Goal: Task Accomplishment & Management: Complete application form

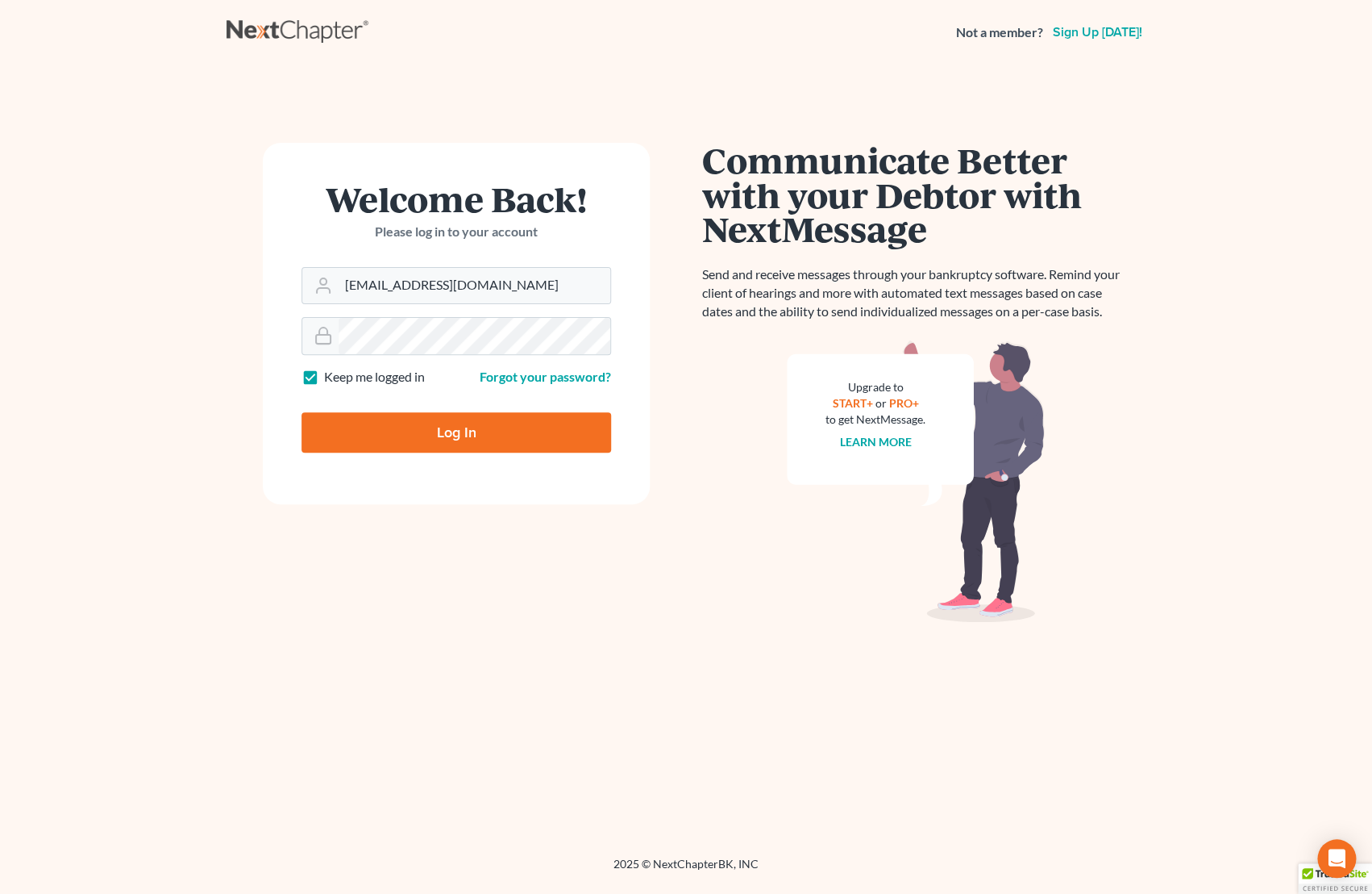
click at [522, 427] on input "Log In" at bounding box center [456, 432] width 309 height 41
type input "Thinking..."
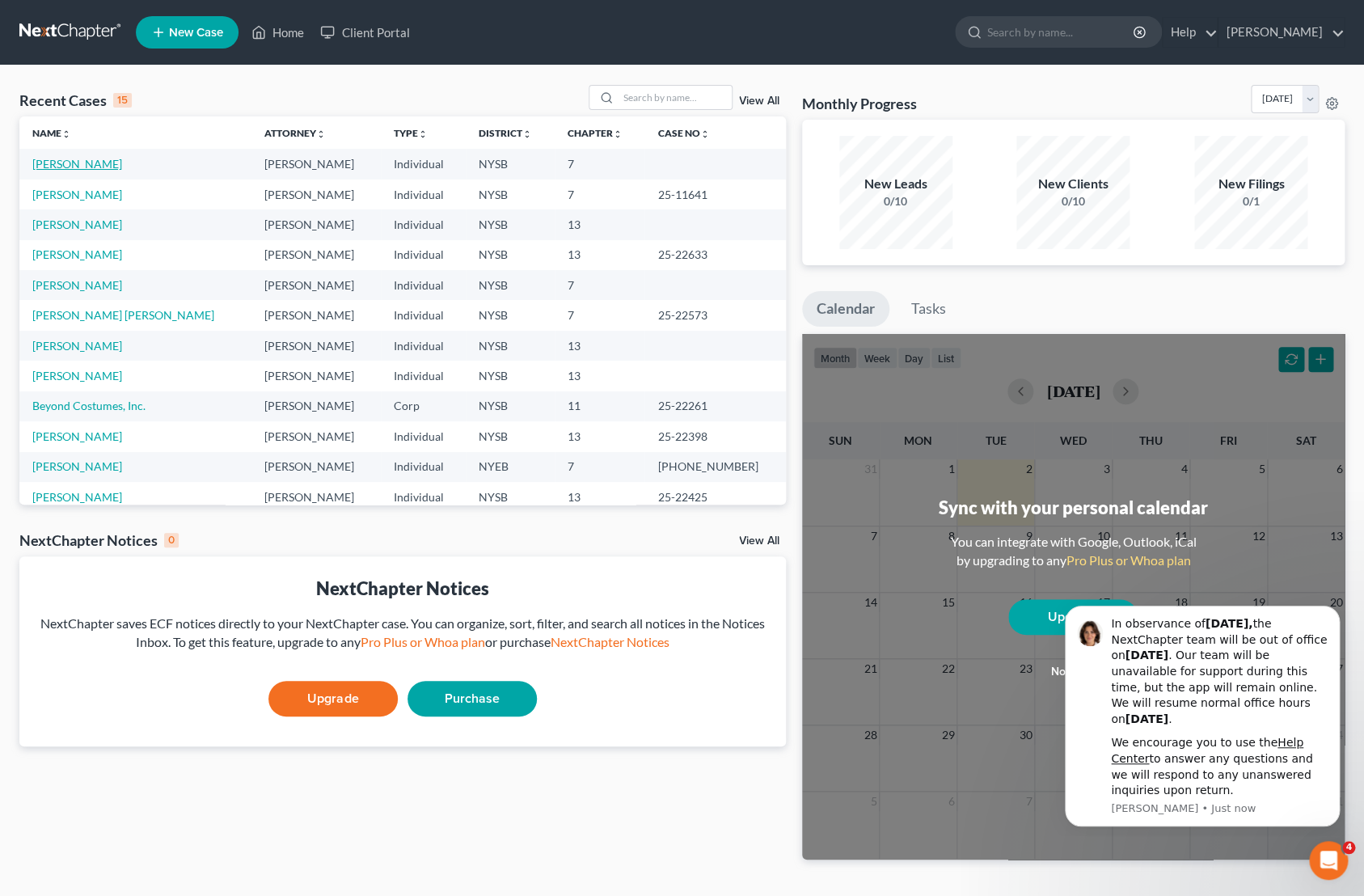
click at [122, 170] on link "Assenzio-Moreiras, Jennifer" at bounding box center [77, 164] width 90 height 14
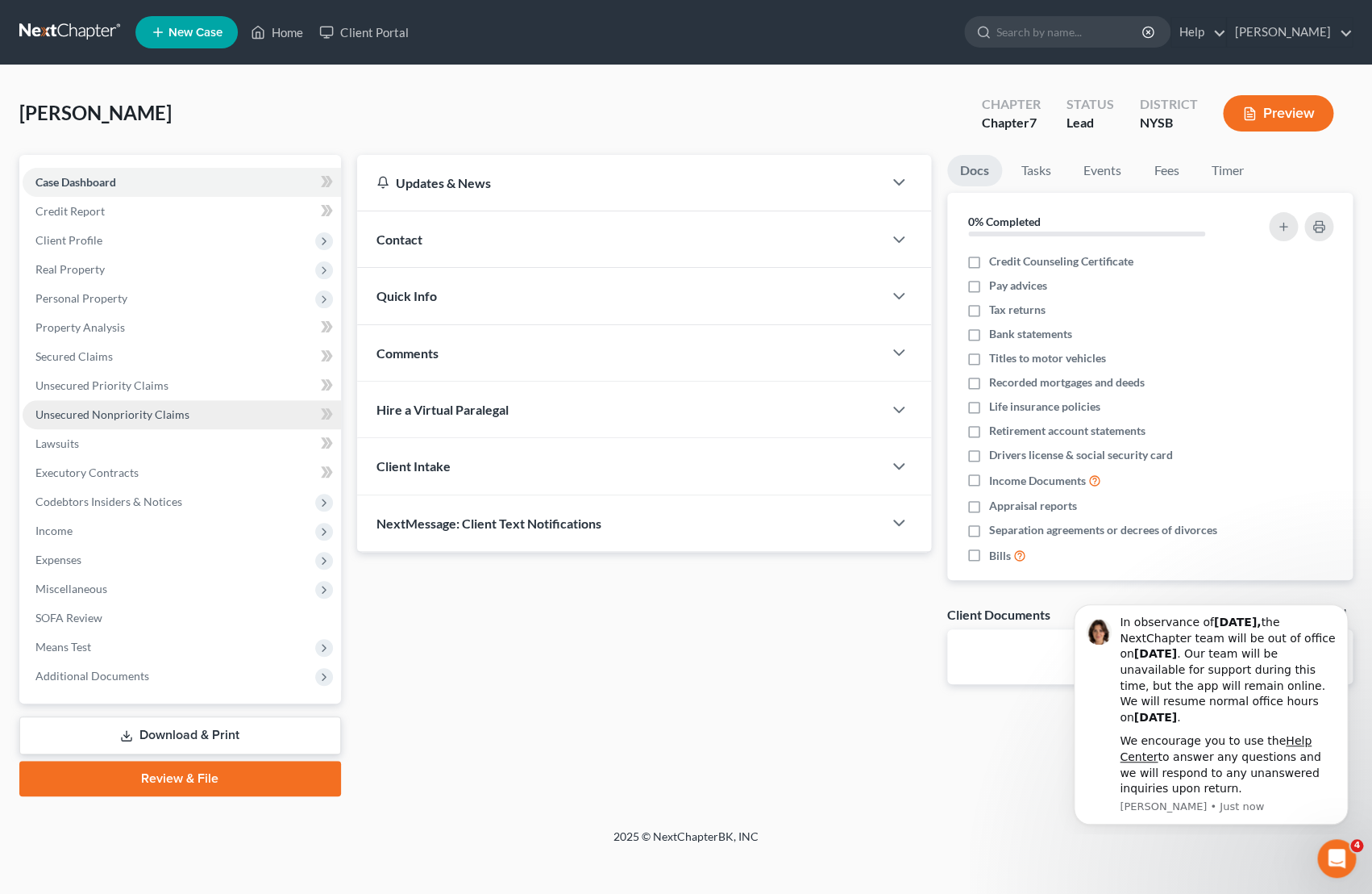
click at [146, 419] on span "Unsecured Nonpriority Claims" at bounding box center [113, 414] width 154 height 14
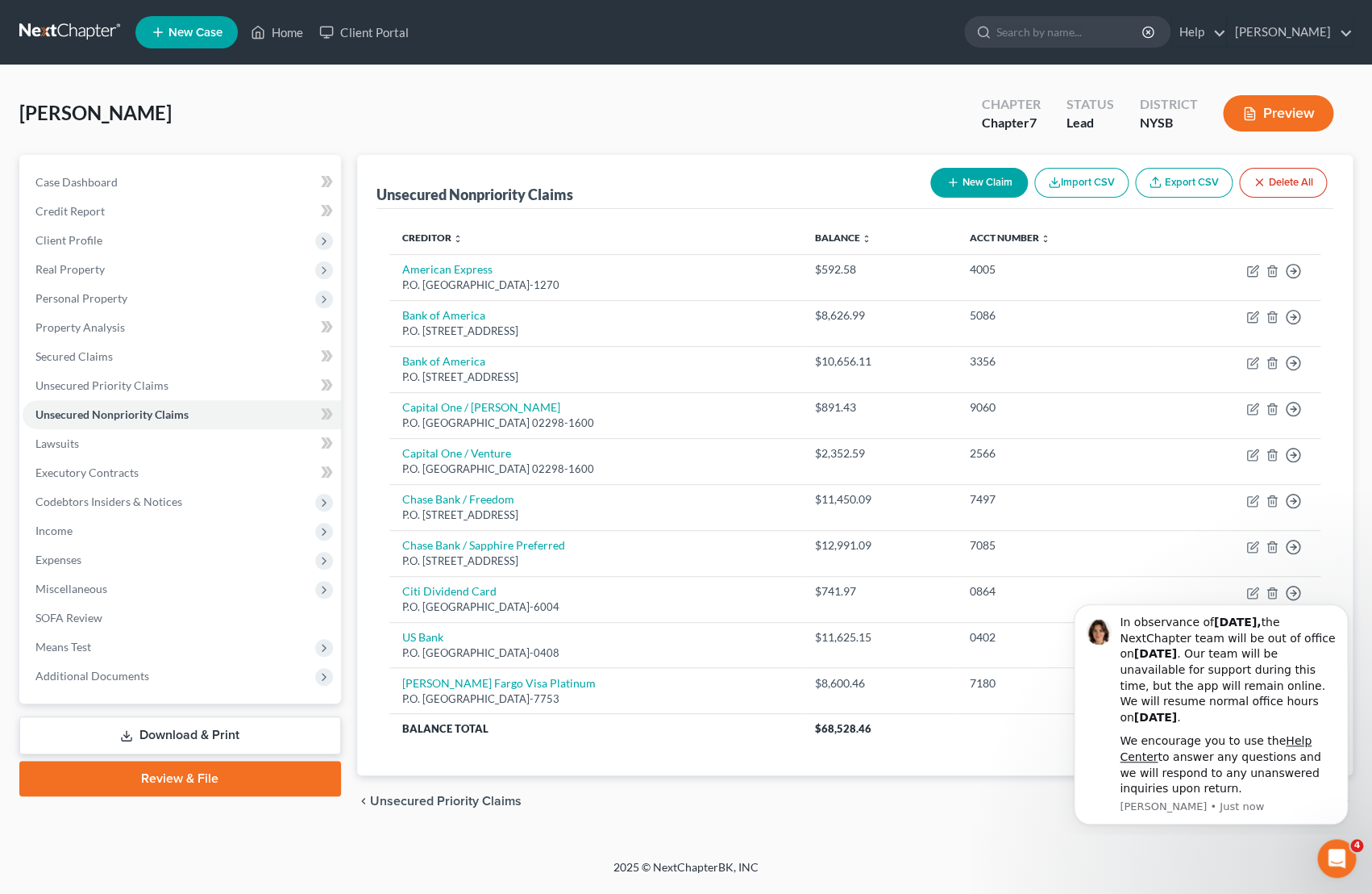
click at [954, 188] on icon "button" at bounding box center [953, 182] width 13 height 13
select select "0"
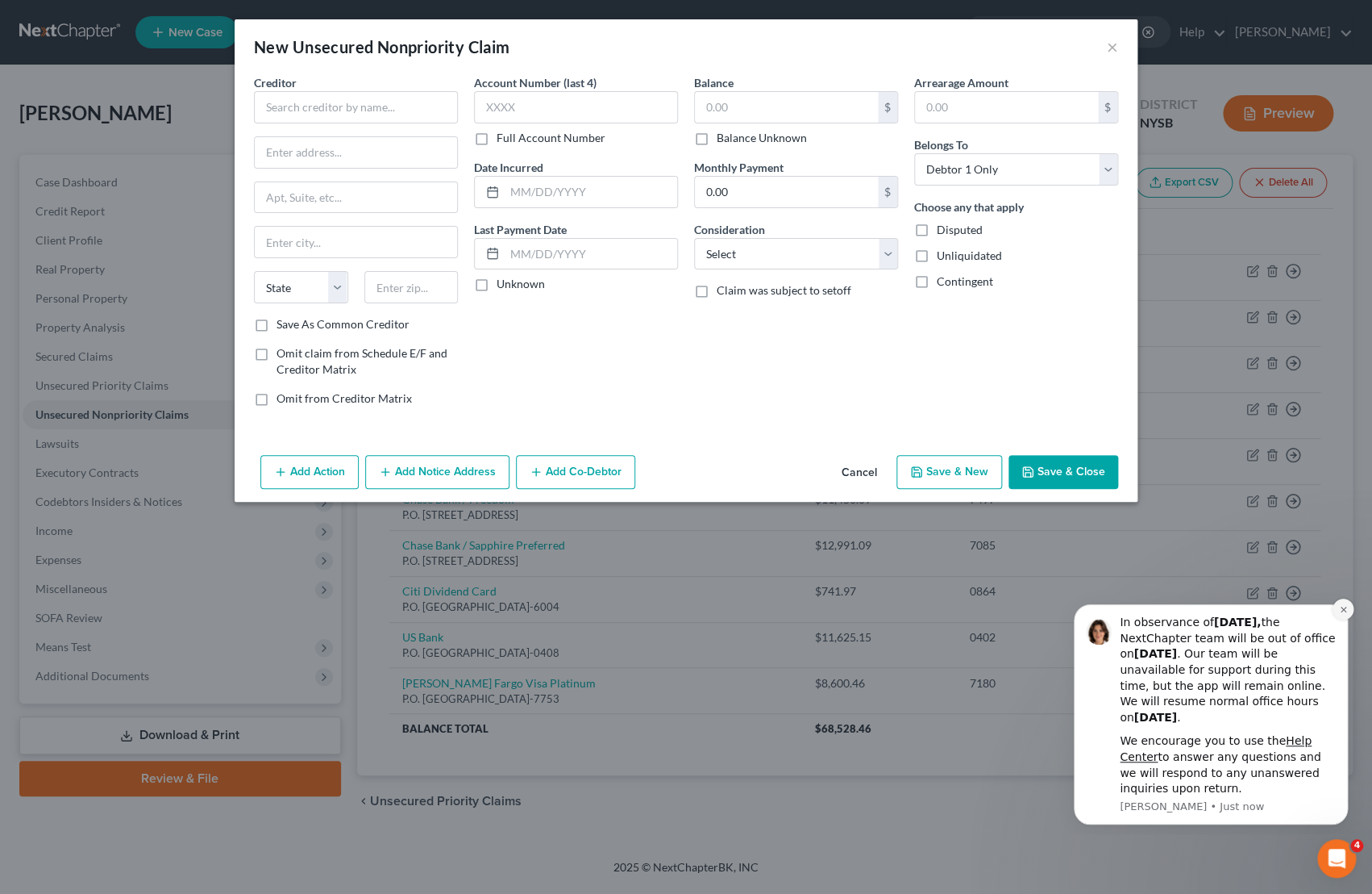
click at [1340, 611] on icon "Dismiss notification" at bounding box center [1344, 609] width 9 height 9
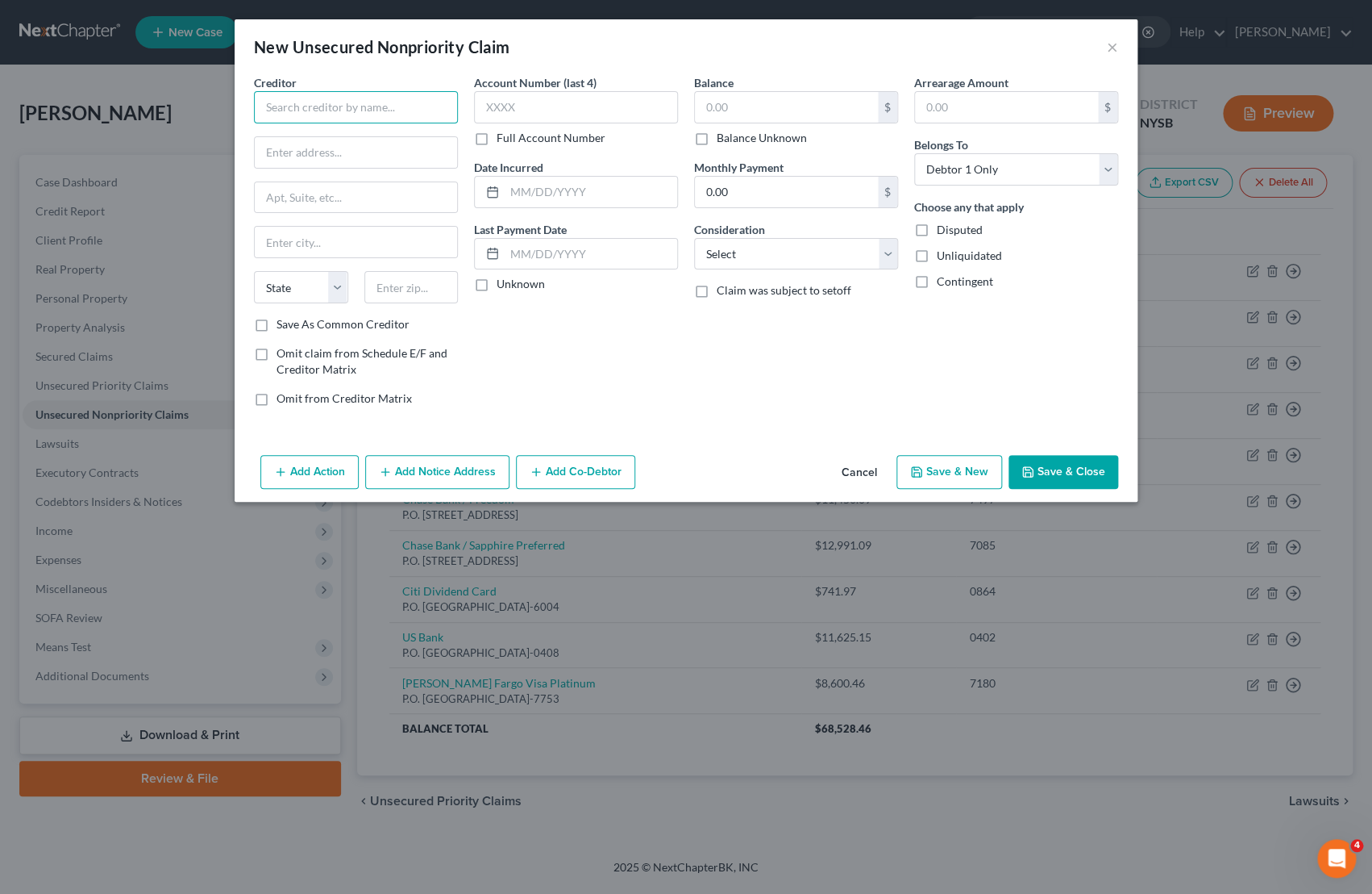
click at [419, 115] on input "text" at bounding box center [356, 107] width 204 height 33
type input "MEDICAL BILL"
click at [716, 115] on input "text" at bounding box center [786, 107] width 183 height 31
type input "2,380.00"
select select "9"
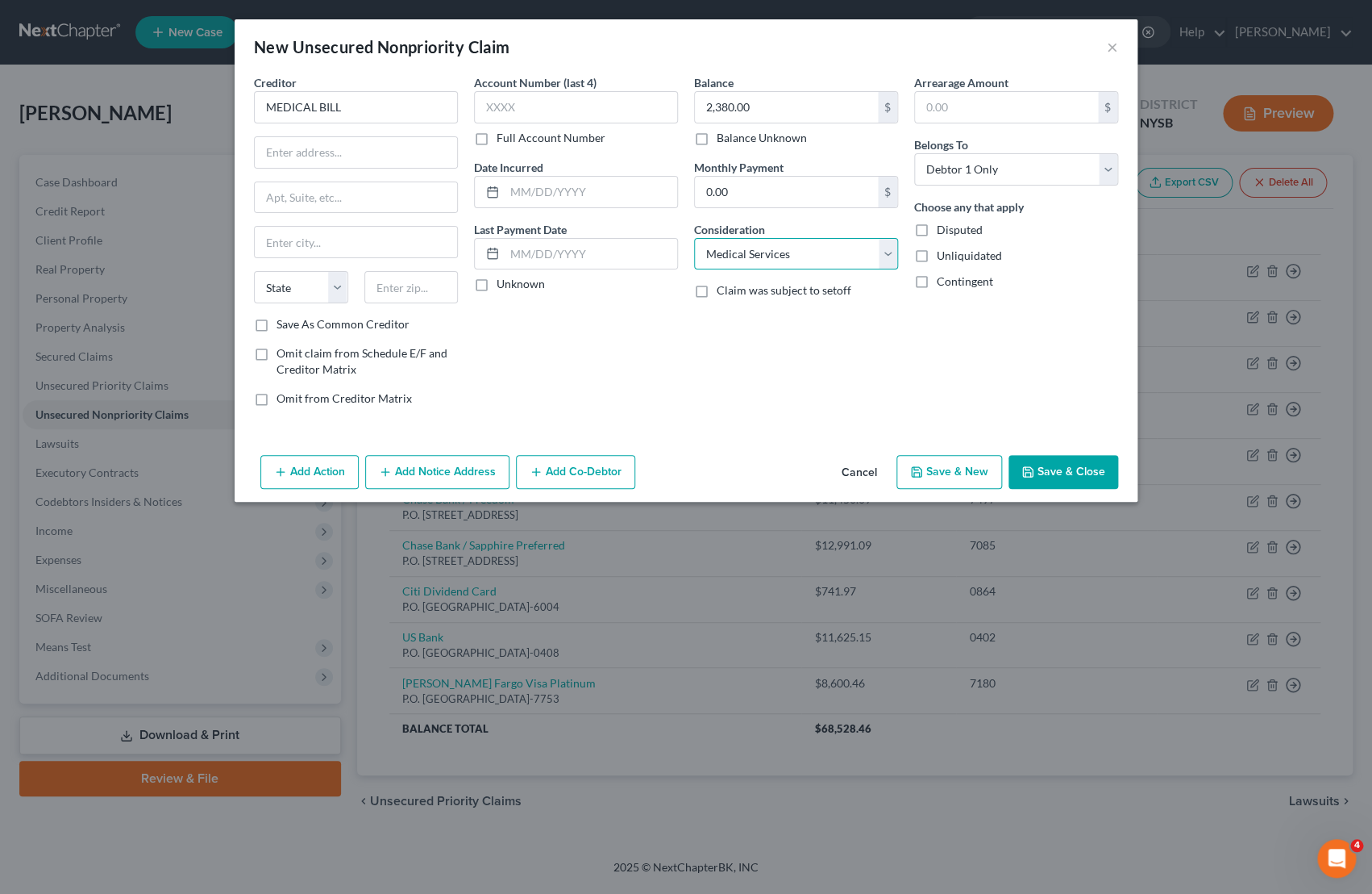
click option "Medical Services" at bounding box center [0, 0] width 0 height 0
select select "3"
click option "At Least One Of The Debtors And Another" at bounding box center [0, 0] width 0 height 0
click at [375, 159] on input "text" at bounding box center [356, 153] width 202 height 31
type input "xxx"
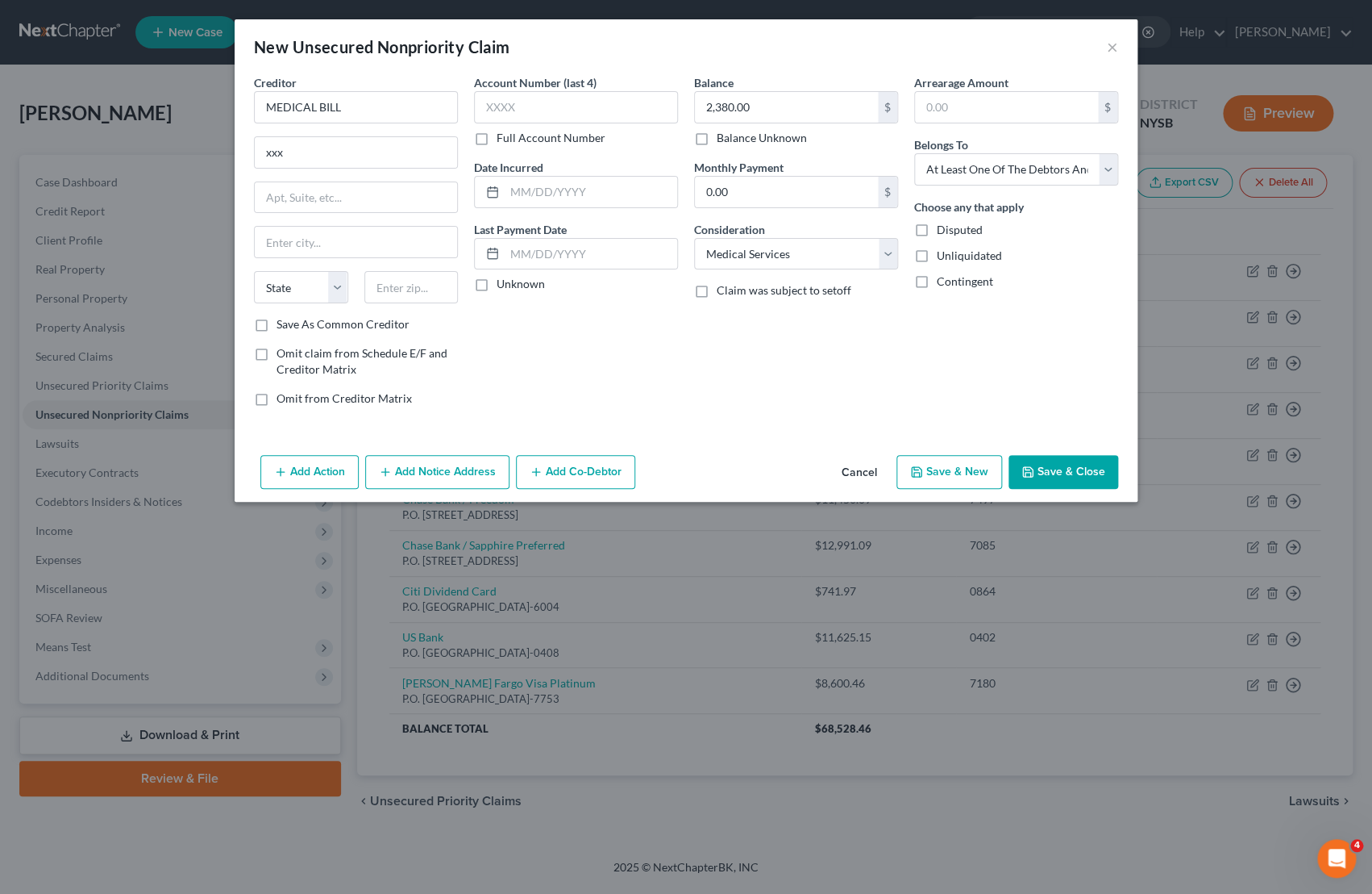
click at [1029, 466] on icon "button" at bounding box center [1028, 472] width 13 height 13
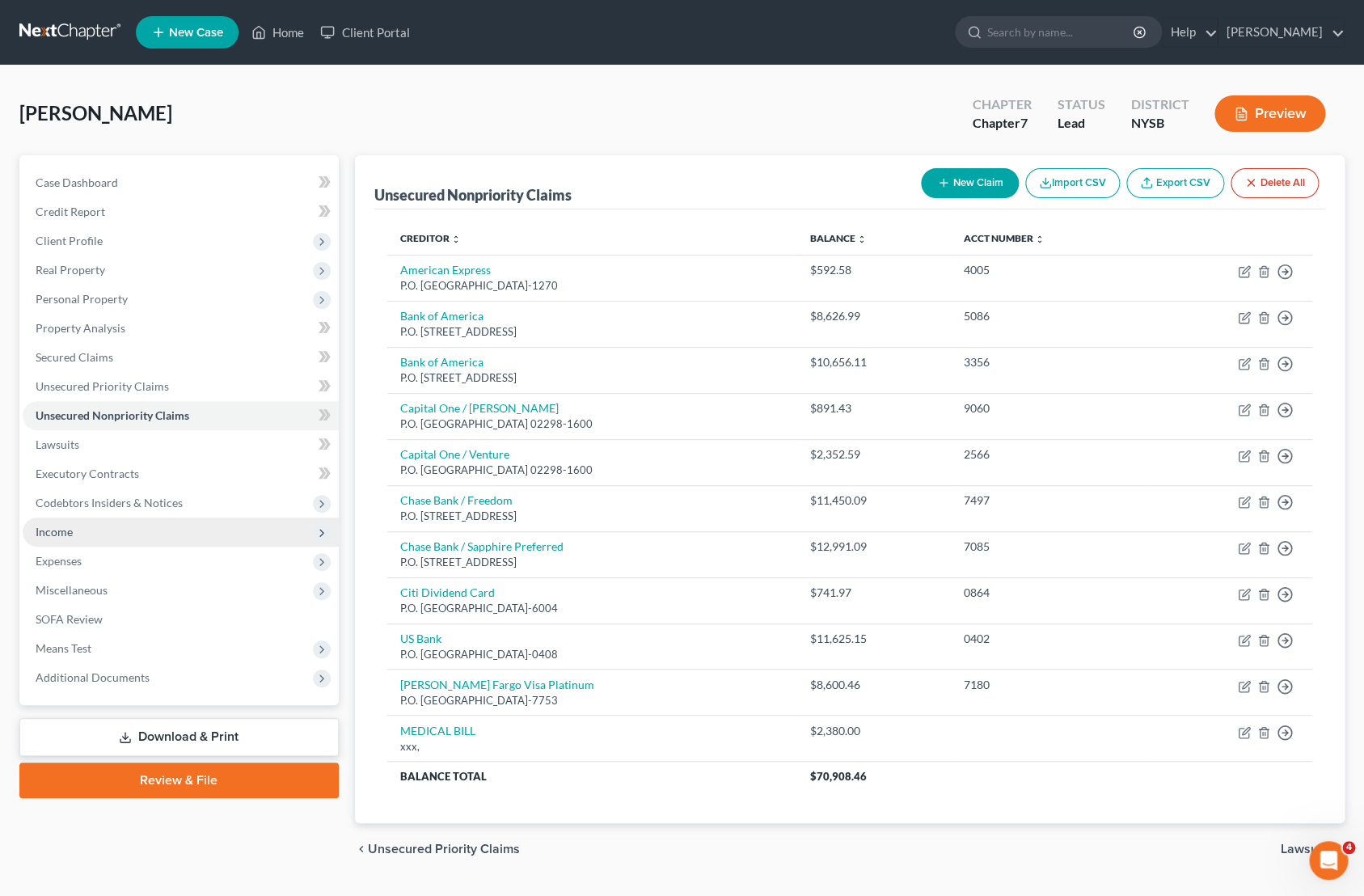
click at [95, 524] on span "Income" at bounding box center [181, 532] width 316 height 29
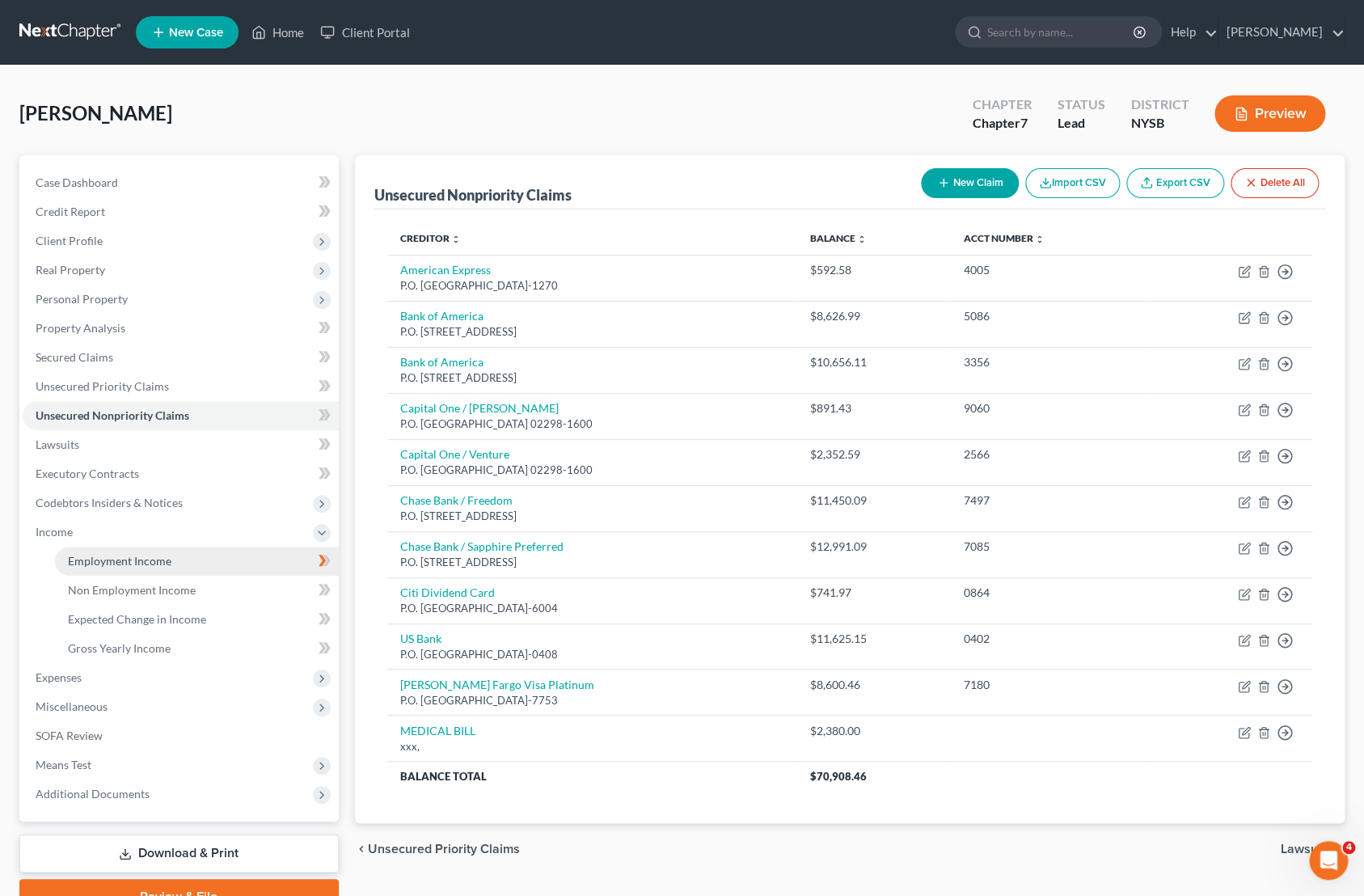
click at [114, 556] on span "Employment Income" at bounding box center [119, 560] width 103 height 14
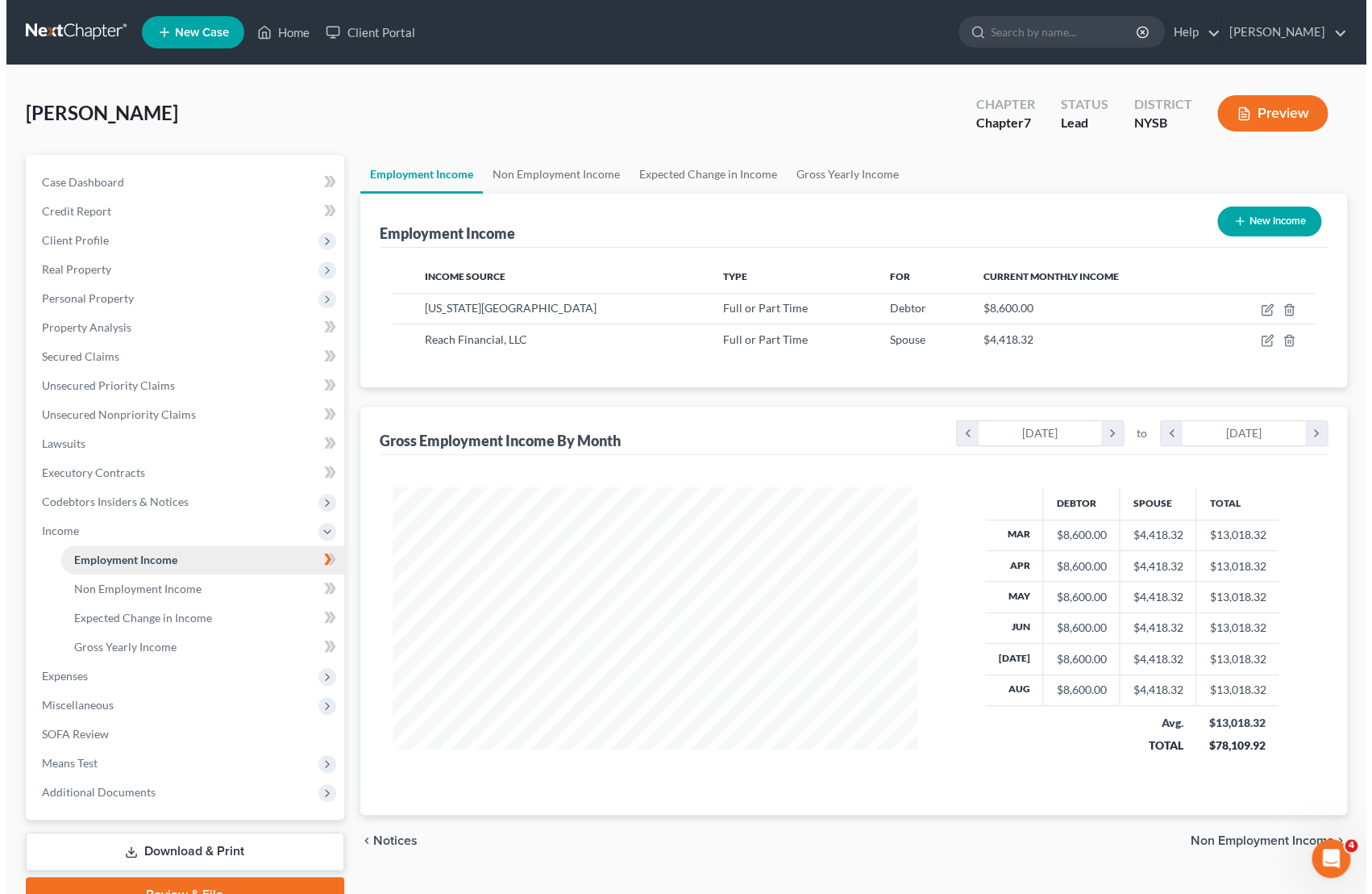
scroll to position [289, 557]
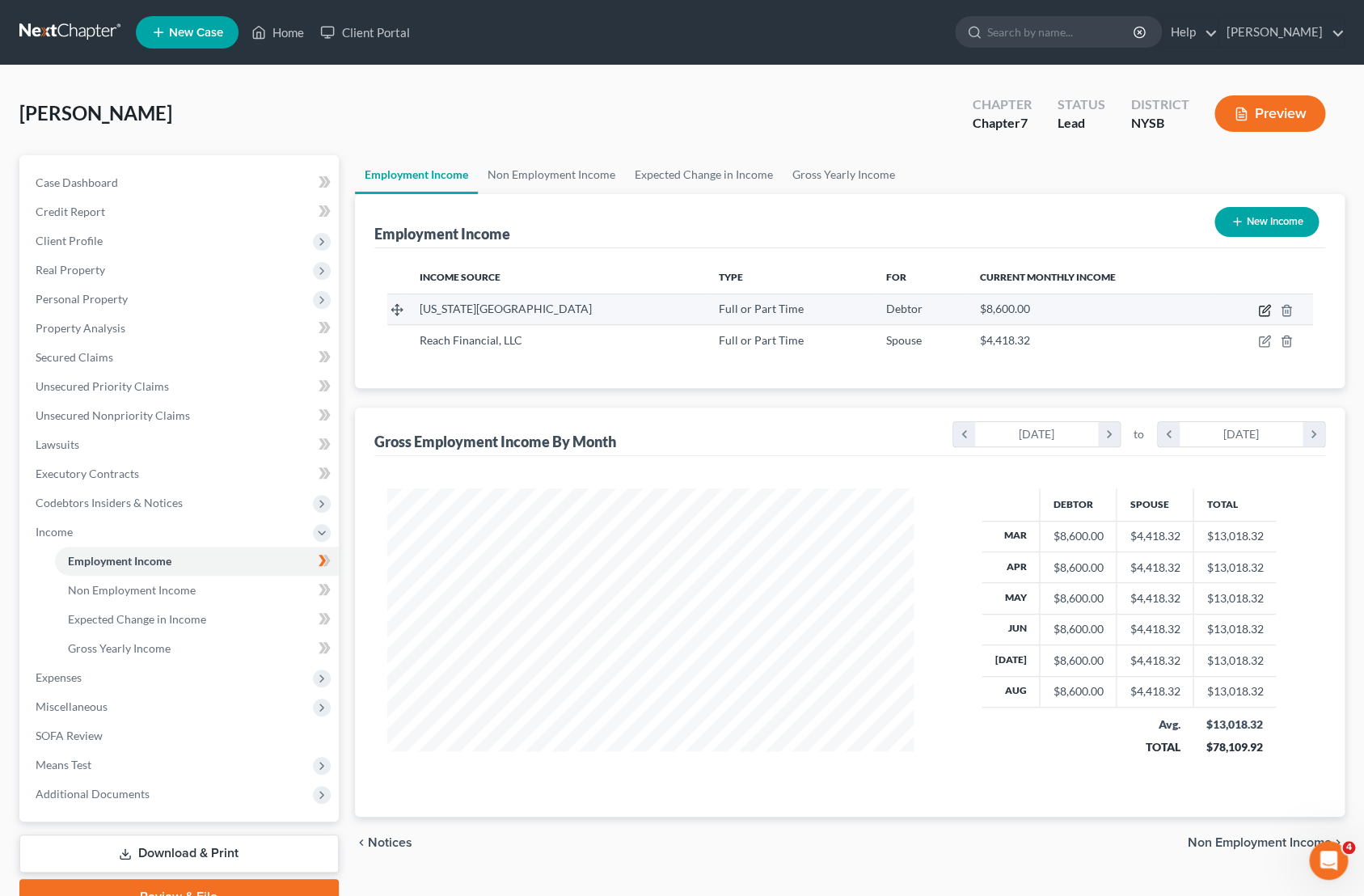
click at [1264, 314] on icon "button" at bounding box center [1265, 310] width 13 height 13
select select "0"
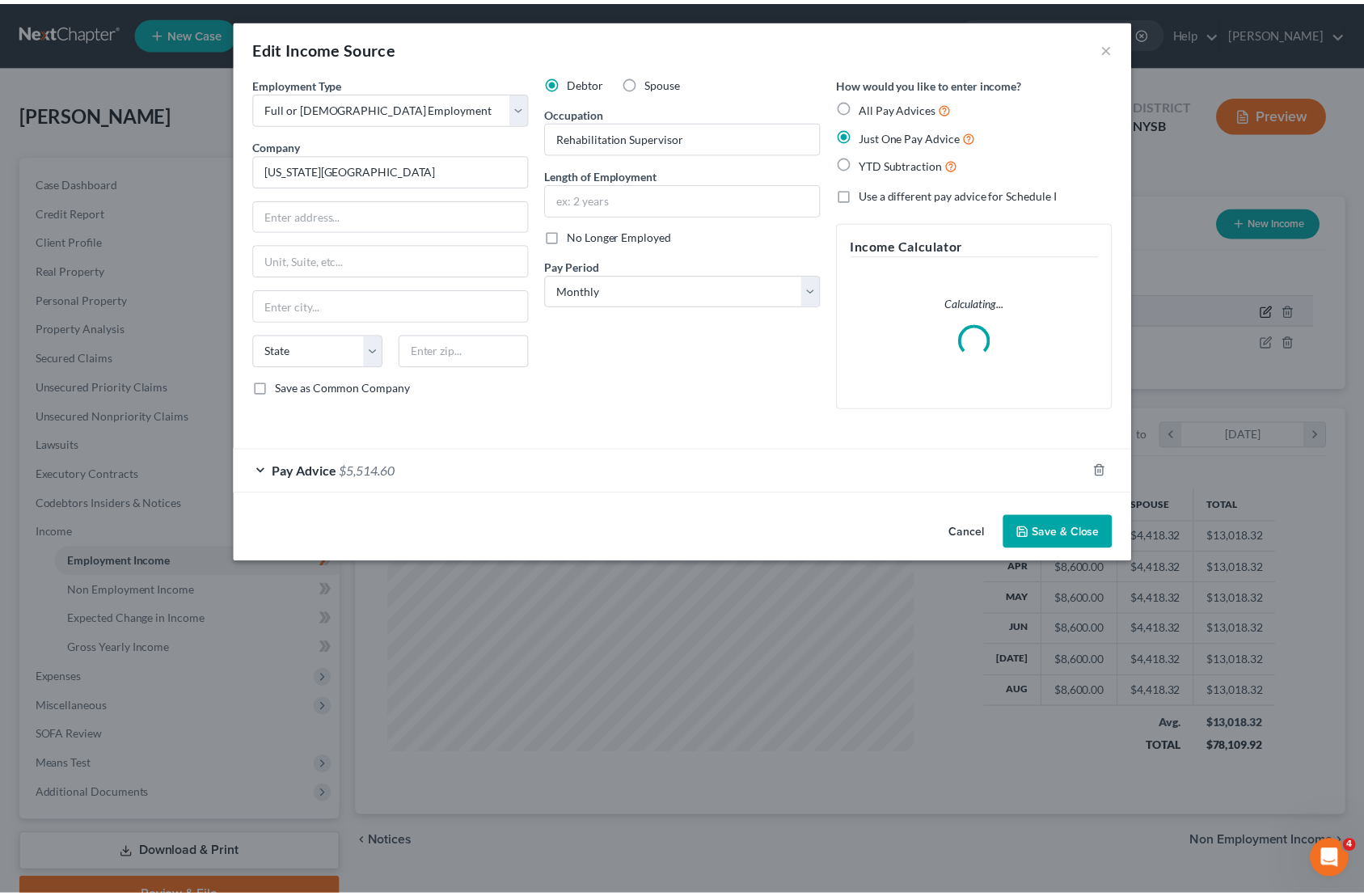
scroll to position [289, 564]
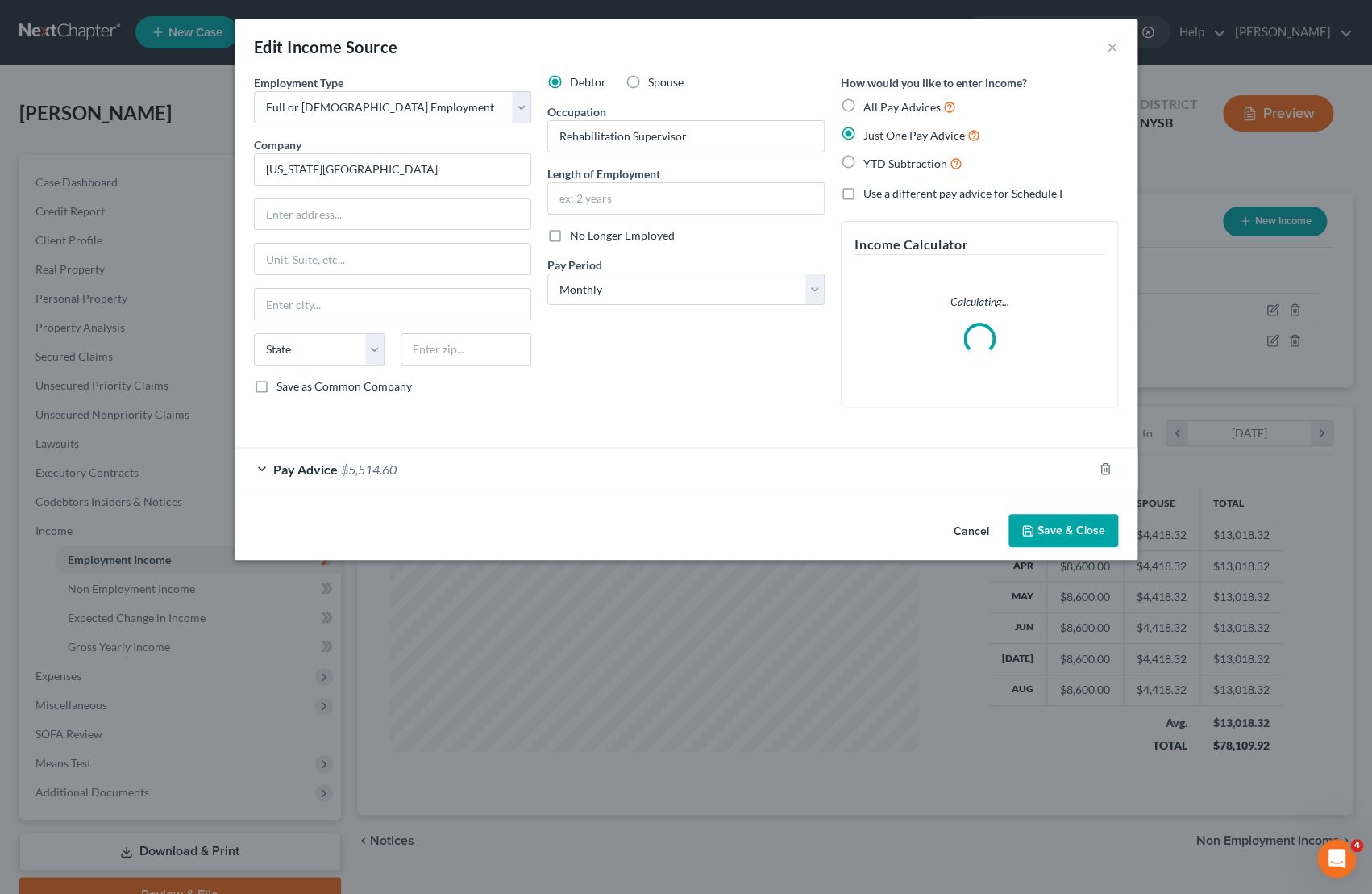
click at [980, 527] on button "Cancel" at bounding box center [971, 532] width 61 height 33
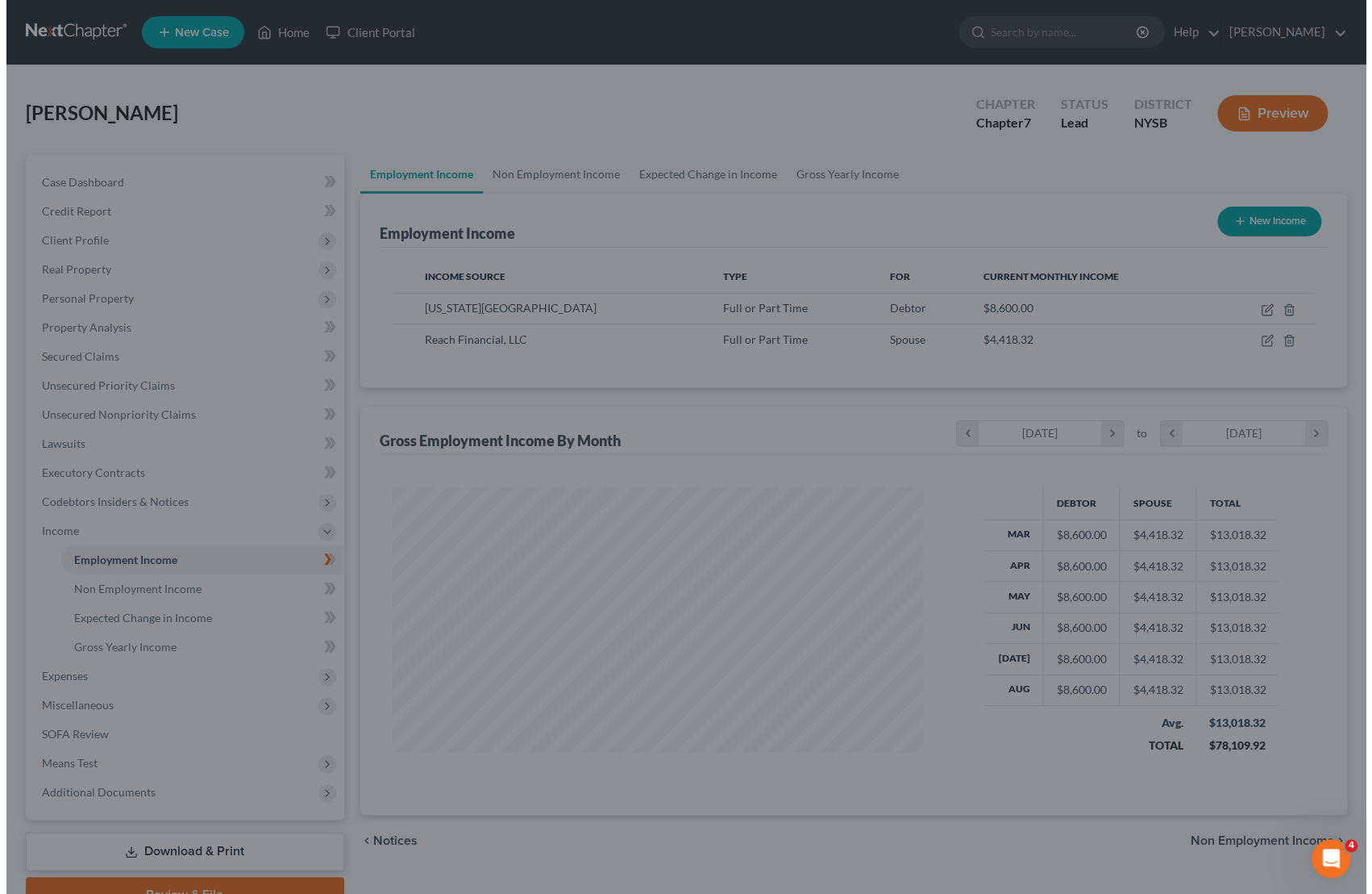
scroll to position [806321, 805645]
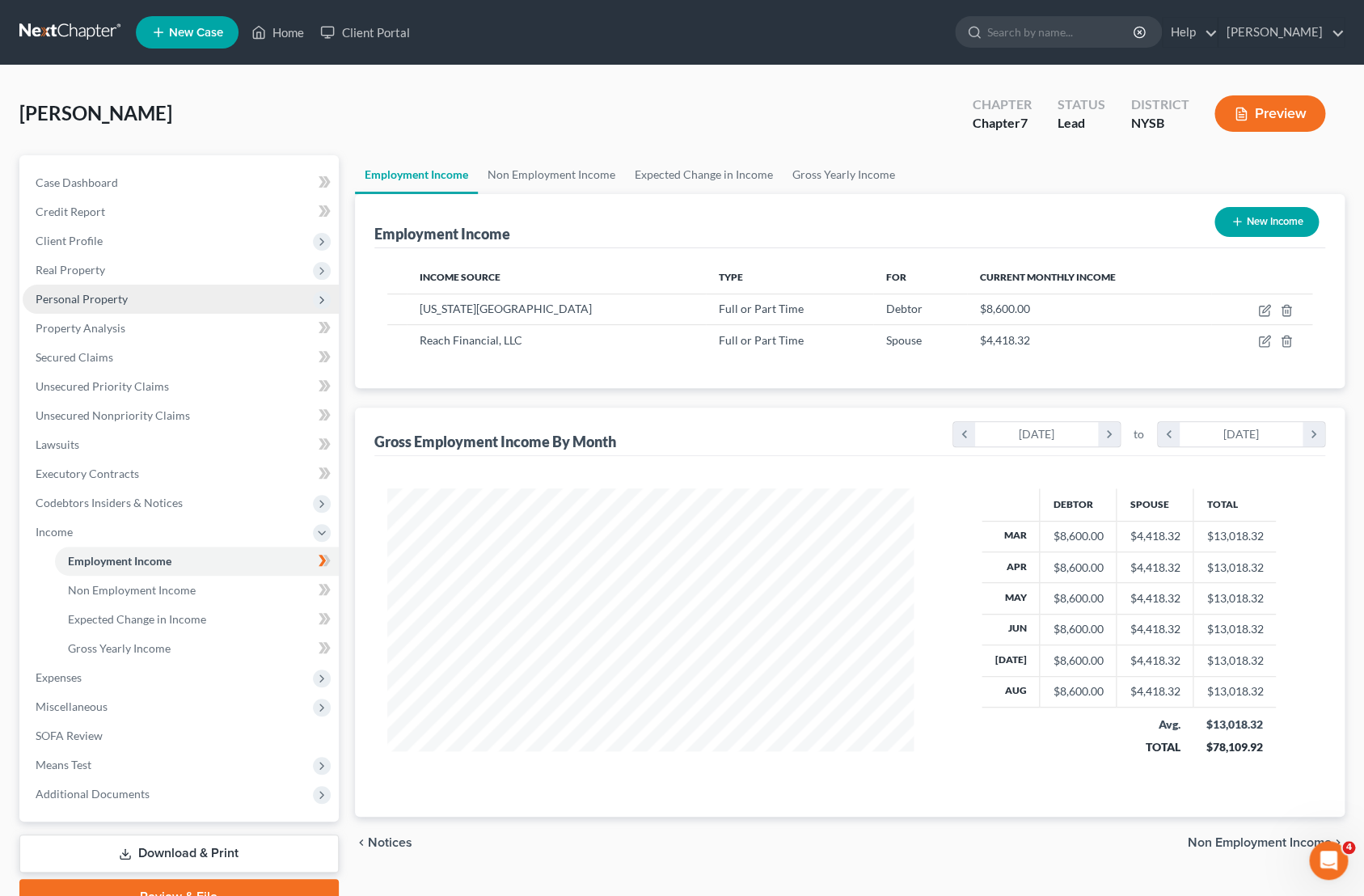
click at [121, 301] on span "Personal Property" at bounding box center [81, 298] width 92 height 14
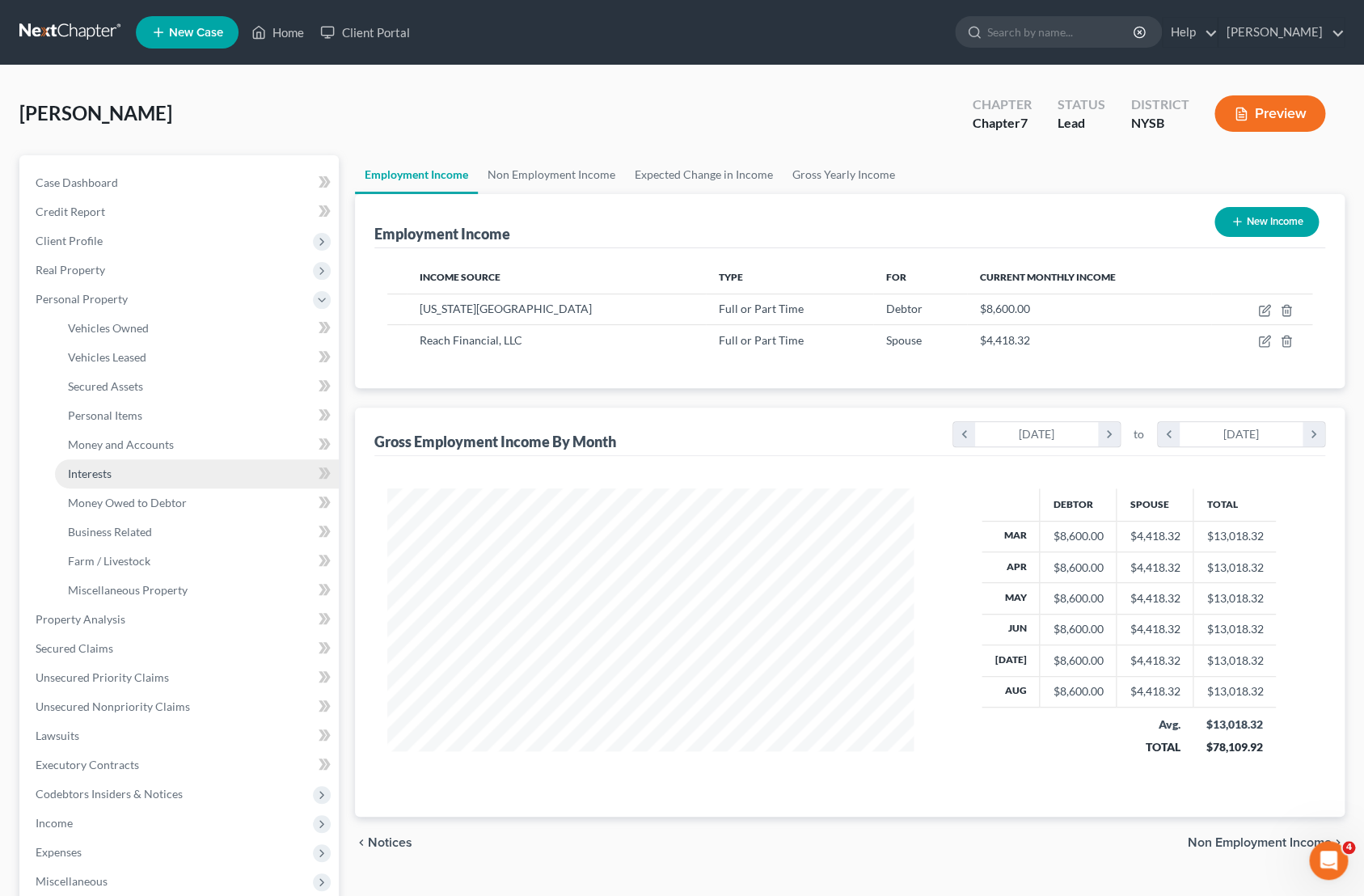
click at [152, 473] on link "Interests" at bounding box center [196, 474] width 284 height 29
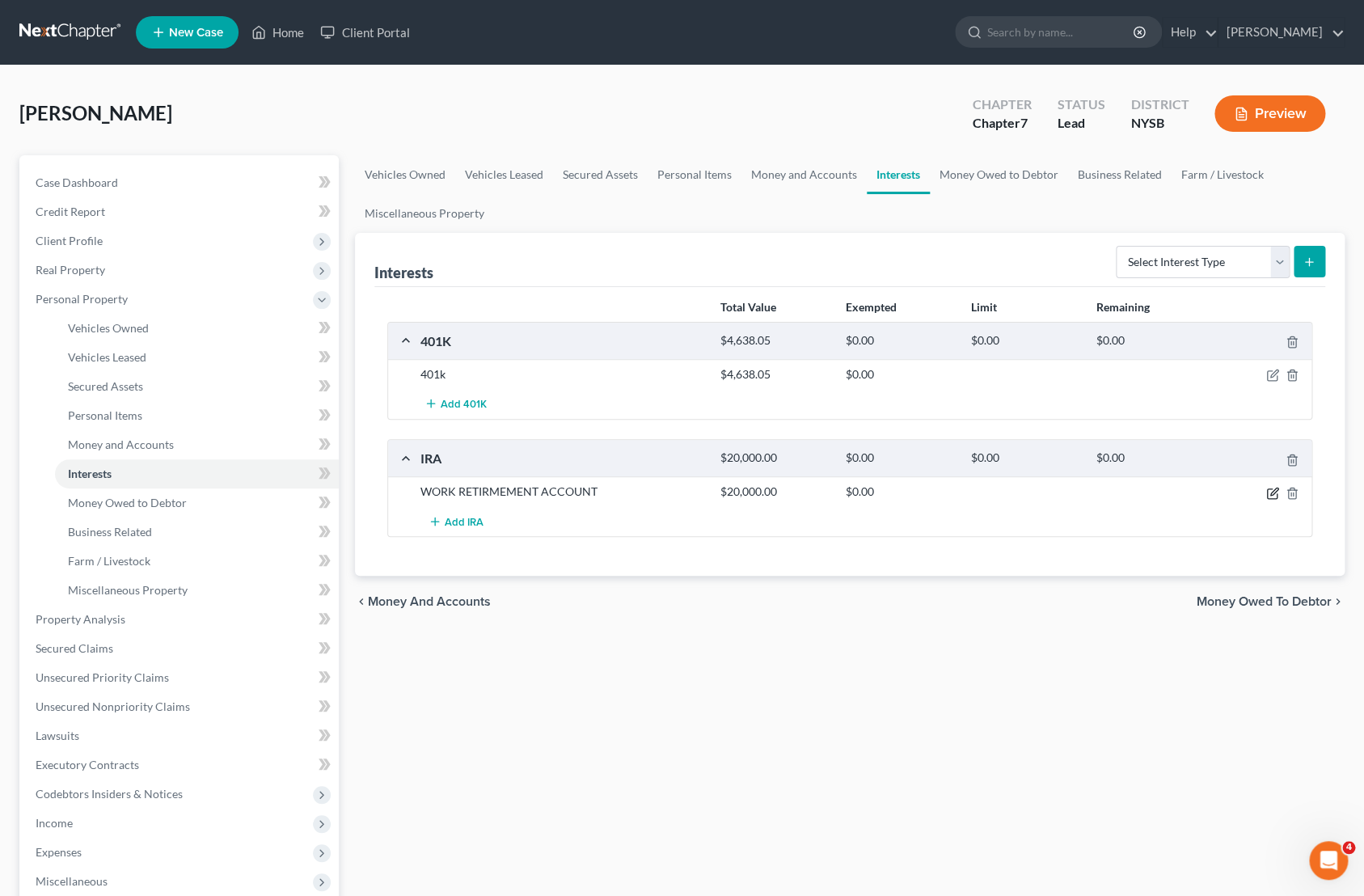
click at [1274, 494] on icon "button" at bounding box center [1273, 493] width 13 height 13
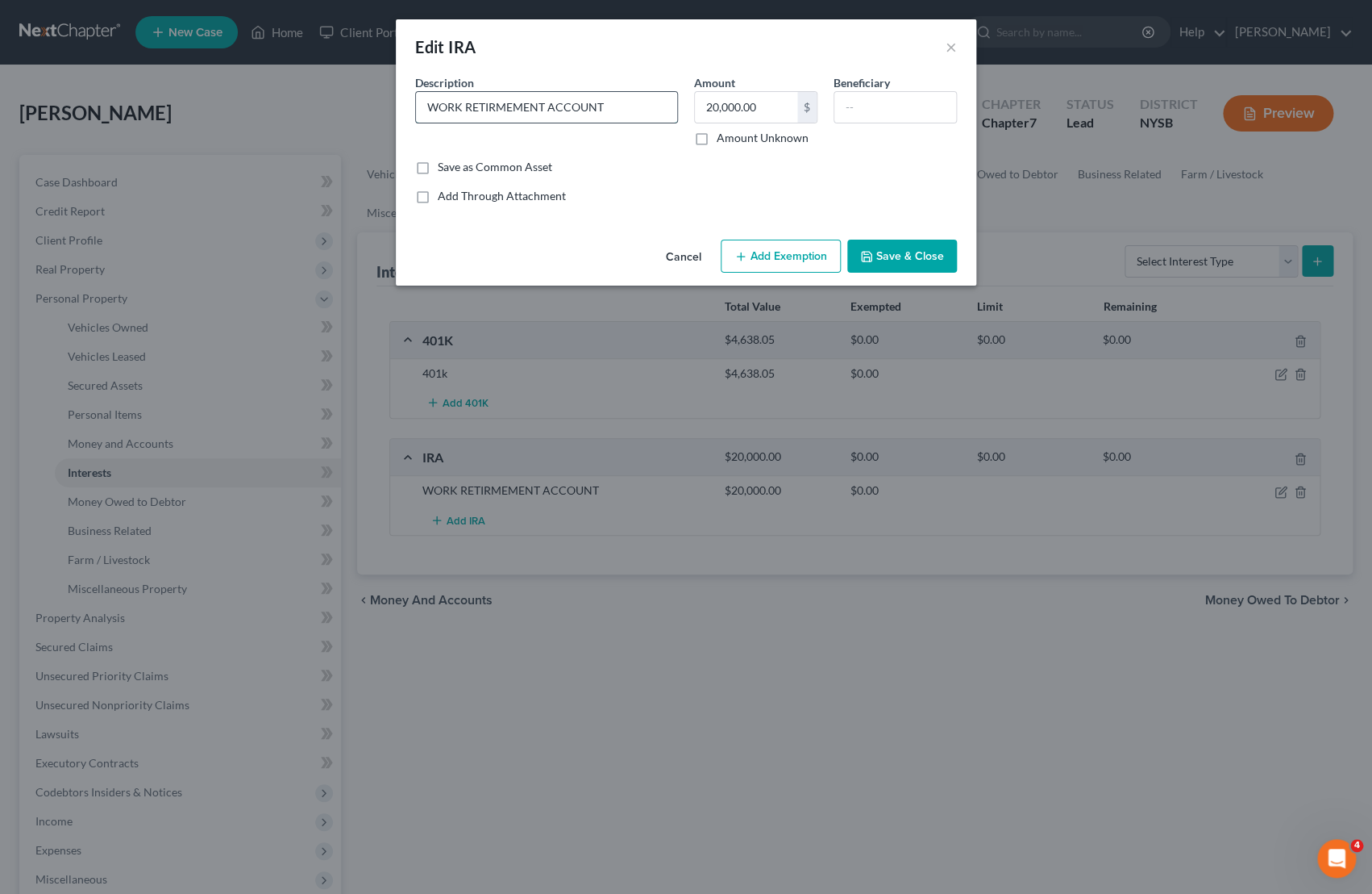
drag, startPoint x: 611, startPoint y: 107, endPoint x: 404, endPoint y: 100, distance: 207.1
click at [416, 100] on input "WORK RETIRMEMENT ACCOUNT" at bounding box center [547, 107] width 262 height 31
type input "NY State Employee Retirement Account"
click at [716, 109] on input "20,000.00" at bounding box center [747, 107] width 102 height 31
click at [752, 116] on input "29" at bounding box center [747, 107] width 102 height 31
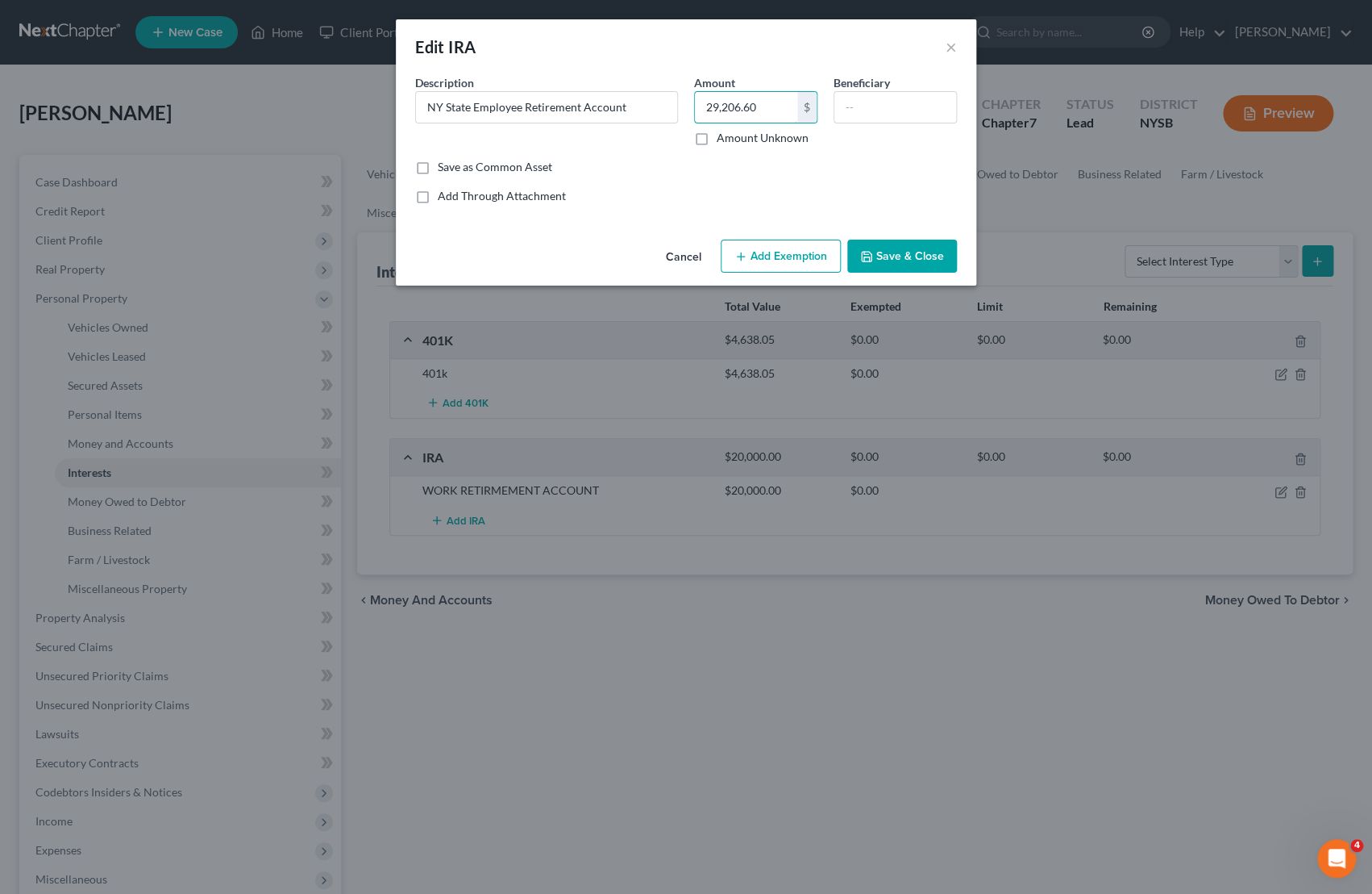
type input "29,206.60"
click at [817, 256] on button "Add Exemption" at bounding box center [781, 257] width 120 height 34
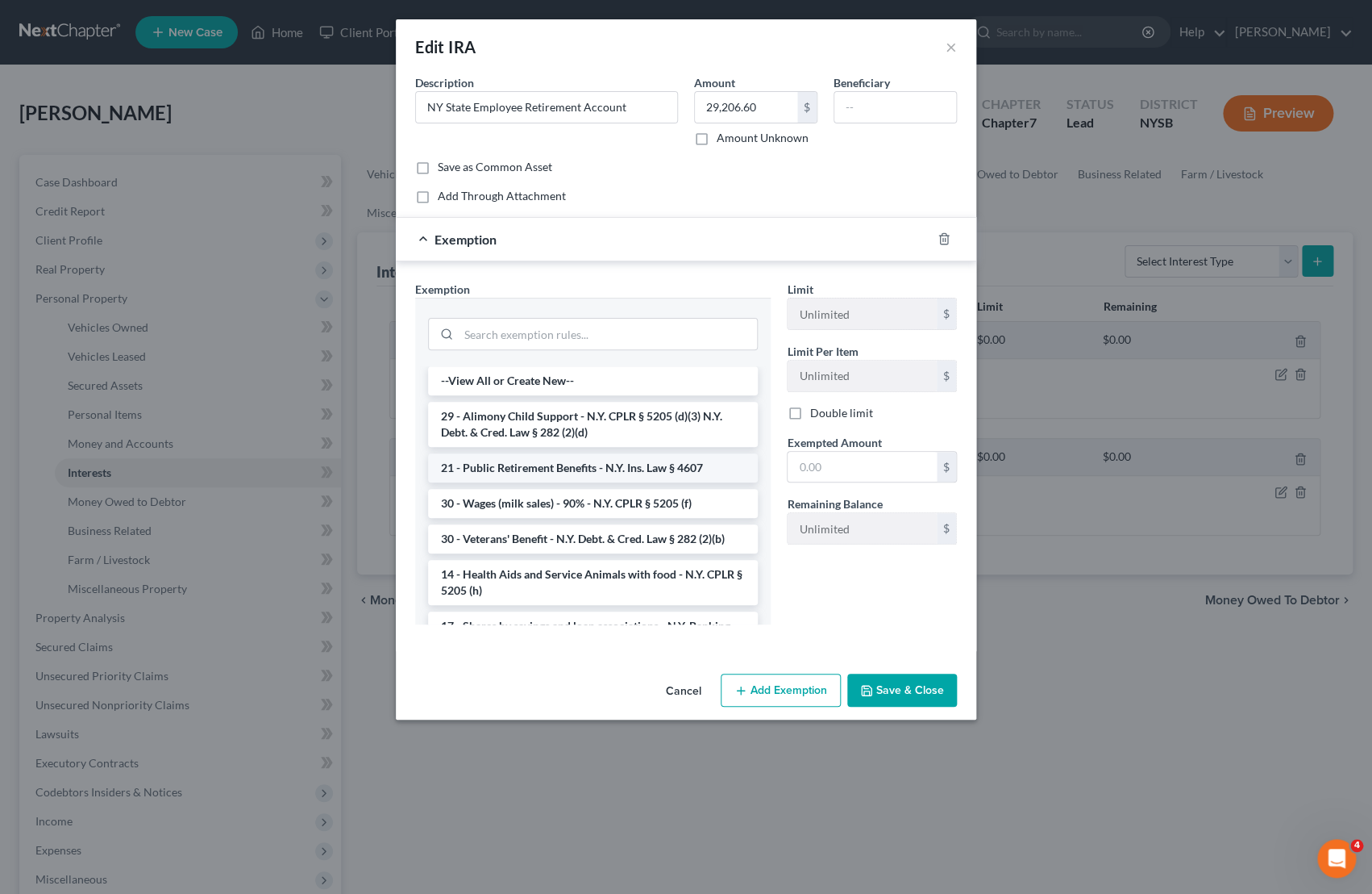
click at [632, 463] on li "21 - Public Retirement Benefits - N.Y. Ins. Law § 4607" at bounding box center [593, 468] width 330 height 29
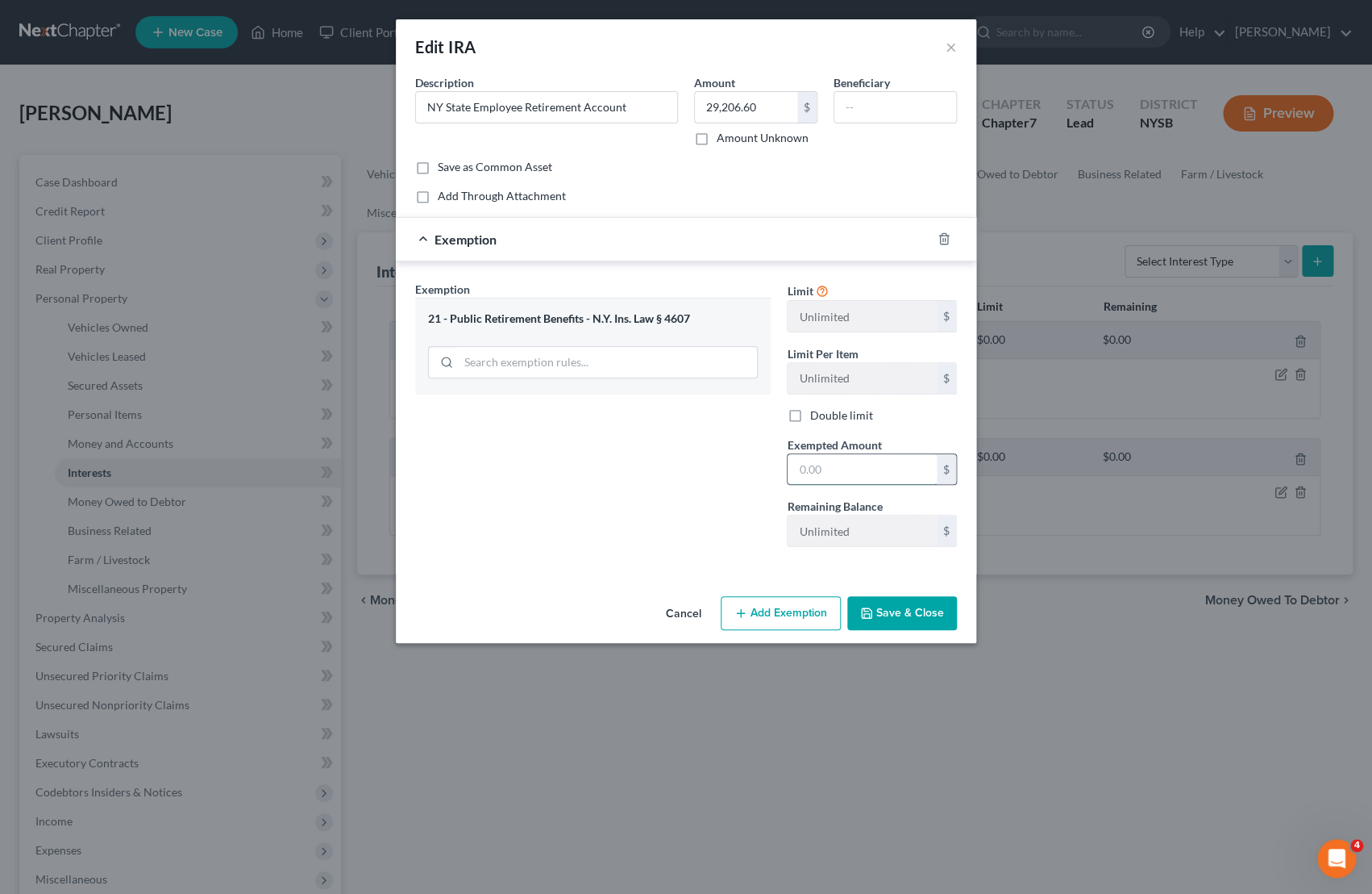
click at [803, 477] on input "text" at bounding box center [863, 470] width 149 height 31
type input "29,206.60"
click at [884, 618] on button "Save & Close" at bounding box center [902, 613] width 110 height 34
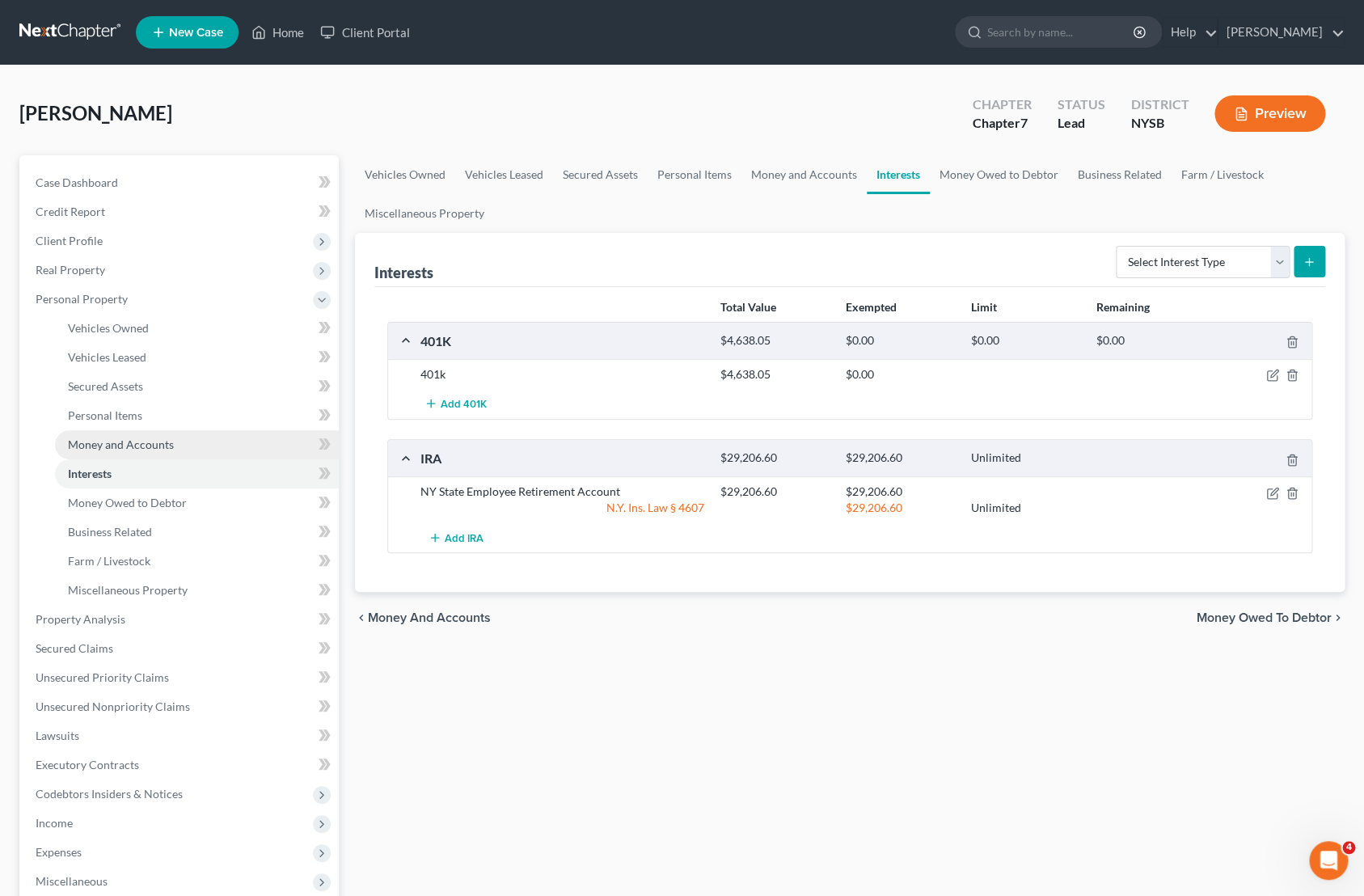
click at [168, 438] on span "Money and Accounts" at bounding box center [121, 444] width 106 height 14
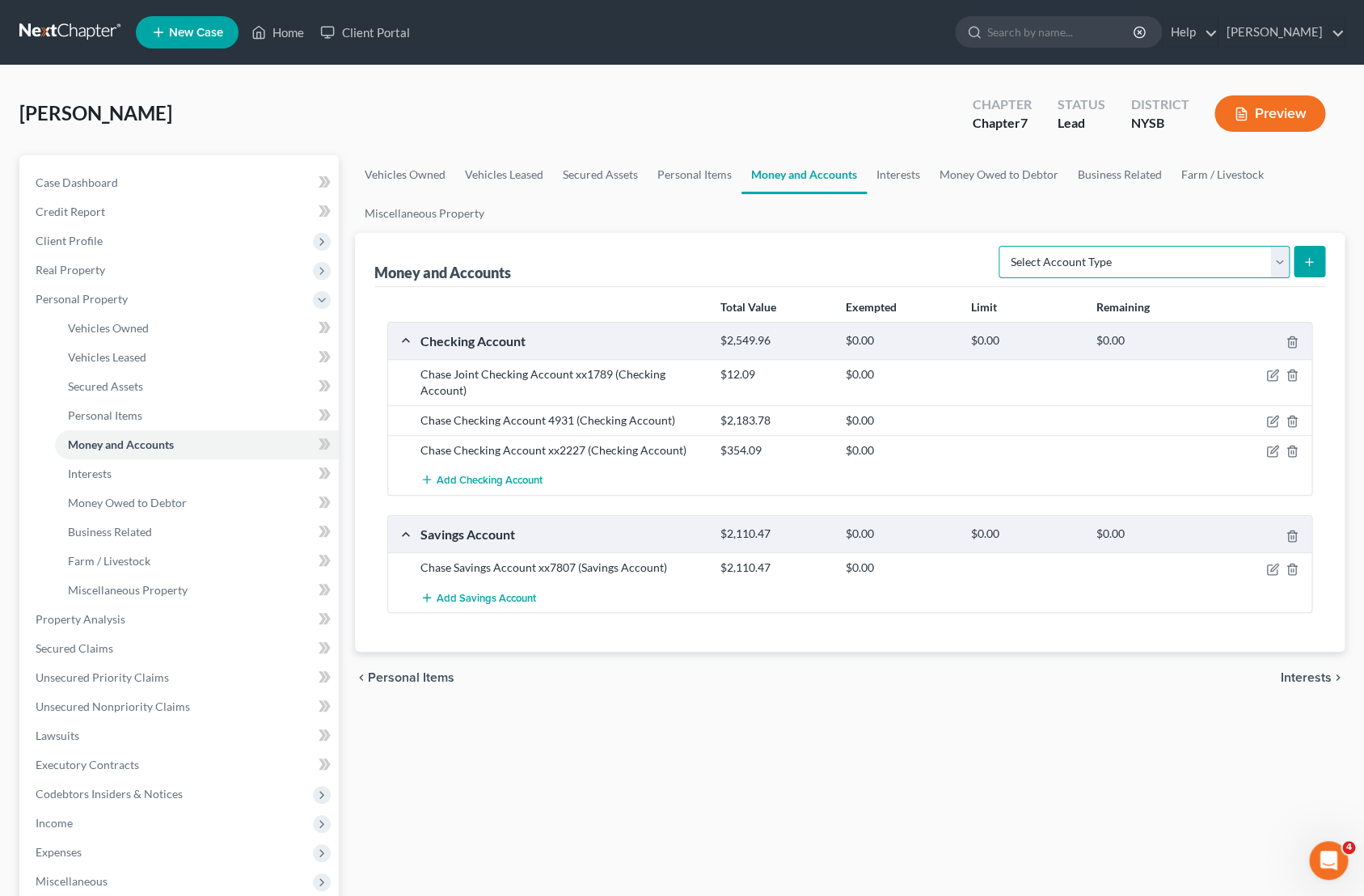
click at [999, 246] on select "Select Account Type Brokerage Cash on Hand Certificates of Deposit Checking Acc…" at bounding box center [1144, 262] width 291 height 33
select select "cash_on_hand"
click option "Cash on Hand" at bounding box center [0, 0] width 0 height 0
click at [1305, 264] on icon "submit" at bounding box center [1309, 262] width 13 height 13
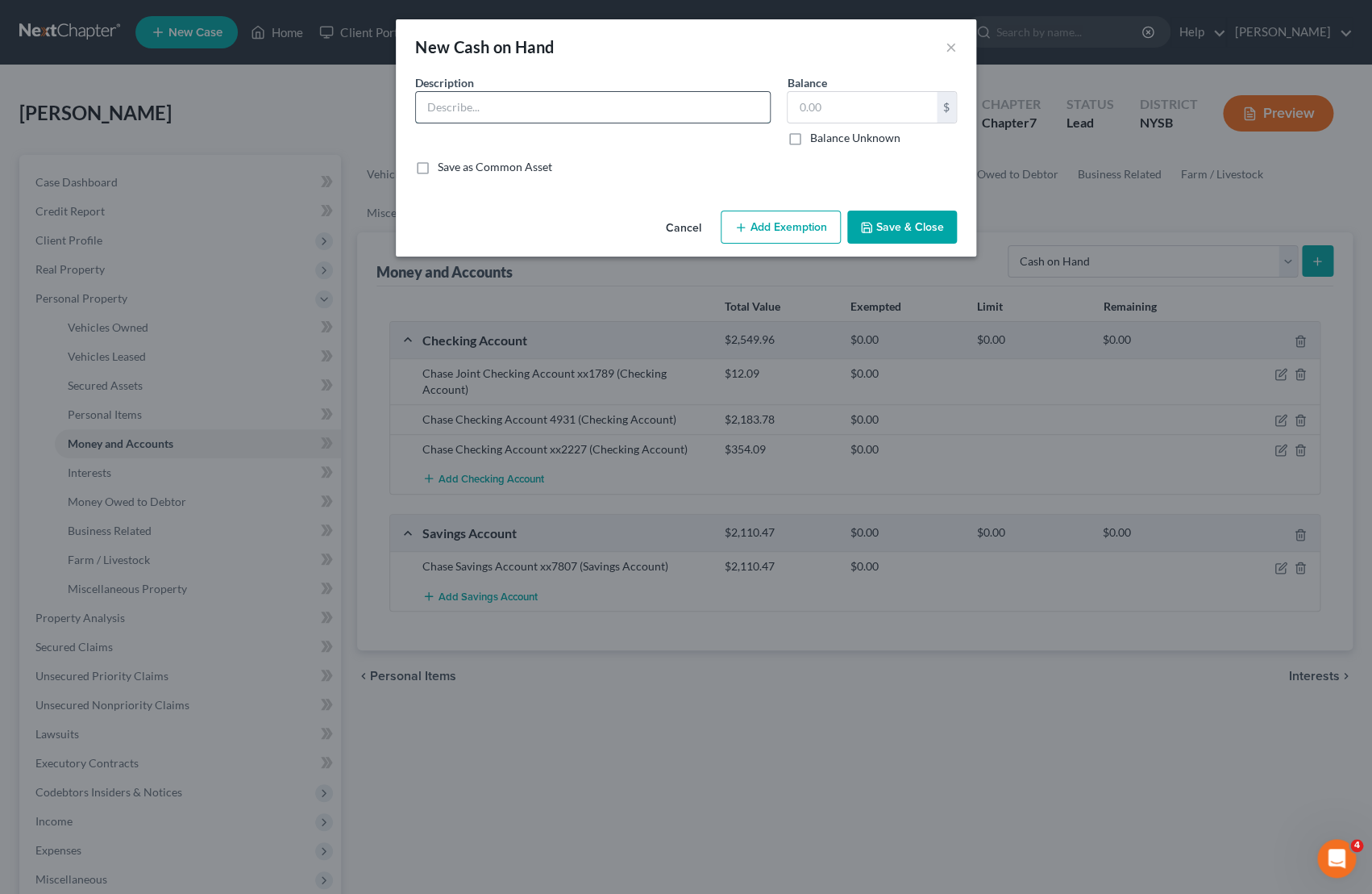
click at [532, 111] on input "text" at bounding box center [593, 107] width 354 height 31
type input "Cash"
type input "50.00"
click at [872, 228] on icon "button" at bounding box center [867, 228] width 13 height 13
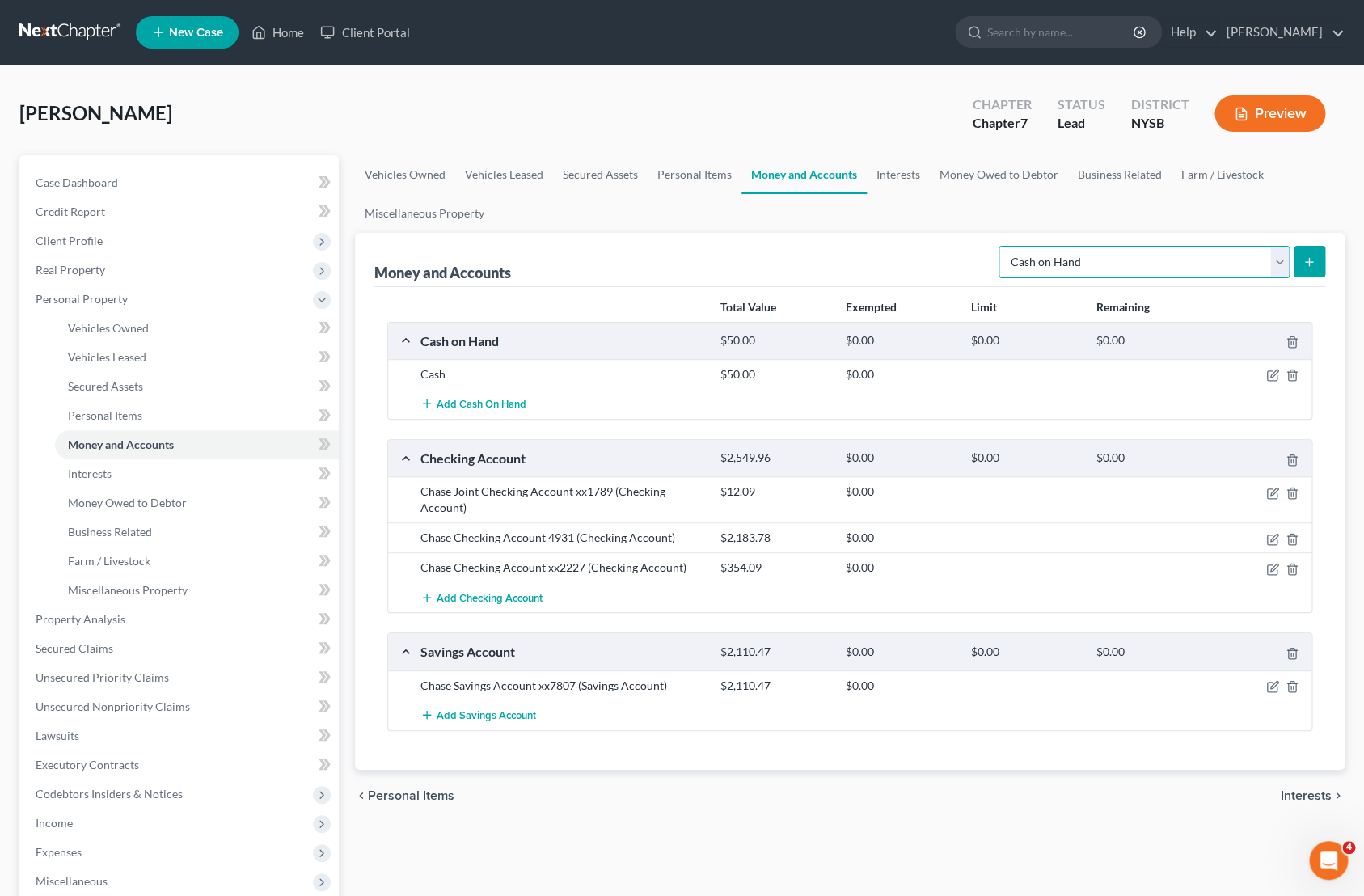
select select "checking"
click option "Checking Account" at bounding box center [0, 0] width 0 height 0
click at [1299, 265] on button "submit" at bounding box center [1309, 261] width 32 height 32
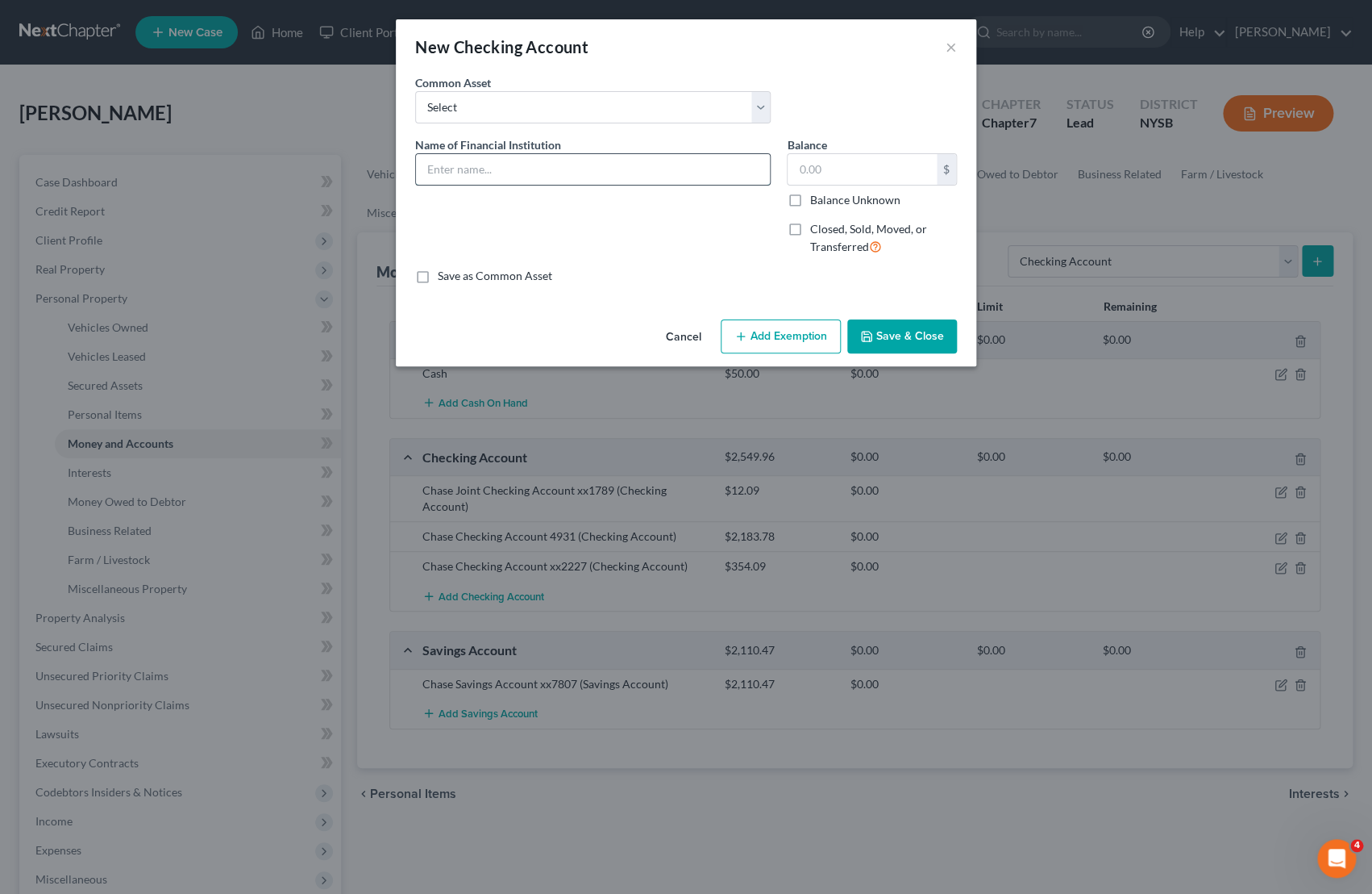
click at [615, 167] on input "text" at bounding box center [593, 170] width 354 height 31
type input "ONE OTHER ACCOUNT"
click at [881, 330] on button "Save & Close" at bounding box center [902, 336] width 110 height 34
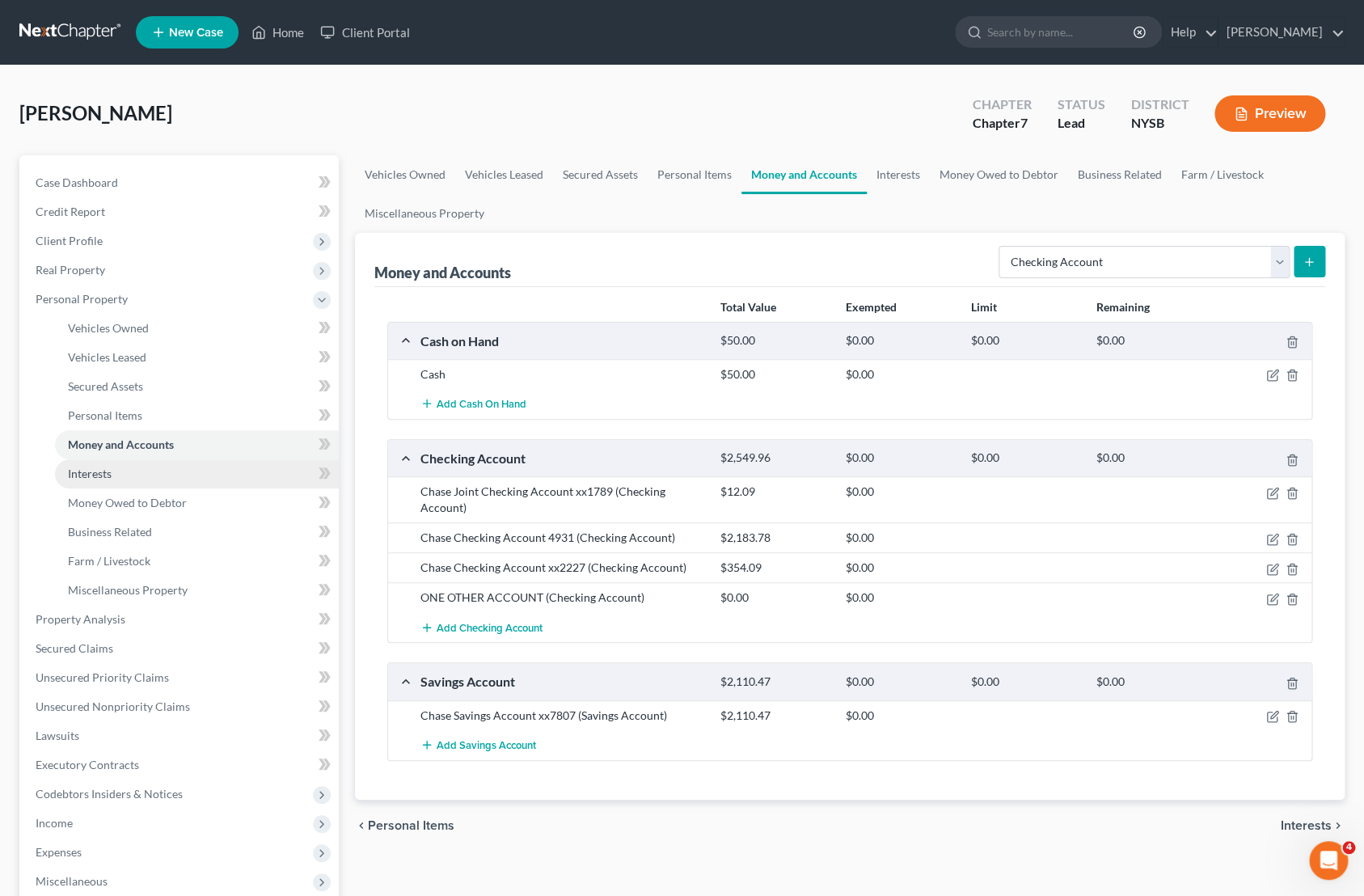
click at [91, 469] on span "Interests" at bounding box center [90, 473] width 44 height 14
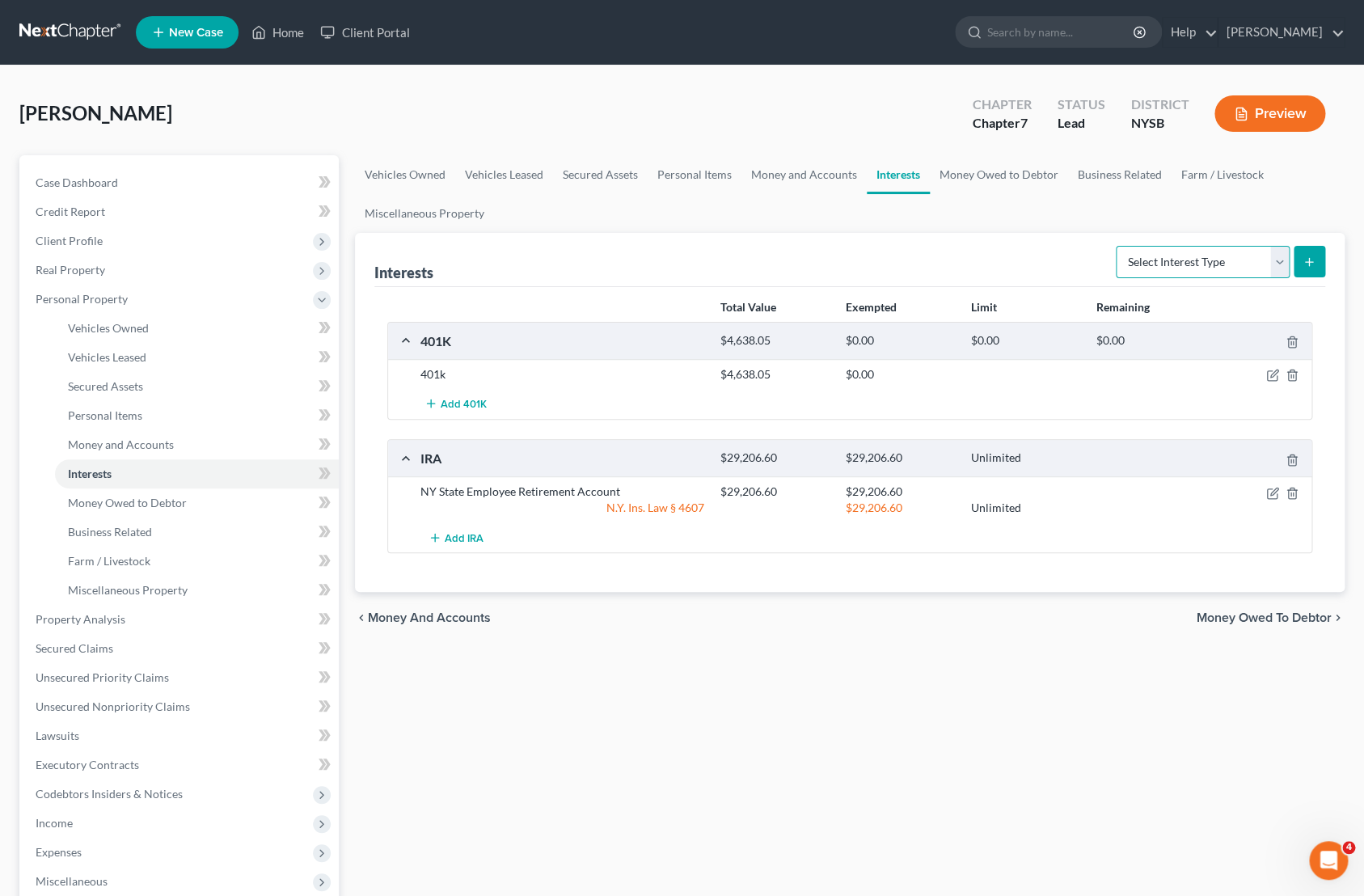
click at [1116, 246] on select "Select Interest Type 401K Annuity Bond Education IRA Government Bond Government…" at bounding box center [1203, 262] width 174 height 33
select select "other_retirement_plan"
click option "Other Retirement Plan" at bounding box center [0, 0] width 0 height 0
click at [1306, 262] on line "submit" at bounding box center [1309, 262] width 7 height 0
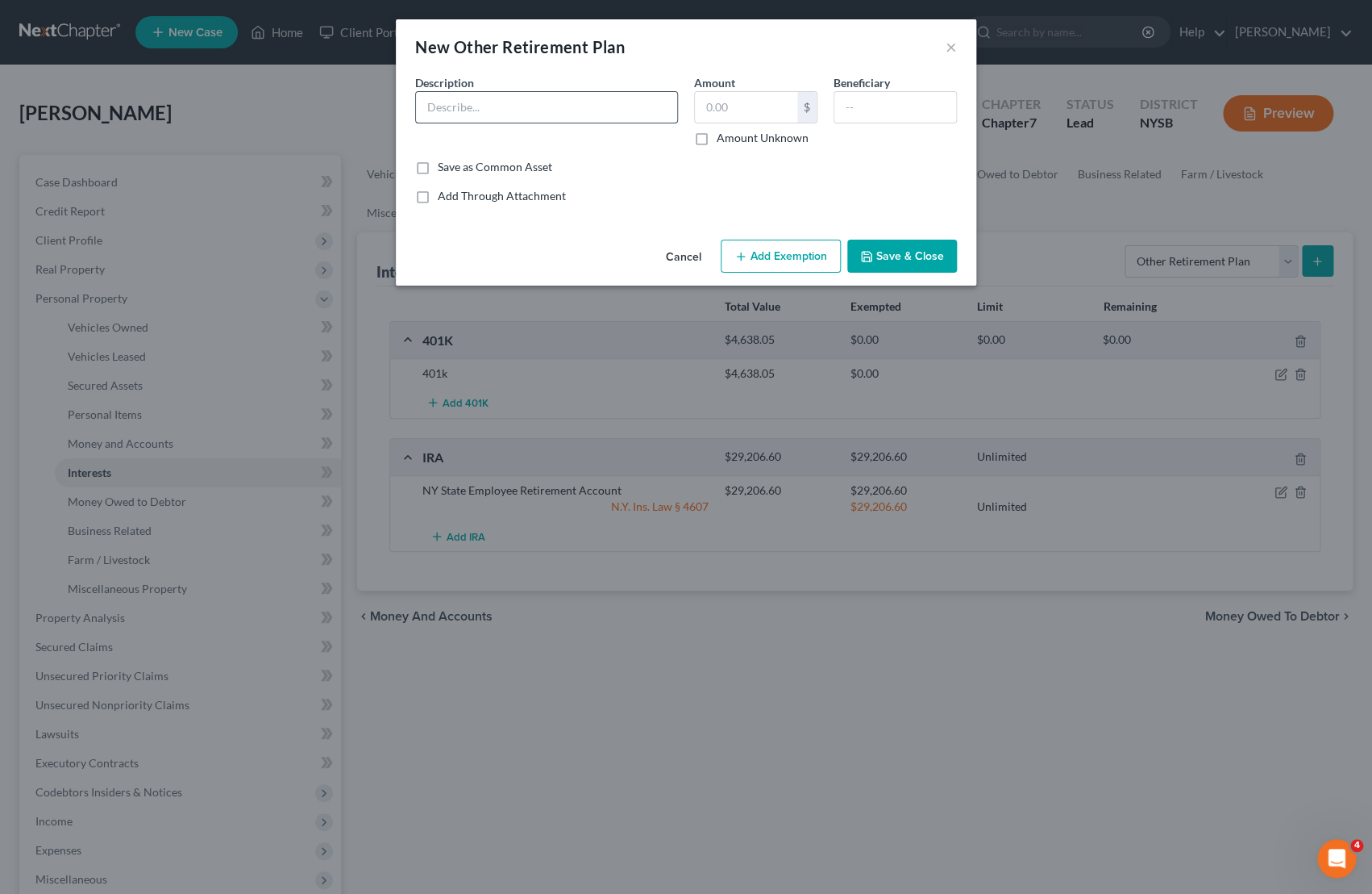
click at [663, 105] on input "text" at bounding box center [547, 107] width 262 height 31
type input "Deferred Compensation Retirement Account"
type input "4,033.00"
click at [786, 255] on button "Add Exemption" at bounding box center [781, 257] width 120 height 34
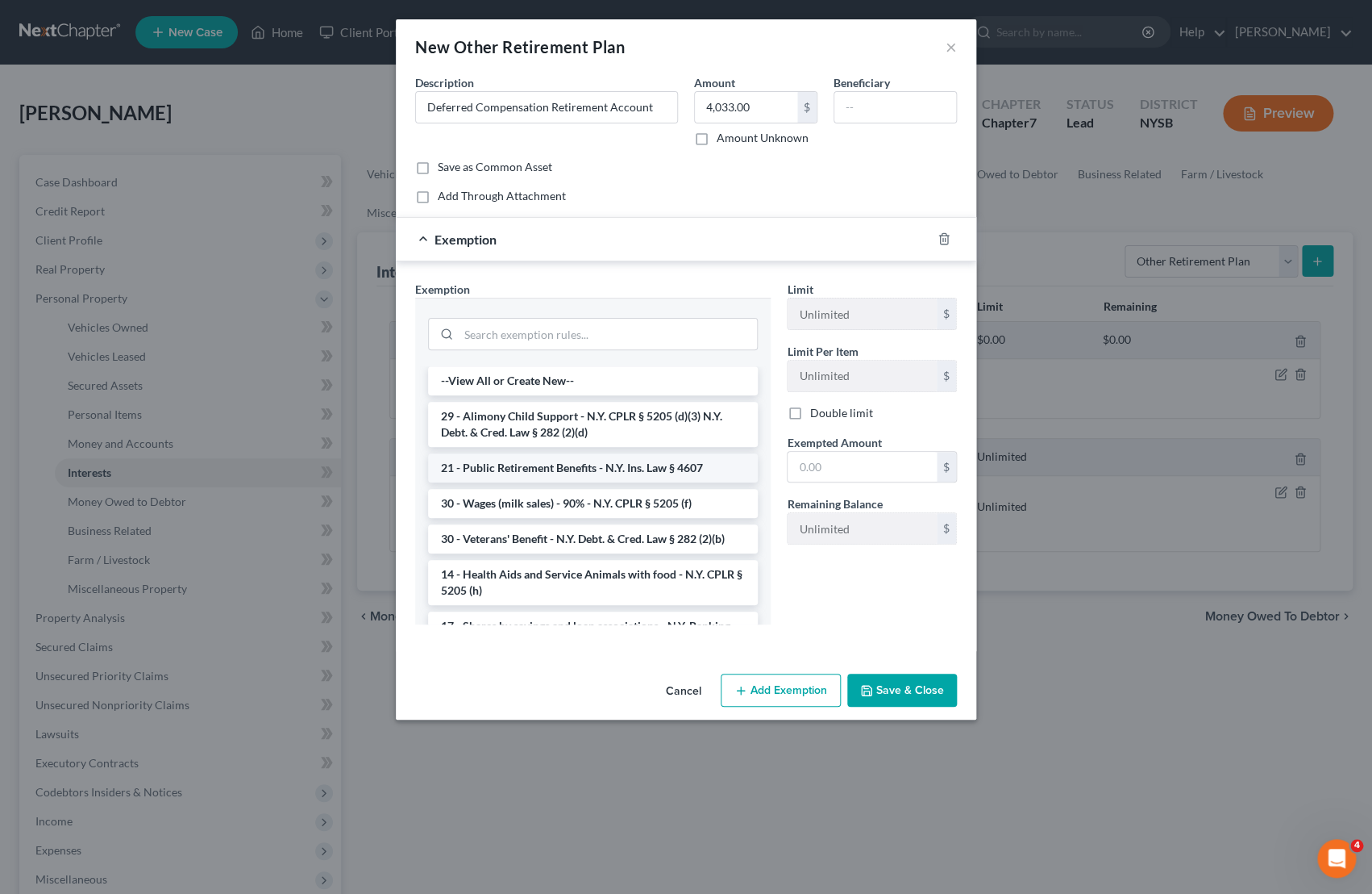
click at [664, 468] on li "21 - Public Retirement Benefits - N.Y. Ins. Law § 4607" at bounding box center [593, 468] width 330 height 29
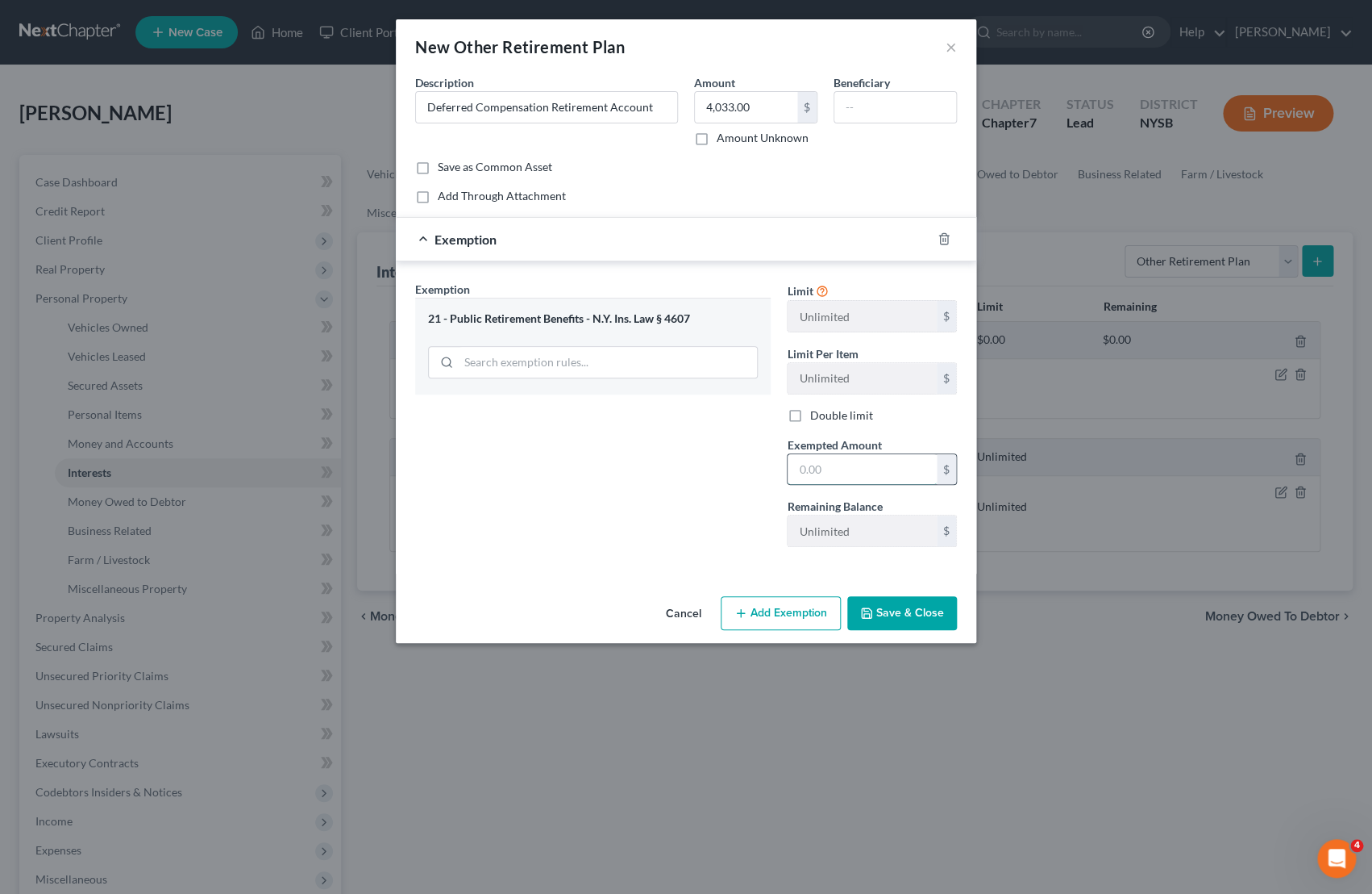
click at [840, 480] on input "text" at bounding box center [863, 470] width 149 height 31
type input "4,033.00"
click at [920, 607] on button "Save & Close" at bounding box center [902, 613] width 110 height 34
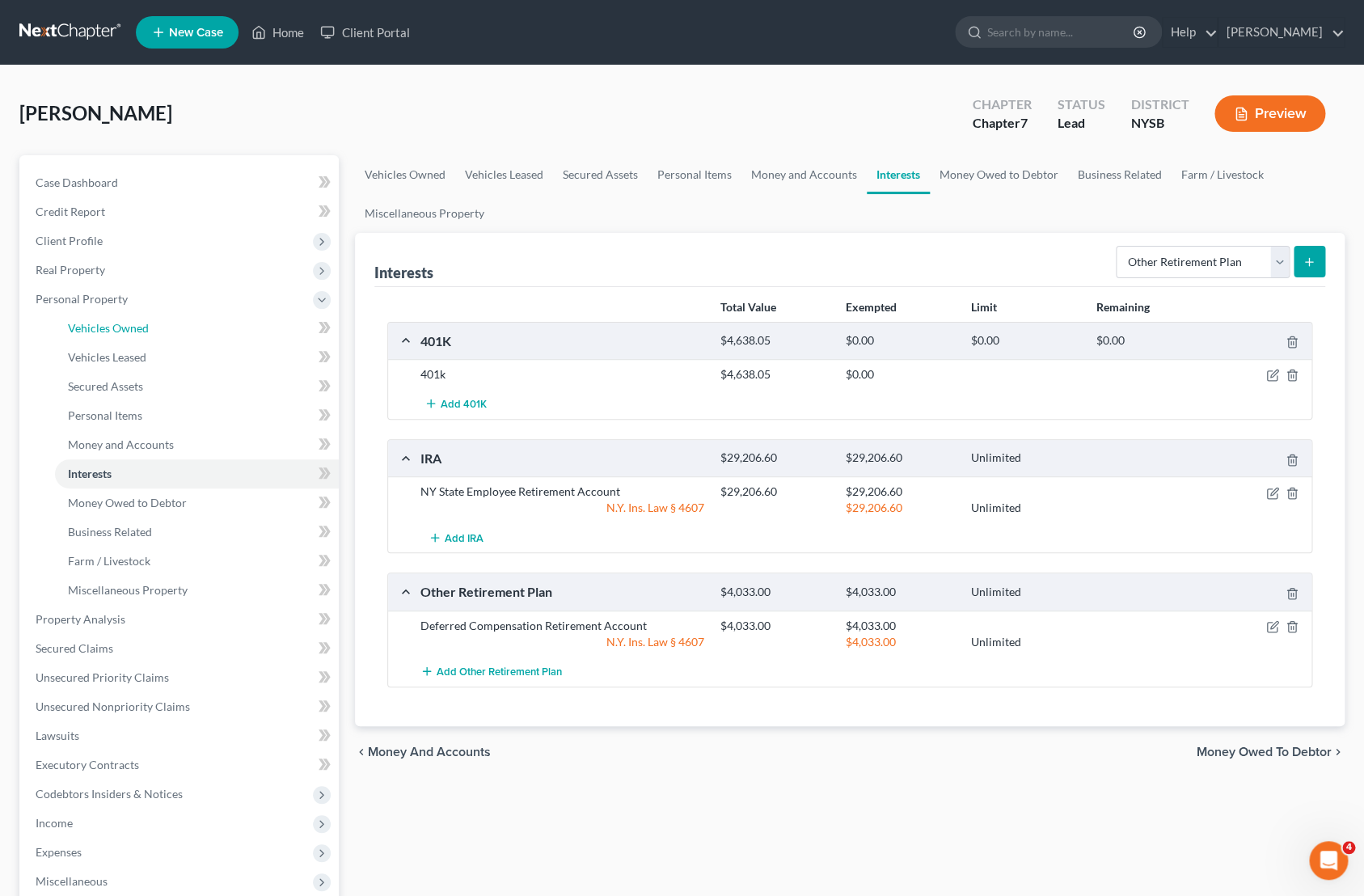
click at [130, 332] on span "Vehicles Owned" at bounding box center [108, 327] width 81 height 14
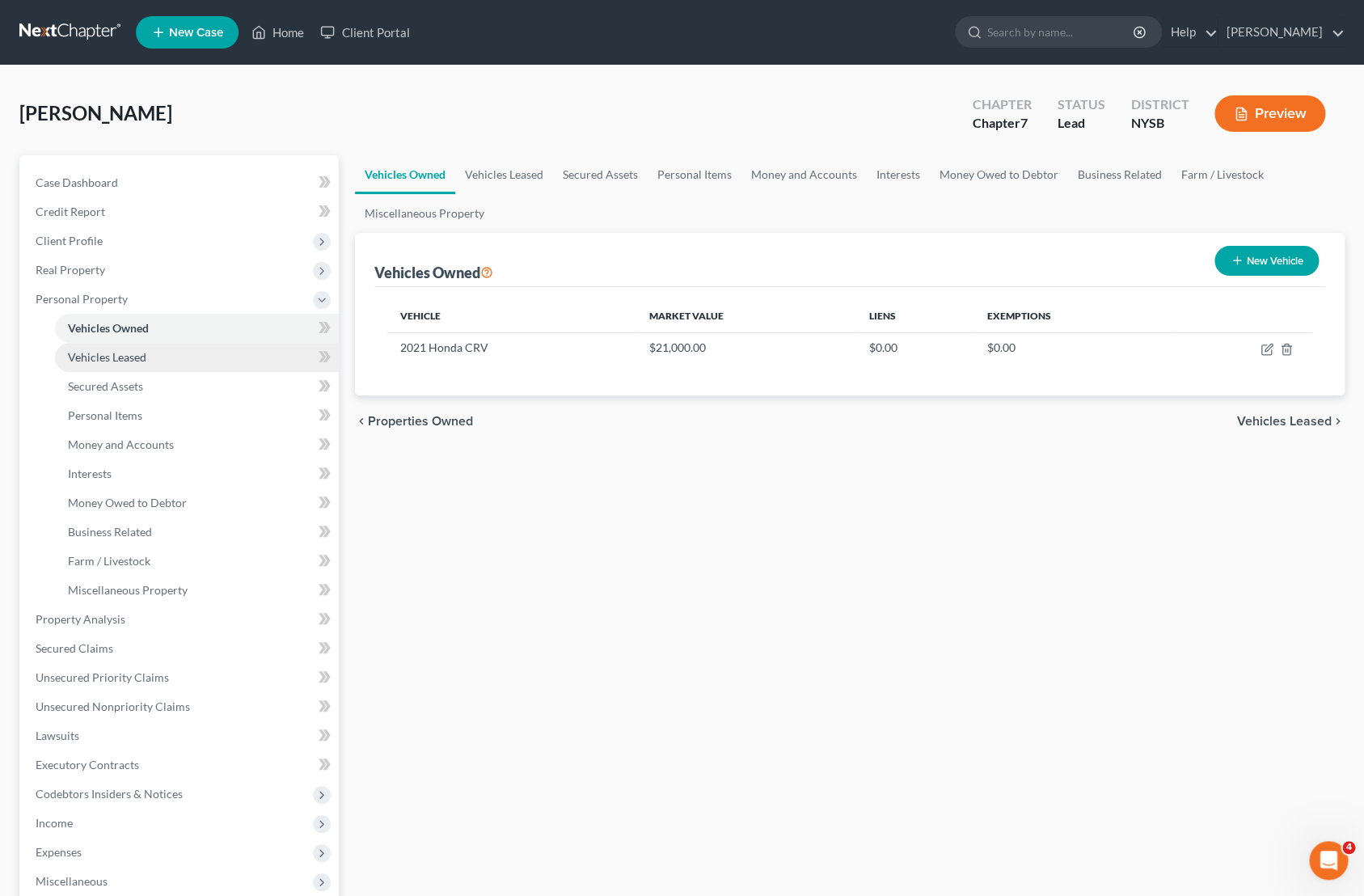
click at [129, 353] on span "Vehicles Leased" at bounding box center [107, 357] width 78 height 14
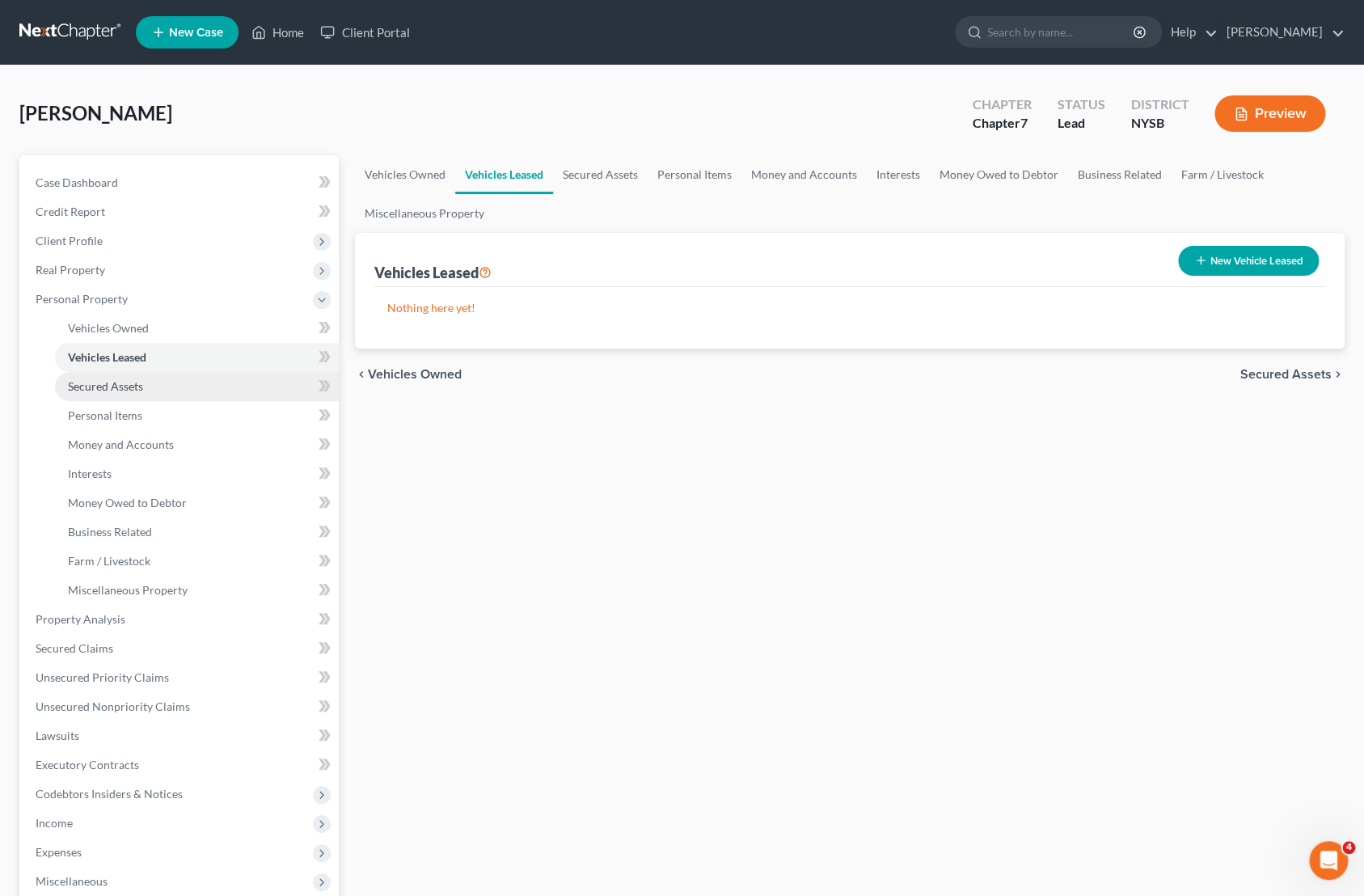
click at [139, 377] on link "Secured Assets" at bounding box center [196, 387] width 284 height 29
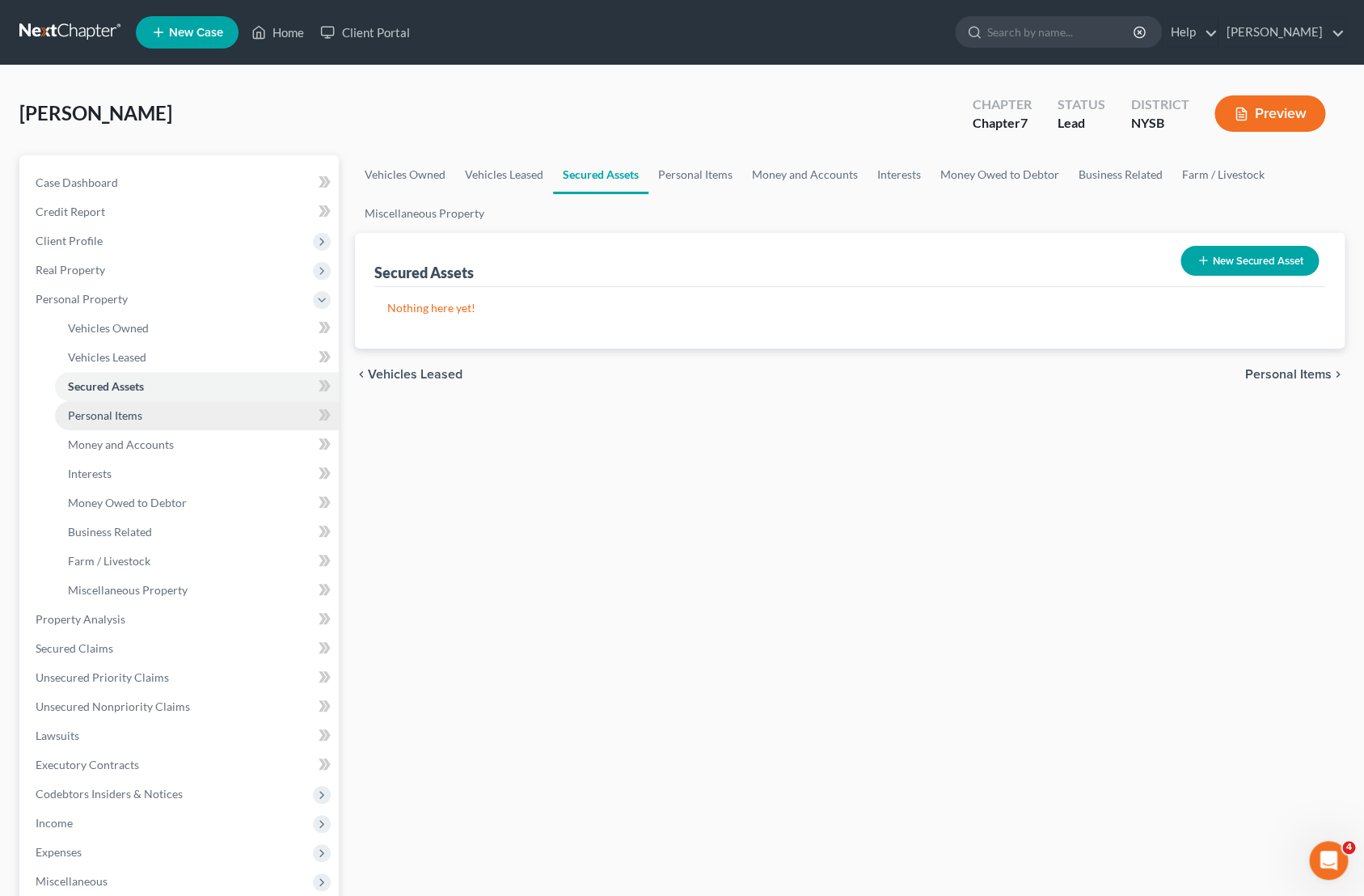
click at [146, 410] on link "Personal Items" at bounding box center [196, 415] width 284 height 29
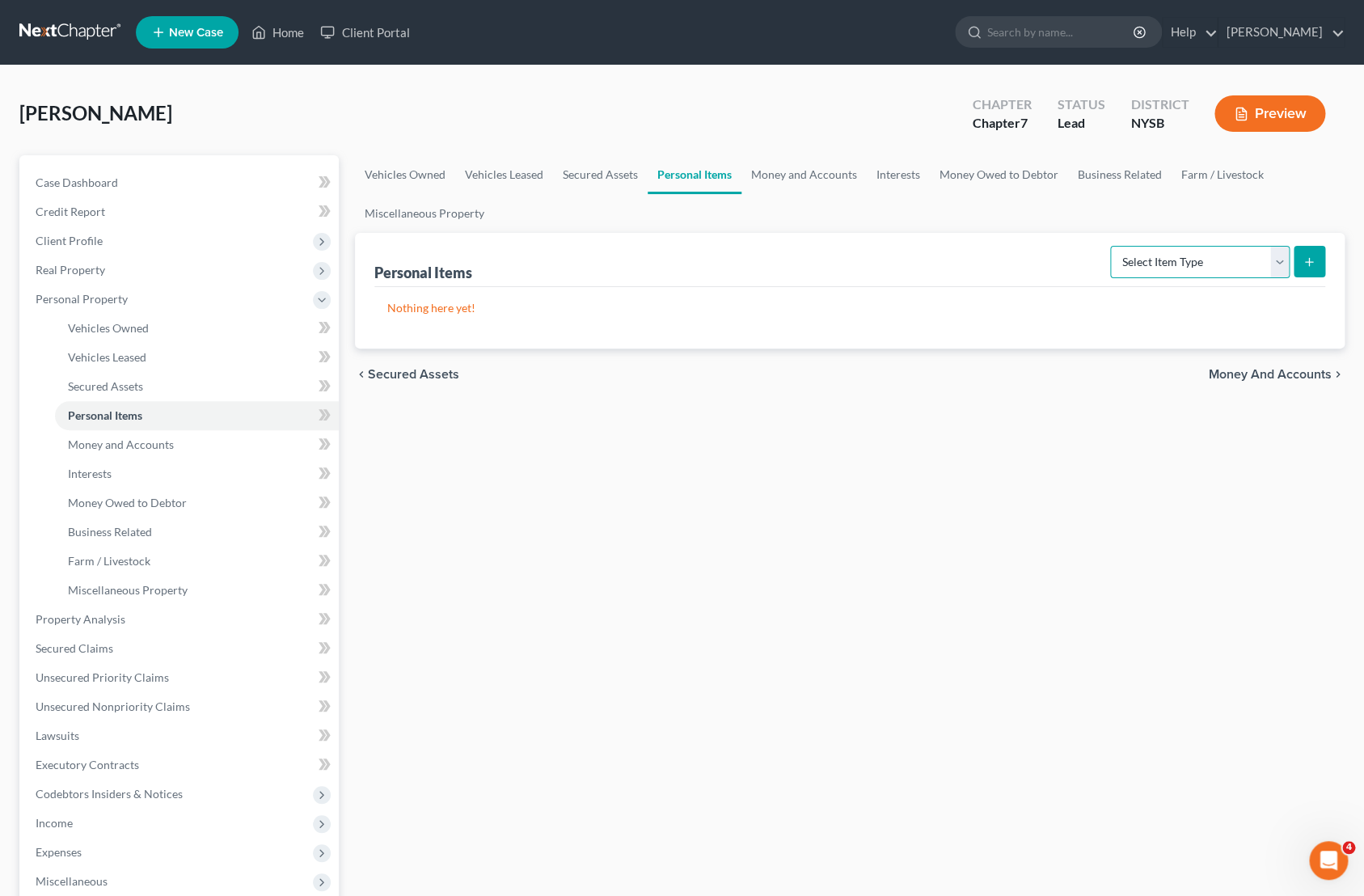
click at [1111, 246] on select "Select Item Type Clothing Collectibles Of Value Electronics Firearms Household …" at bounding box center [1200, 262] width 179 height 33
select select "household_goods"
click option "Household Goods" at bounding box center [0, 0] width 0 height 0
click at [1303, 268] on button "submit" at bounding box center [1309, 261] width 32 height 32
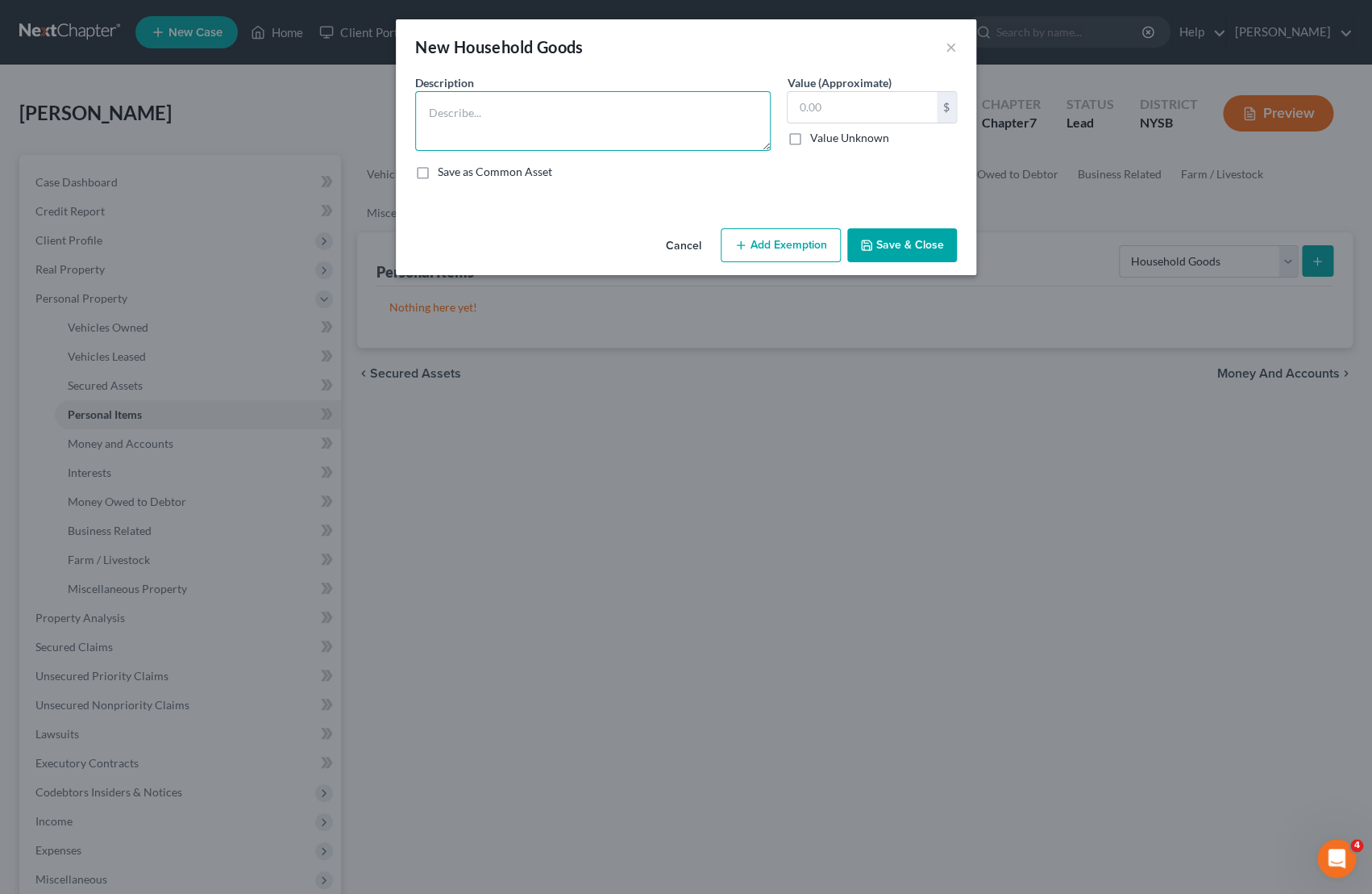
click at [703, 150] on textarea at bounding box center [593, 120] width 356 height 59
type textarea "Assorted Household Goods & Furnishings"
click at [887, 107] on input "text" at bounding box center [863, 107] width 149 height 31
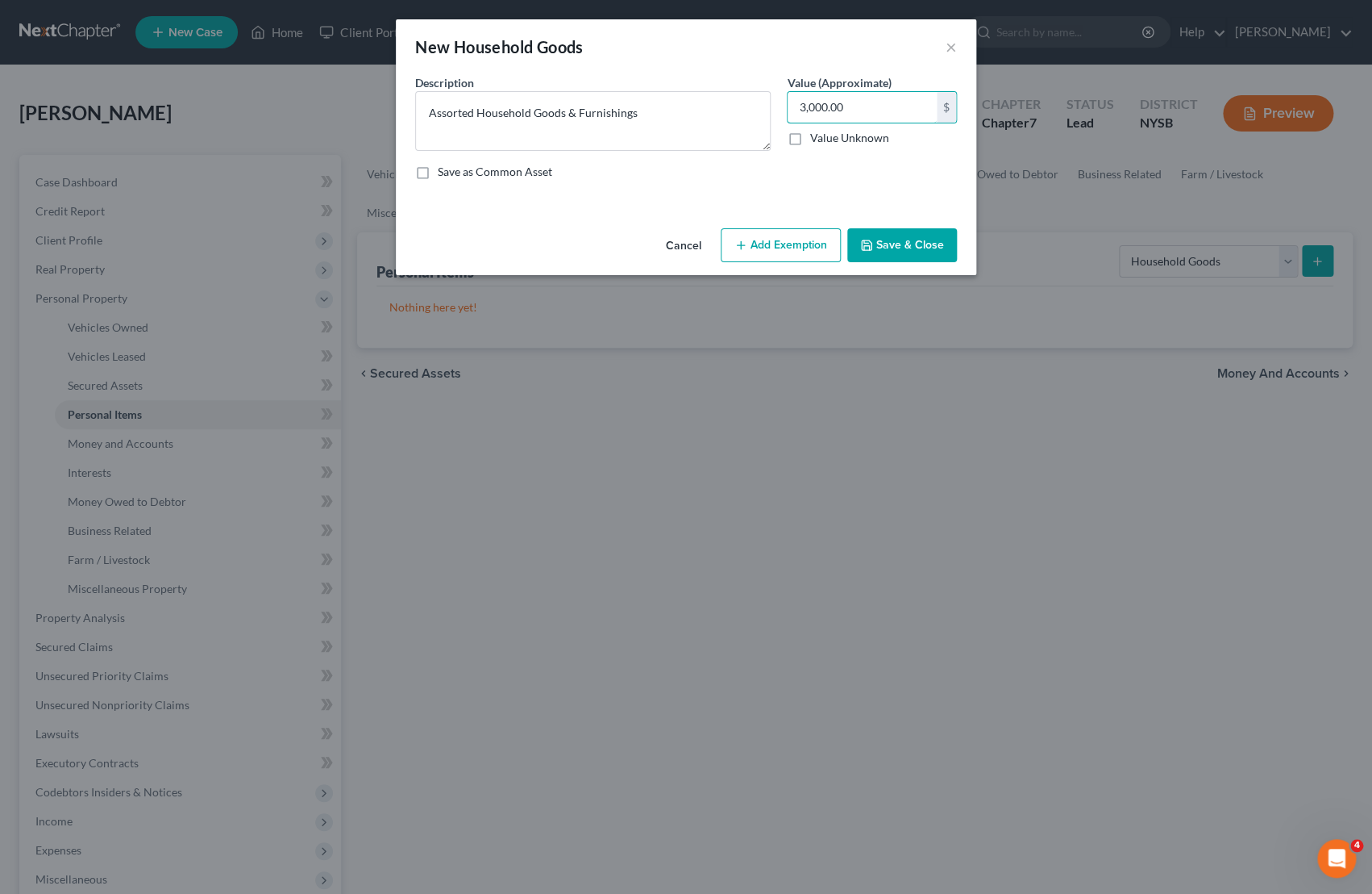
type input "3,000.00"
click at [799, 240] on button "Add Exemption" at bounding box center [781, 245] width 120 height 34
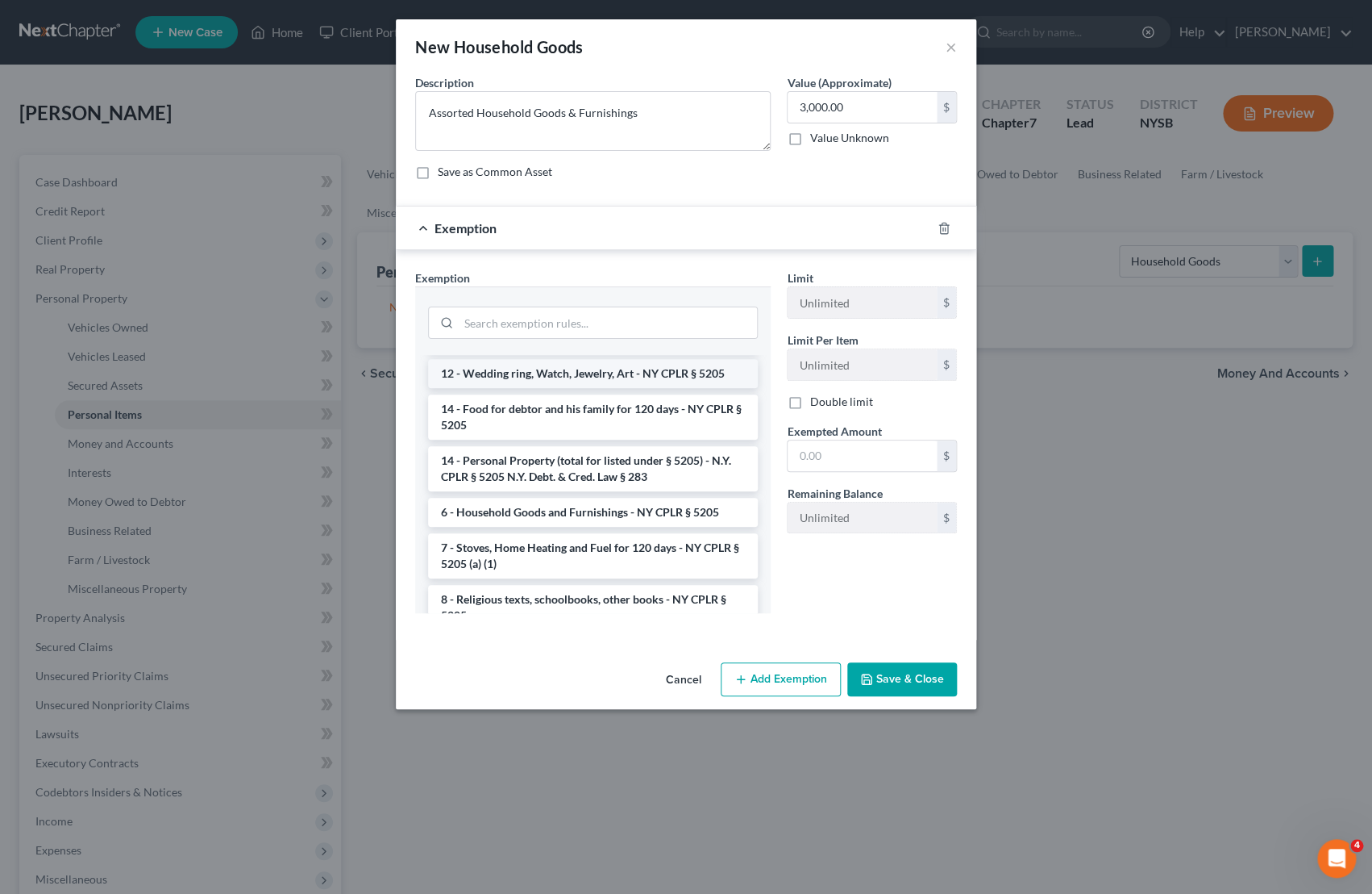
scroll to position [68, 0]
click at [642, 516] on li "6 - Household Goods and Furnishings - NY CPLR § 5205" at bounding box center [593, 510] width 330 height 29
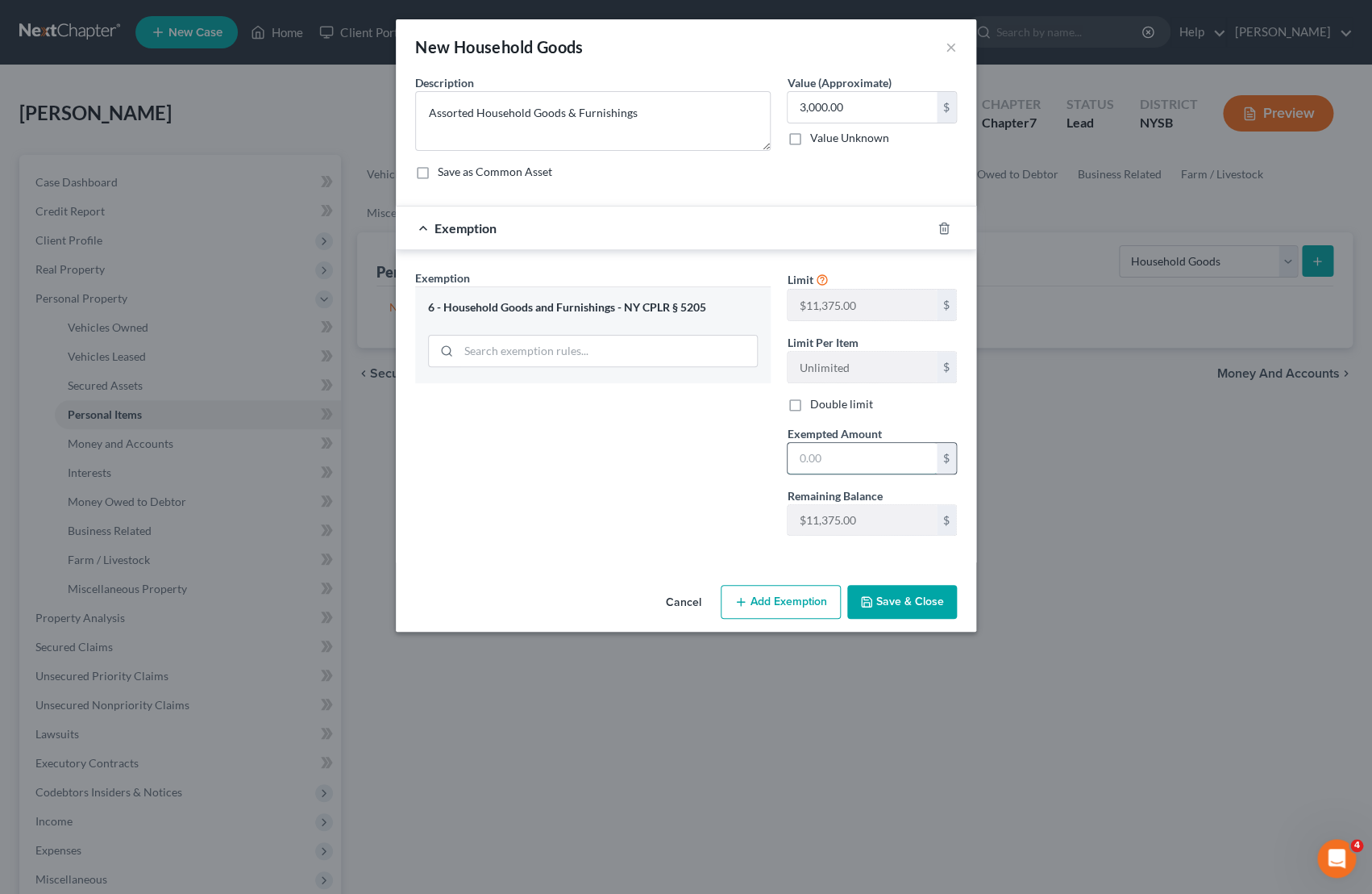
click at [837, 469] on input "text" at bounding box center [863, 458] width 149 height 31
type input "3,000.00"
click at [900, 605] on button "Save & Close" at bounding box center [902, 602] width 110 height 34
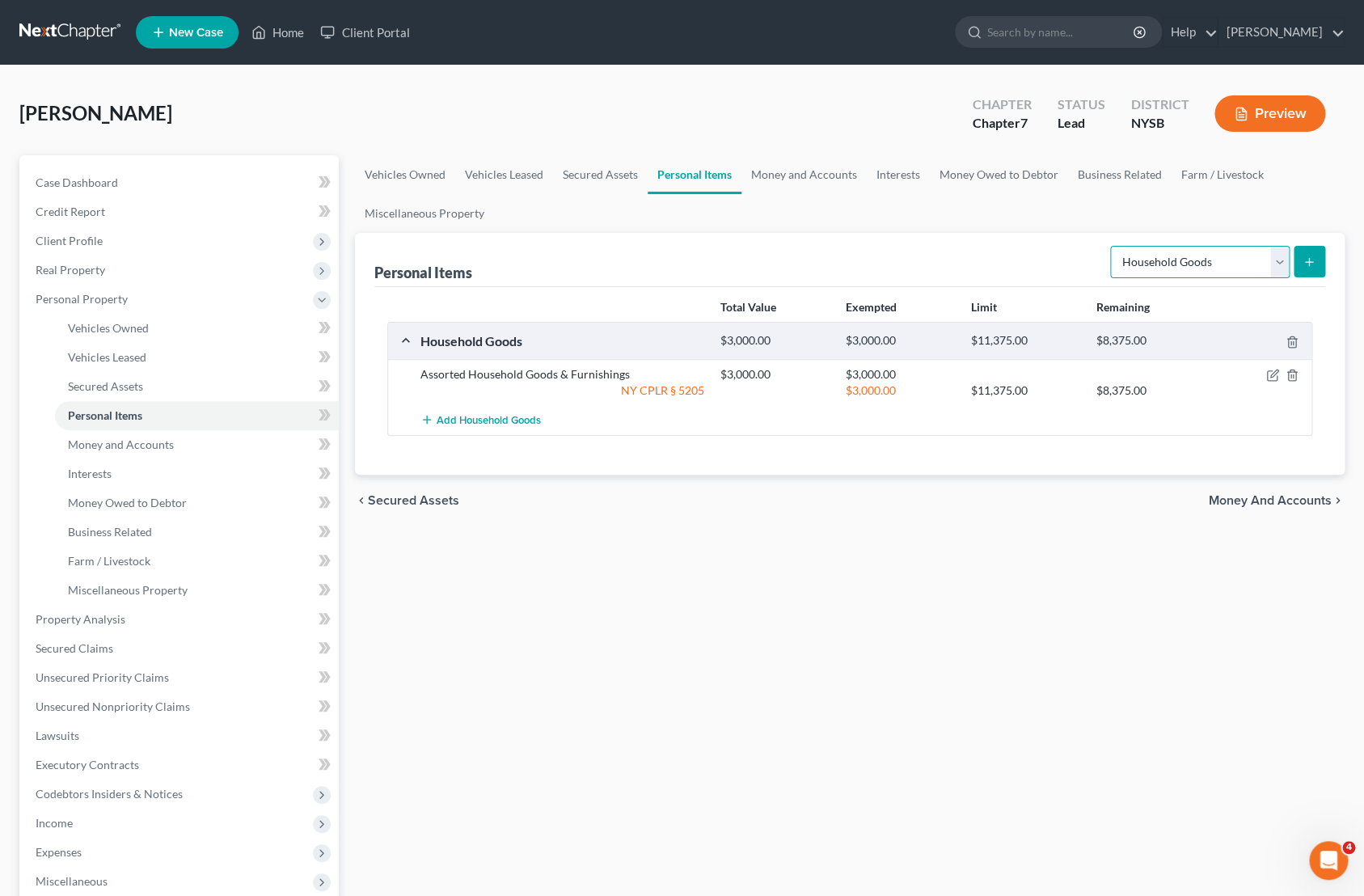
select select "electronics"
click option "Electronics" at bounding box center [0, 0] width 0 height 0
click at [1299, 269] on button "submit" at bounding box center [1309, 261] width 32 height 32
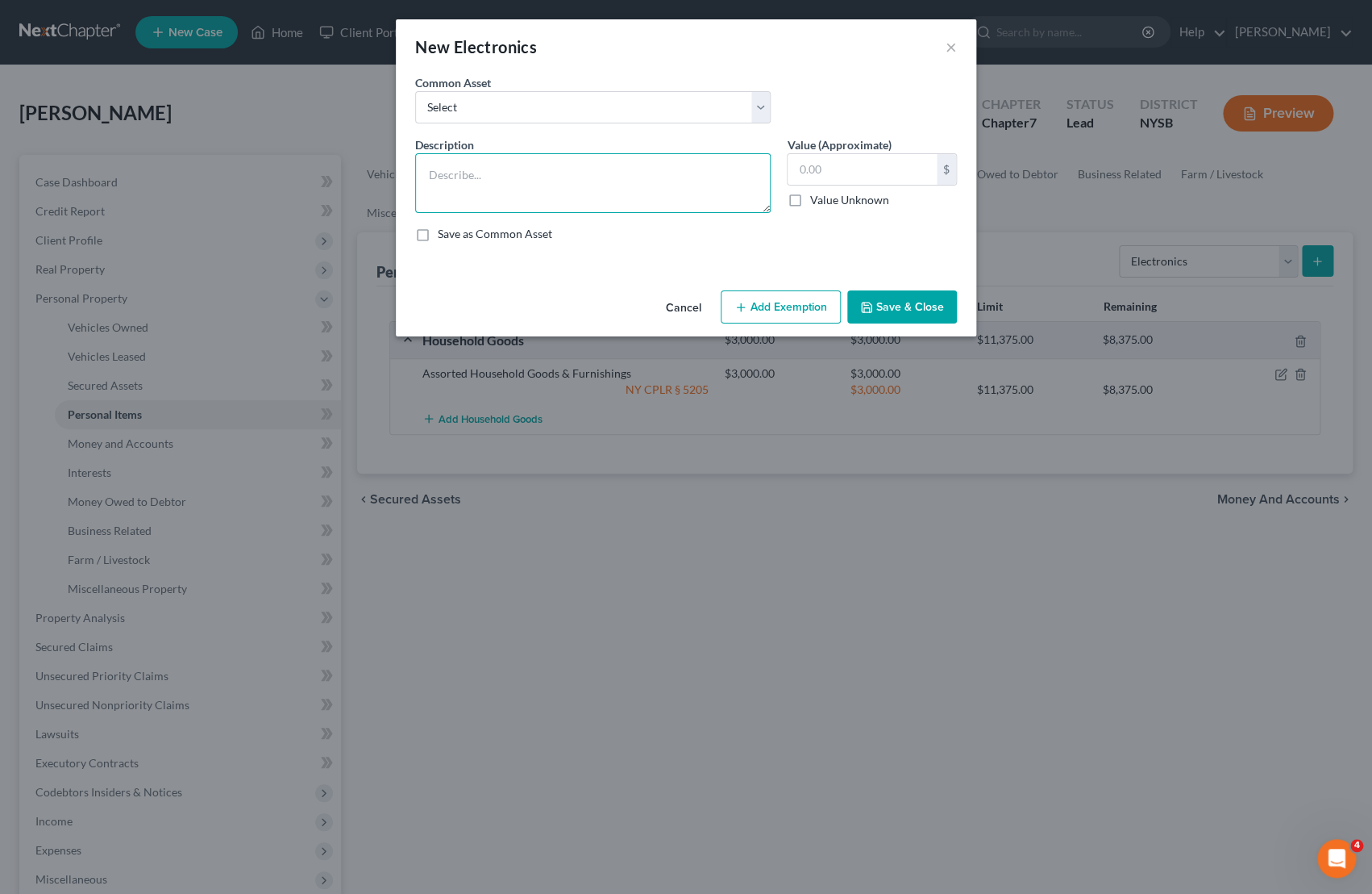
click at [669, 195] on textarea at bounding box center [593, 183] width 356 height 59
type textarea "iPhone, tv"
click at [872, 167] on input "text" at bounding box center [863, 170] width 149 height 31
type input "500.00"
click at [821, 315] on button "Add Exemption" at bounding box center [781, 307] width 120 height 34
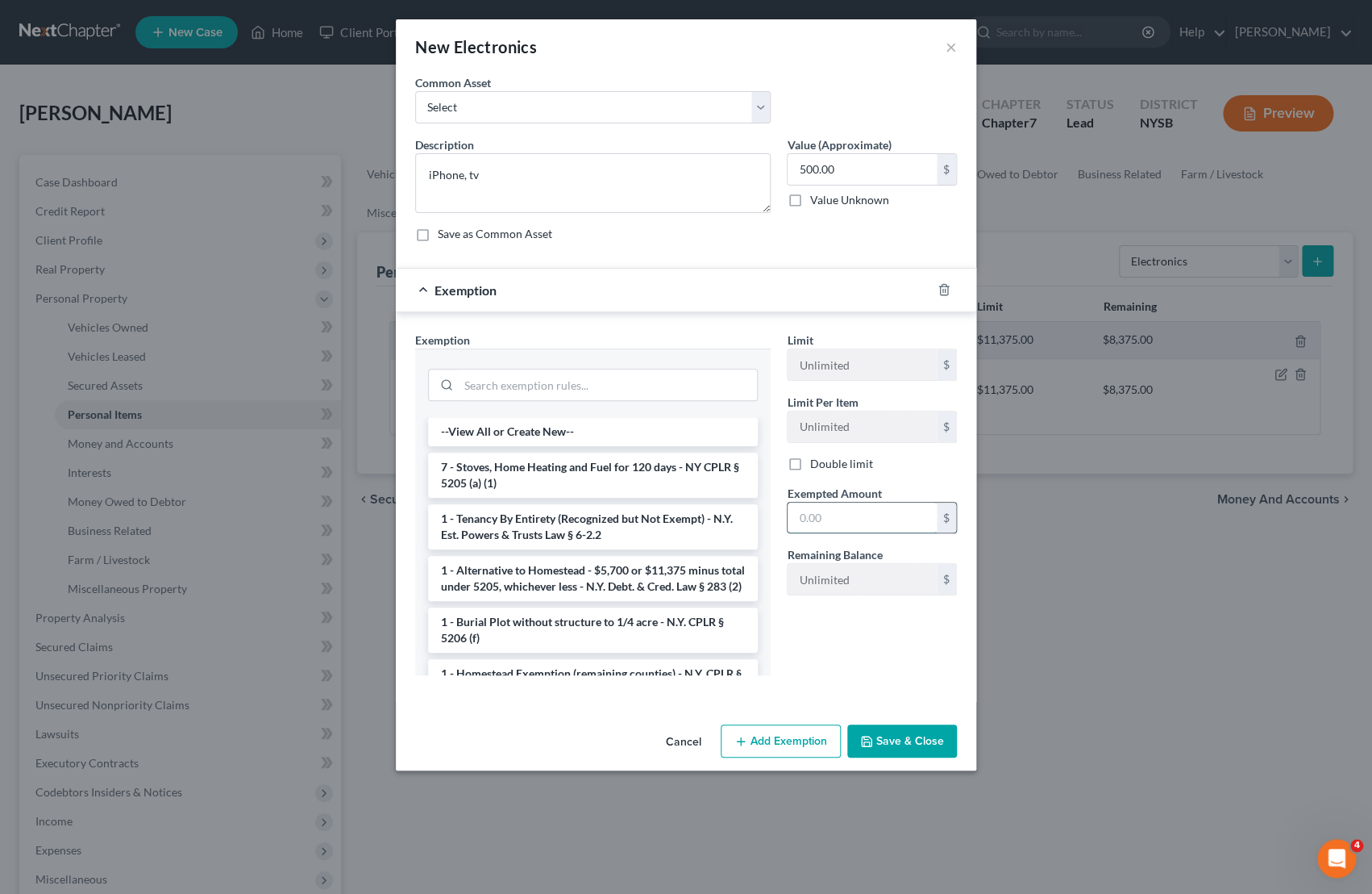
click at [833, 516] on input "text" at bounding box center [863, 518] width 149 height 31
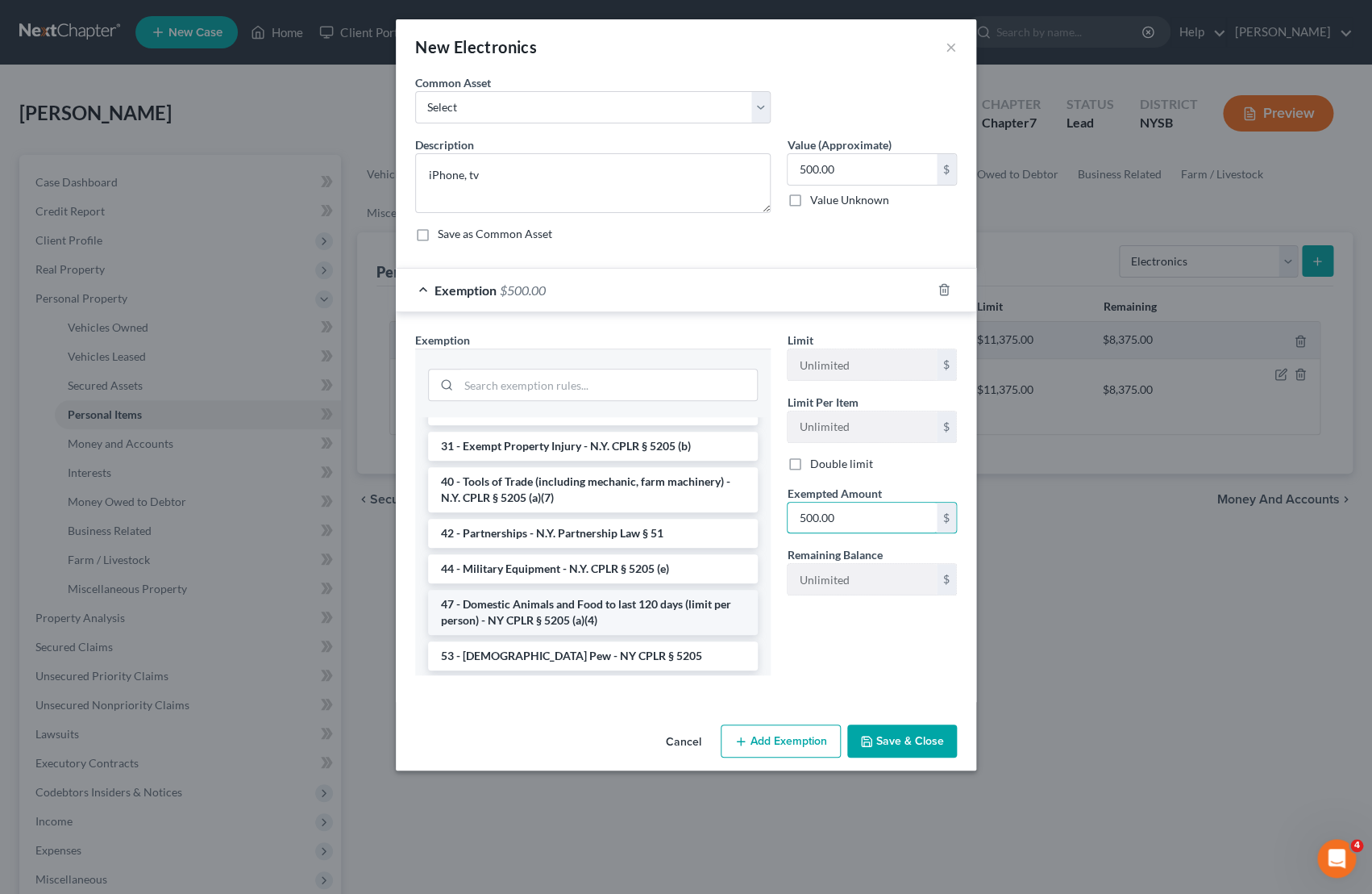
scroll to position [2454, 0]
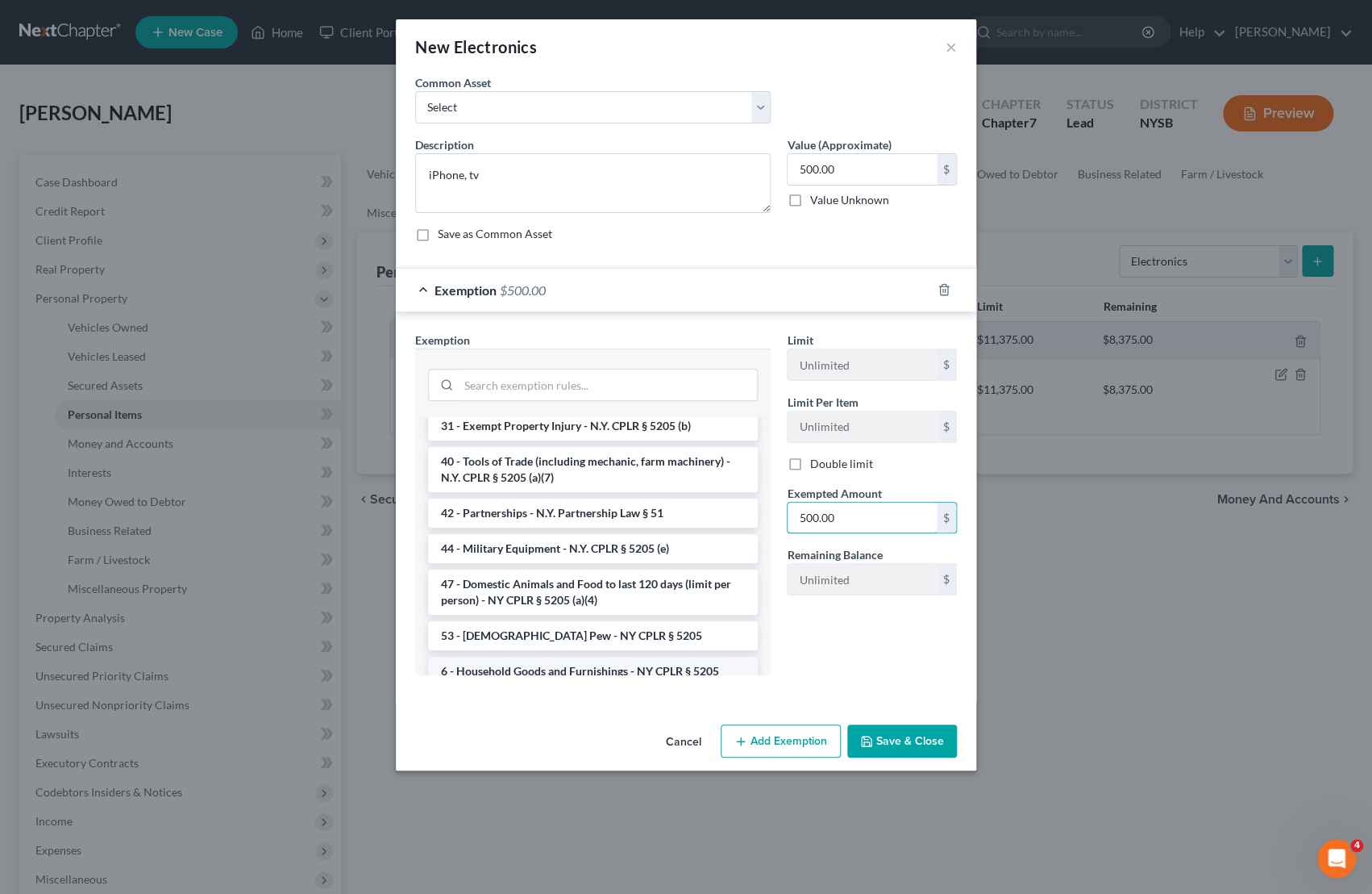
type input "500.00"
click at [661, 657] on li "6 - Household Goods and Furnishings - NY CPLR § 5205" at bounding box center [593, 671] width 330 height 29
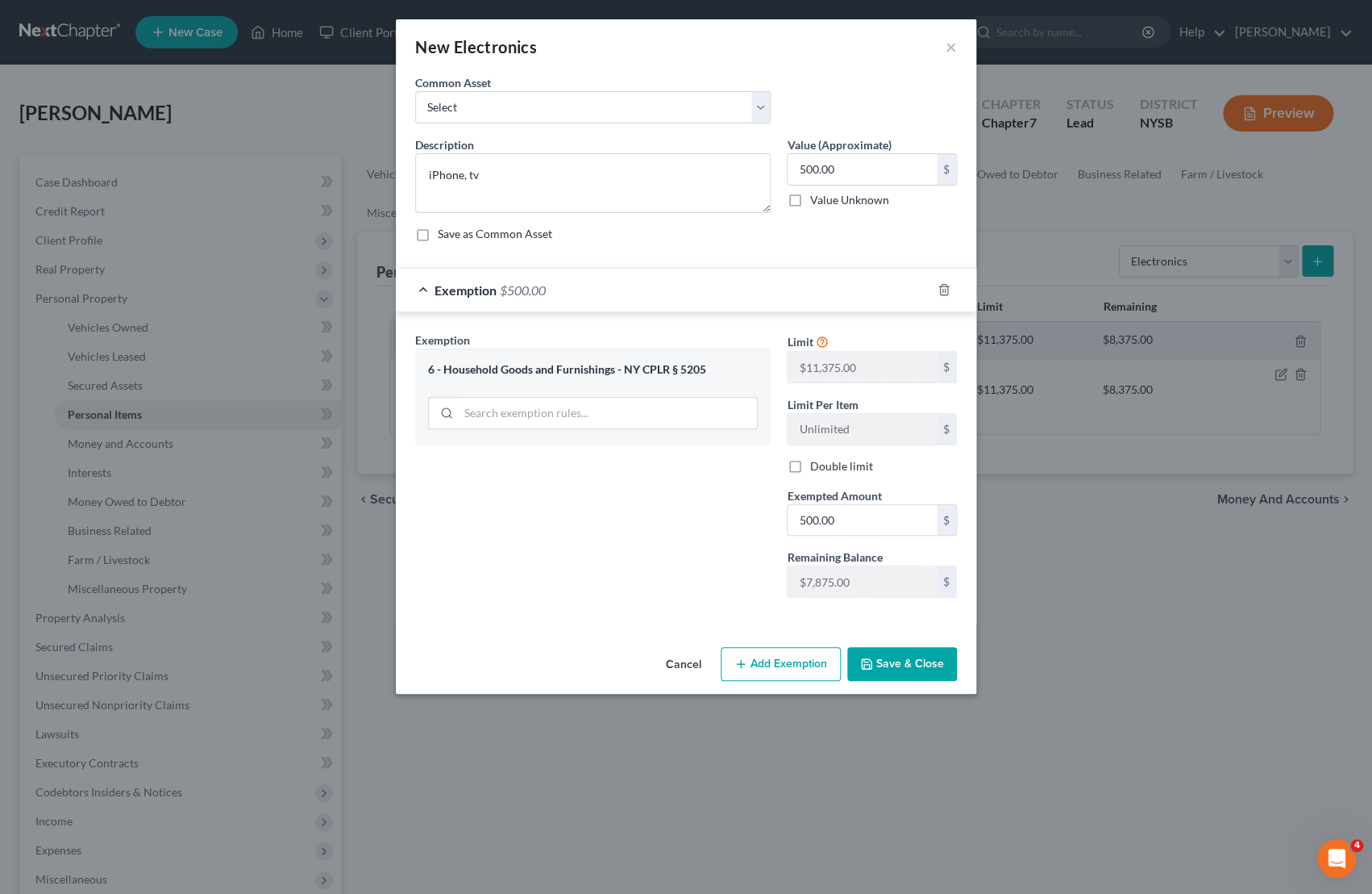
click at [860, 670] on button "Save & Close" at bounding box center [902, 664] width 110 height 34
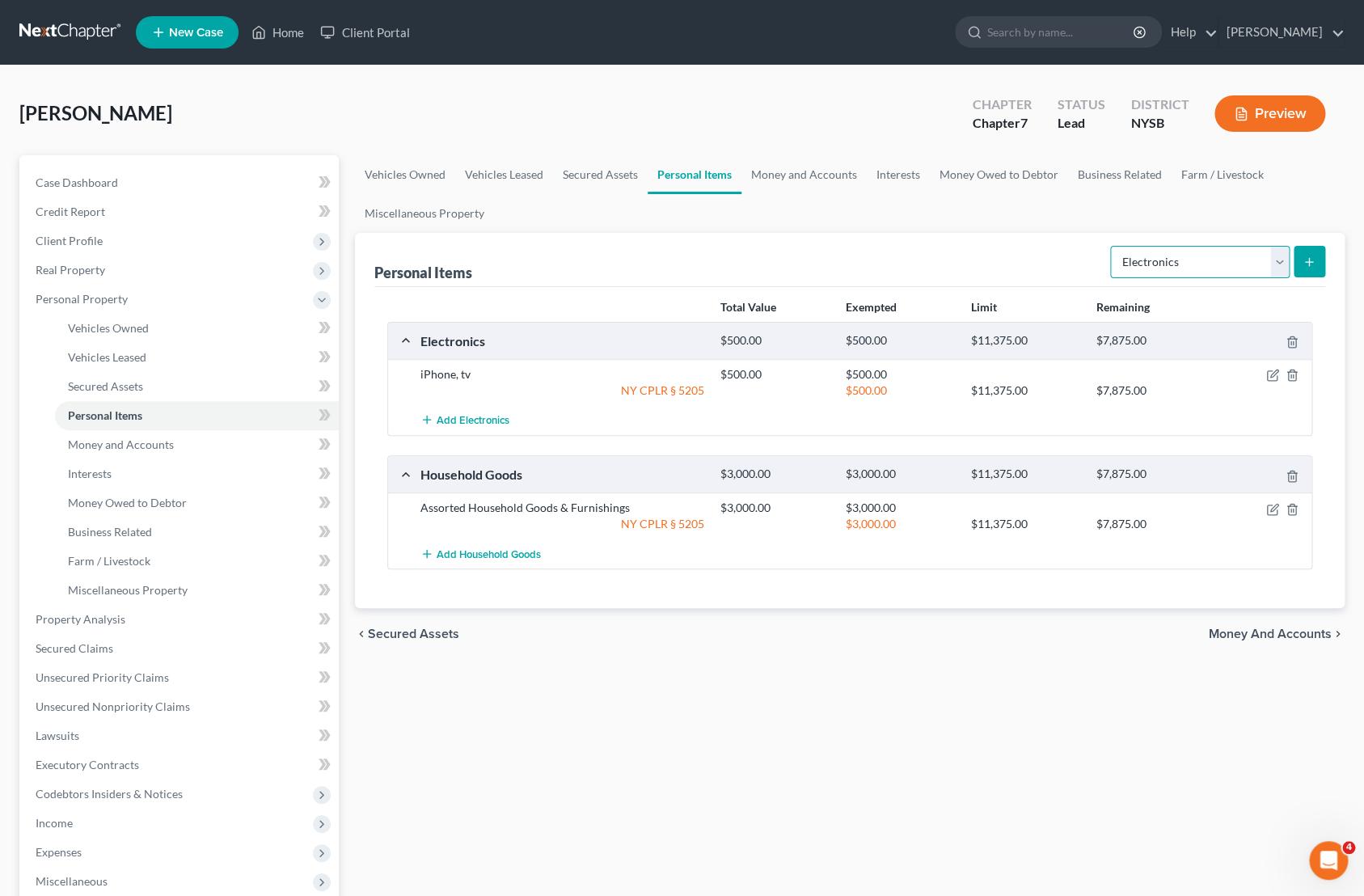
select select "sports_and_hobby_equipment"
click option "Sports & Hobby Equipment" at bounding box center [0, 0] width 0 height 0
click at [1305, 263] on icon "submit" at bounding box center [1309, 262] width 13 height 13
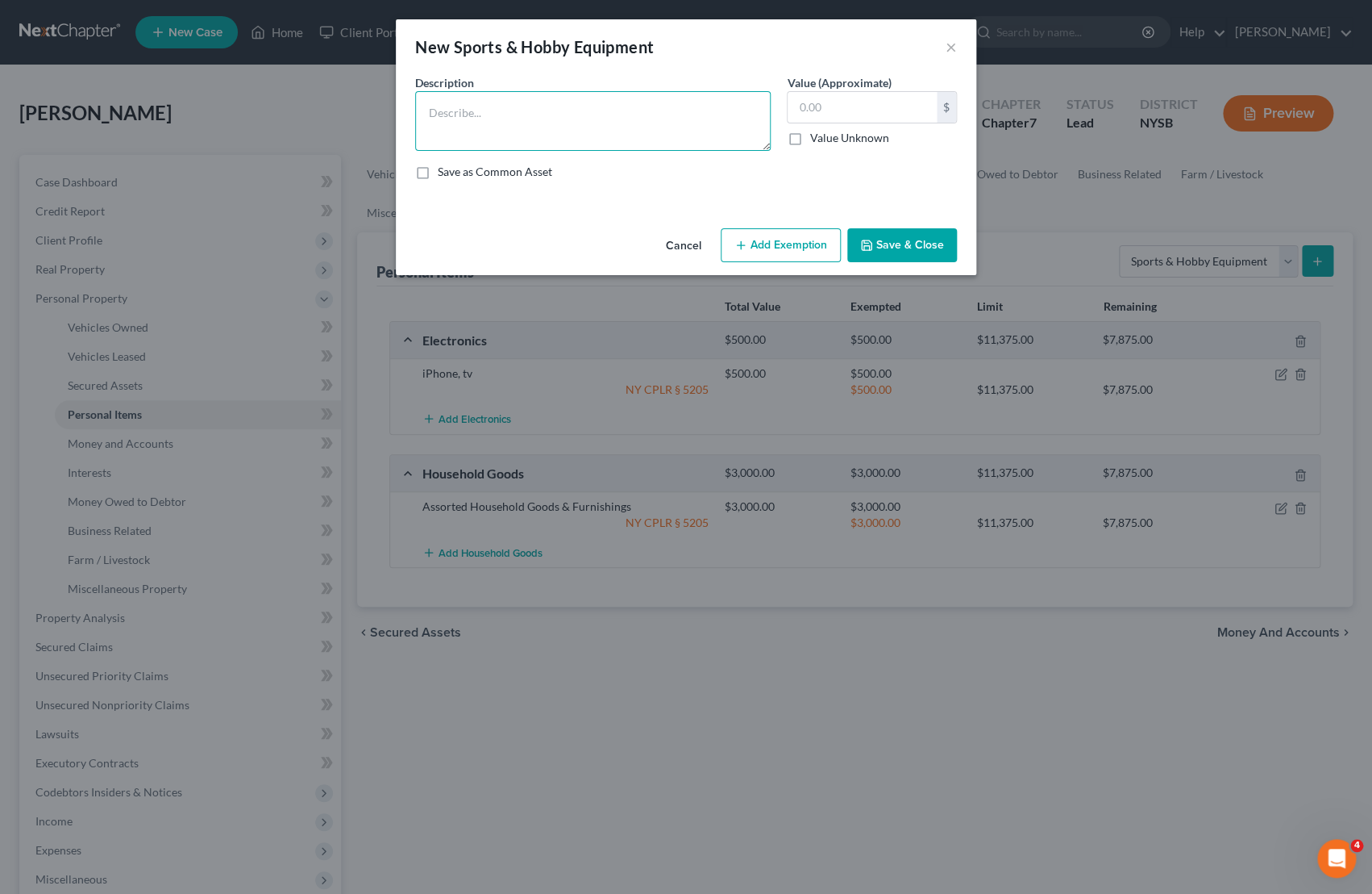
click at [659, 114] on textarea at bounding box center [593, 120] width 356 height 59
type textarea "Bowflex exercise equipment"
click at [863, 118] on input "text" at bounding box center [863, 107] width 149 height 31
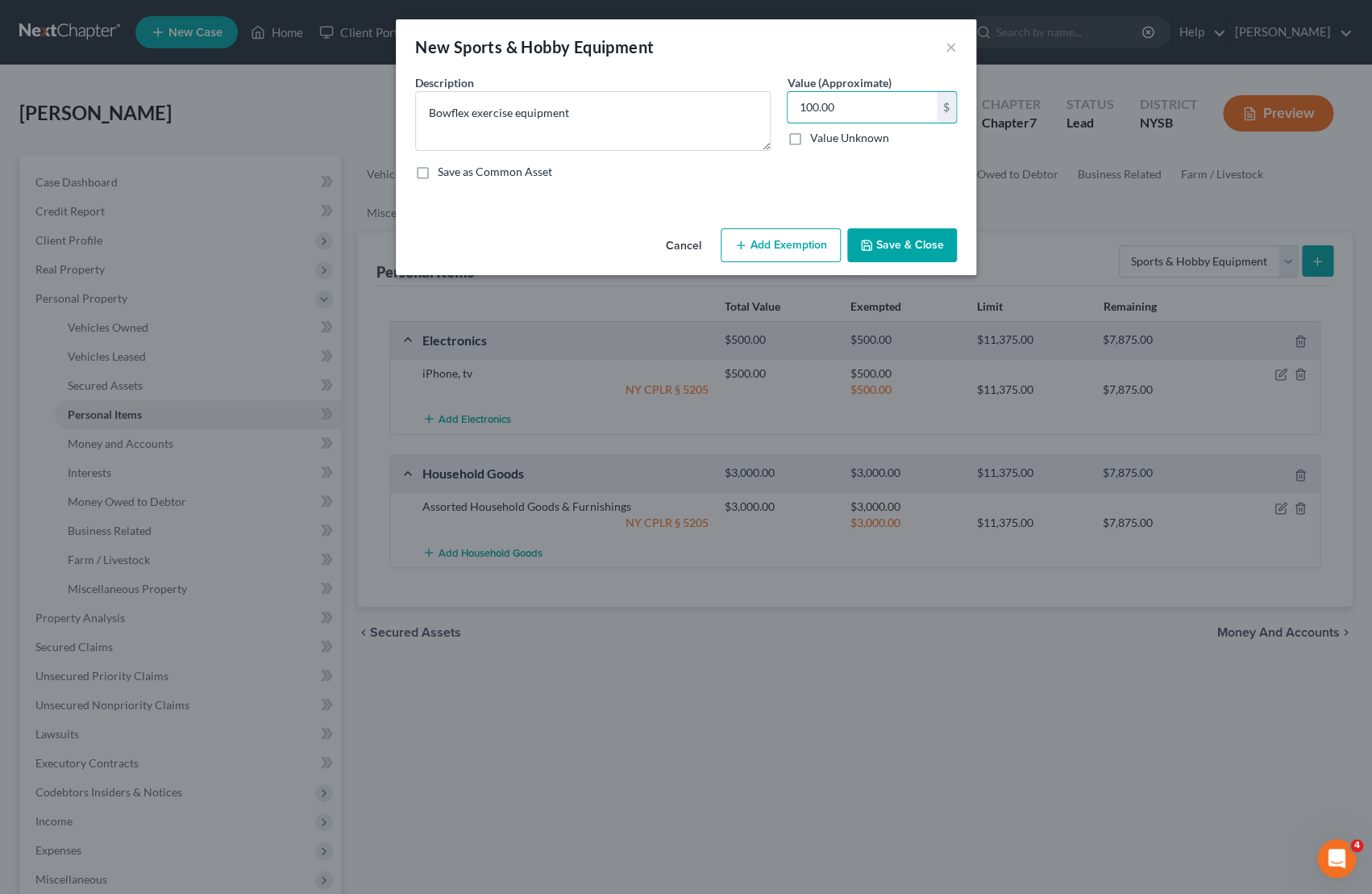
type input "100.00"
click at [808, 249] on button "Add Exemption" at bounding box center [781, 245] width 120 height 34
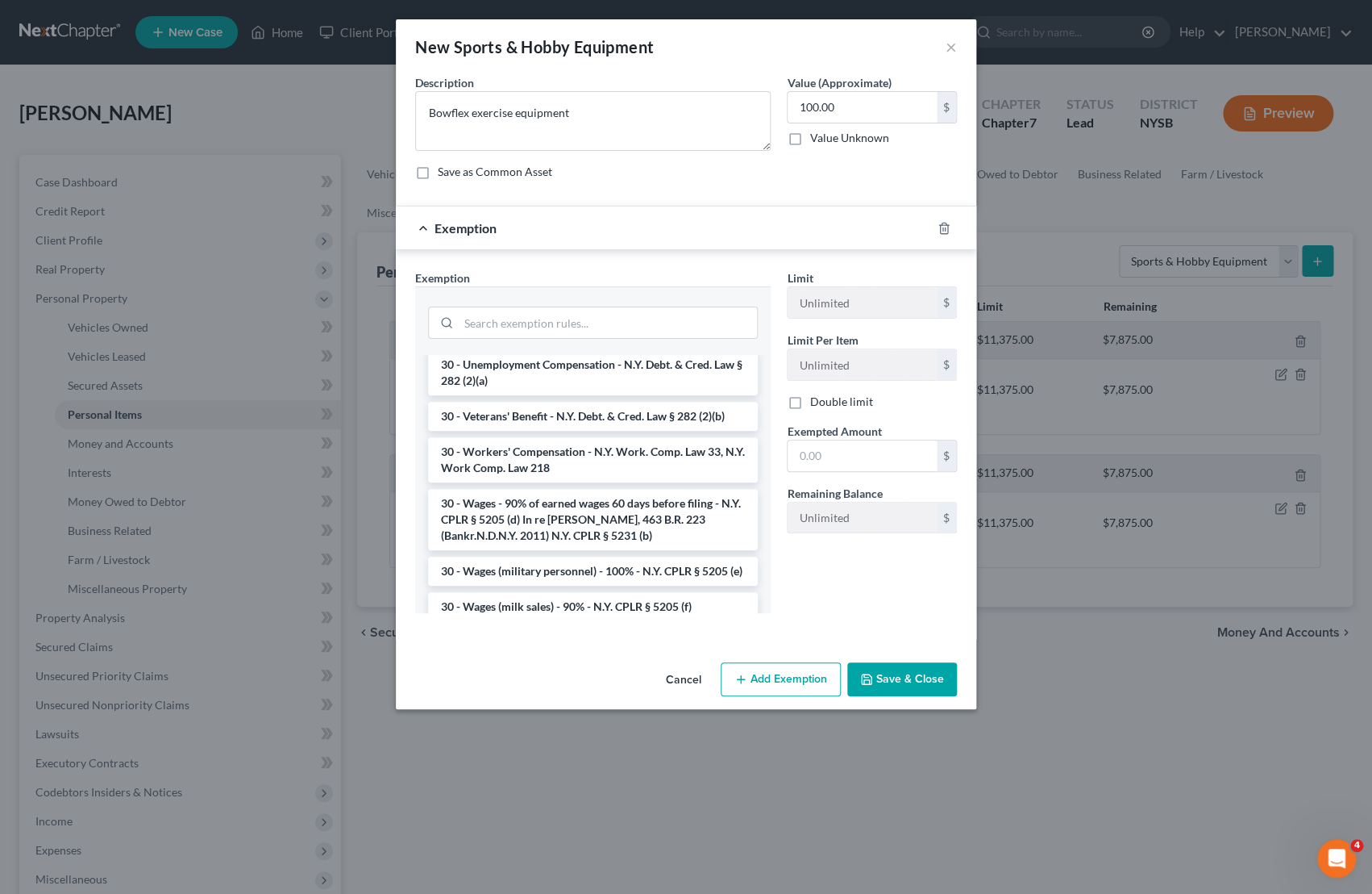
scroll to position [2400, 0]
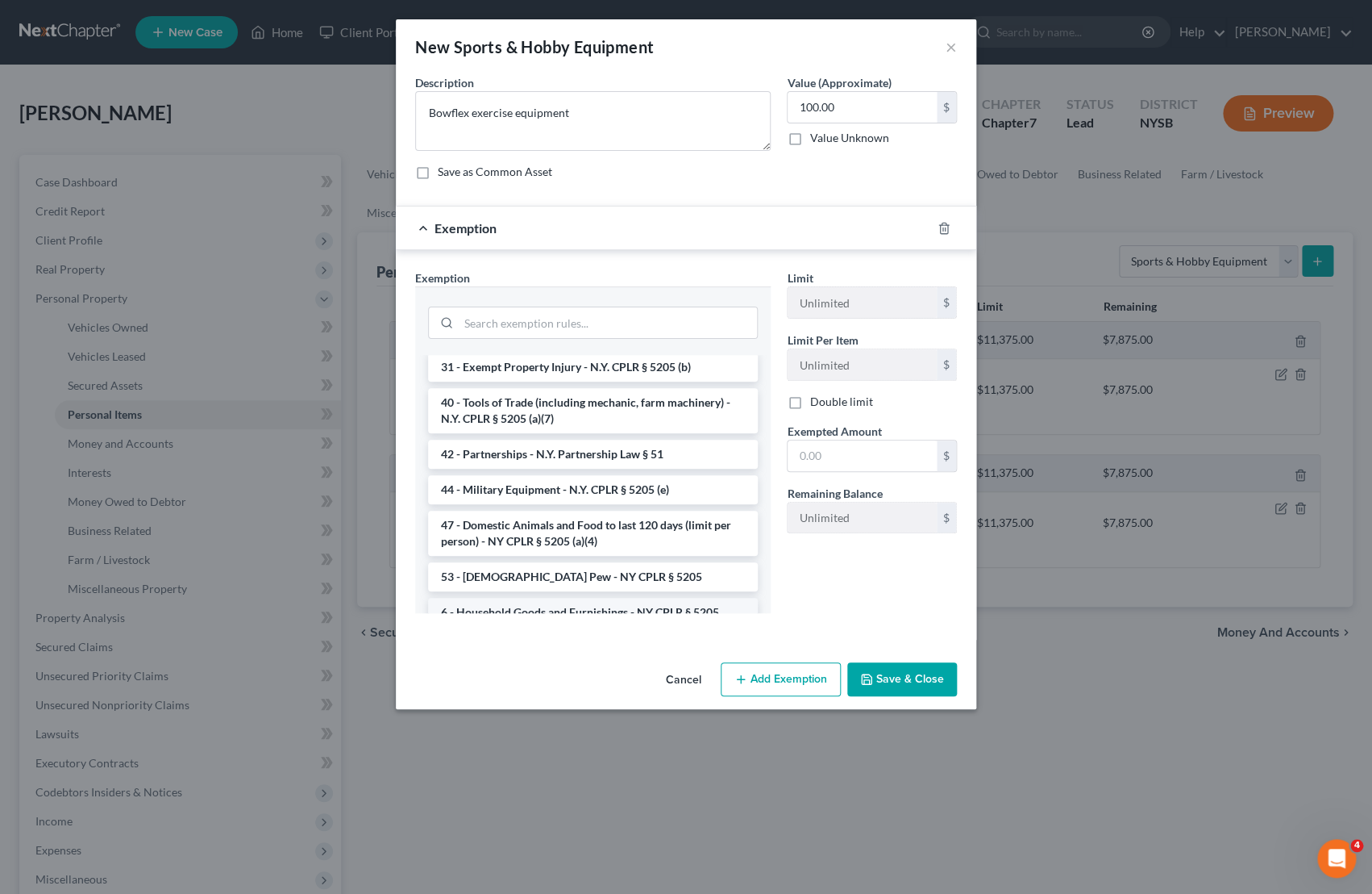
click at [584, 597] on li "6 - Household Goods and Furnishings - NY CPLR § 5205" at bounding box center [593, 612] width 330 height 29
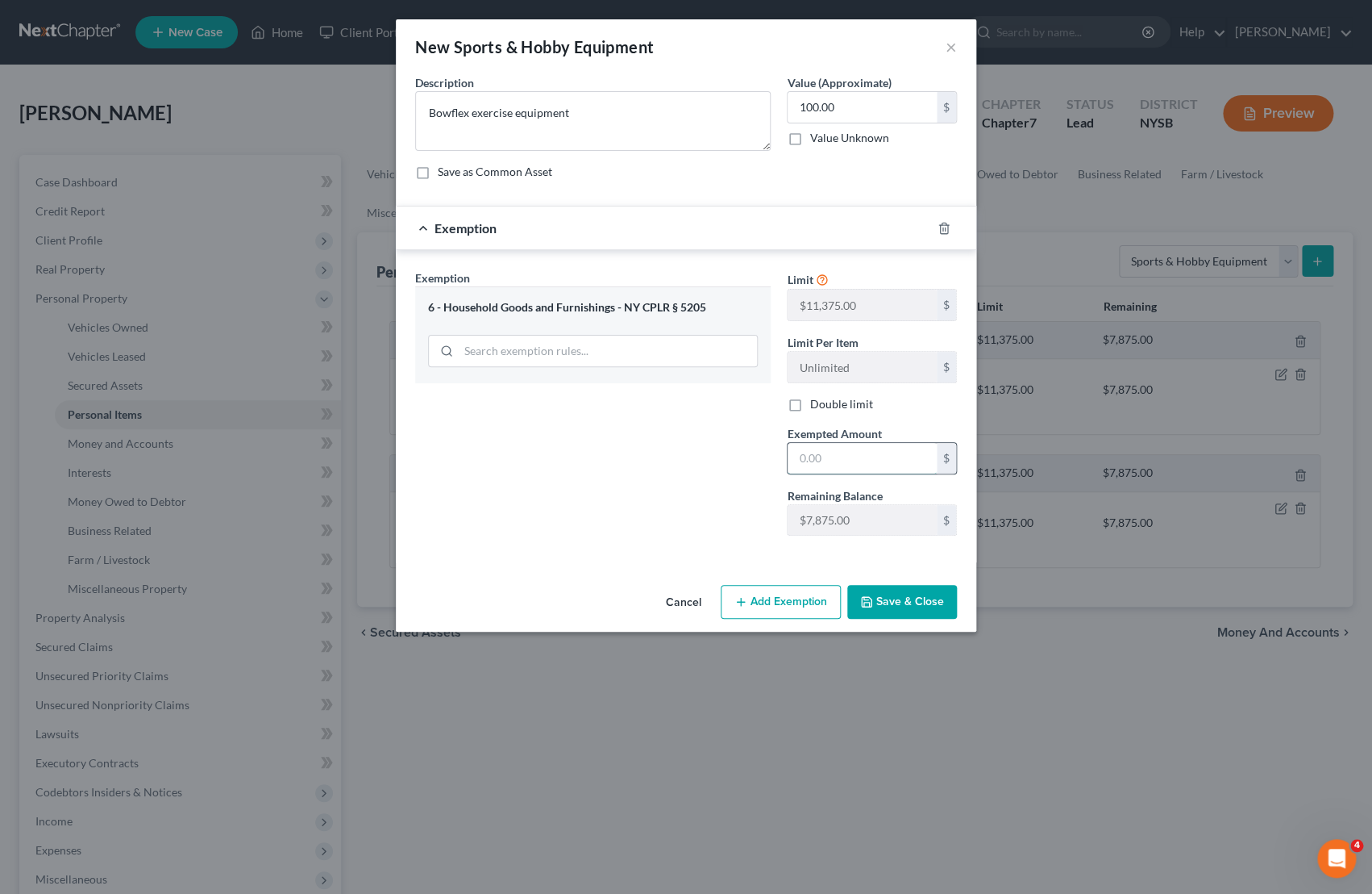
click at [851, 472] on input "text" at bounding box center [863, 458] width 149 height 31
type input "100.00"
click at [891, 610] on button "Save & Close" at bounding box center [902, 602] width 110 height 34
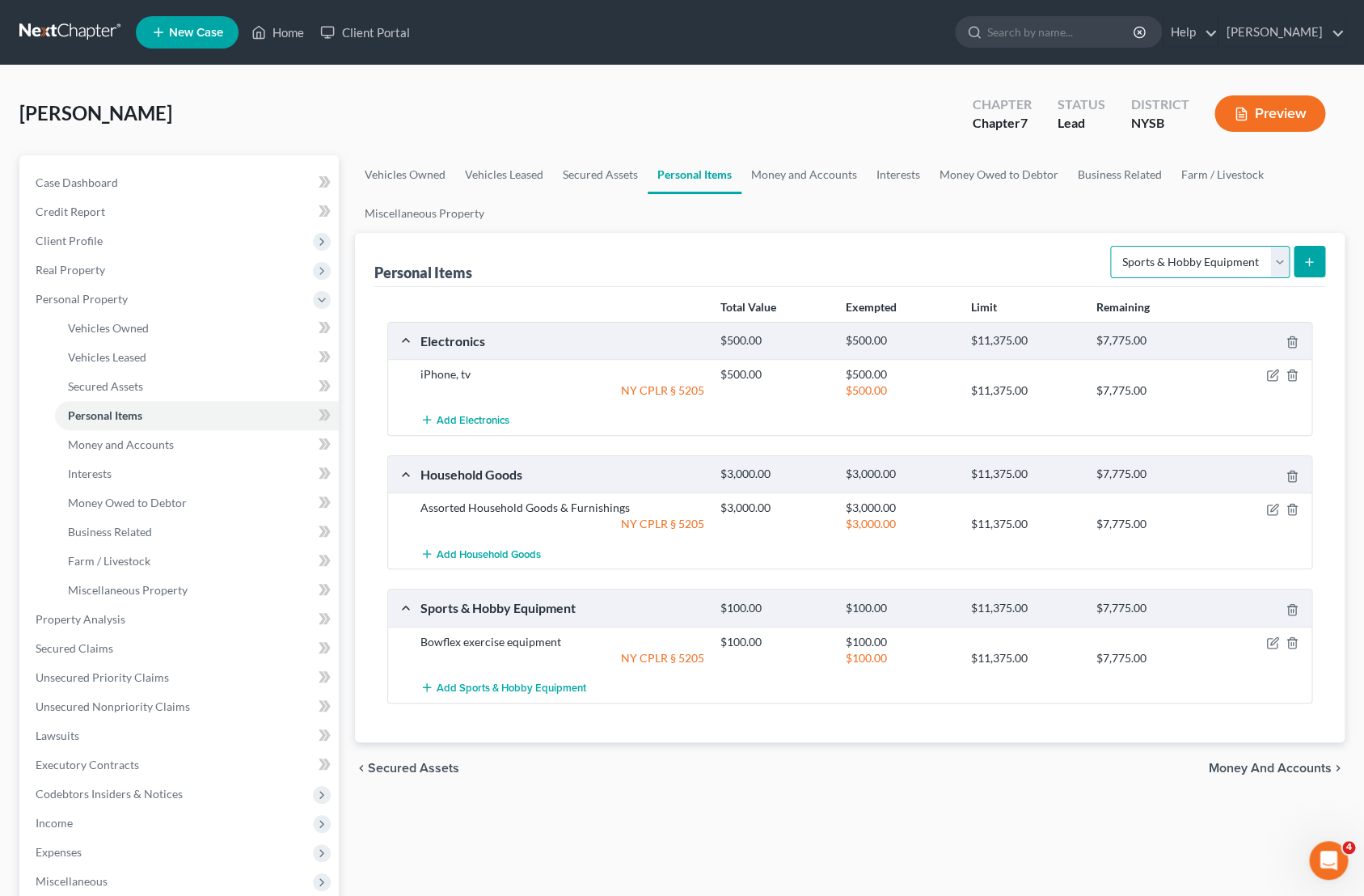
select select "clothing"
click option "Clothing" at bounding box center [0, 0] width 0 height 0
click at [1311, 265] on icon "submit" at bounding box center [1309, 262] width 13 height 13
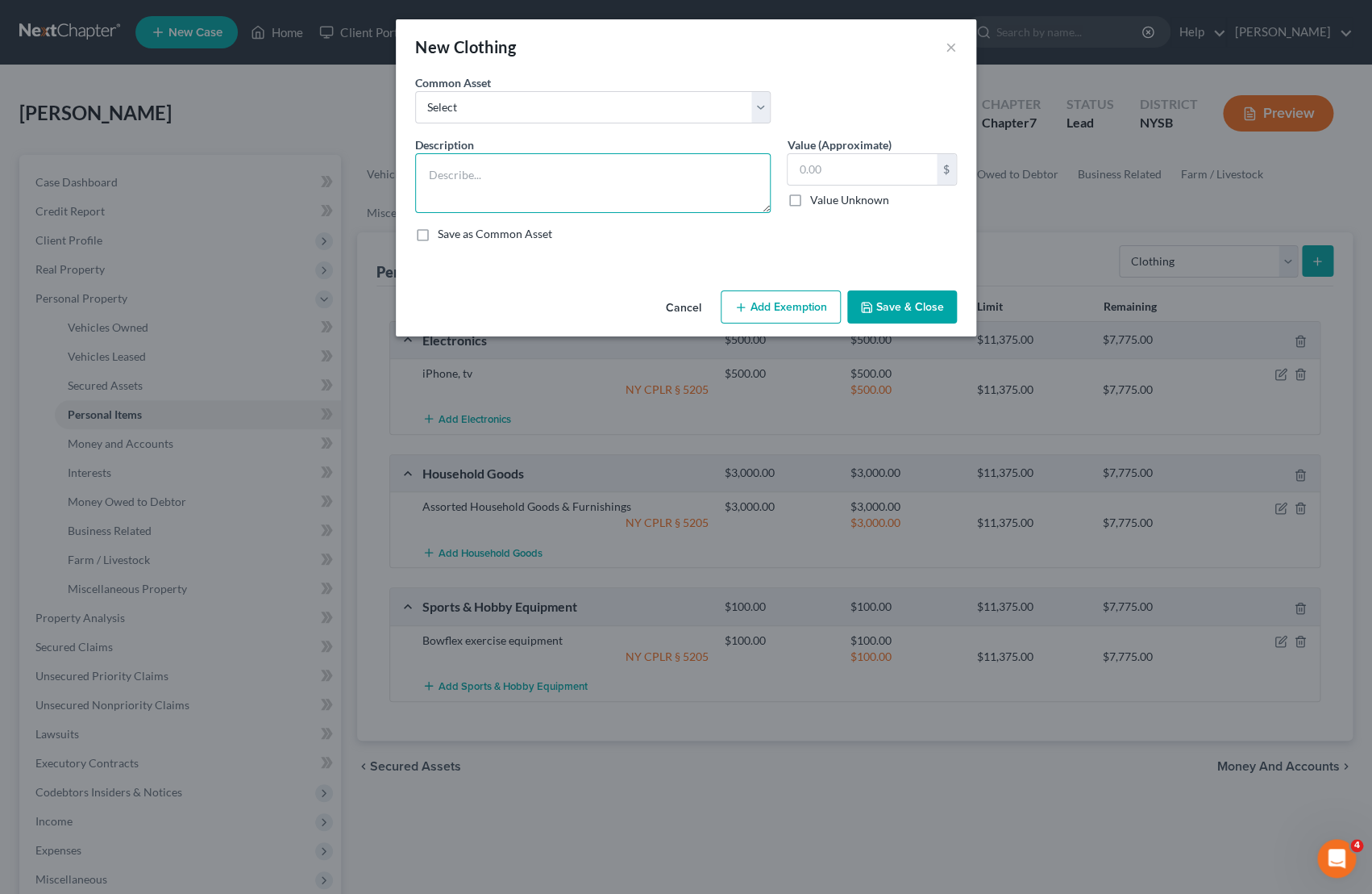
click at [556, 167] on textarea at bounding box center [593, 183] width 356 height 59
type textarea "Clothing"
type input "1,000.00"
click at [777, 321] on button "Add Exemption" at bounding box center [781, 307] width 120 height 34
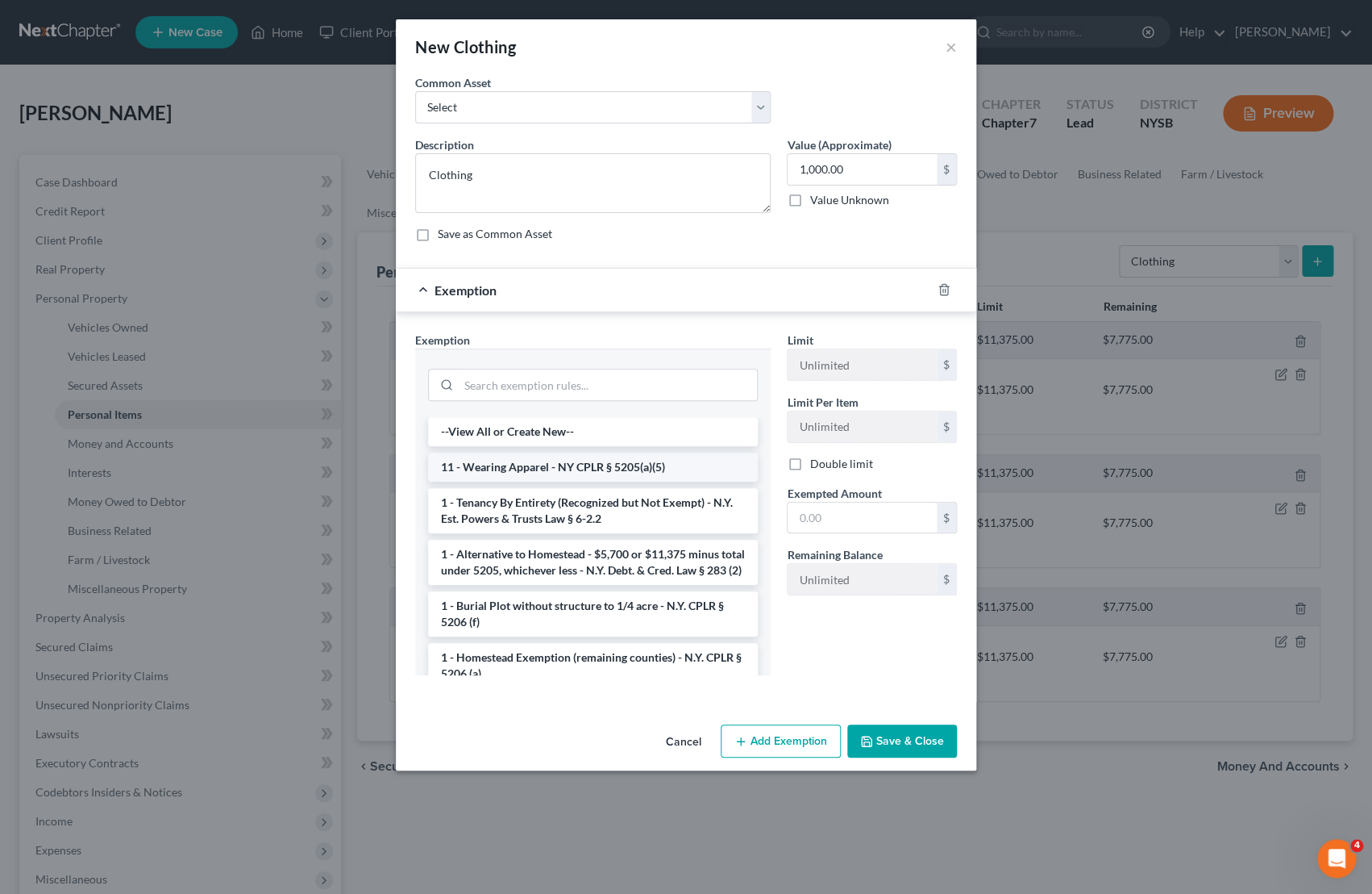
click at [616, 471] on li "11 - Wearing Apparel - NY CPLR § 5205(a)(5)" at bounding box center [593, 467] width 330 height 29
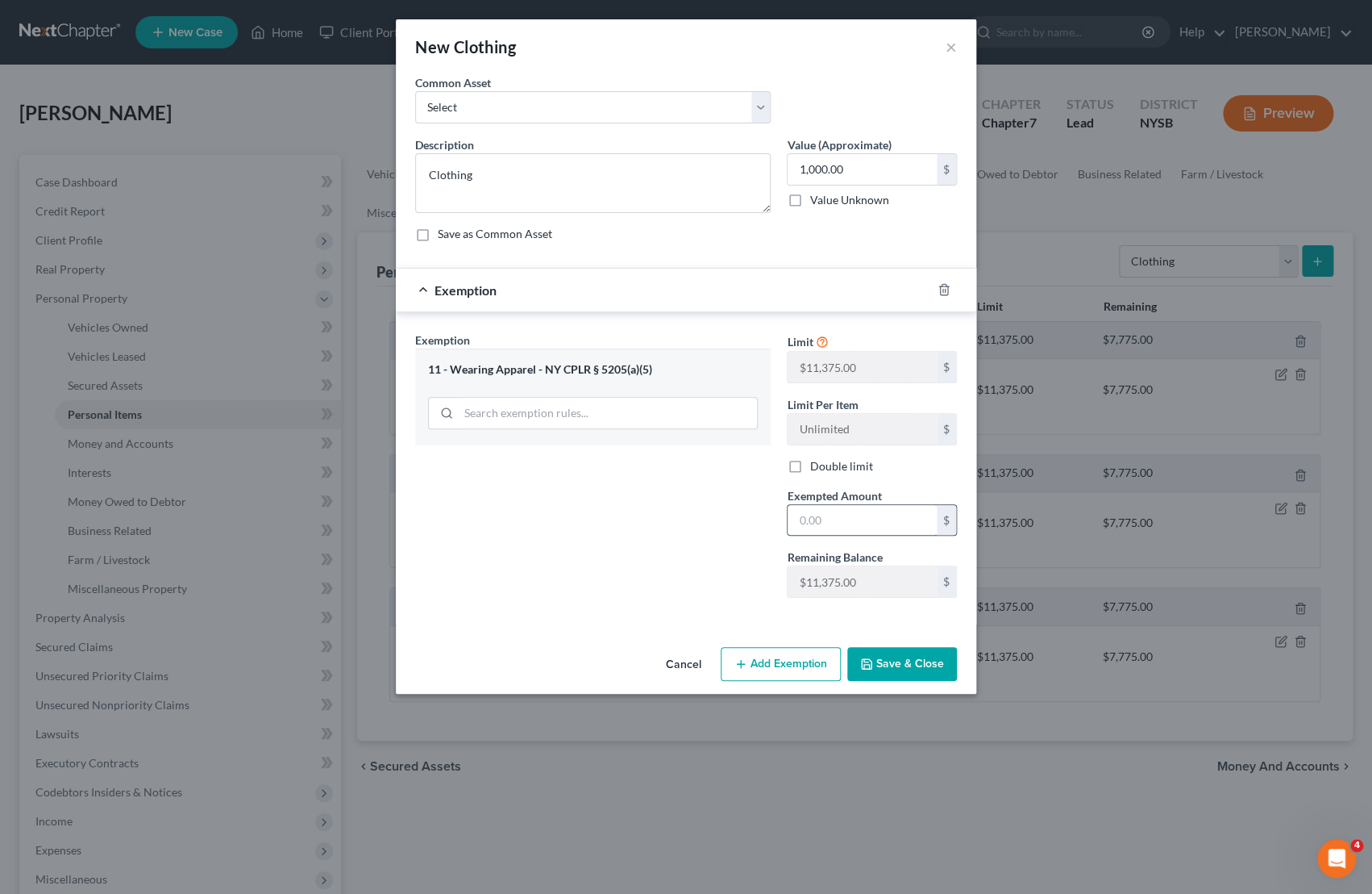
click at [820, 534] on input "text" at bounding box center [863, 520] width 149 height 31
type input "1,000.00"
click at [886, 675] on button "Save & Close" at bounding box center [902, 664] width 110 height 34
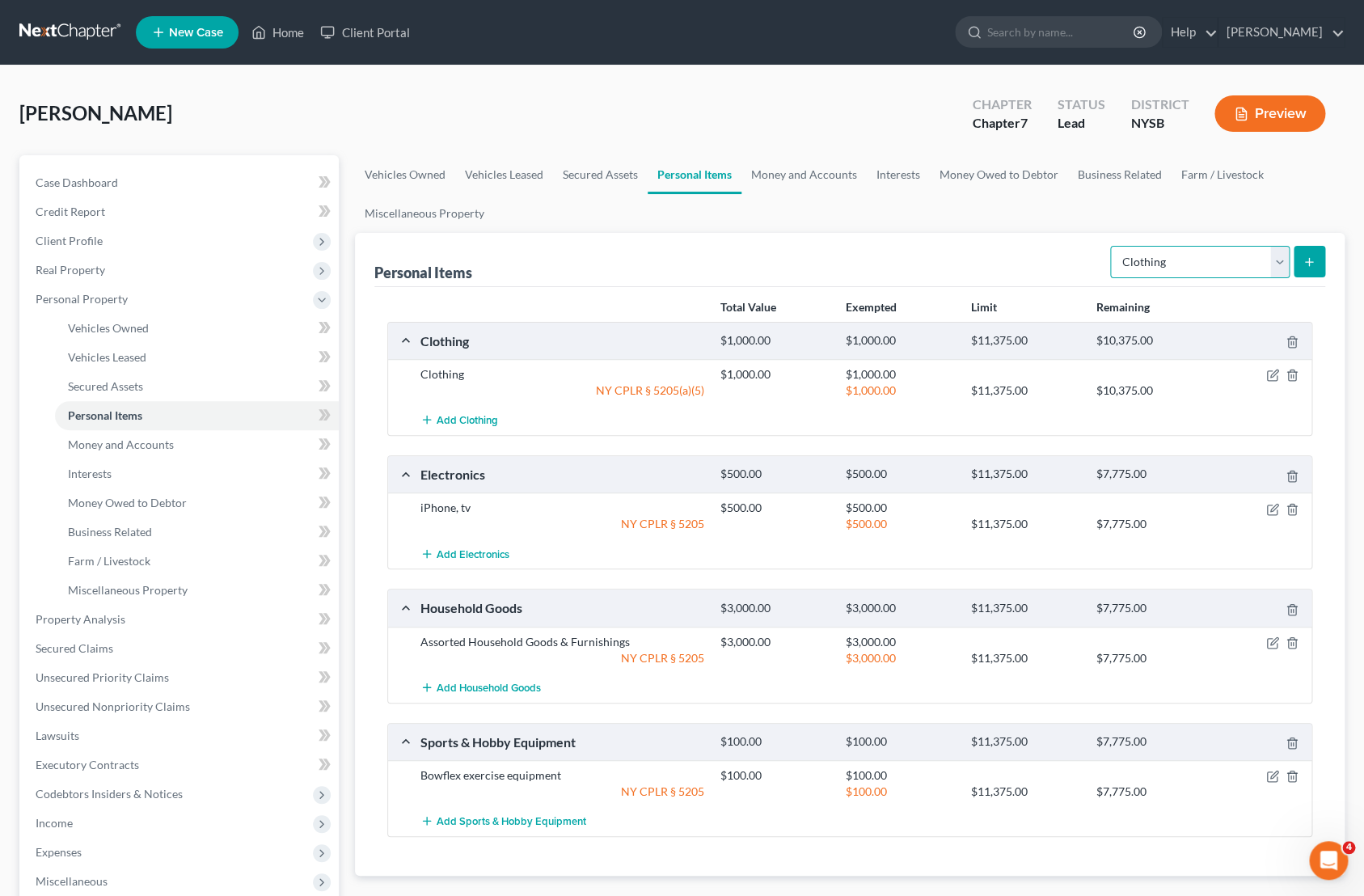
select select "jewelry"
click option "Jewelry" at bounding box center [0, 0] width 0 height 0
click at [1293, 257] on form "Select Item Type Clothing Collectibles Of Value Electronics Firearms Household …" at bounding box center [1218, 262] width 215 height 33
click at [1300, 258] on button "submit" at bounding box center [1309, 261] width 32 height 32
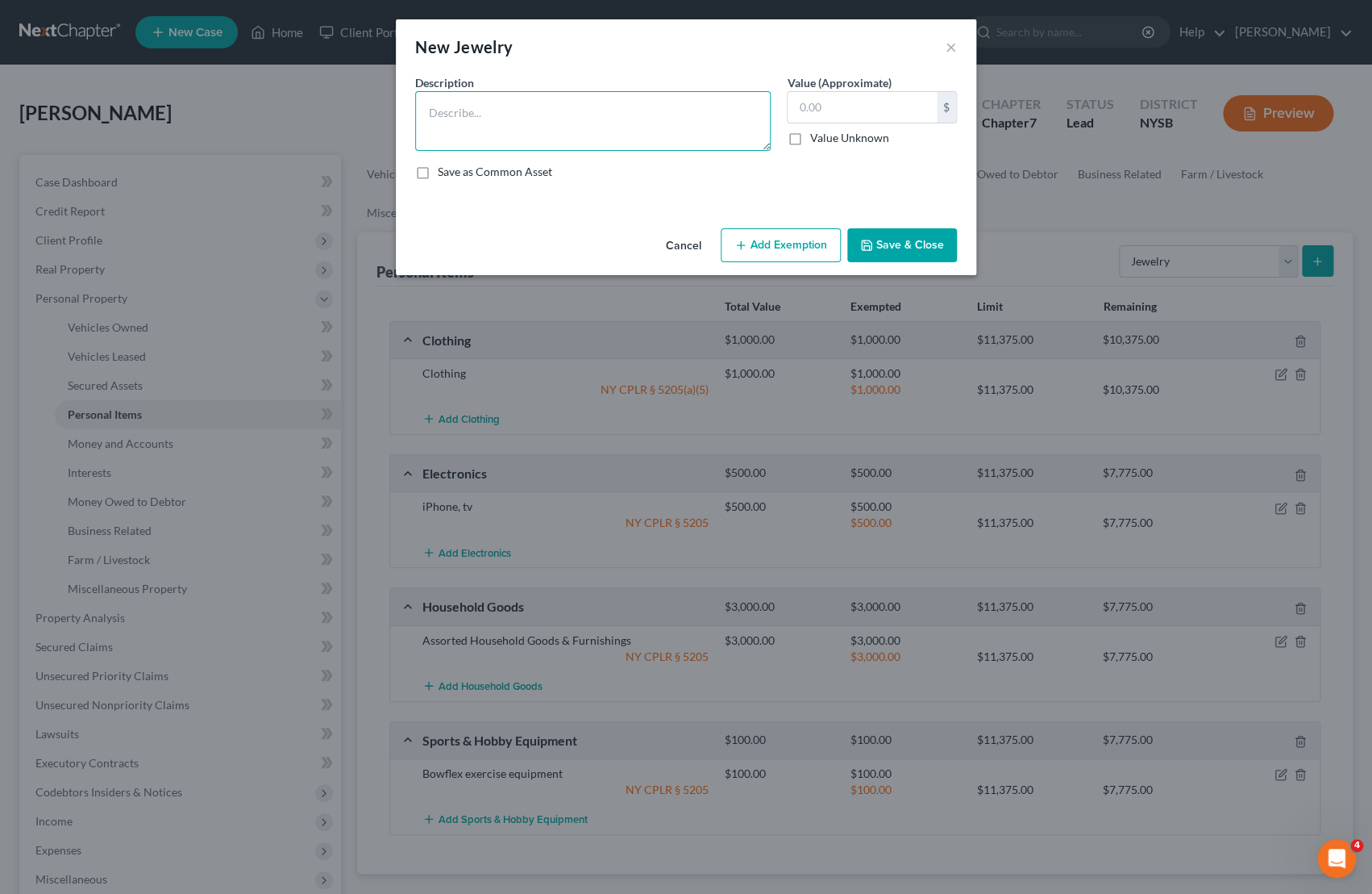
click at [588, 115] on textarea at bounding box center [593, 120] width 356 height 59
type textarea "White gold wedding ring with diamond chips; wedding bank"
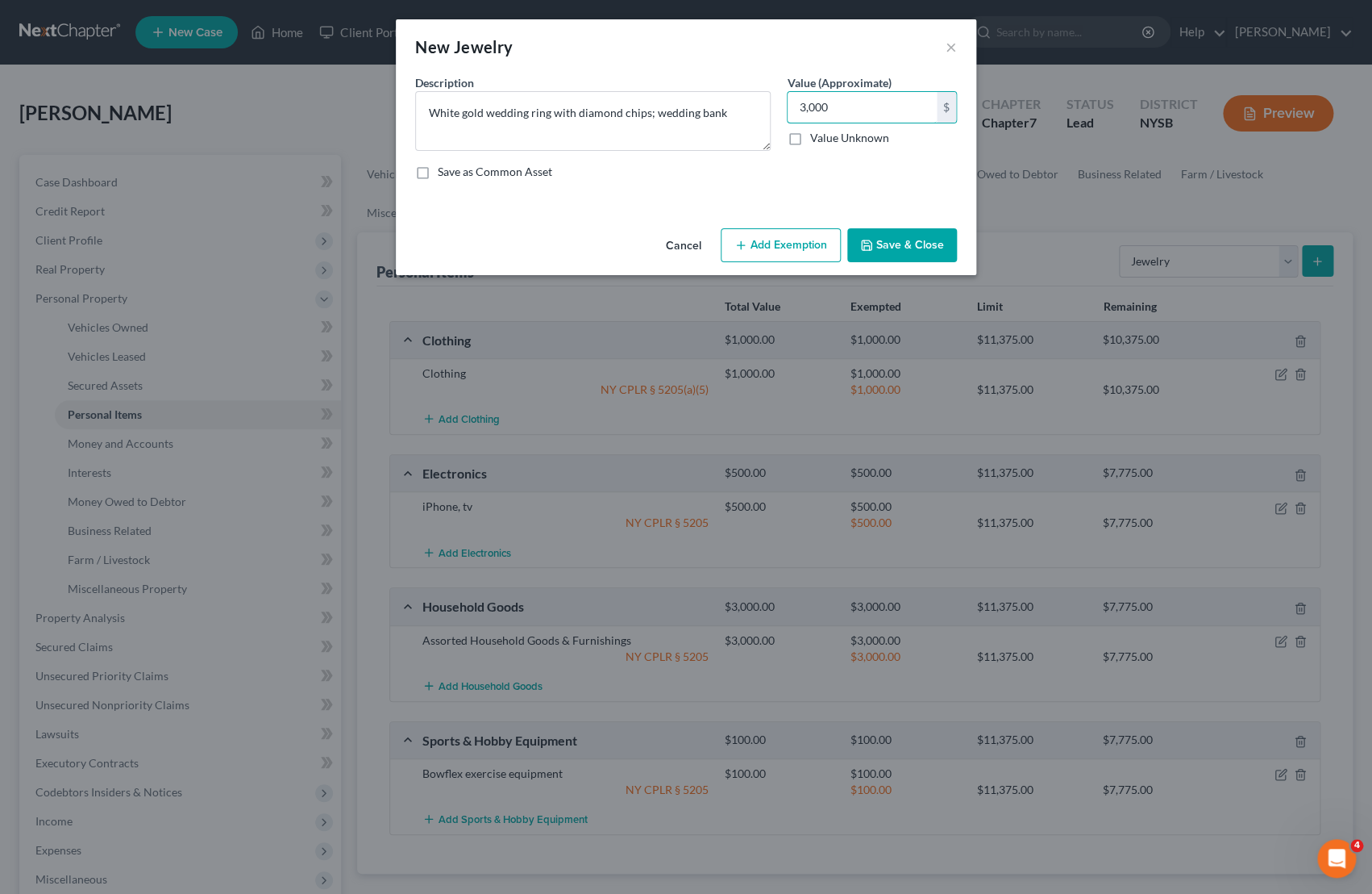
type input "3,000"
click at [736, 259] on button "Add Exemption" at bounding box center [781, 245] width 120 height 34
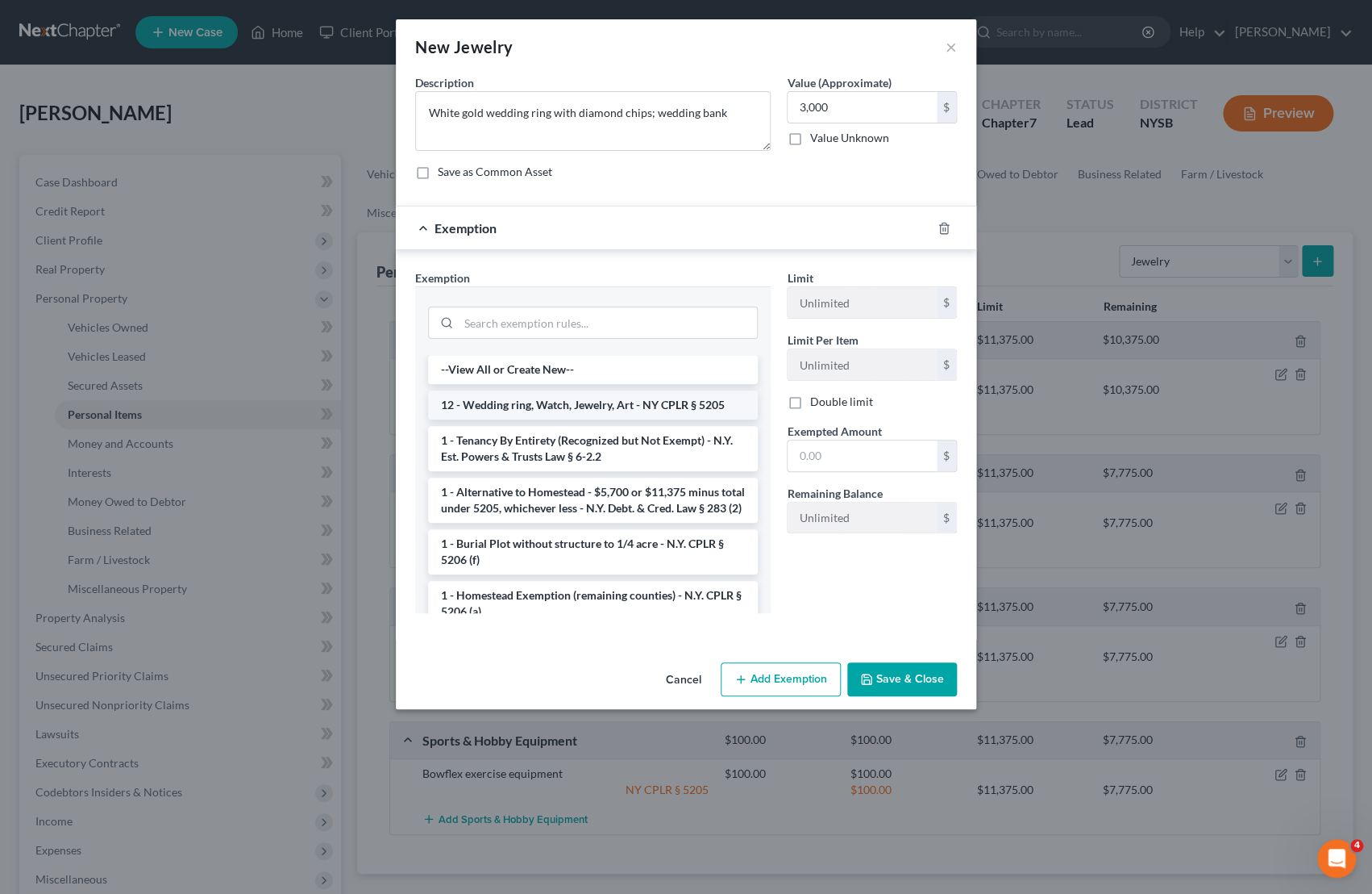
click at [638, 394] on li "12 - Wedding ring, Watch, Jewelry, Art - NY CPLR § 5205" at bounding box center [593, 405] width 330 height 29
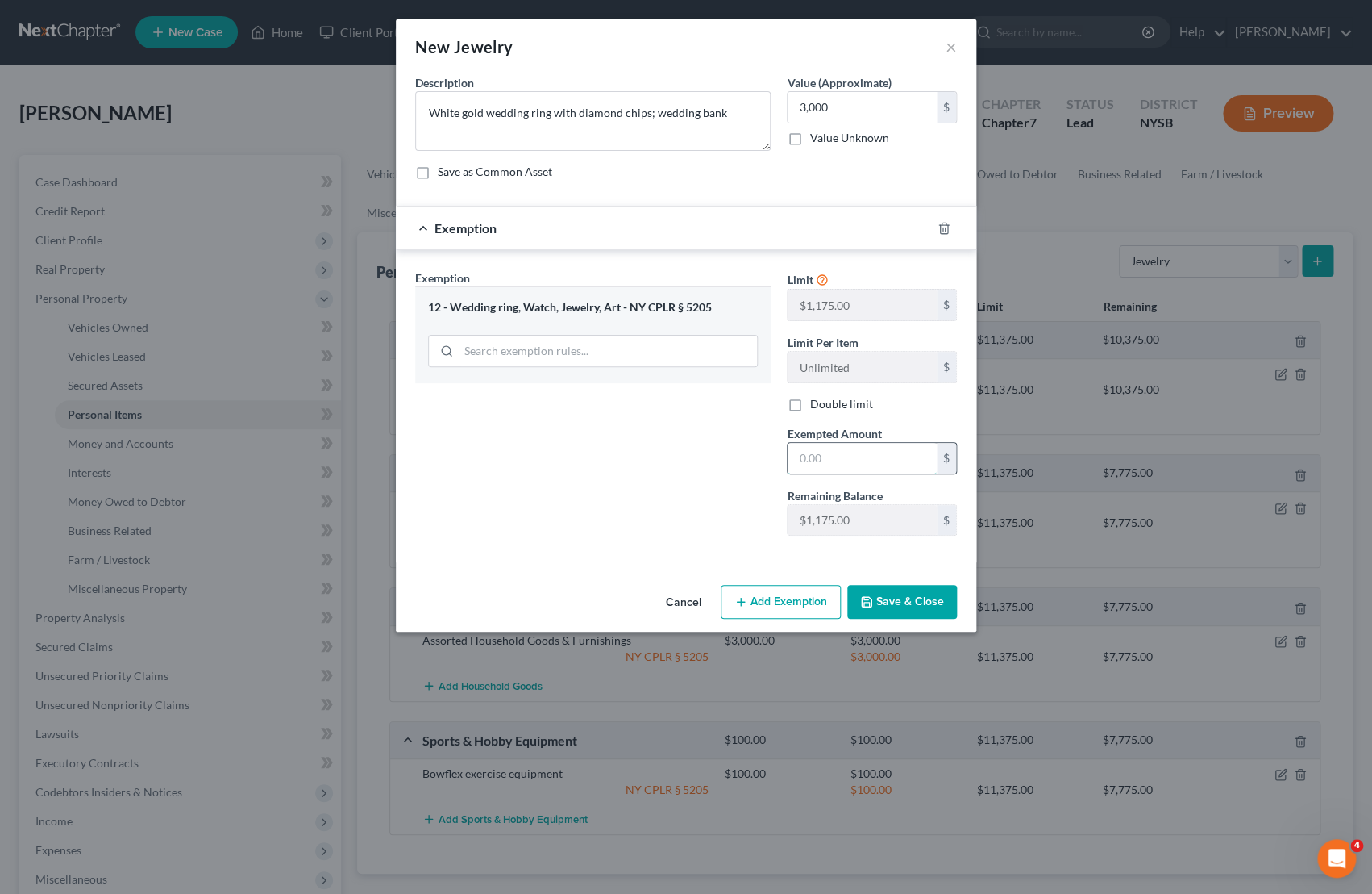
click at [834, 451] on input "text" at bounding box center [863, 458] width 149 height 31
type input "3,000.00"
click at [723, 113] on textarea "White gold wedding ring with diamond chips; wedding bank" at bounding box center [593, 120] width 356 height 59
type textarea "White gold wedding ring with diamond chips; wedding band"
click at [902, 597] on button "Save & Close" at bounding box center [902, 602] width 110 height 34
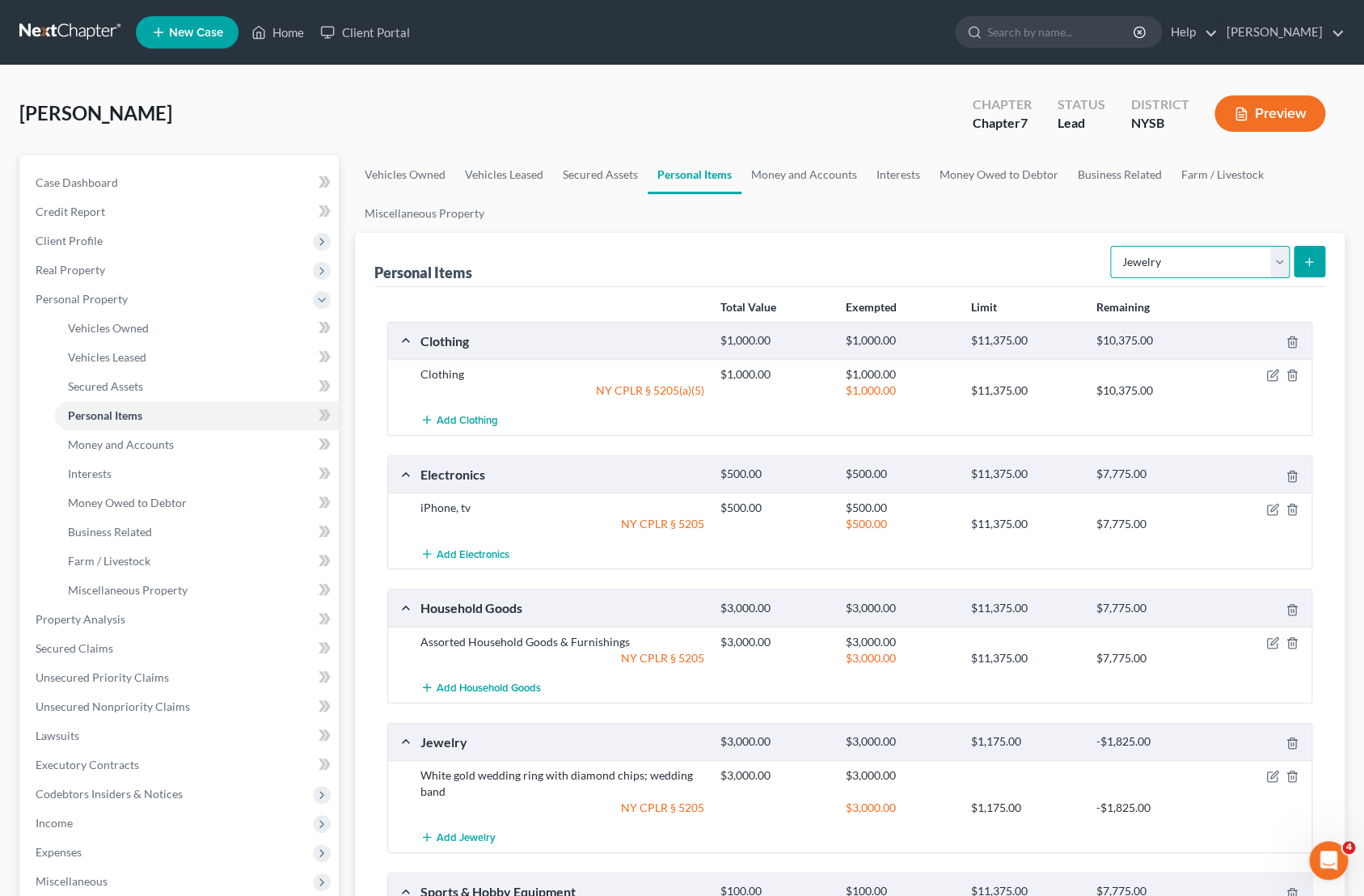
select select "pets"
click option "Pet(s)" at bounding box center [0, 0] width 0 height 0
click at [1300, 266] on button "submit" at bounding box center [1309, 261] width 32 height 32
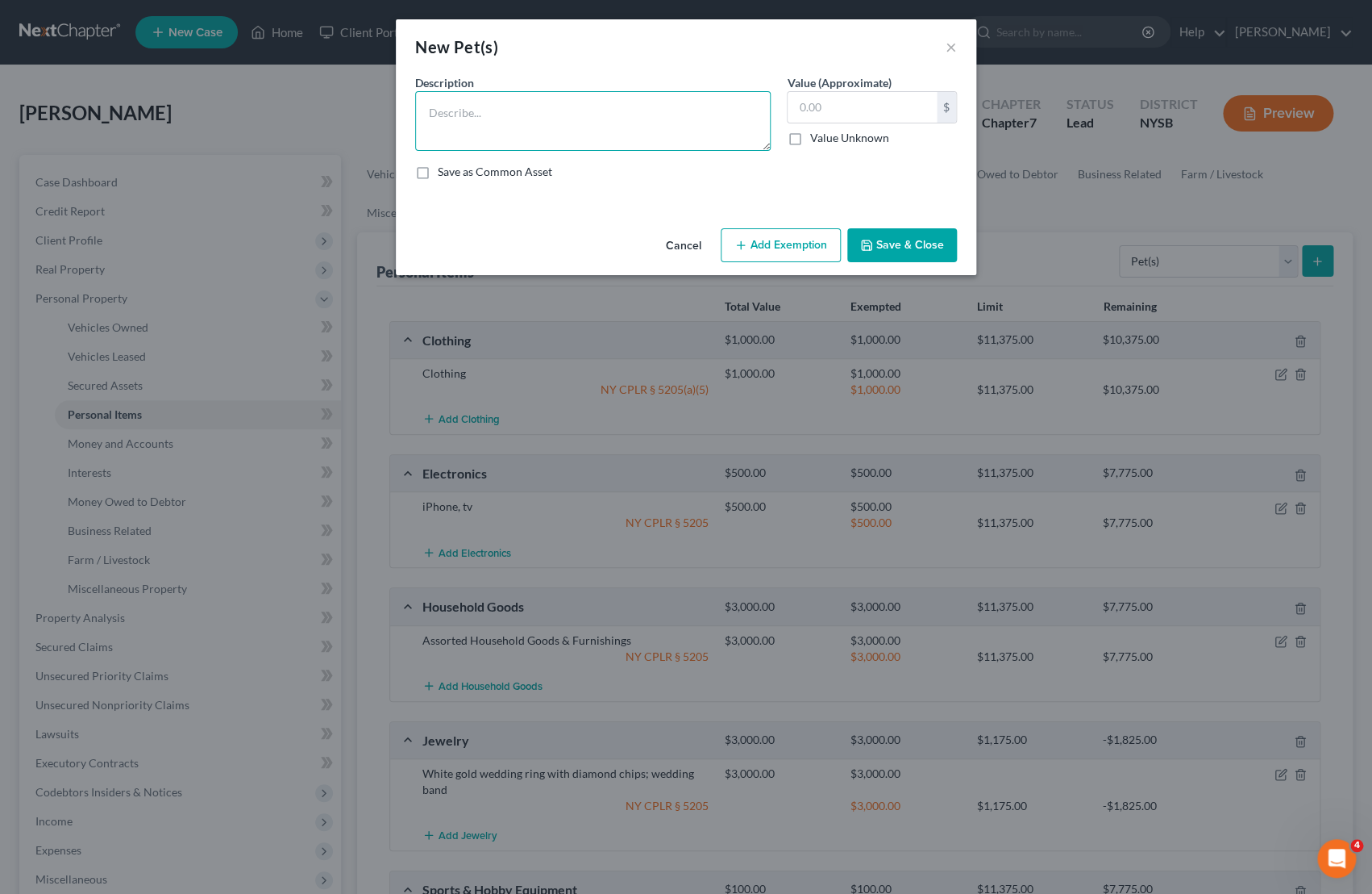
click at [615, 137] on textarea at bounding box center [593, 120] width 356 height 59
type textarea "13 year old cat"
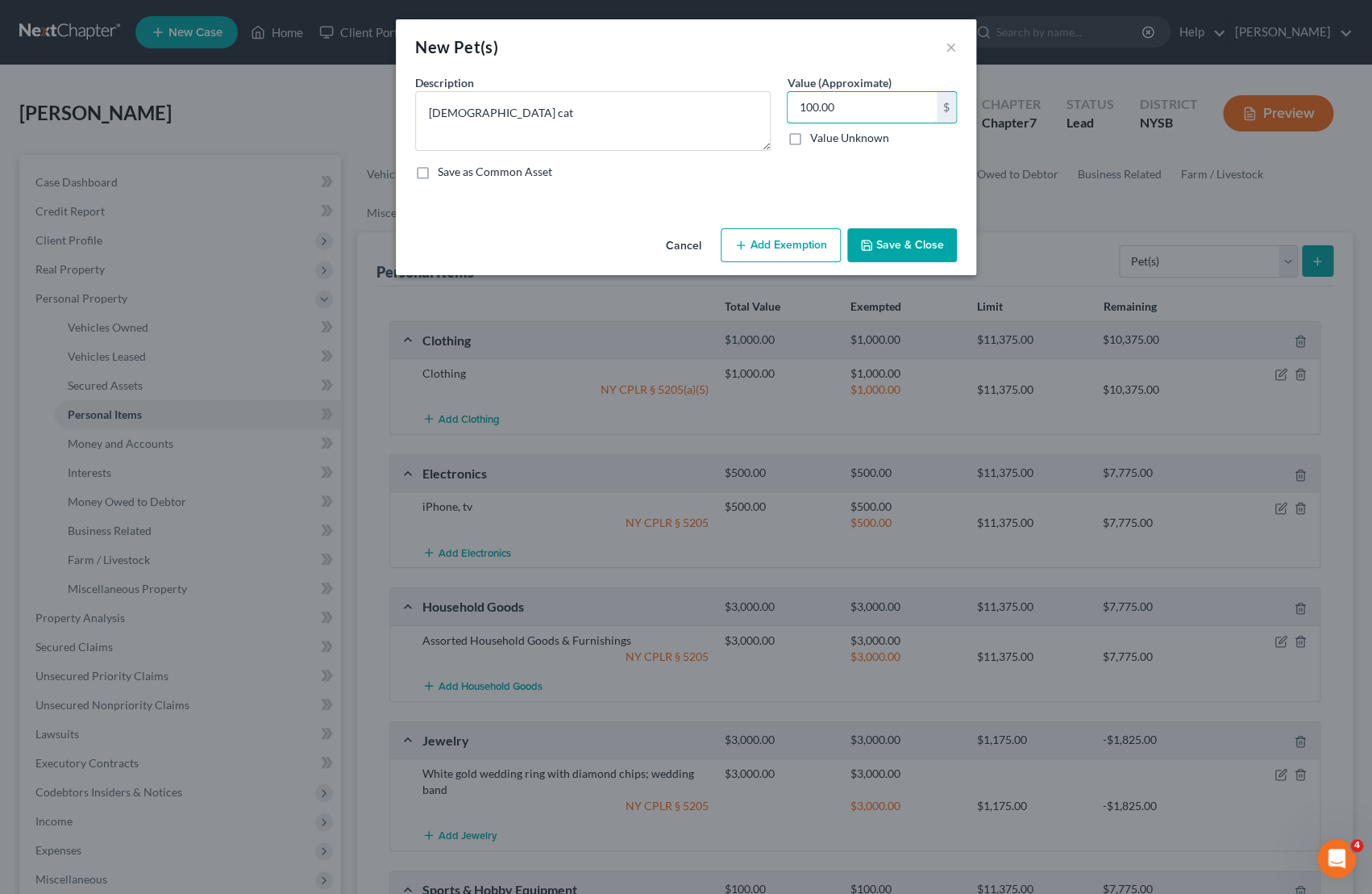
type input "100.00"
click at [795, 240] on button "Add Exemption" at bounding box center [781, 245] width 120 height 34
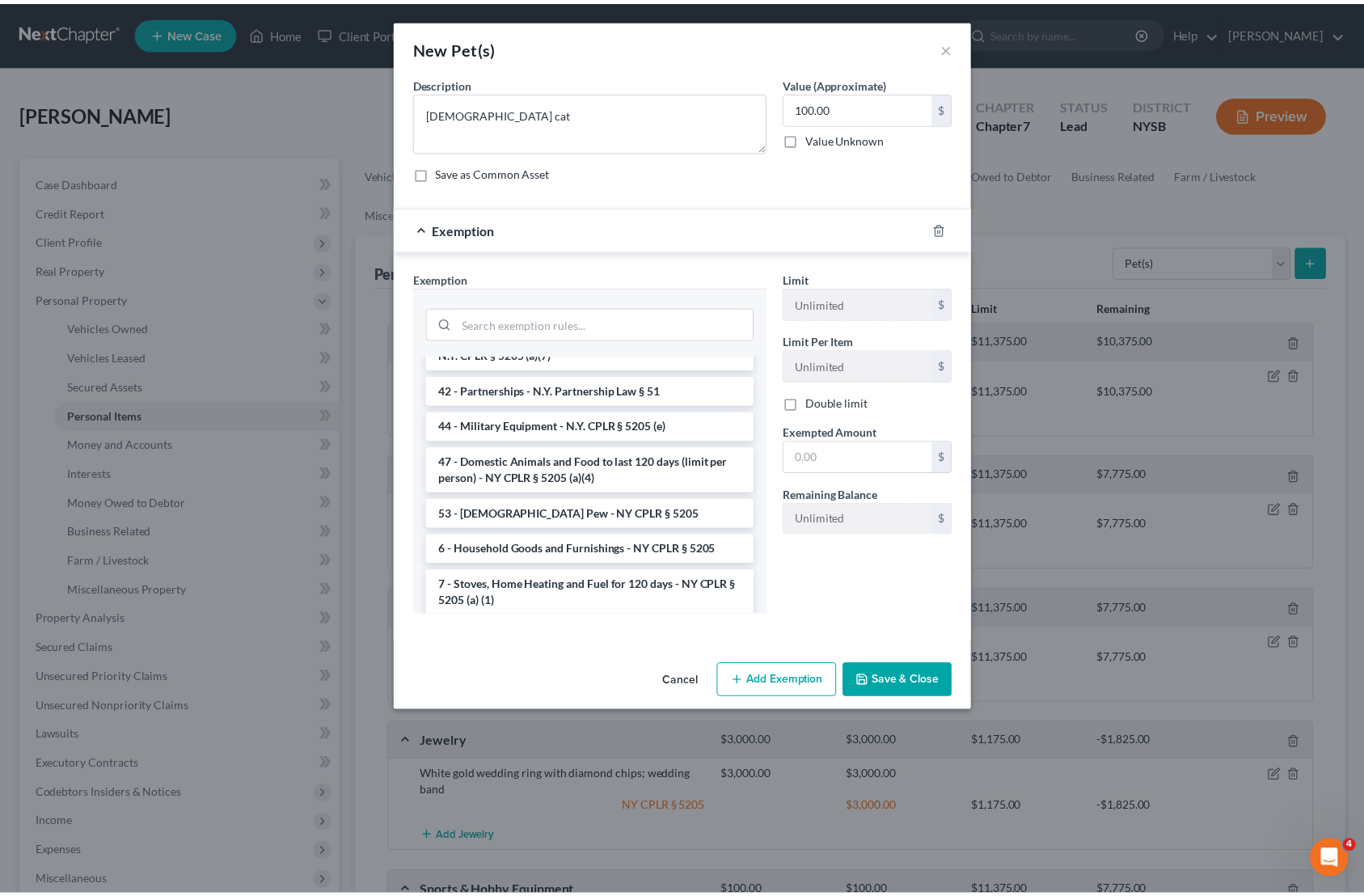
scroll to position [2471, 0]
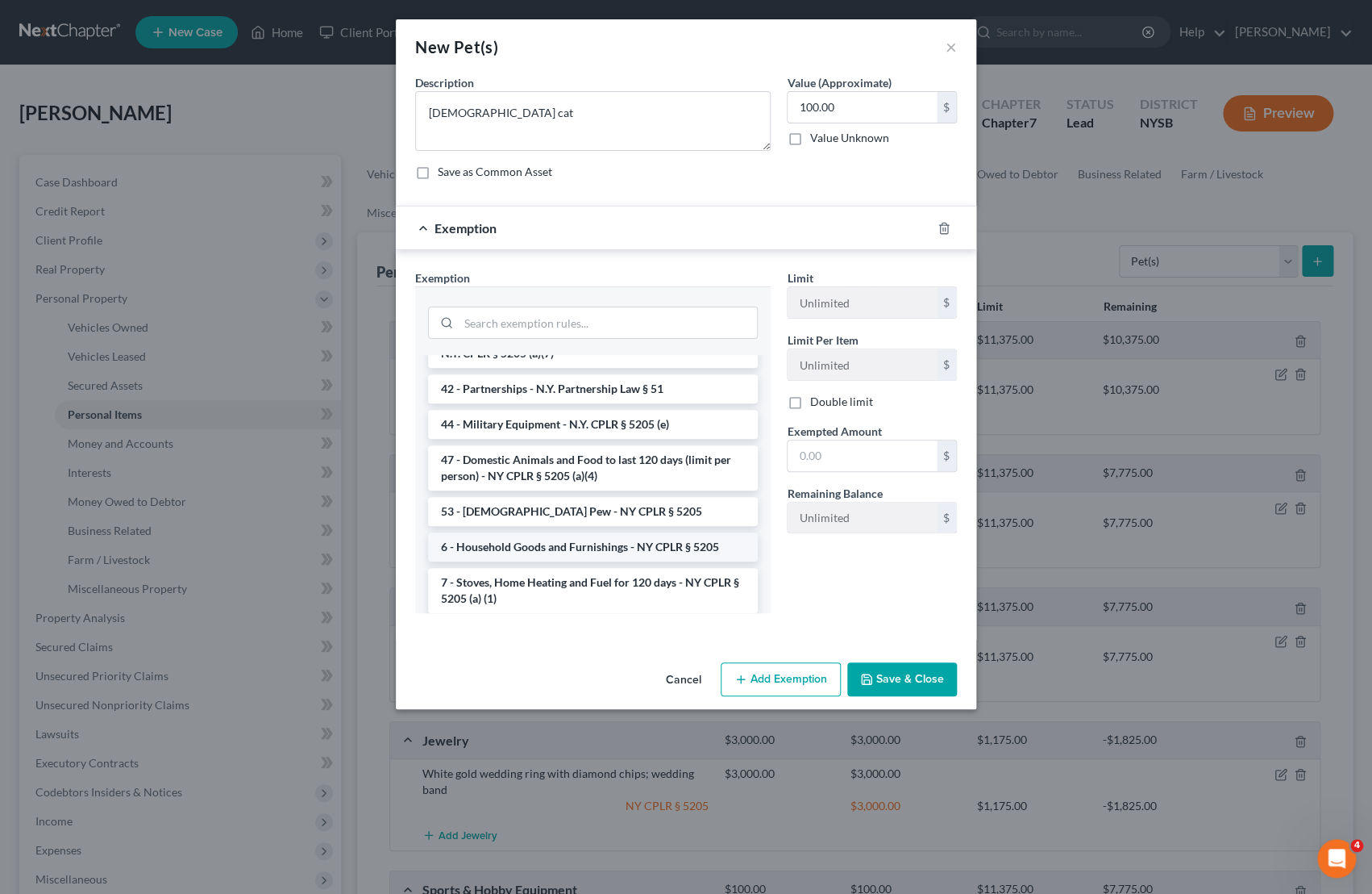
click at [665, 532] on li "6 - Household Goods and Furnishings - NY CPLR § 5205" at bounding box center [593, 547] width 330 height 29
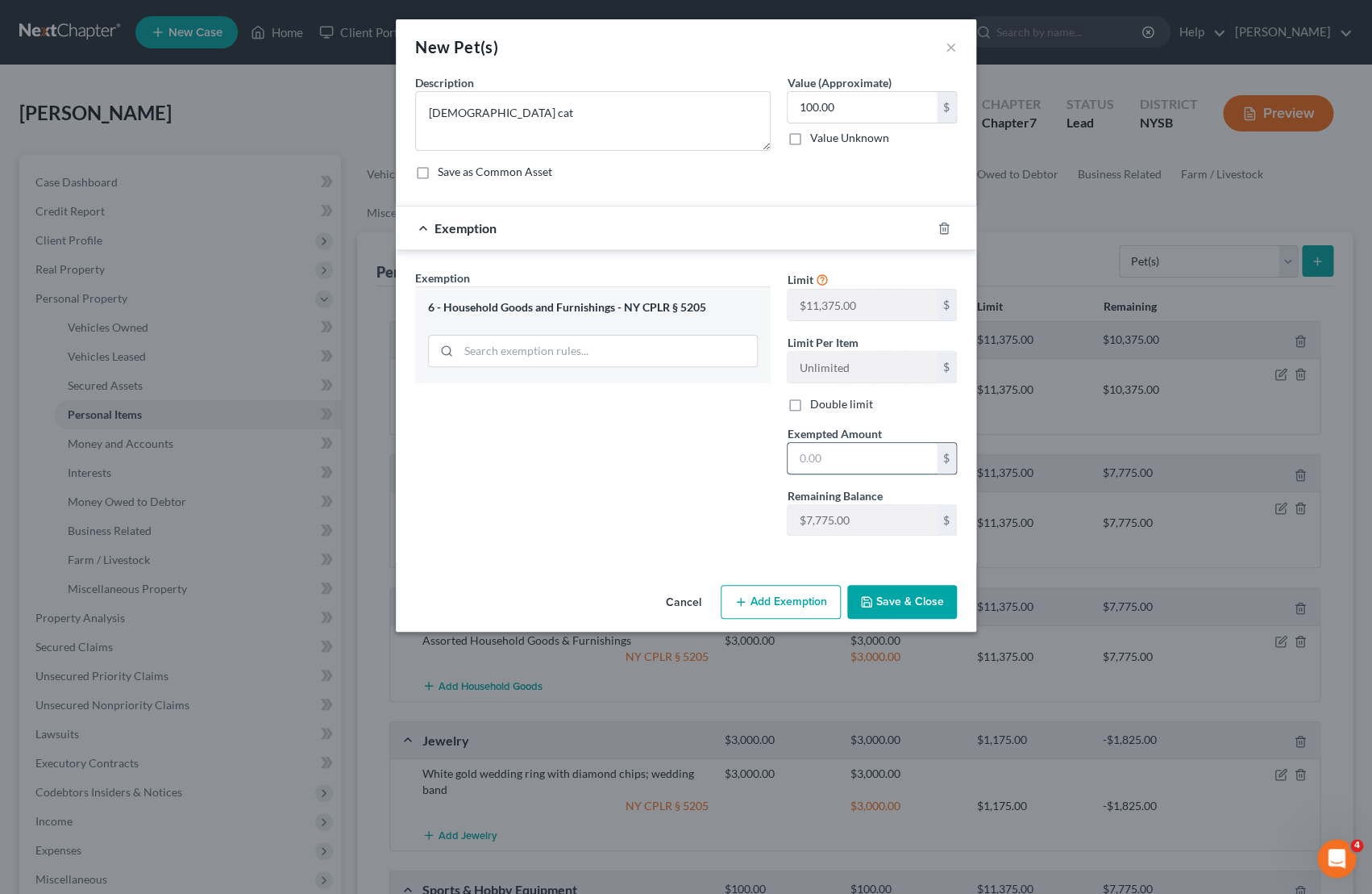
click at [807, 470] on input "text" at bounding box center [863, 458] width 149 height 31
type input "100.00"
click at [901, 602] on button "Save & Close" at bounding box center [902, 602] width 110 height 34
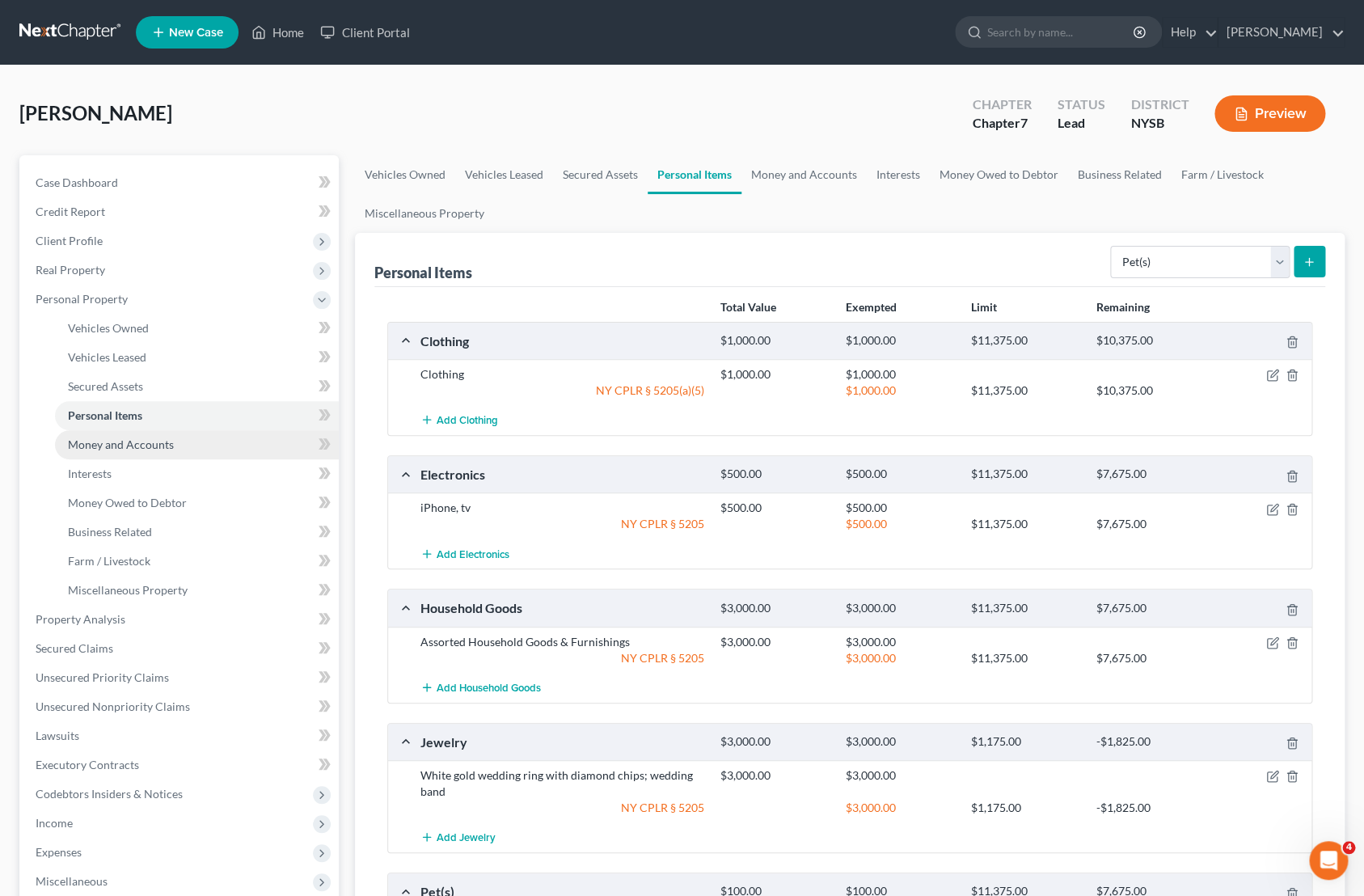
click at [184, 444] on link "Money and Accounts" at bounding box center [196, 445] width 284 height 29
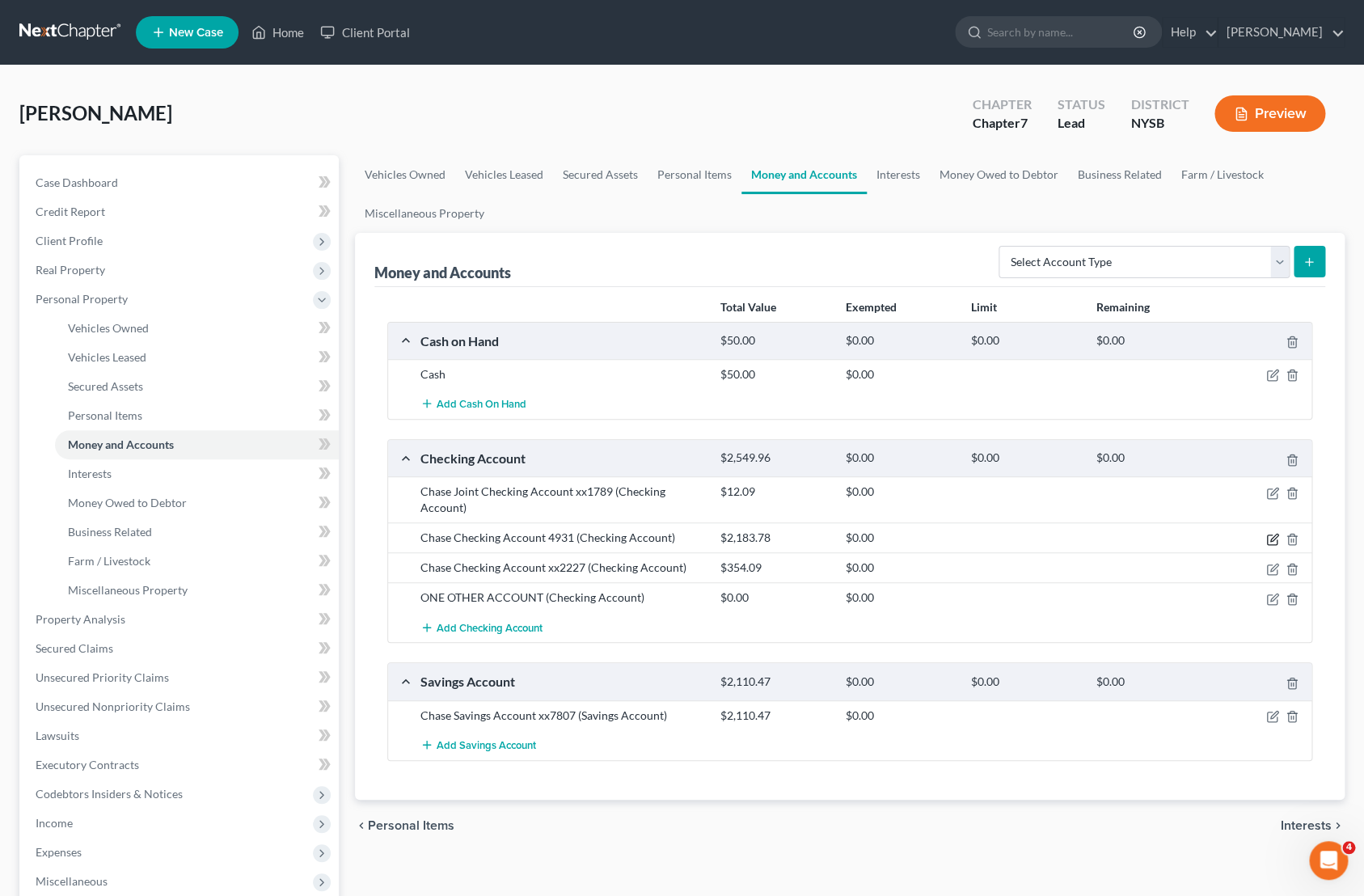
click at [1274, 538] on icon "button" at bounding box center [1274, 537] width 7 height 7
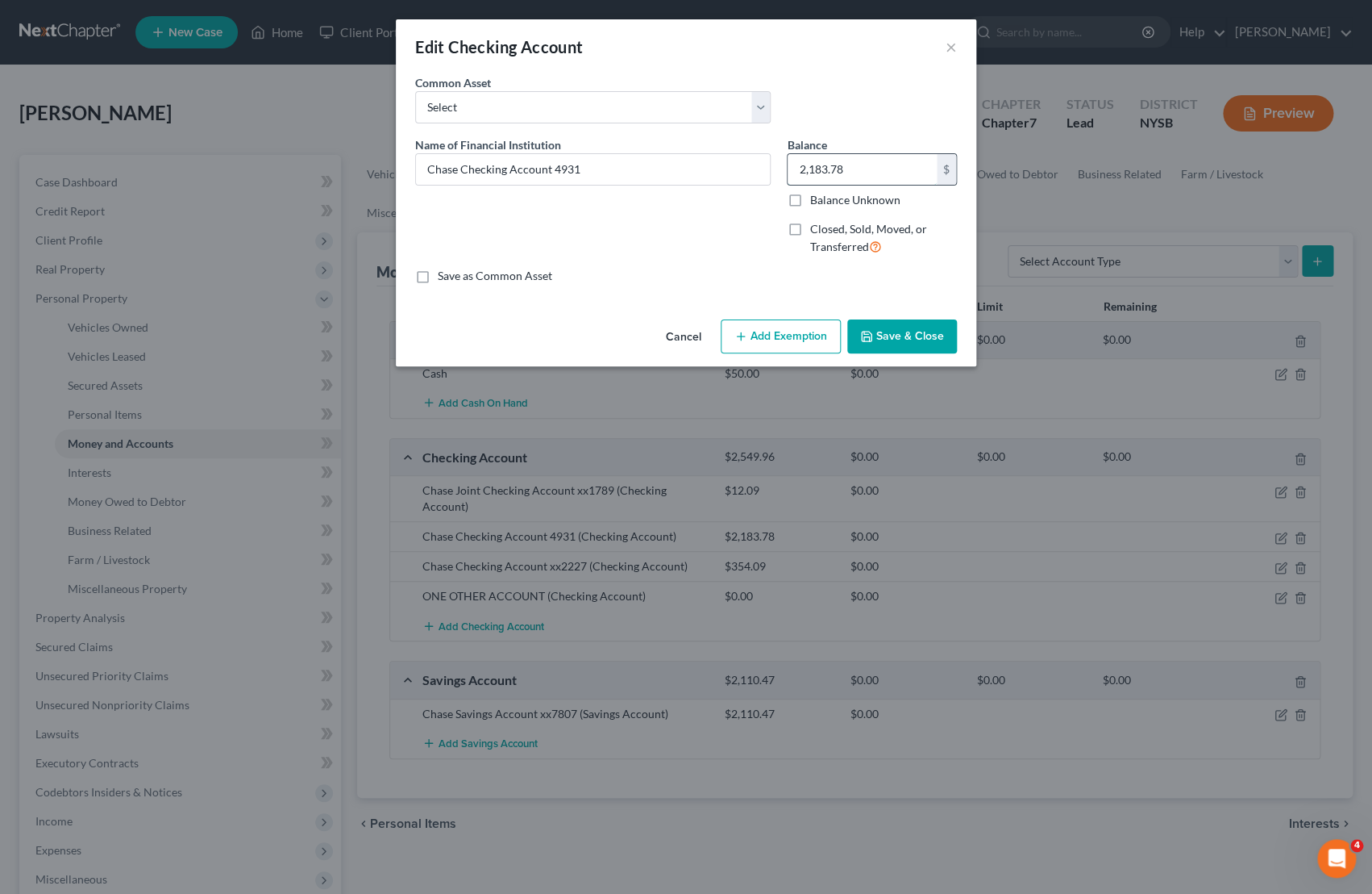
drag, startPoint x: 849, startPoint y: 170, endPoint x: 760, endPoint y: 167, distance: 89.1
click at [788, 167] on input "2,183.78" at bounding box center [863, 170] width 149 height 31
drag, startPoint x: 843, startPoint y: 167, endPoint x: 767, endPoint y: 161, distance: 76.2
click at [788, 161] on input "2,183.78" at bounding box center [863, 170] width 149 height 31
type input "500.00"
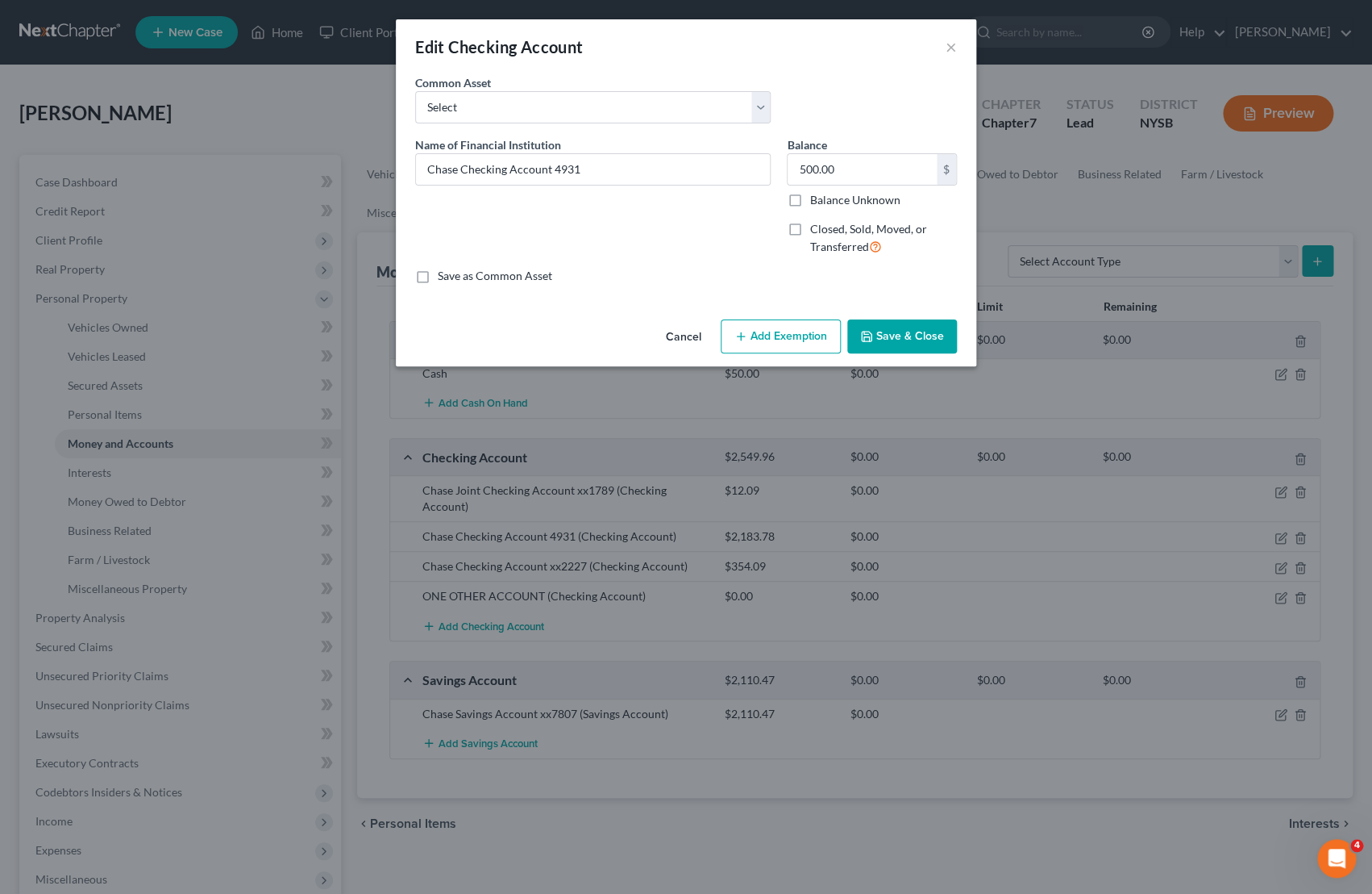
click at [916, 337] on button "Save & Close" at bounding box center [902, 336] width 110 height 34
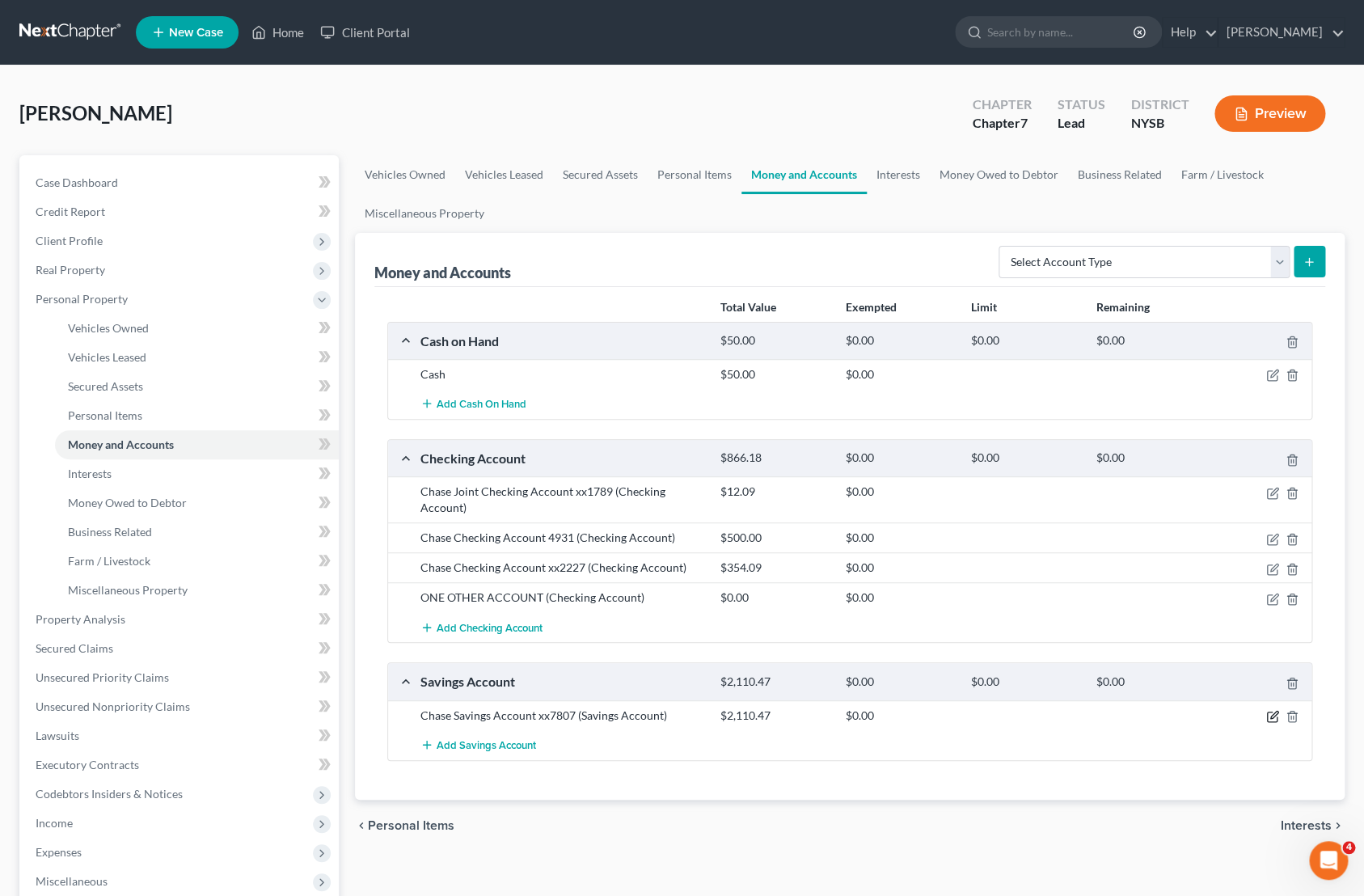
click at [1274, 719] on icon "button" at bounding box center [1273, 716] width 13 height 13
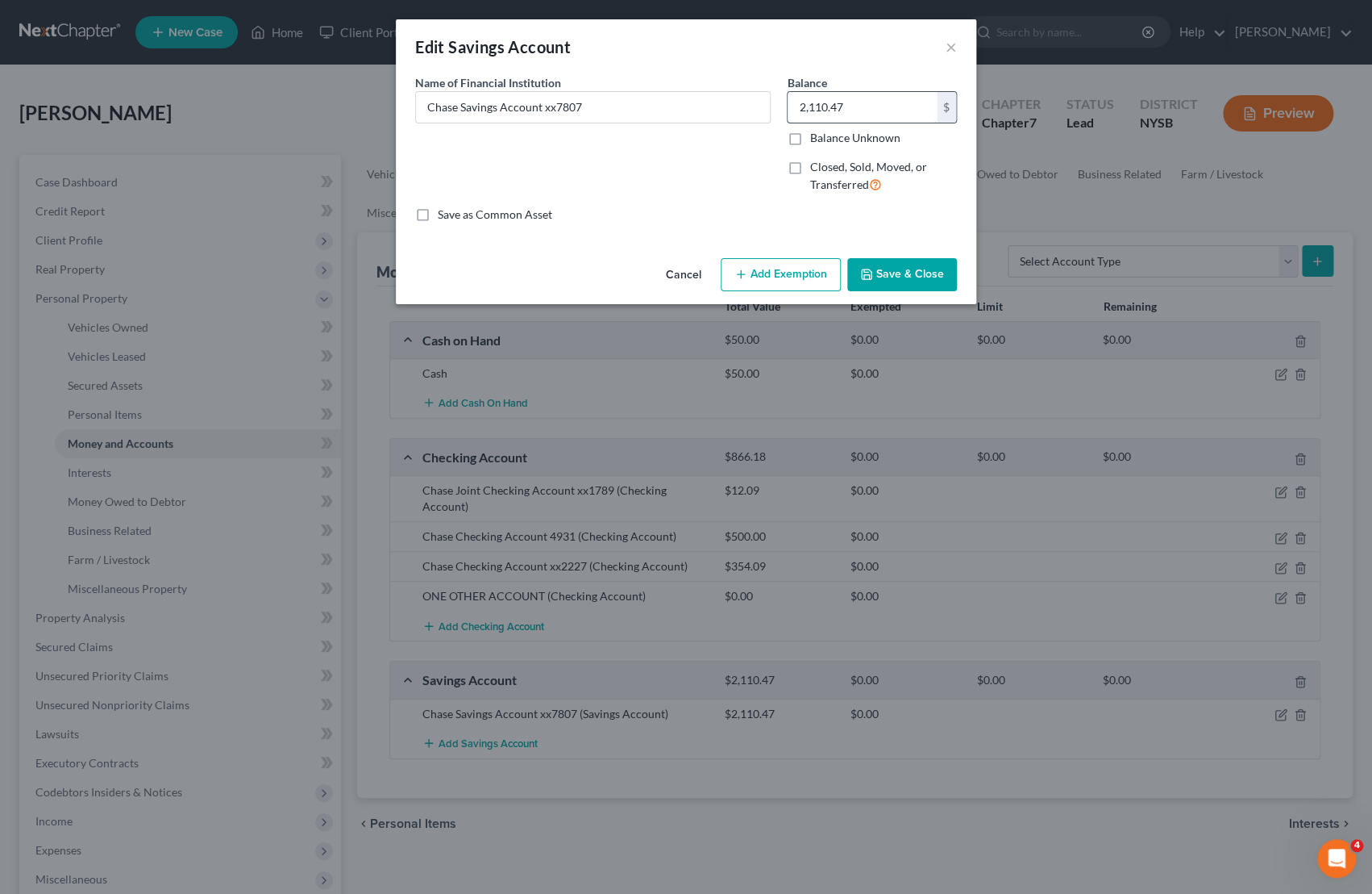
drag, startPoint x: 854, startPoint y: 102, endPoint x: 746, endPoint y: 102, distance: 108.0
click at [788, 102] on input "2,110.47" at bounding box center [863, 107] width 149 height 31
drag, startPoint x: 884, startPoint y: 116, endPoint x: 752, endPoint y: 101, distance: 132.8
click at [788, 101] on input "2,110.47" at bounding box center [863, 107] width 149 height 31
type input "500.00"
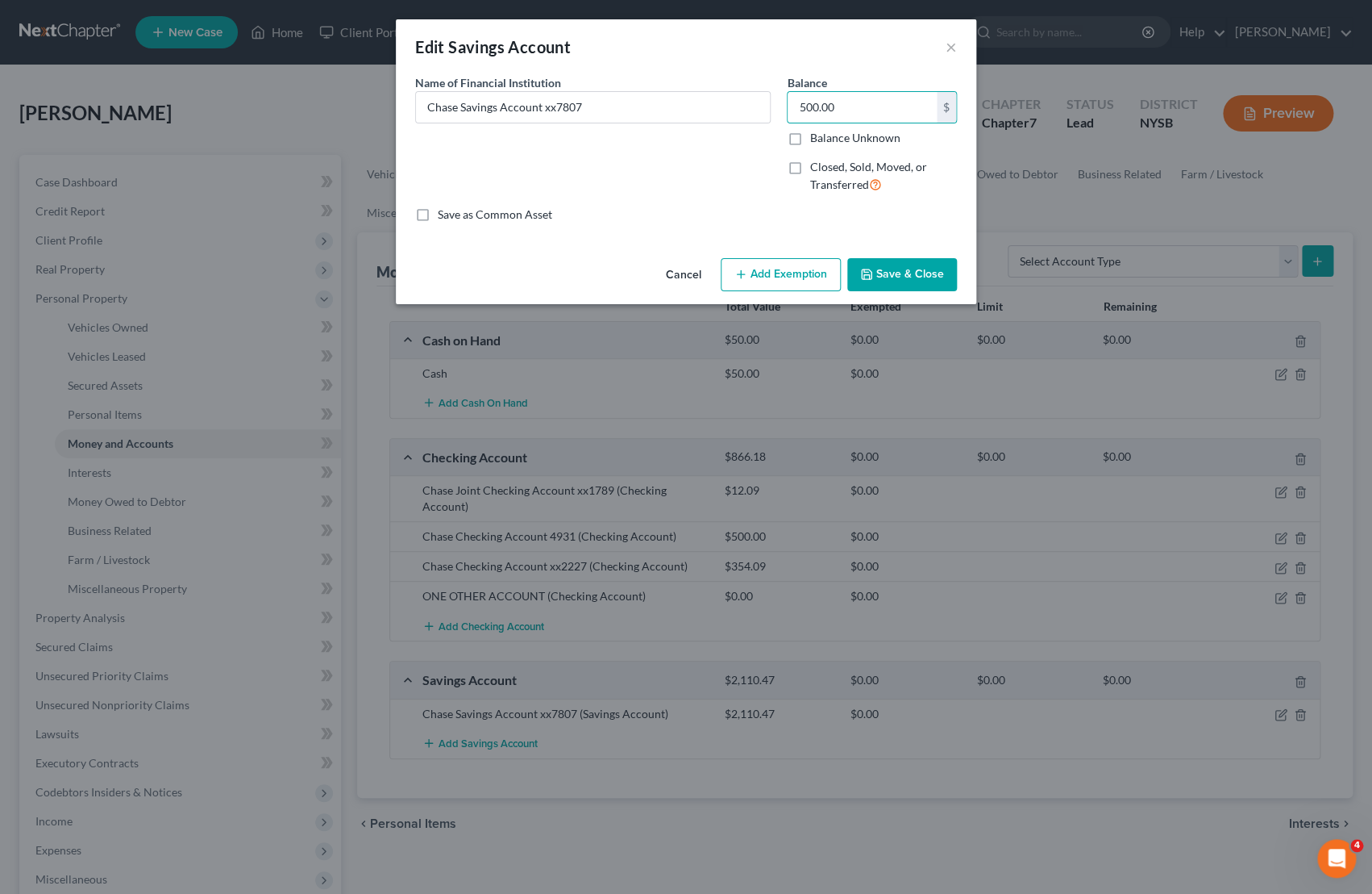
click at [889, 284] on button "Save & Close" at bounding box center [902, 276] width 110 height 34
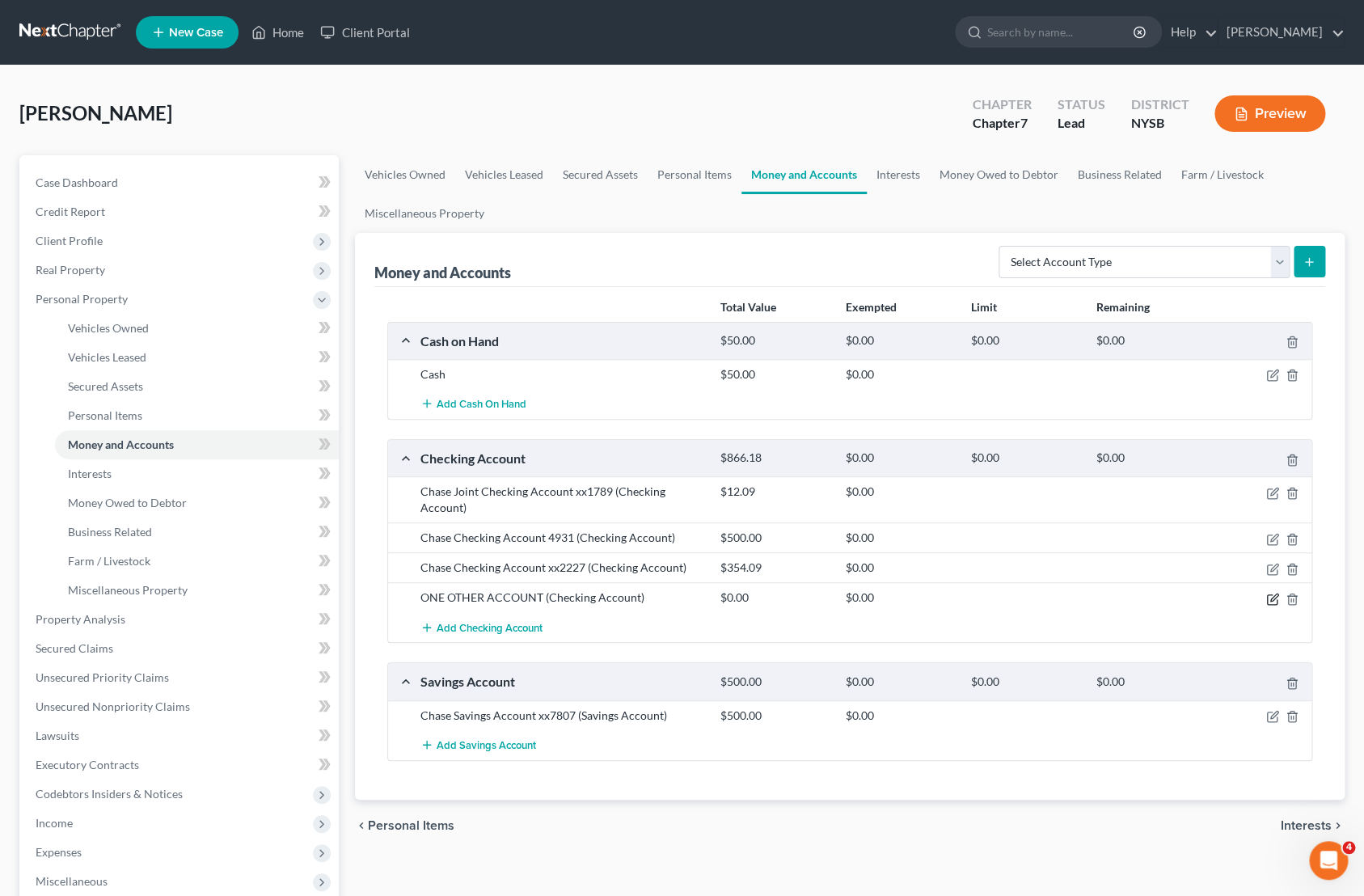
click at [1268, 600] on icon "button" at bounding box center [1272, 599] width 10 height 10
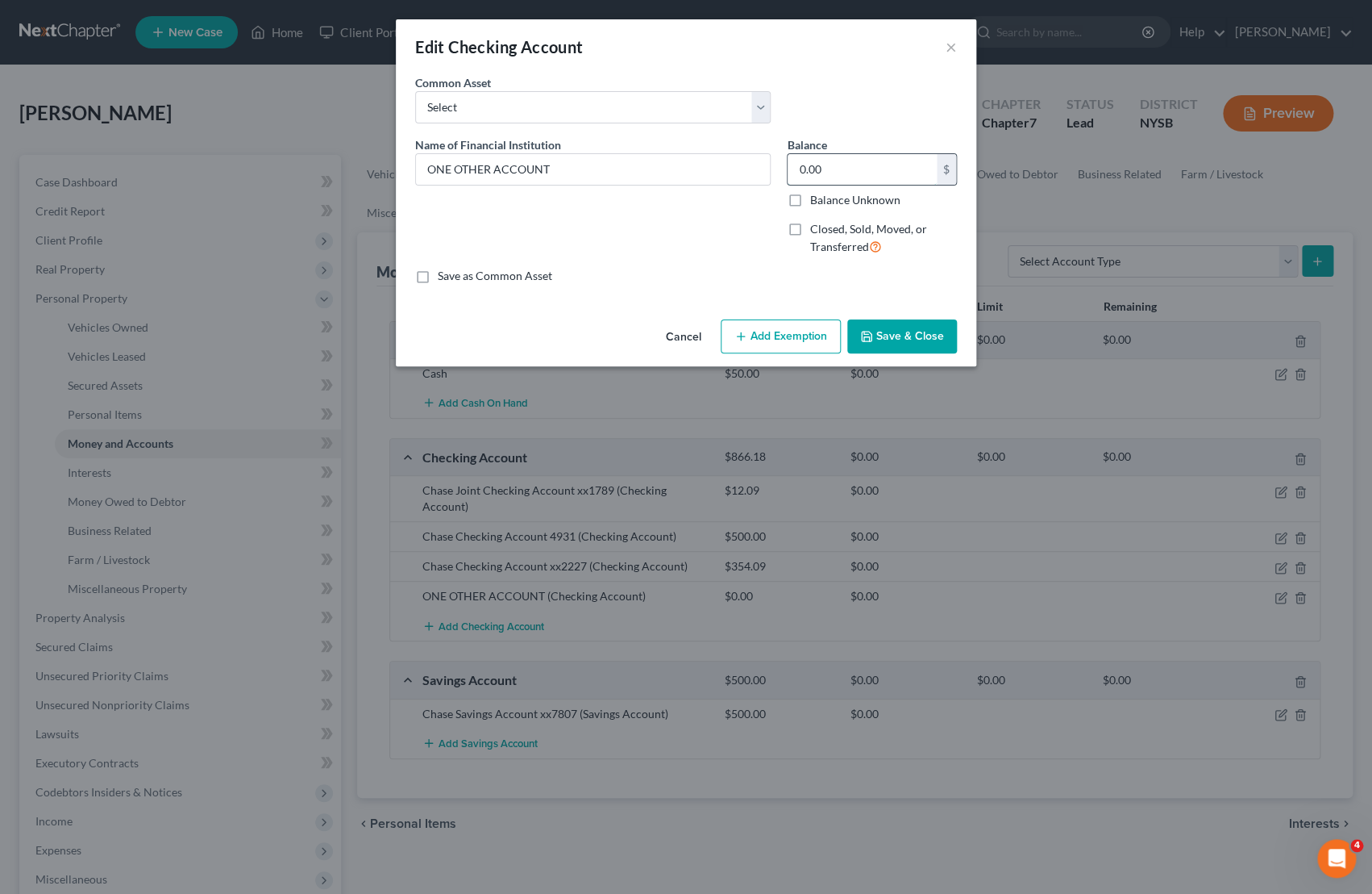
click at [821, 165] on input "0.00" at bounding box center [863, 170] width 149 height 31
type input "600.00"
click at [886, 337] on button "Save & Close" at bounding box center [902, 336] width 110 height 34
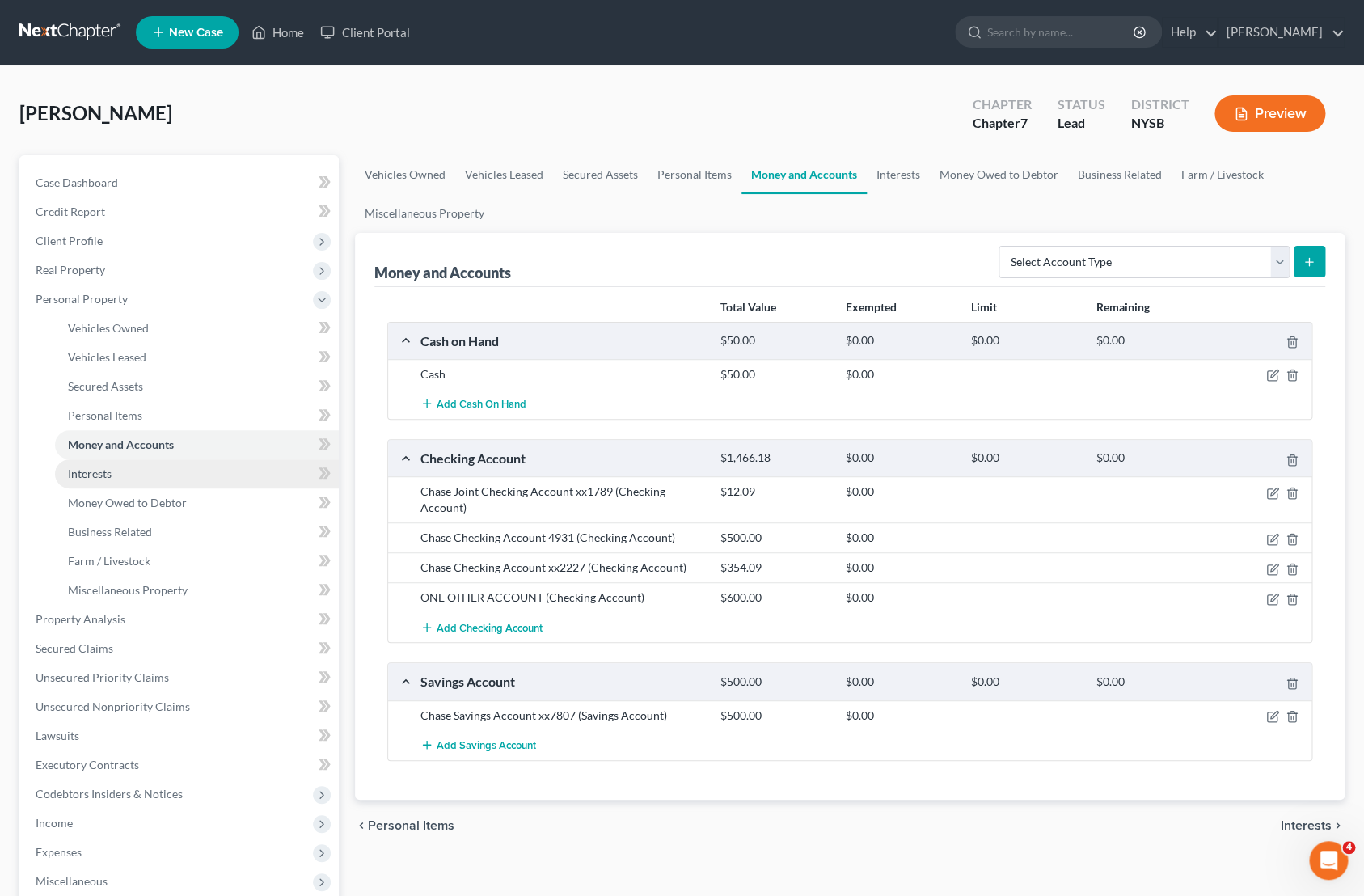
click at [96, 479] on span "Interests" at bounding box center [90, 473] width 44 height 14
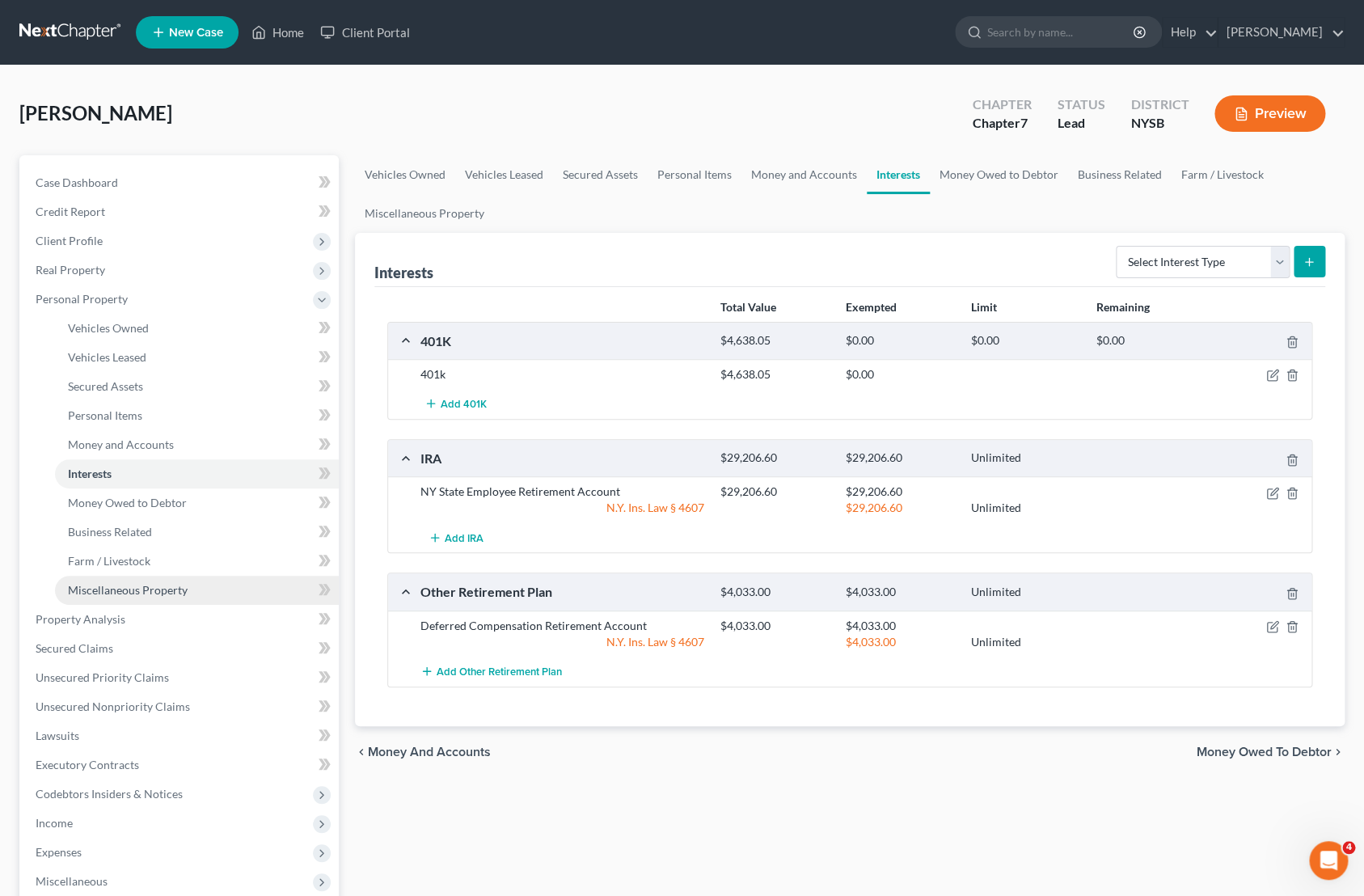
click at [180, 579] on link "Miscellaneous Property" at bounding box center [196, 591] width 284 height 29
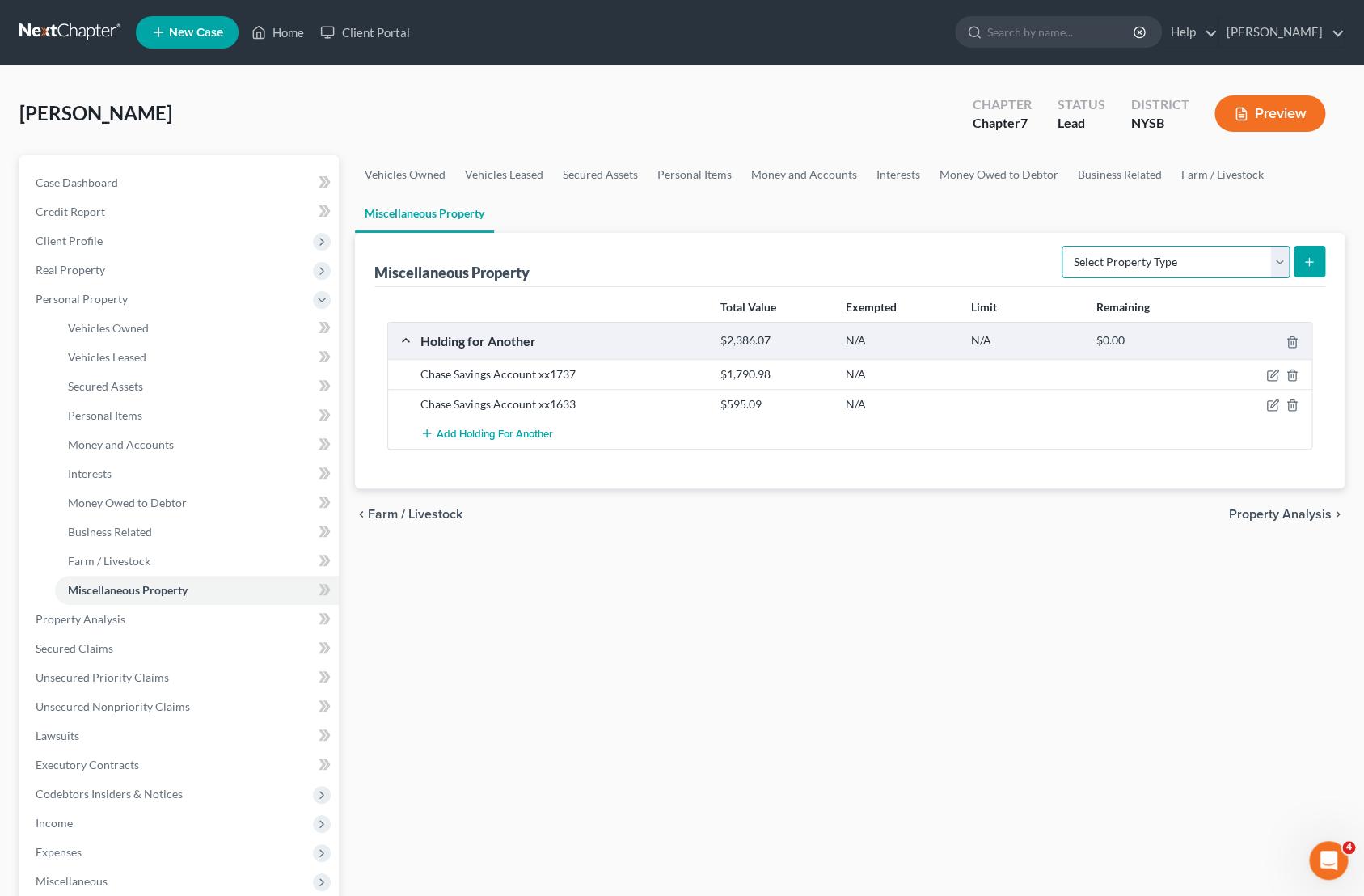
click at [1062, 246] on select "Select Property Type Assigned for Creditor Benefit Within 1 Year Holding for An…" at bounding box center [1176, 262] width 228 height 33
click at [183, 417] on link "Personal Items" at bounding box center [196, 415] width 284 height 29
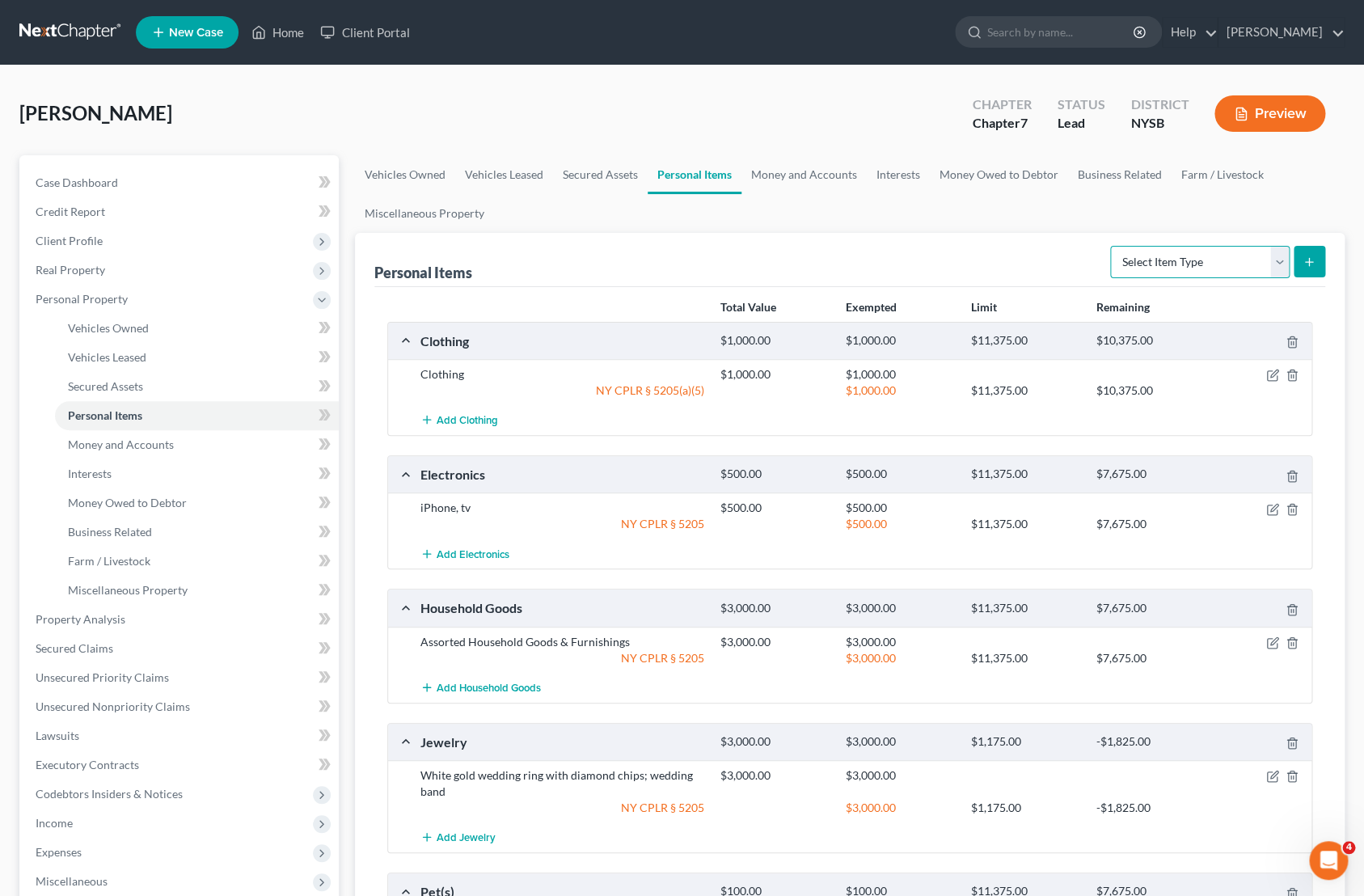
click at [1111, 246] on select "Select Item Type Clothing Collectibles Of Value Electronics Firearms Household …" at bounding box center [1200, 262] width 179 height 33
click at [169, 480] on link "Interests" at bounding box center [196, 474] width 284 height 29
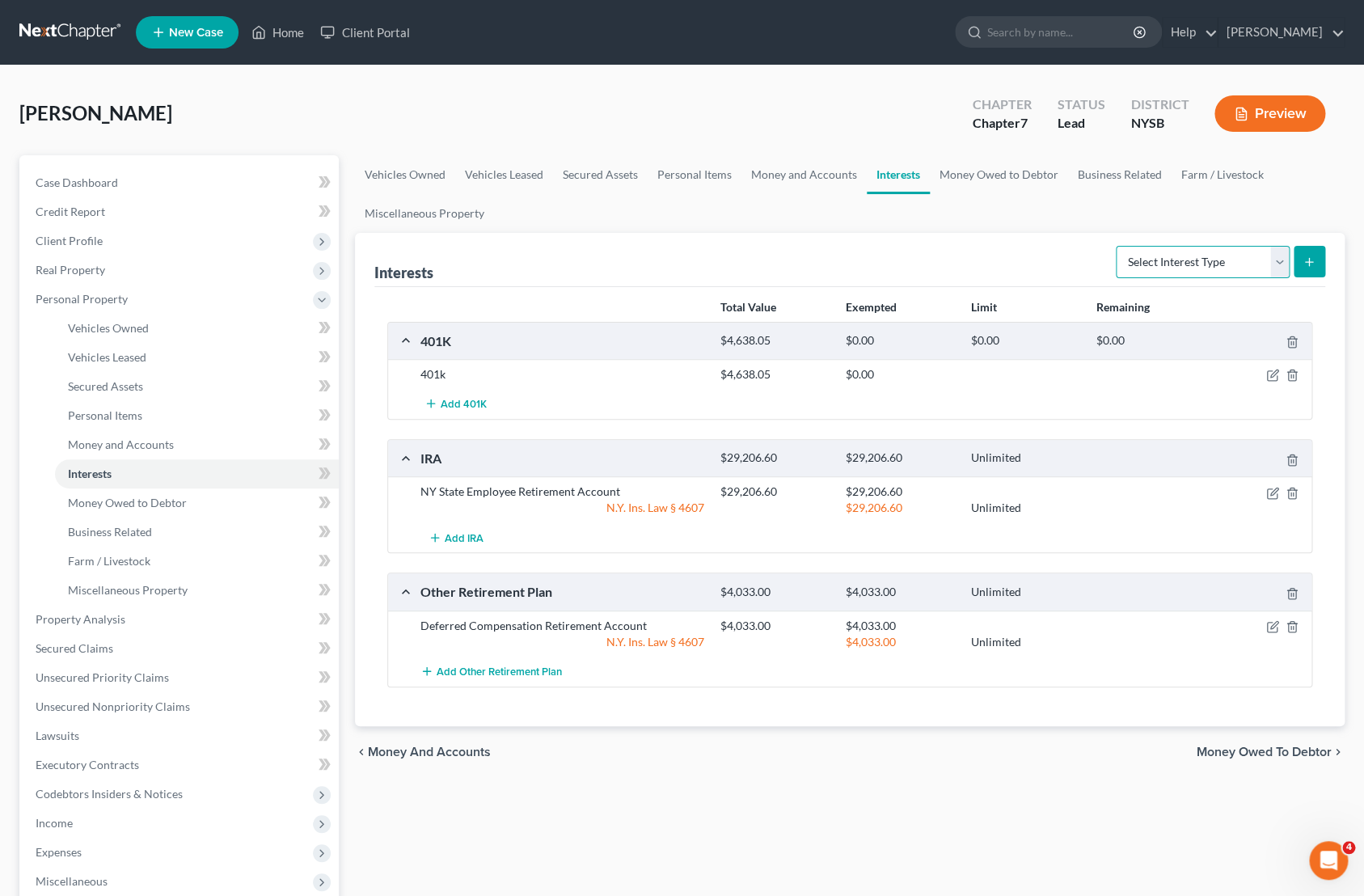
click at [1116, 246] on select "Select Interest Type 401K Annuity Bond Education IRA Government Bond Government…" at bounding box center [1203, 262] width 174 height 33
click at [179, 587] on span "Miscellaneous Property" at bounding box center [127, 590] width 120 height 14
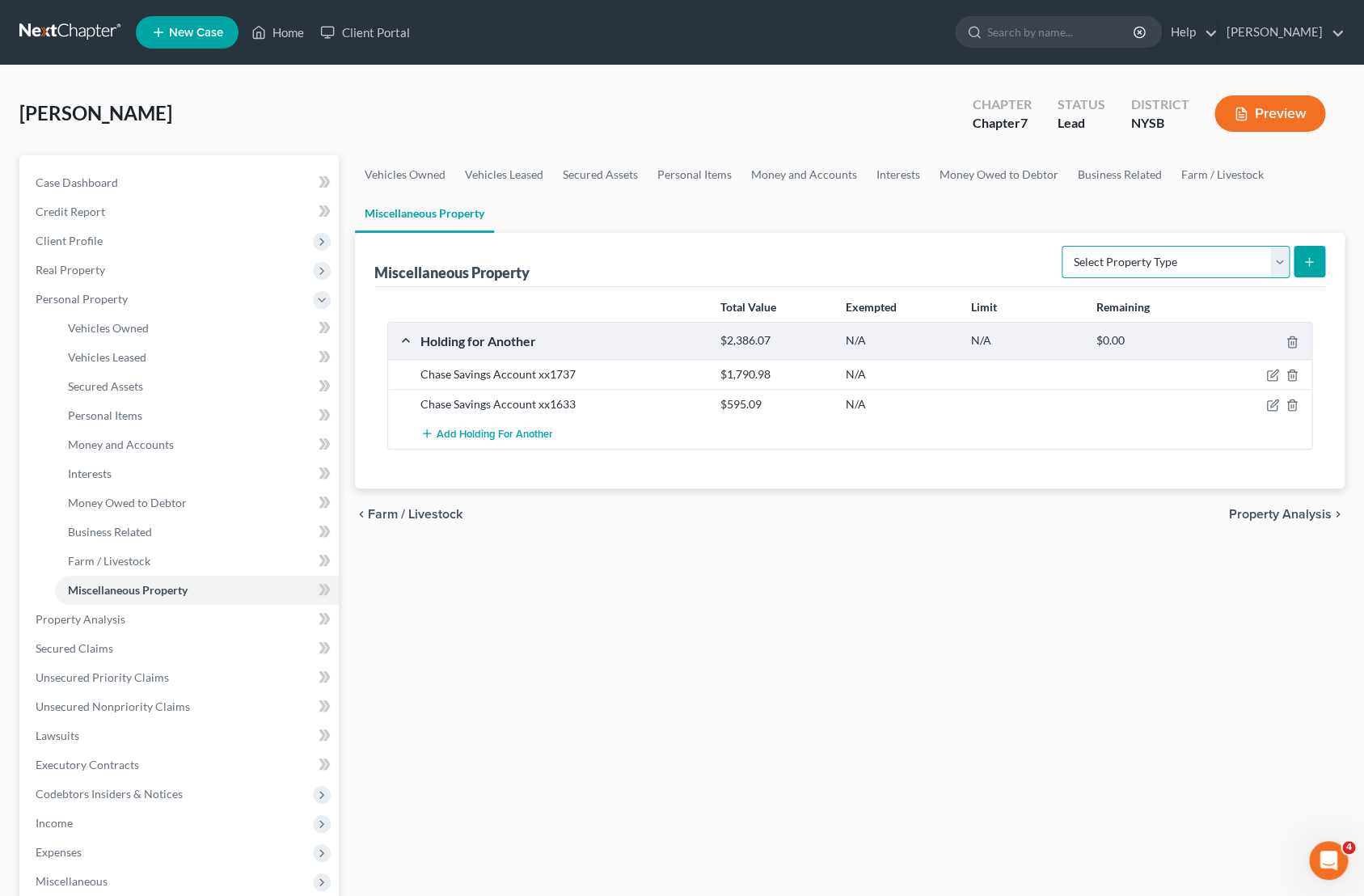
click at [1062, 246] on select "Select Property Type Assigned for Creditor Benefit Within 1 Year Holding for An…" at bounding box center [1176, 262] width 228 height 33
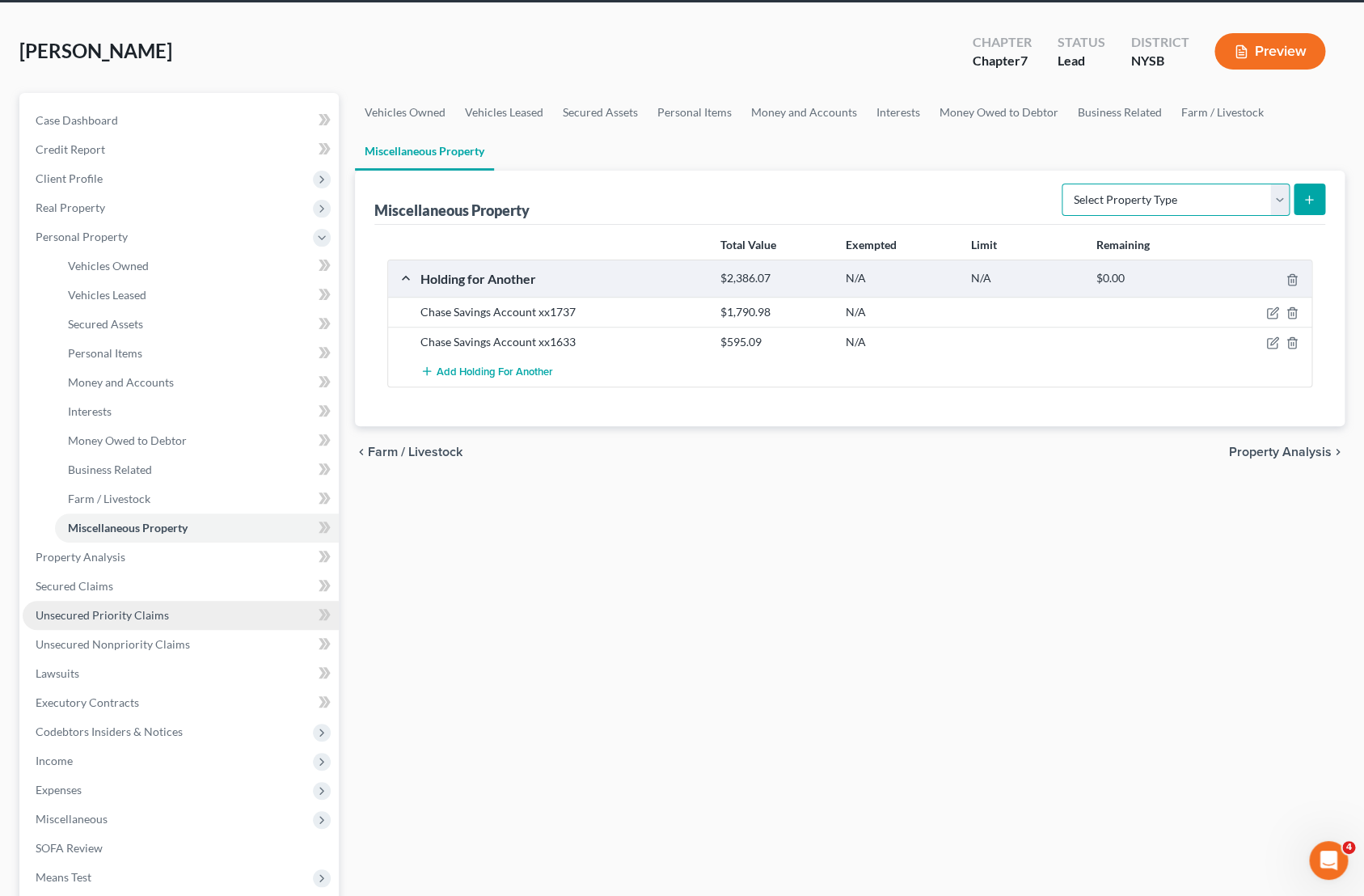
scroll to position [143, 0]
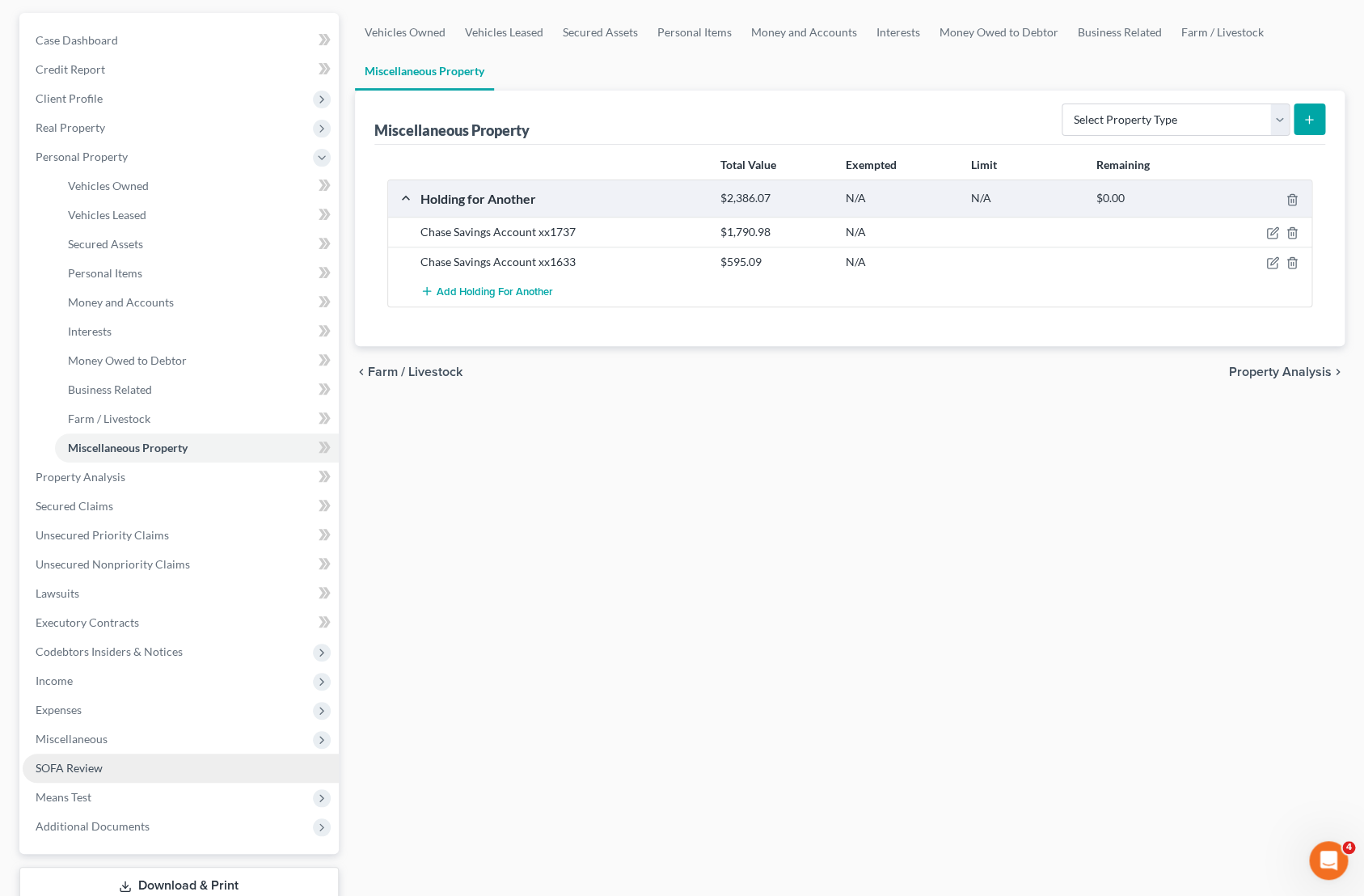
click at [125, 770] on link "SOFA Review" at bounding box center [181, 768] width 316 height 29
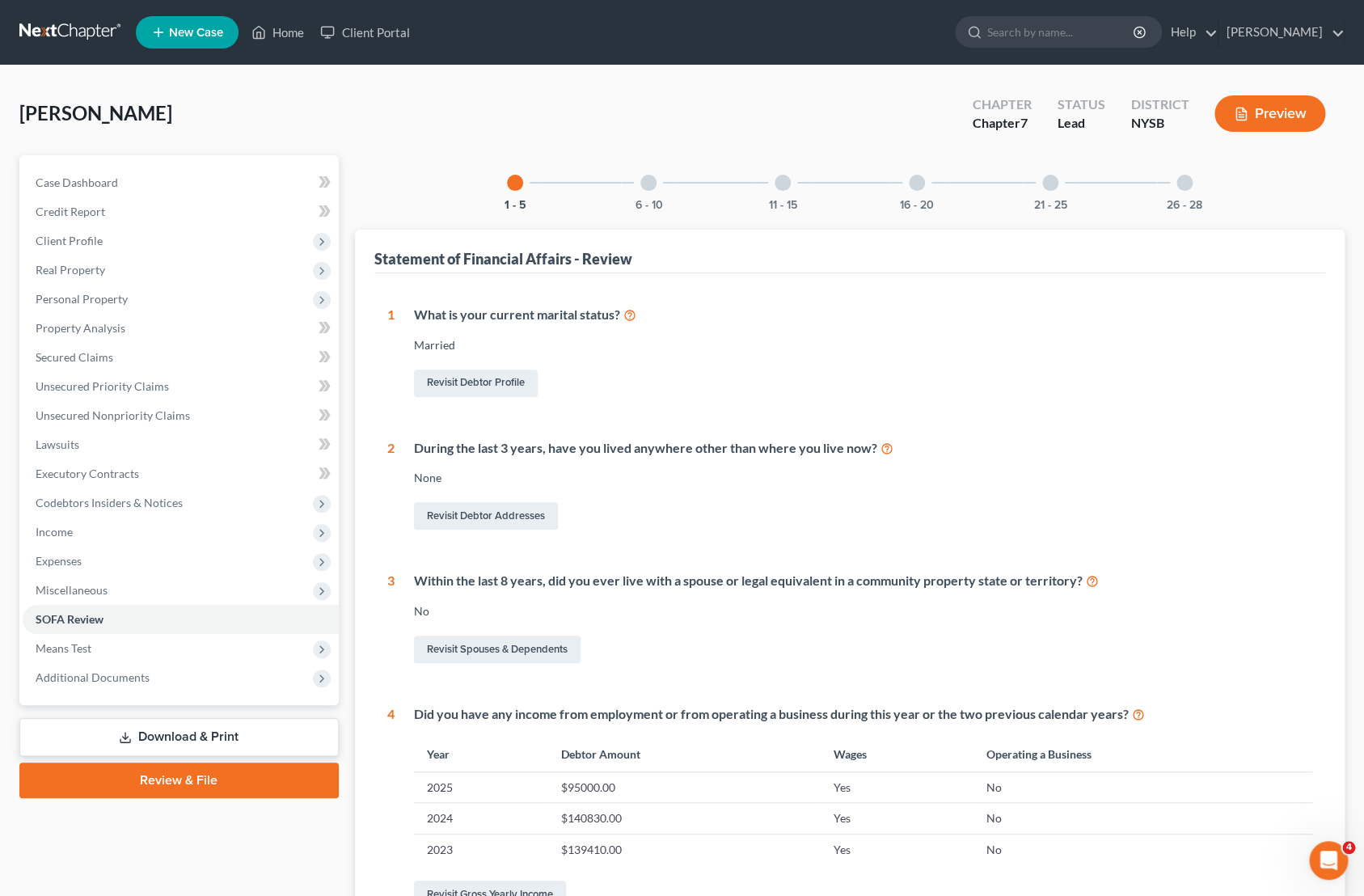
click at [1047, 188] on div at bounding box center [1050, 182] width 16 height 16
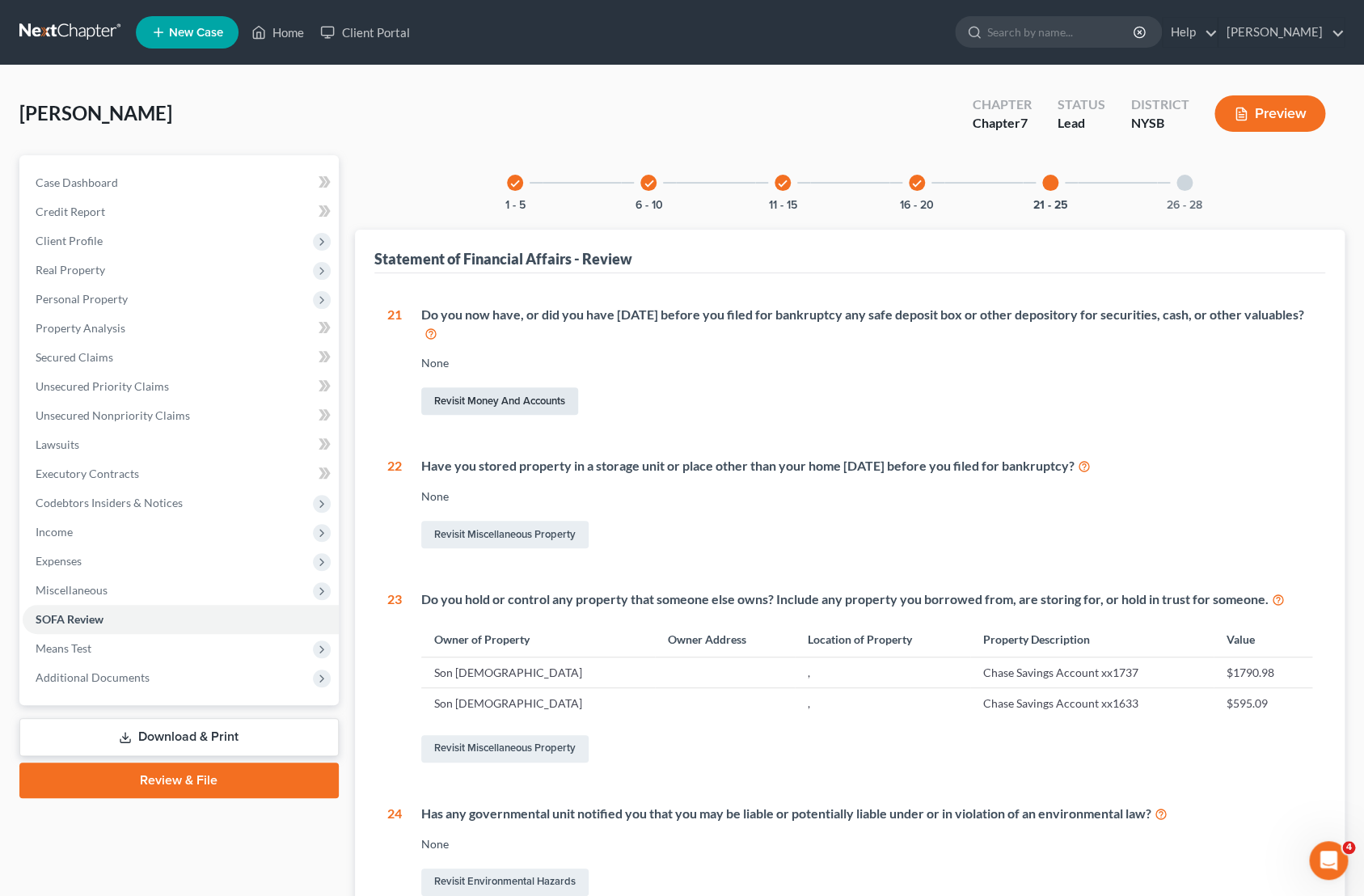
click at [525, 399] on link "Revisit Money and Accounts" at bounding box center [499, 401] width 157 height 28
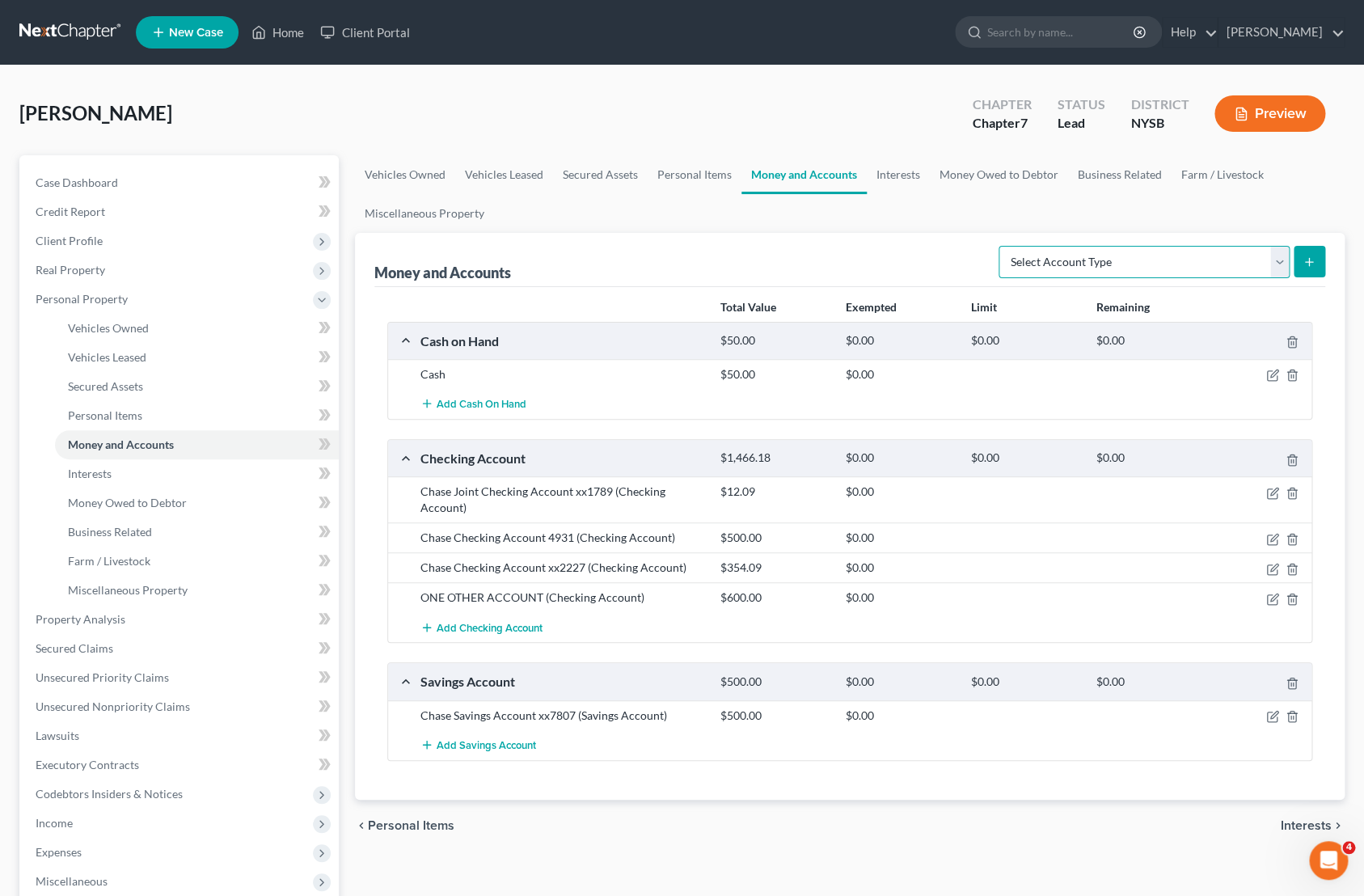
click at [999, 246] on select "Select Account Type Brokerage Cash on Hand Certificates of Deposit Checking Acc…" at bounding box center [1144, 262] width 291 height 33
select select "safe_deposit_box"
click option "Safe Deposit Box" at bounding box center [0, 0] width 0 height 0
click at [1305, 258] on icon "submit" at bounding box center [1309, 262] width 13 height 13
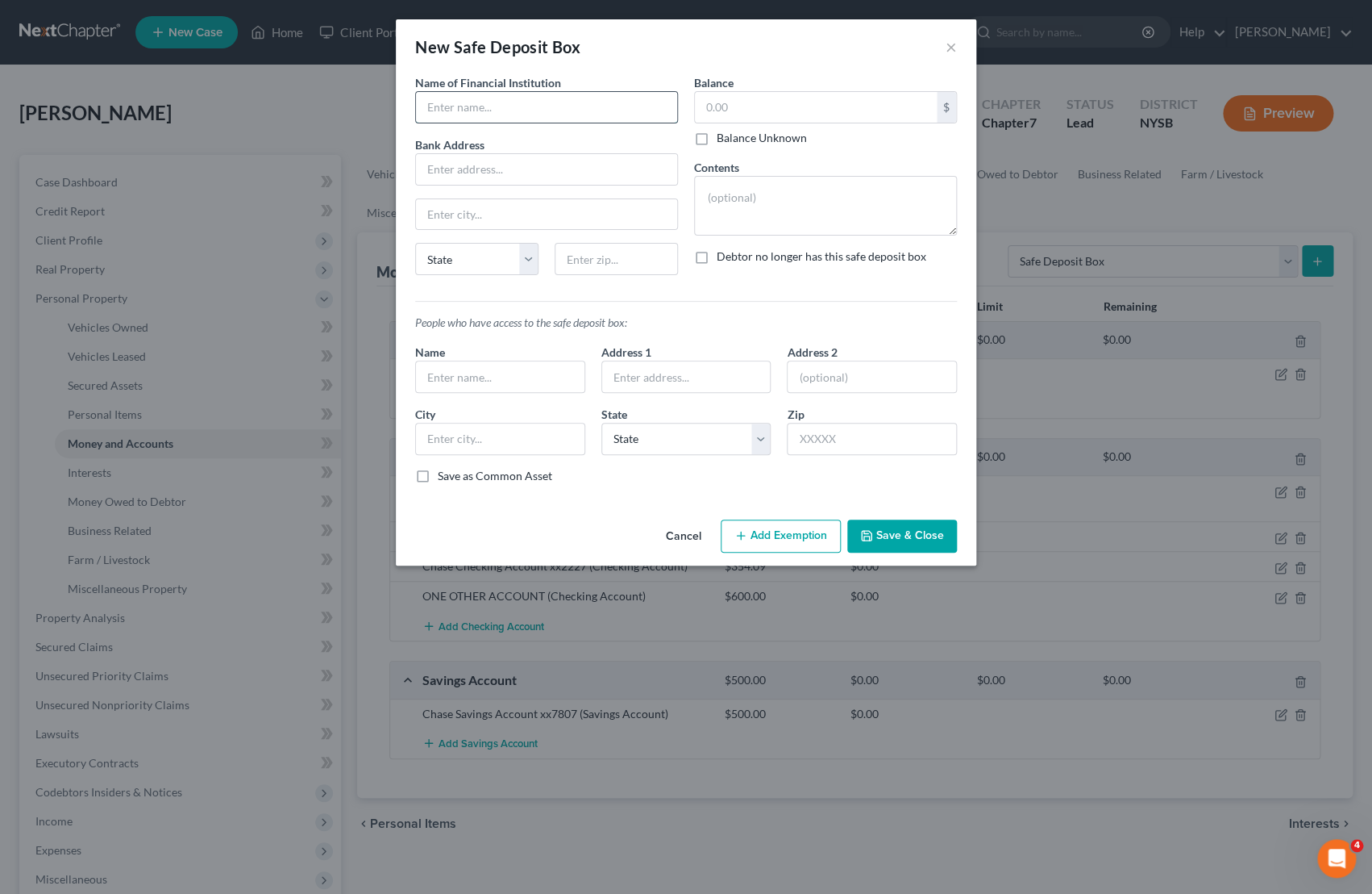
click at [598, 109] on input "text" at bounding box center [547, 107] width 262 height 31
type input "Chase Bank"
click at [833, 220] on textarea at bounding box center [826, 205] width 263 height 59
type textarea "Birth certificates, passports, other documents"
click at [887, 536] on button "Save & Close" at bounding box center [902, 536] width 110 height 34
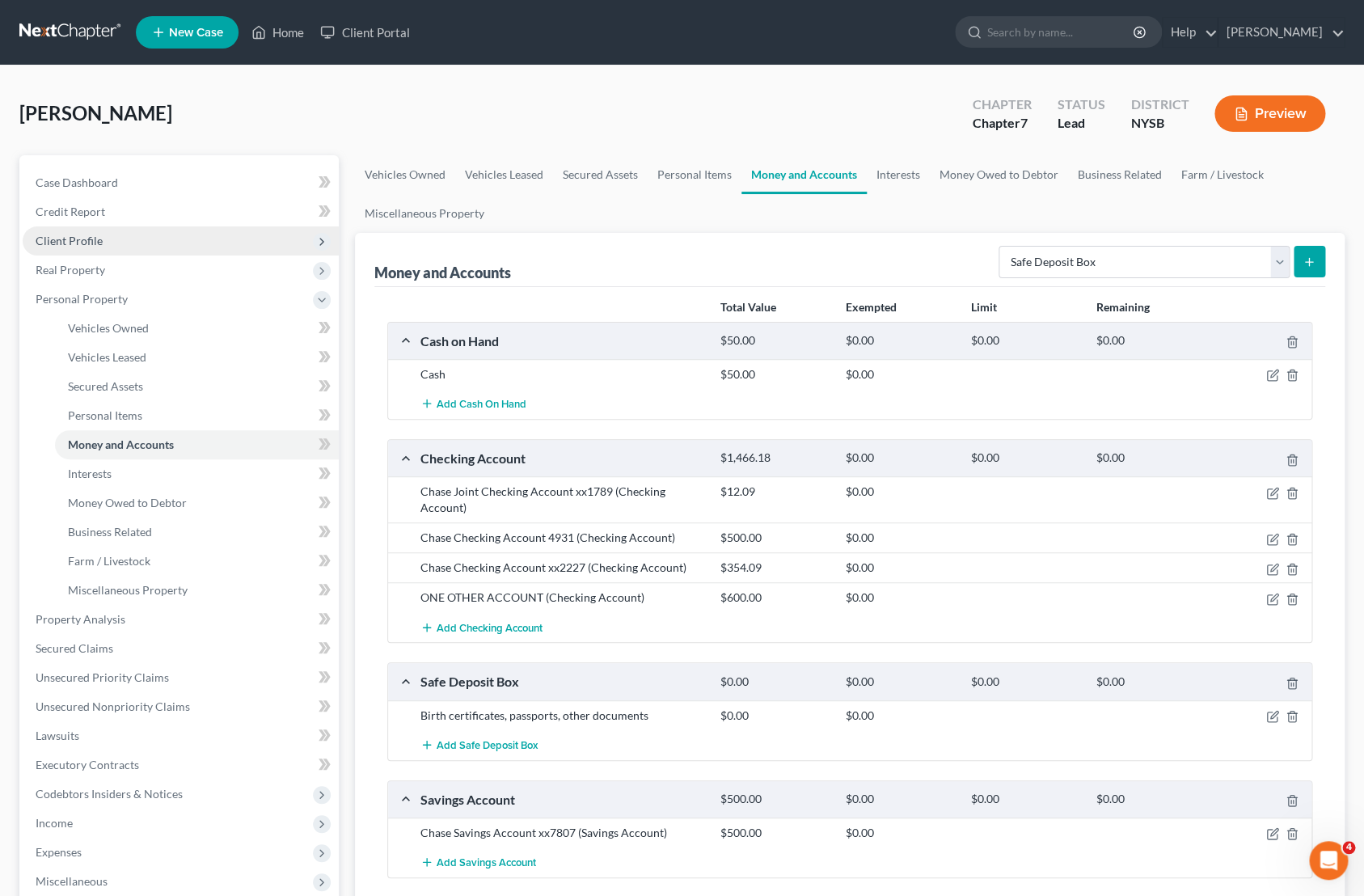
click at [99, 247] on span "Client Profile" at bounding box center [69, 240] width 67 height 14
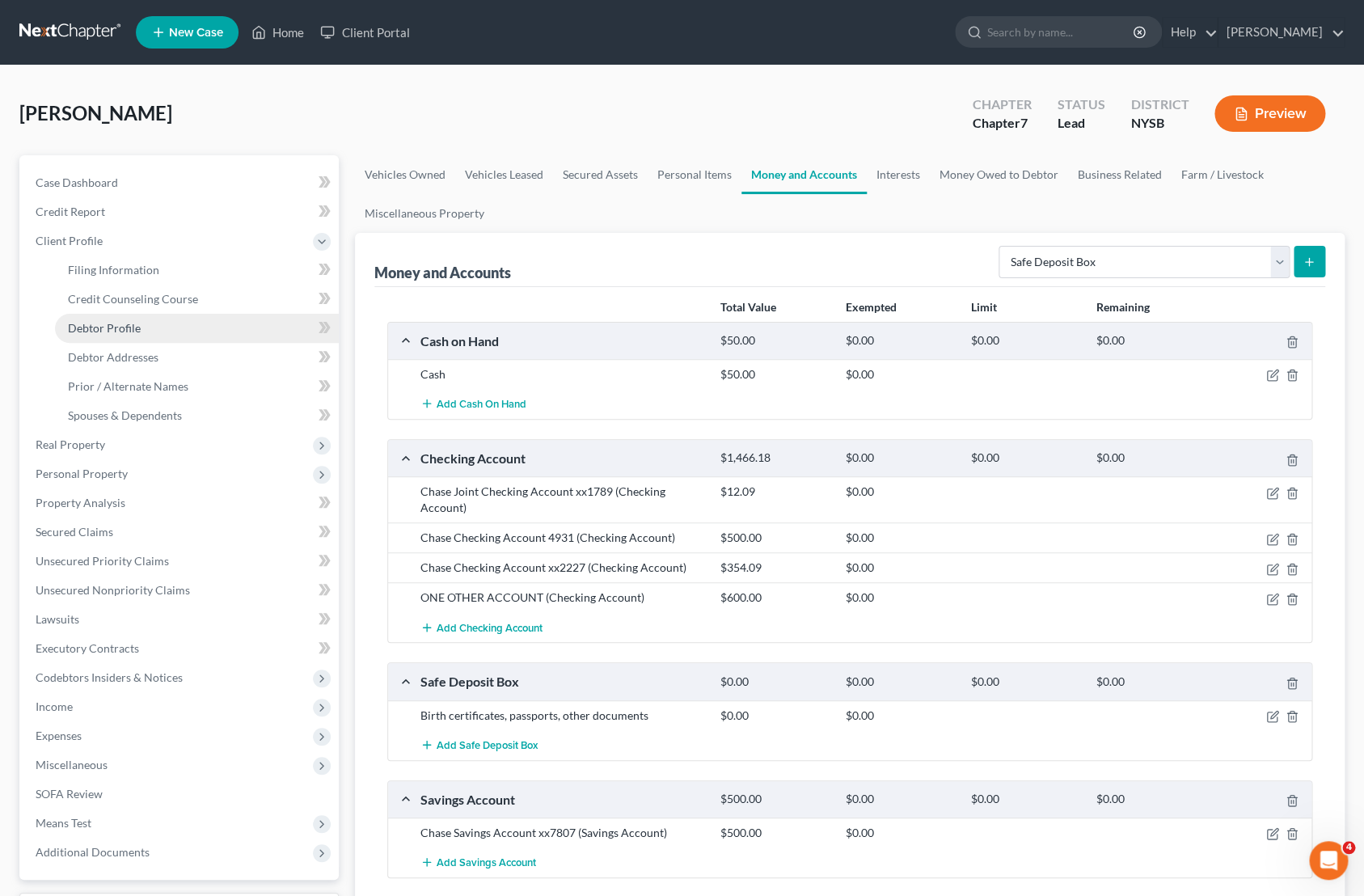
click at [140, 326] on link "Debtor Profile" at bounding box center [196, 328] width 284 height 29
select select "1"
select select "3"
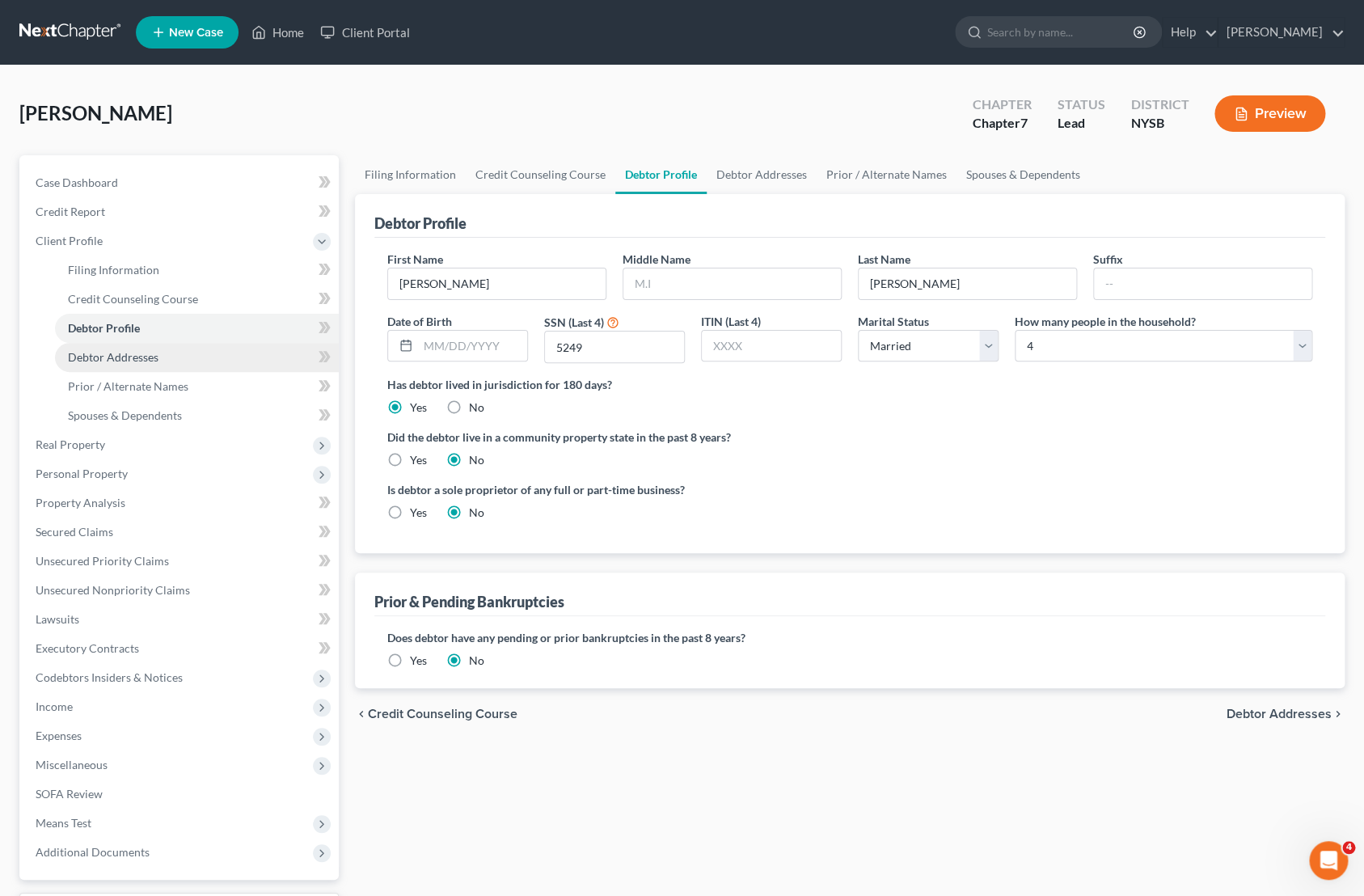
click at [149, 351] on span "Debtor Addresses" at bounding box center [112, 357] width 90 height 14
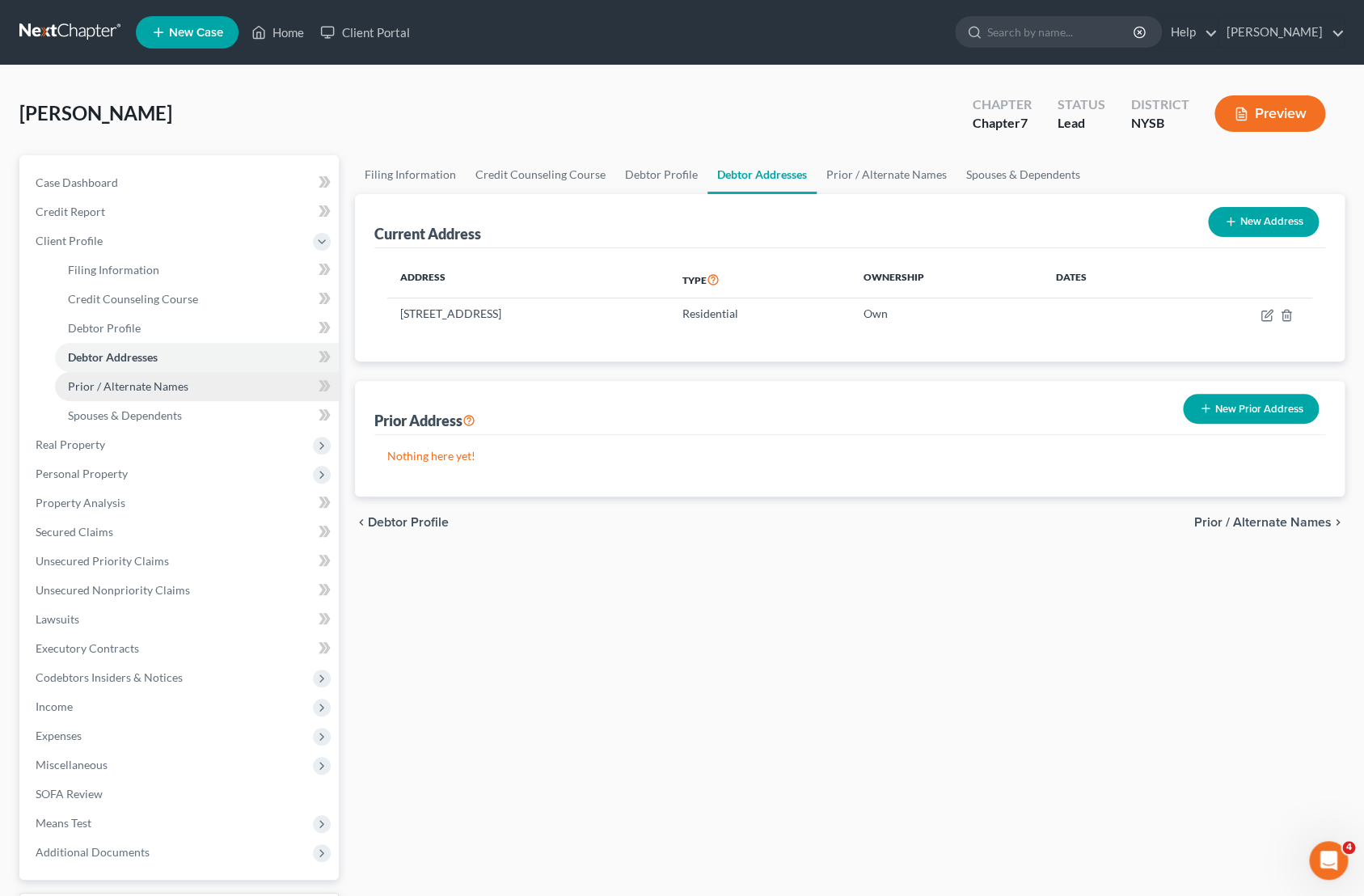
click at [160, 389] on span "Prior / Alternate Names" at bounding box center [128, 385] width 121 height 14
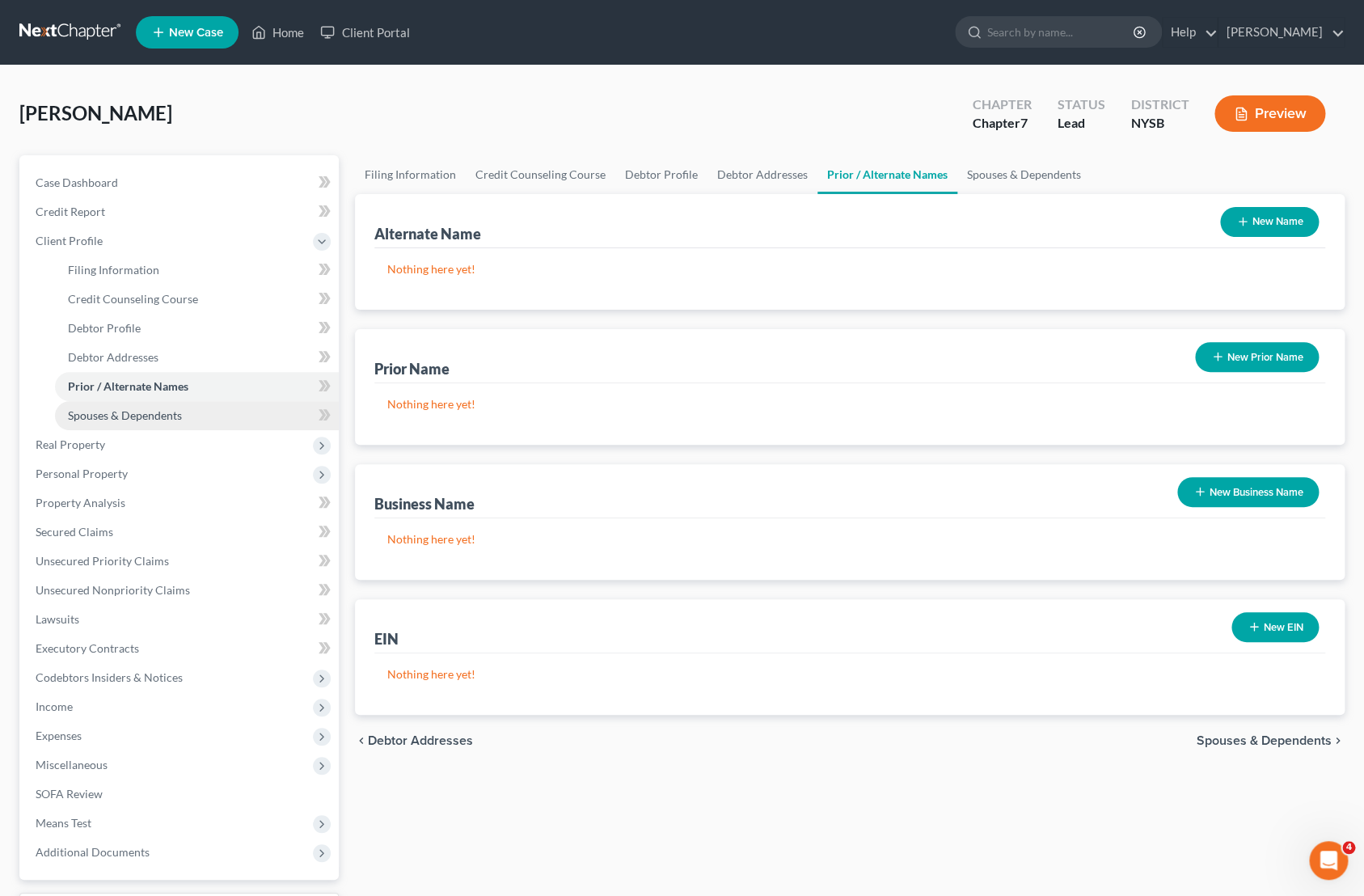
click at [174, 413] on span "Spouses & Dependents" at bounding box center [125, 415] width 114 height 14
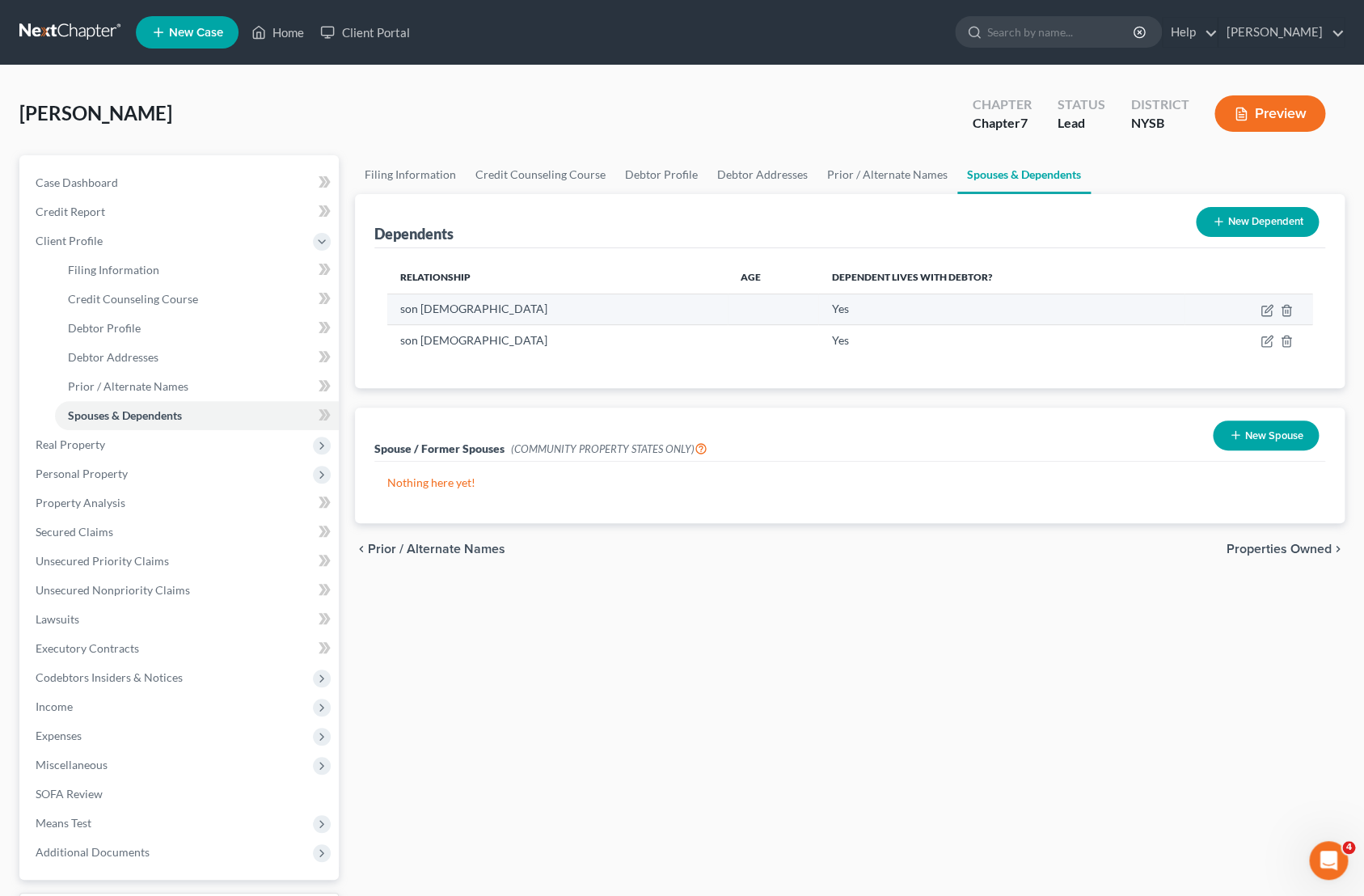
click at [1257, 311] on td at bounding box center [1248, 309] width 128 height 31
click at [1258, 311] on td at bounding box center [1248, 309] width 128 height 31
click at [1259, 312] on td at bounding box center [1248, 309] width 128 height 31
click at [1261, 313] on icon "button" at bounding box center [1266, 311] width 10 height 10
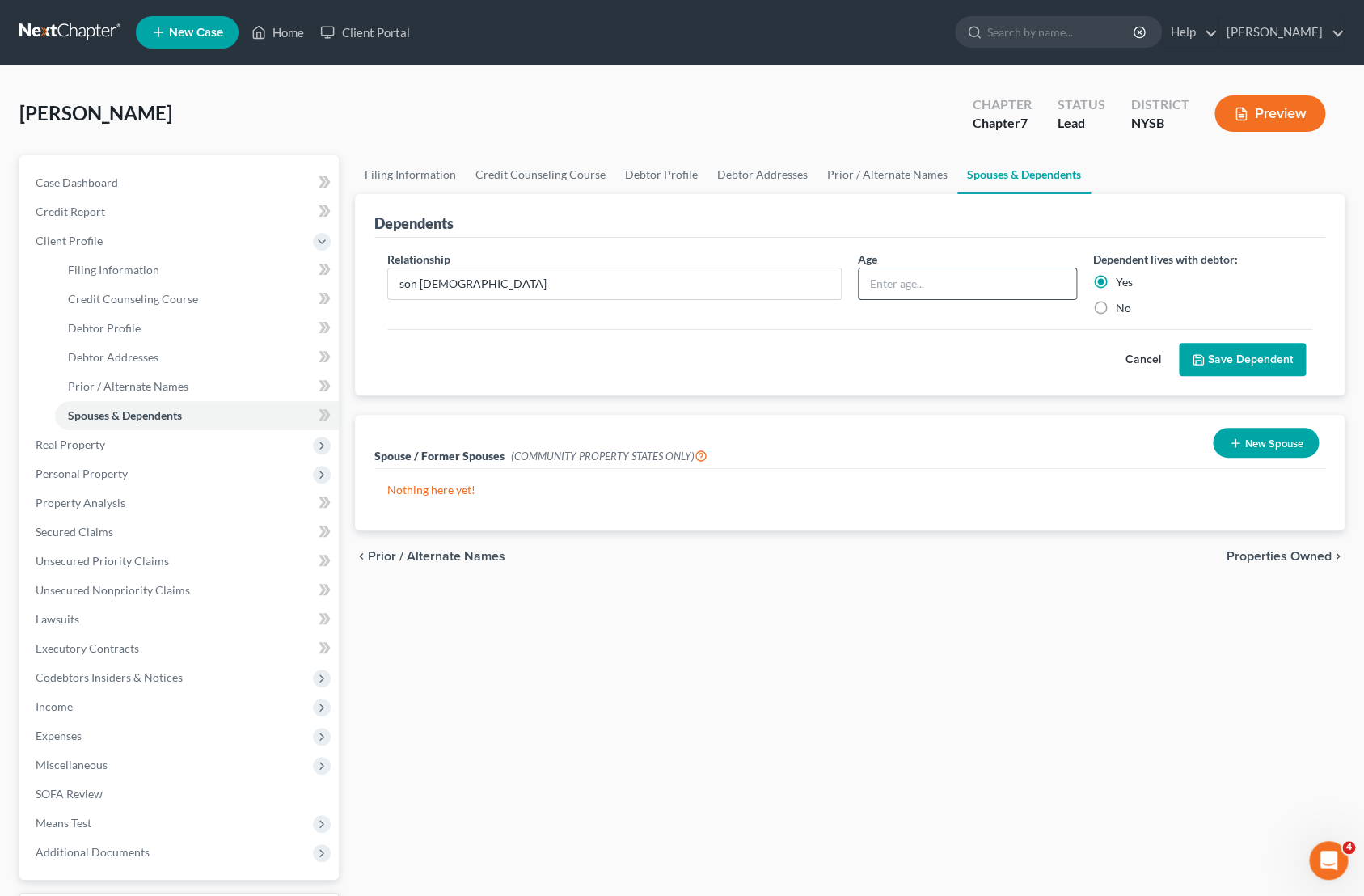
click at [1027, 293] on input "text" at bounding box center [967, 284] width 218 height 31
type input "9"
click at [1211, 352] on button "Save Dependent" at bounding box center [1243, 360] width 127 height 34
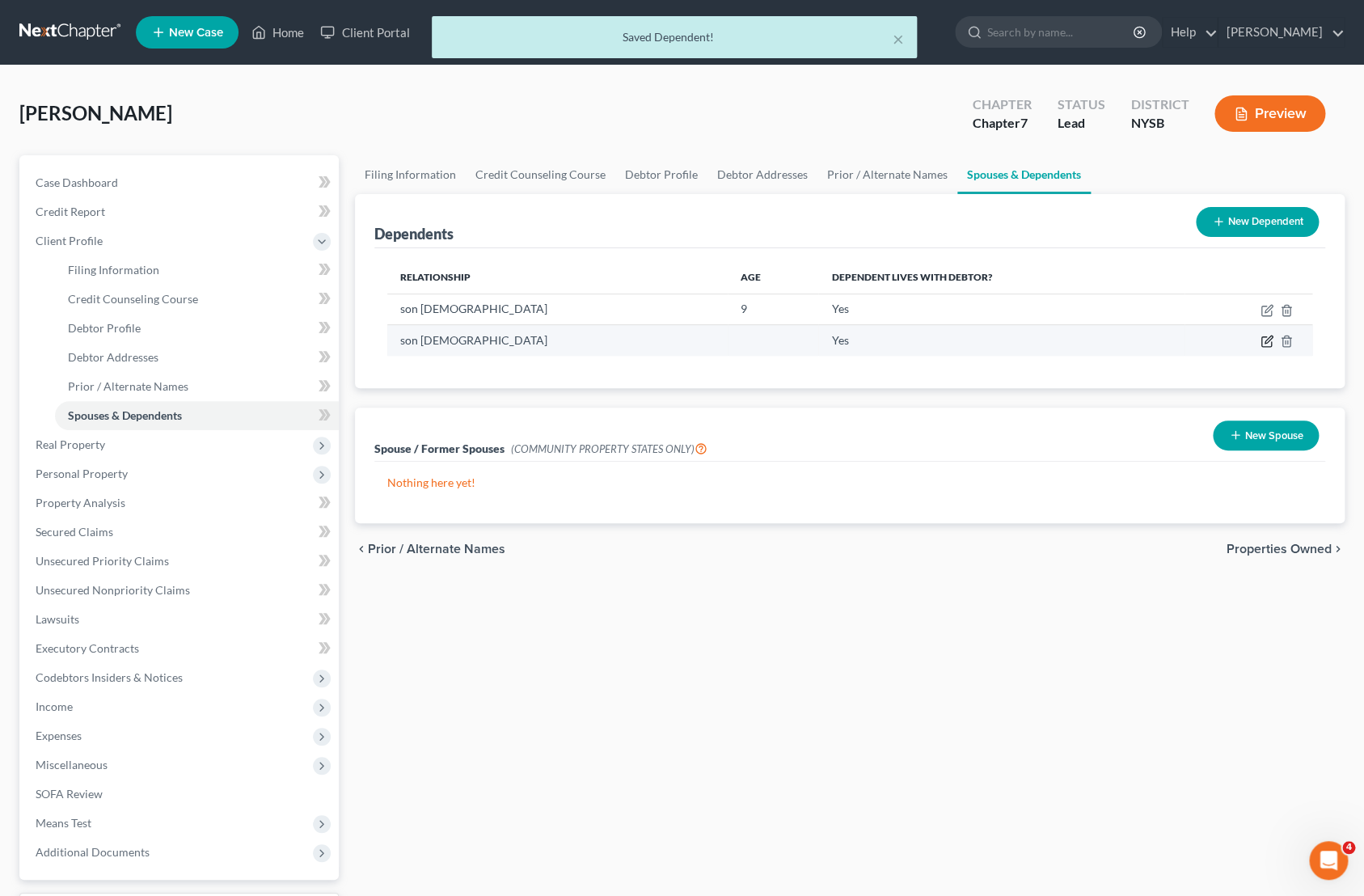
click at [1261, 344] on icon "button" at bounding box center [1266, 342] width 10 height 10
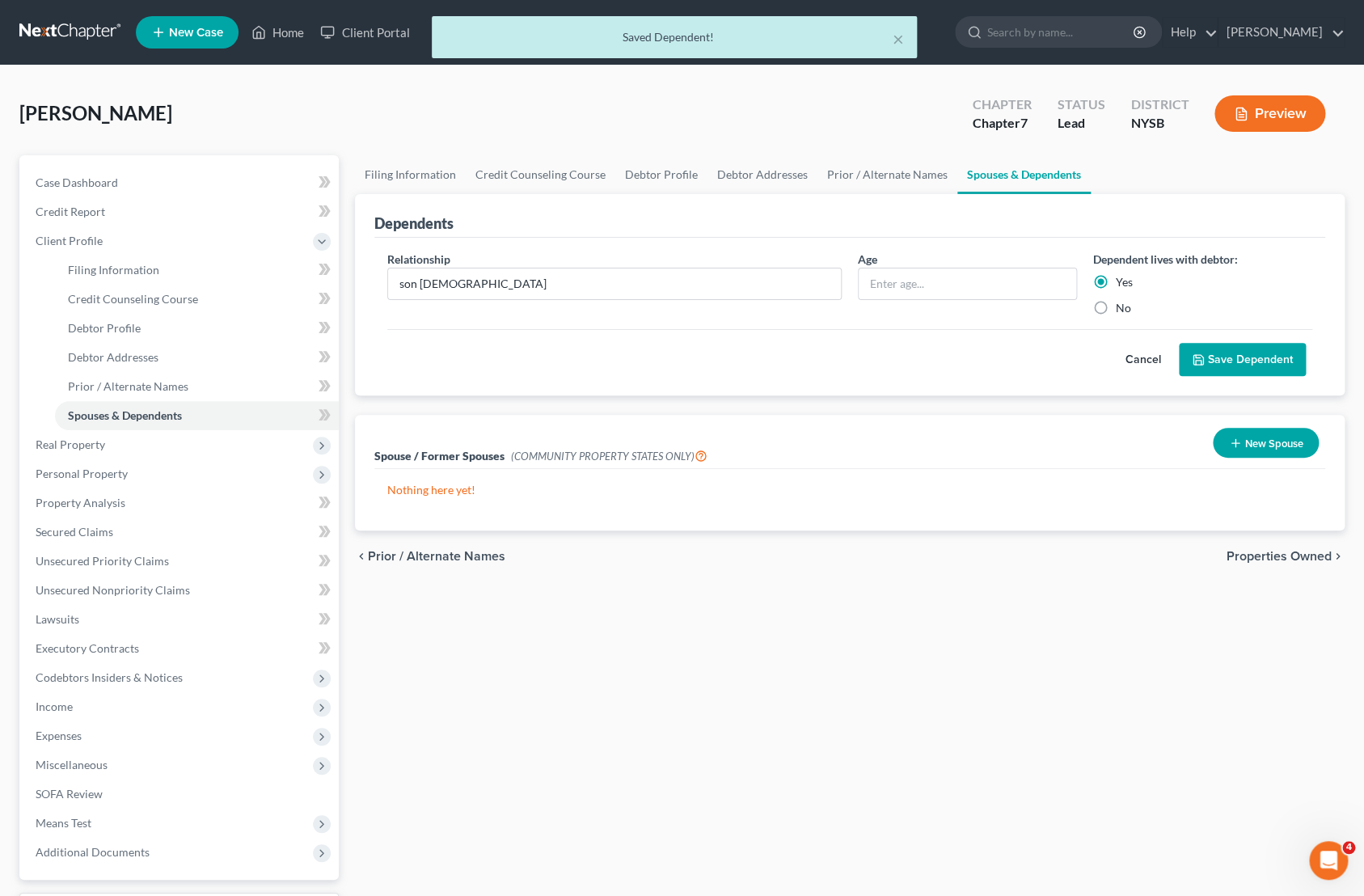
click at [996, 299] on div "Age" at bounding box center [967, 283] width 235 height 65
click at [992, 289] on input "text" at bounding box center [967, 284] width 218 height 31
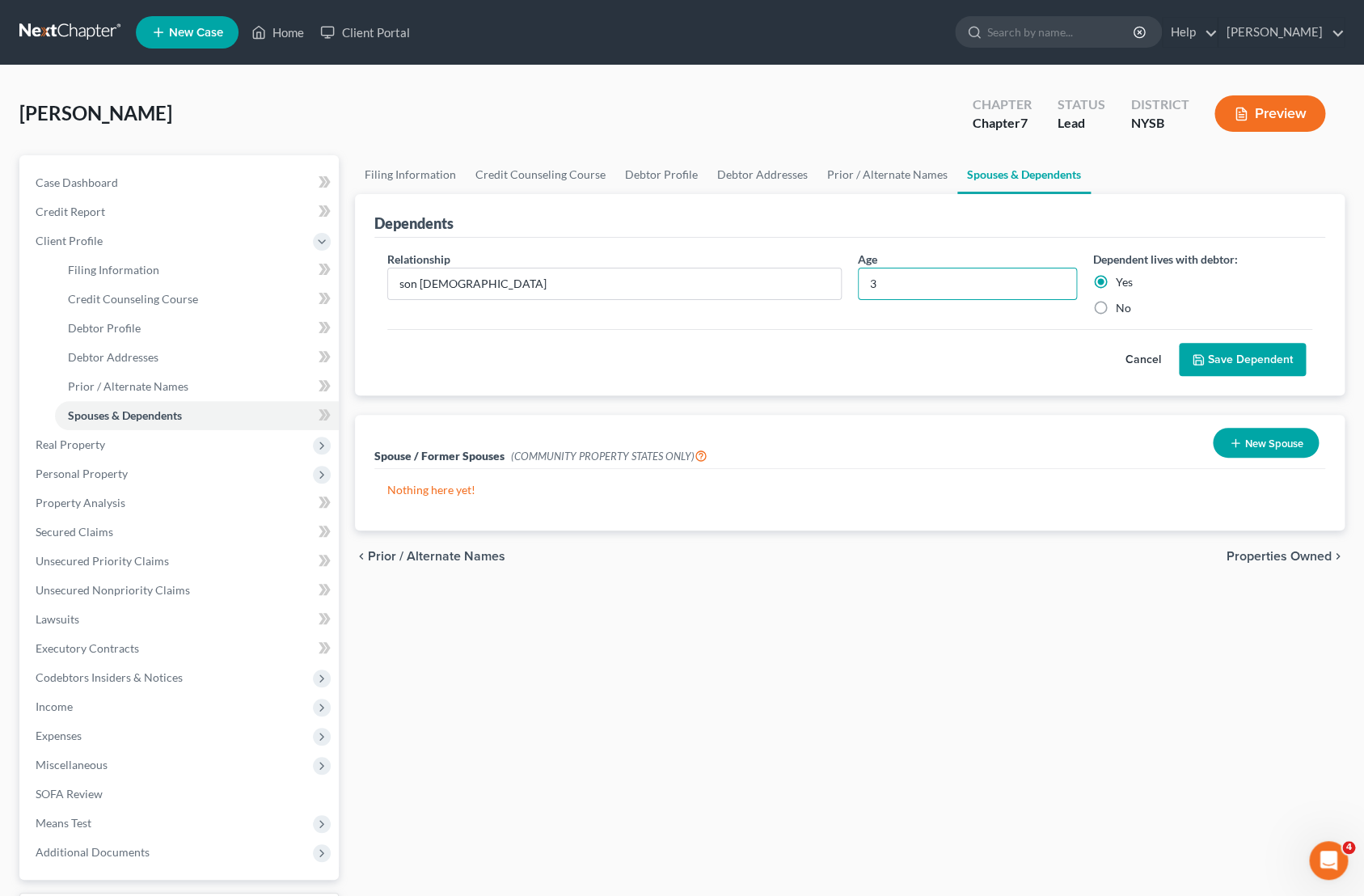
type input "3"
click at [1208, 359] on button "Save Dependent" at bounding box center [1243, 360] width 127 height 34
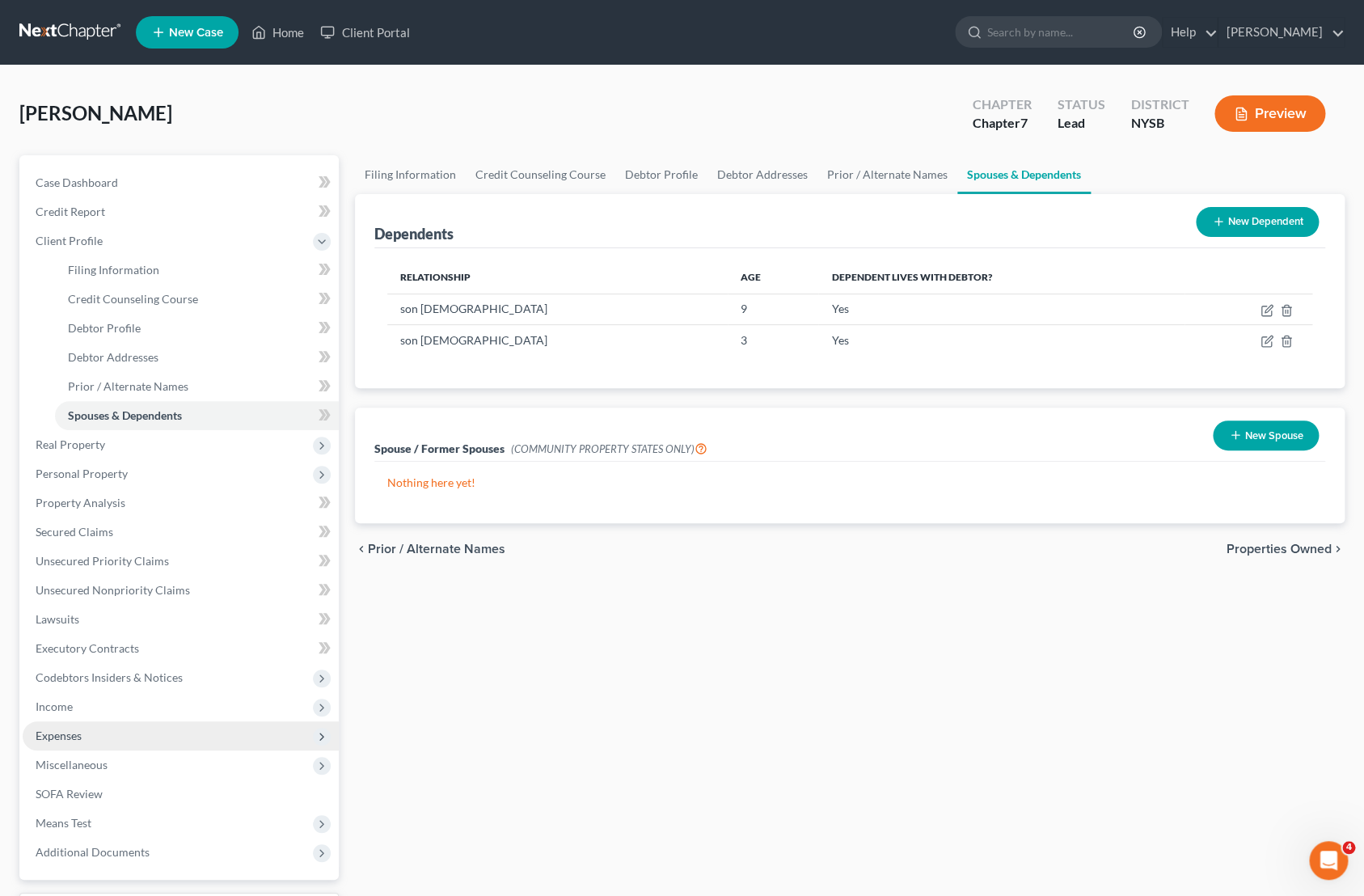
click at [81, 735] on span "Expenses" at bounding box center [59, 735] width 46 height 14
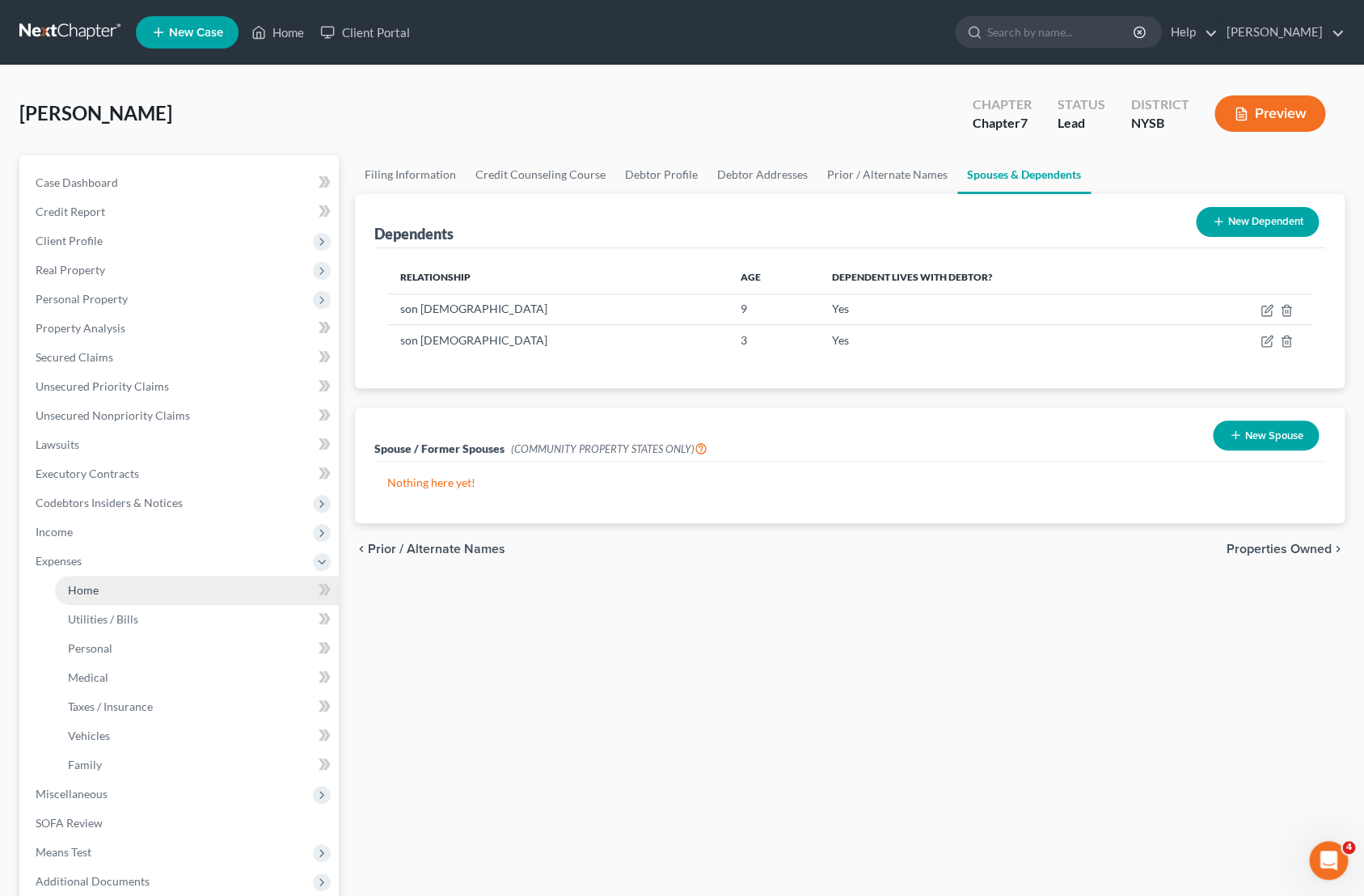
click at [102, 591] on link "Home" at bounding box center [196, 591] width 284 height 29
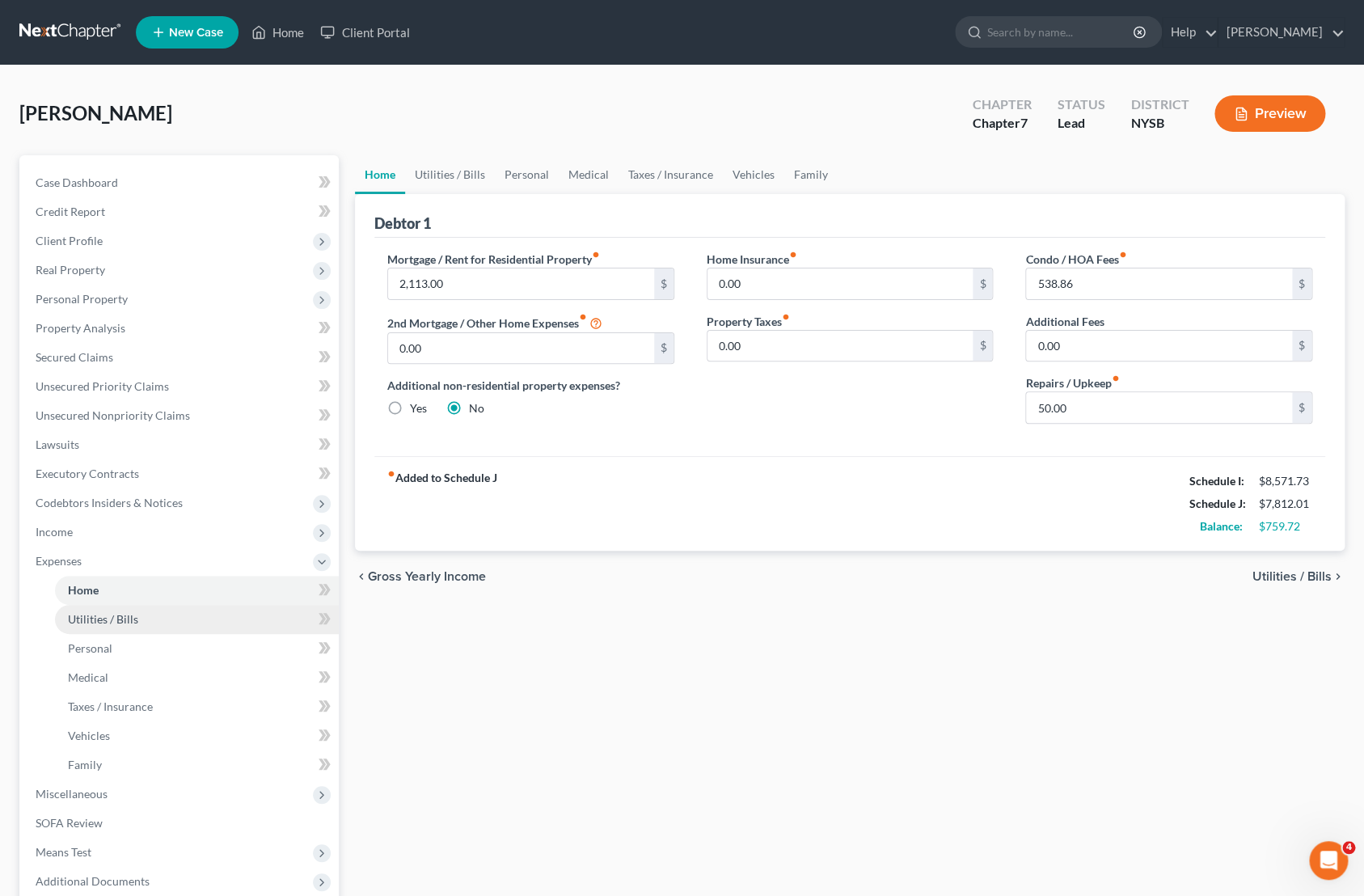
click at [130, 622] on span "Utilities / Bills" at bounding box center [103, 618] width 70 height 14
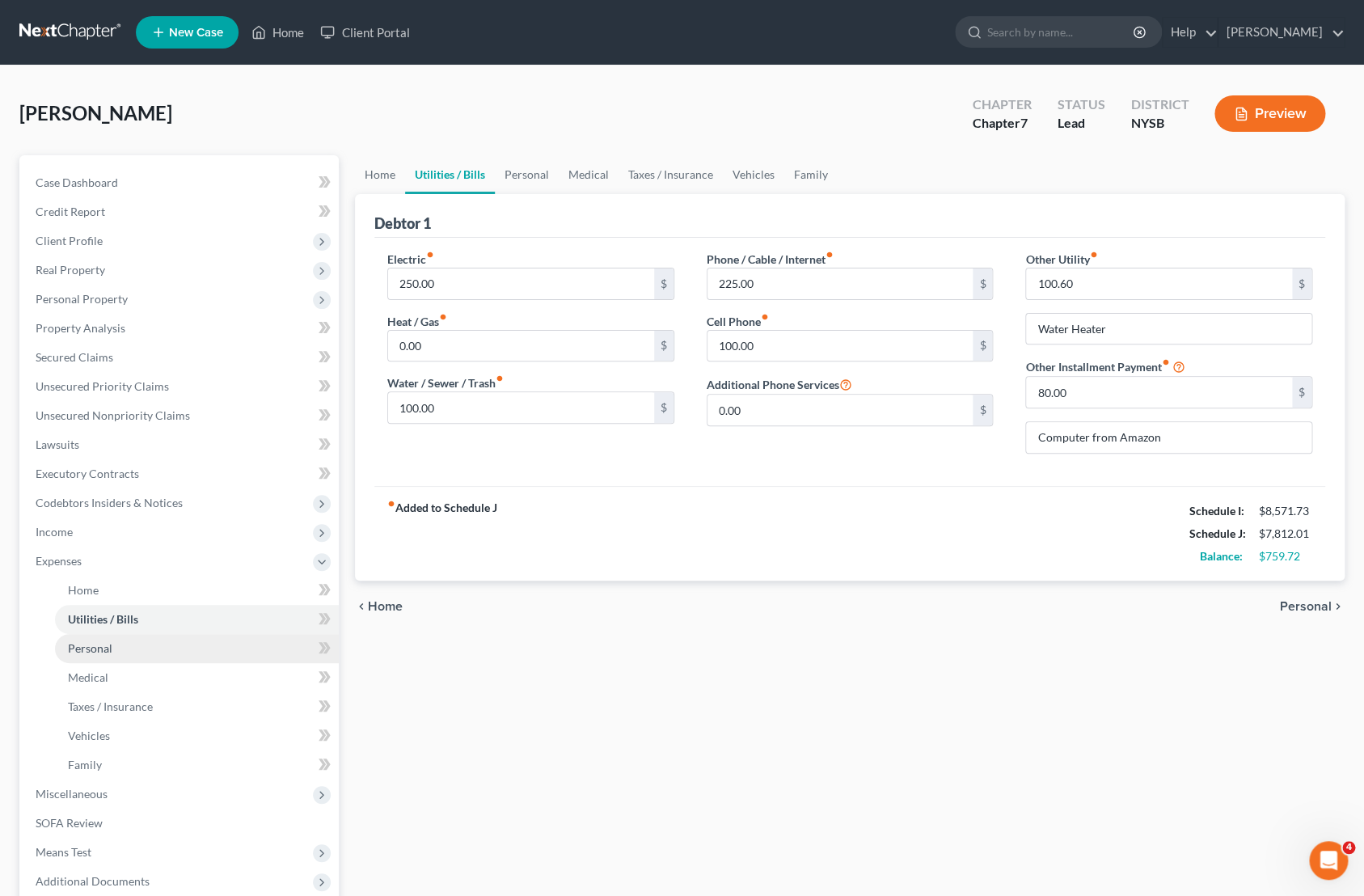
click at [134, 646] on link "Personal" at bounding box center [196, 648] width 284 height 29
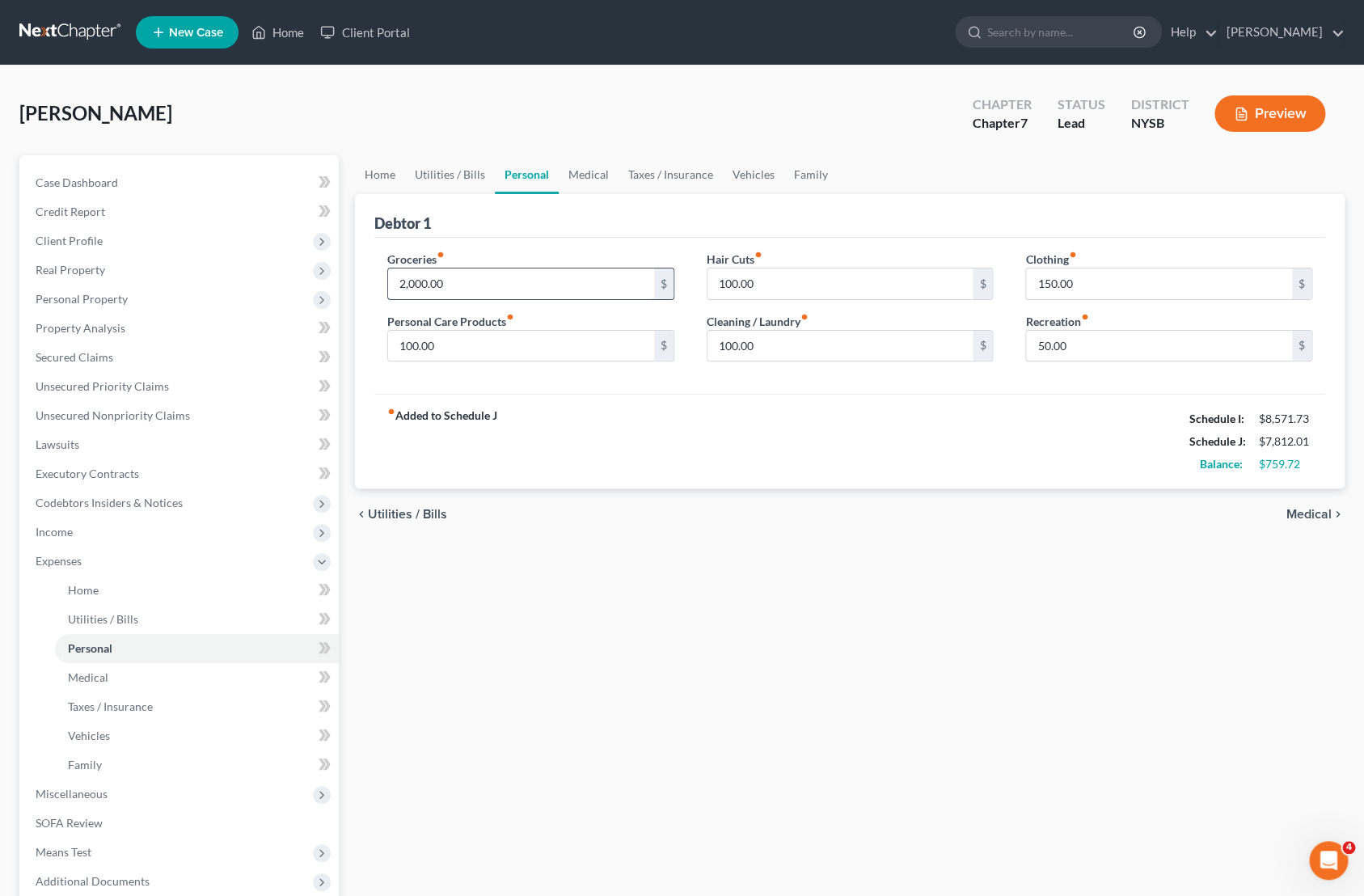
click at [411, 283] on input "2,000.00" at bounding box center [521, 284] width 266 height 31
type input "2,500.00"
click at [586, 175] on link "Medical" at bounding box center [588, 175] width 59 height 39
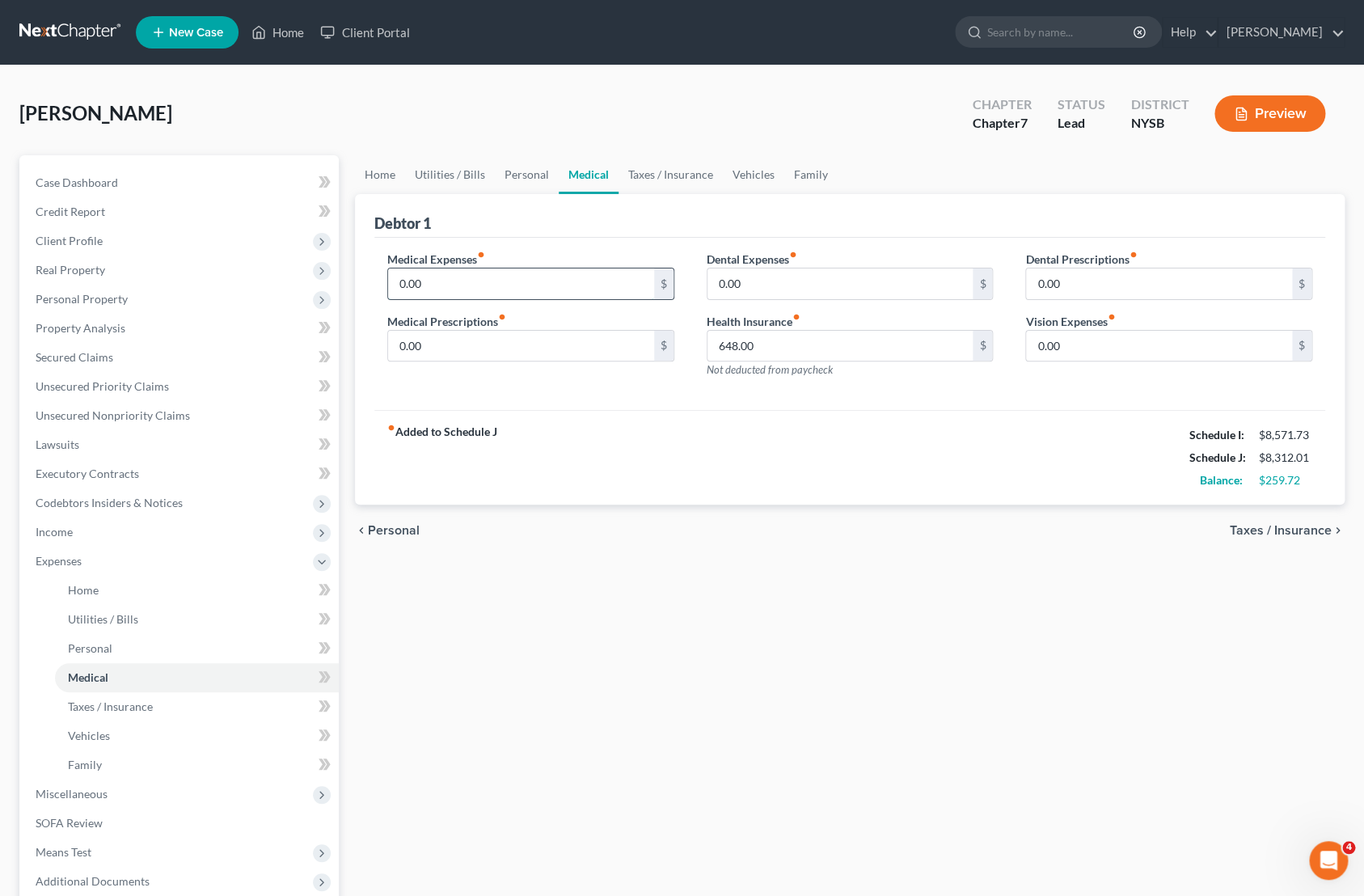
click at [402, 285] on input "0.00" at bounding box center [521, 284] width 266 height 31
type input "50.00"
click at [728, 289] on input "0.00" at bounding box center [840, 284] width 266 height 31
type input "50.00"
click at [759, 346] on input "648.00" at bounding box center [840, 346] width 266 height 31
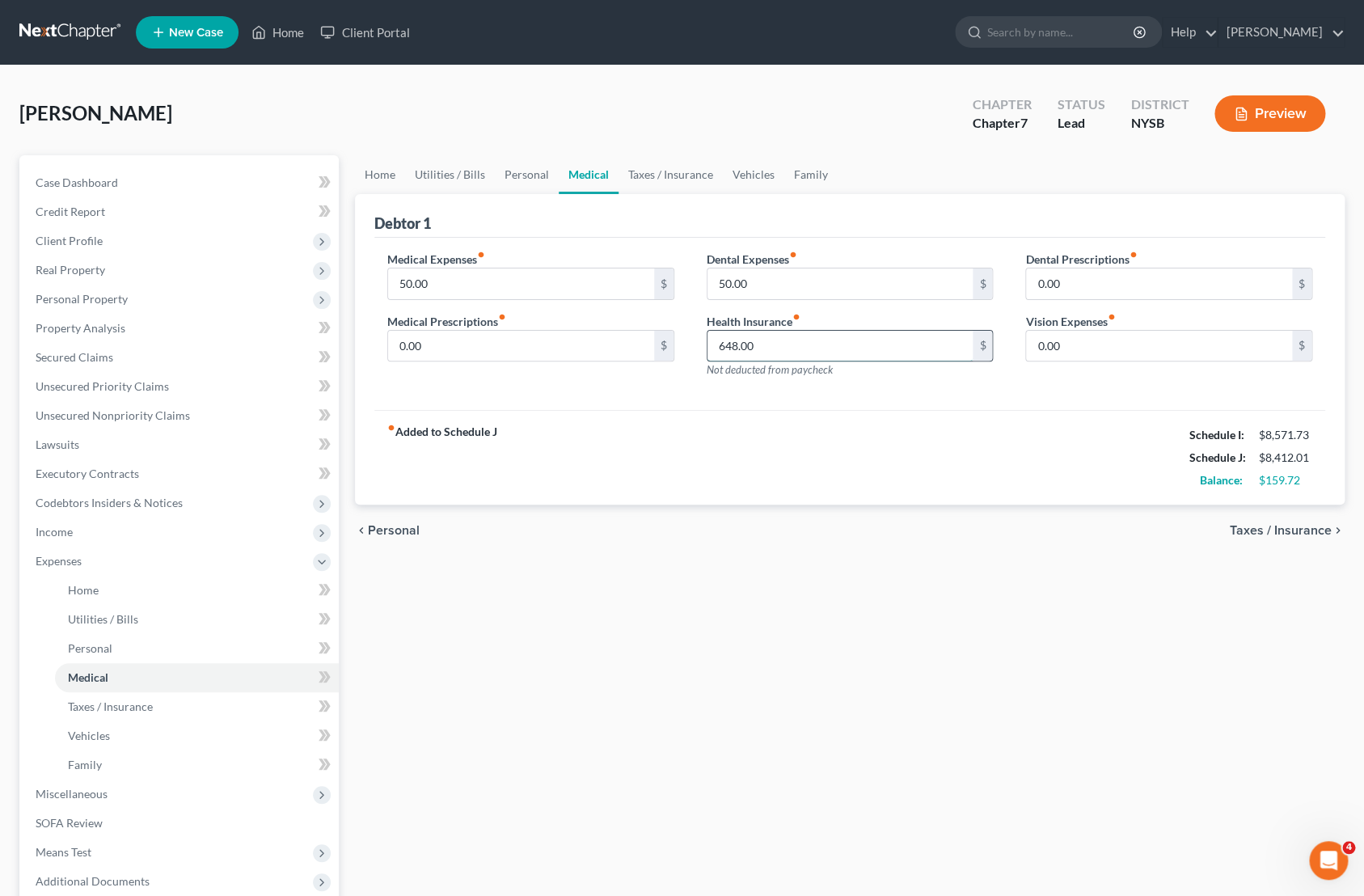
drag, startPoint x: 759, startPoint y: 346, endPoint x: 728, endPoint y: 342, distance: 31.3
click at [728, 342] on input "648.00" at bounding box center [840, 346] width 266 height 31
click at [763, 345] on input "648.00" at bounding box center [840, 346] width 266 height 31
click at [93, 761] on span "Family" at bounding box center [85, 764] width 34 height 14
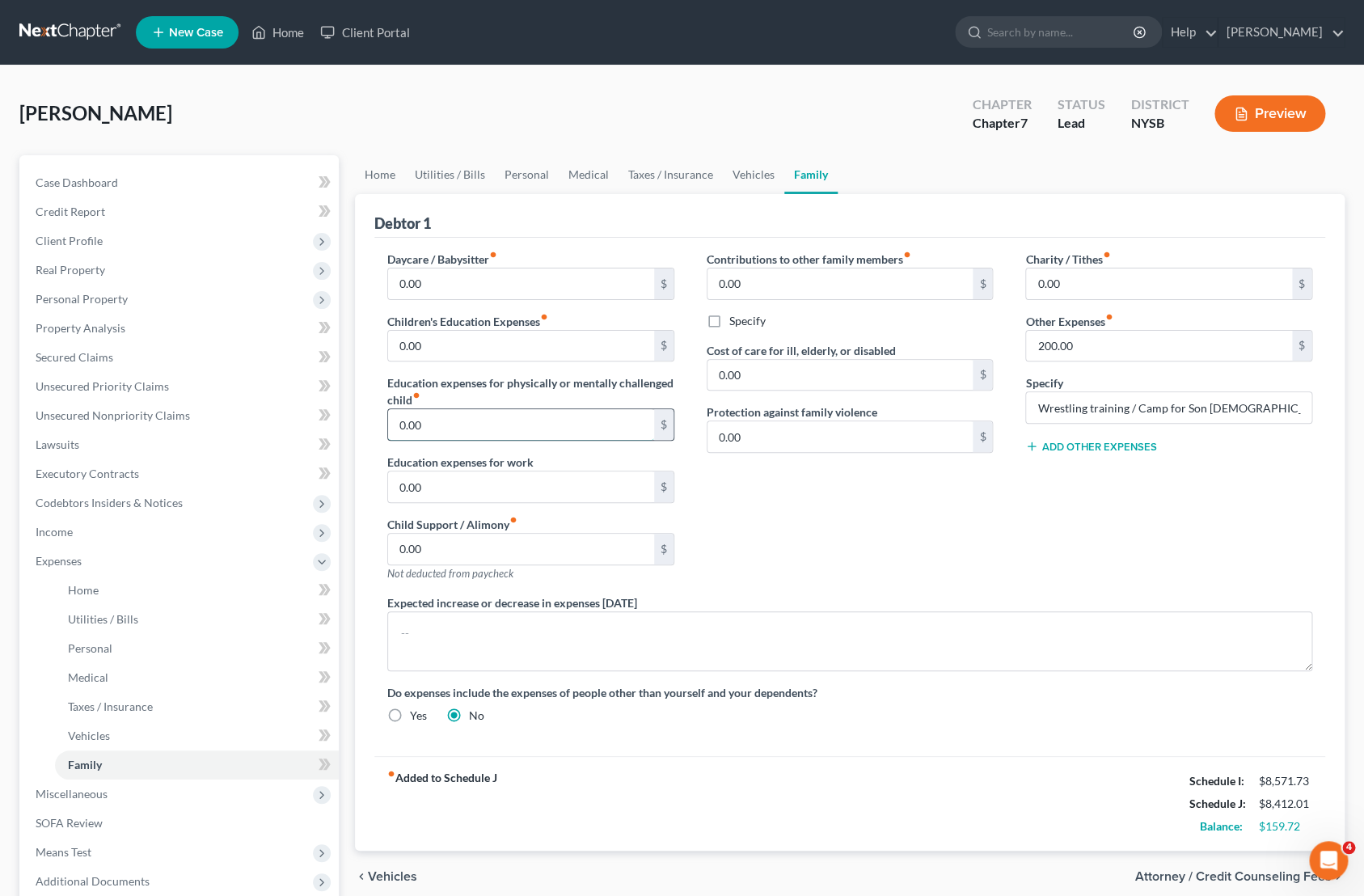
click at [455, 435] on input "0.00" at bounding box center [521, 424] width 266 height 31
type input "59.00"
click at [504, 635] on textarea at bounding box center [849, 640] width 925 height 59
click at [90, 796] on span "Miscellaneous" at bounding box center [72, 793] width 72 height 14
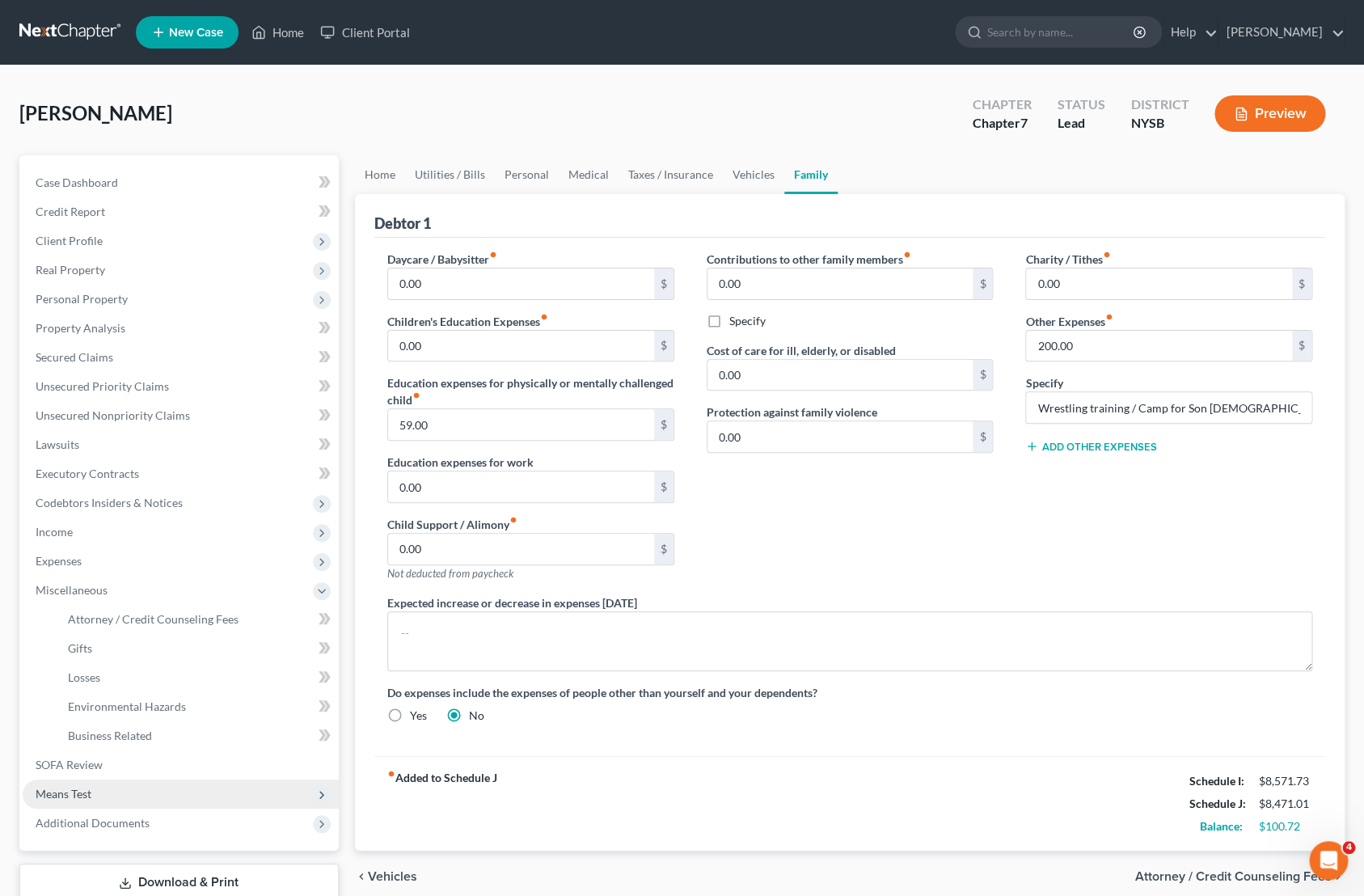
click at [93, 787] on span "Means Test" at bounding box center [181, 794] width 316 height 29
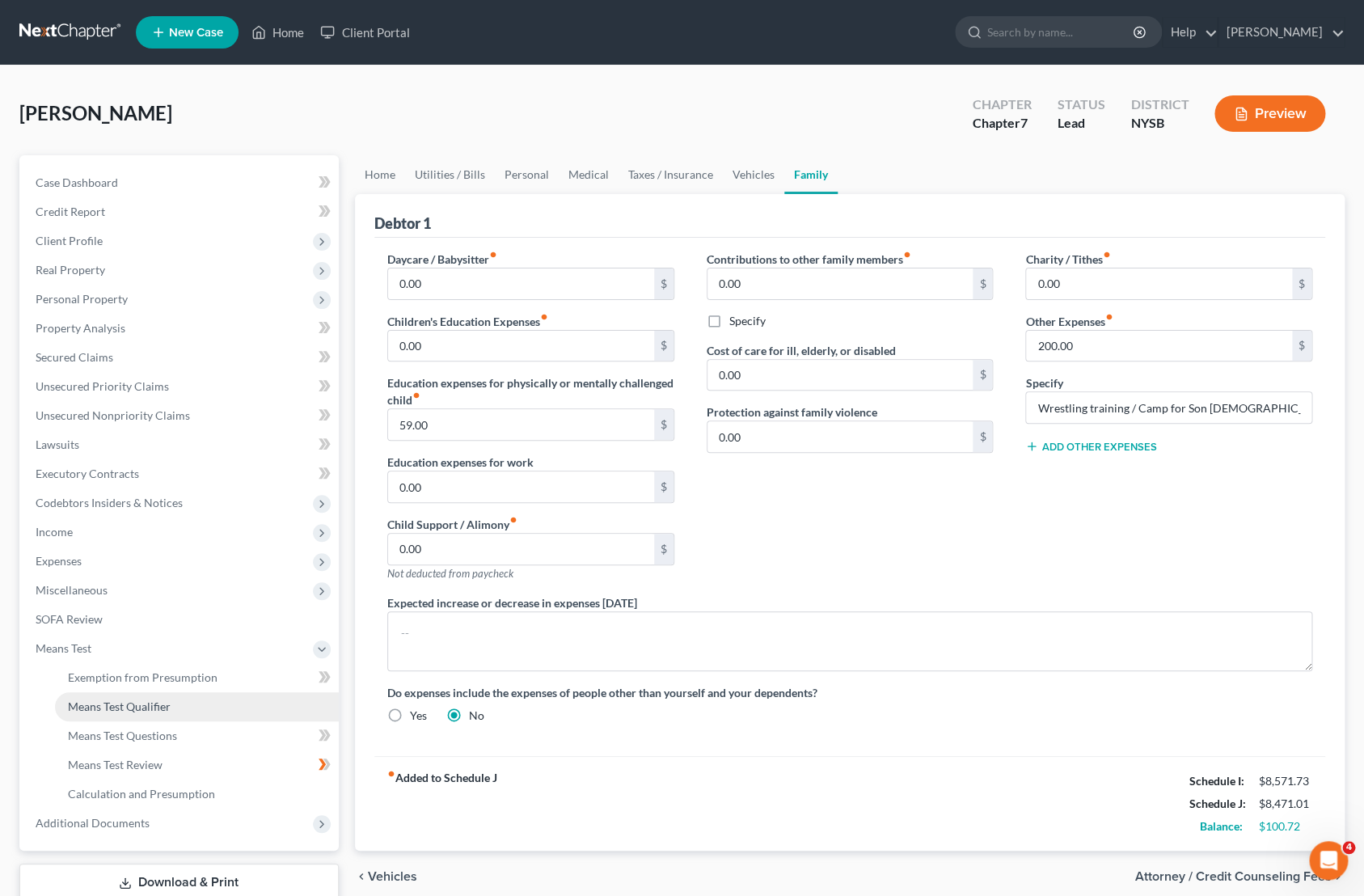
click at [169, 703] on span "Means Test Qualifier" at bounding box center [119, 705] width 103 height 14
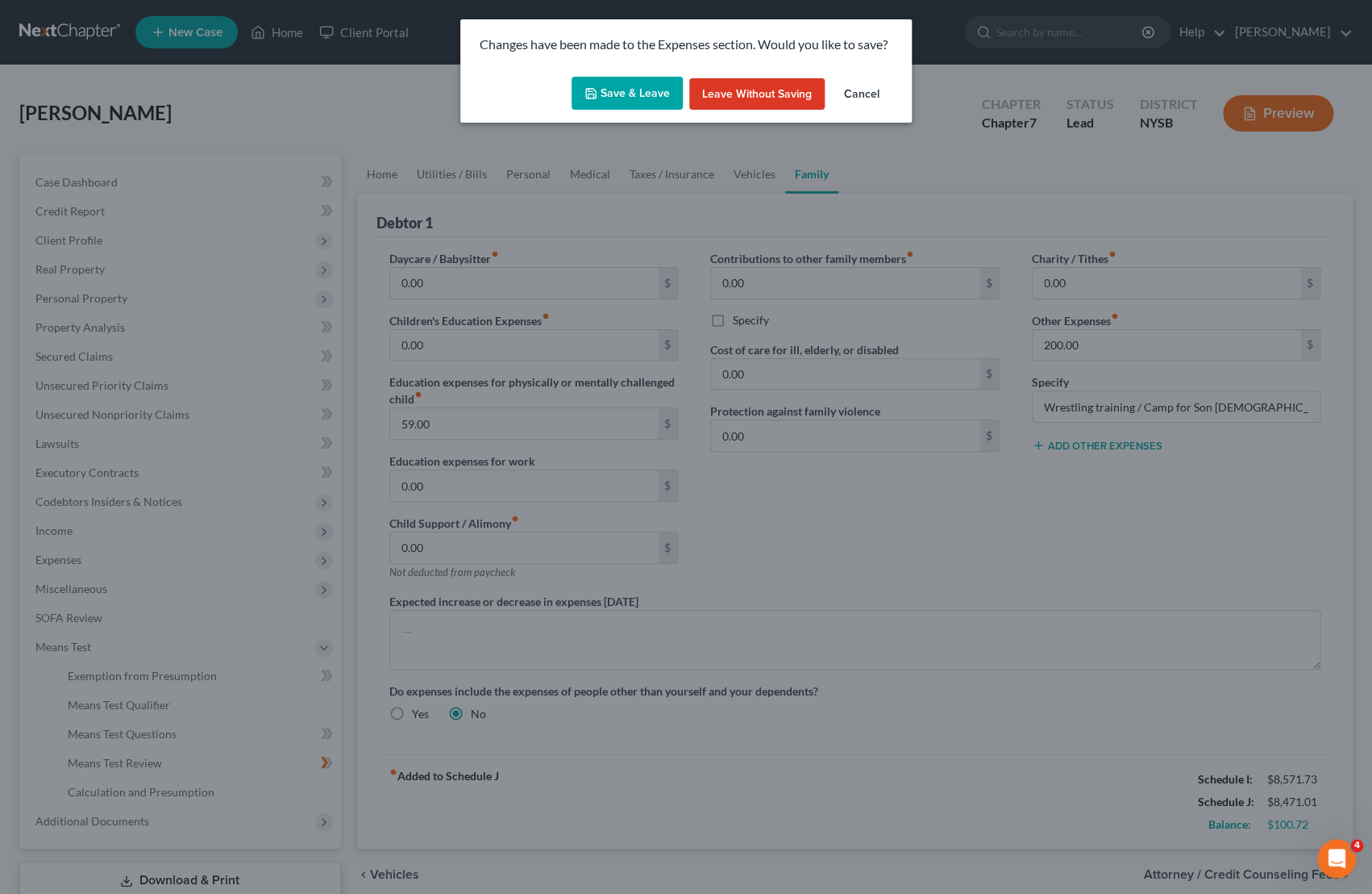
click at [652, 101] on button "Save & Leave" at bounding box center [627, 93] width 111 height 34
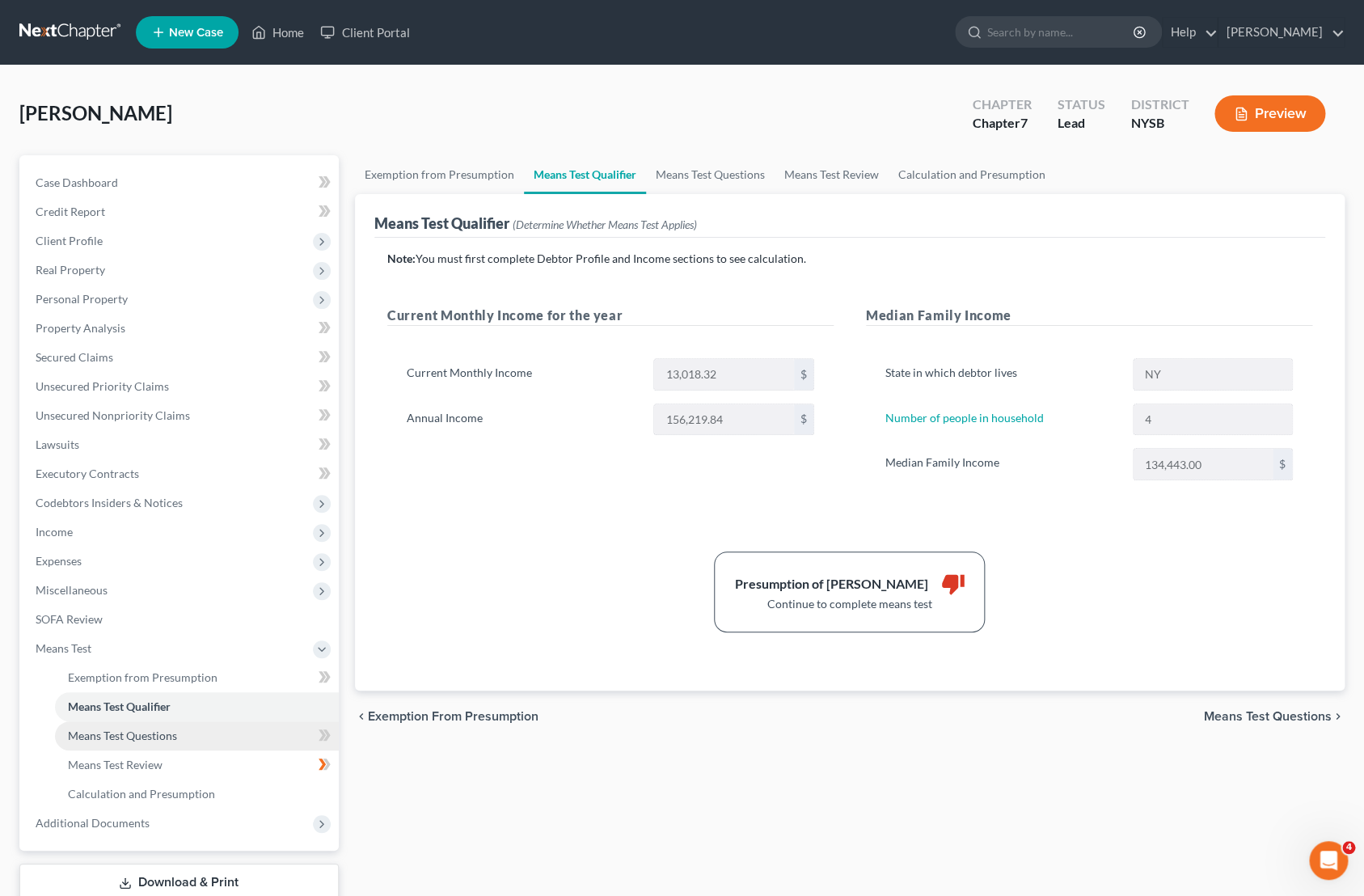
click at [169, 740] on span "Means Test Questions" at bounding box center [122, 735] width 109 height 14
select select "4"
select select "0"
select select "2"
select select "1"
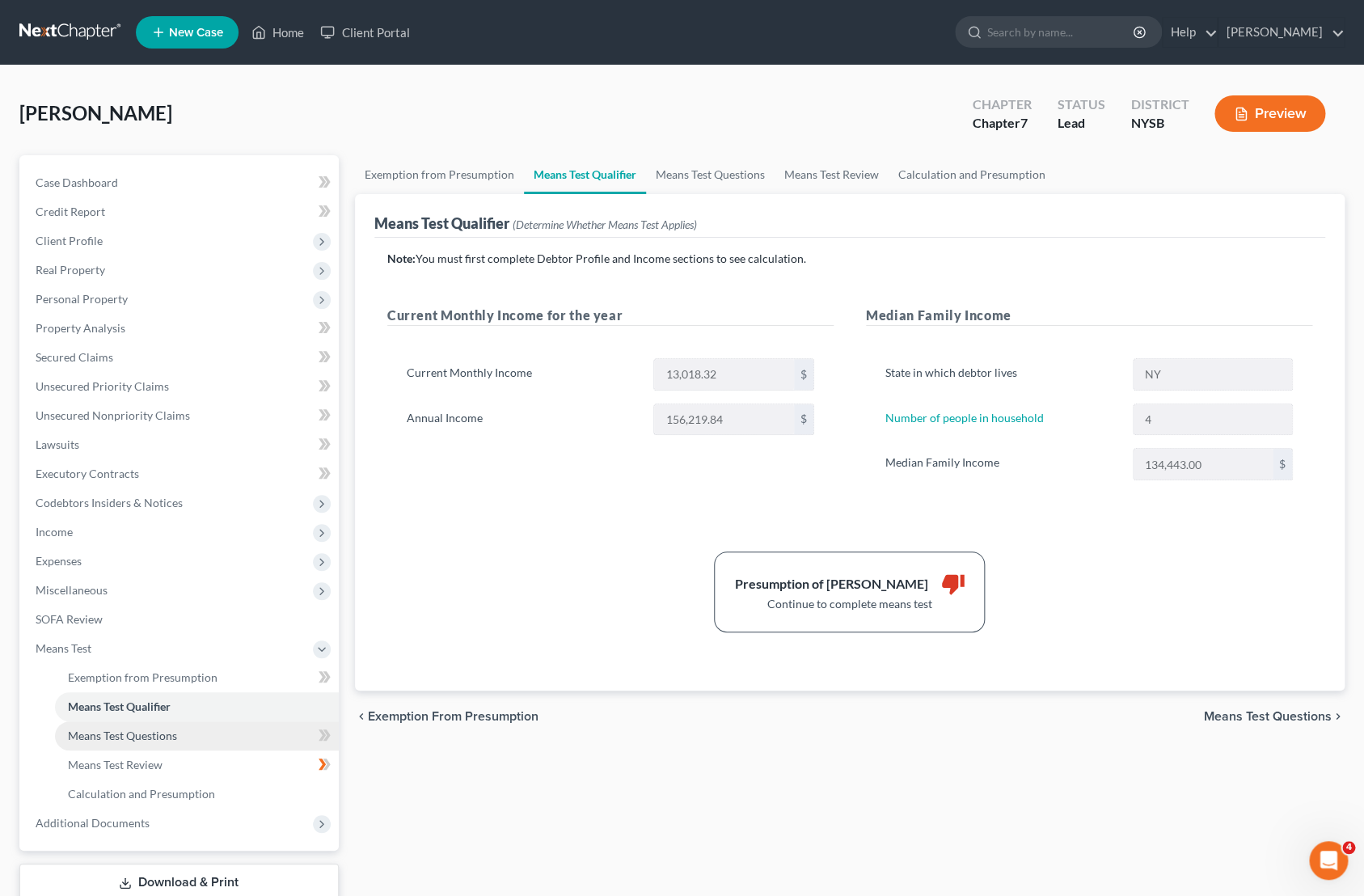
select select "60"
select select "24"
select select "0"
select select "60"
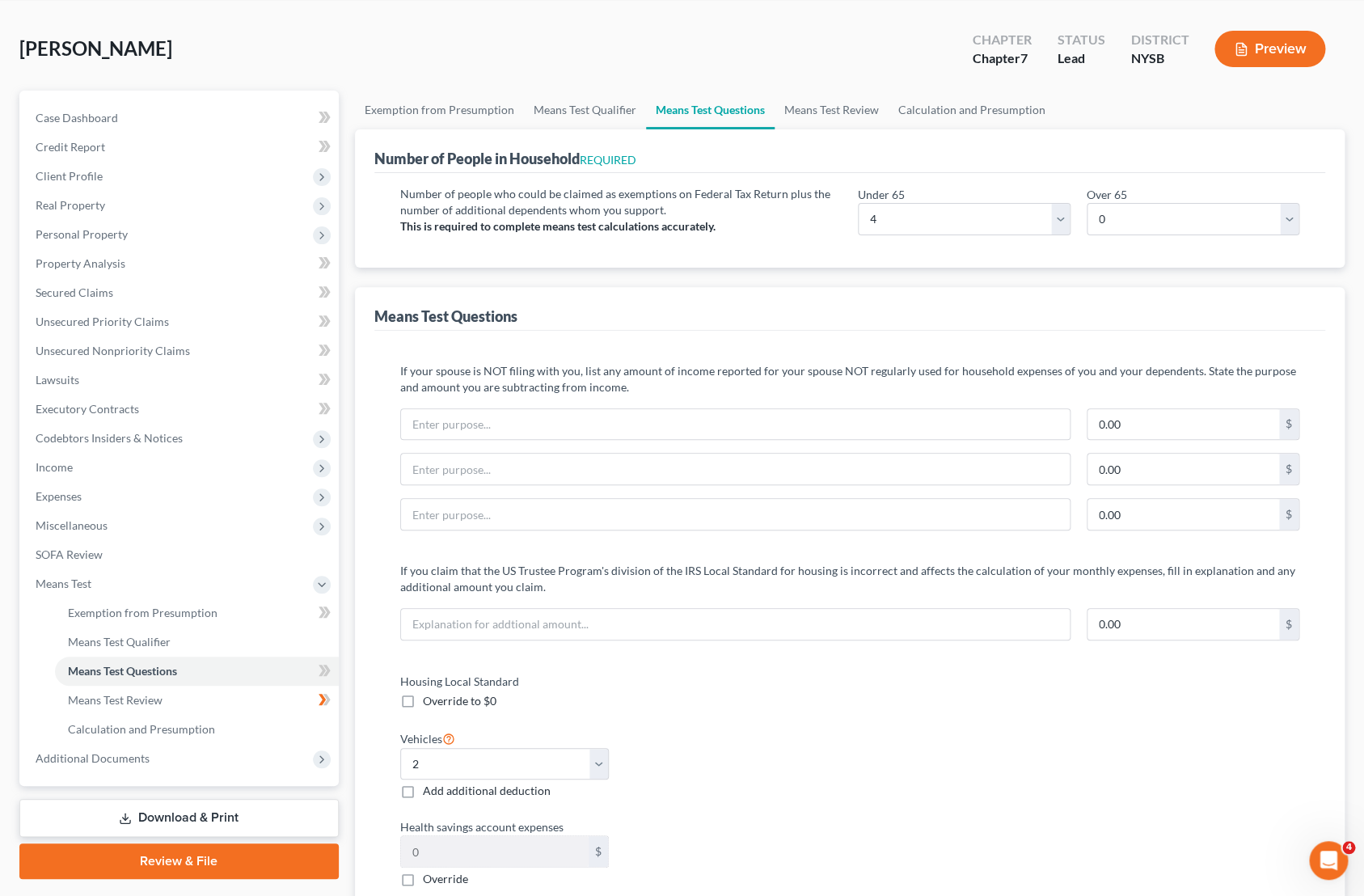
scroll to position [130, 0]
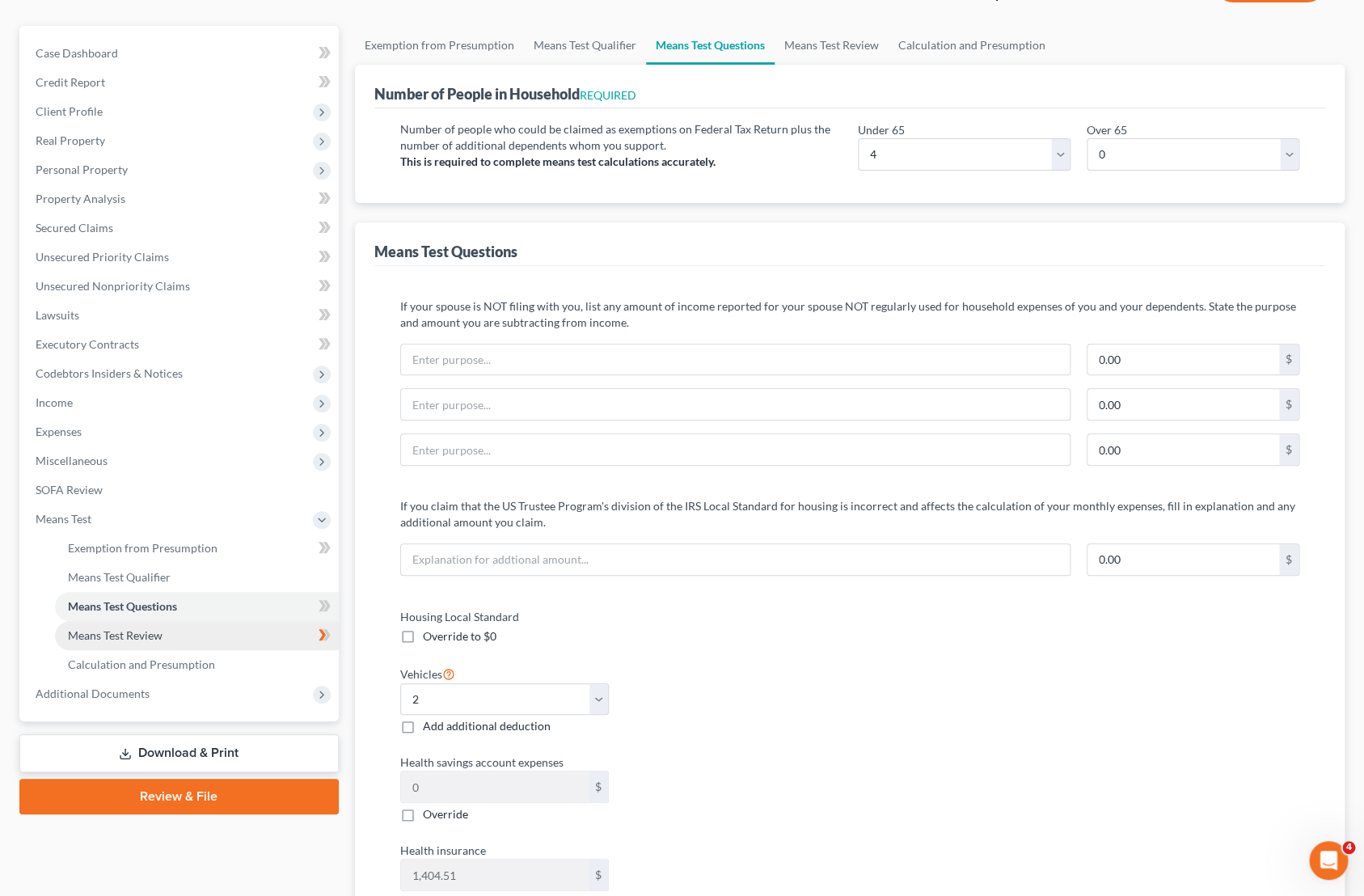
click at [187, 634] on link "Means Test Review" at bounding box center [196, 635] width 284 height 29
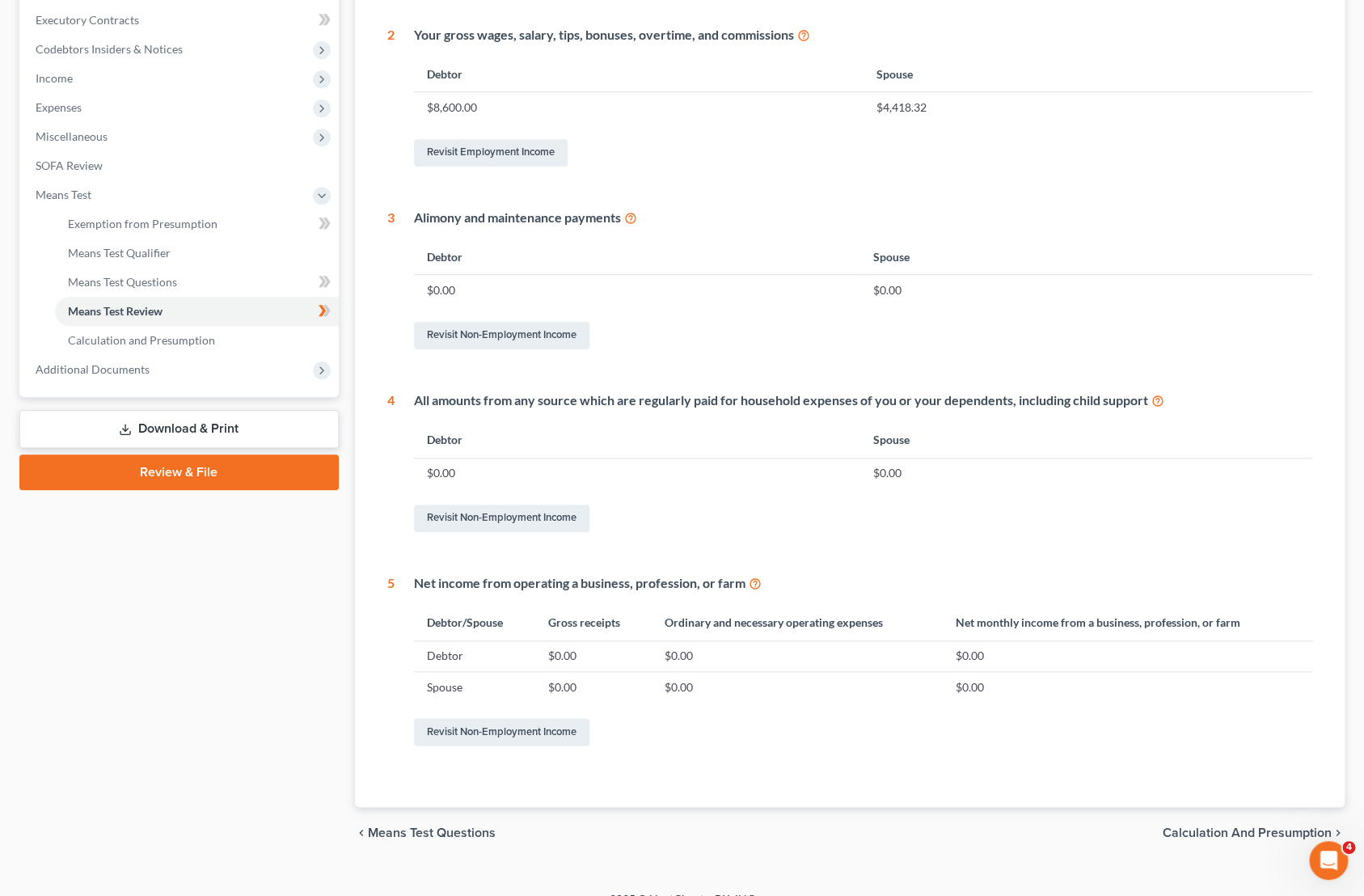
scroll to position [478, 0]
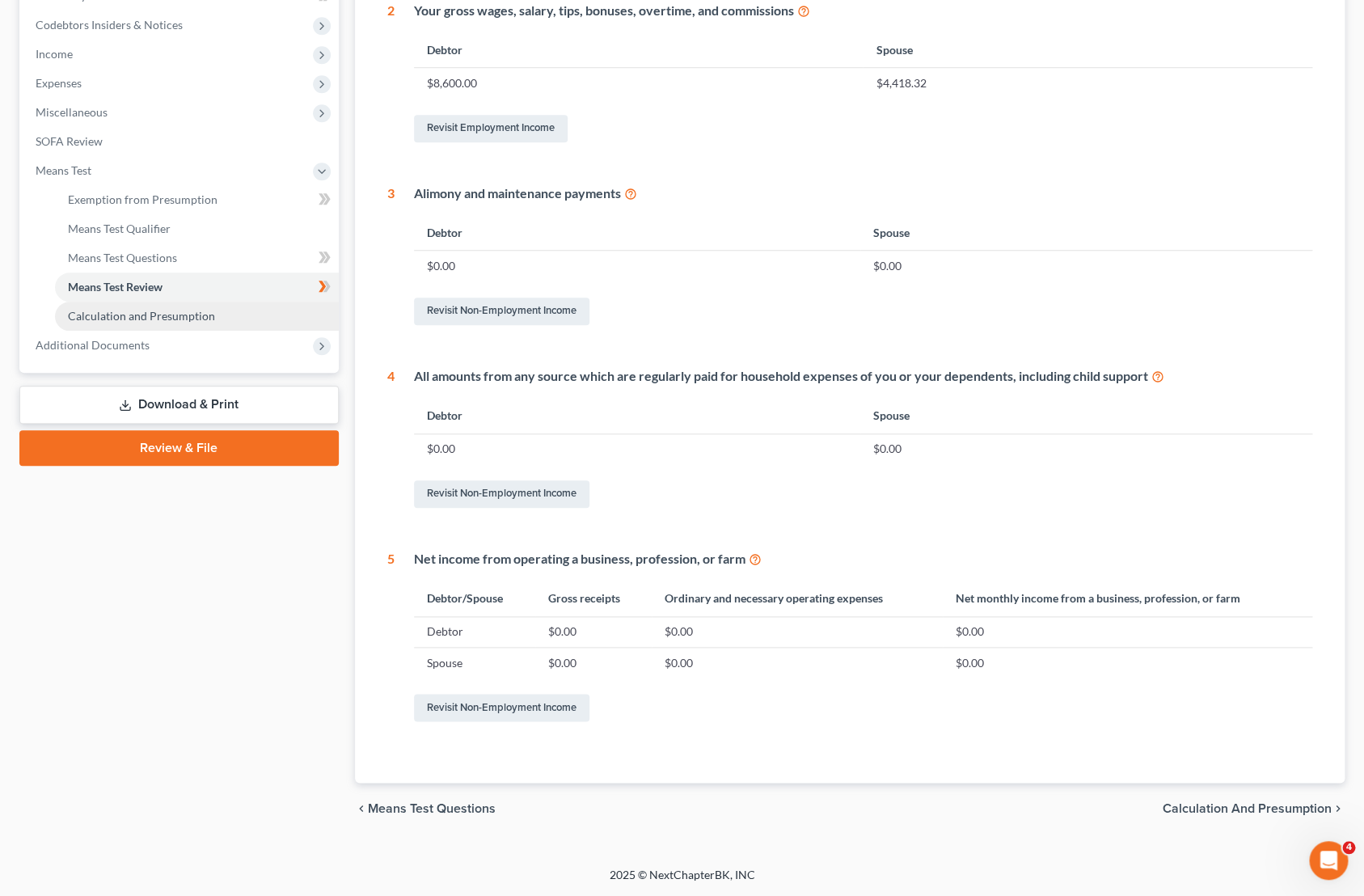
click at [169, 318] on span "Calculation and Presumption" at bounding box center [141, 315] width 147 height 14
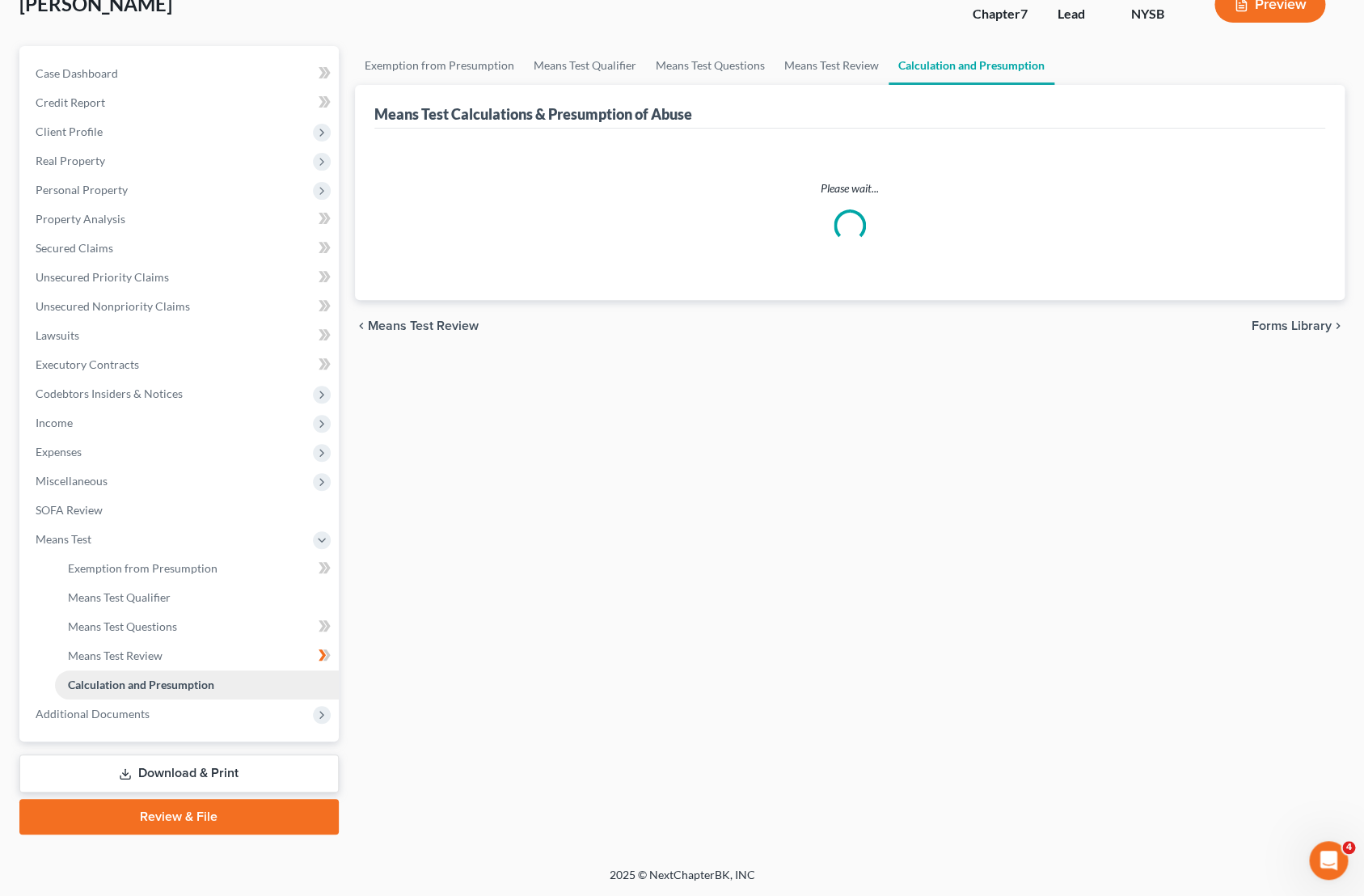
scroll to position [108, 0]
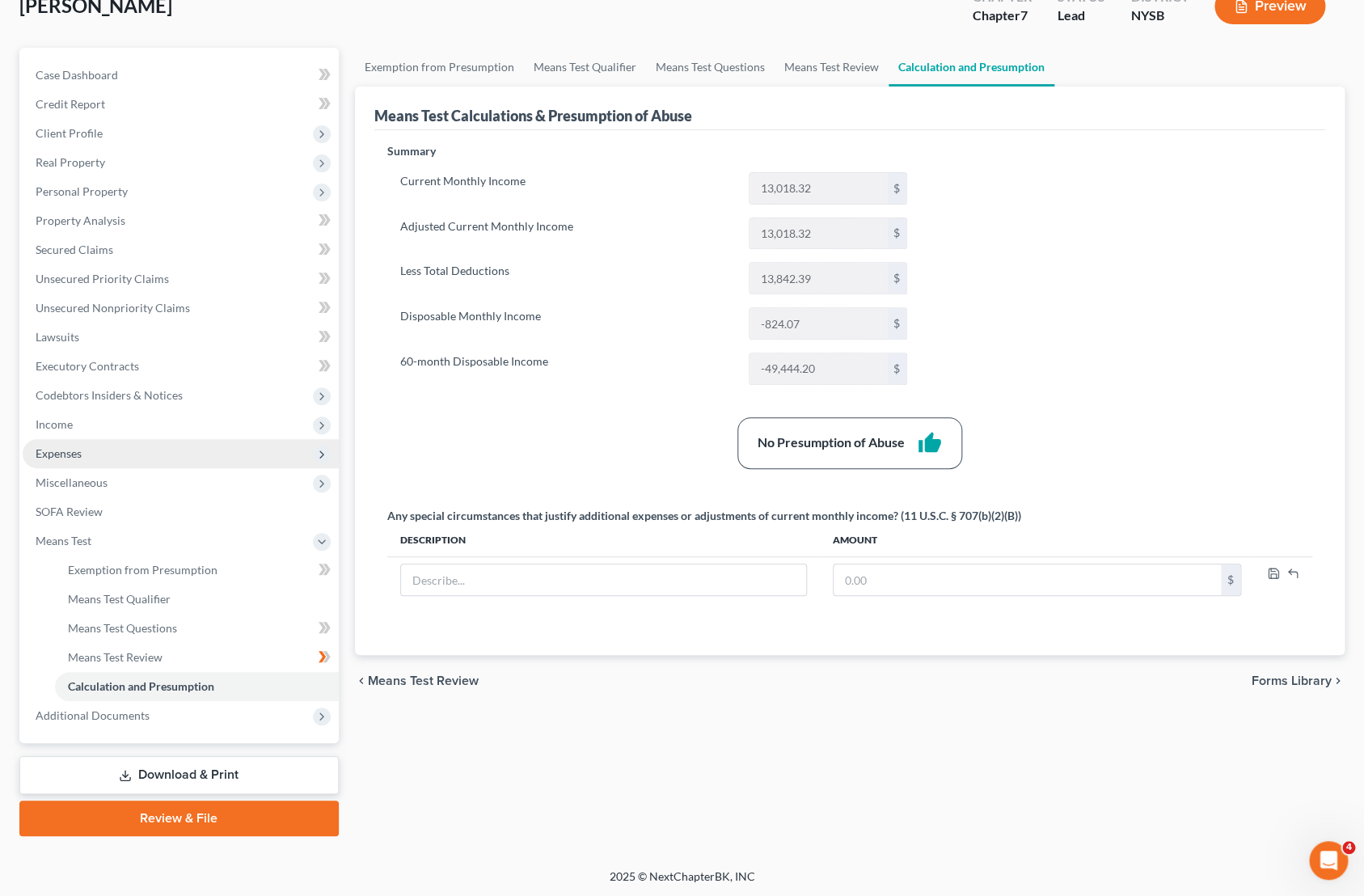
click at [99, 446] on span "Expenses" at bounding box center [181, 454] width 316 height 29
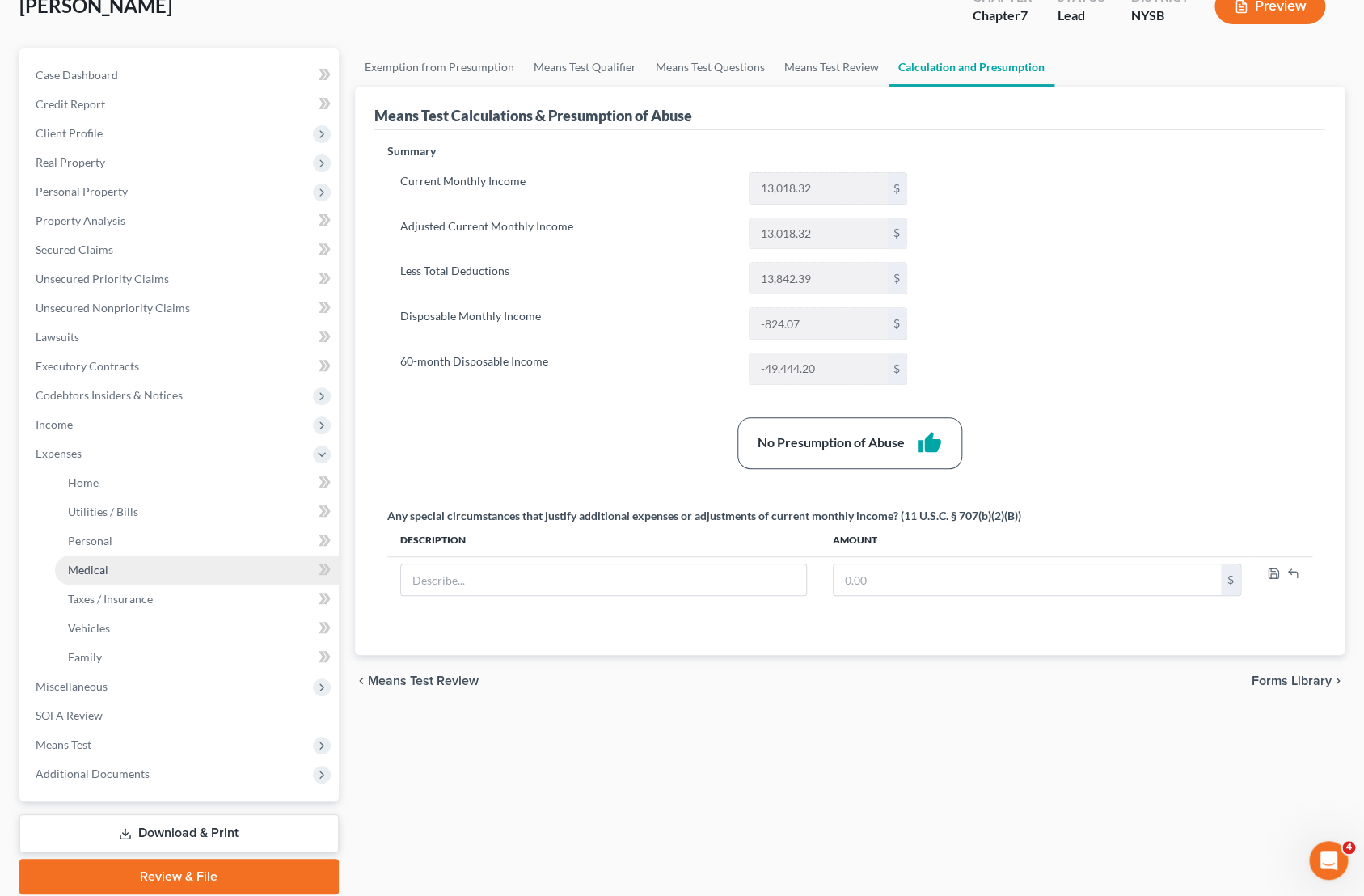
click at [125, 562] on link "Medical" at bounding box center [196, 570] width 284 height 29
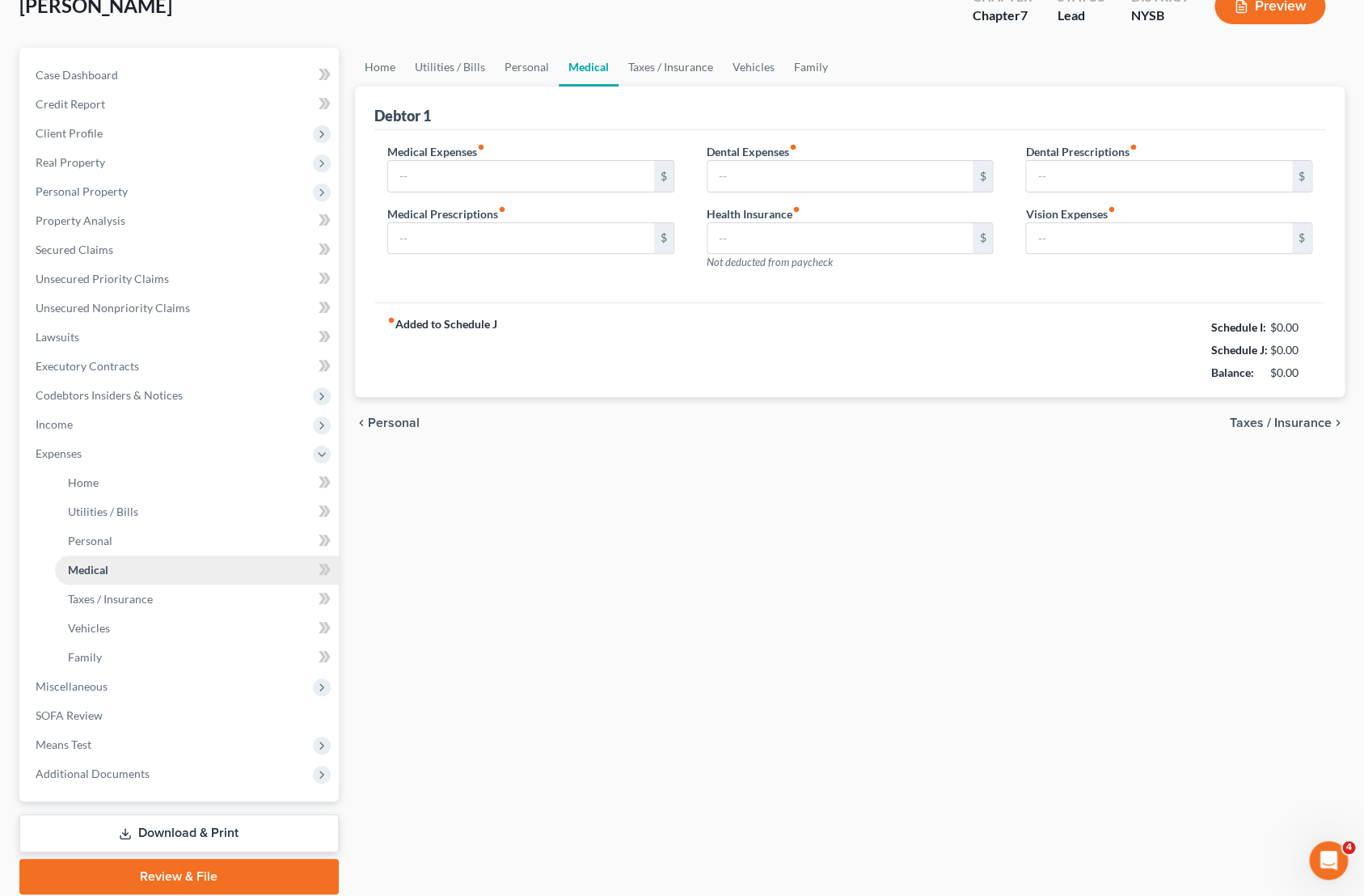
type input "50.00"
type input "0.00"
type input "50.00"
type input "648.00"
type input "0.00"
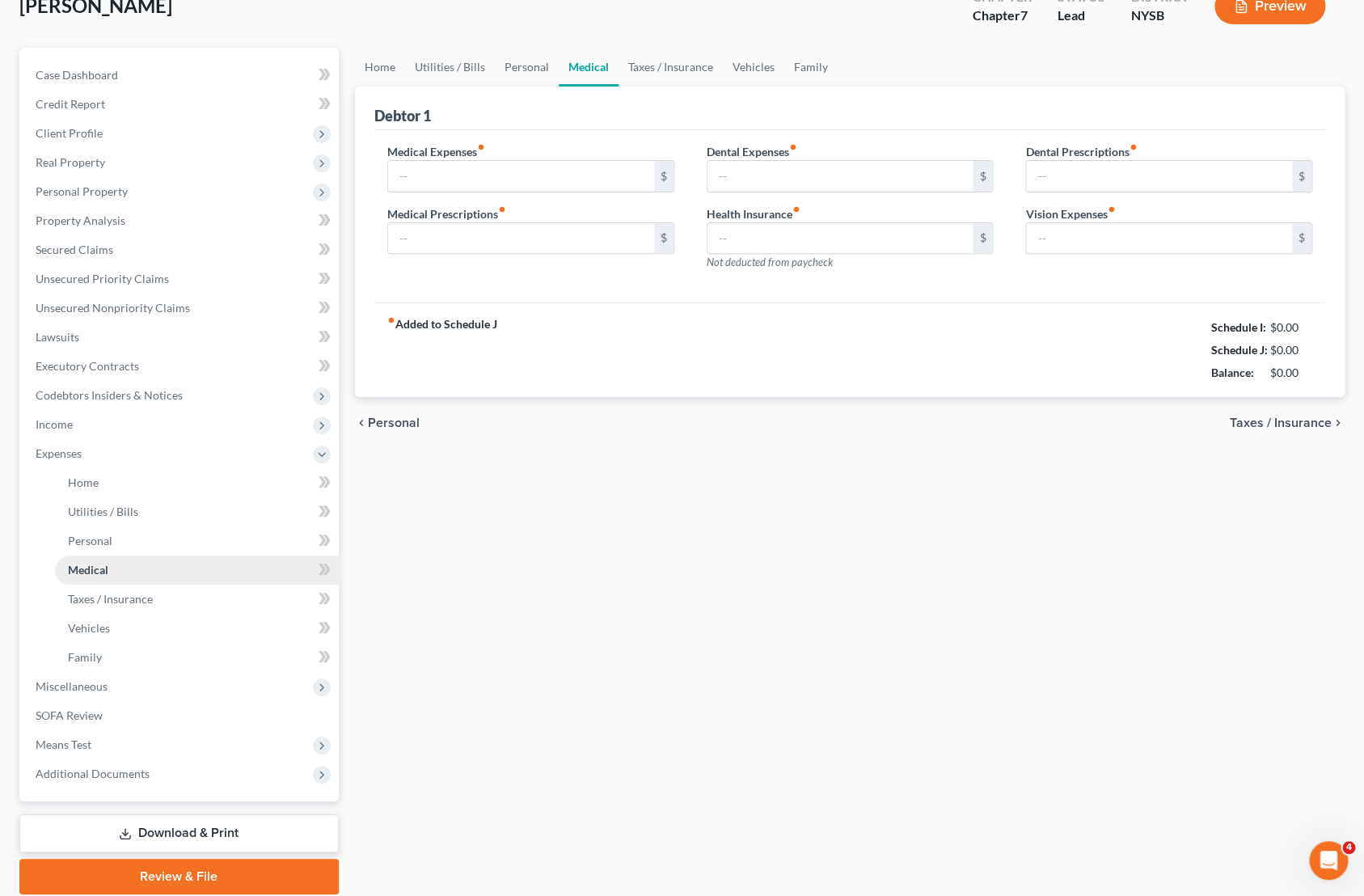
type input "0.00"
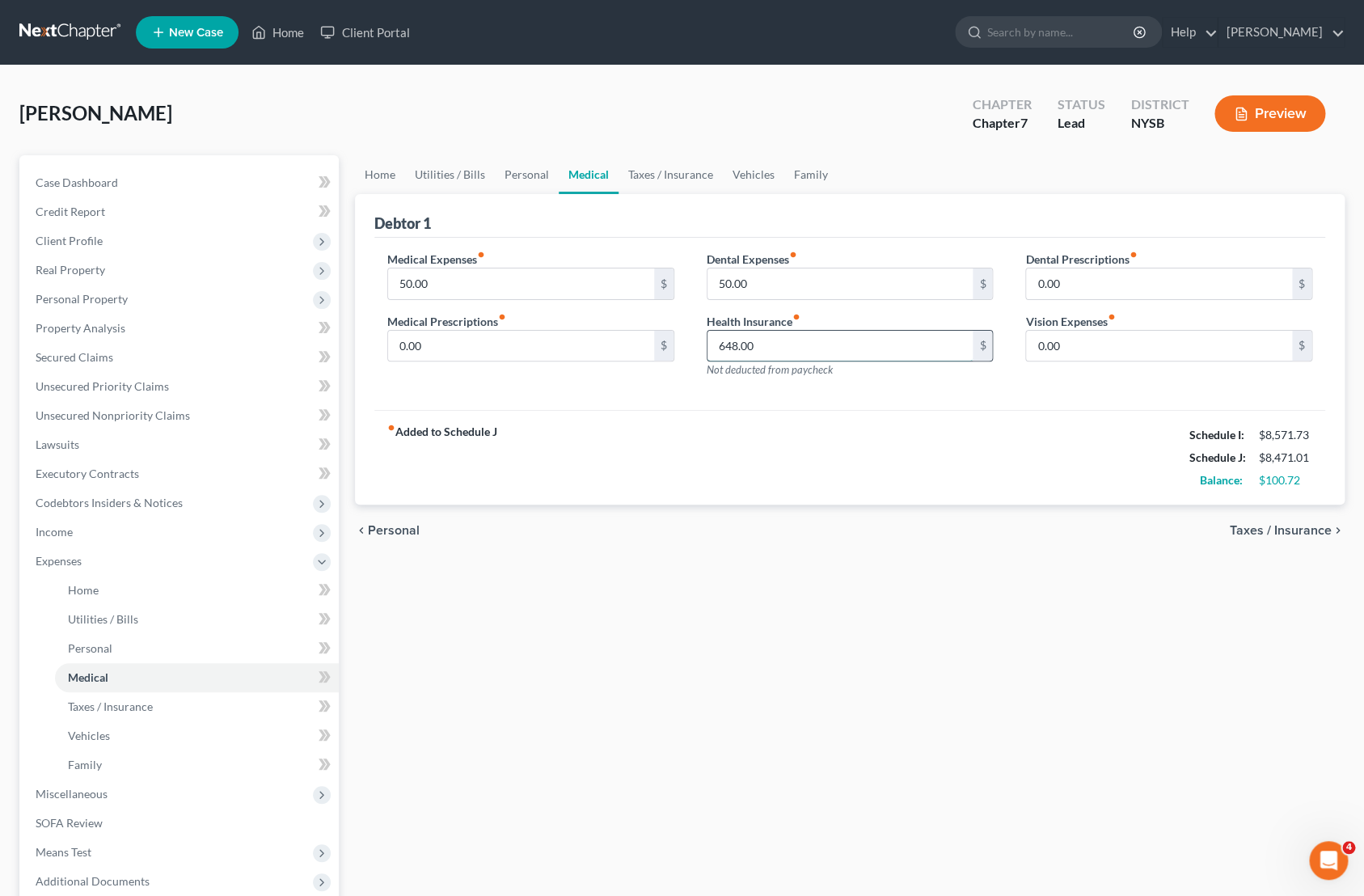
click at [789, 341] on input "648.00" at bounding box center [840, 346] width 266 height 31
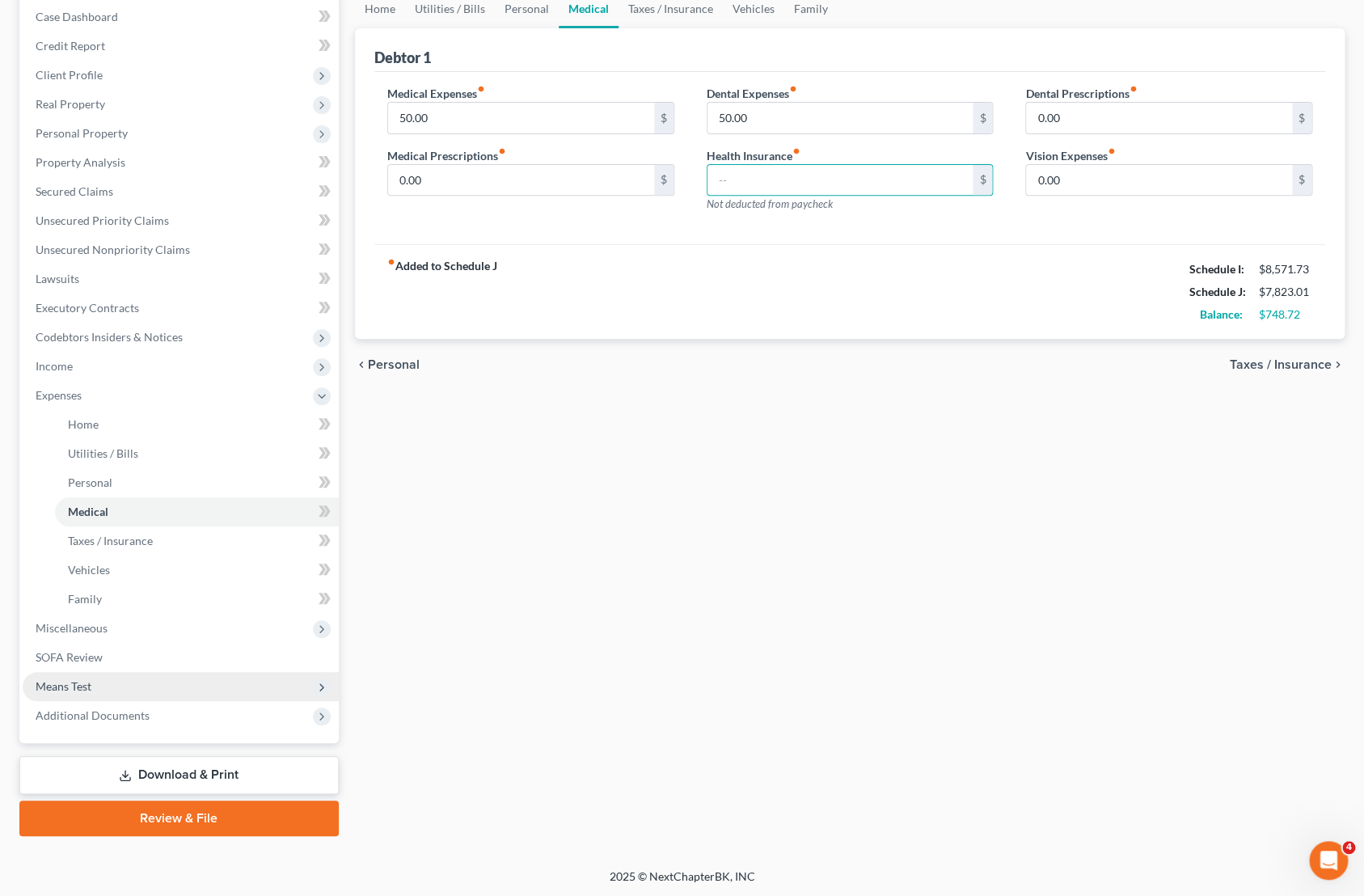
click at [107, 687] on span "Means Test" at bounding box center [181, 687] width 316 height 29
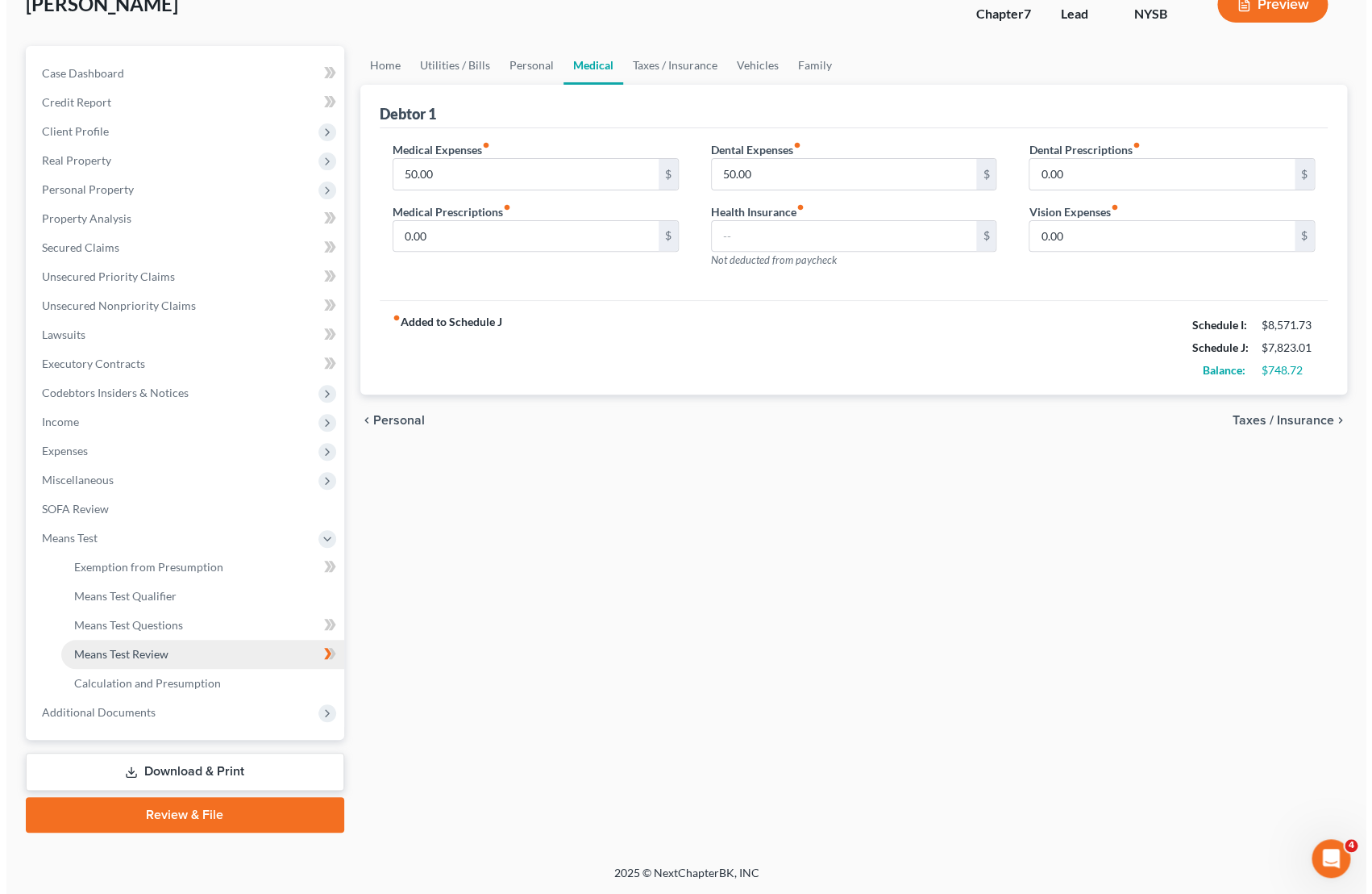
scroll to position [107, 0]
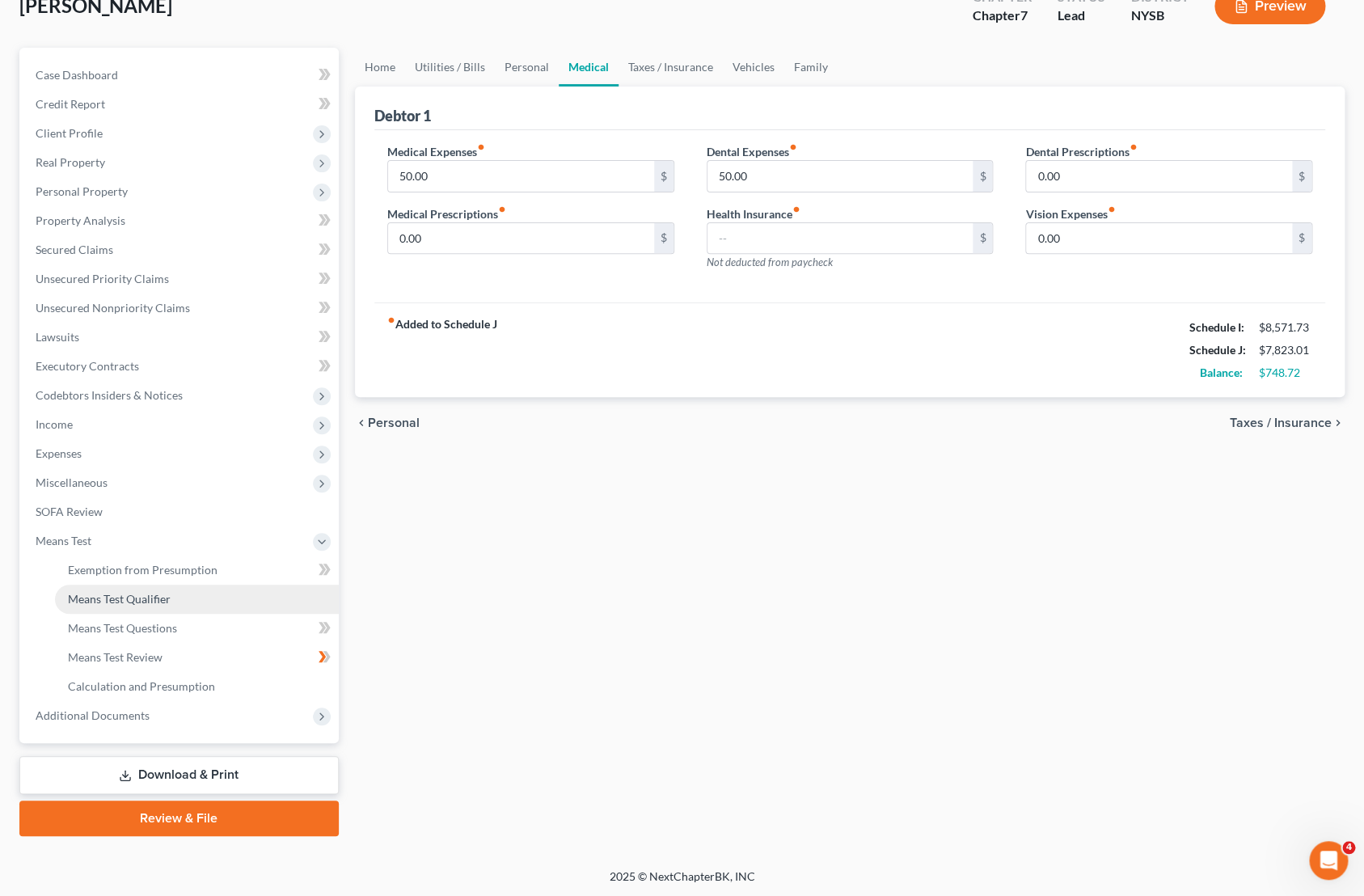
click at [117, 604] on span "Means Test Qualifier" at bounding box center [119, 598] width 103 height 14
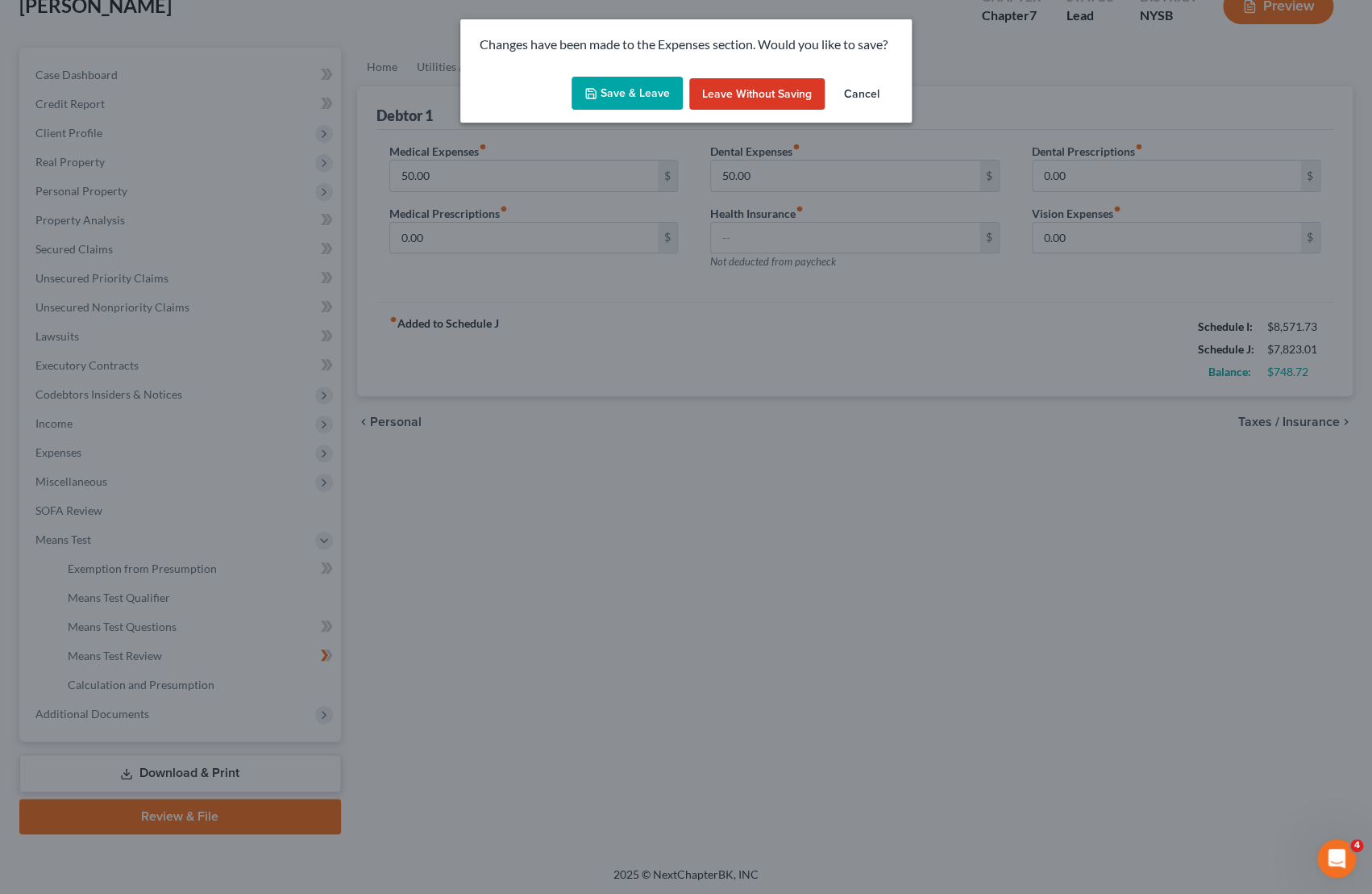
click at [662, 94] on button "Save & Leave" at bounding box center [627, 93] width 111 height 34
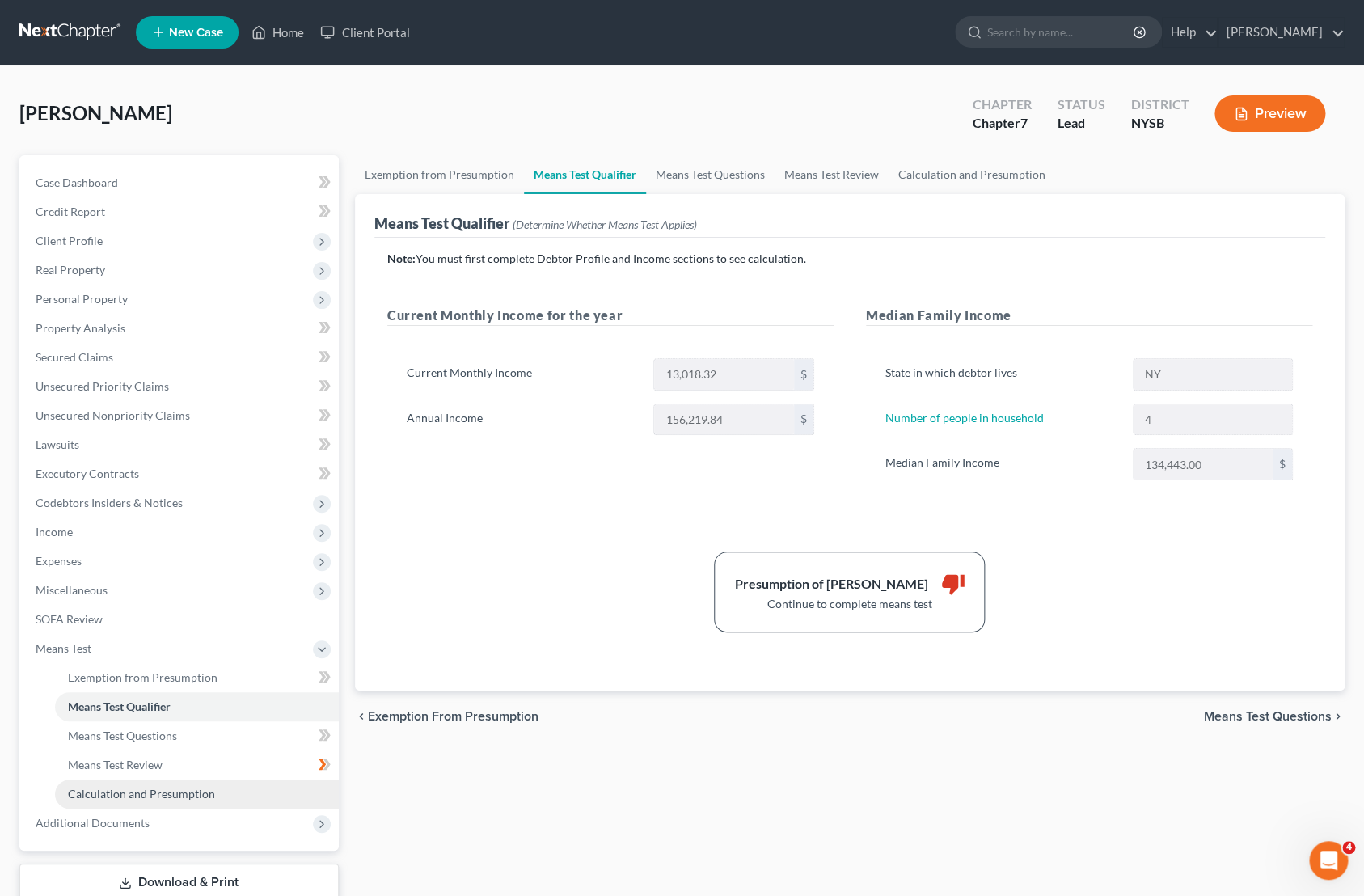
click at [136, 800] on span "Calculation and Presumption" at bounding box center [141, 793] width 147 height 14
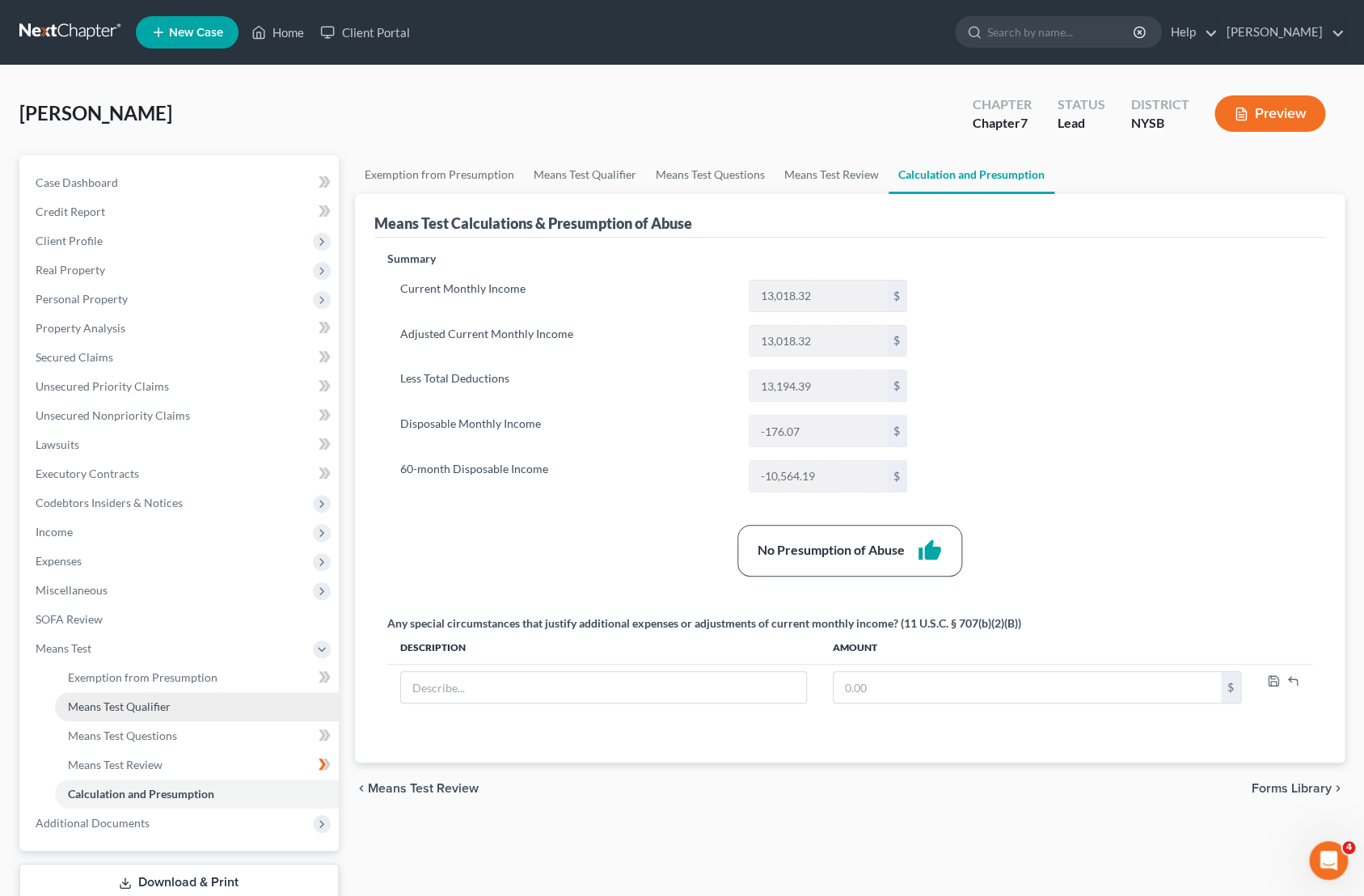
click at [142, 705] on span "Means Test Qualifier" at bounding box center [119, 705] width 103 height 14
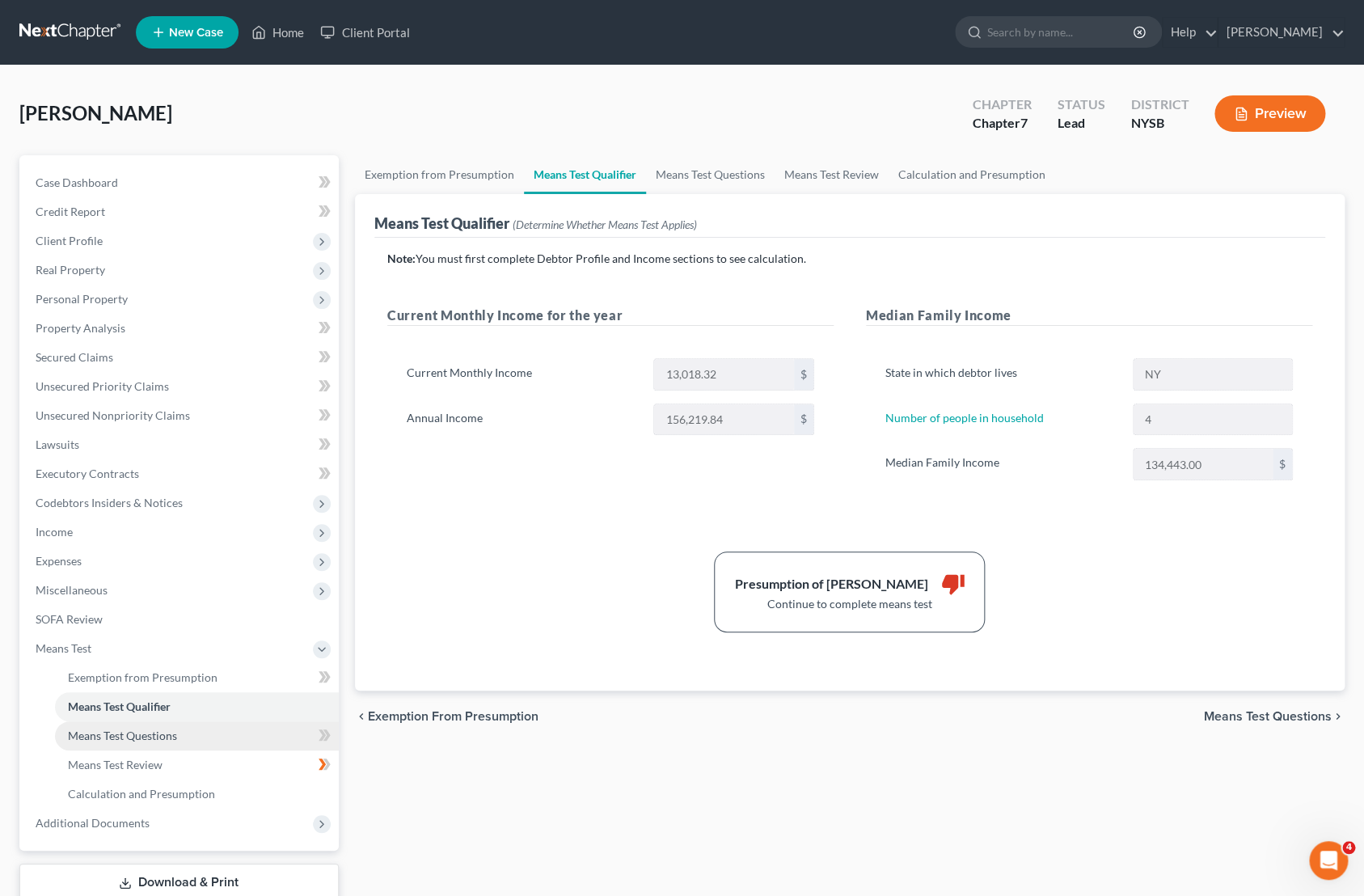
click at [147, 737] on span "Means Test Questions" at bounding box center [122, 735] width 109 height 14
select select "4"
select select "0"
select select "2"
select select "1"
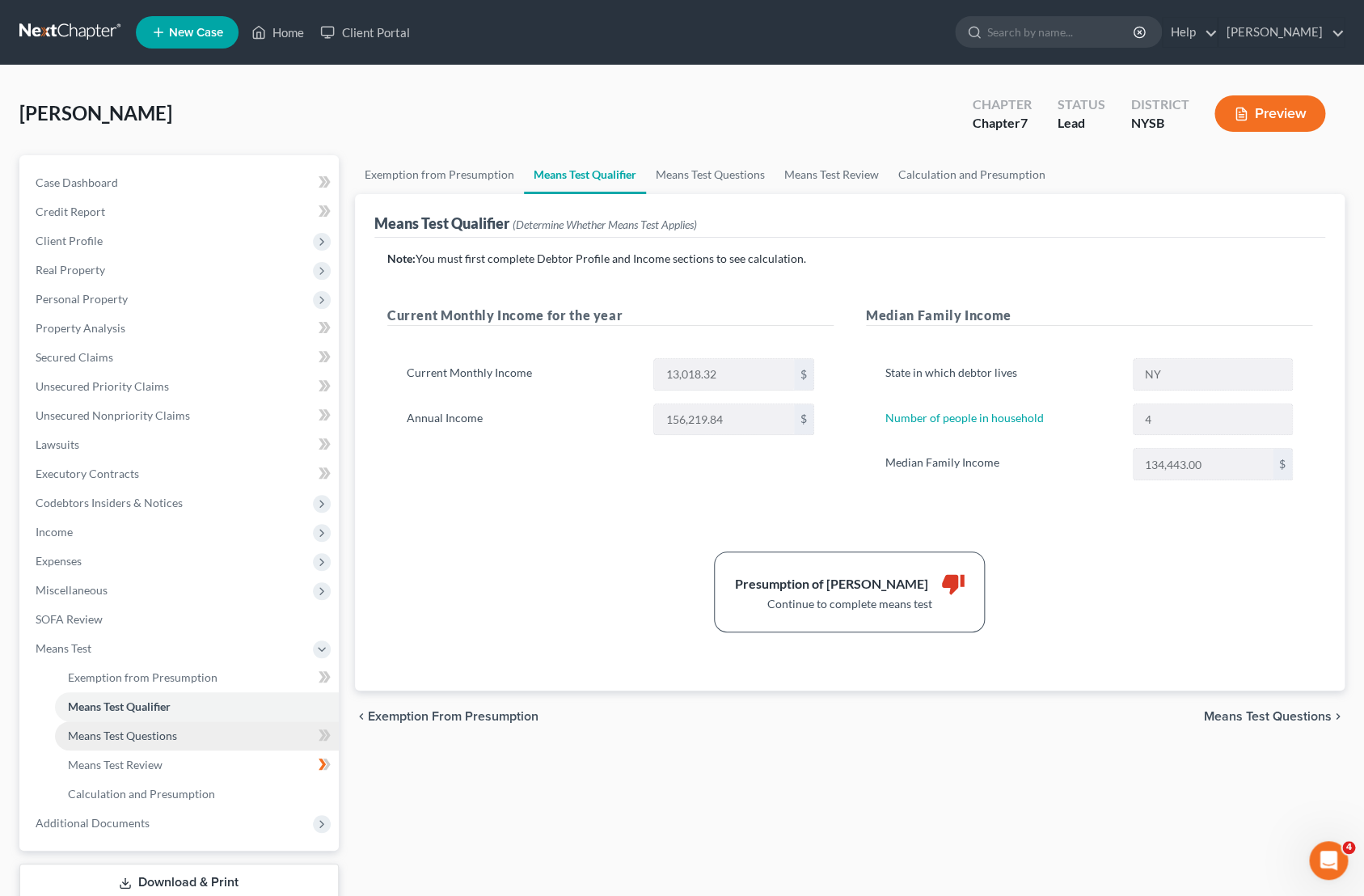
select select "60"
select select "24"
select select "0"
select select "60"
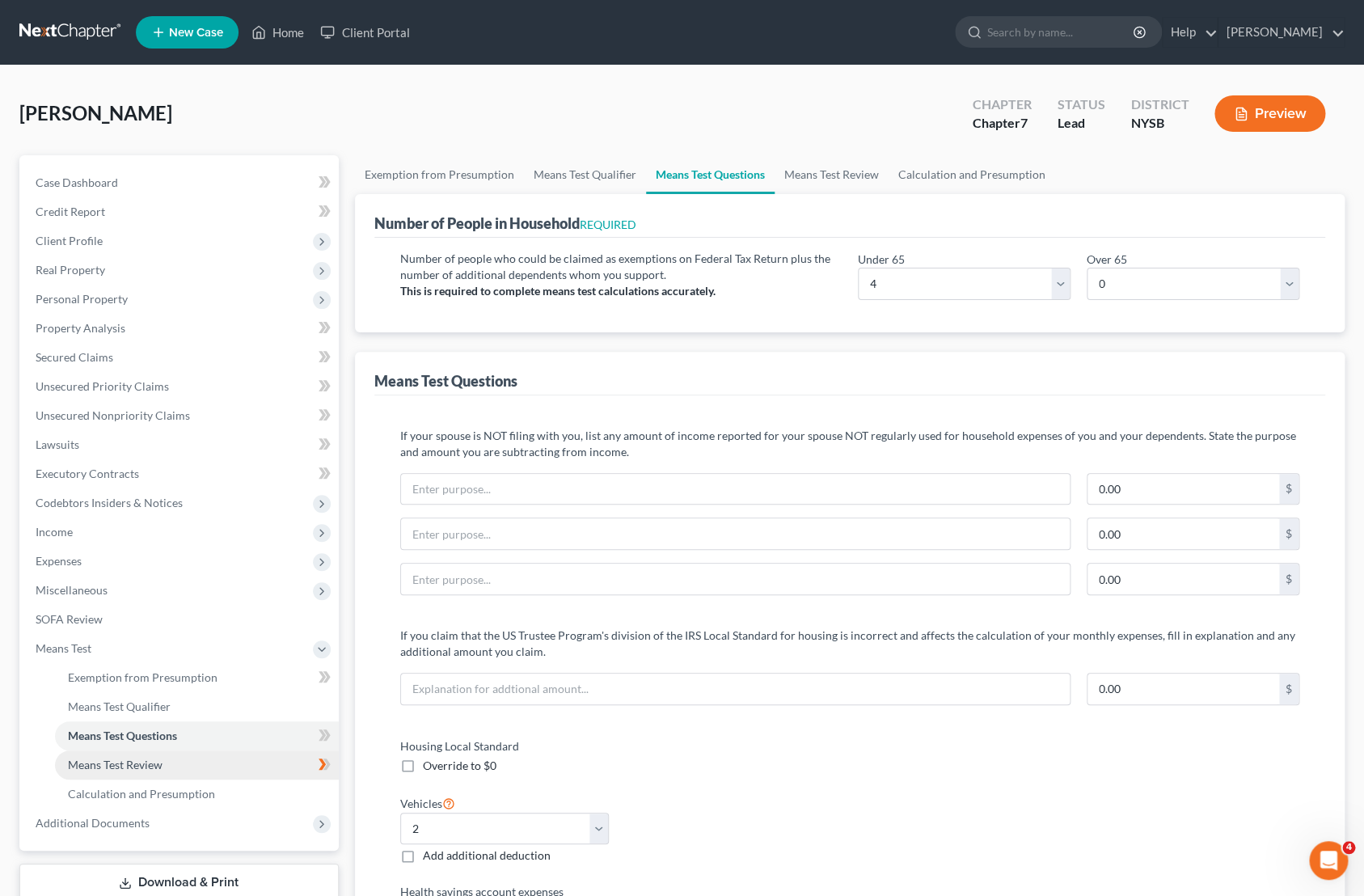
click at [156, 763] on span "Means Test Review" at bounding box center [115, 764] width 95 height 14
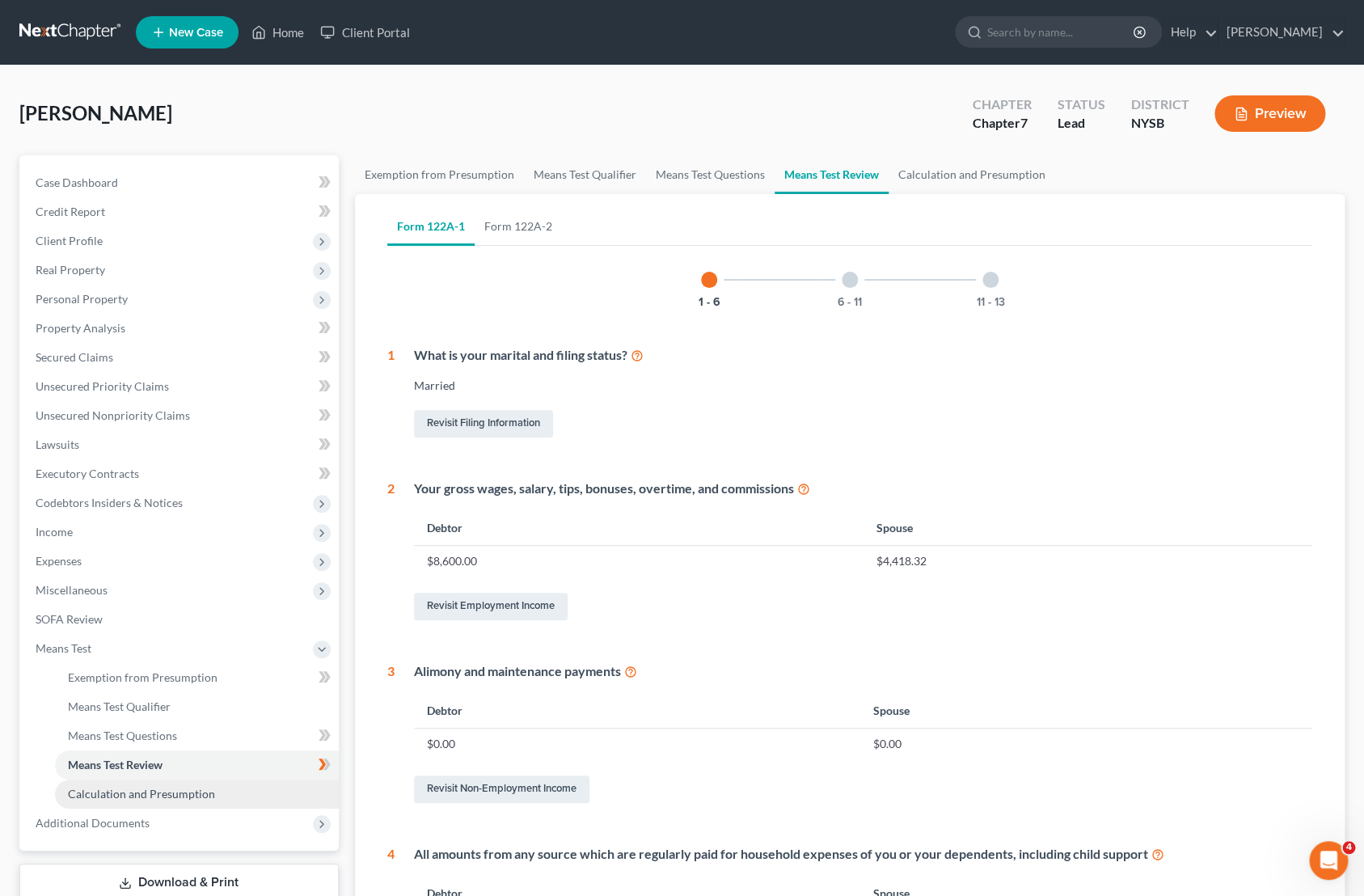
click at [192, 789] on span "Calculation and Presumption" at bounding box center [141, 793] width 147 height 14
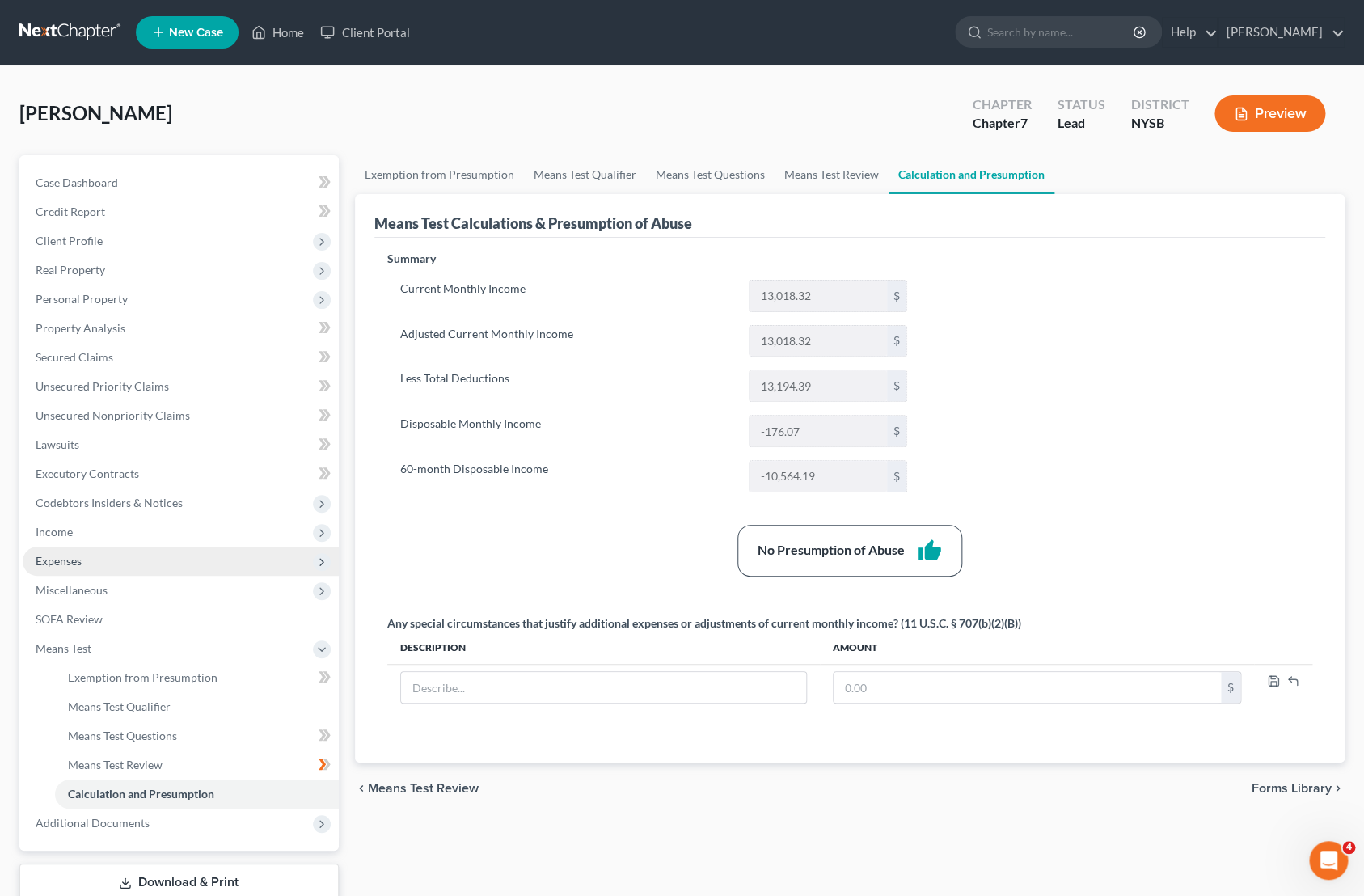
click at [81, 568] on span "Expenses" at bounding box center [181, 561] width 316 height 29
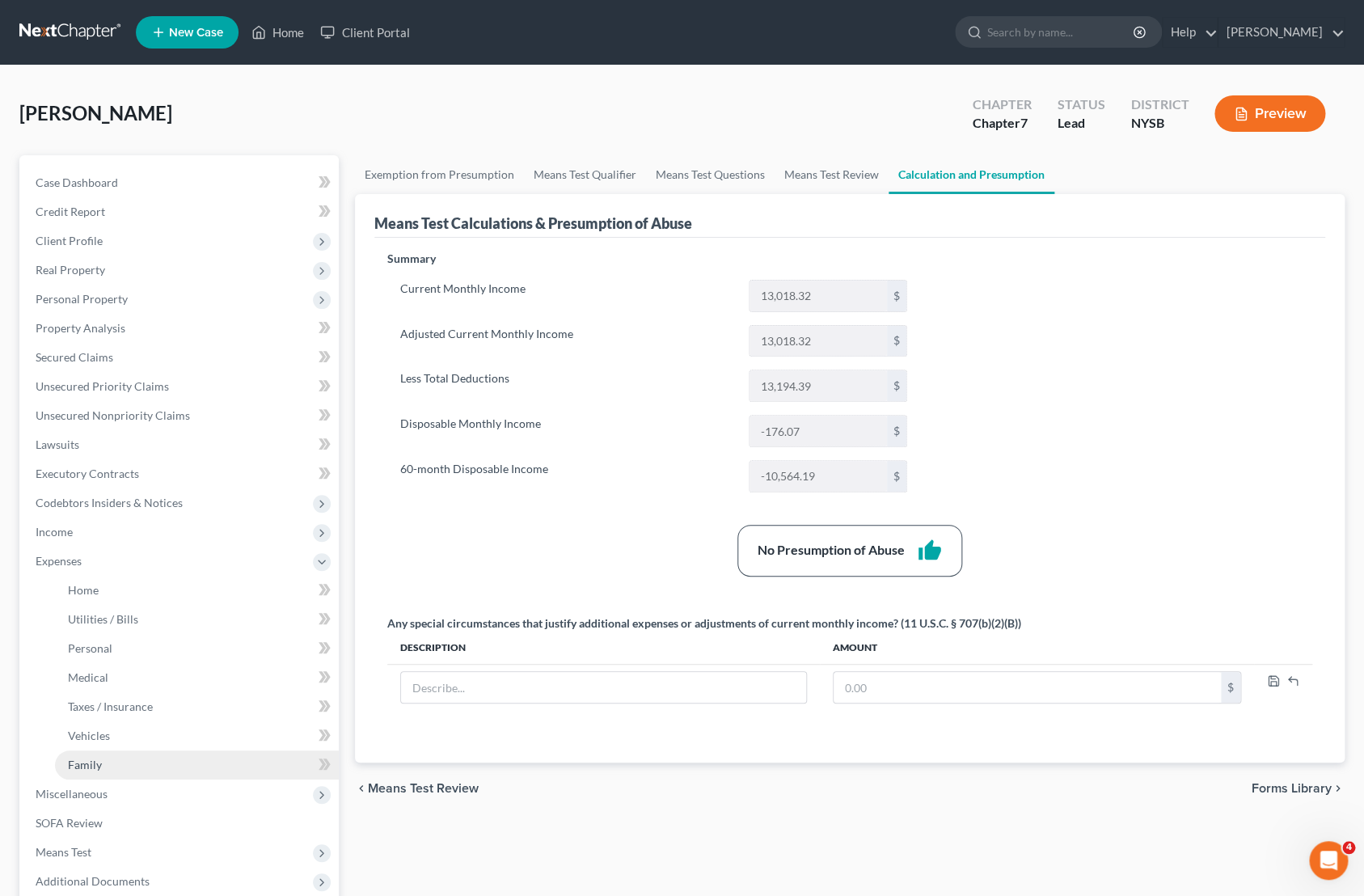
click at [108, 768] on link "Family" at bounding box center [196, 765] width 284 height 29
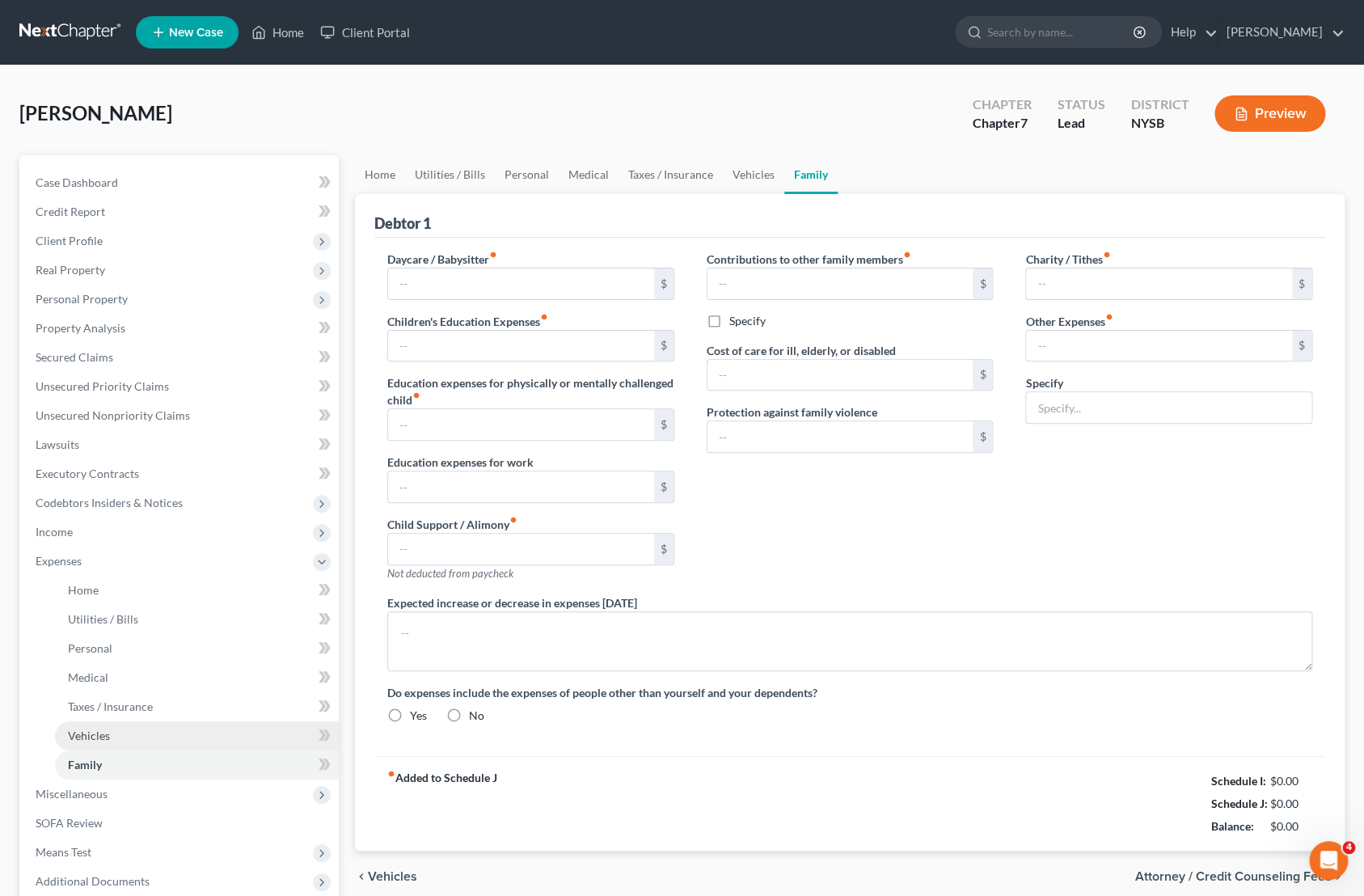
type input "0.00"
type input "59.00"
type input "0.00"
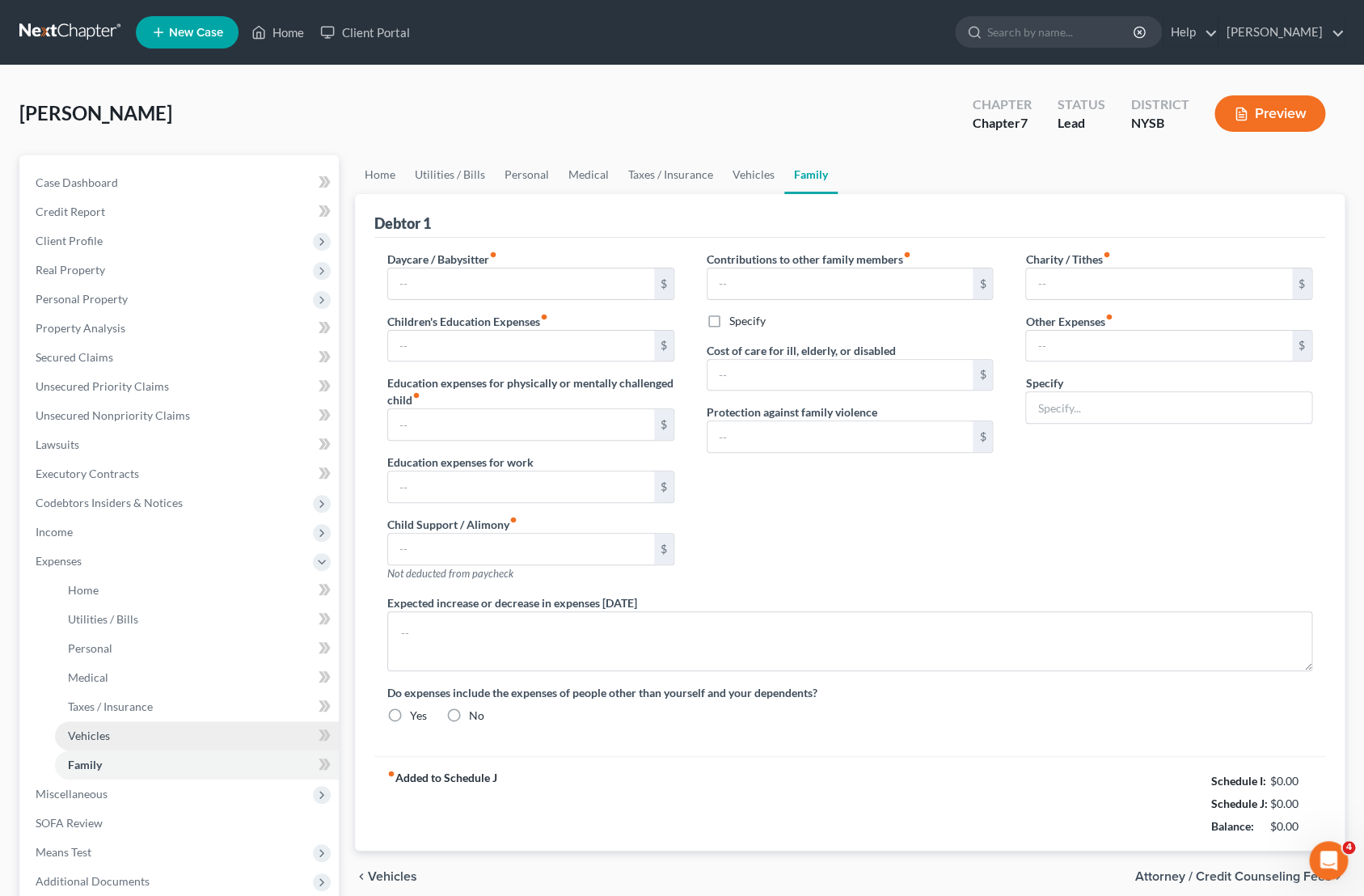
type input "0.00"
type input "200.00"
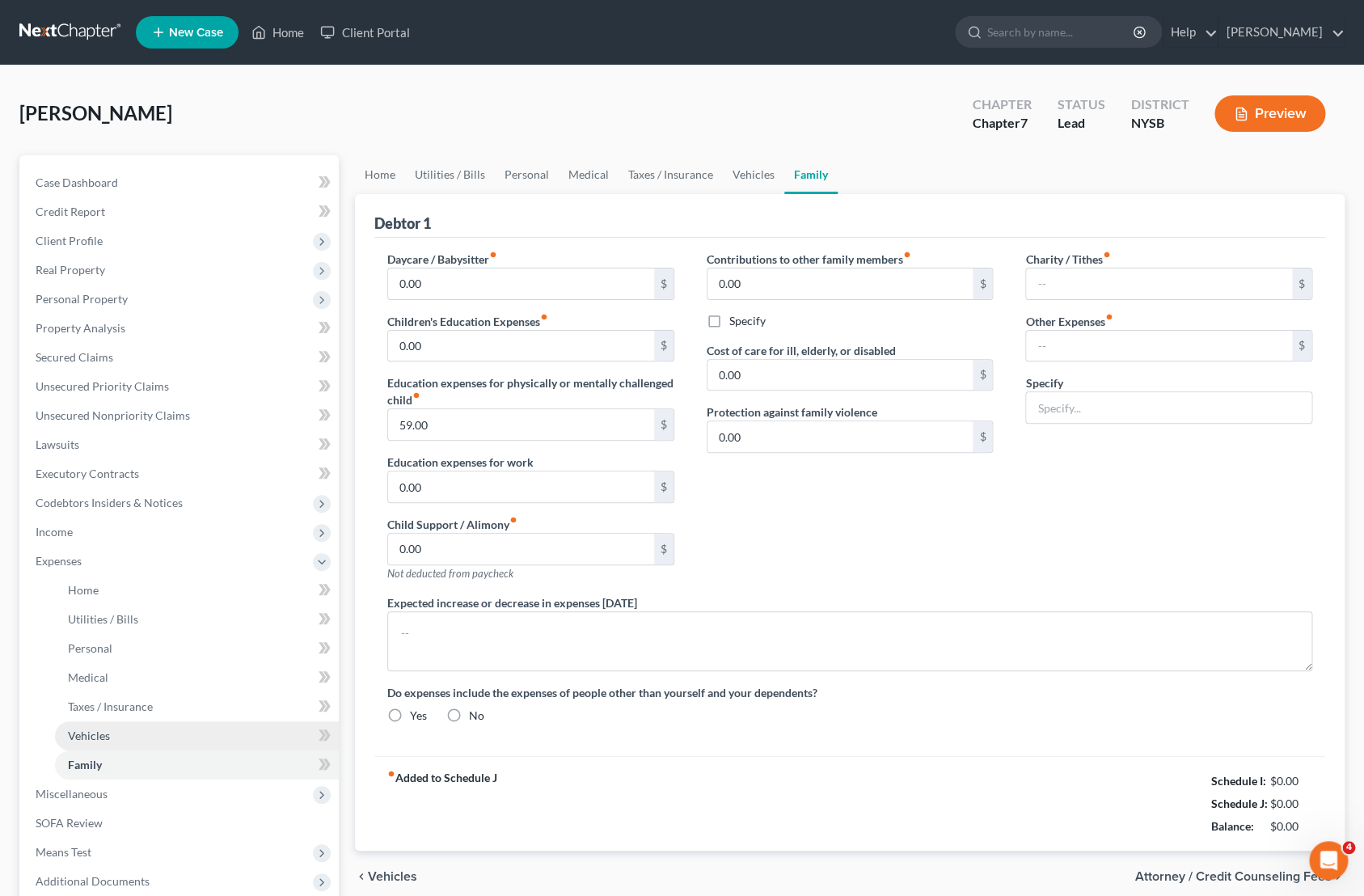
type input "Wrestling training / Camp for Son 1"
radio input "true"
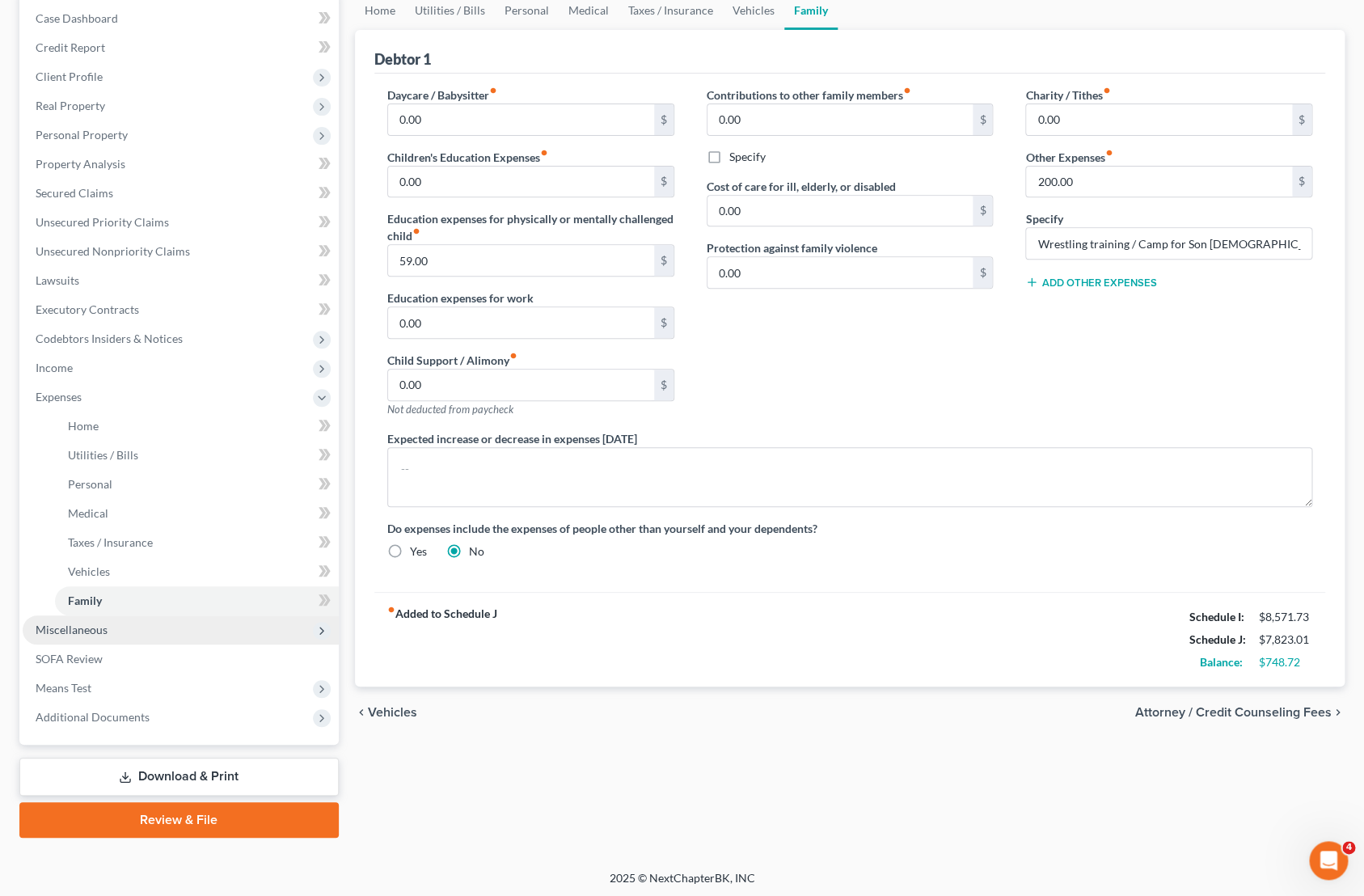
scroll to position [165, 0]
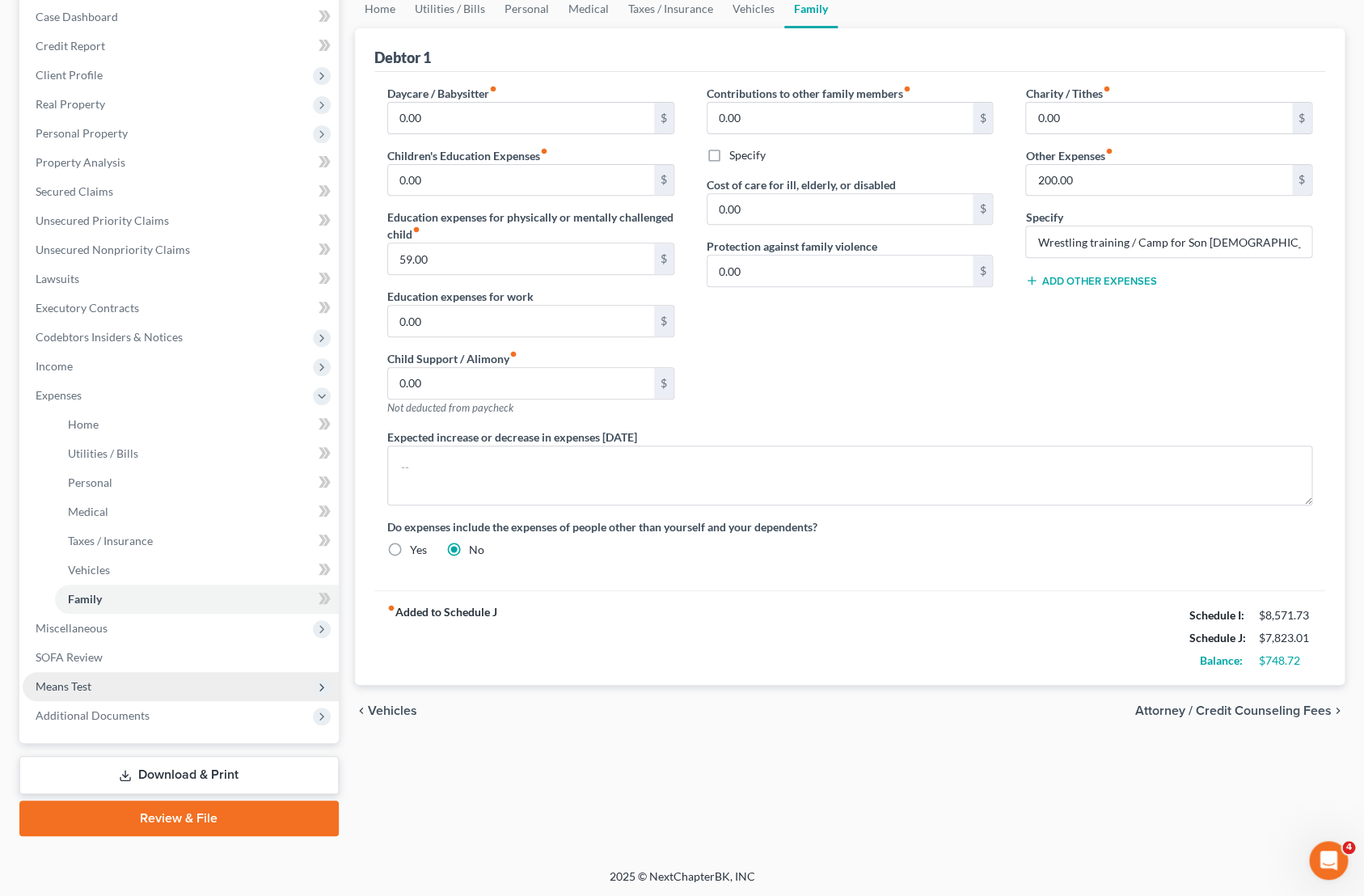
click at [99, 681] on span "Means Test" at bounding box center [181, 687] width 316 height 29
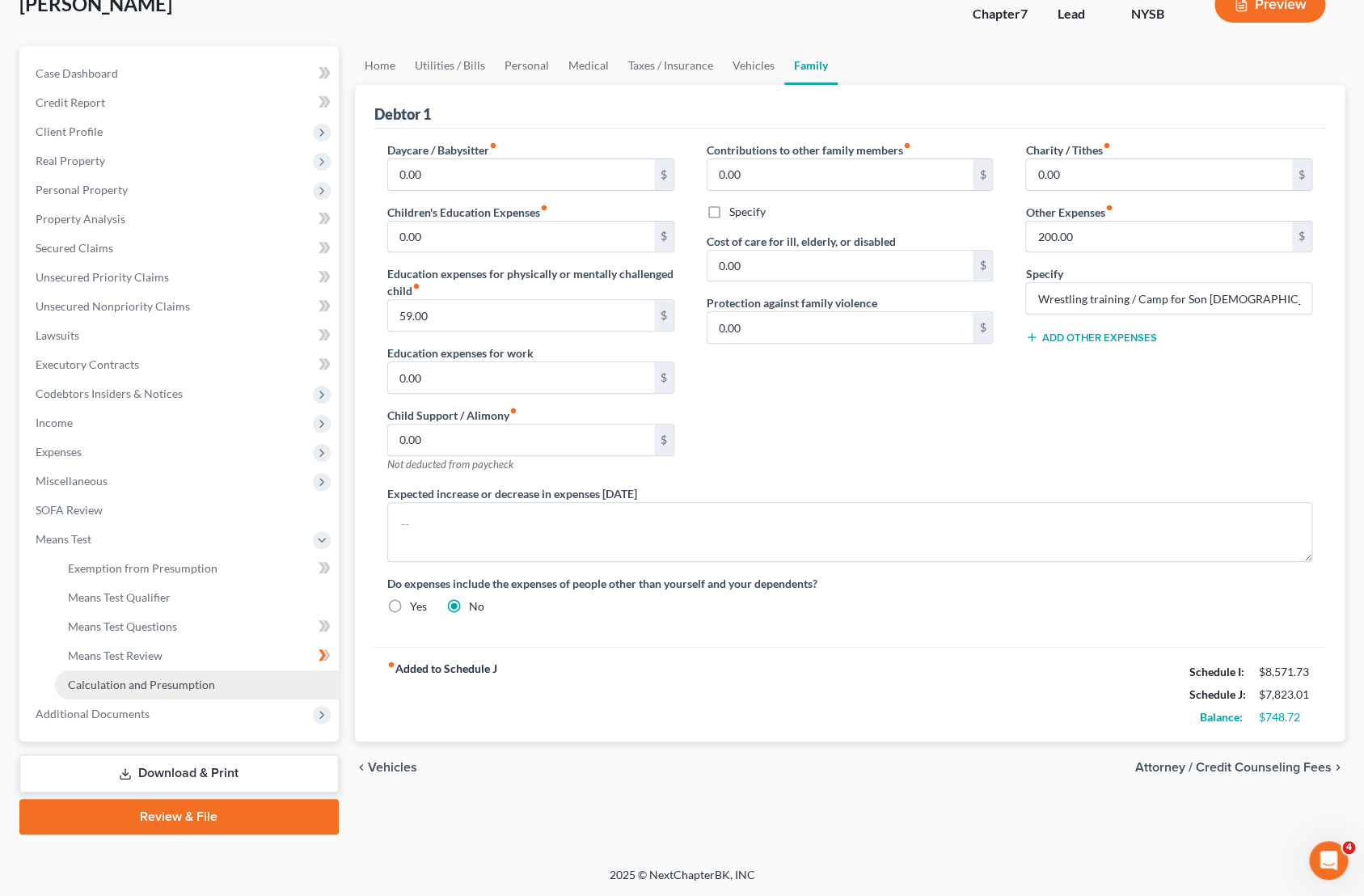
scroll to position [108, 0]
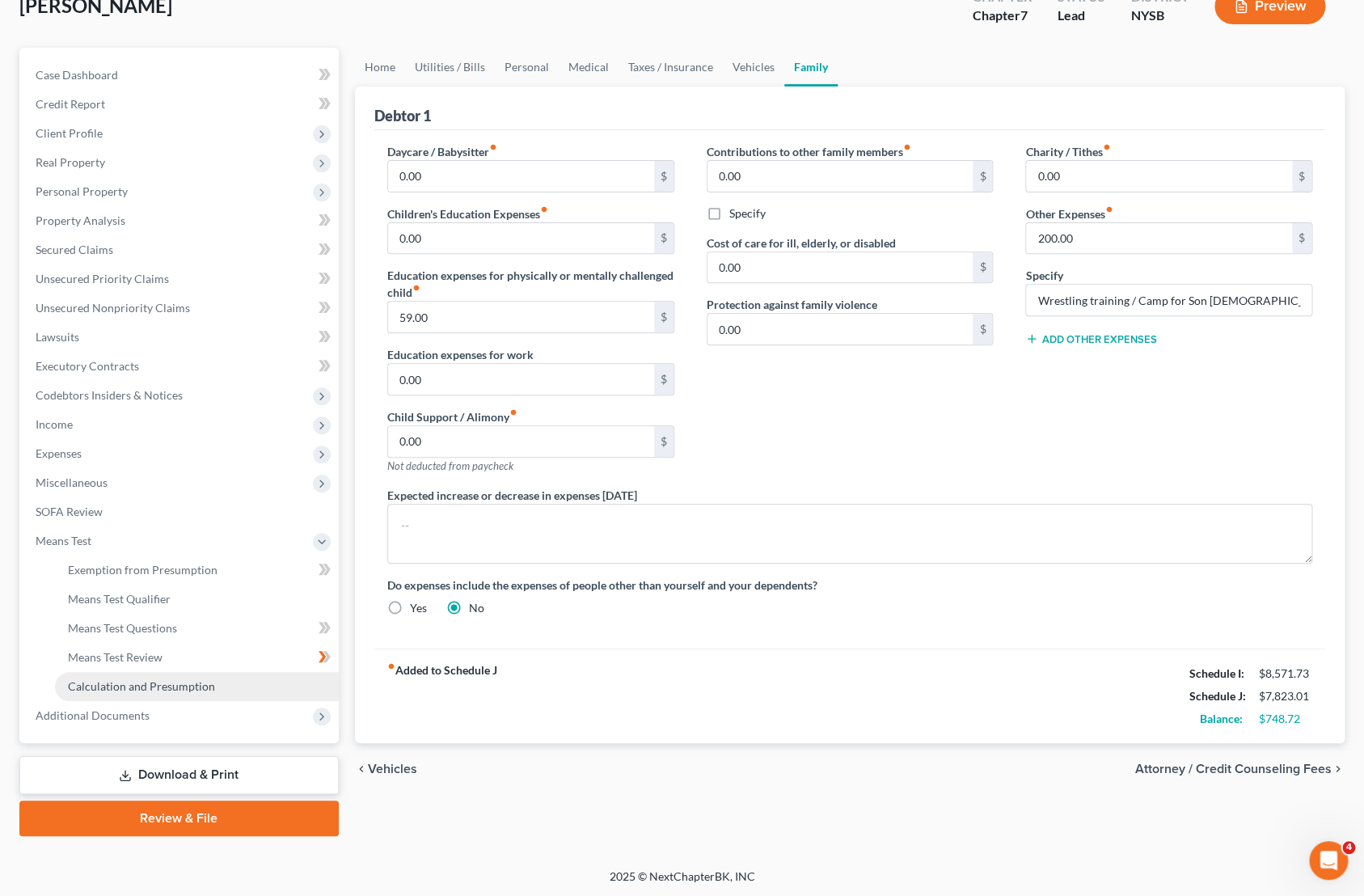
click at [134, 688] on span "Calculation and Presumption" at bounding box center [141, 686] width 147 height 14
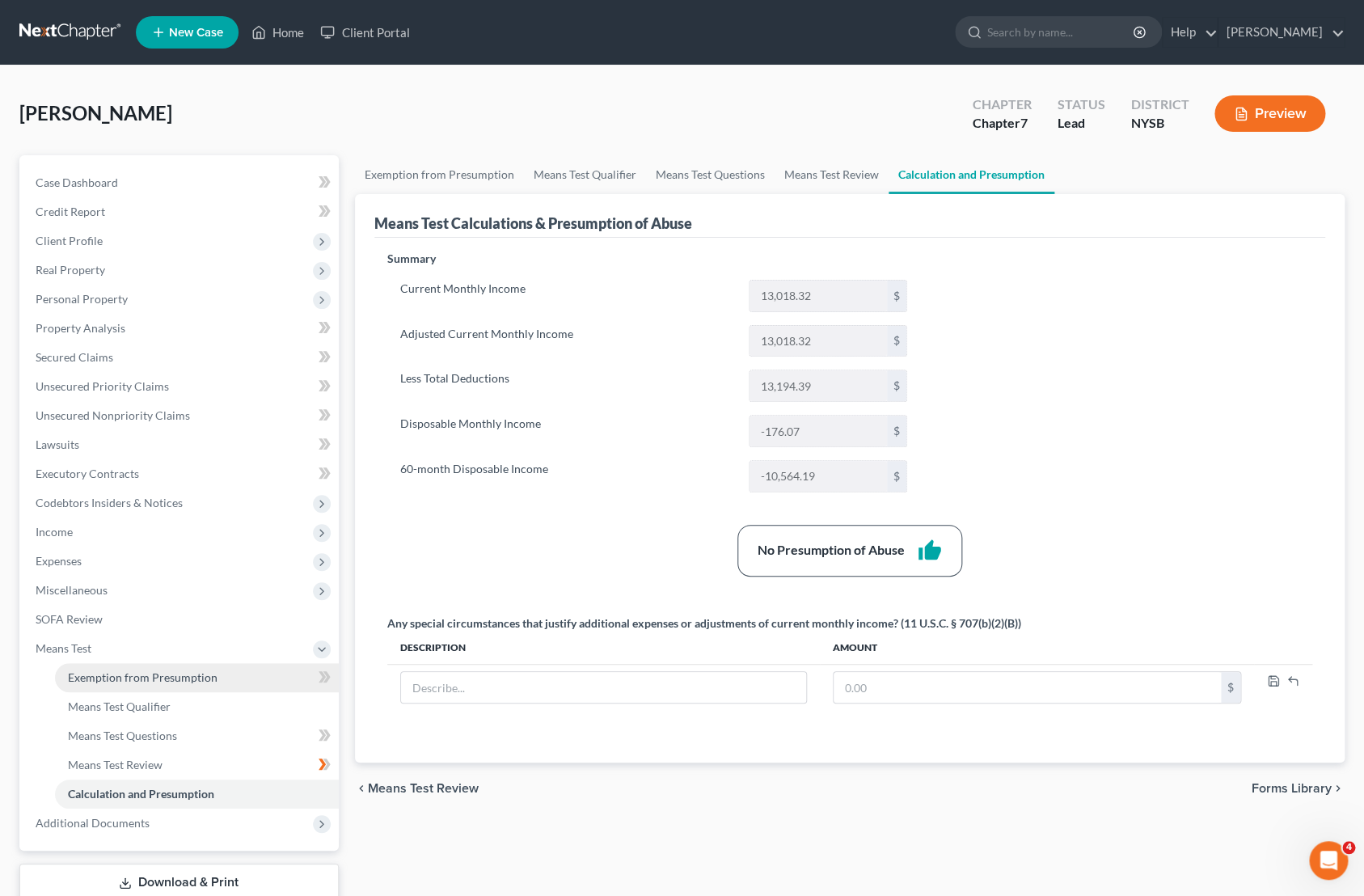
click at [132, 683] on span "Exemption from Presumption" at bounding box center [143, 677] width 150 height 14
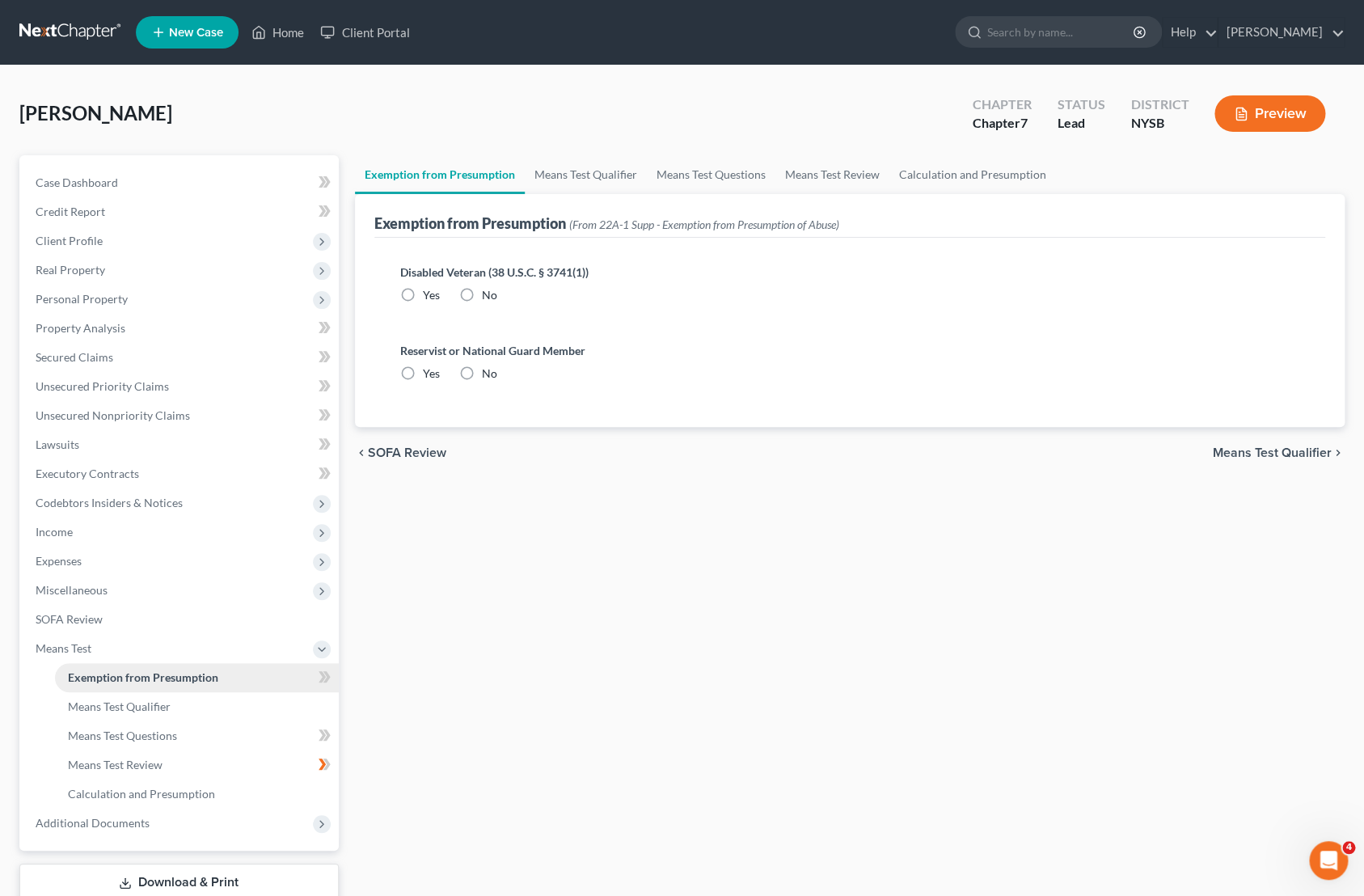
radio input "true"
click at [143, 701] on span "Means Test Qualifier" at bounding box center [119, 705] width 103 height 14
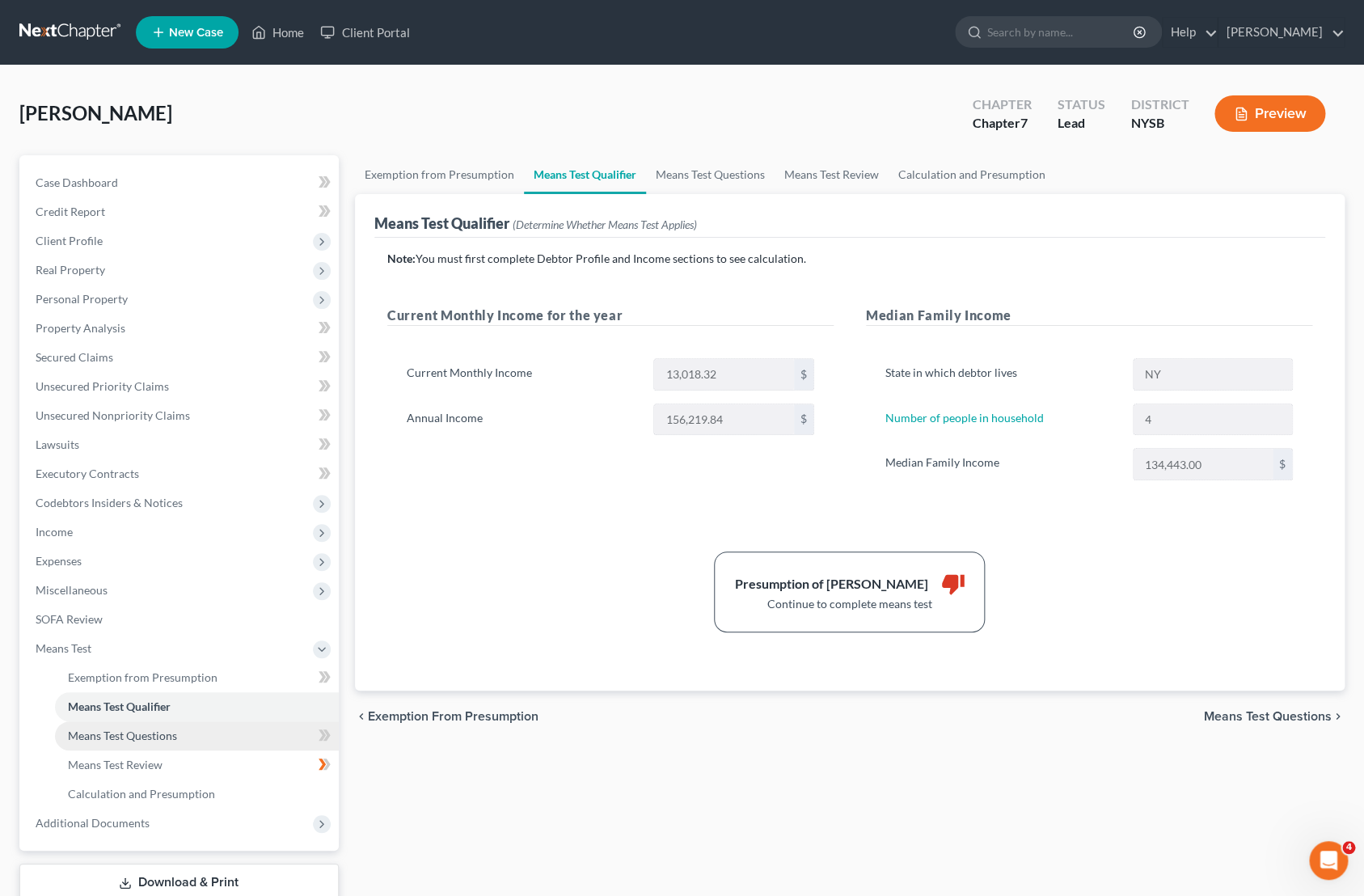
click at [171, 727] on link "Means Test Questions" at bounding box center [196, 736] width 284 height 29
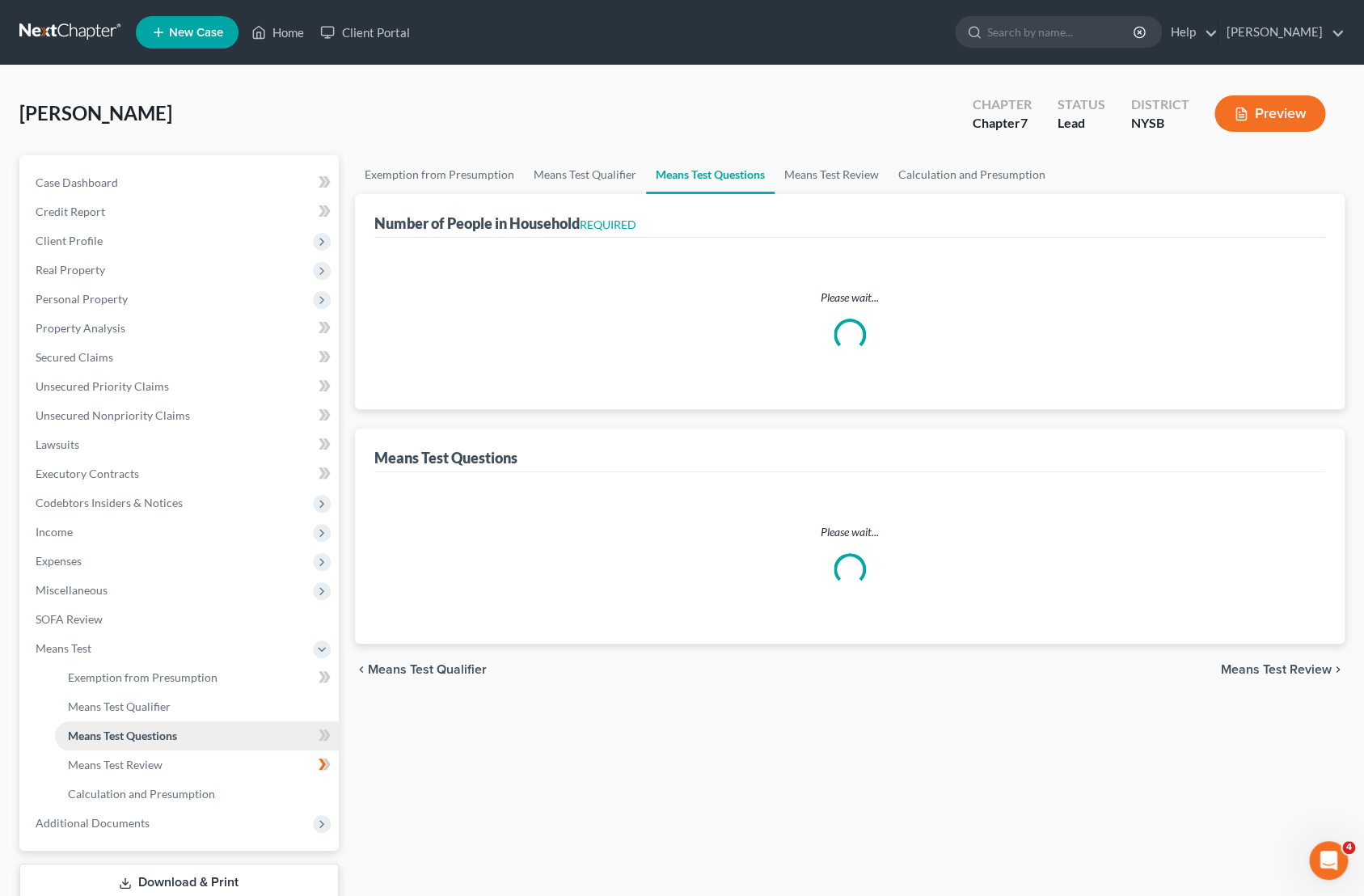
select select "1"
select select "60"
select select "24"
select select "0"
select select "60"
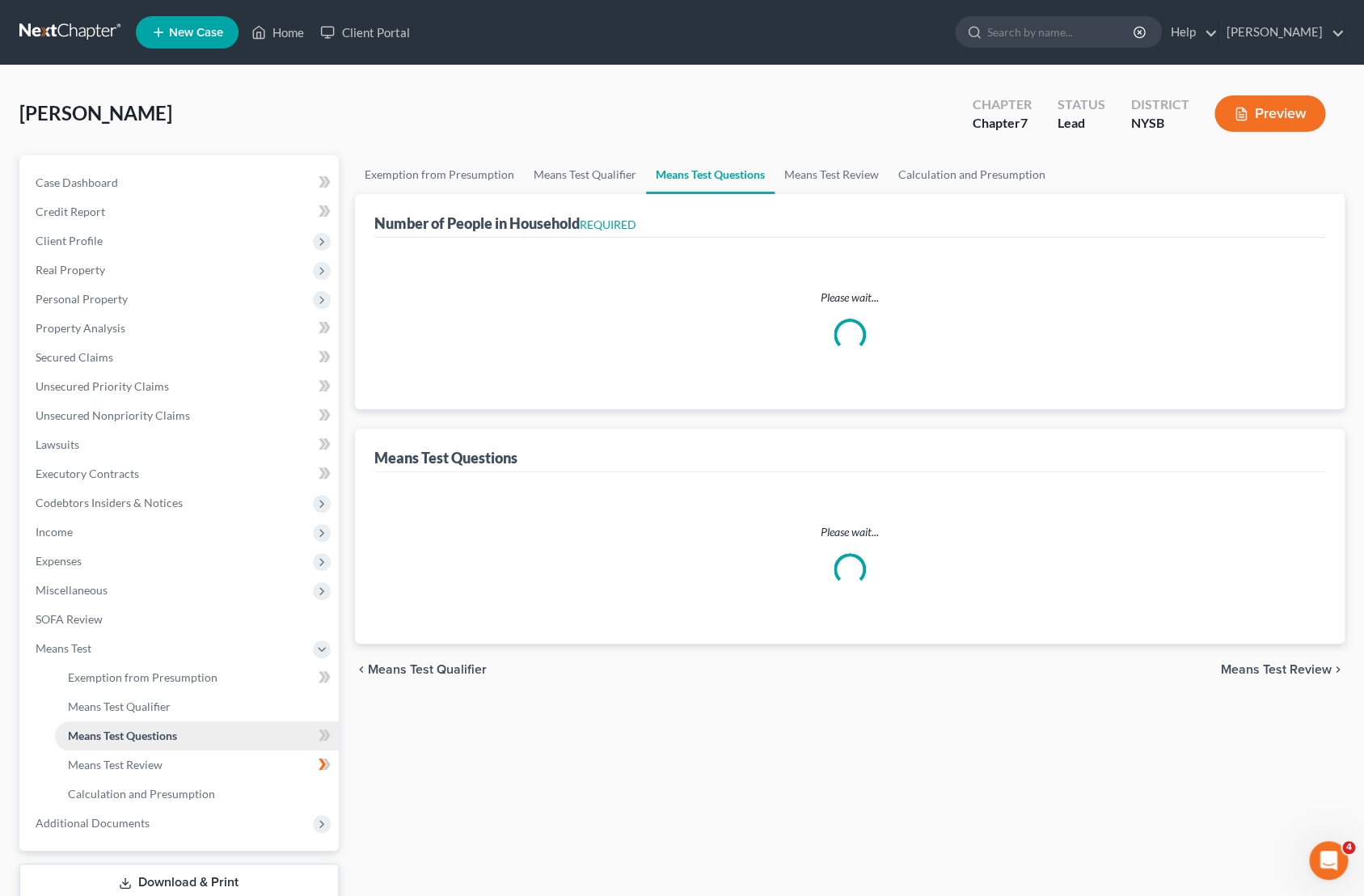
select select "4"
select select "0"
select select "2"
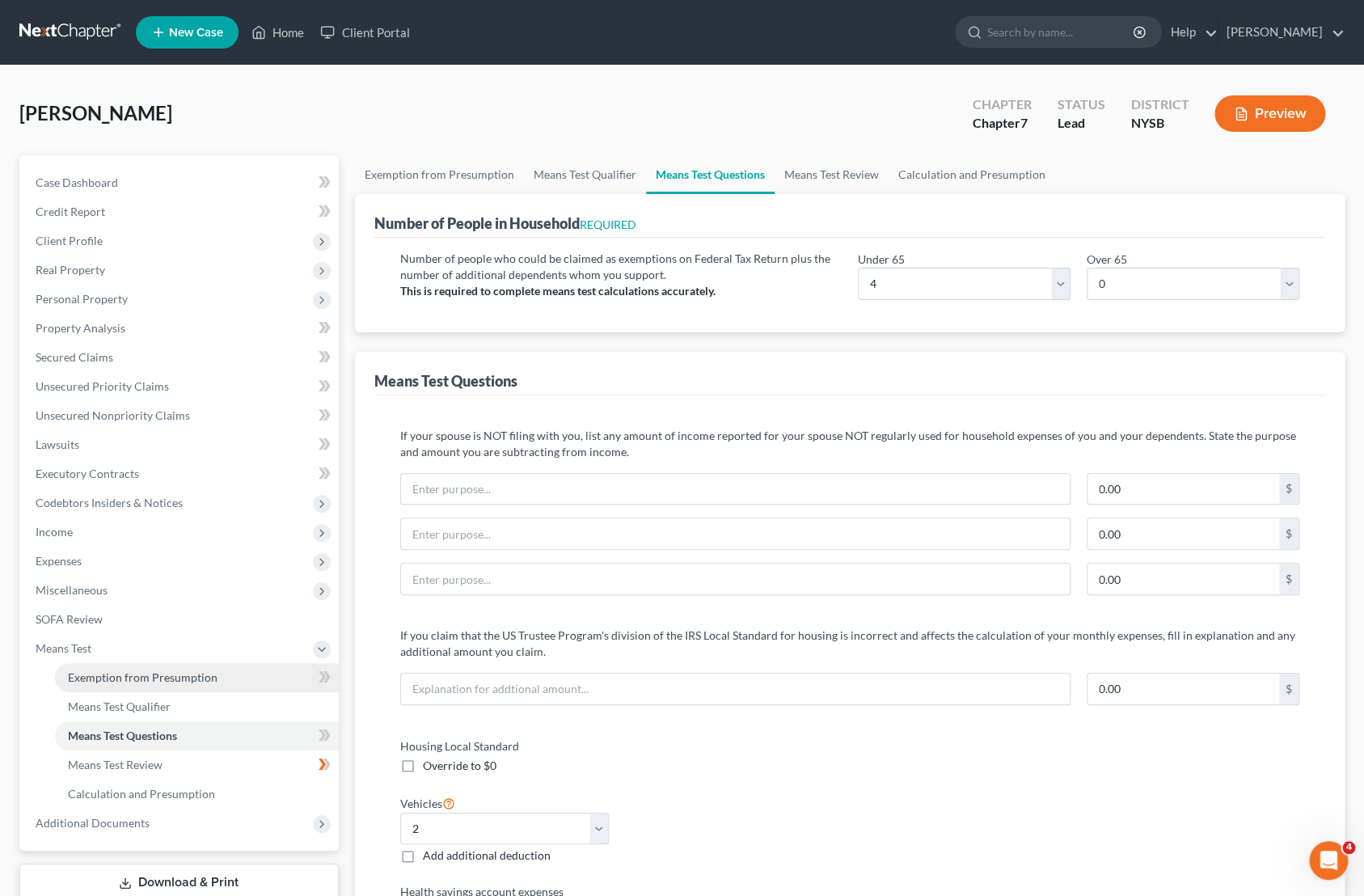
scroll to position [64, 0]
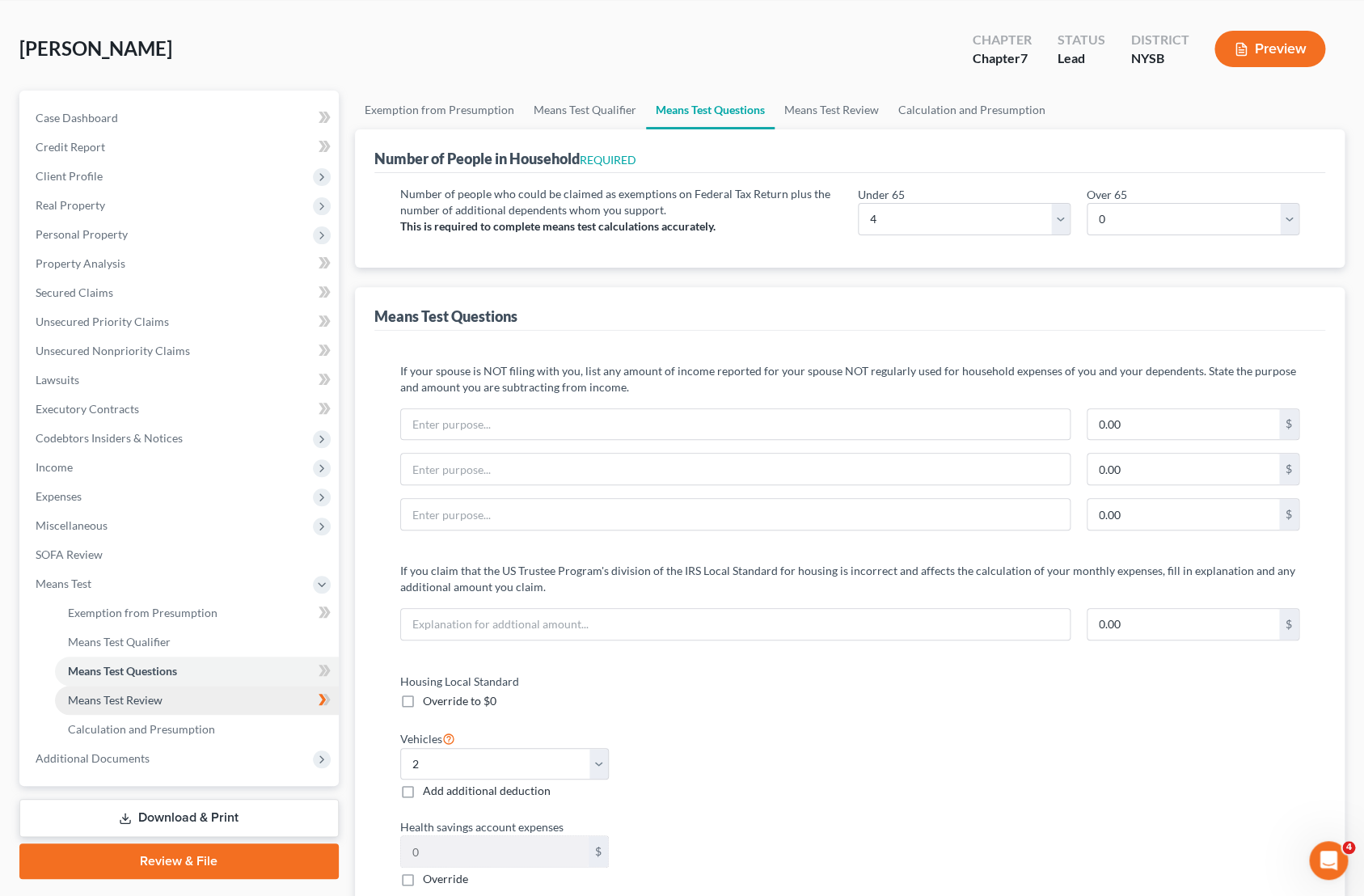
click at [152, 707] on link "Means Test Review" at bounding box center [196, 701] width 284 height 29
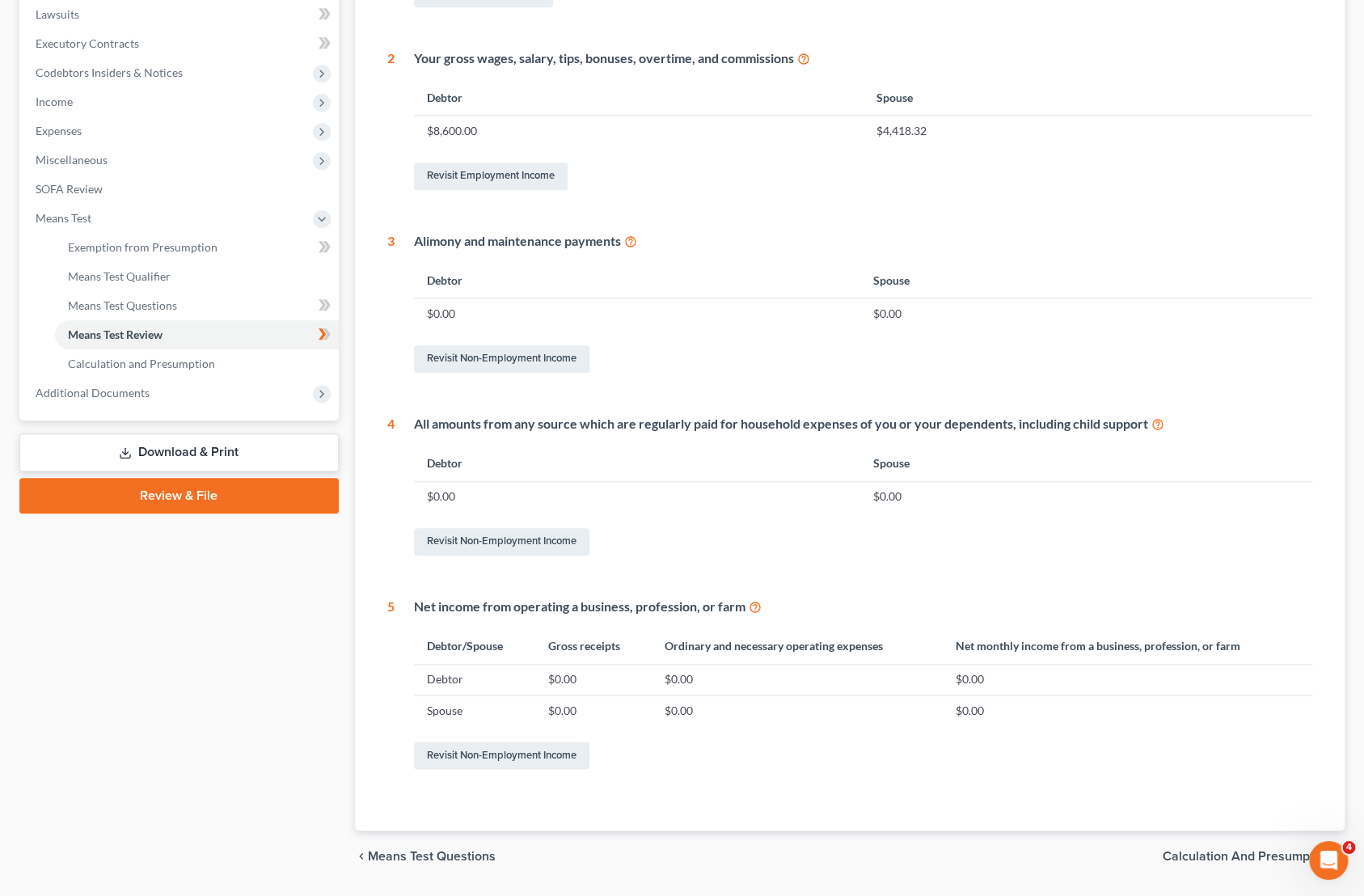
scroll to position [440, 0]
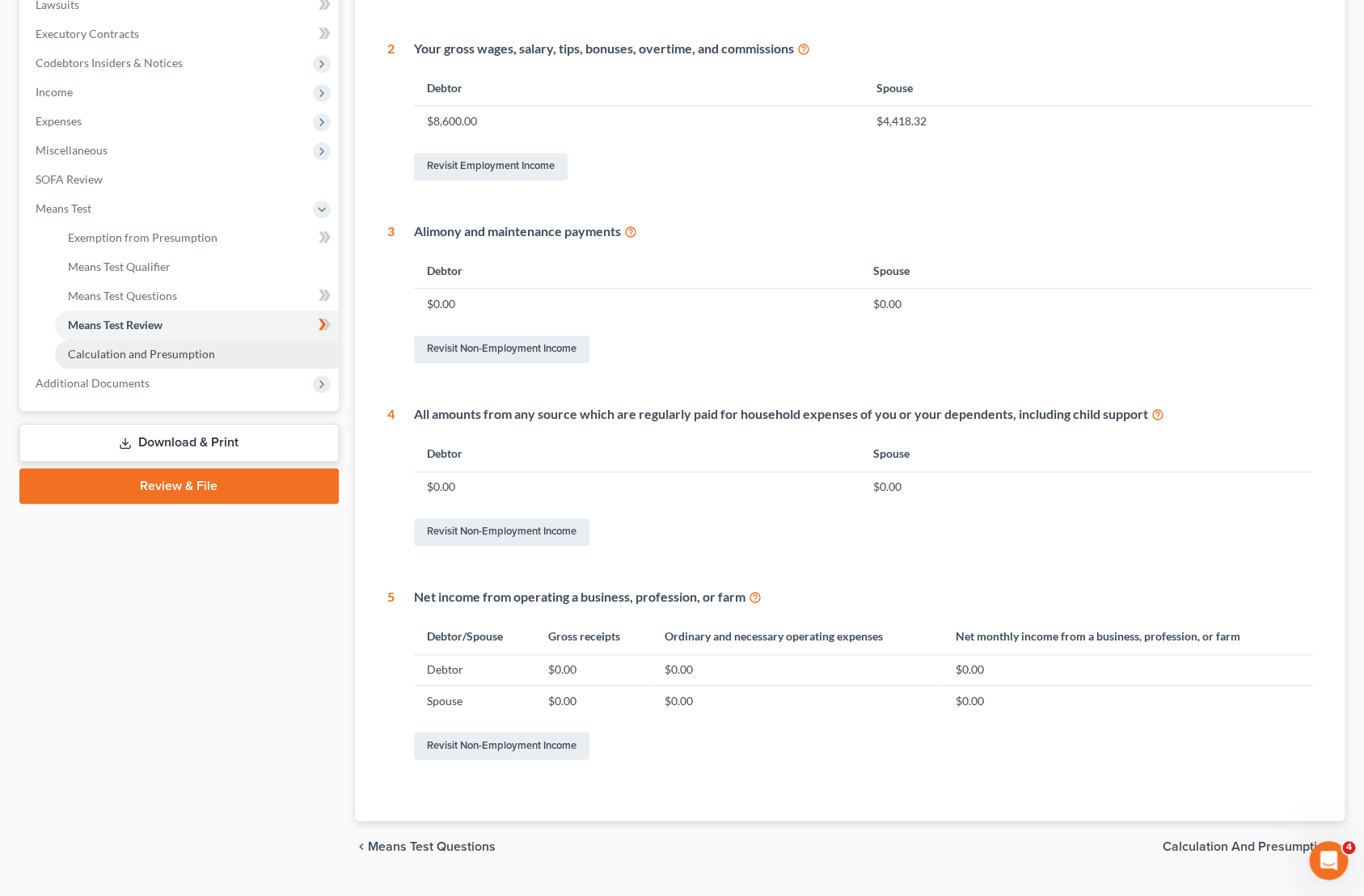
click at [159, 360] on span "Calculation and Presumption" at bounding box center [141, 354] width 147 height 14
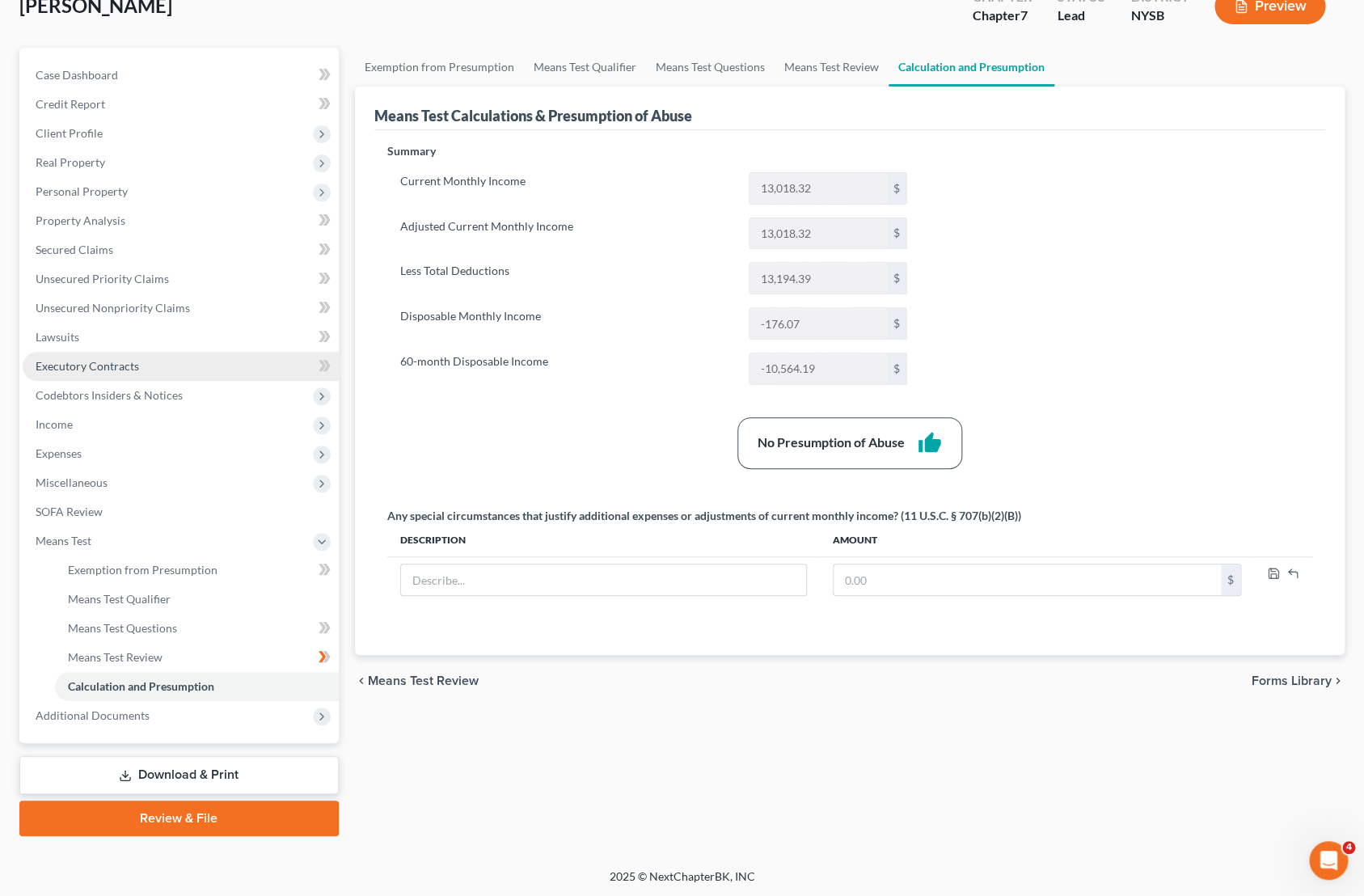
click at [165, 371] on link "Executory Contracts" at bounding box center [181, 367] width 316 height 29
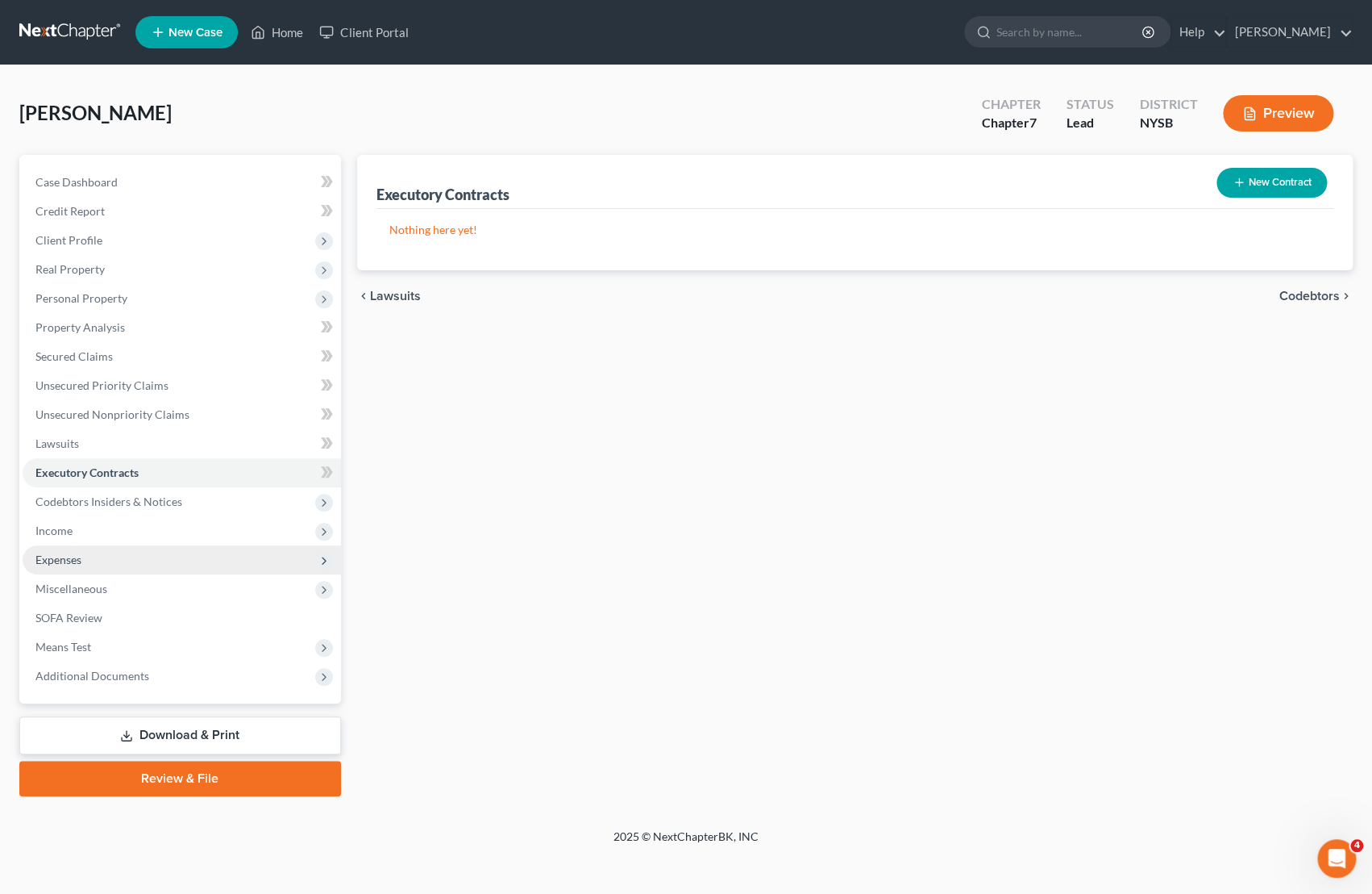
click at [111, 557] on span "Expenses" at bounding box center [182, 560] width 318 height 29
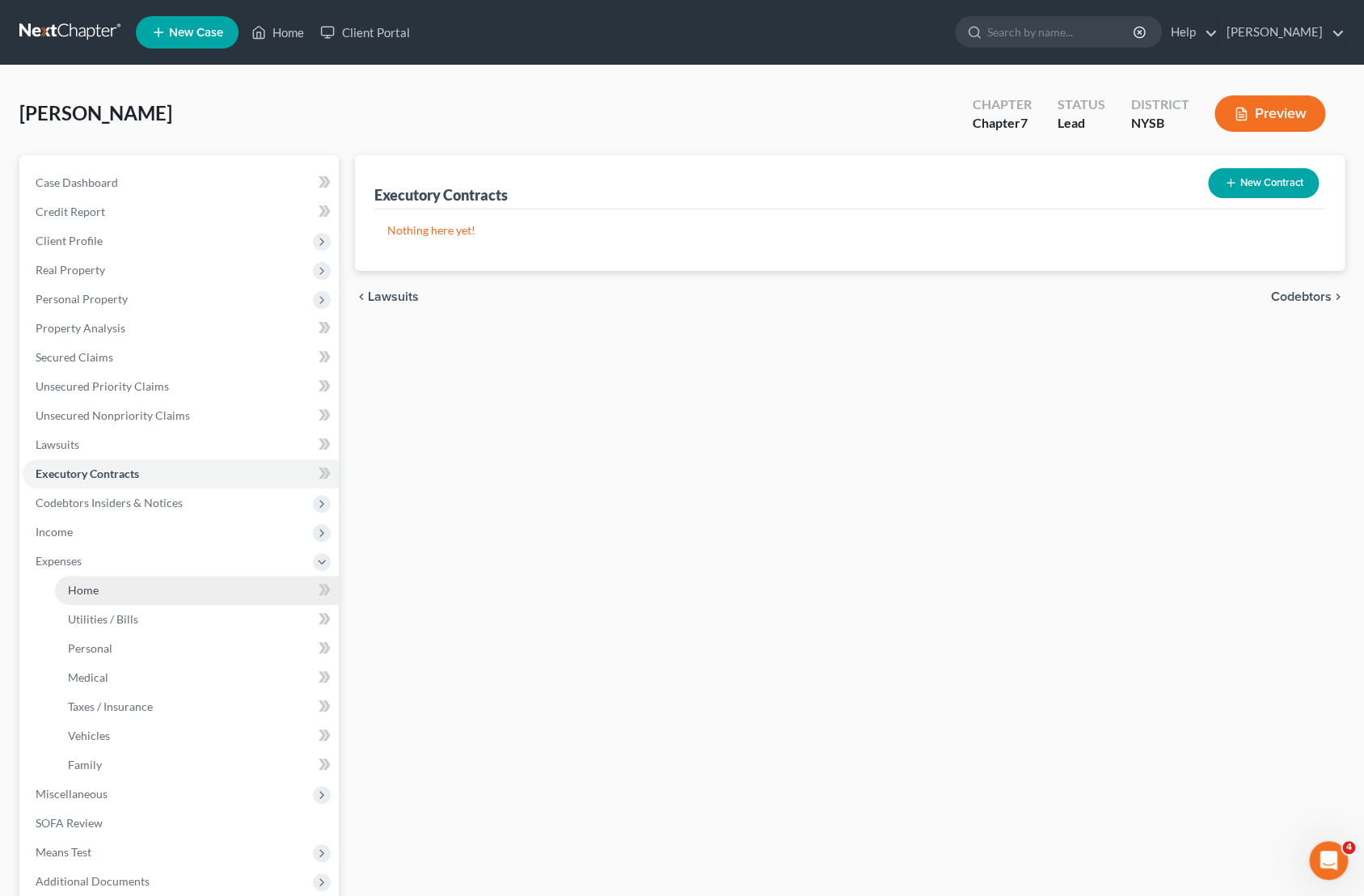
click at [112, 585] on link "Home" at bounding box center [196, 591] width 284 height 29
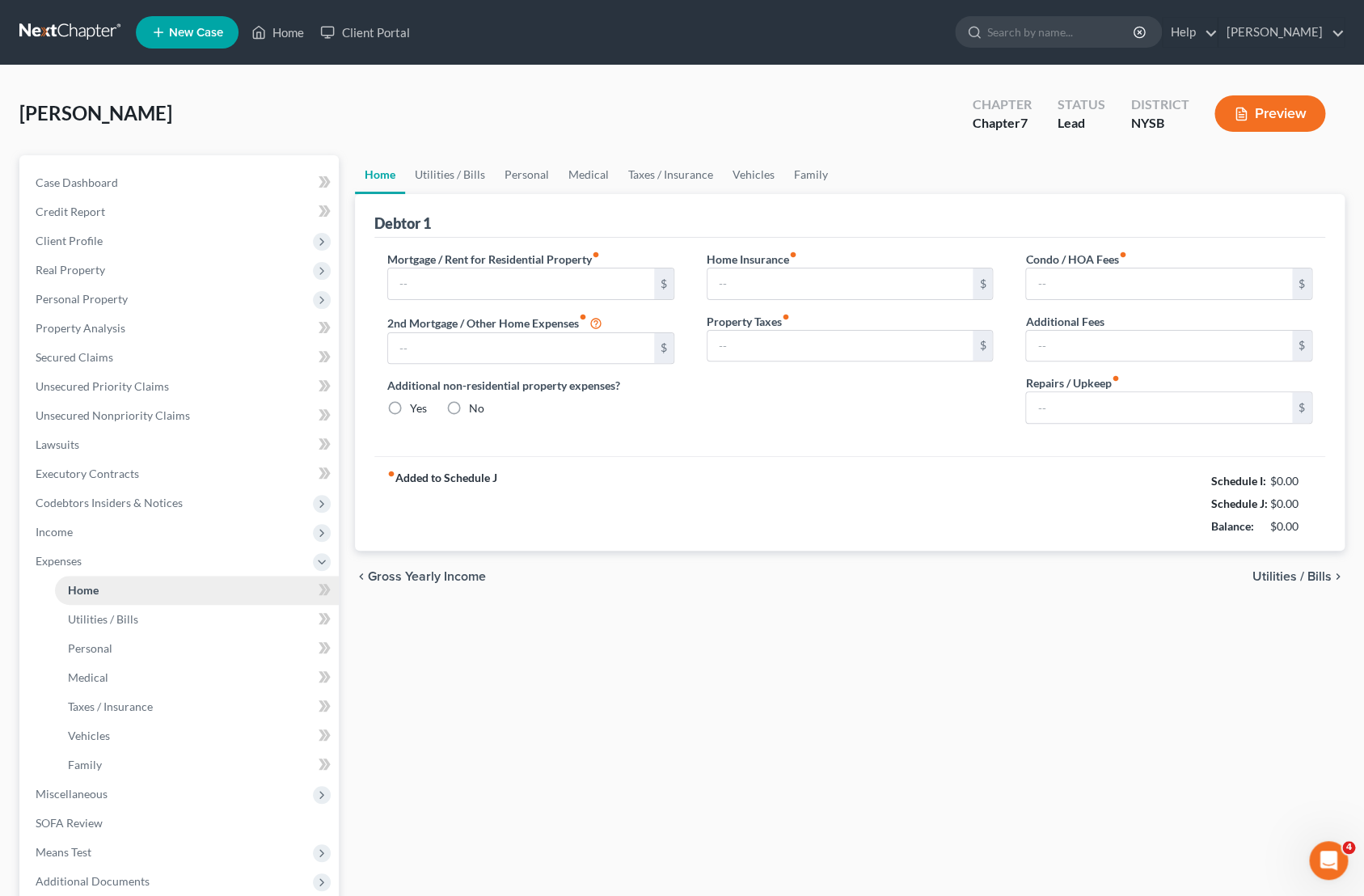
type input "2,113.00"
type input "0.00"
radio input "true"
type input "0.00"
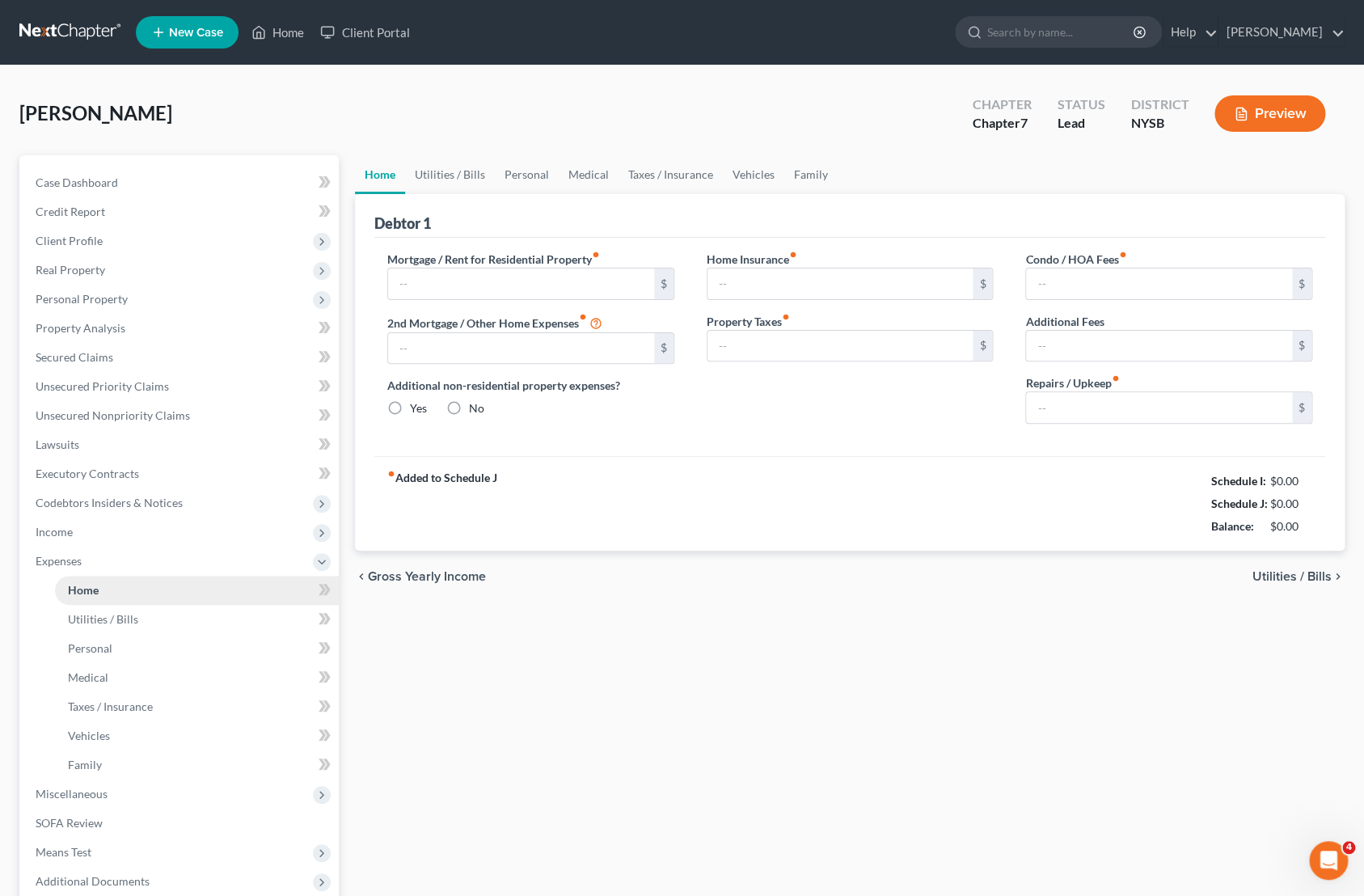
type input "538.86"
type input "0.00"
type input "50.00"
click at [471, 181] on link "Utilities / Bills" at bounding box center [450, 175] width 90 height 39
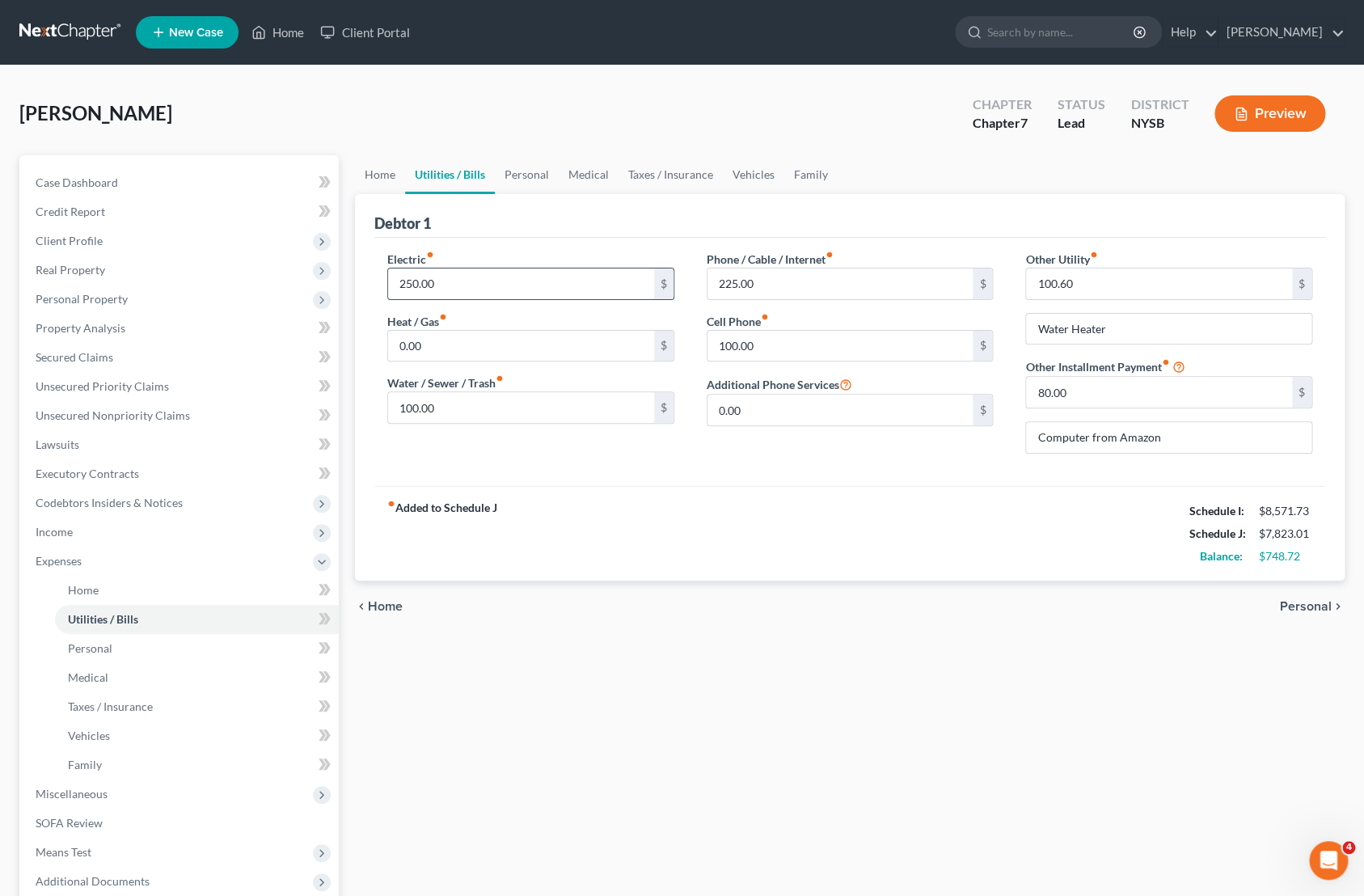
click at [414, 283] on input "250.00" at bounding box center [521, 284] width 266 height 31
click at [415, 283] on input "250.00" at bounding box center [521, 284] width 266 height 31
type input "300.00"
click at [520, 179] on link "Personal" at bounding box center [526, 175] width 64 height 39
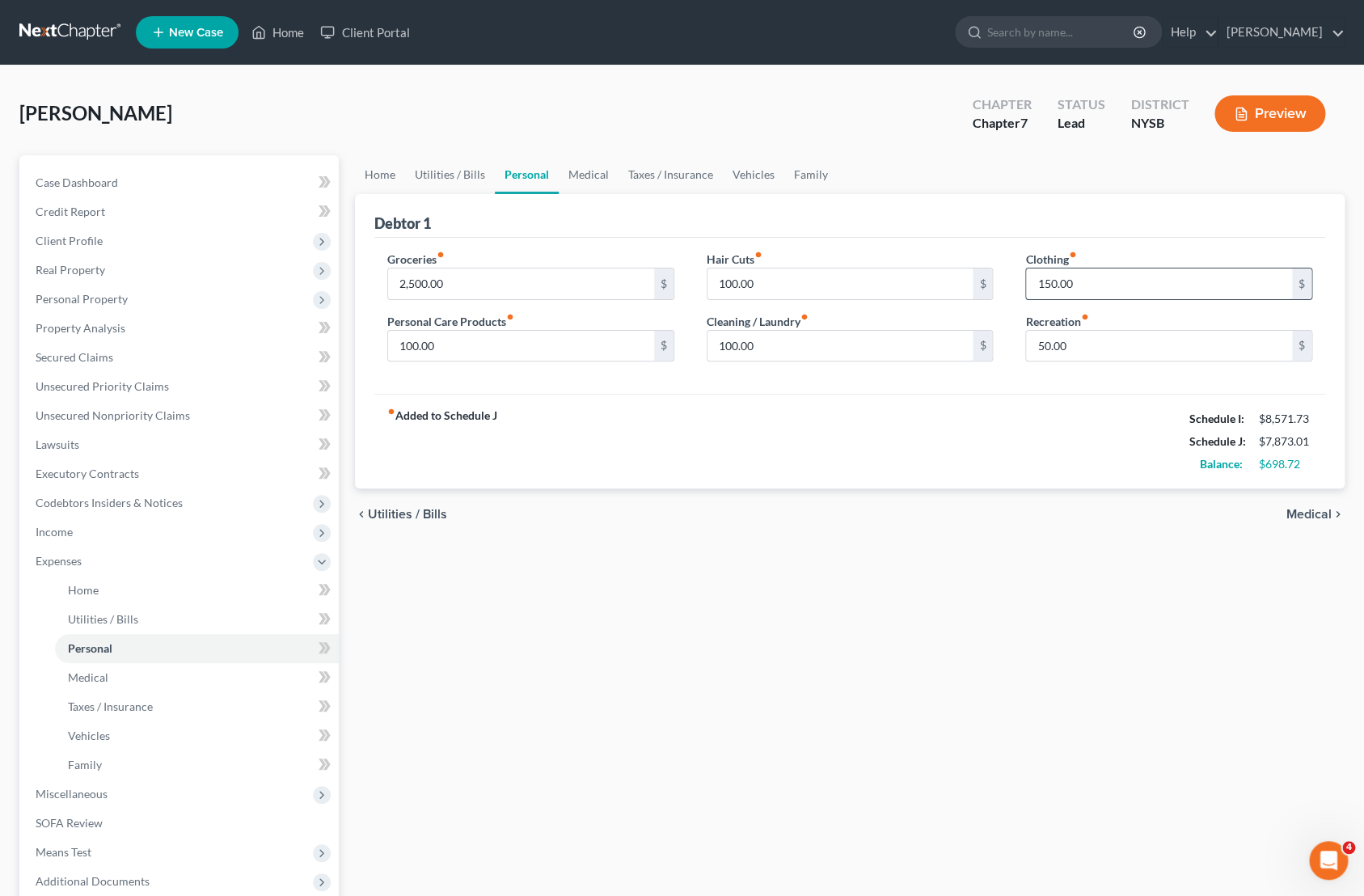
click at [1051, 282] on input "150.00" at bounding box center [1159, 284] width 266 height 31
click at [1054, 283] on input "150.00" at bounding box center [1159, 284] width 266 height 31
type input "250.00"
click at [730, 350] on input "100.00" at bounding box center [840, 346] width 266 height 31
click at [730, 284] on input "100.00" at bounding box center [840, 284] width 266 height 31
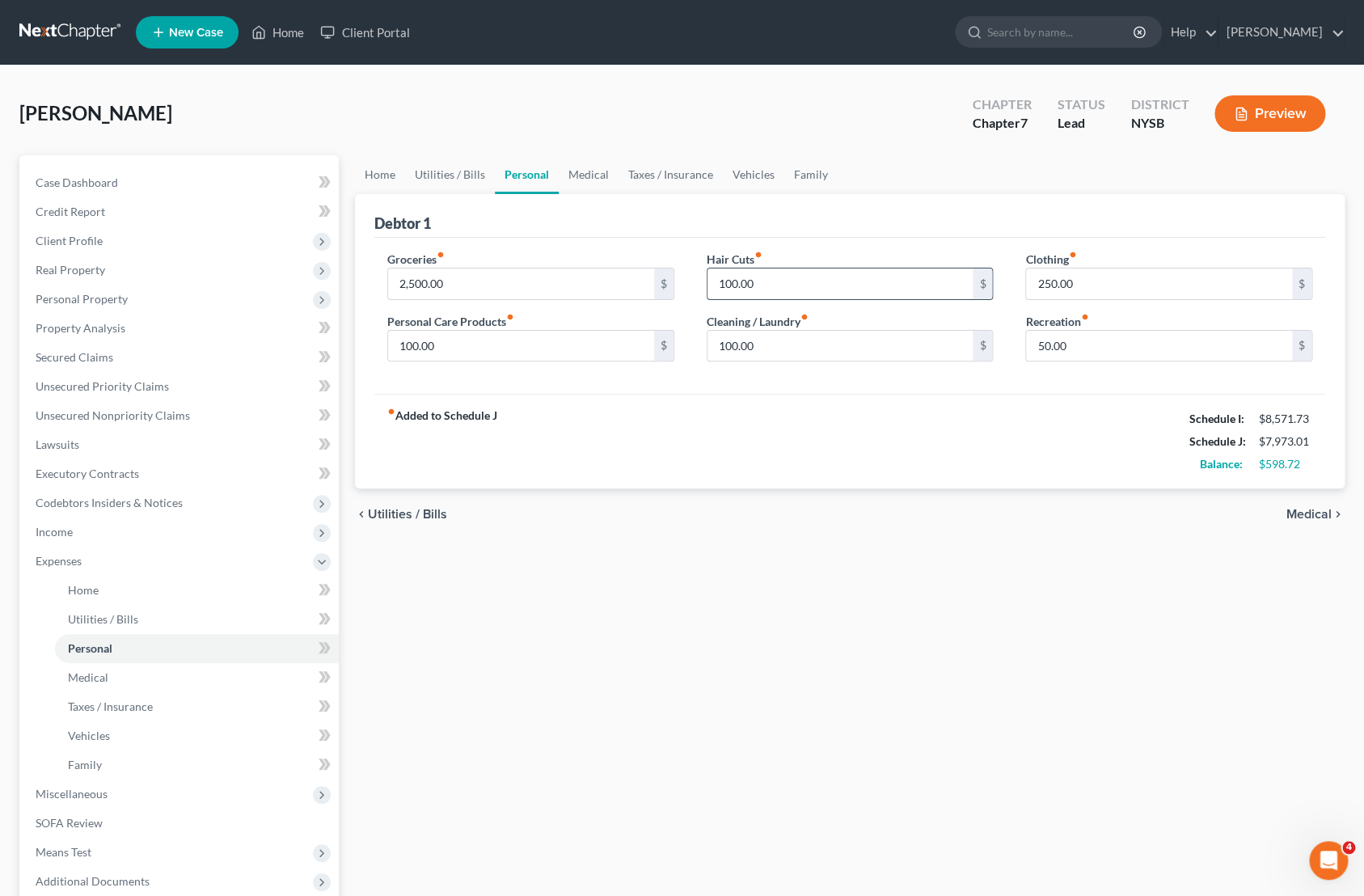
click at [733, 284] on input "100.00" at bounding box center [840, 284] width 266 height 31
type input "150.00"
click at [411, 344] on input "100.00" at bounding box center [521, 346] width 266 height 31
click at [418, 347] on input "100.00" at bounding box center [521, 346] width 266 height 31
type input "100.00"
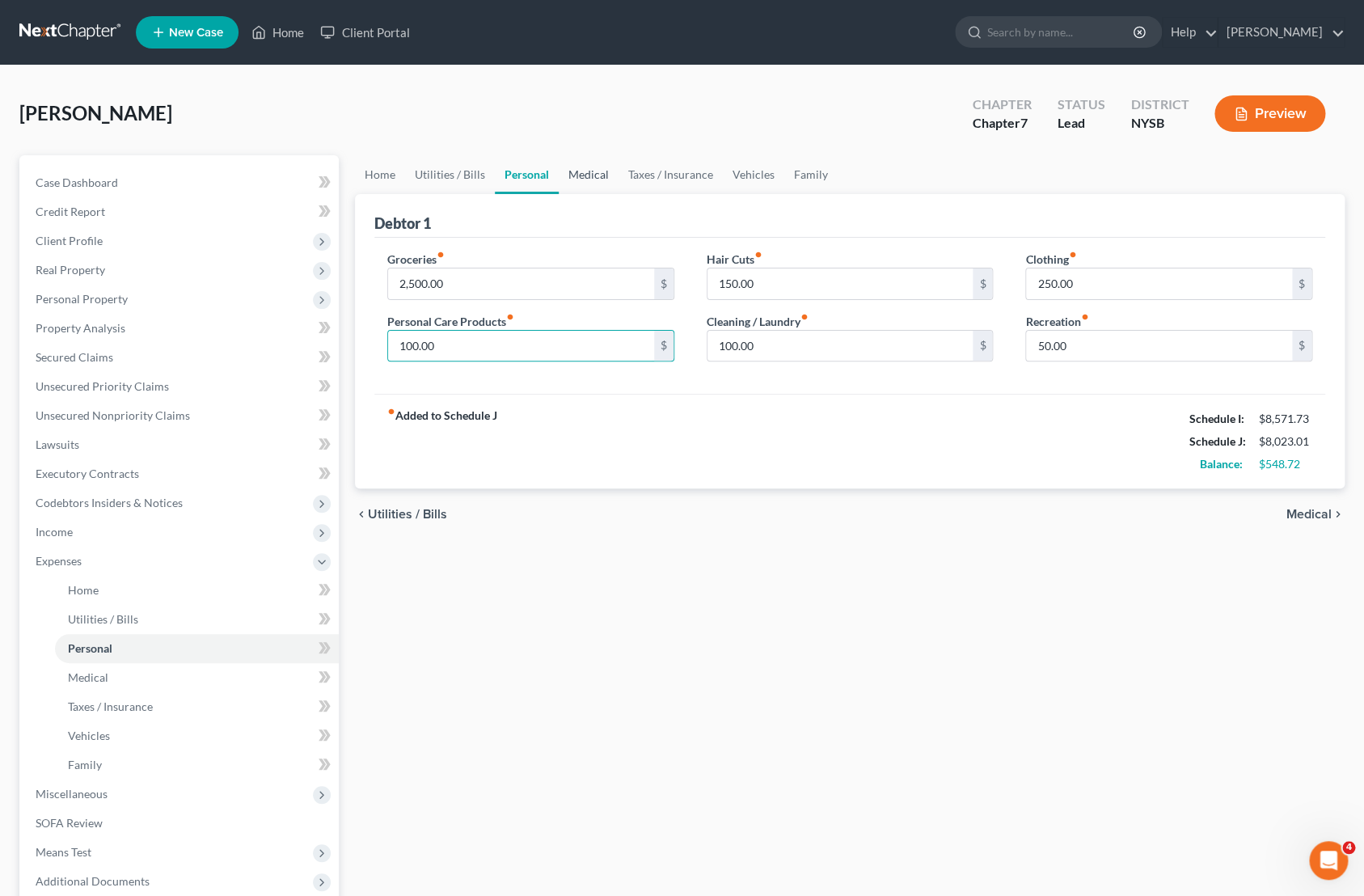
click at [584, 178] on link "Medical" at bounding box center [588, 175] width 59 height 39
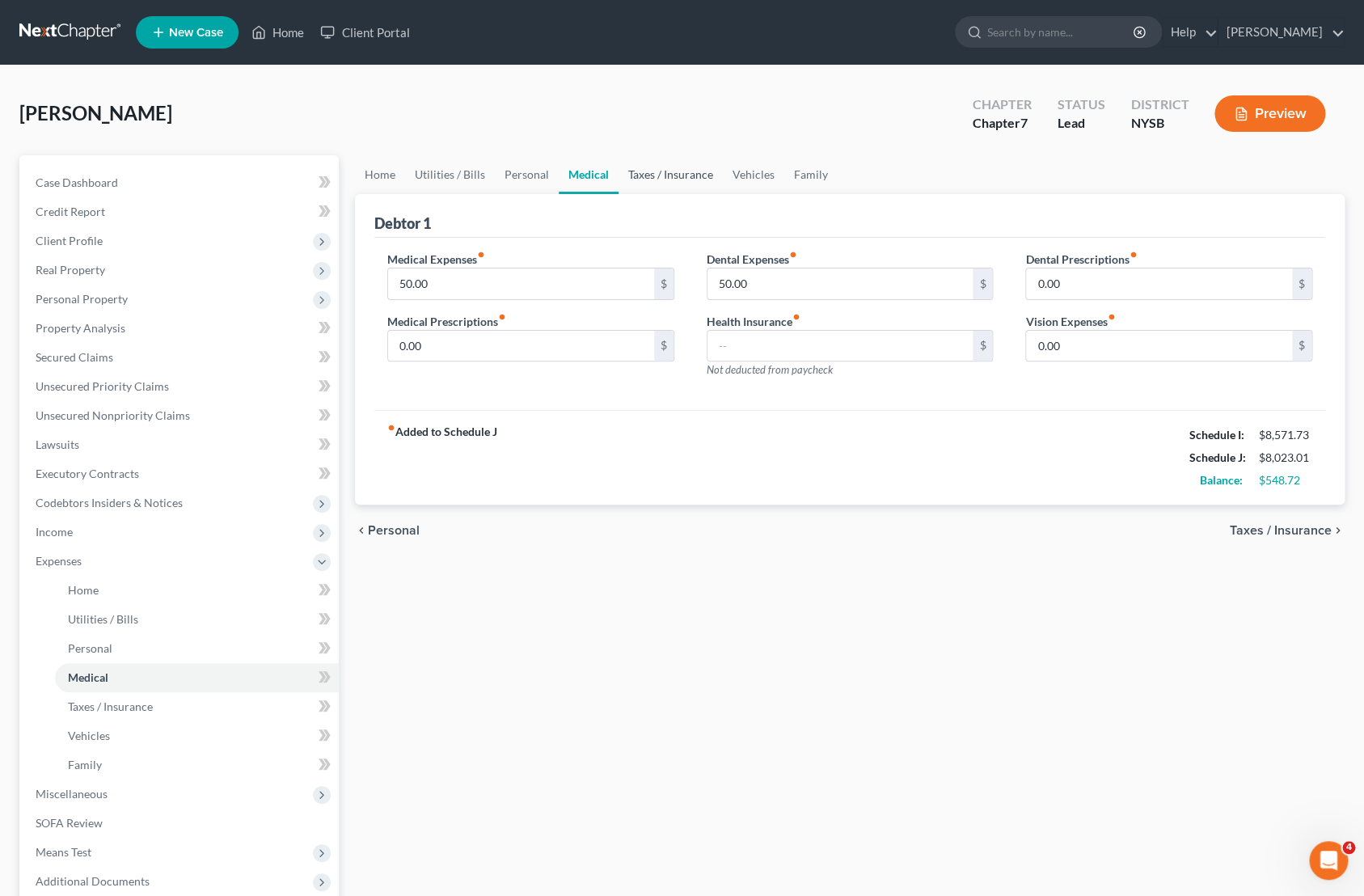
click at [677, 176] on link "Taxes / Insurance" at bounding box center [671, 175] width 104 height 39
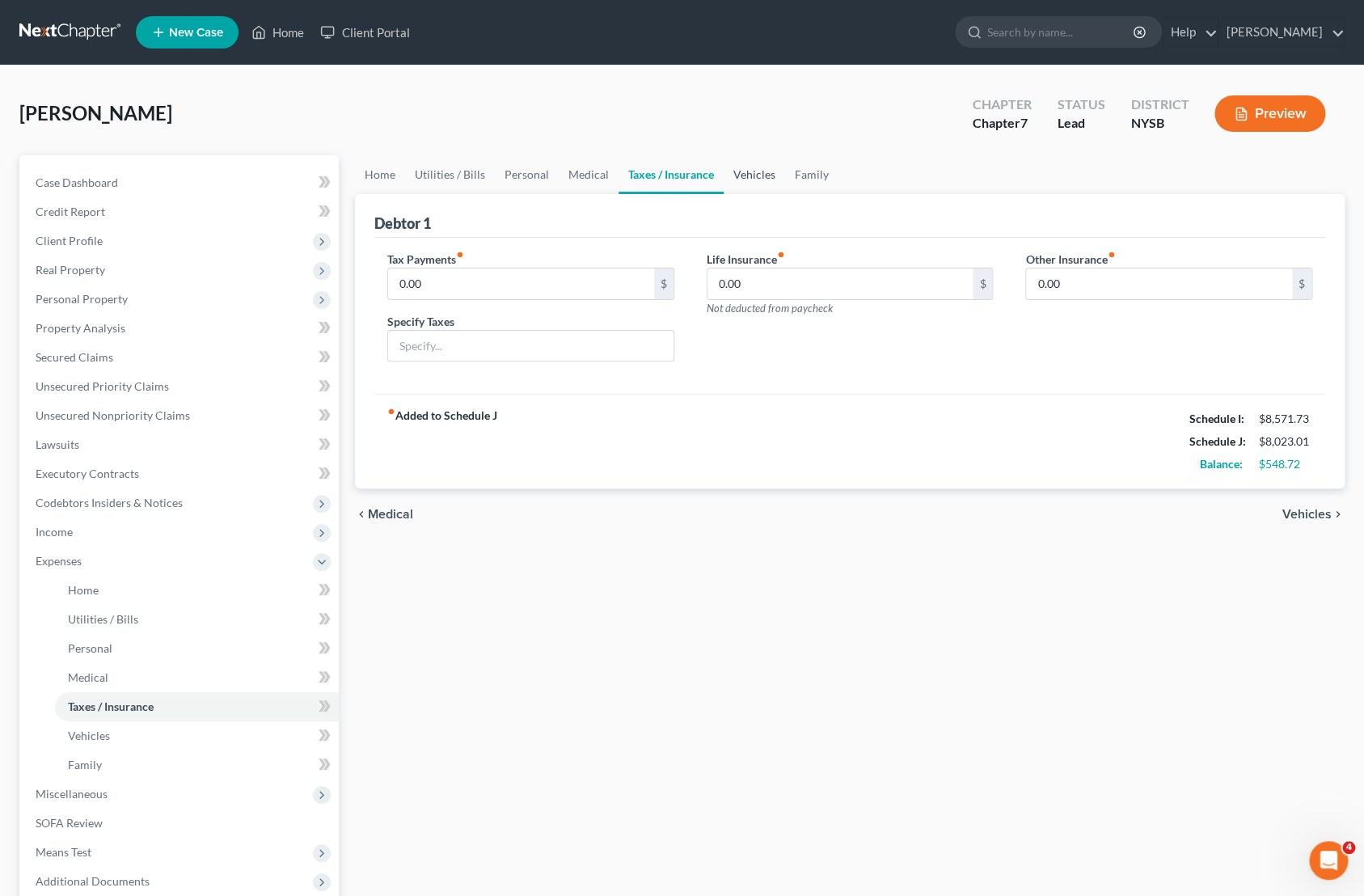
click at [746, 175] on link "Vehicles" at bounding box center [754, 175] width 61 height 39
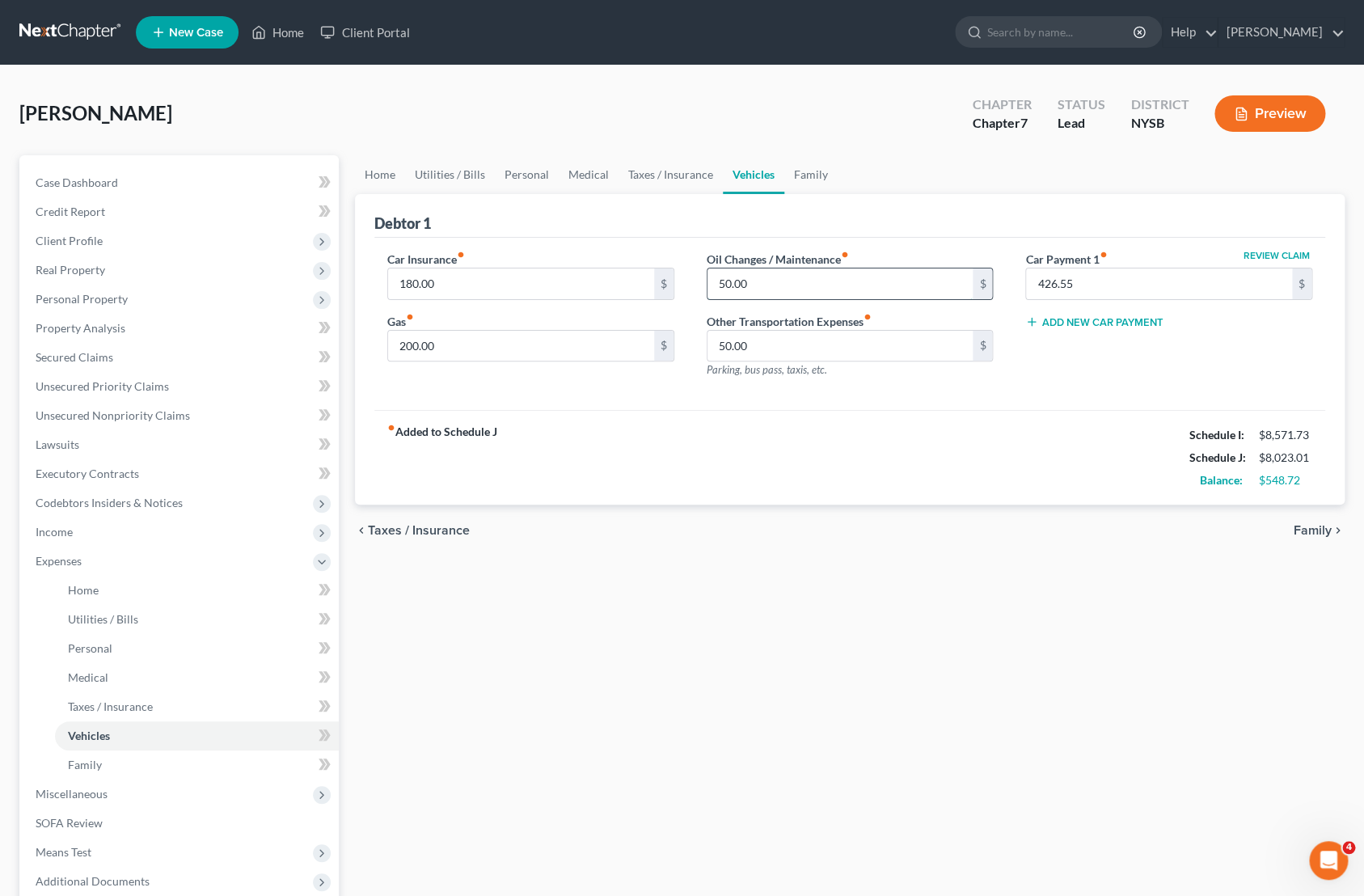
click at [727, 282] on input "50.00" at bounding box center [840, 284] width 266 height 31
click at [725, 281] on input "50.00" at bounding box center [840, 284] width 266 height 31
type input "100.00"
click at [411, 347] on input "200.00" at bounding box center [521, 346] width 266 height 31
click at [412, 346] on input "200.00" at bounding box center [521, 346] width 266 height 31
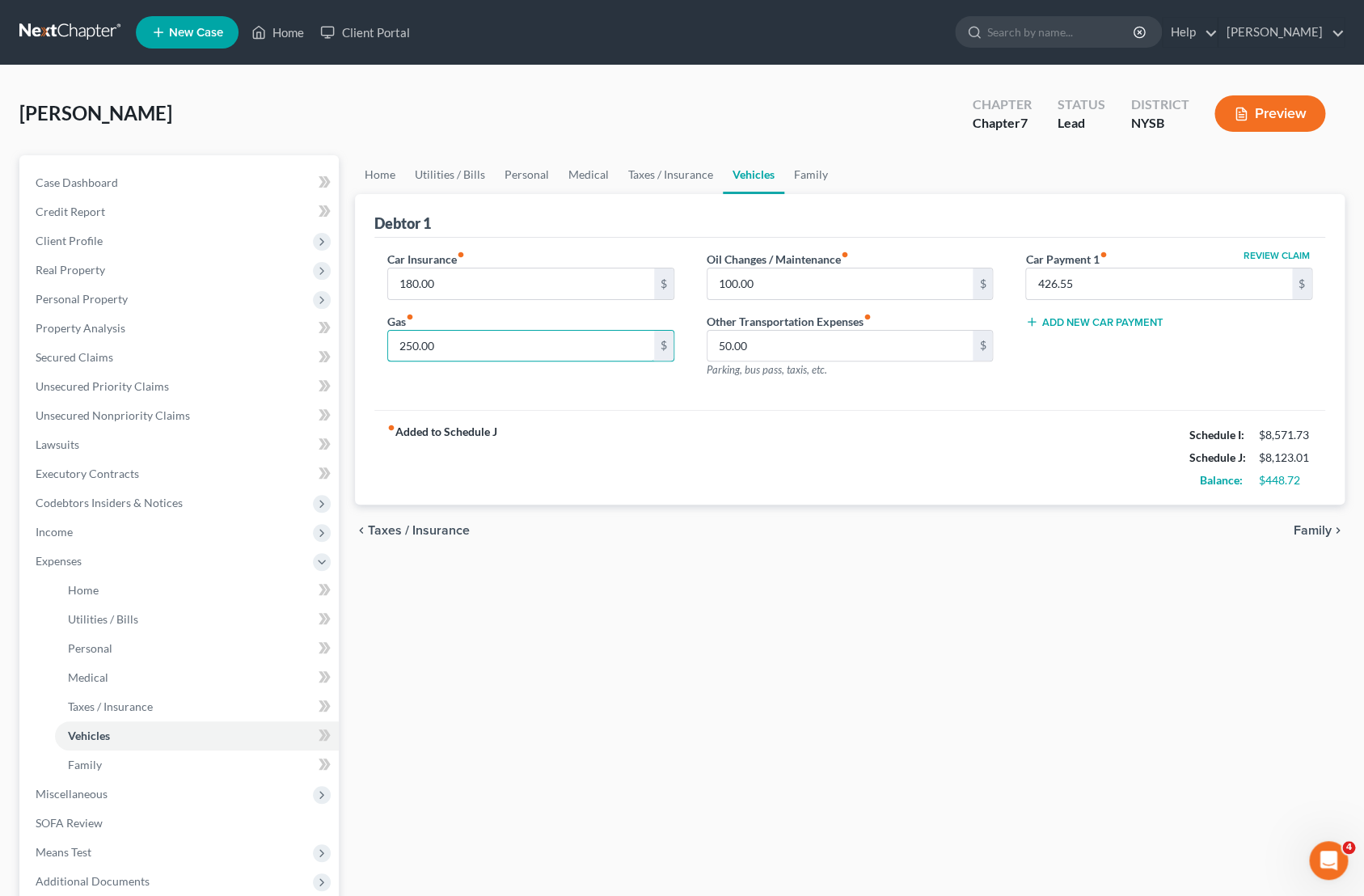
type input "250.00"
click at [637, 483] on div "fiber_manual_record Added to Schedule J Schedule I: $8,571.73 Schedule J: $8,12…" at bounding box center [850, 457] width 951 height 94
click at [812, 178] on link "Family" at bounding box center [812, 175] width 54 height 39
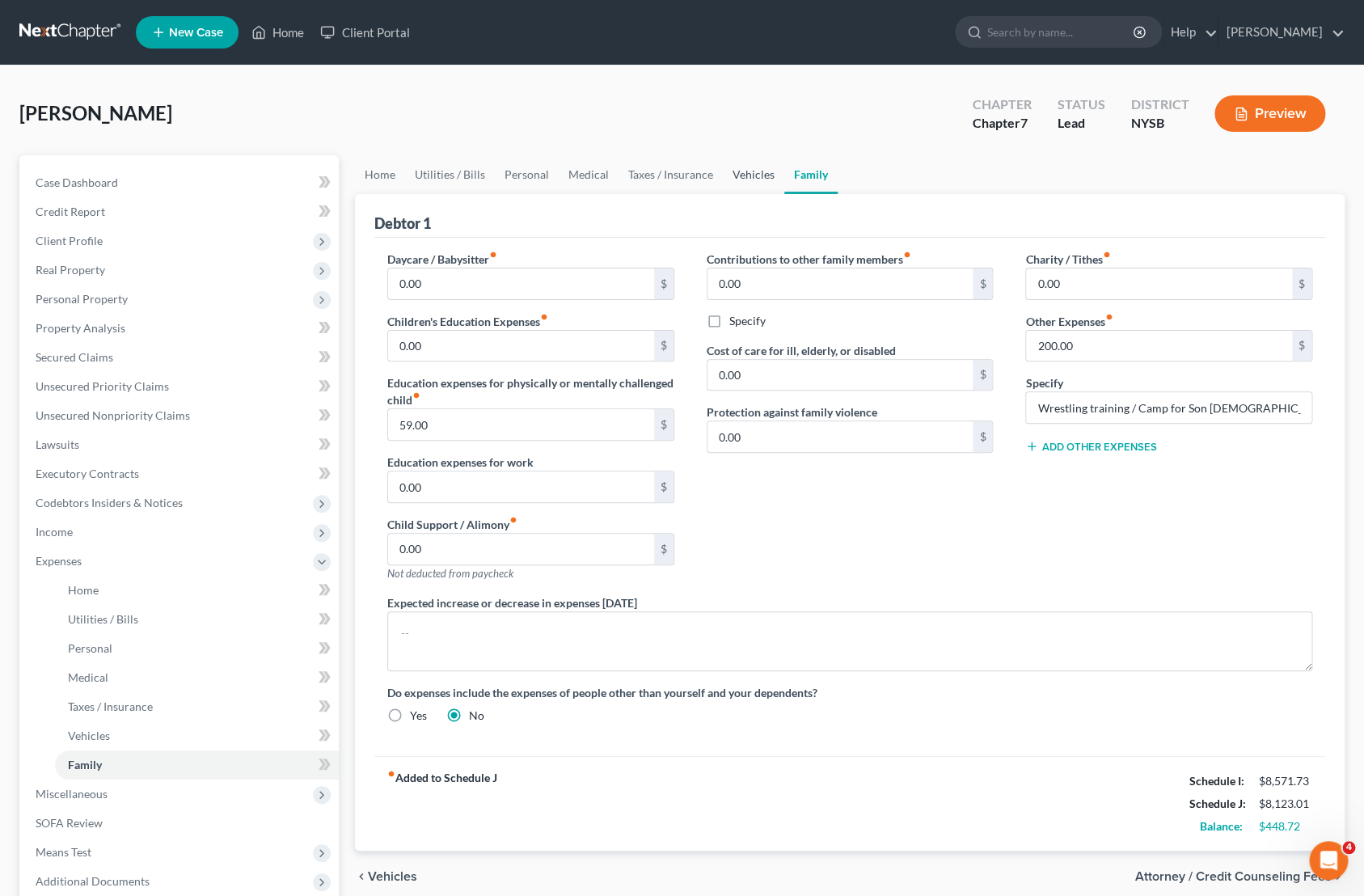
click at [758, 180] on link "Vehicles" at bounding box center [753, 175] width 61 height 39
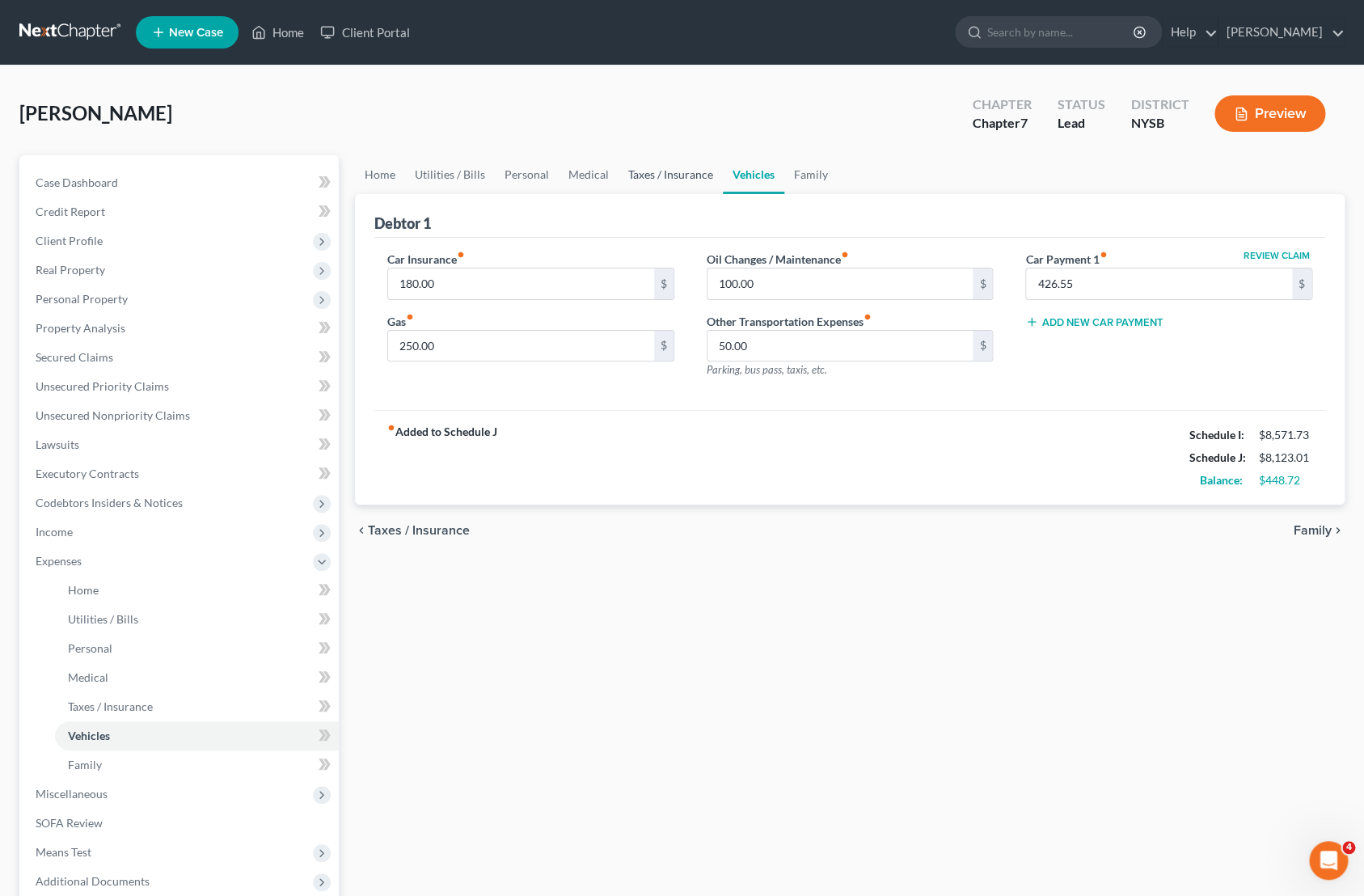
click at [671, 180] on link "Taxes / Insurance" at bounding box center [671, 175] width 104 height 39
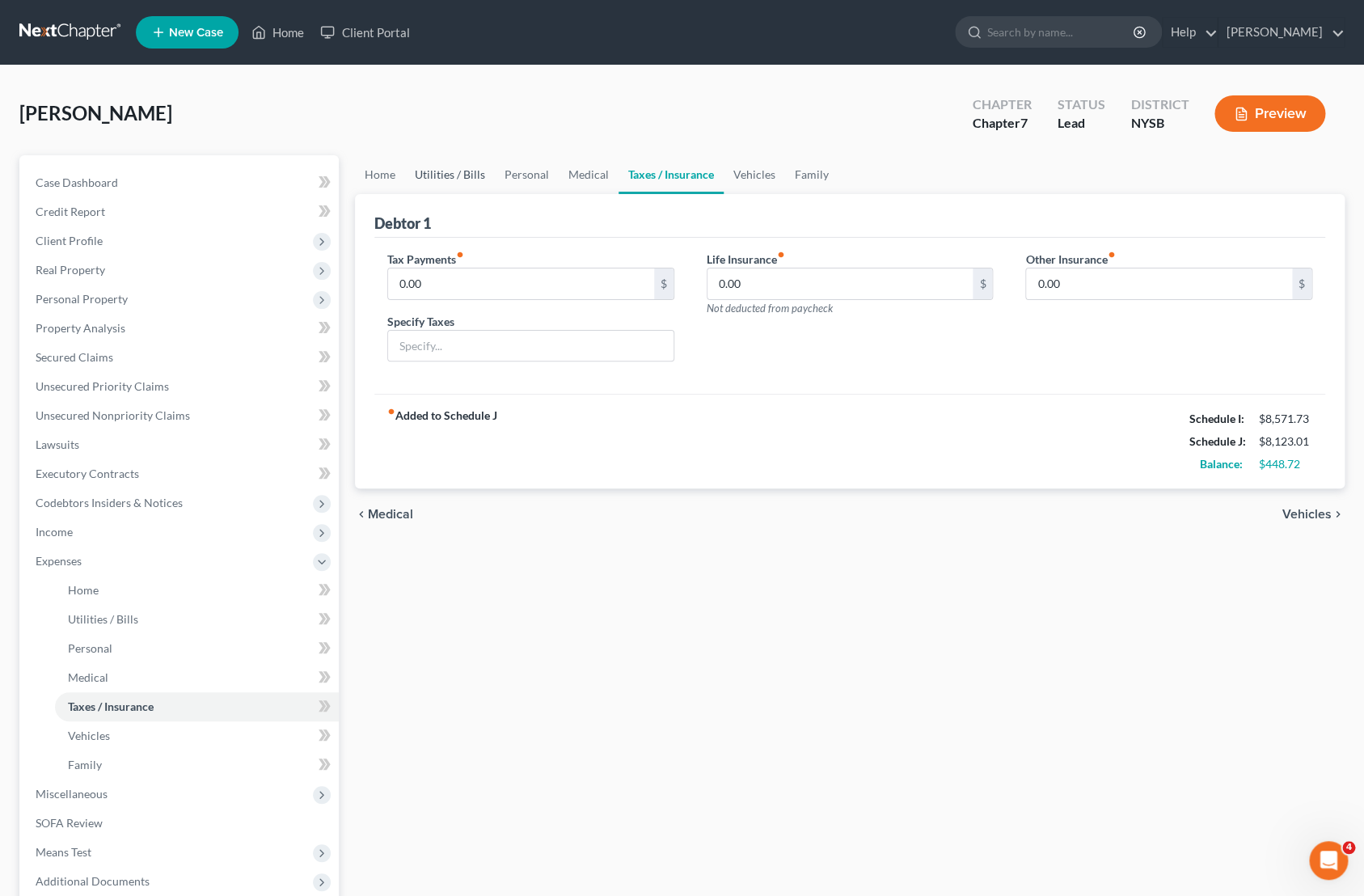
click at [455, 182] on link "Utilities / Bills" at bounding box center [450, 175] width 90 height 39
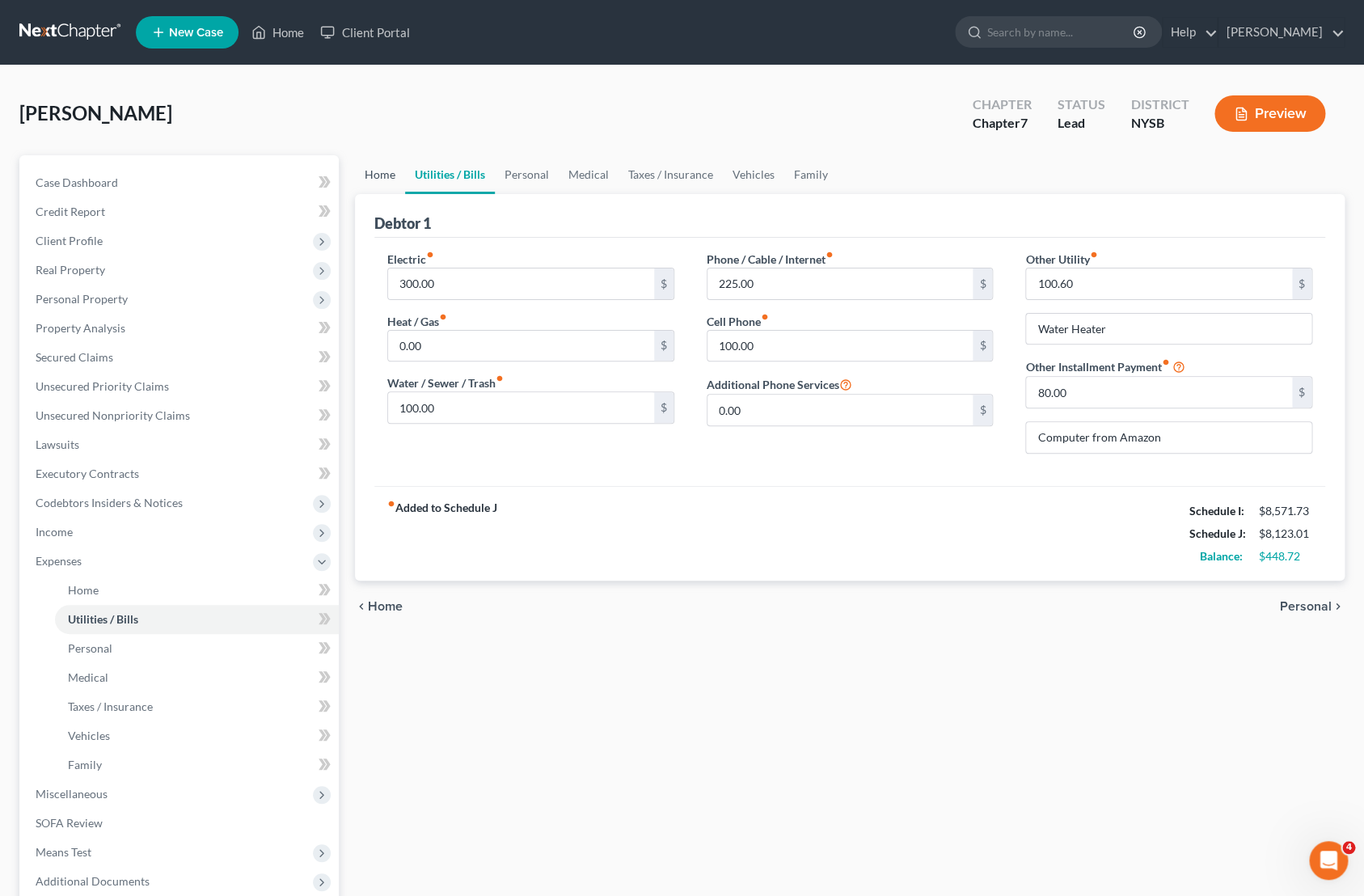
click at [376, 179] on link "Home" at bounding box center [381, 175] width 51 height 39
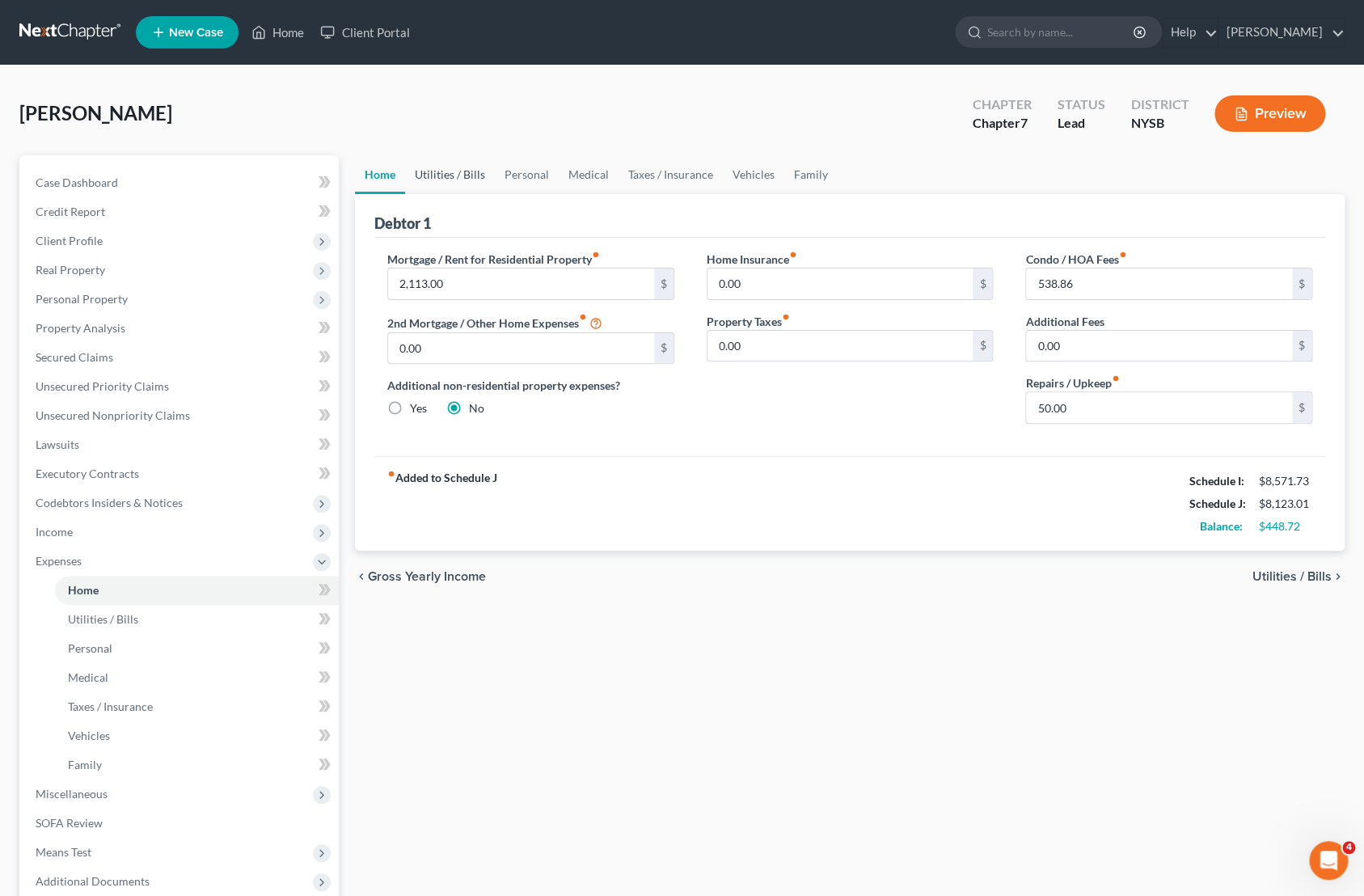
click at [433, 168] on link "Utilities / Bills" at bounding box center [450, 175] width 90 height 39
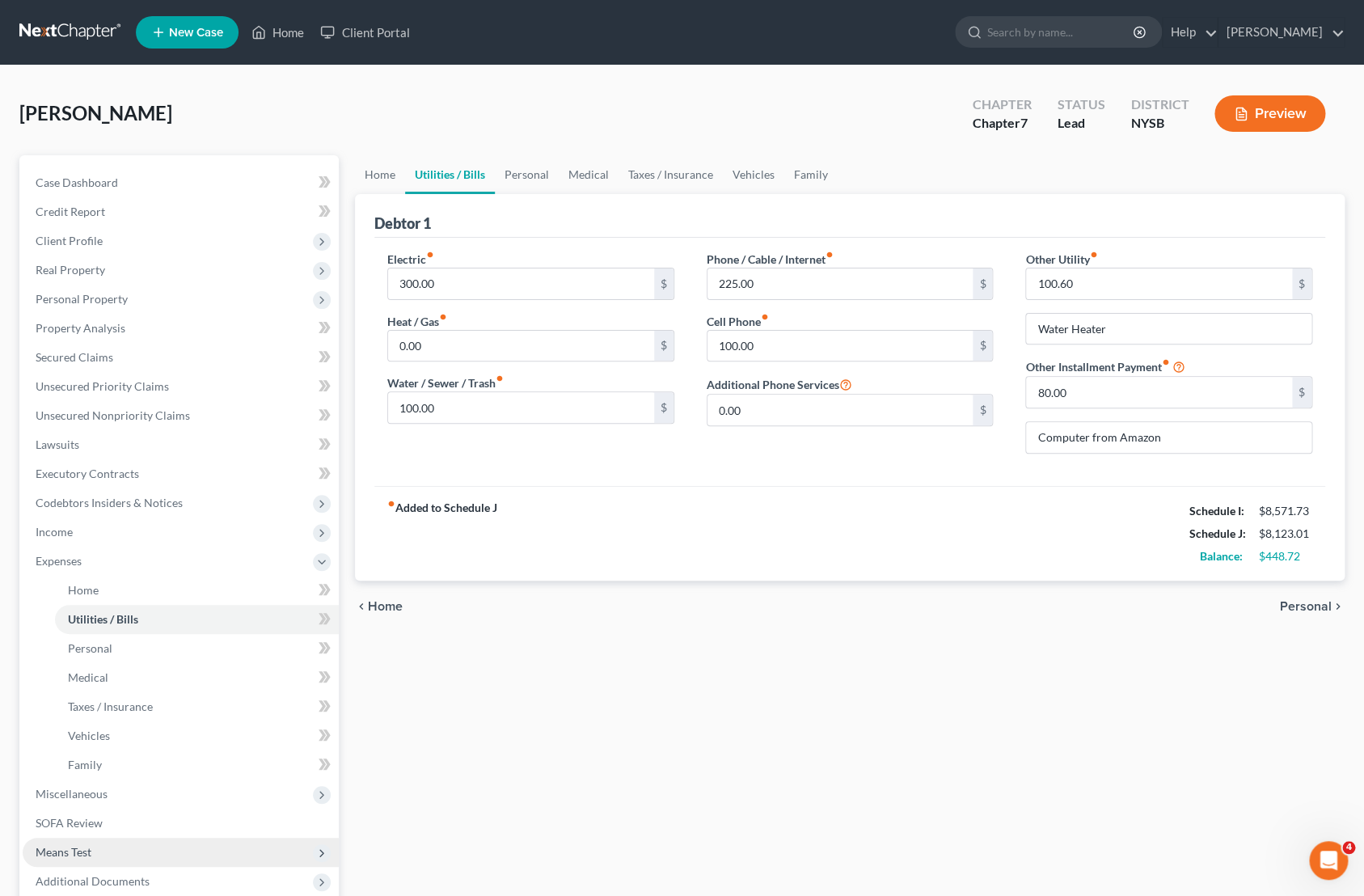
click at [66, 857] on span "Means Test" at bounding box center [64, 851] width 55 height 14
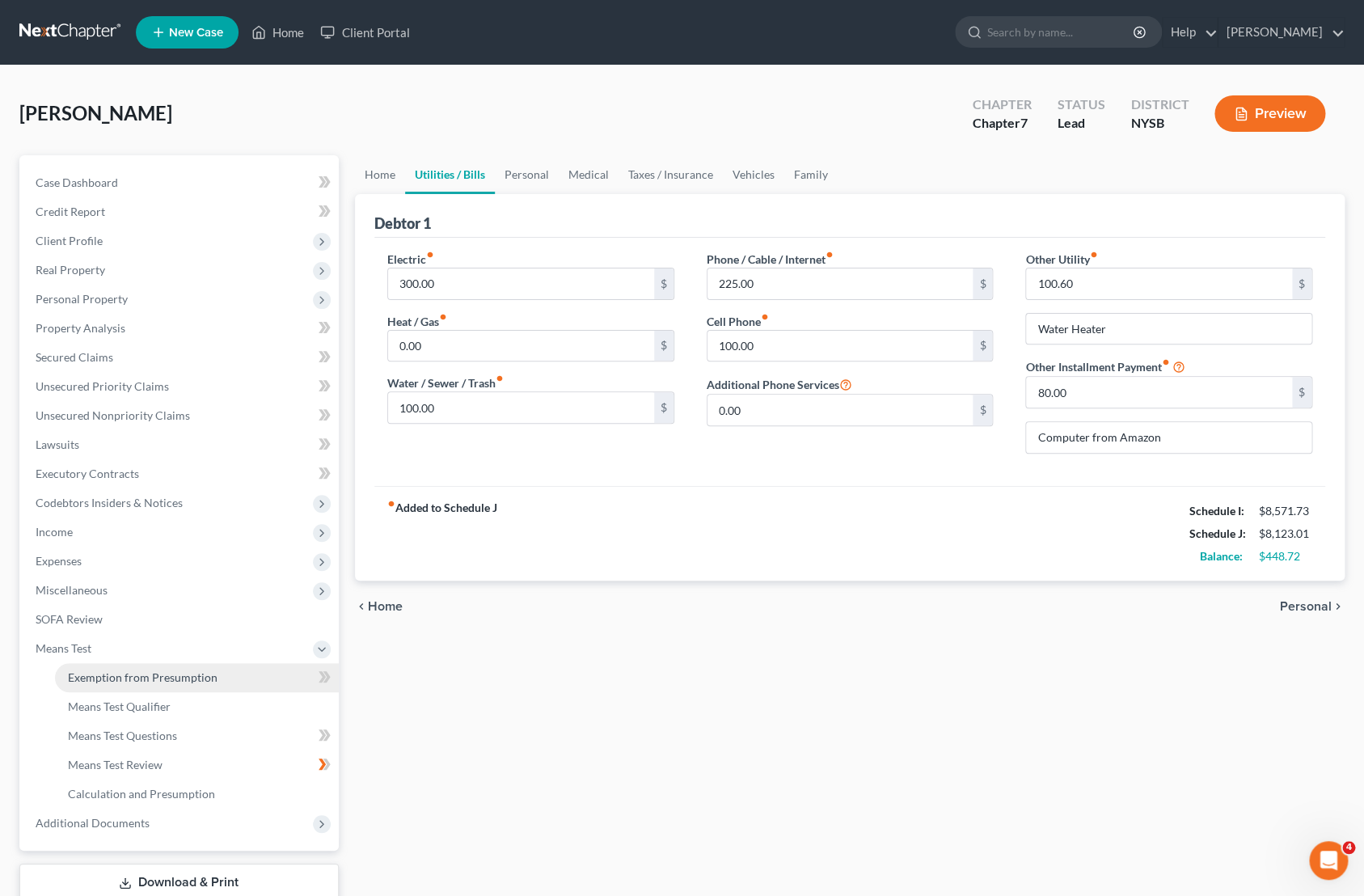
click at [142, 674] on span "Exemption from Presumption" at bounding box center [143, 677] width 150 height 14
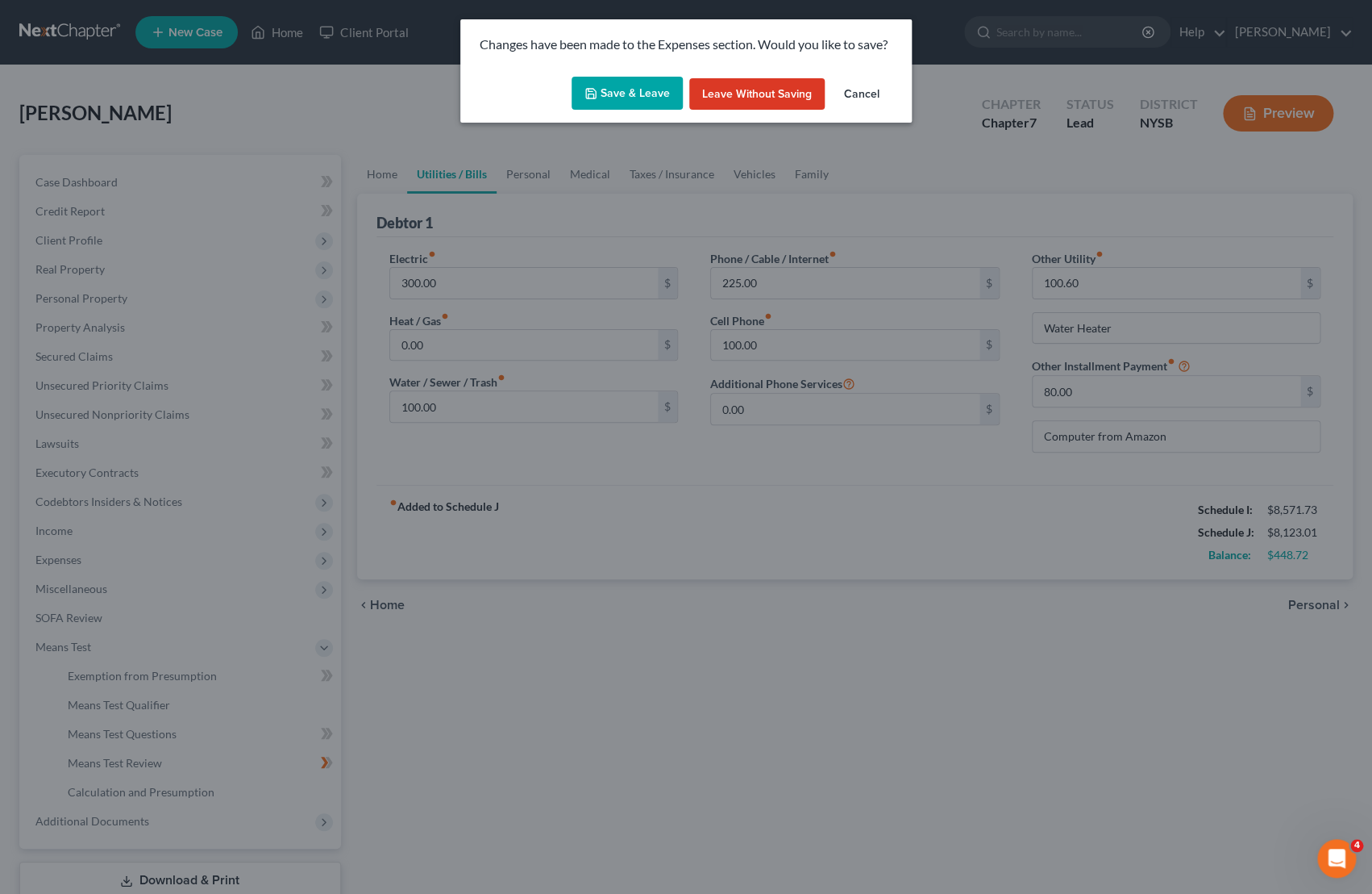
click at [603, 97] on button "Save & Leave" at bounding box center [627, 93] width 111 height 34
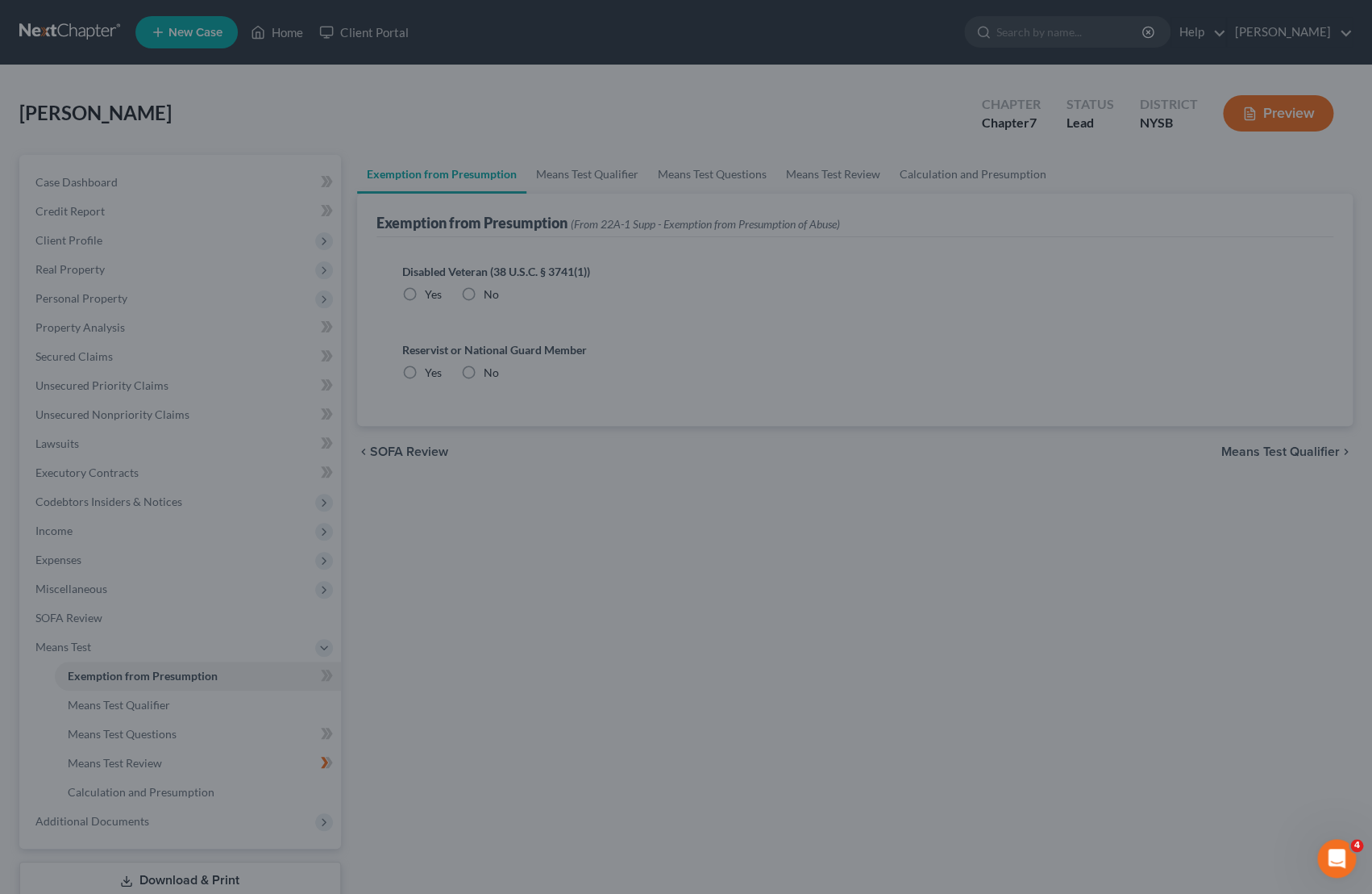
radio input "true"
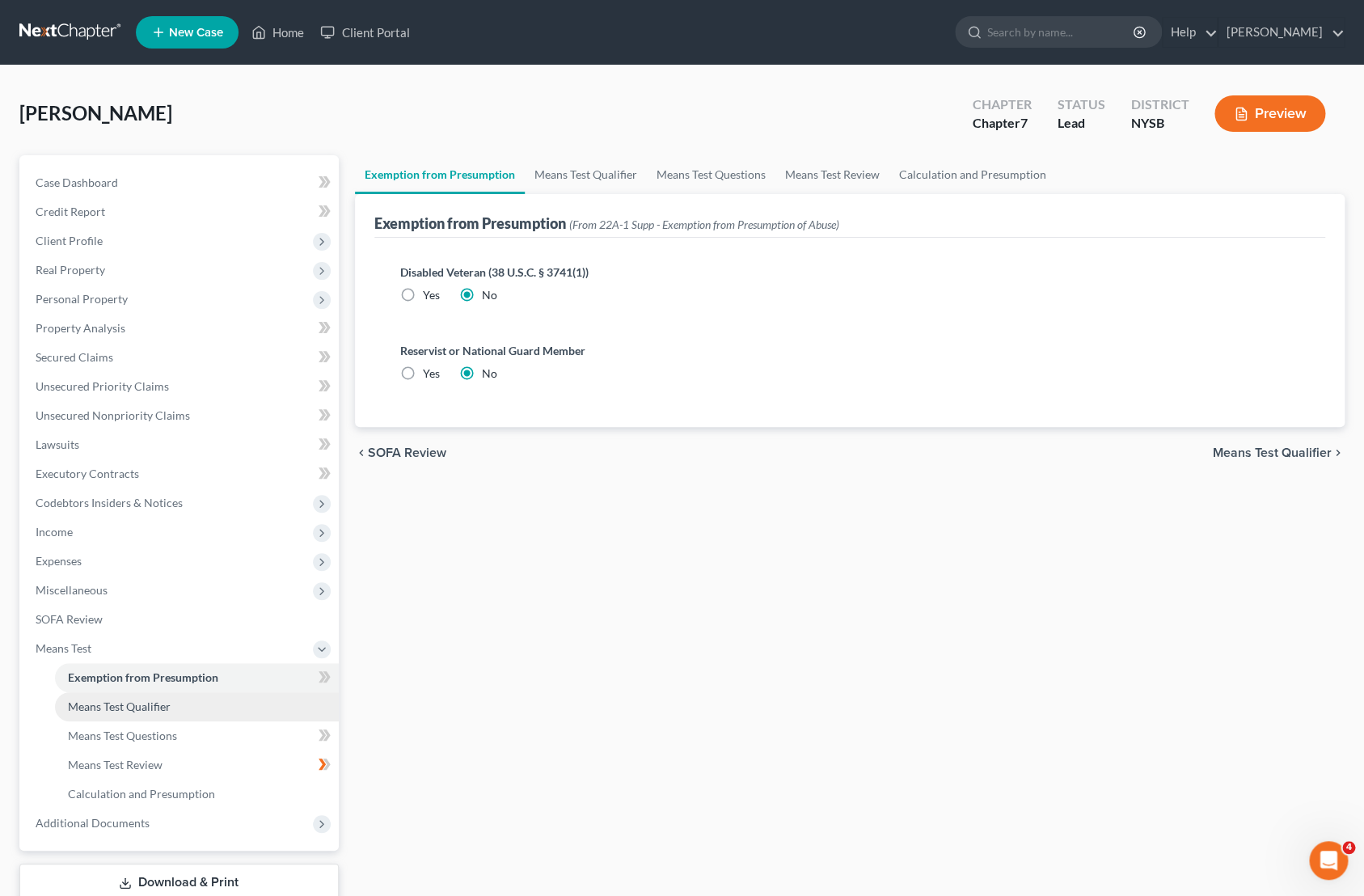
click at [124, 715] on link "Means Test Qualifier" at bounding box center [196, 707] width 284 height 29
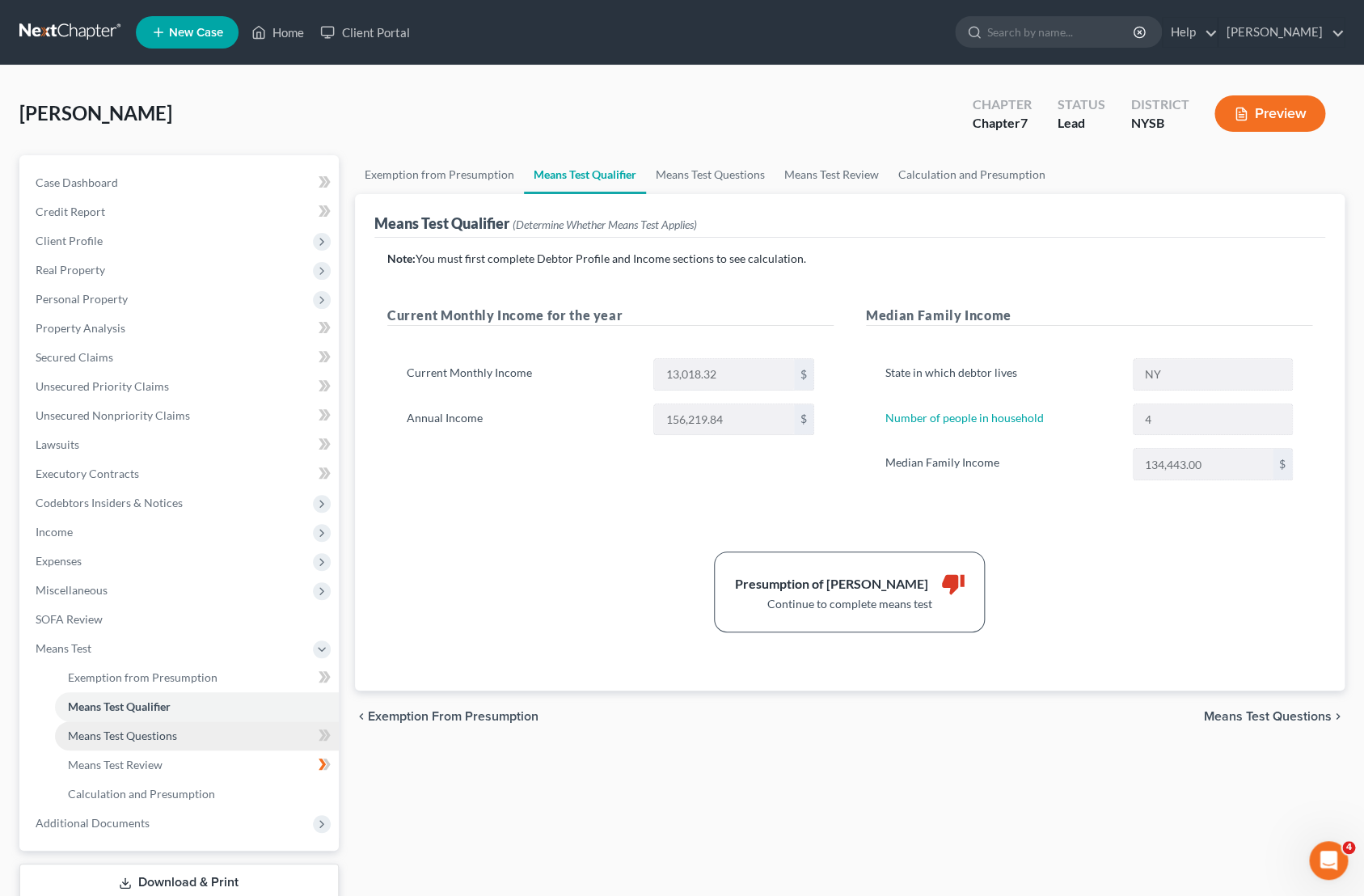
click at [162, 740] on span "Means Test Questions" at bounding box center [122, 735] width 109 height 14
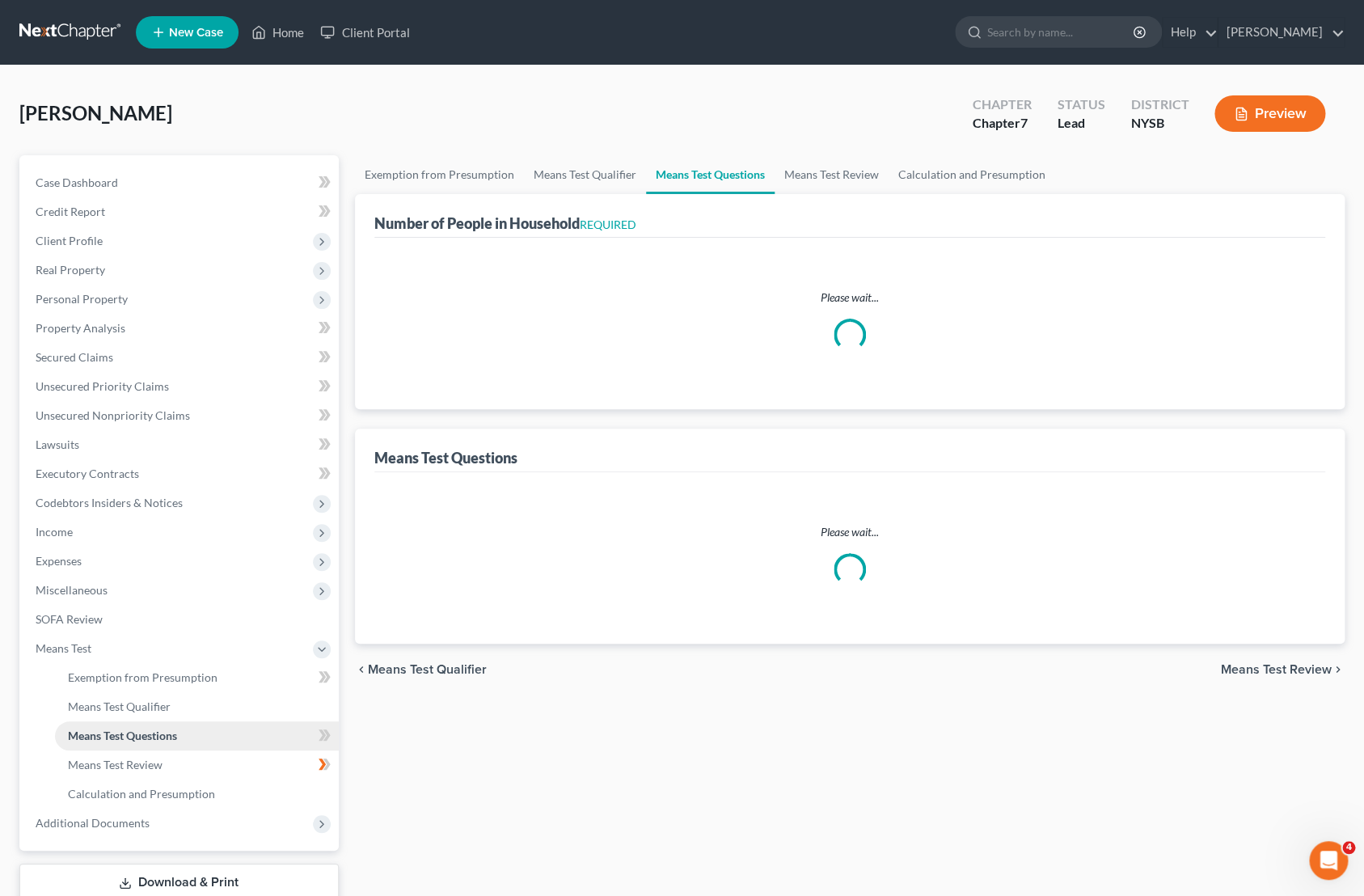
select select "1"
select select "60"
select select "24"
select select "0"
select select "60"
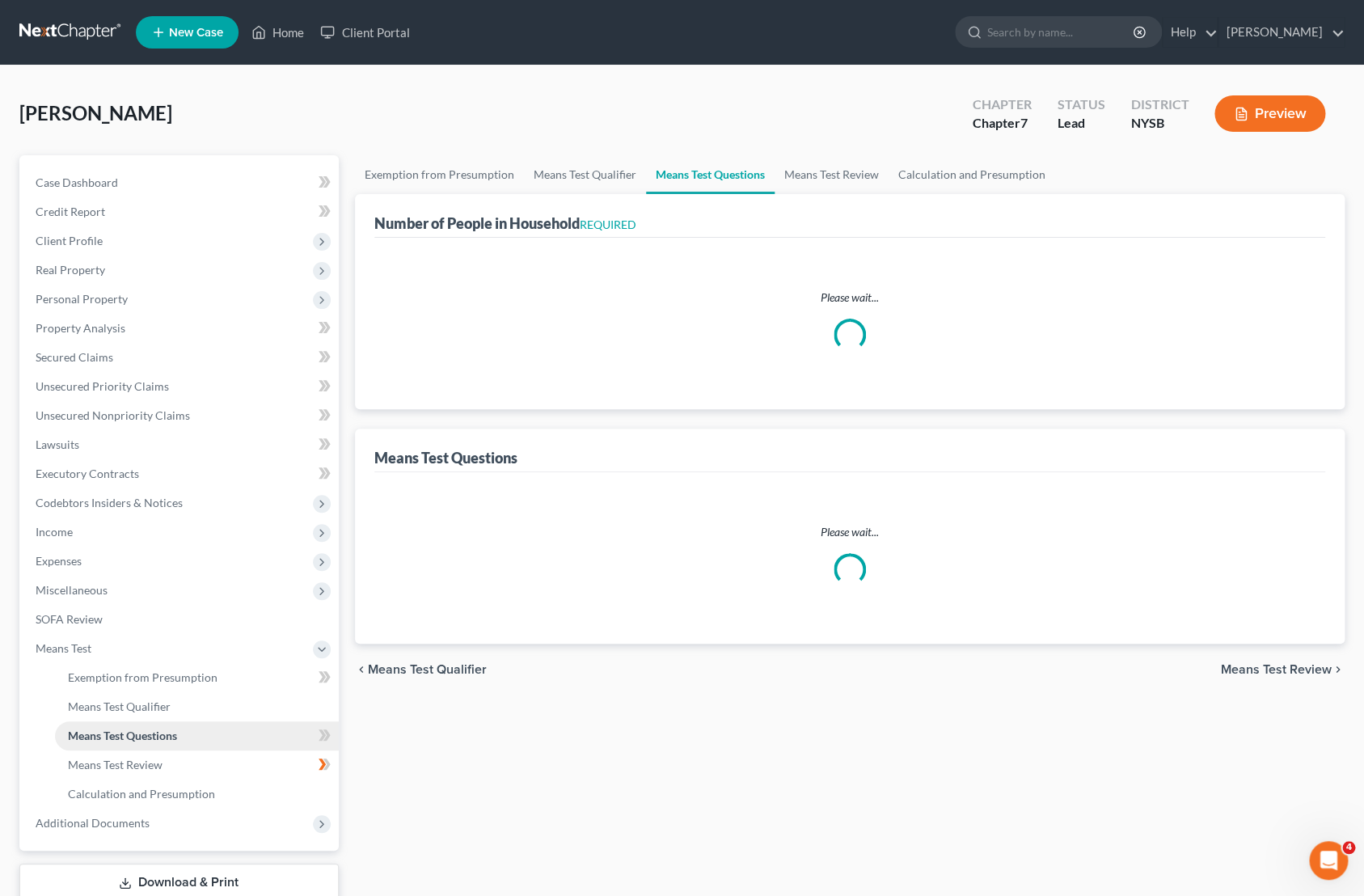
select select "4"
select select "0"
select select "2"
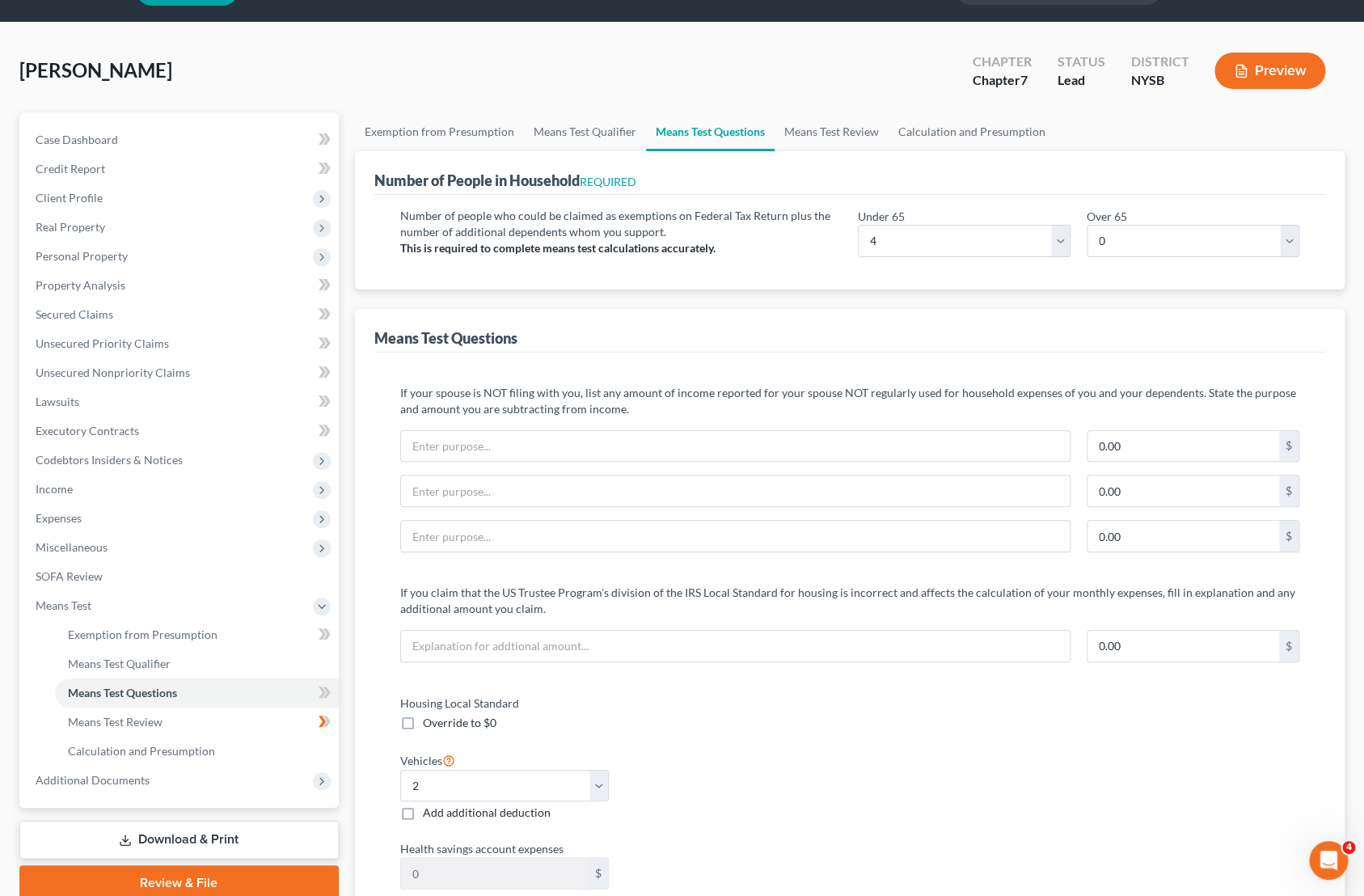
scroll to position [143, 0]
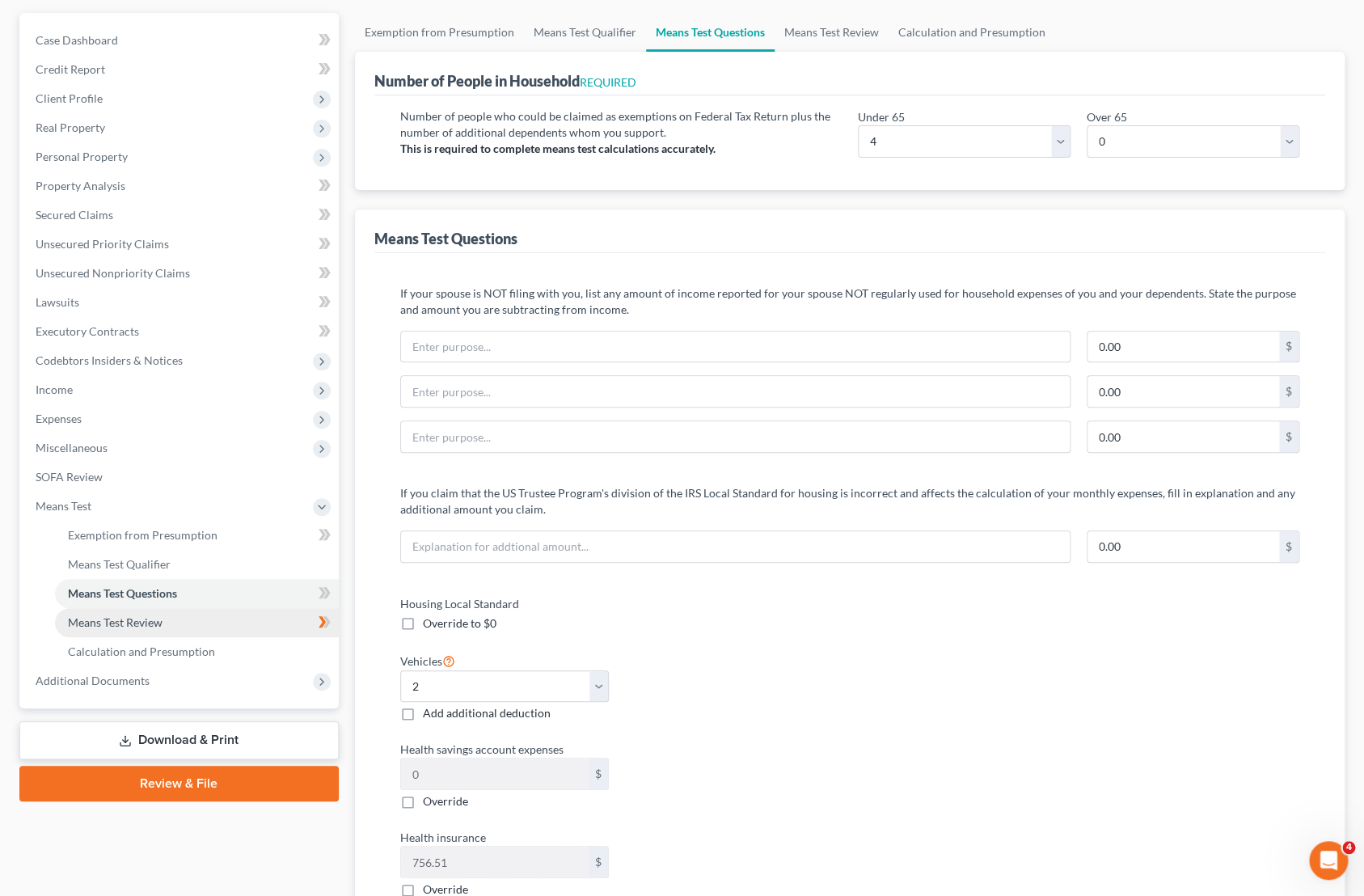
click at [133, 617] on span "Means Test Review" at bounding box center [115, 621] width 95 height 14
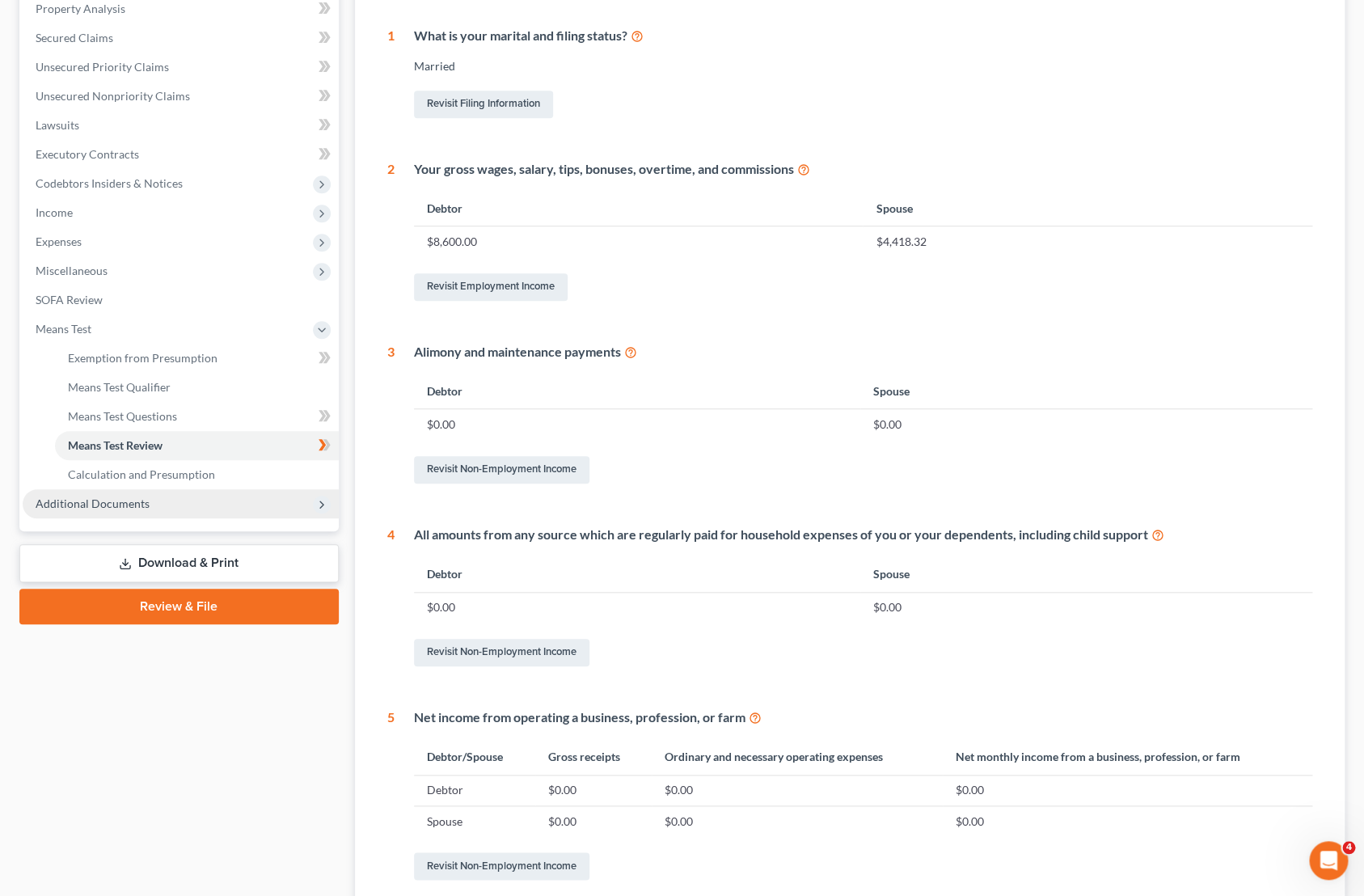
scroll to position [340, 0]
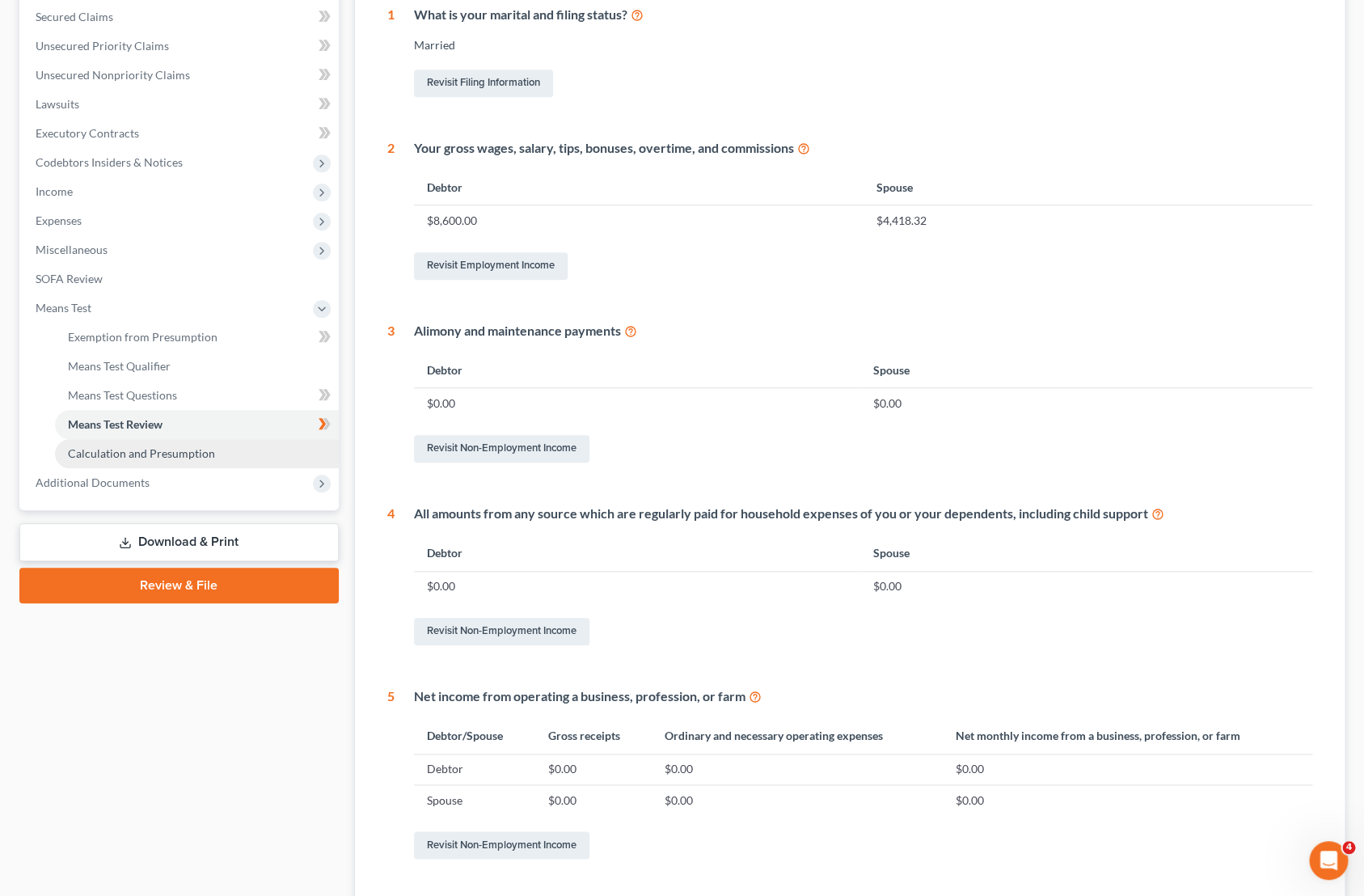
click at [178, 459] on span "Calculation and Presumption" at bounding box center [141, 453] width 147 height 14
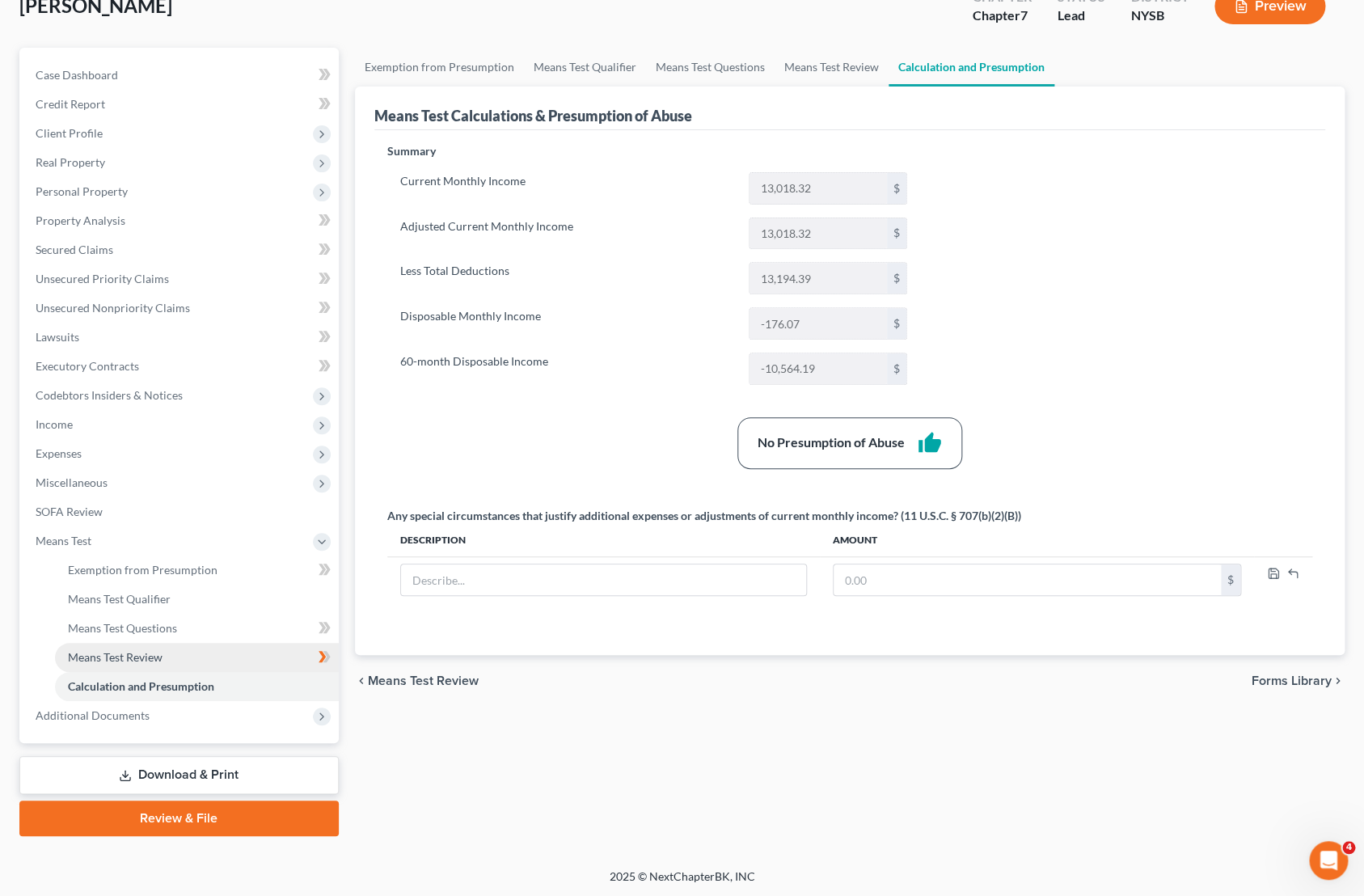
click at [169, 648] on link "Means Test Review" at bounding box center [196, 657] width 284 height 29
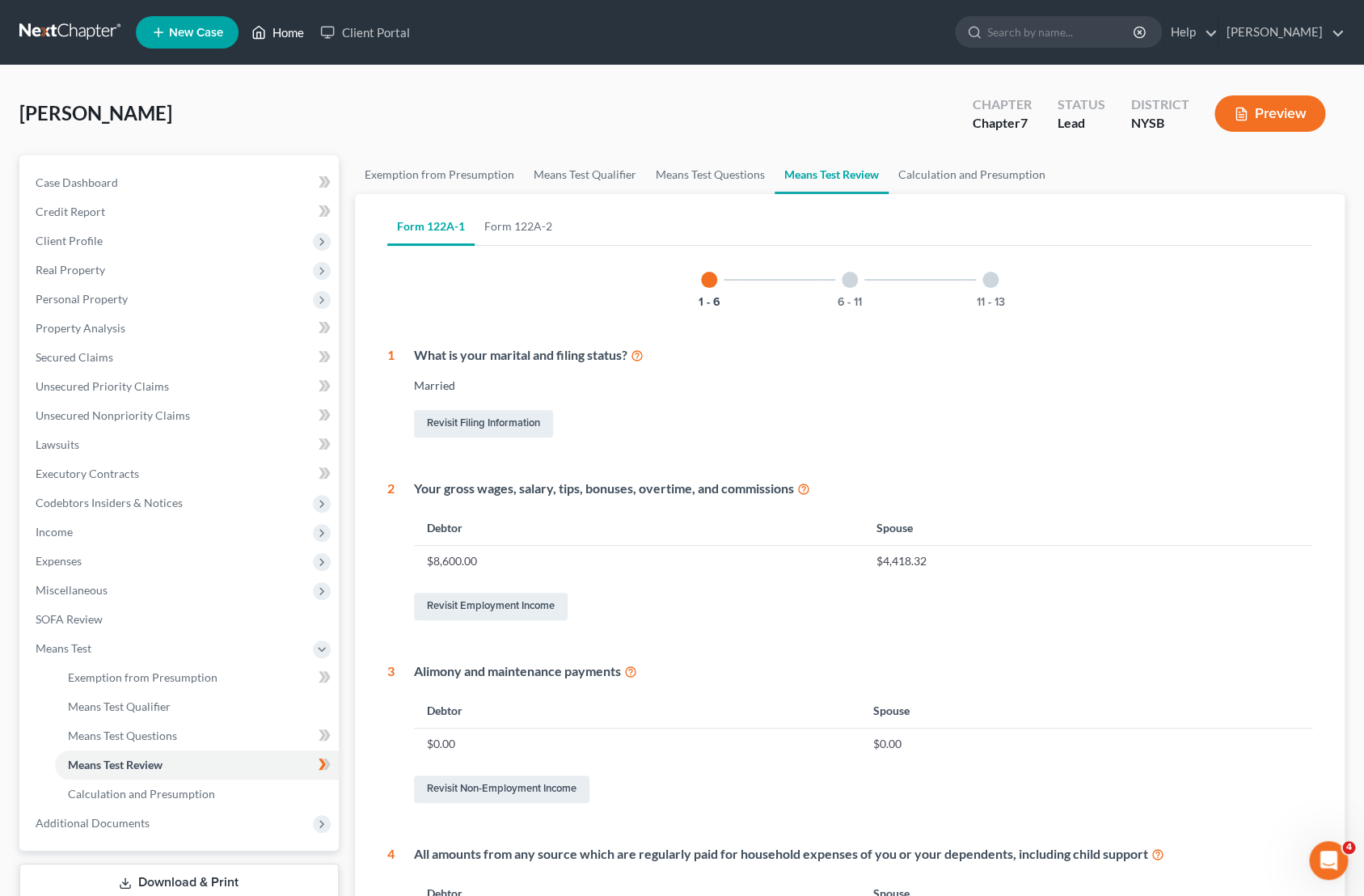
click at [276, 37] on link "Home" at bounding box center [278, 33] width 68 height 29
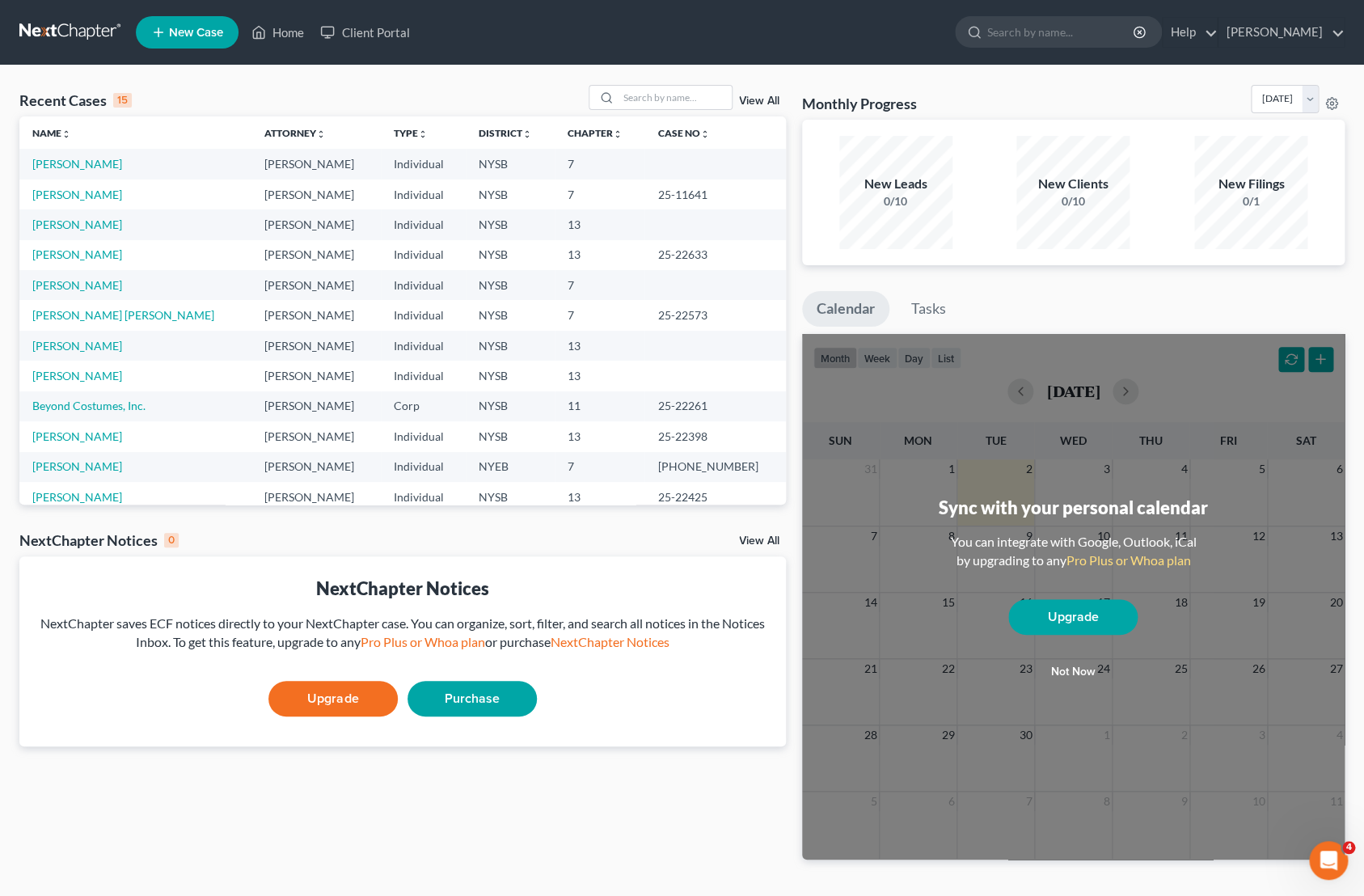
click at [116, 174] on td "Assenzio-Moreiras, Jennifer" at bounding box center [135, 164] width 232 height 30
click at [117, 171] on td "Assenzio-Moreiras, Jennifer" at bounding box center [135, 164] width 232 height 30
click at [121, 166] on link "Assenzio-Moreiras, Jennifer" at bounding box center [77, 164] width 90 height 14
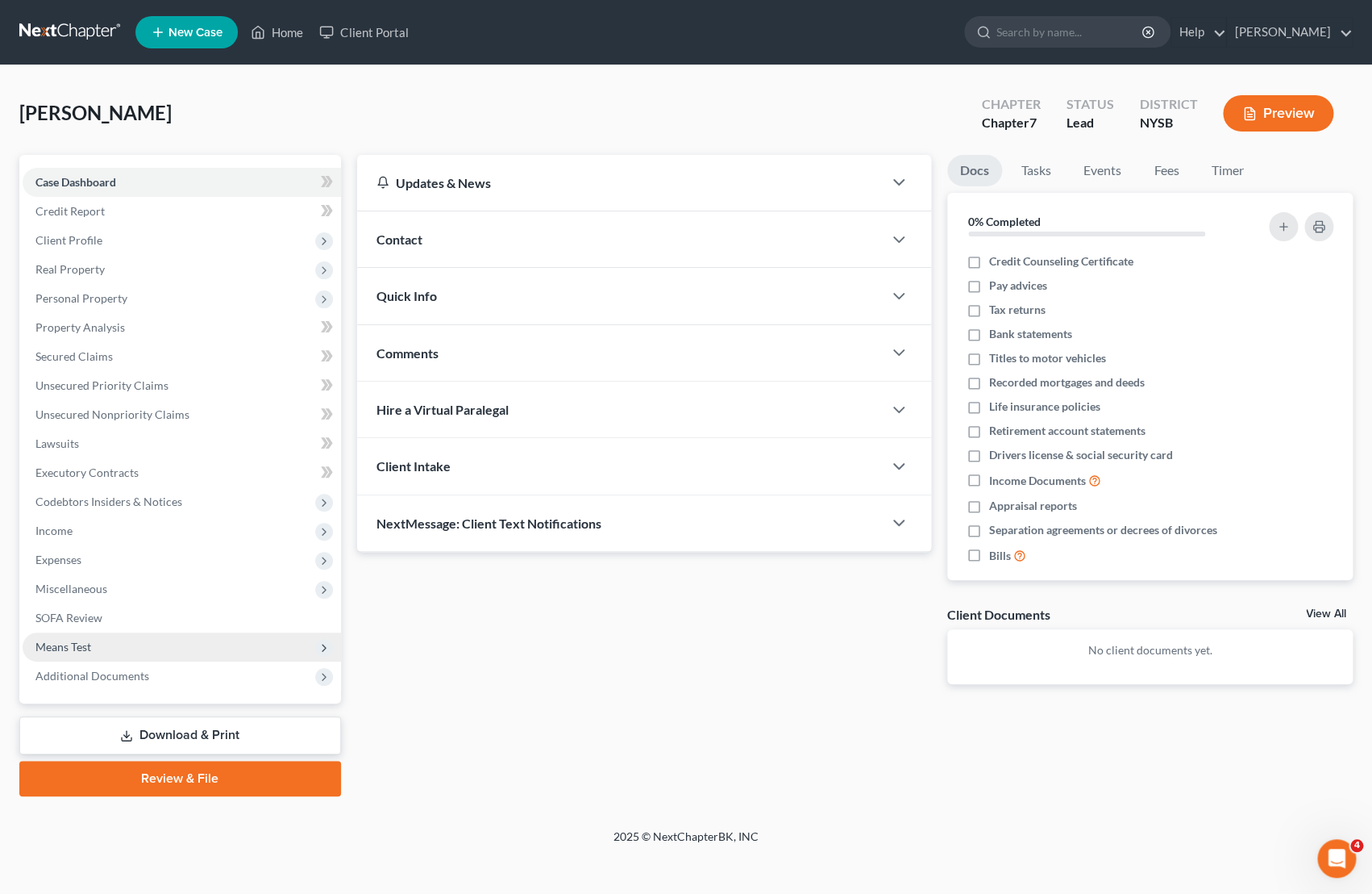
click at [81, 649] on span "Means Test" at bounding box center [63, 646] width 55 height 14
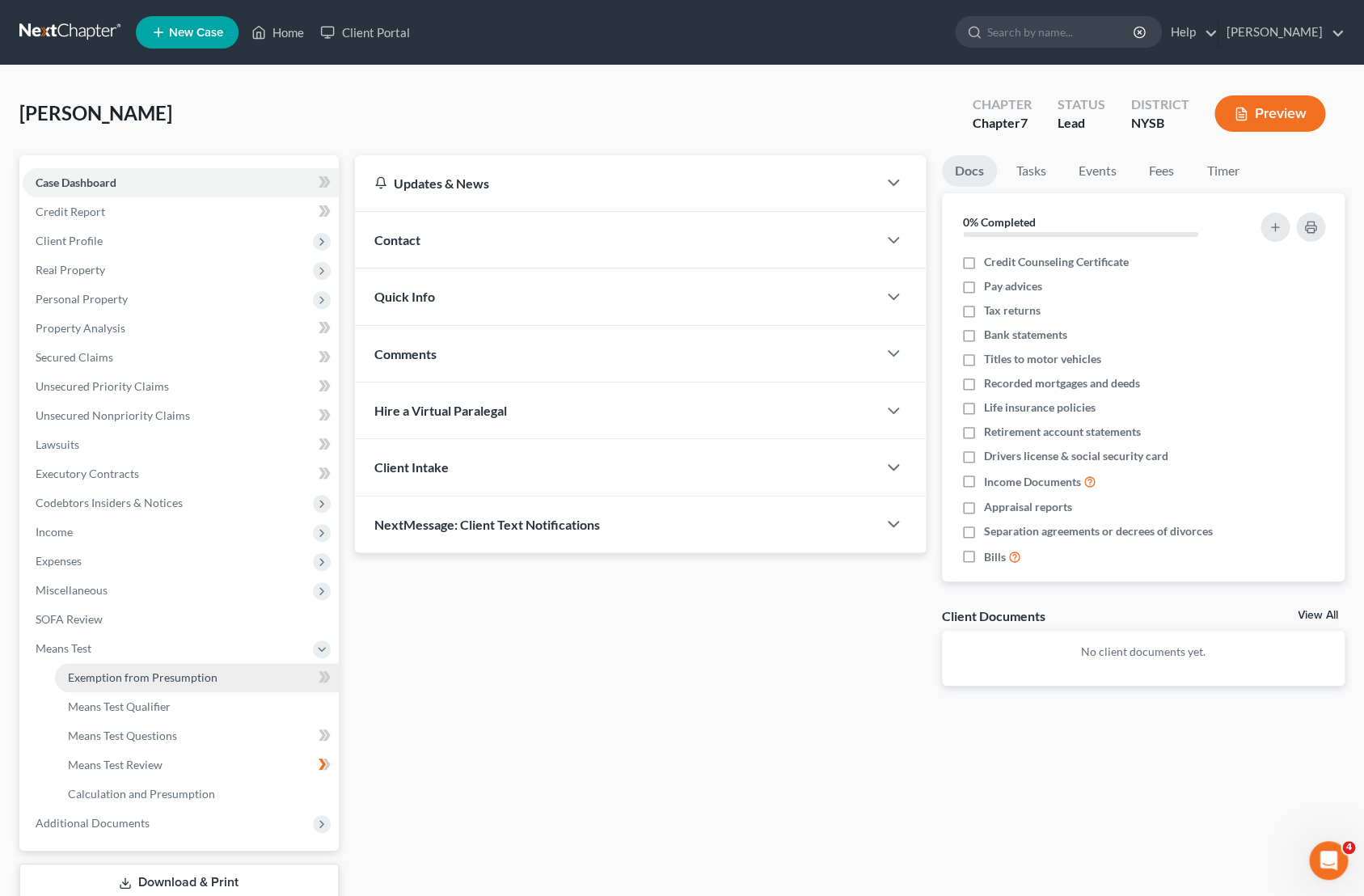
click at [188, 682] on span "Exemption from Presumption" at bounding box center [143, 677] width 150 height 14
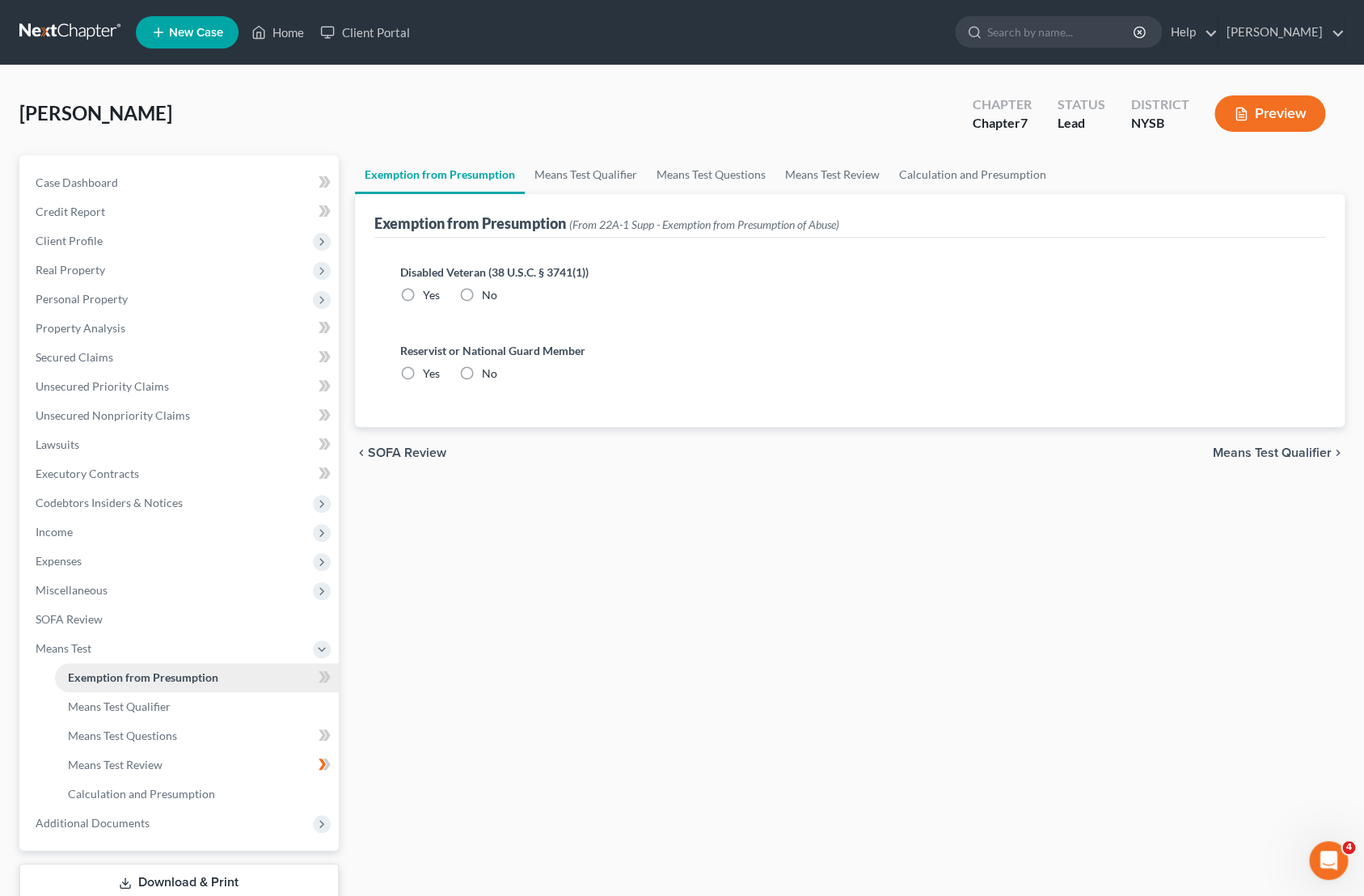
radio input "true"
click at [171, 697] on link "Means Test Qualifier" at bounding box center [196, 707] width 284 height 29
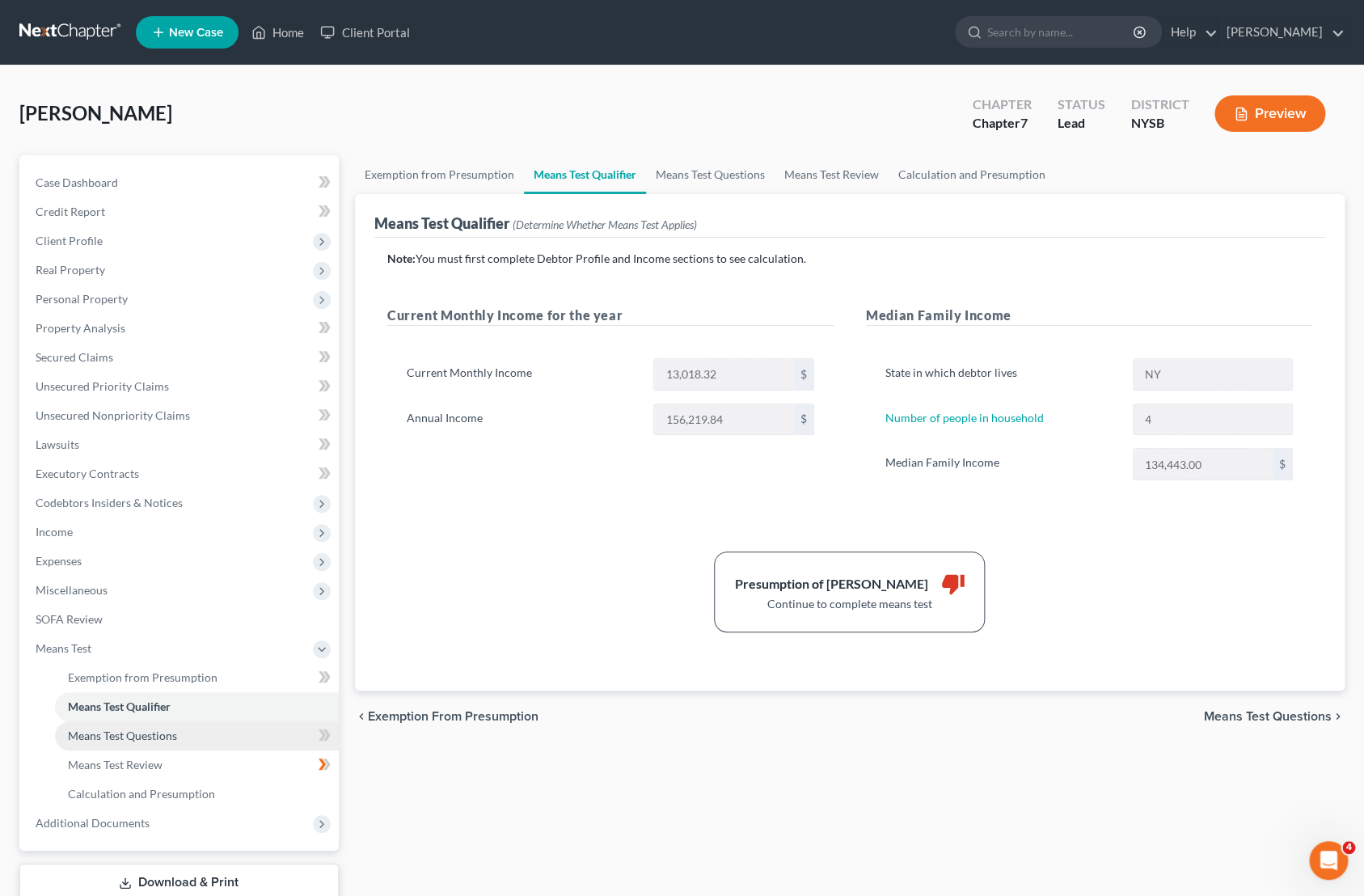
click at [159, 740] on span "Means Test Questions" at bounding box center [122, 735] width 109 height 14
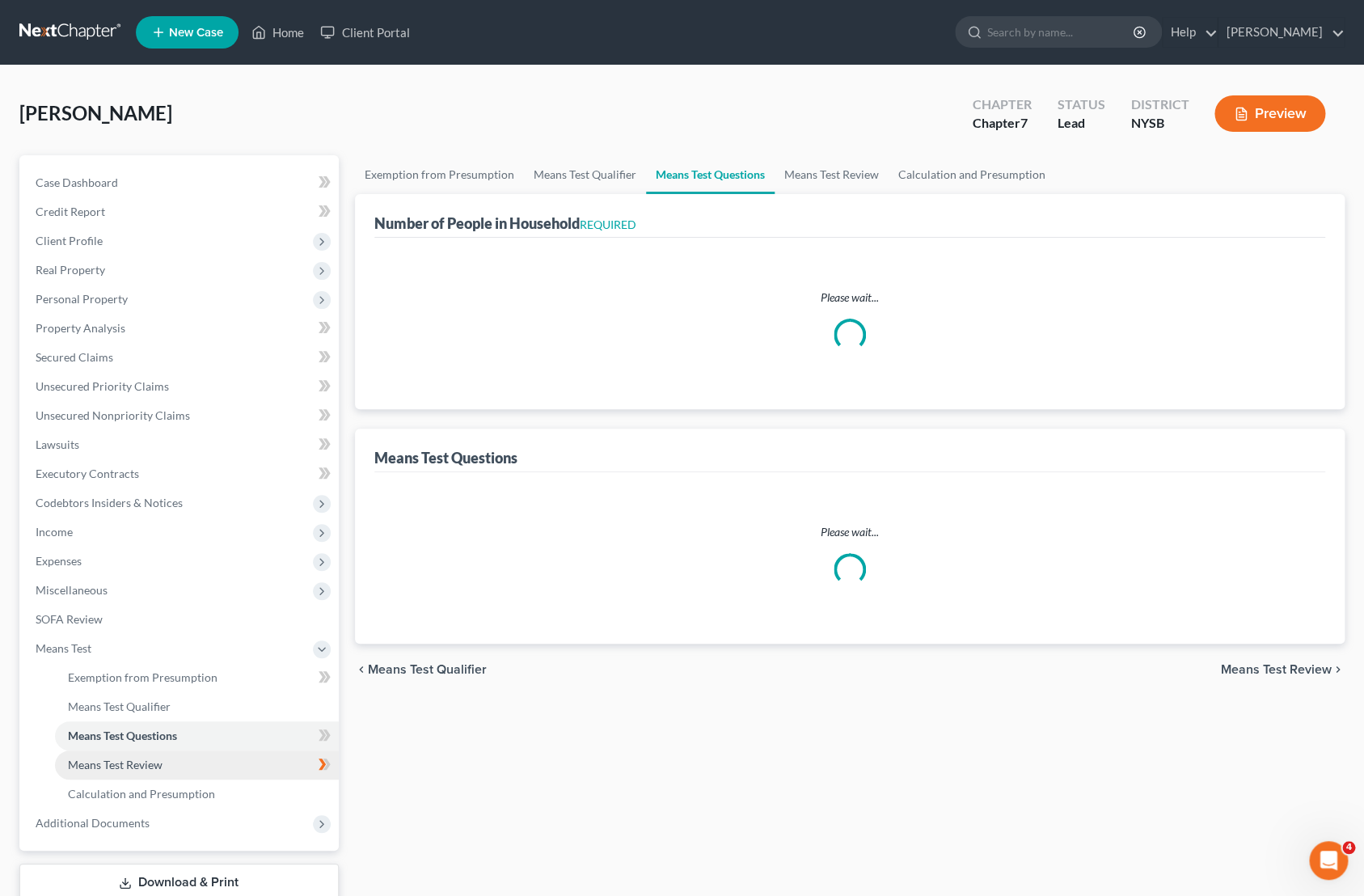
select select "1"
select select "60"
select select "24"
select select "0"
select select "60"
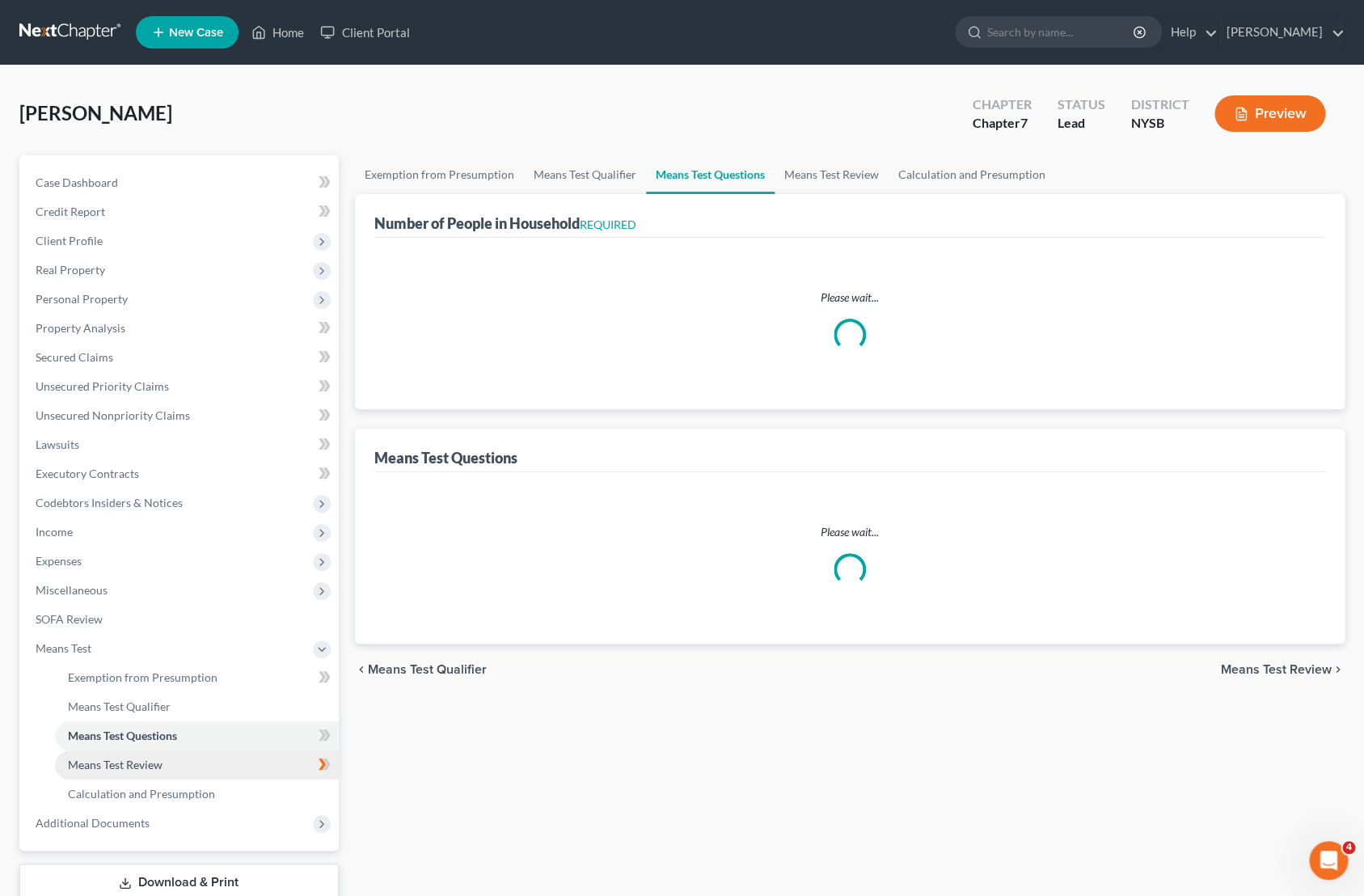
select select "4"
select select "0"
select select "2"
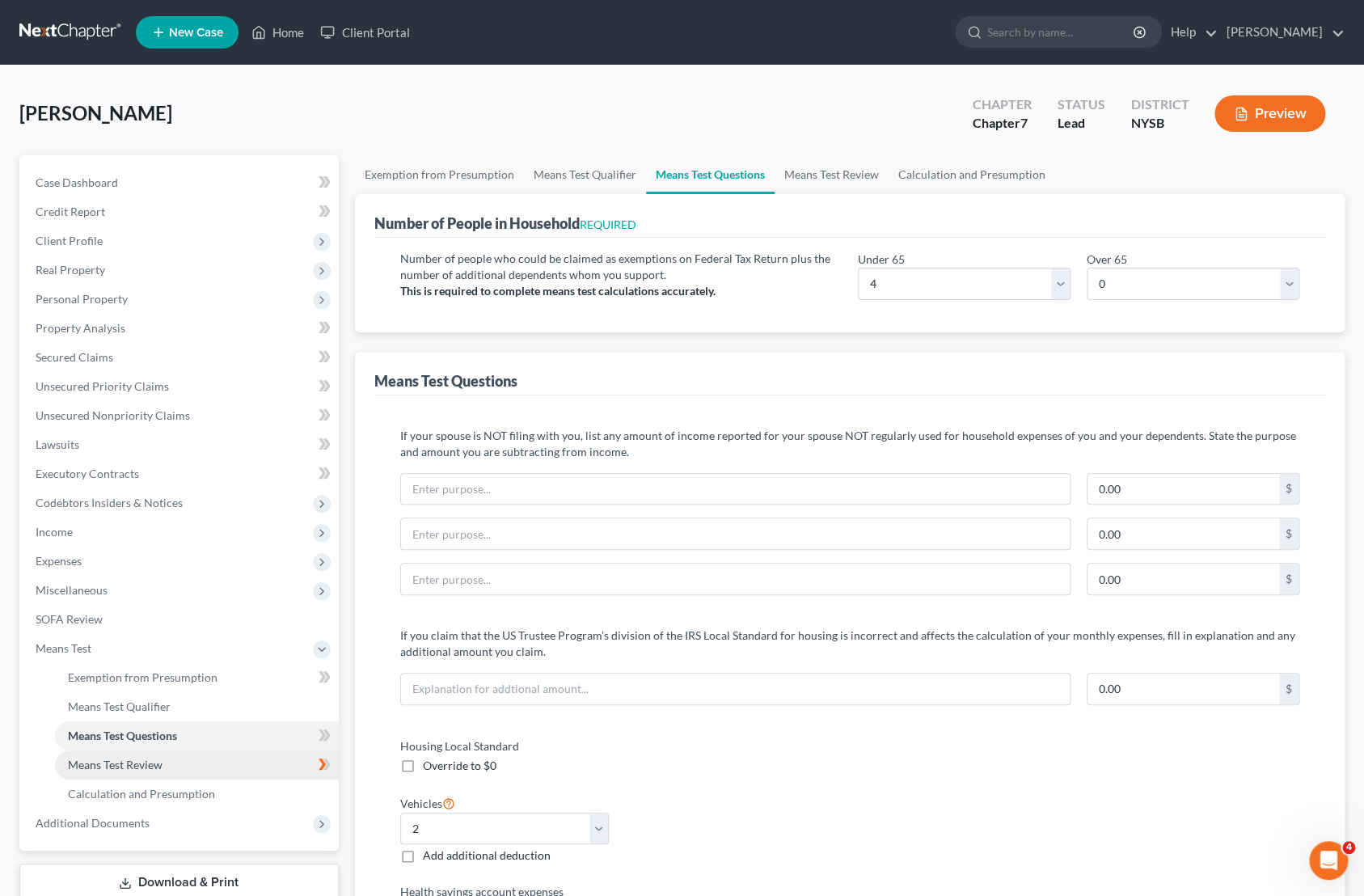
click at [156, 766] on span "Means Test Review" at bounding box center [115, 764] width 95 height 14
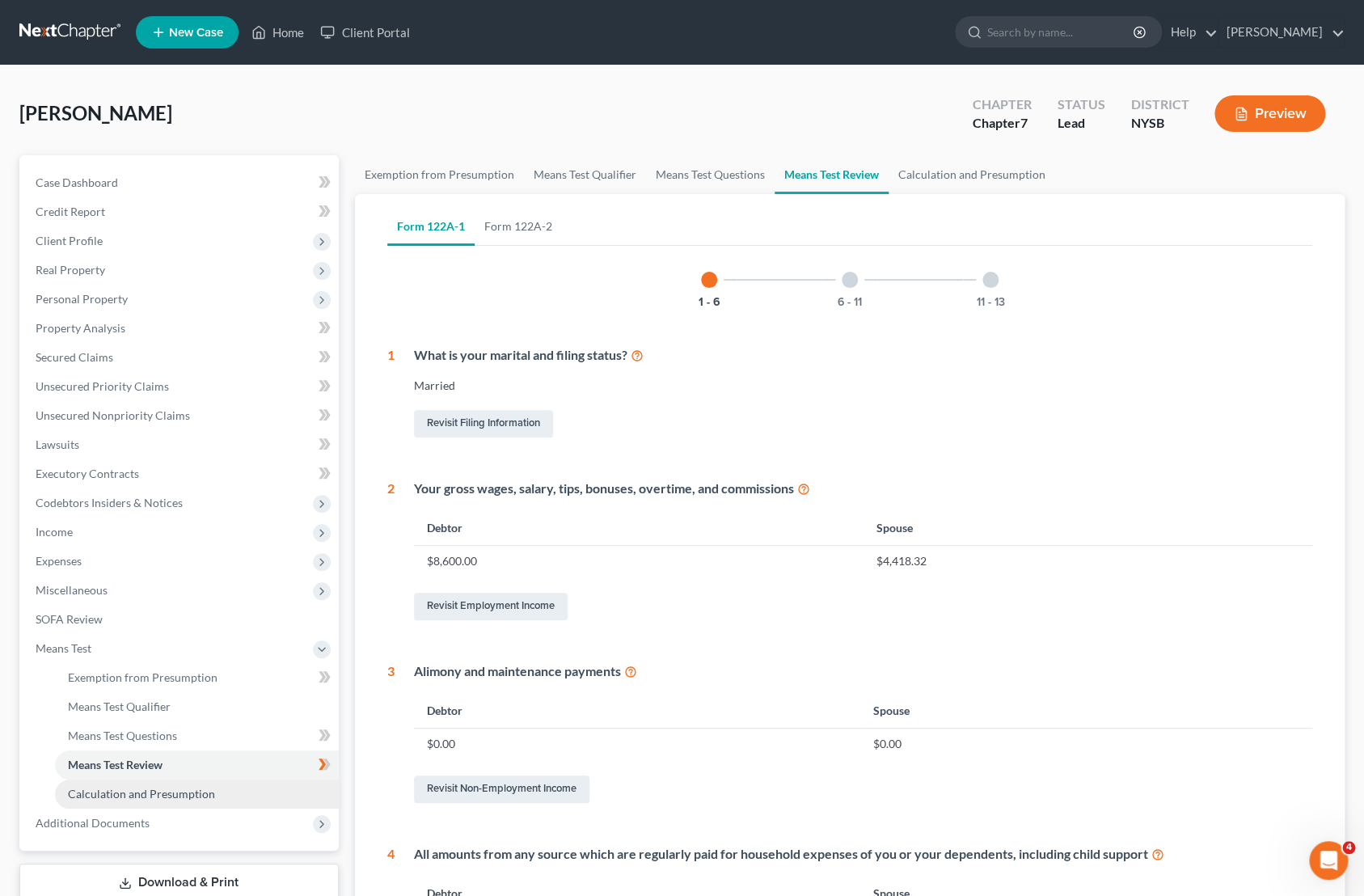
click at [177, 795] on span "Calculation and Presumption" at bounding box center [141, 793] width 147 height 14
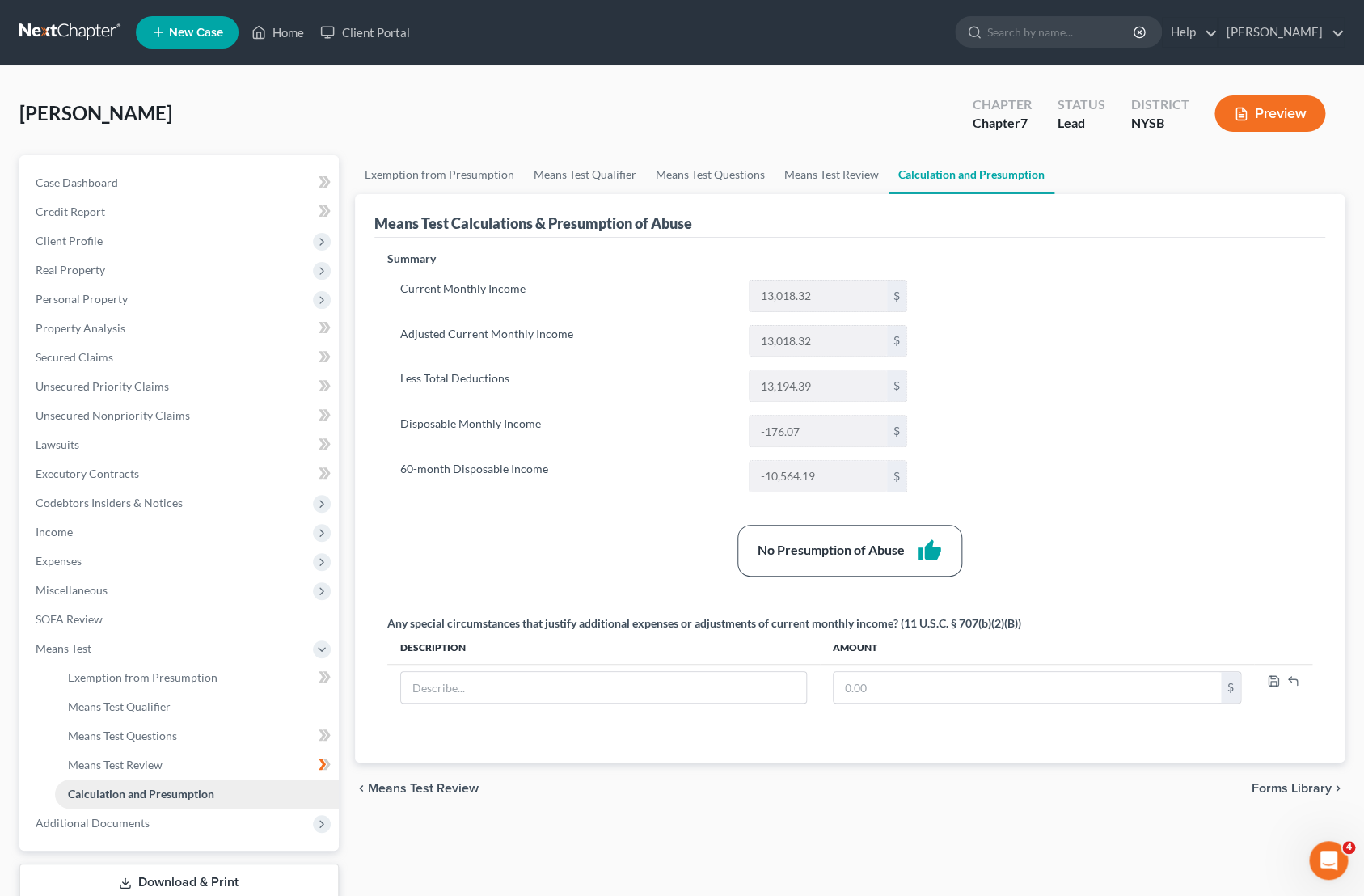
click at [177, 795] on span "Calculation and Presumption" at bounding box center [141, 793] width 147 height 14
click at [318, 649] on icon at bounding box center [322, 649] width 13 height 13
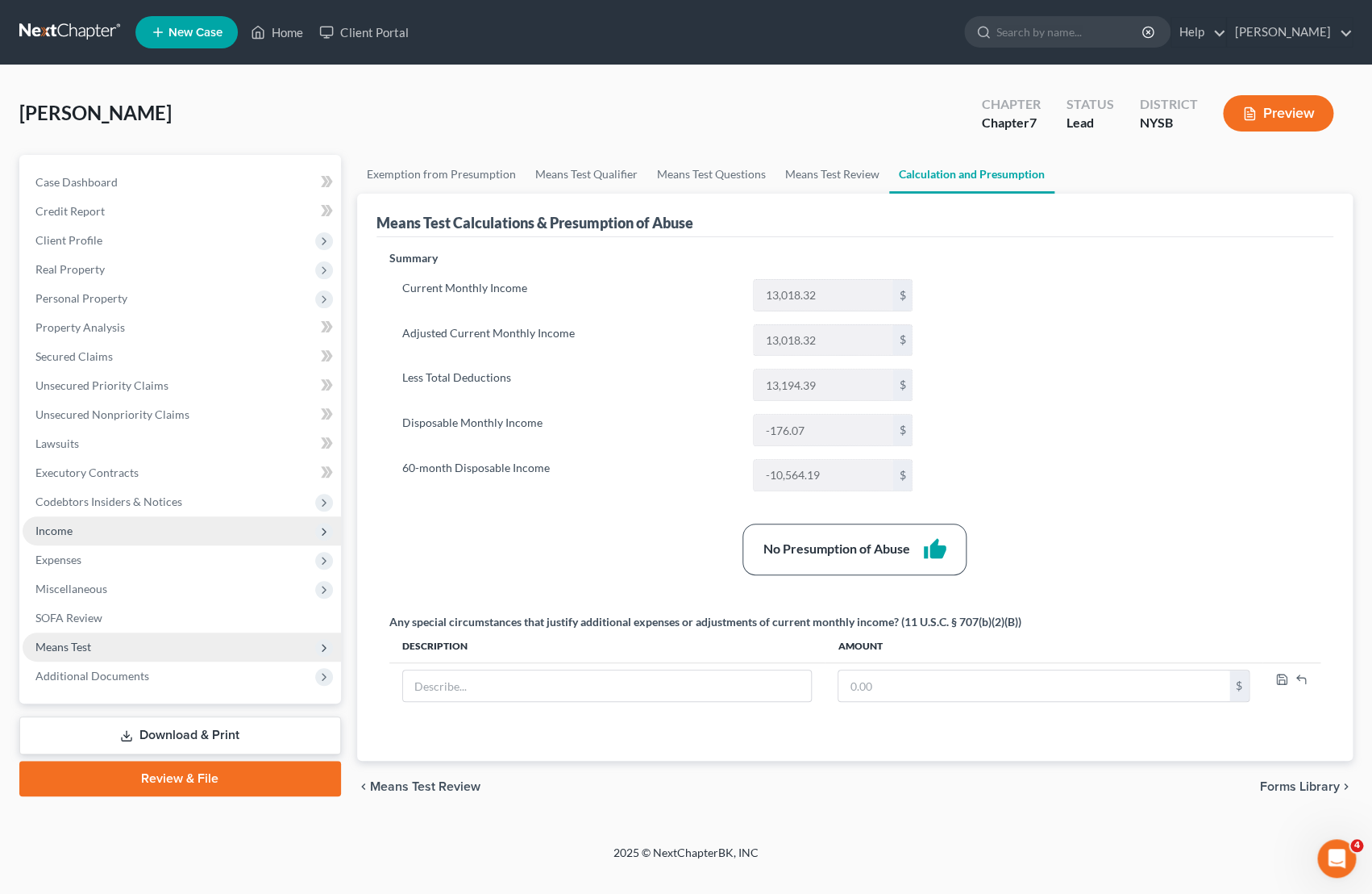
click at [107, 525] on span "Income" at bounding box center [182, 531] width 318 height 29
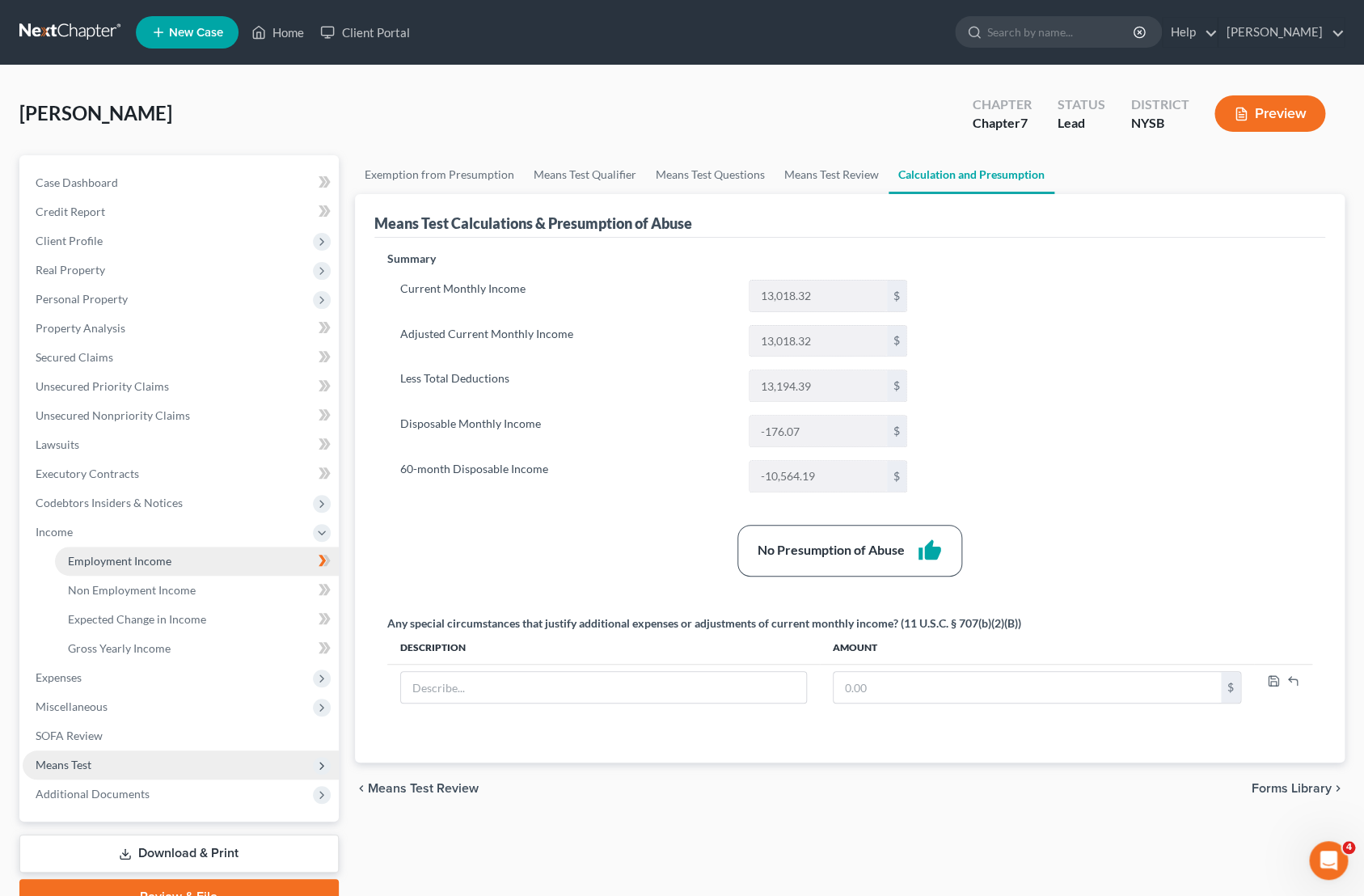
click at [130, 554] on span "Employment Income" at bounding box center [119, 560] width 103 height 14
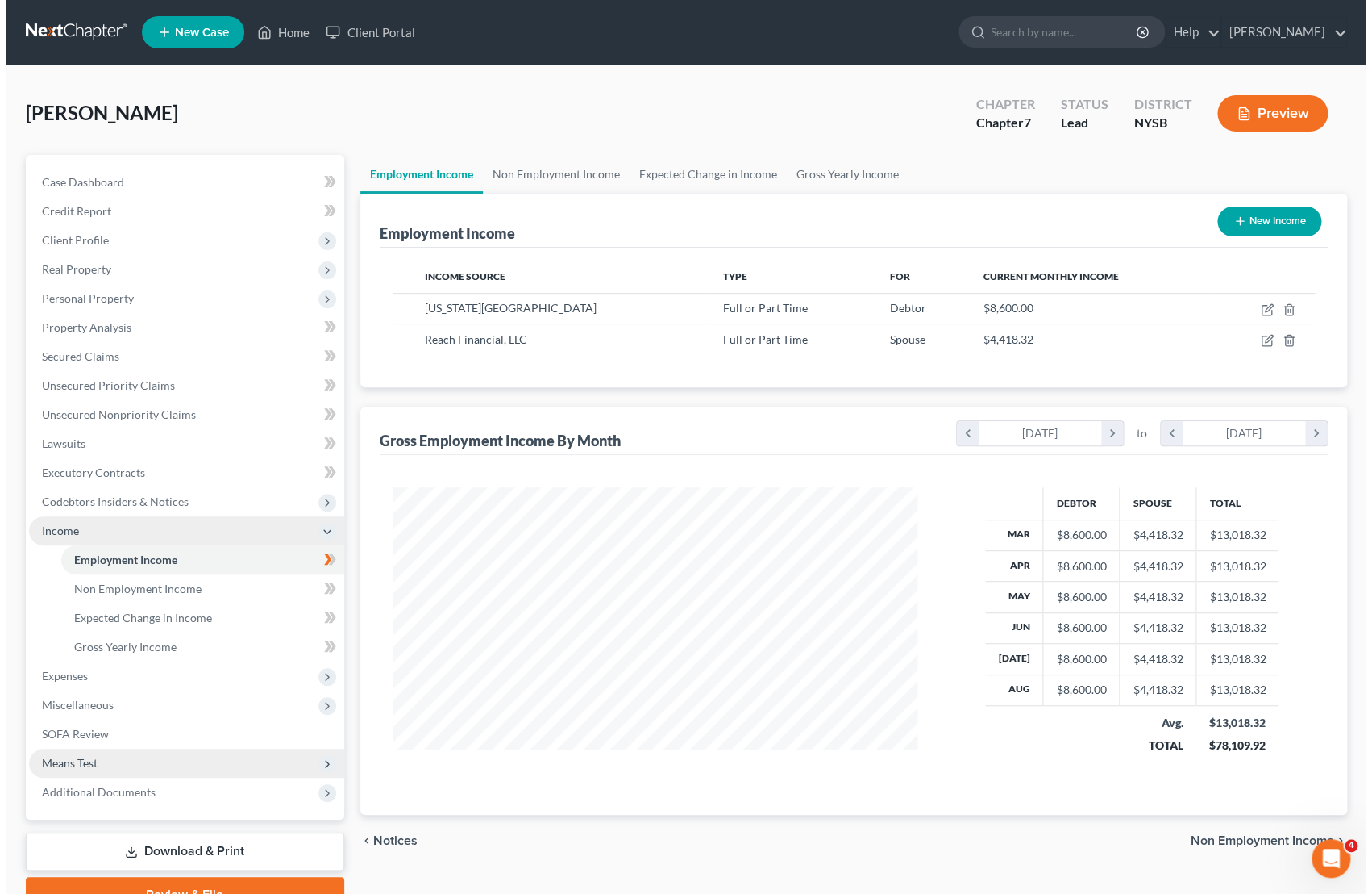
scroll to position [289, 557]
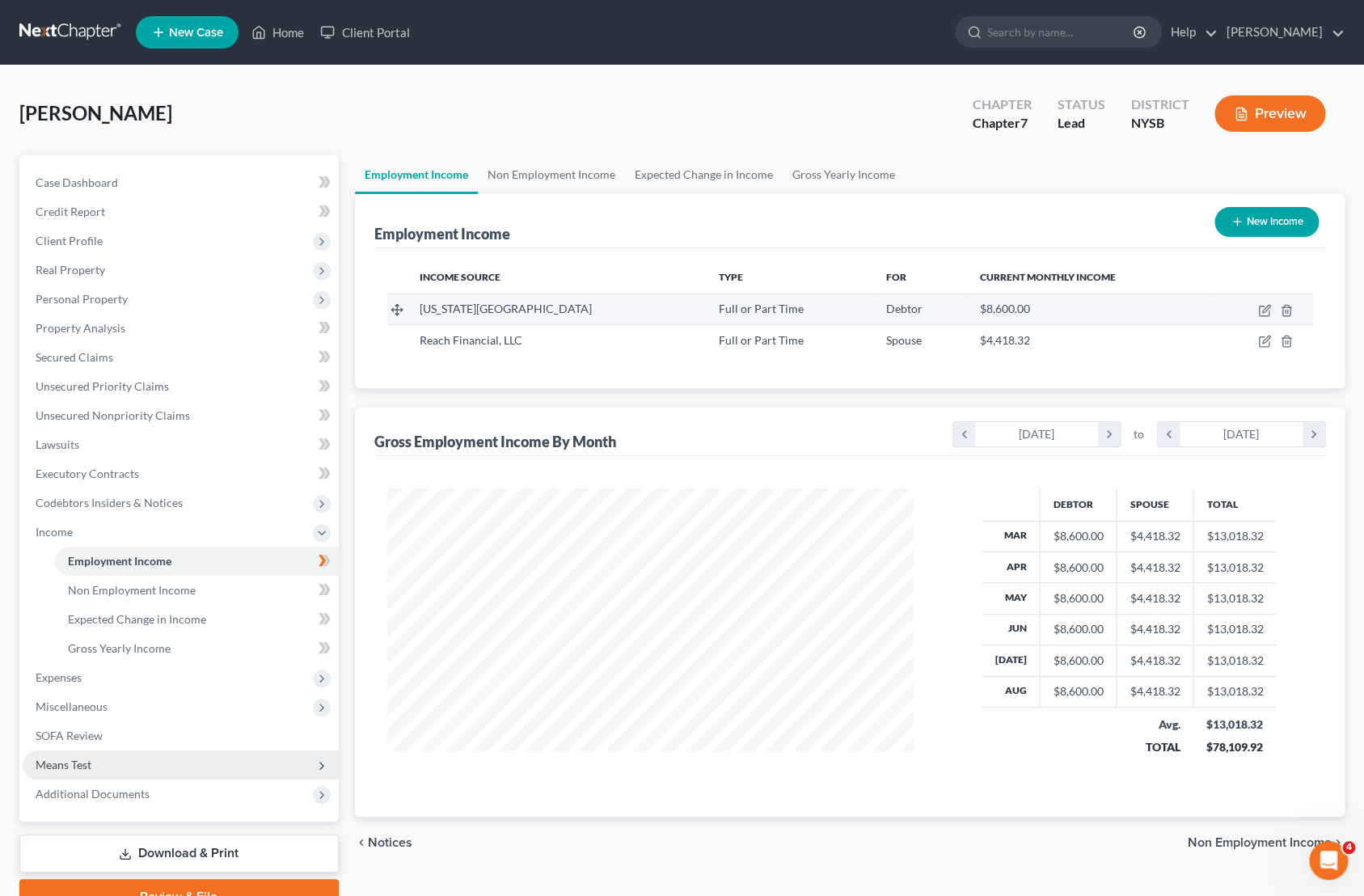
click at [1273, 313] on td at bounding box center [1262, 309] width 101 height 31
click at [1269, 310] on icon "button" at bounding box center [1265, 310] width 13 height 13
select select "0"
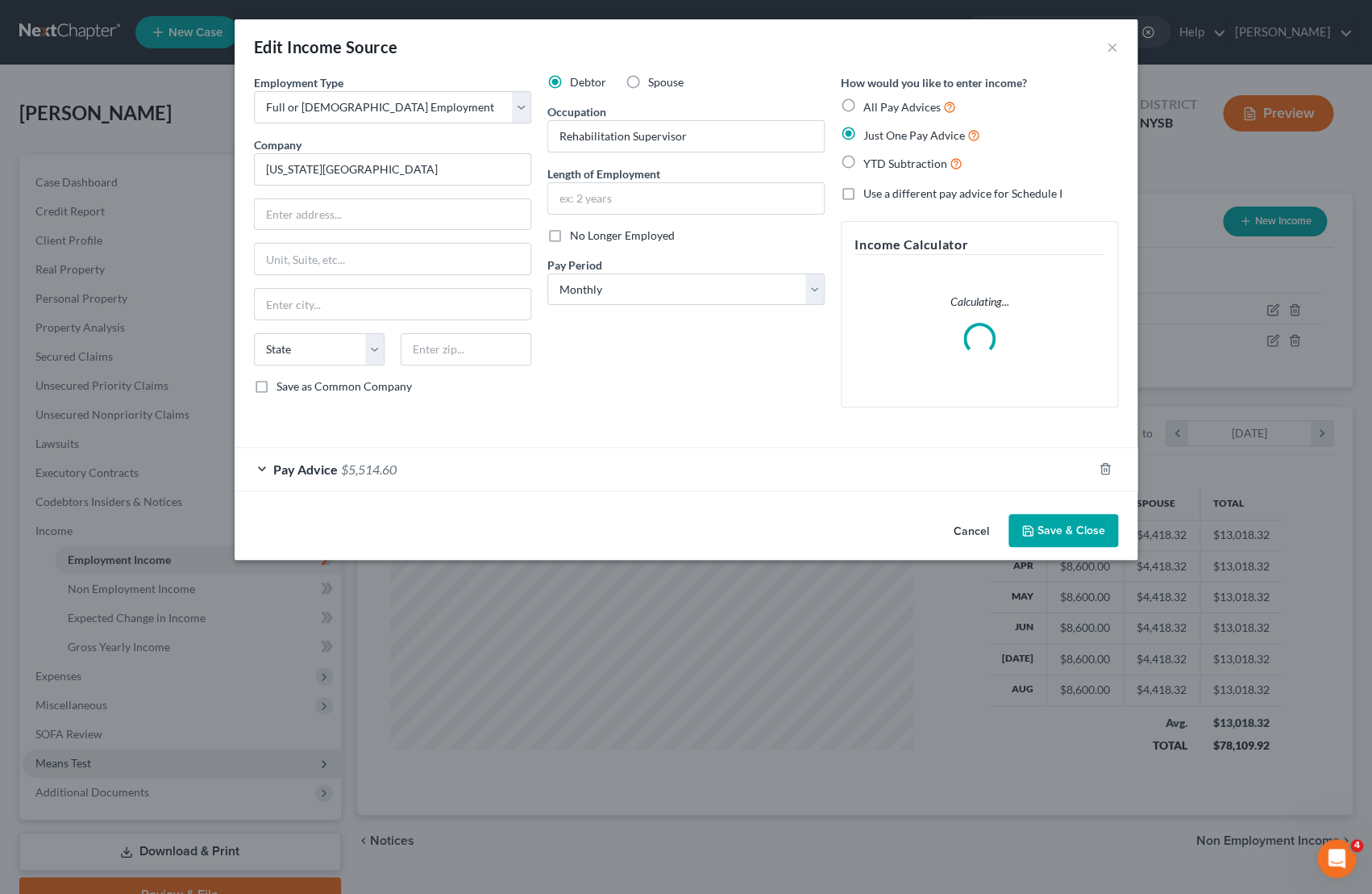
scroll to position [289, 562]
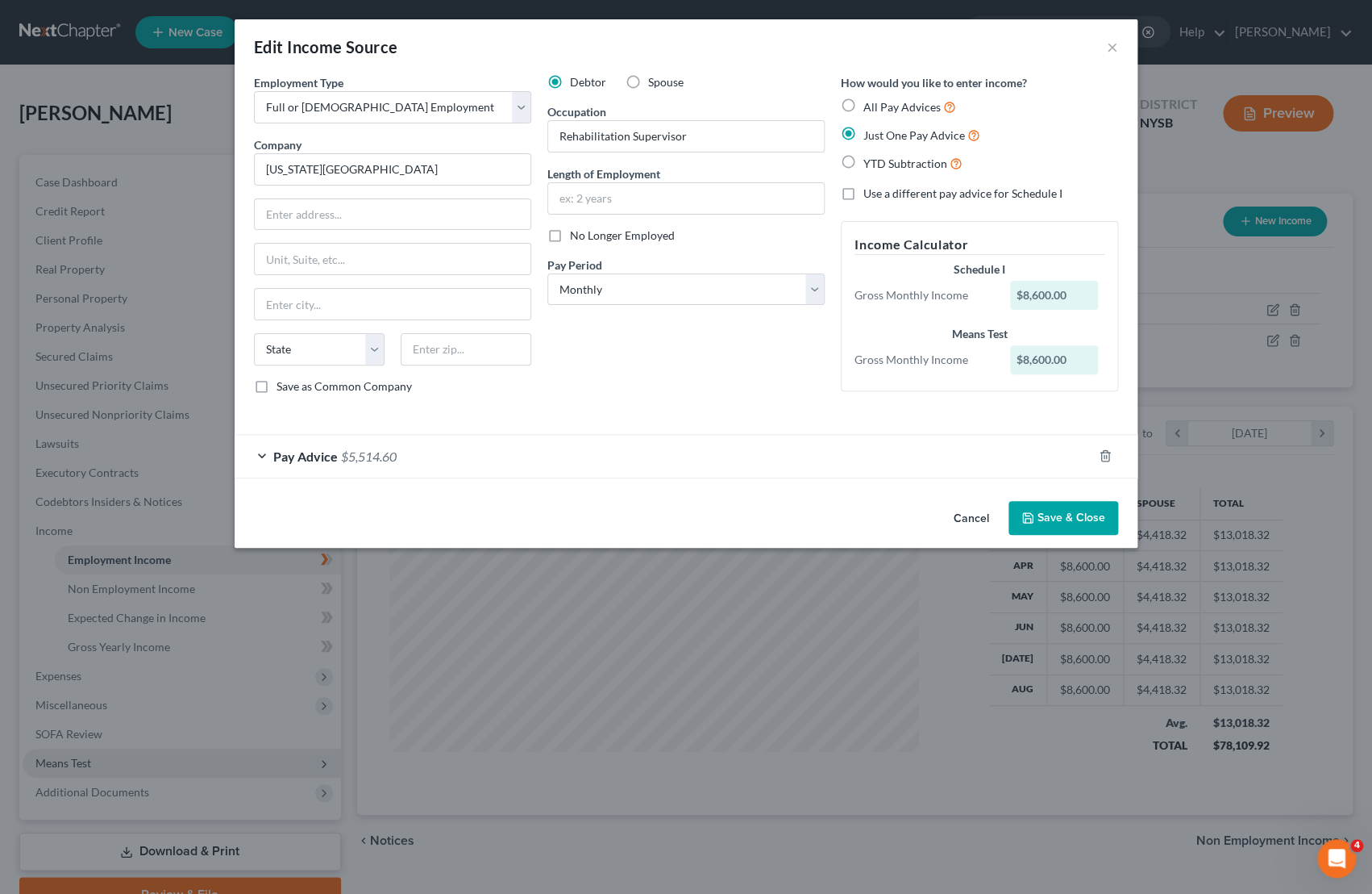
click at [264, 461] on div "Pay Advice $5,514.60" at bounding box center [664, 456] width 858 height 43
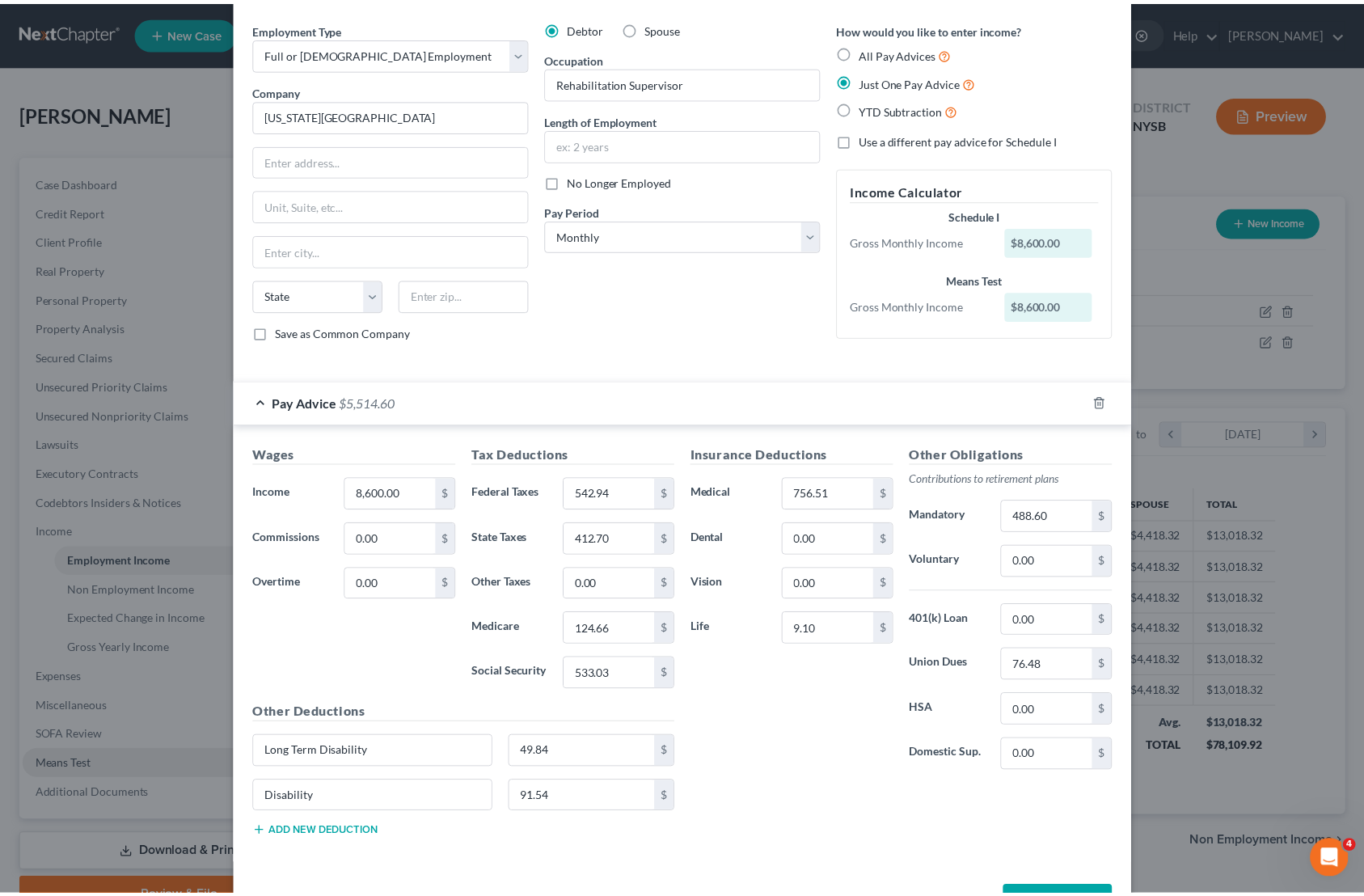
scroll to position [113, 0]
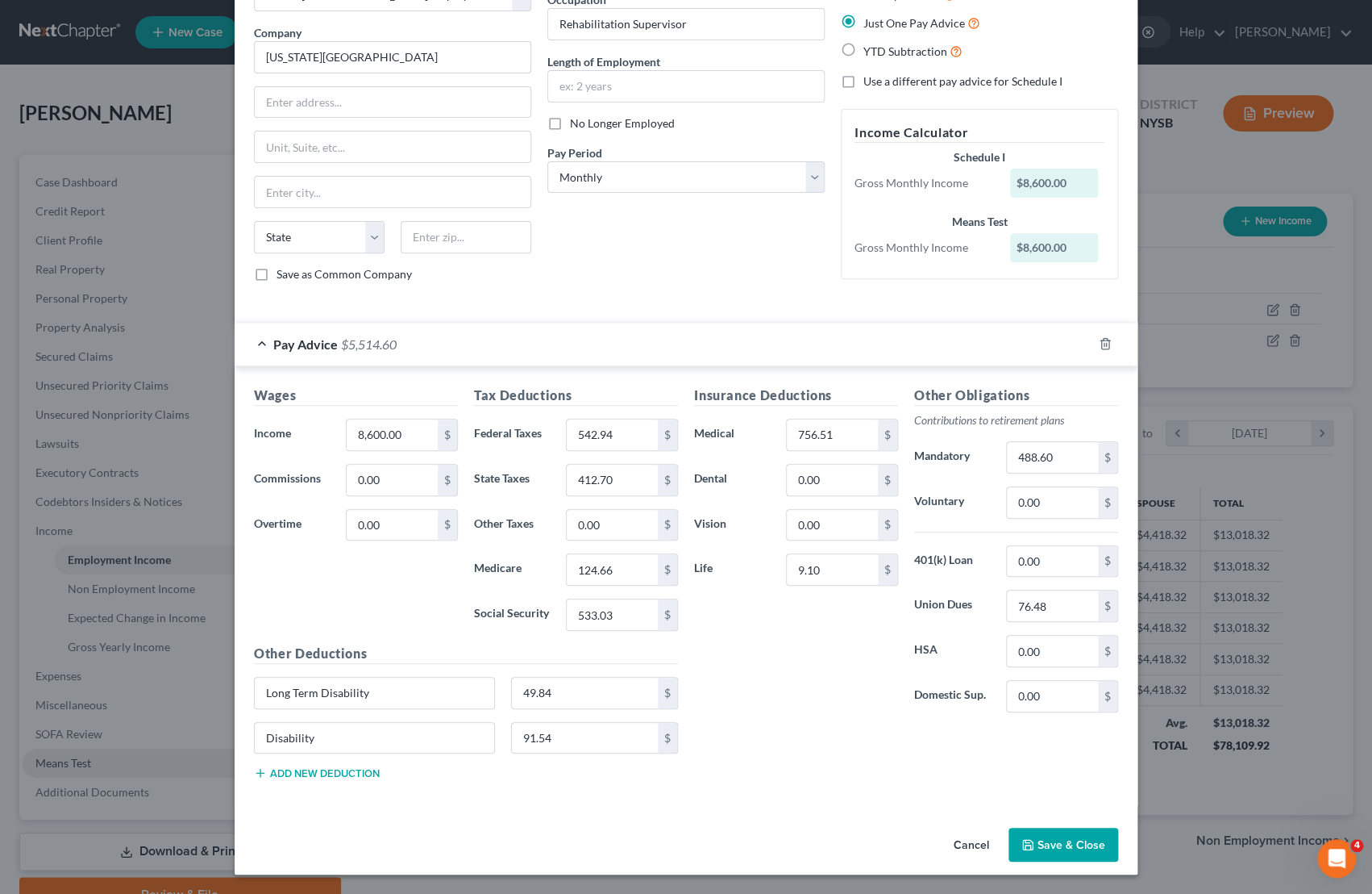
click at [1024, 847] on icon "button" at bounding box center [1028, 844] width 13 height 13
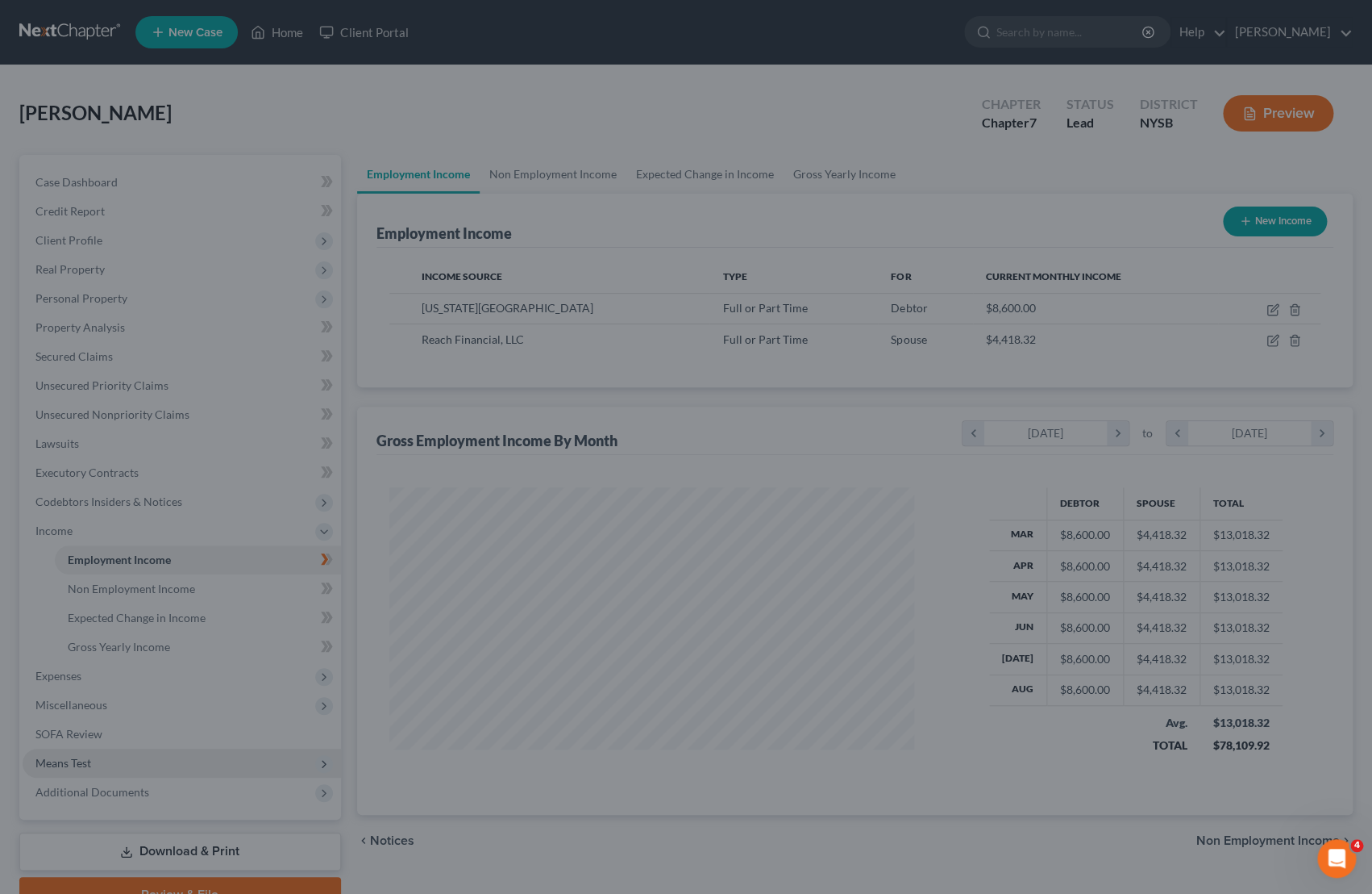
scroll to position [806321, 805645]
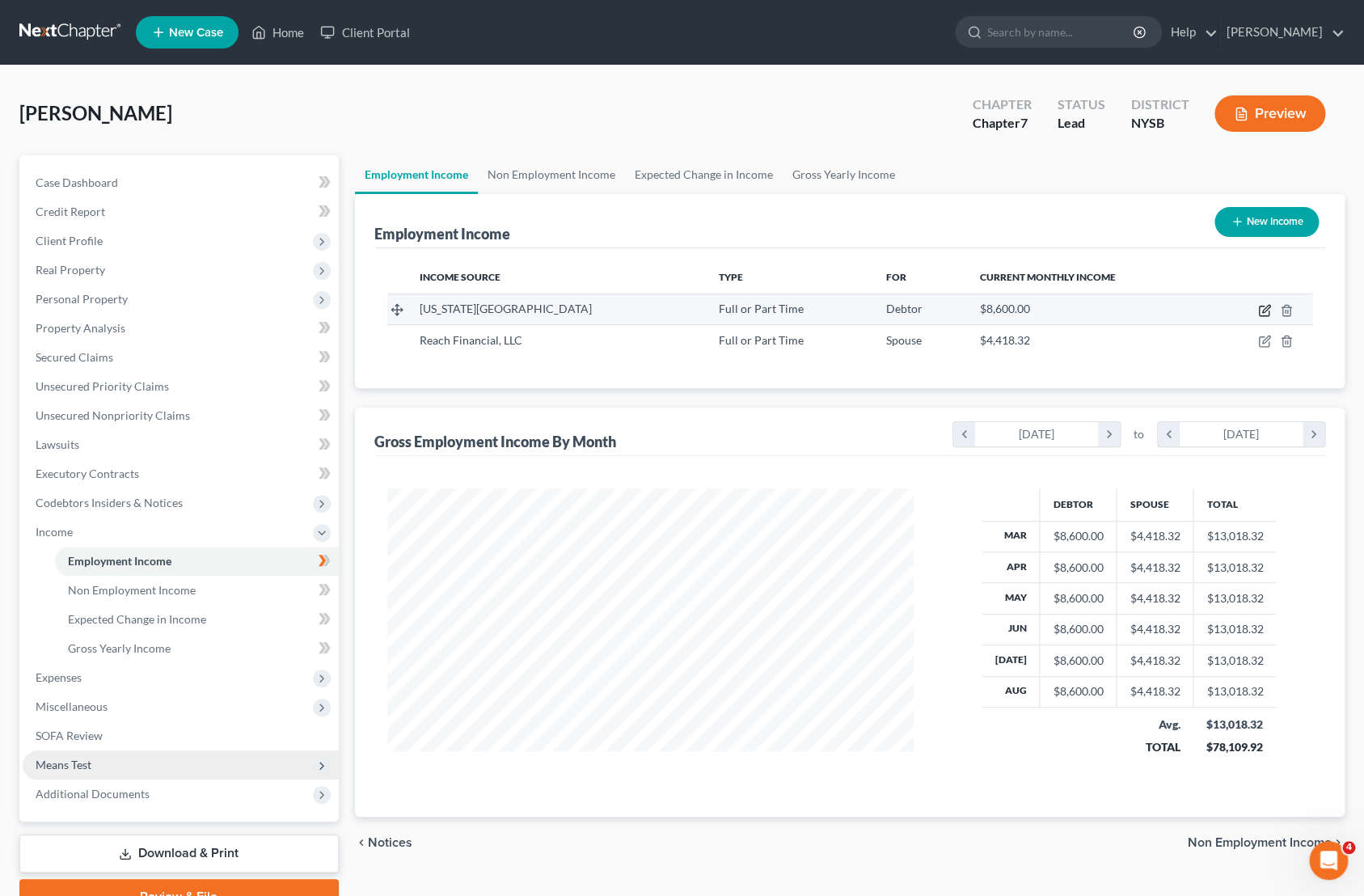
click at [1269, 312] on icon "button" at bounding box center [1264, 311] width 10 height 10
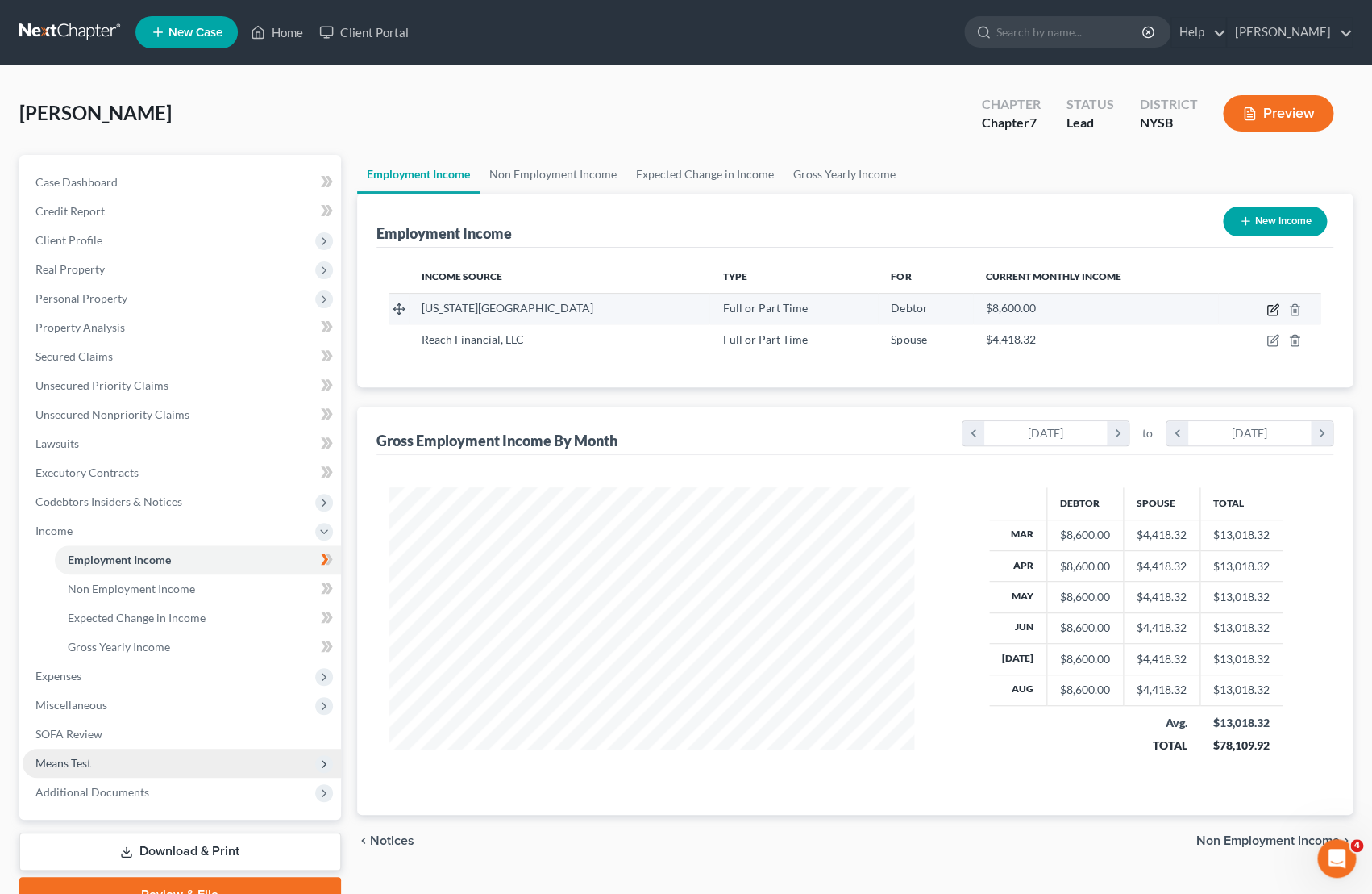
select select "0"
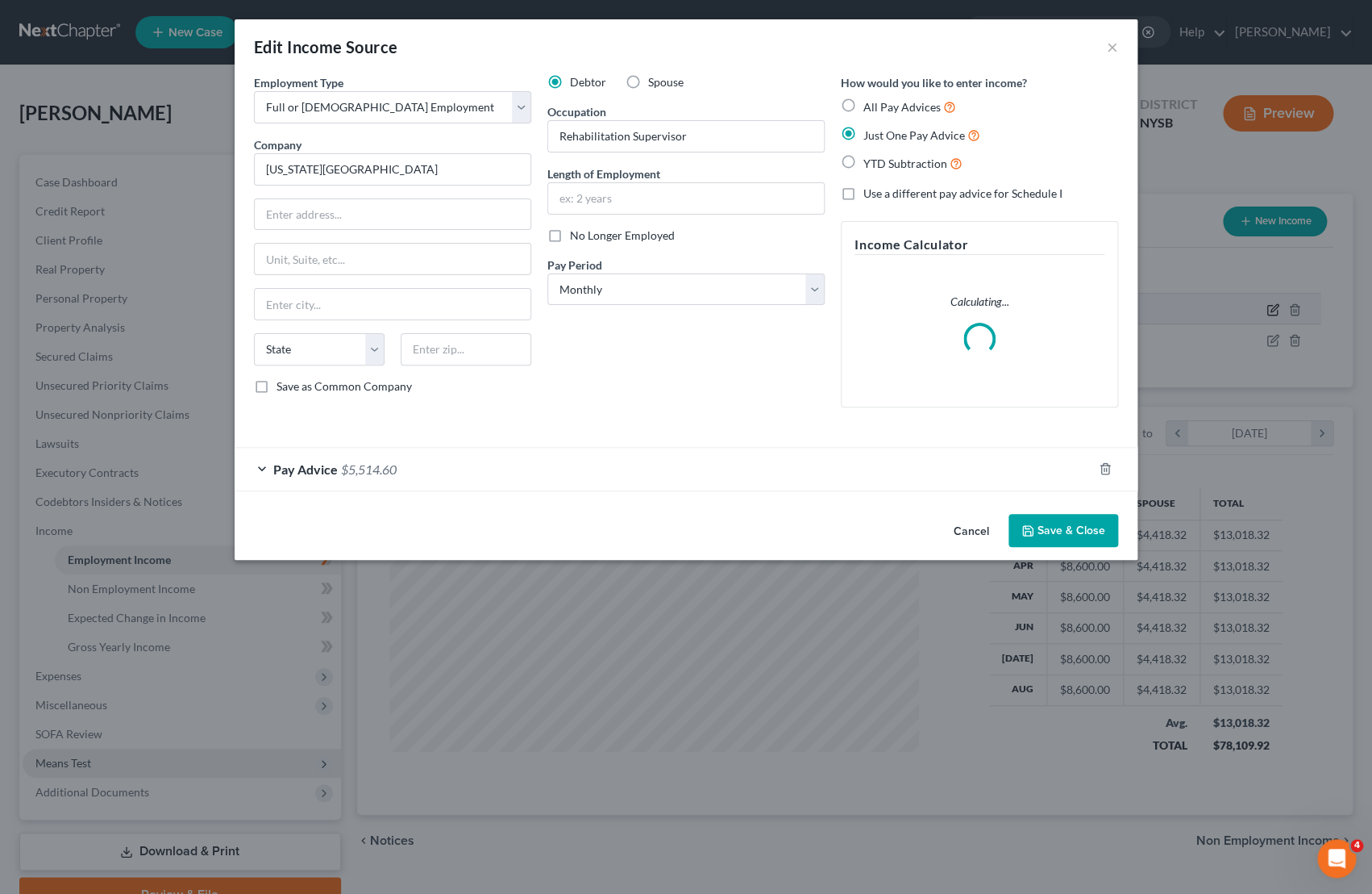
scroll to position [289, 562]
click at [268, 469] on div "Pay Advice $5,514.60" at bounding box center [664, 469] width 858 height 43
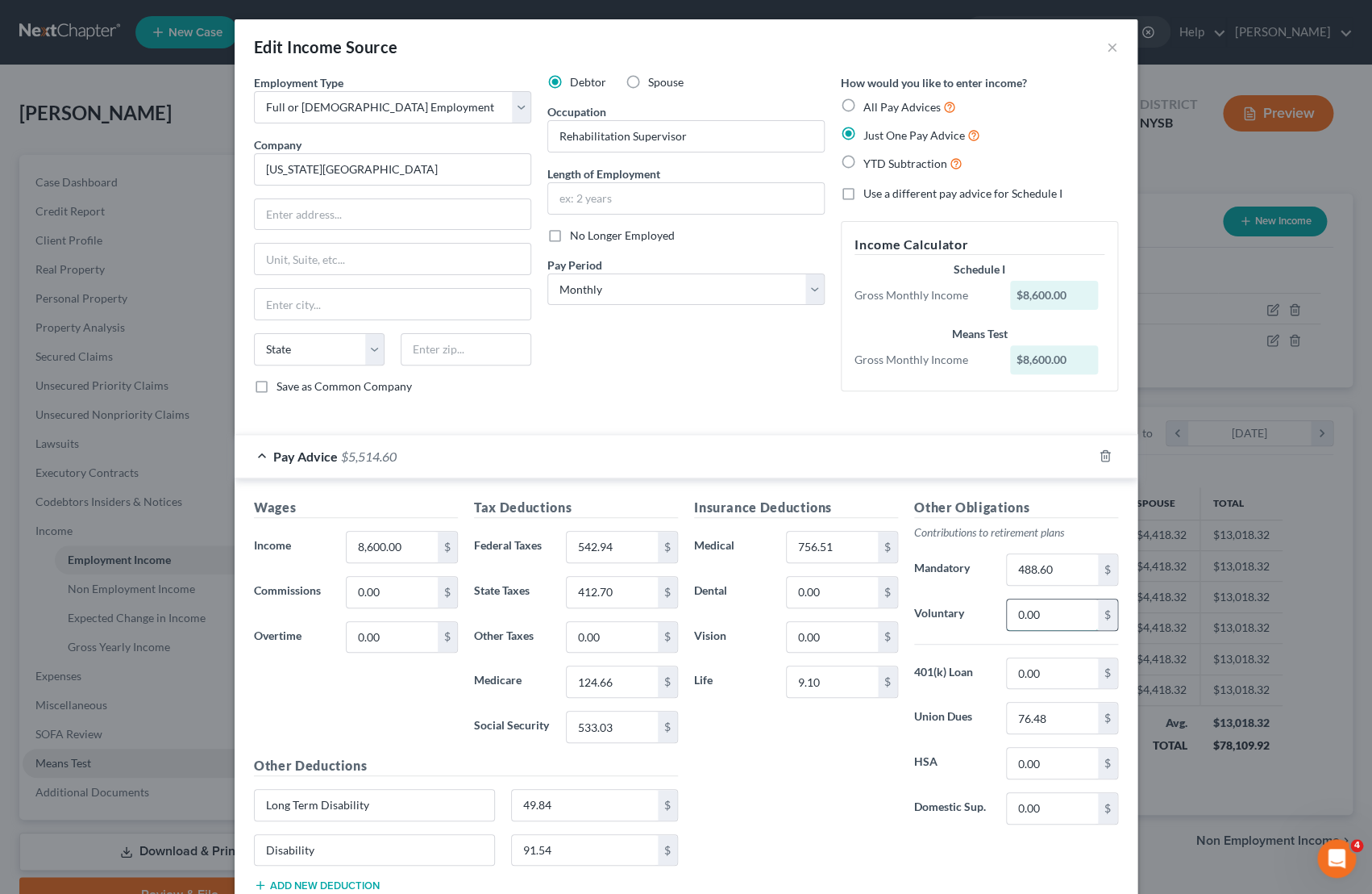
click at [1037, 614] on input "0.00" at bounding box center [1053, 614] width 91 height 31
type input "170.00"
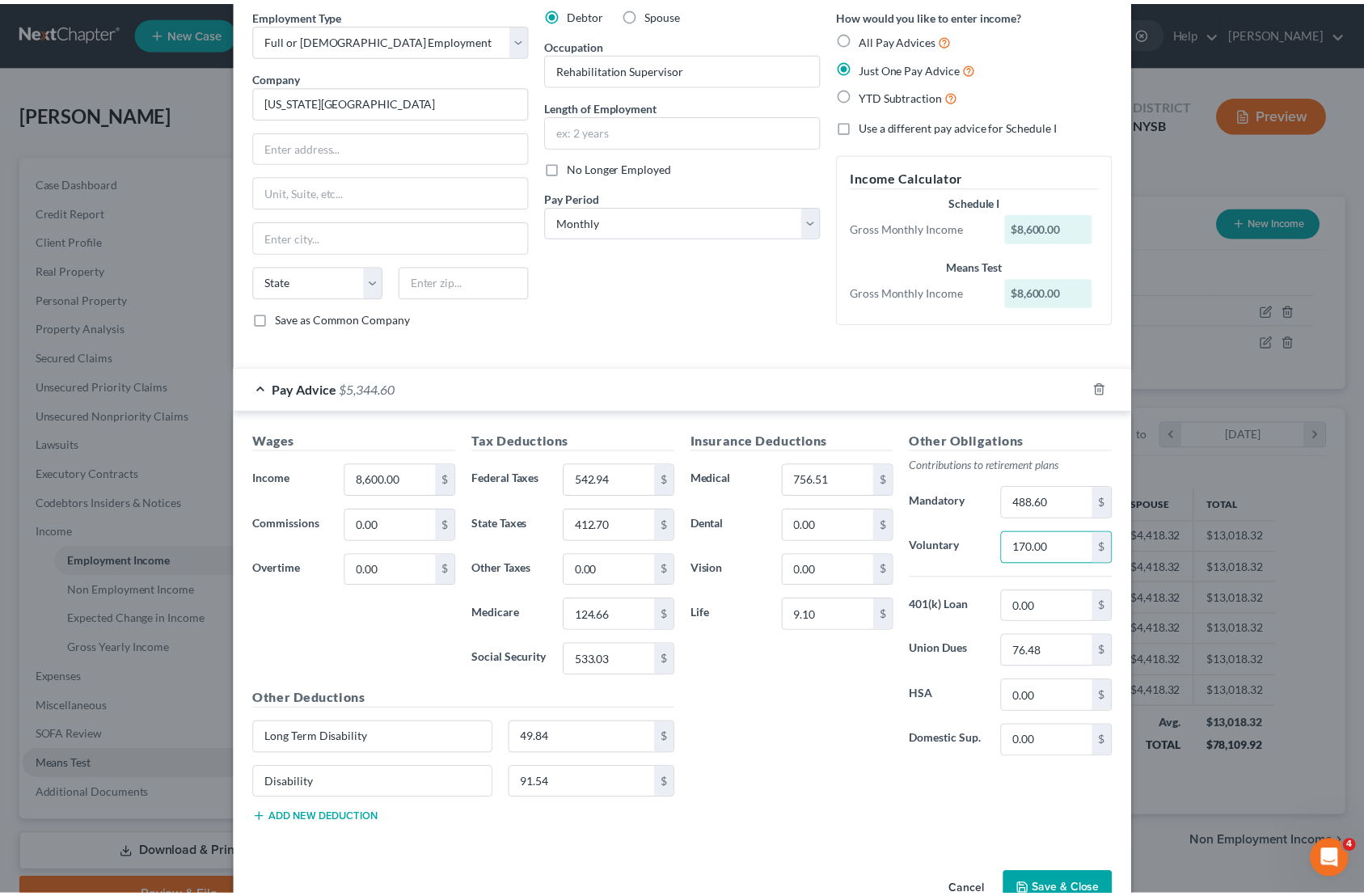
scroll to position [113, 0]
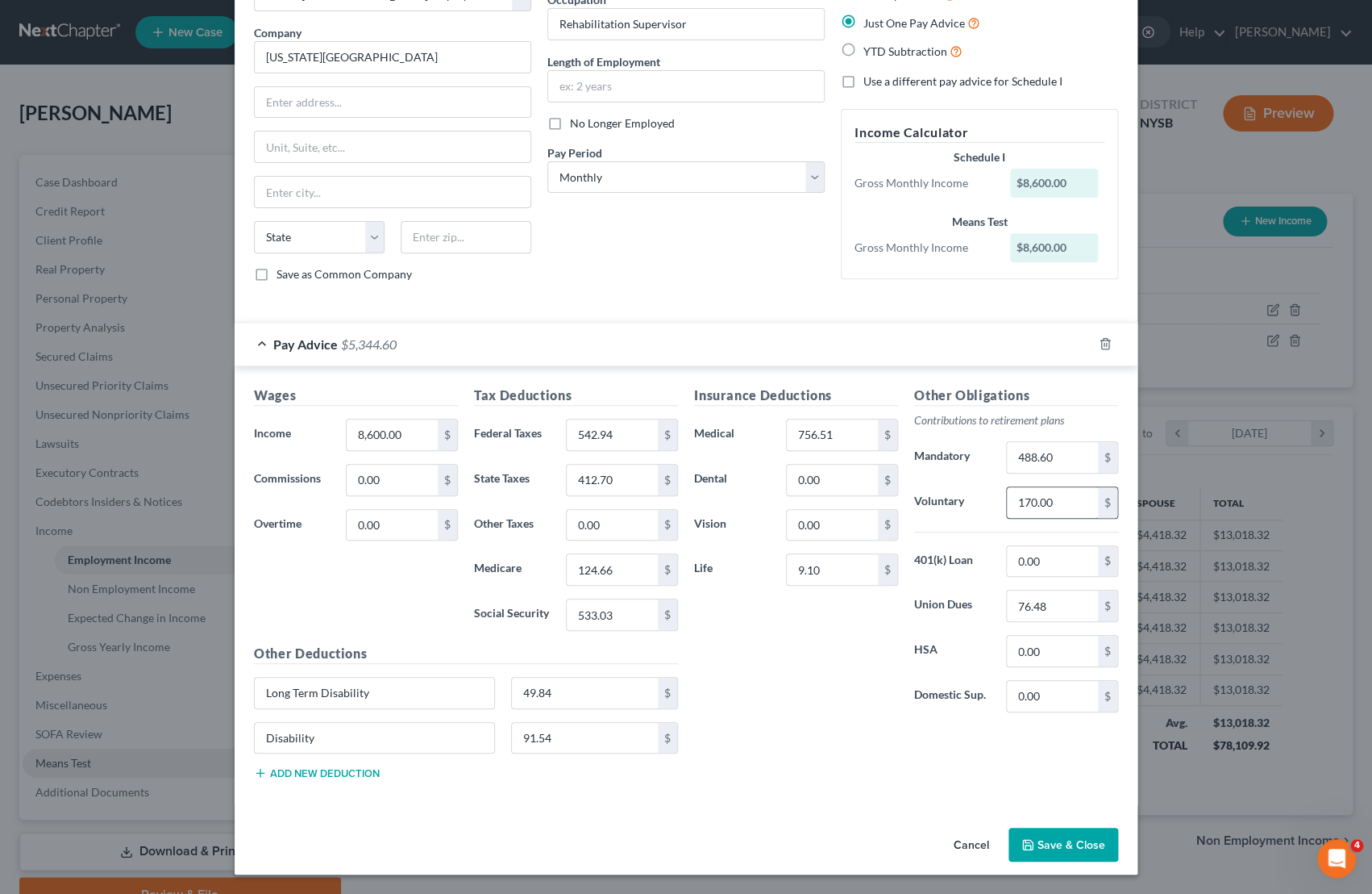
drag, startPoint x: 1051, startPoint y: 503, endPoint x: 988, endPoint y: 495, distance: 63.5
click at [1007, 495] on input "170.00" at bounding box center [1053, 502] width 91 height 31
drag, startPoint x: 1053, startPoint y: 457, endPoint x: 1066, endPoint y: 459, distance: 13.2
click at [1066, 459] on input "488.60" at bounding box center [1053, 458] width 91 height 31
type input "696.00"
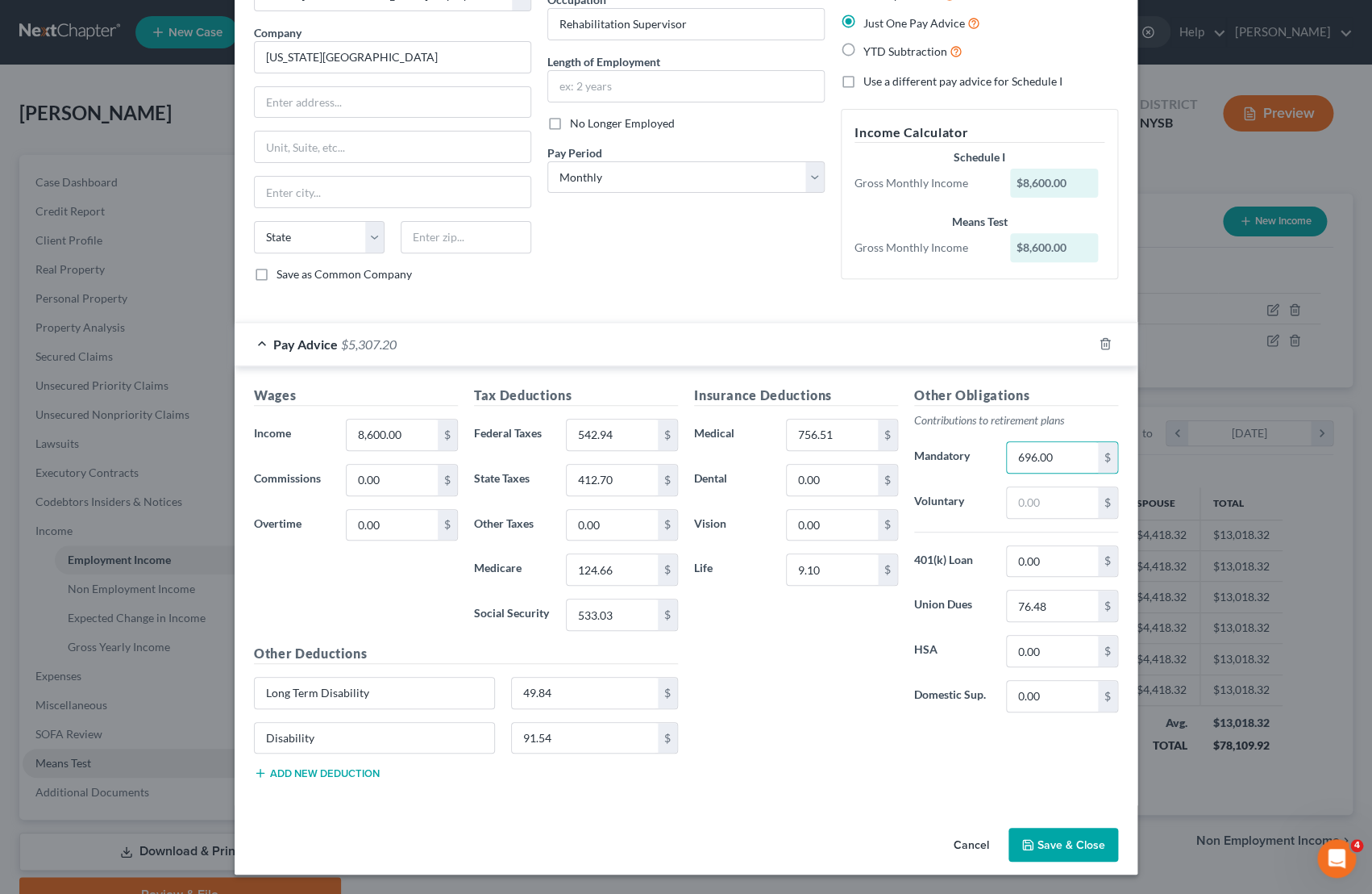
click at [729, 270] on div "Debtor Spouse Occupation Rehabilitation Supervisor Length of Employment No Long…" at bounding box center [686, 128] width 293 height 333
click at [1054, 843] on button "Save & Close" at bounding box center [1063, 844] width 110 height 34
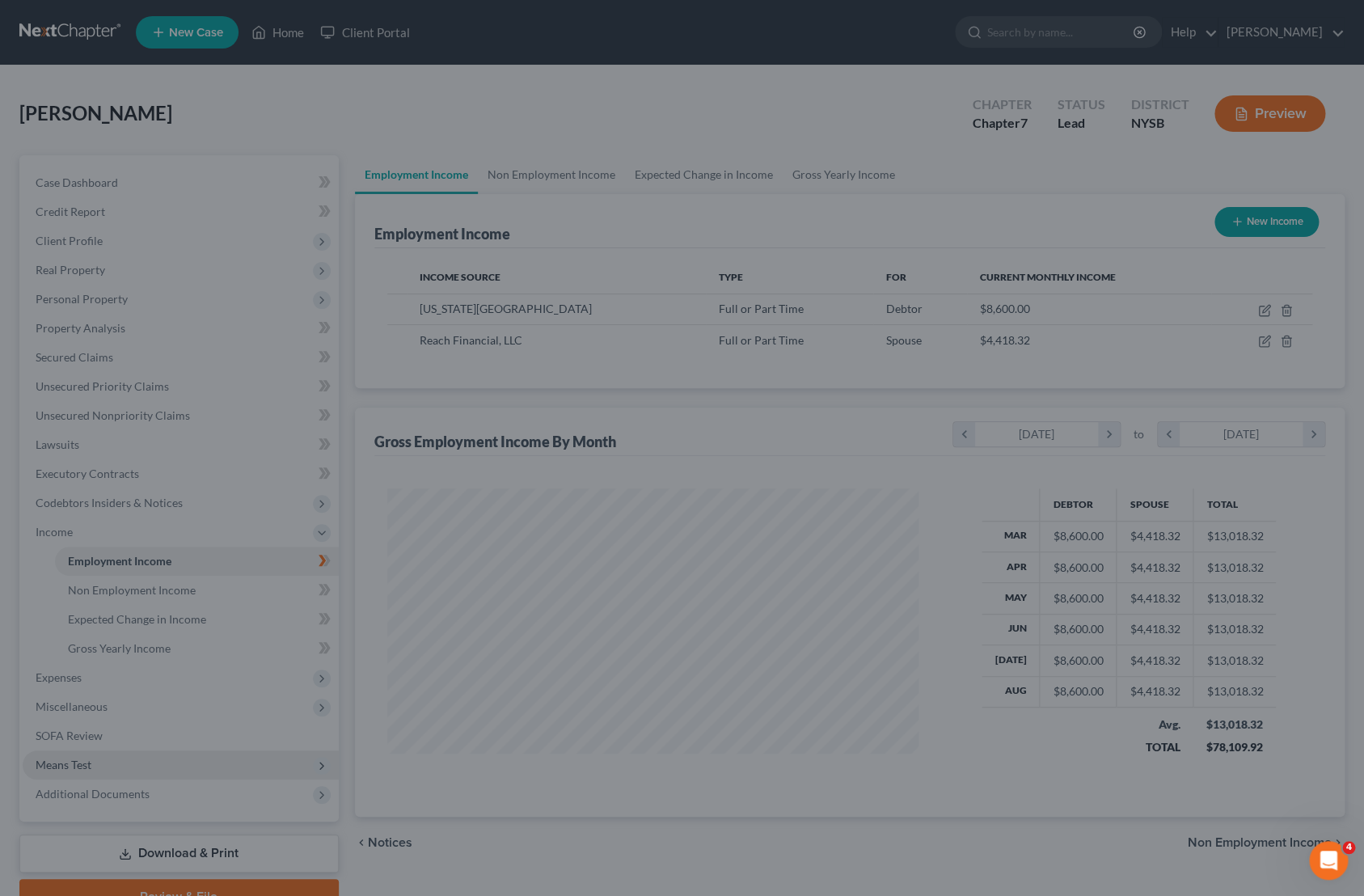
scroll to position [808125, 808124]
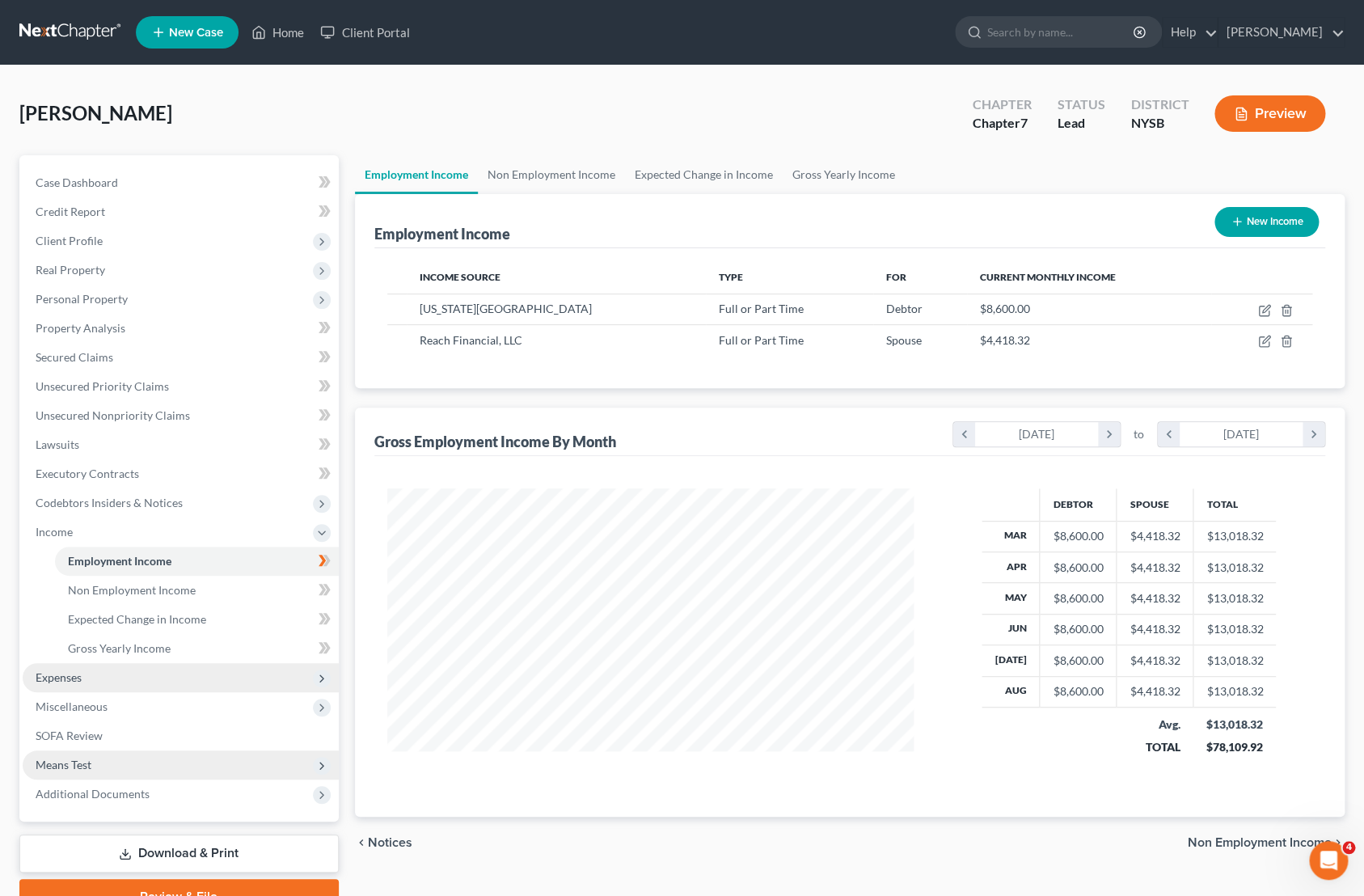
click at [78, 669] on span "Expenses" at bounding box center [181, 678] width 316 height 29
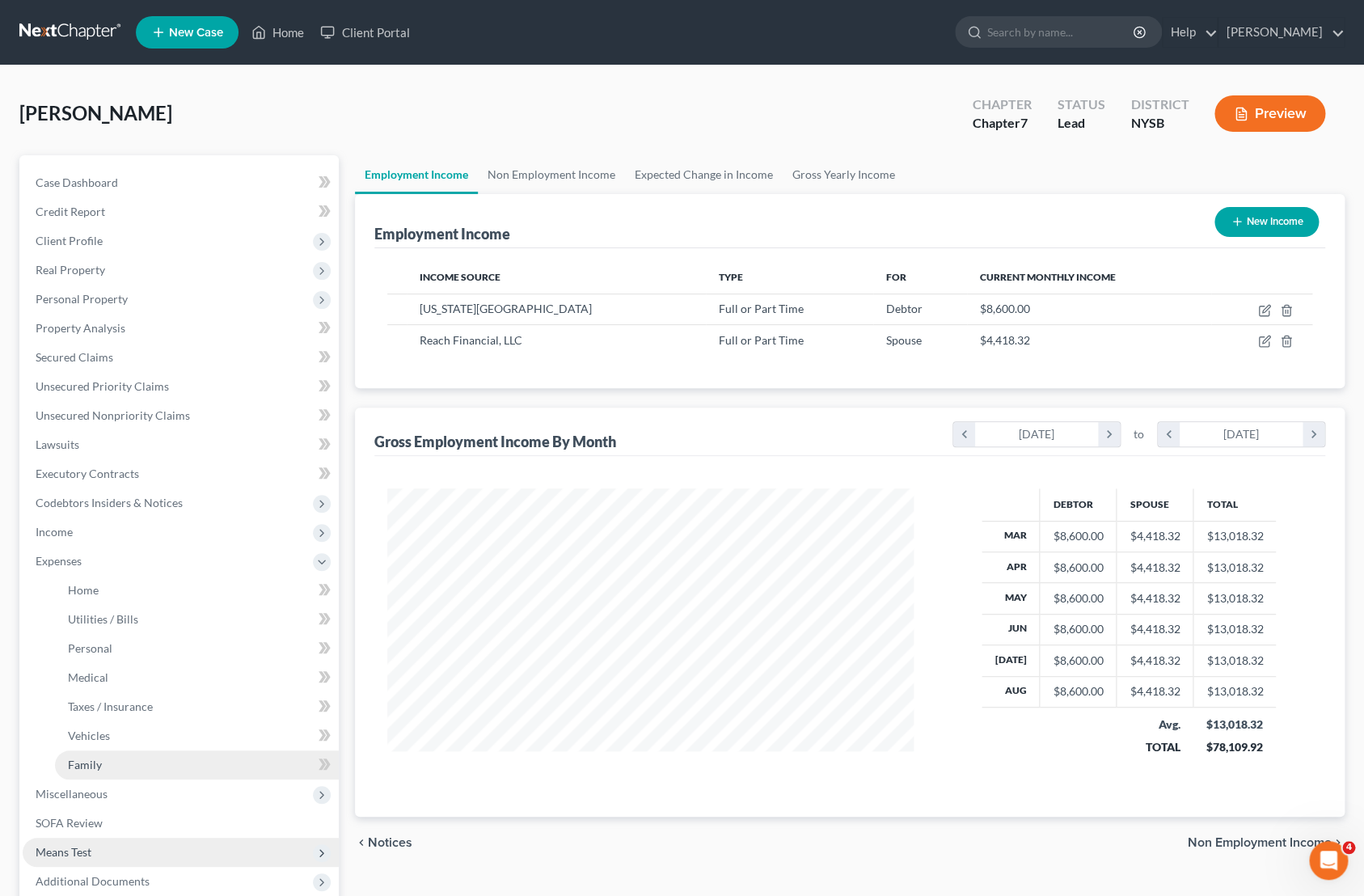
click at [147, 754] on link "Family" at bounding box center [196, 765] width 284 height 29
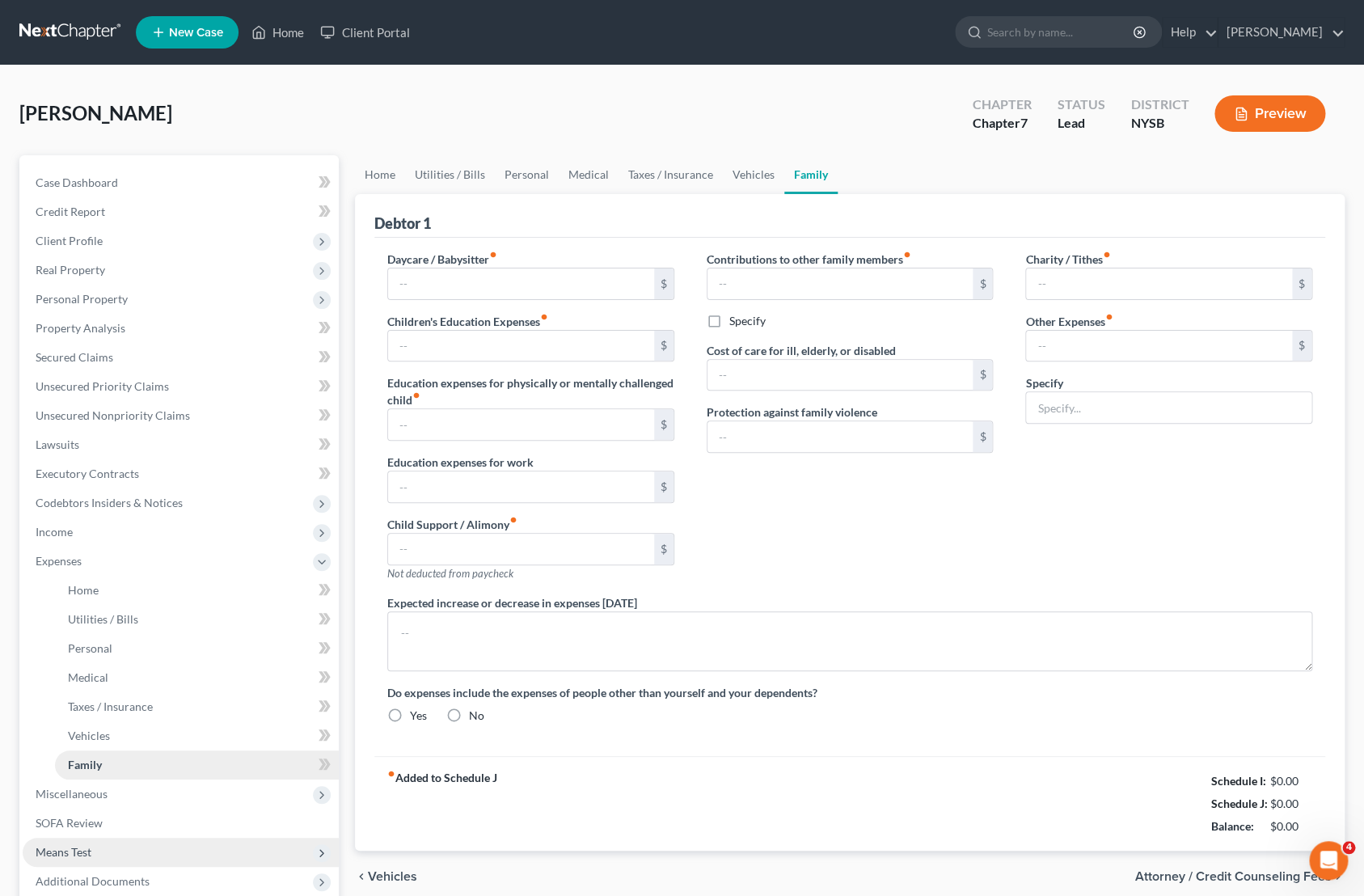
type input "0.00"
type input "59.00"
type input "0.00"
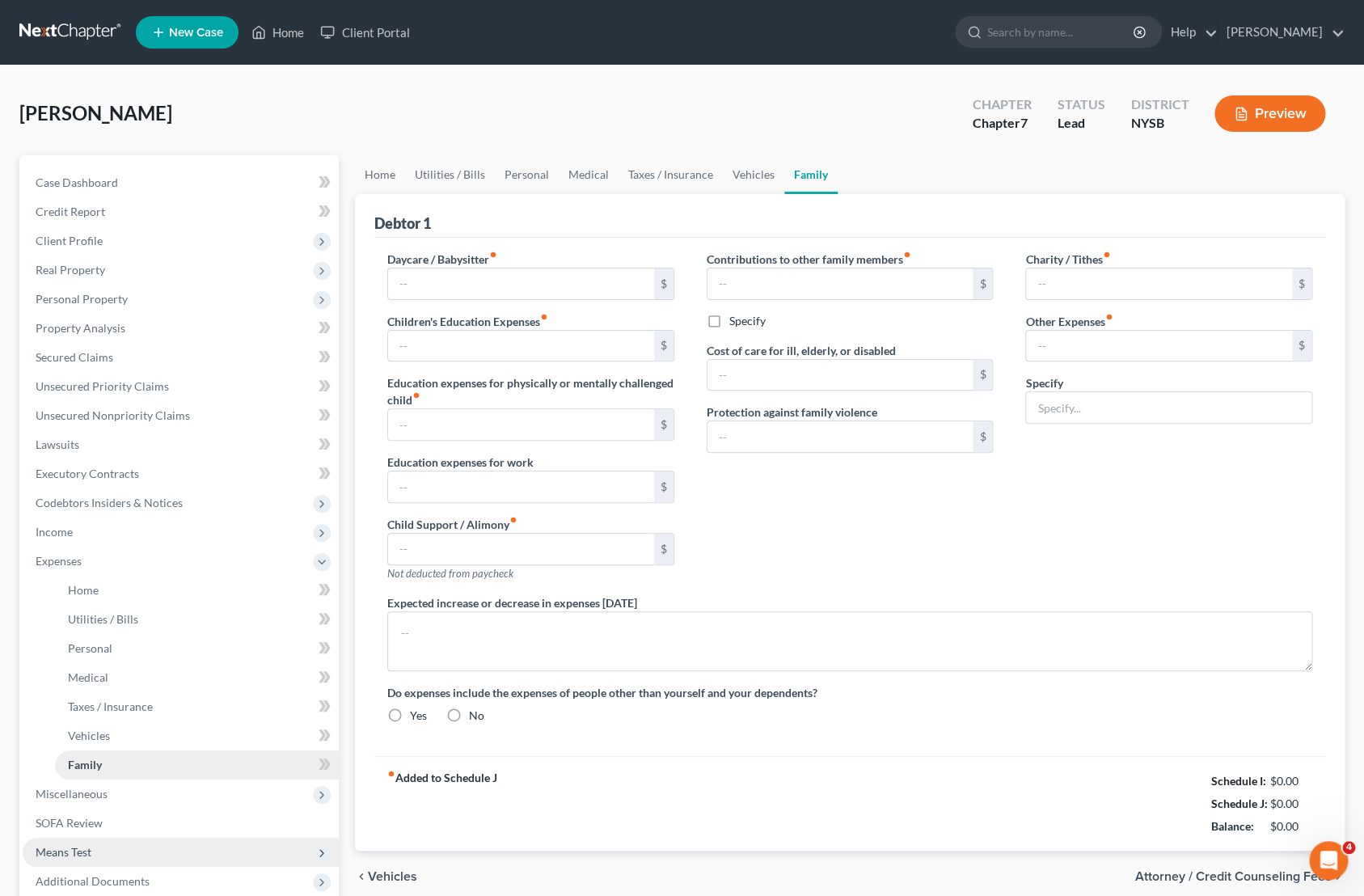
type input "0.00"
type input "200.00"
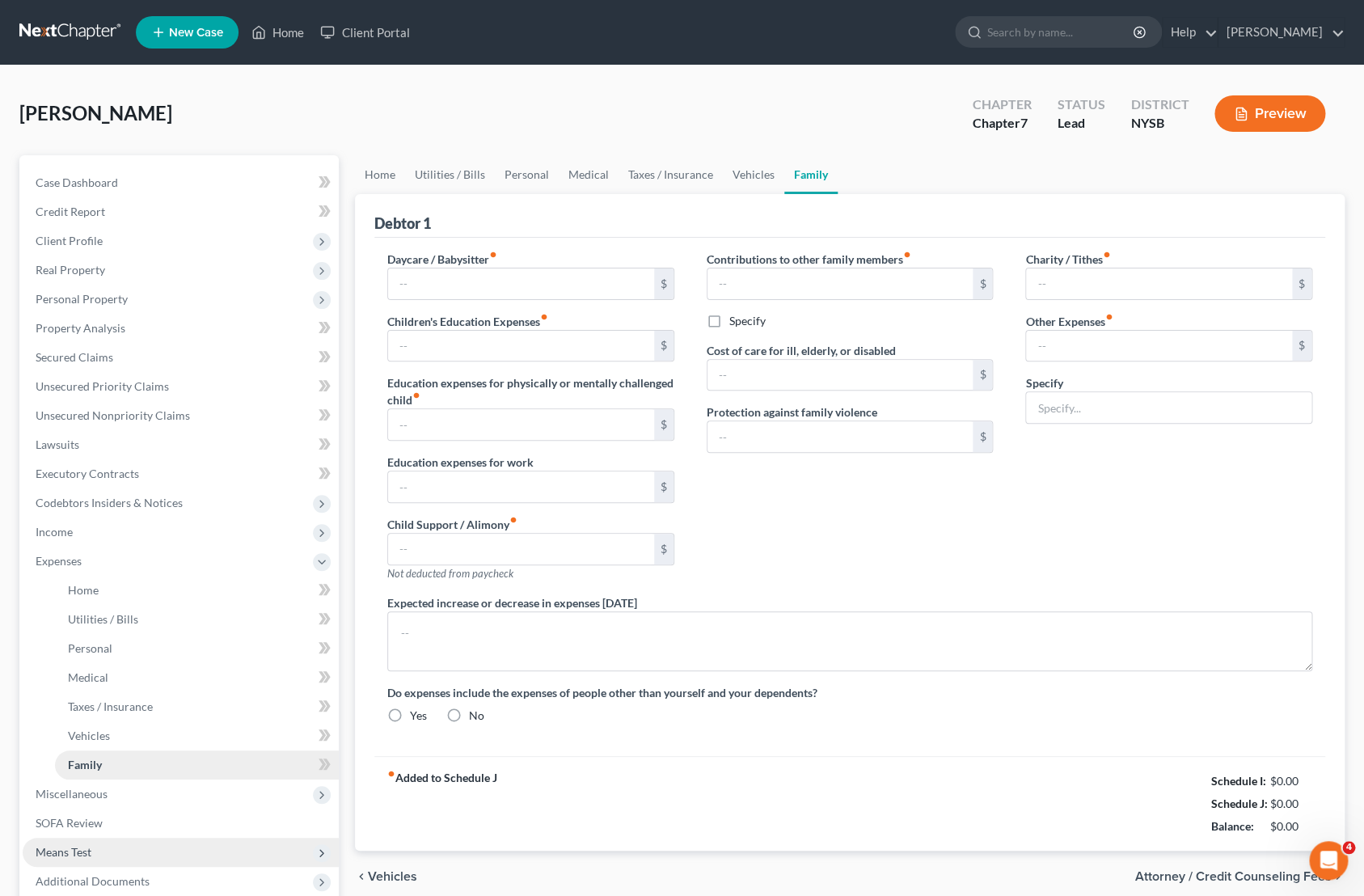
type input "Wrestling training / Camp for Son 1"
radio input "true"
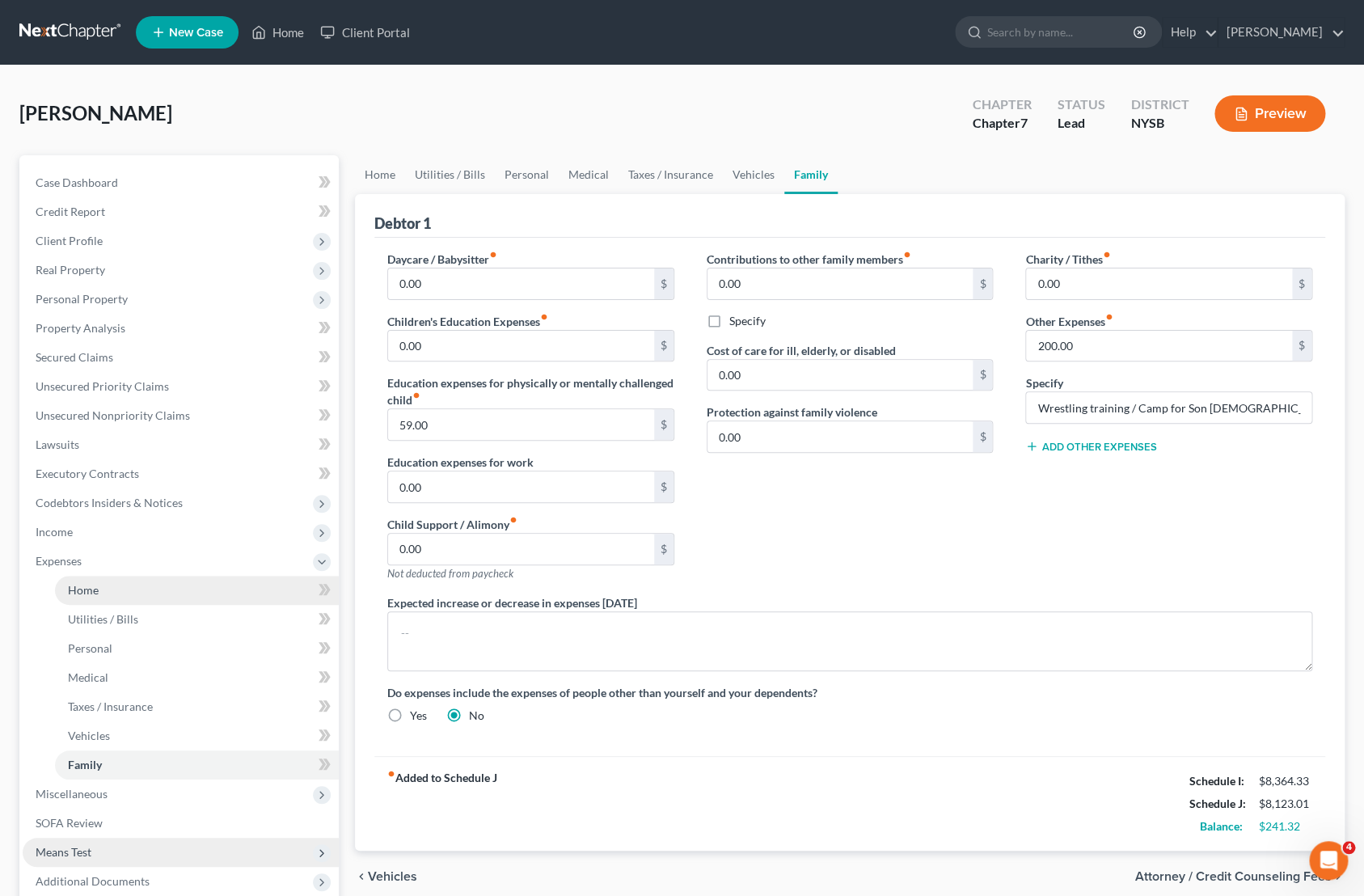
click at [105, 599] on link "Home" at bounding box center [196, 591] width 284 height 29
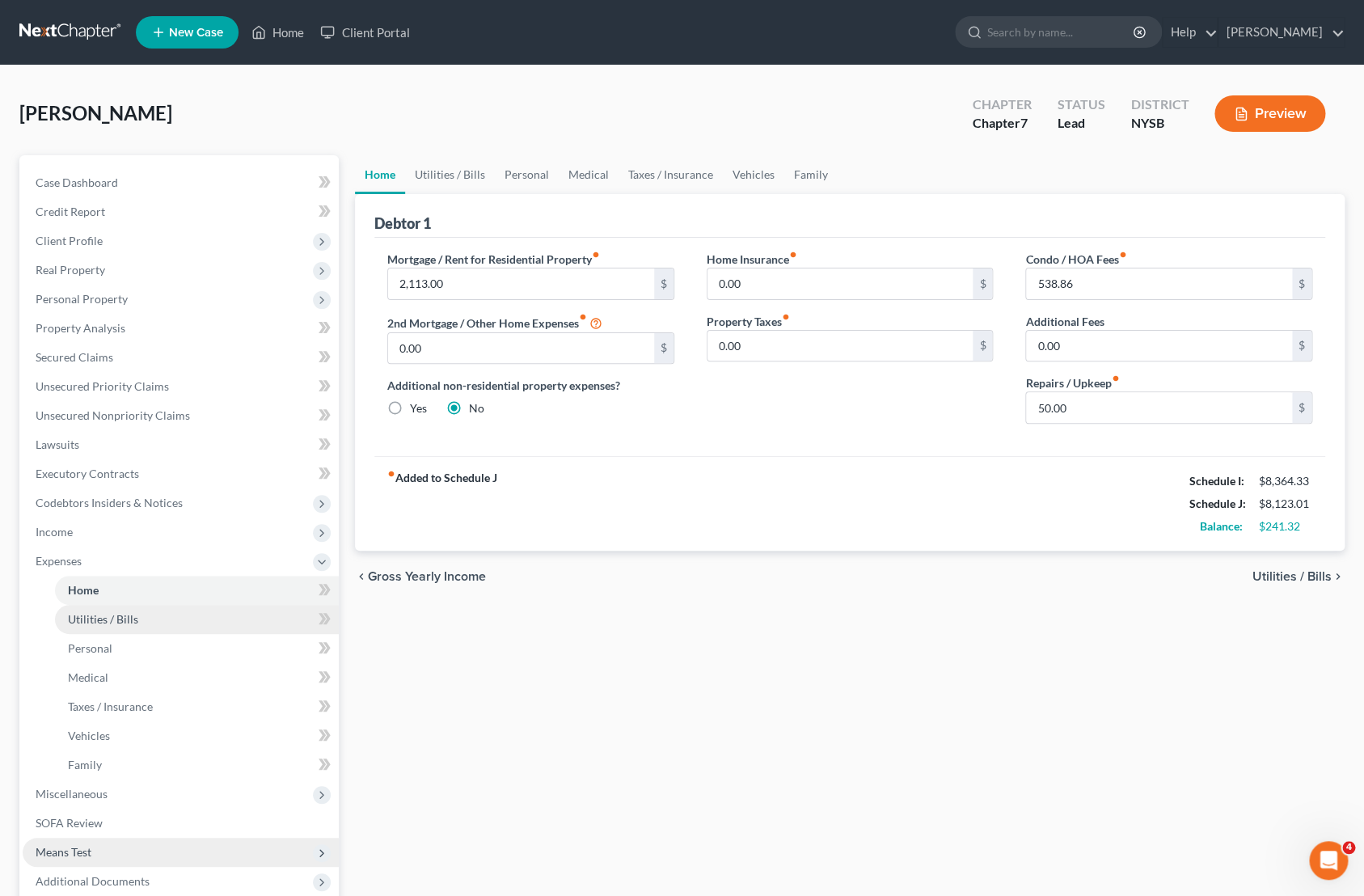
click at [103, 608] on link "Utilities / Bills" at bounding box center [196, 619] width 284 height 29
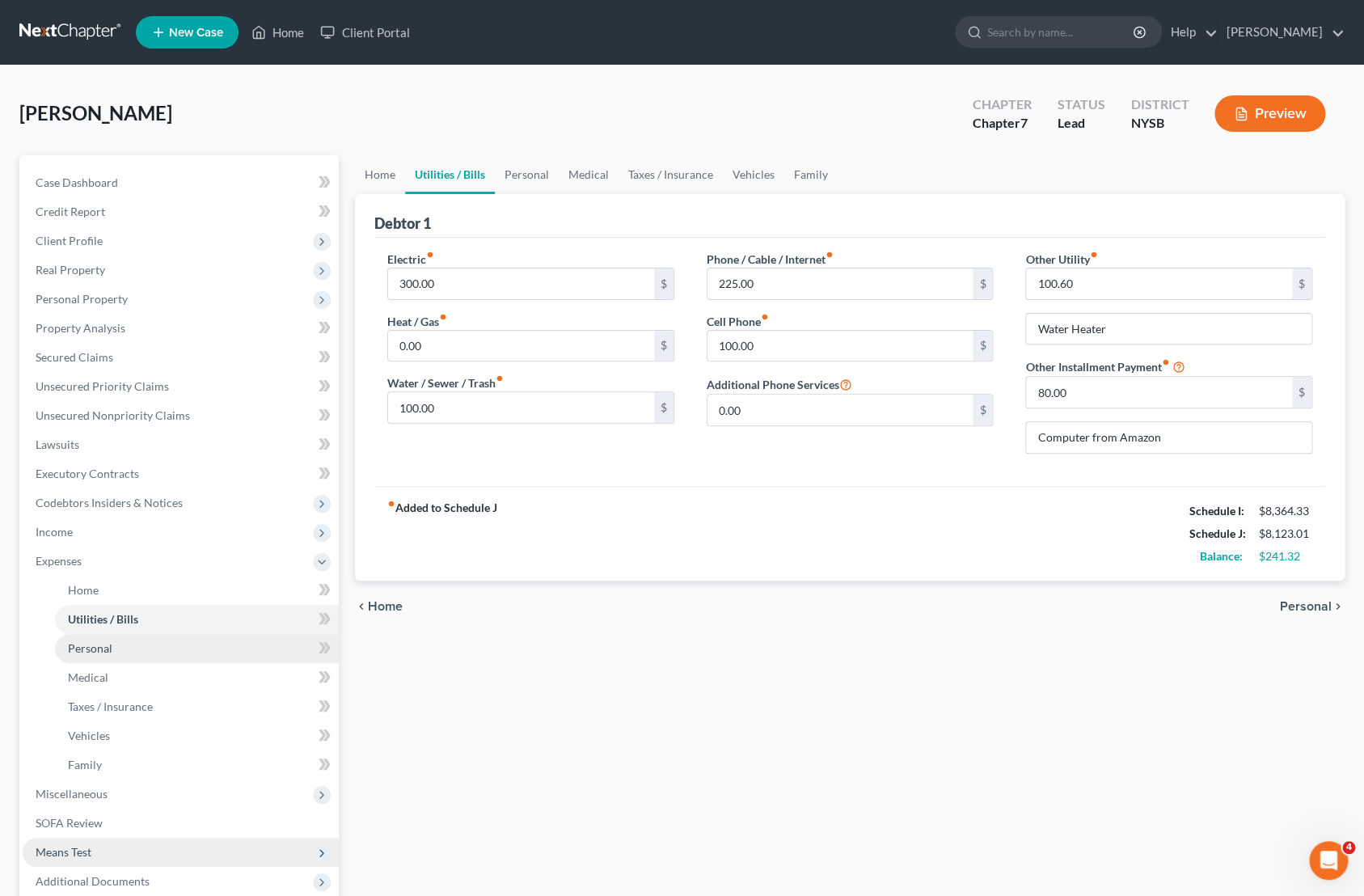
click at [107, 645] on span "Personal" at bounding box center [90, 648] width 45 height 14
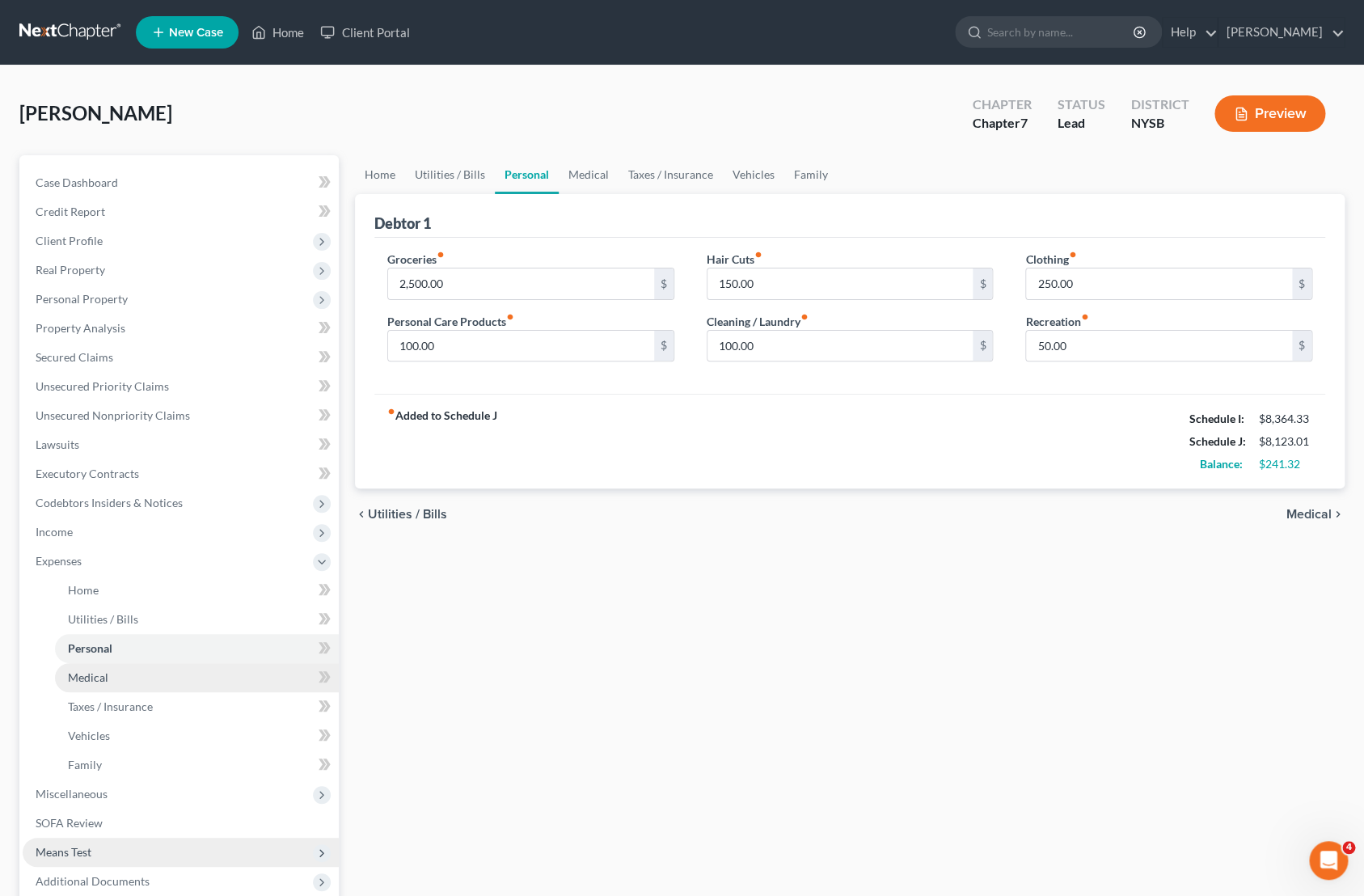
click at [106, 672] on span "Medical" at bounding box center [88, 677] width 41 height 14
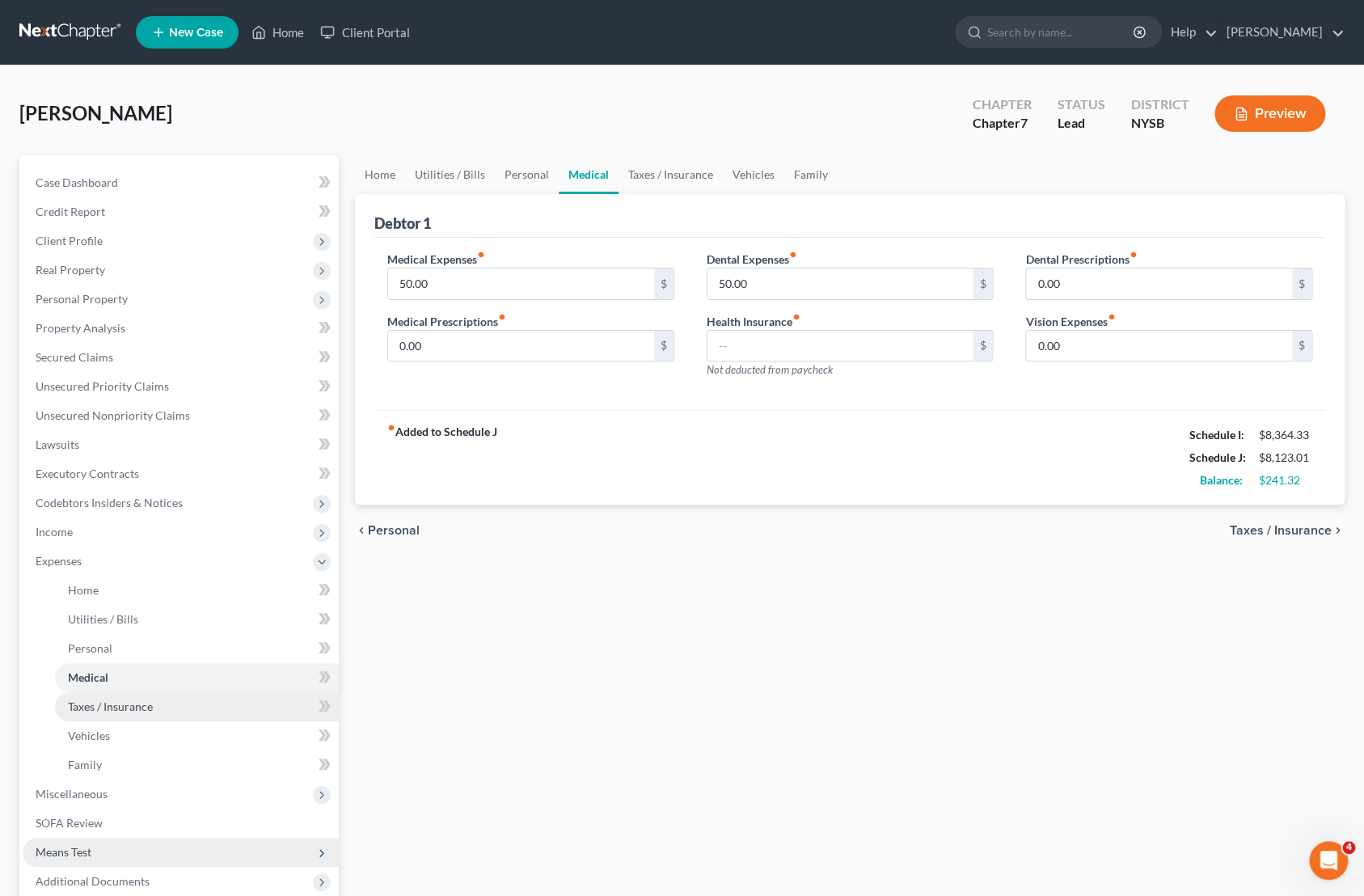
click at [123, 711] on span "Taxes / Insurance" at bounding box center [110, 705] width 85 height 14
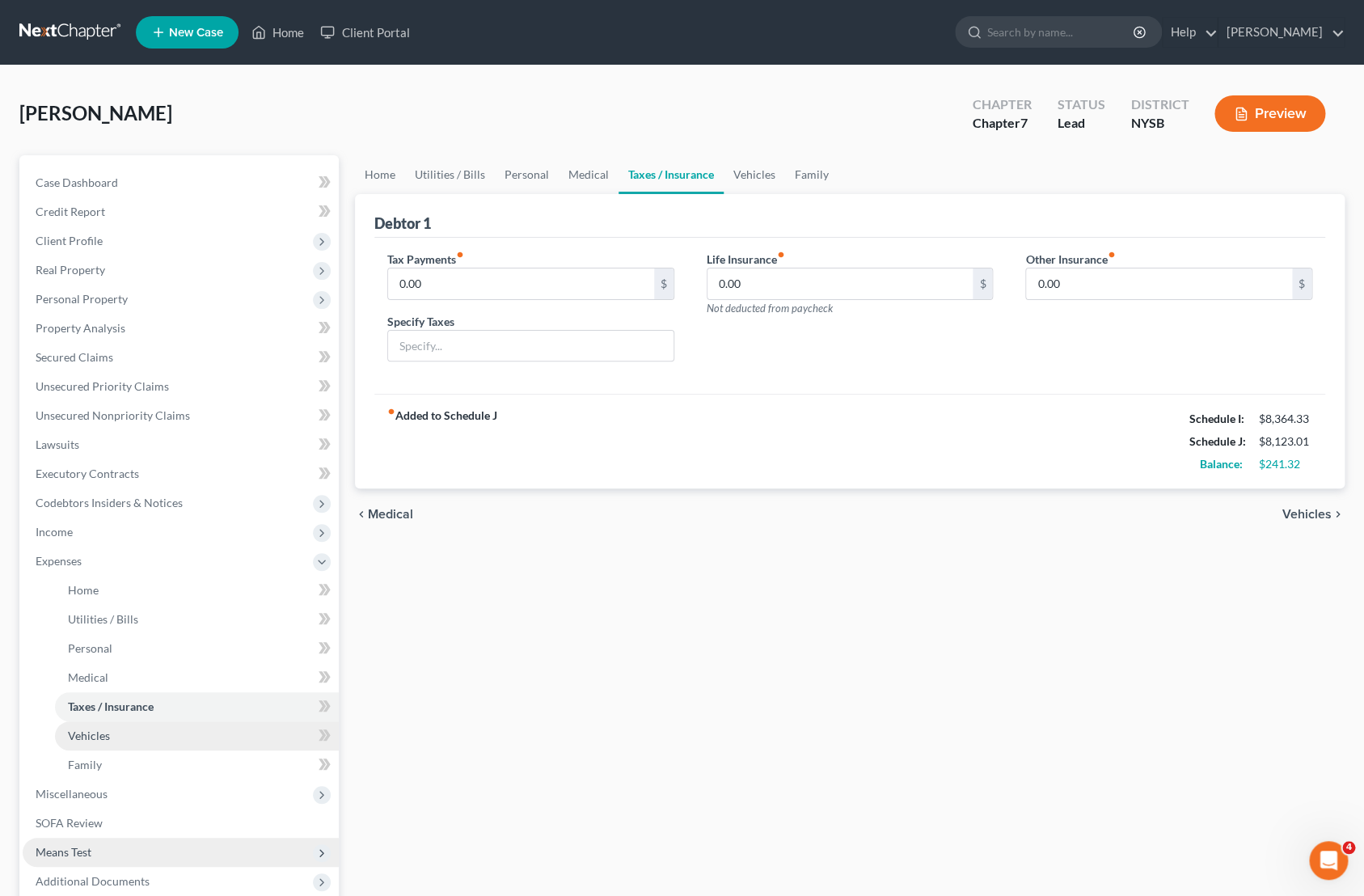
click at [112, 721] on link "Vehicles" at bounding box center [196, 736] width 284 height 29
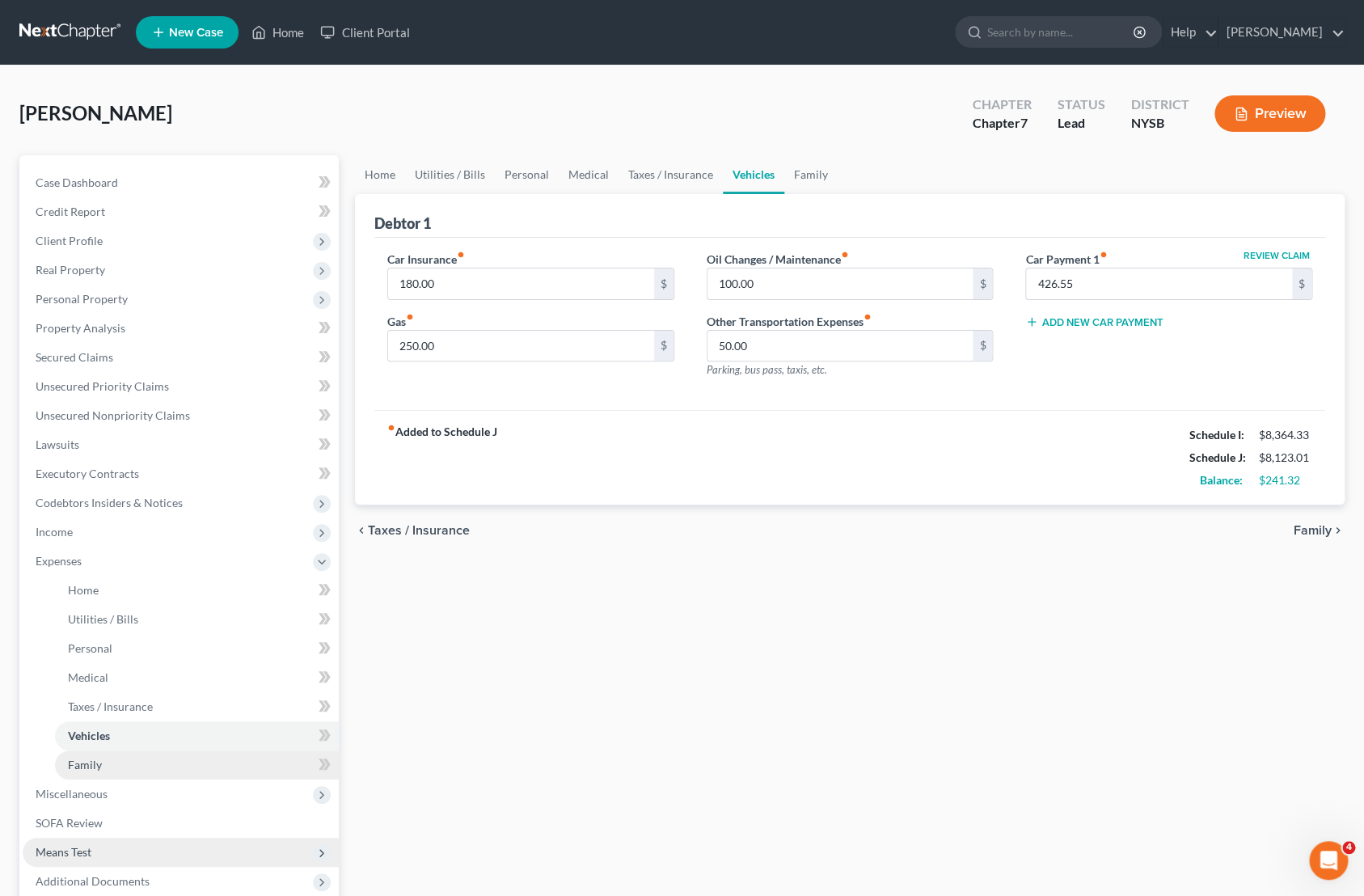
click at [107, 757] on link "Family" at bounding box center [196, 765] width 284 height 29
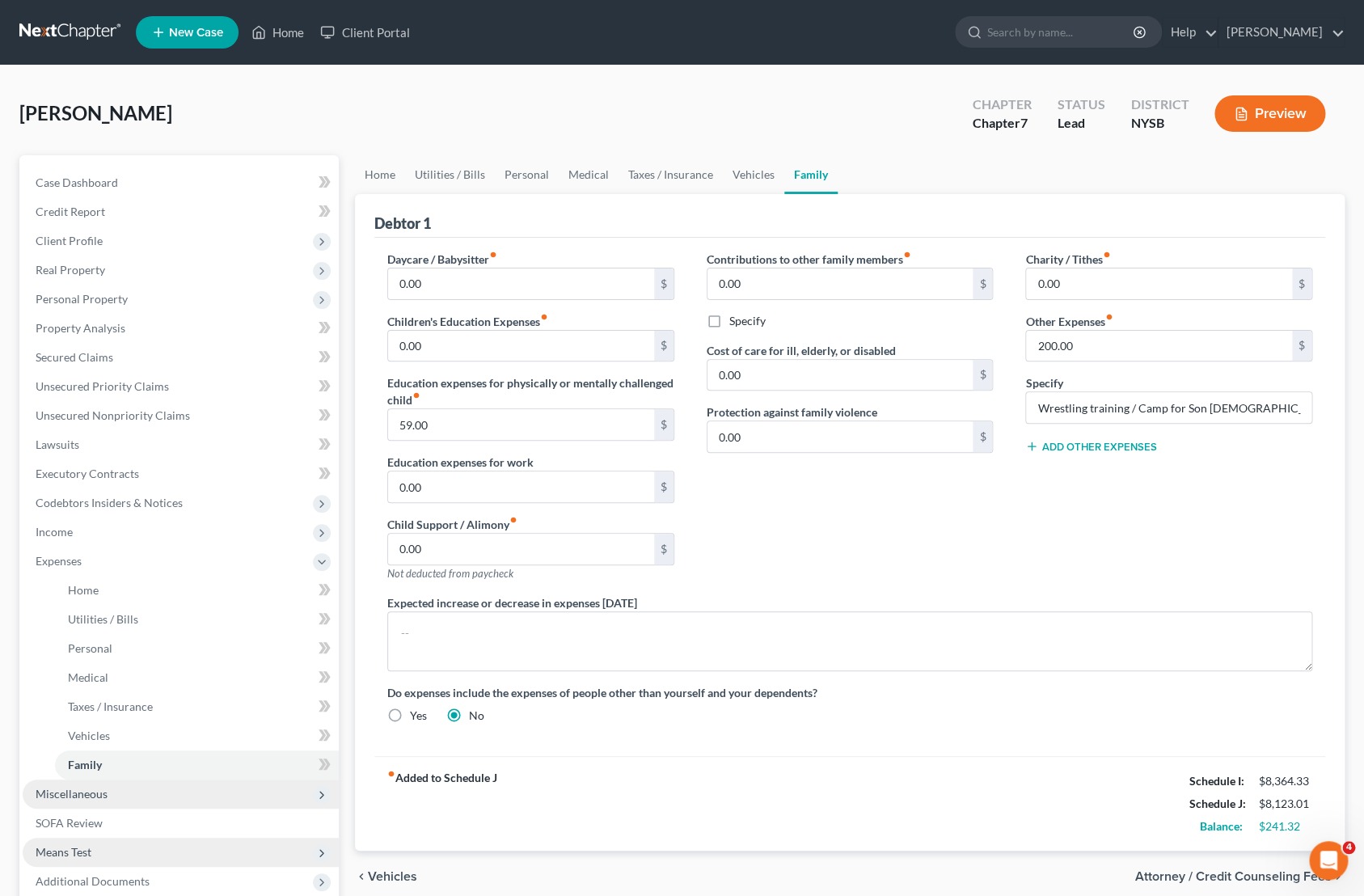
click at [97, 793] on span "Miscellaneous" at bounding box center [72, 793] width 72 height 14
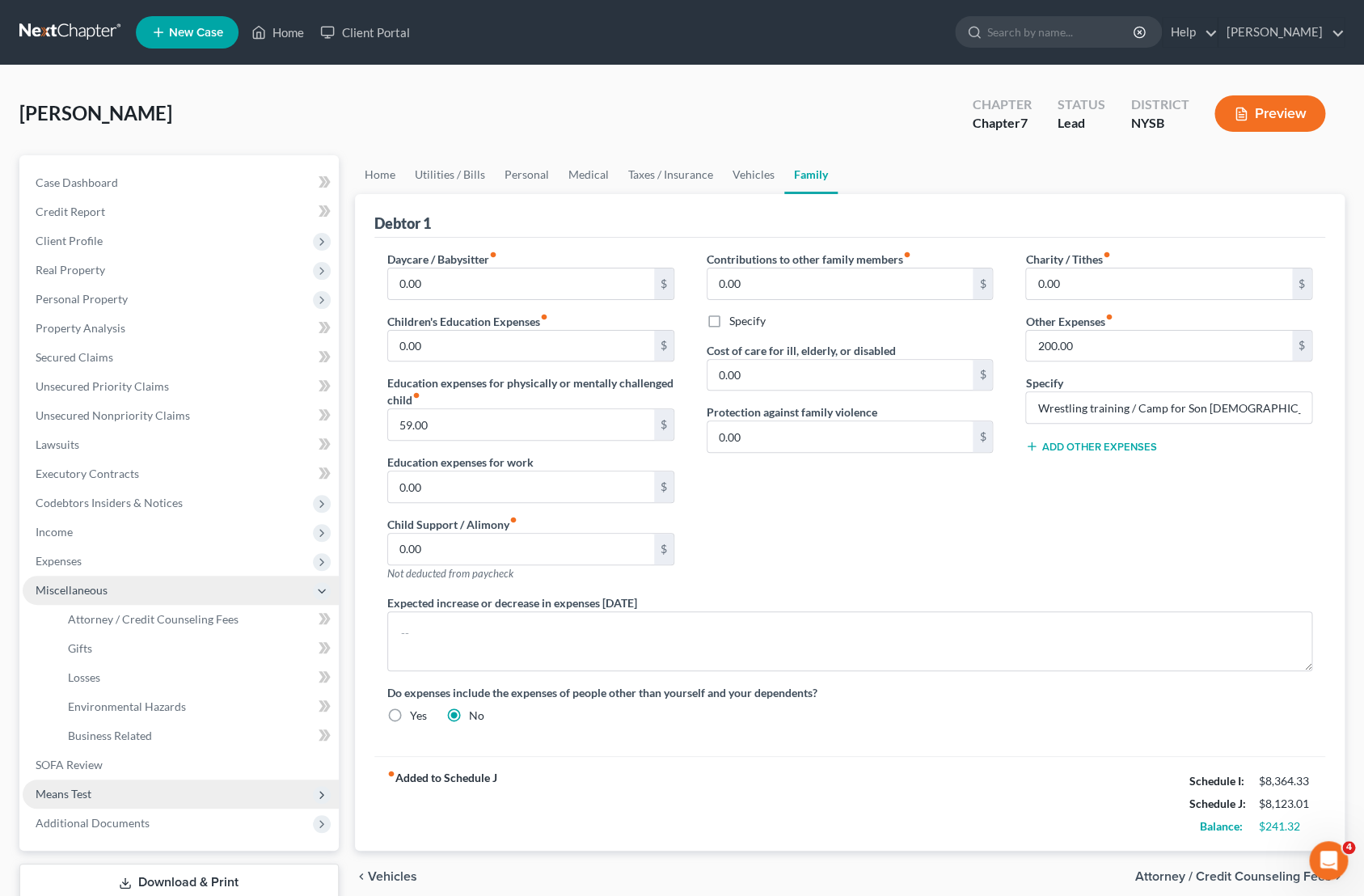
click at [323, 591] on icon at bounding box center [322, 591] width 13 height 13
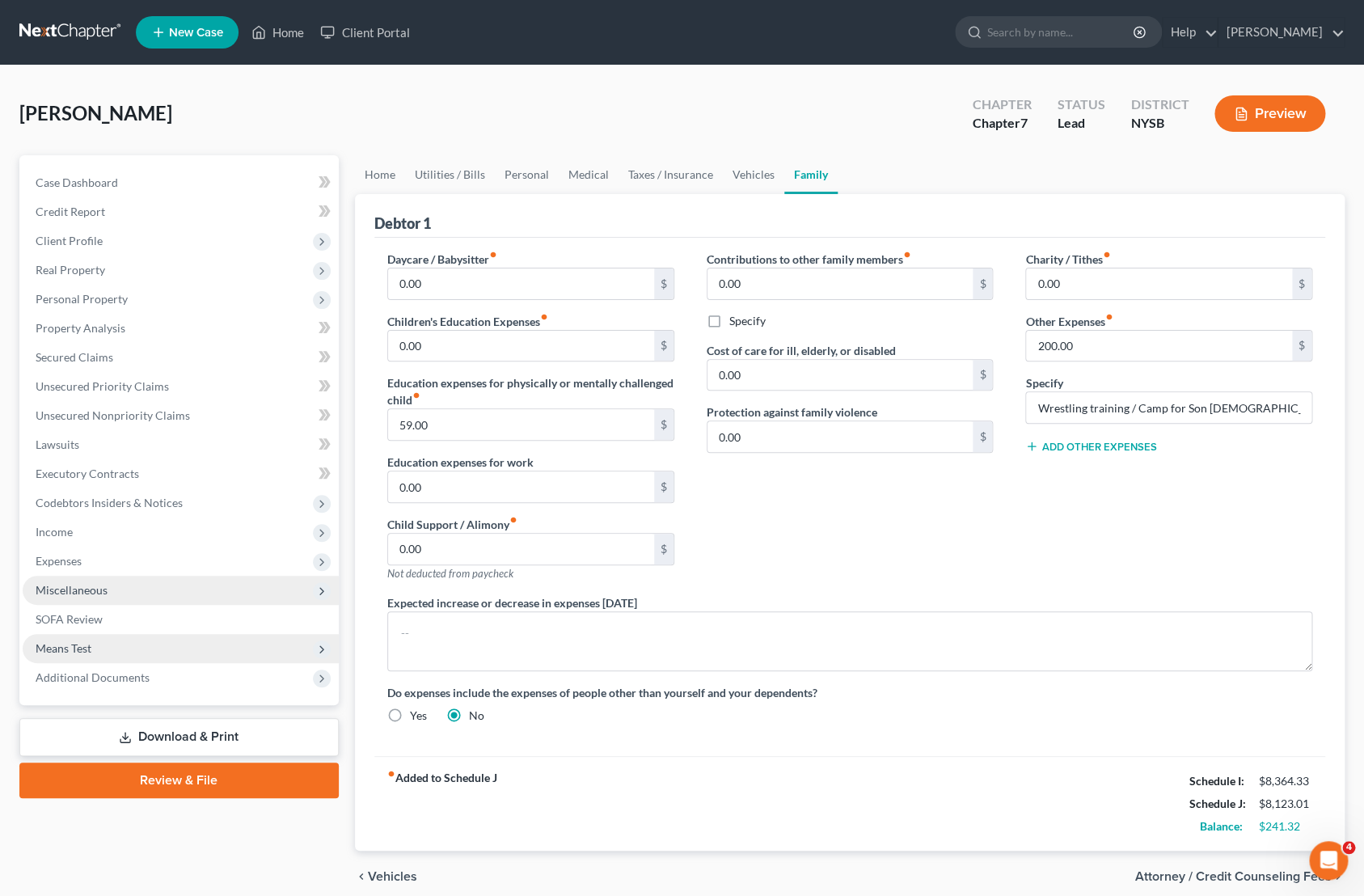
click at [70, 652] on span "Means Test" at bounding box center [64, 648] width 55 height 14
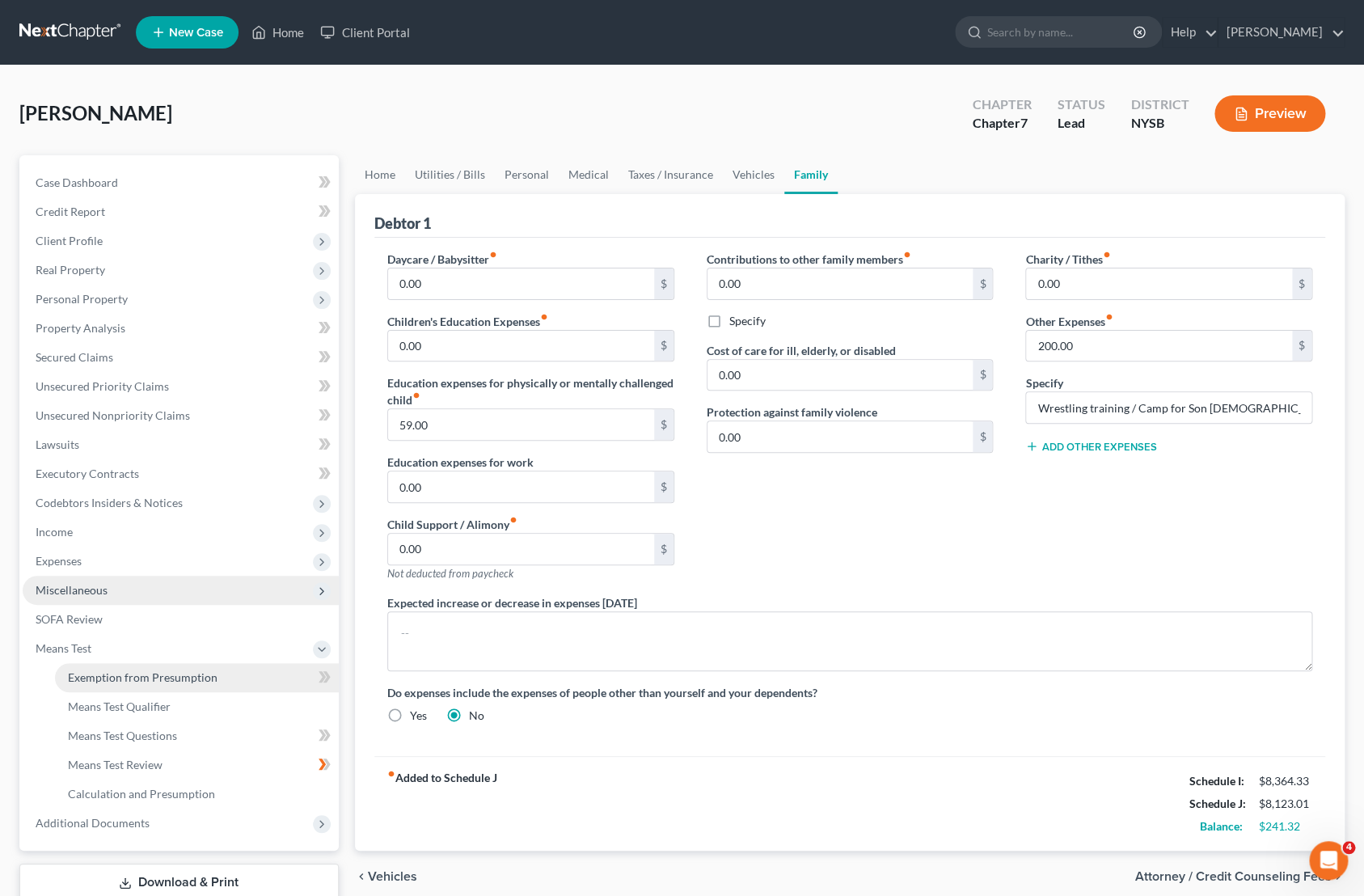
click at [105, 683] on span "Exemption from Presumption" at bounding box center [143, 677] width 150 height 14
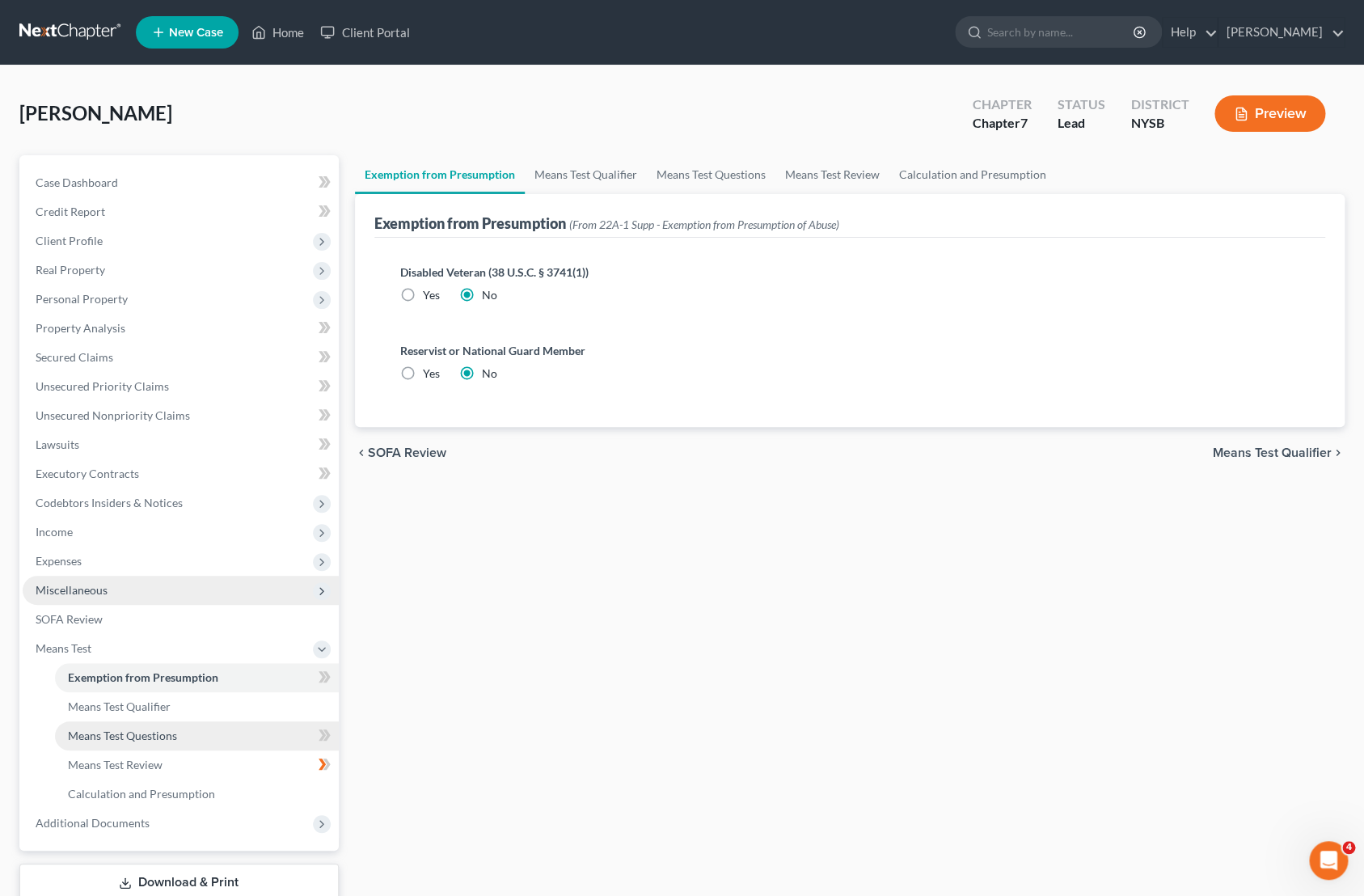
click at [141, 723] on link "Means Test Questions" at bounding box center [196, 736] width 284 height 29
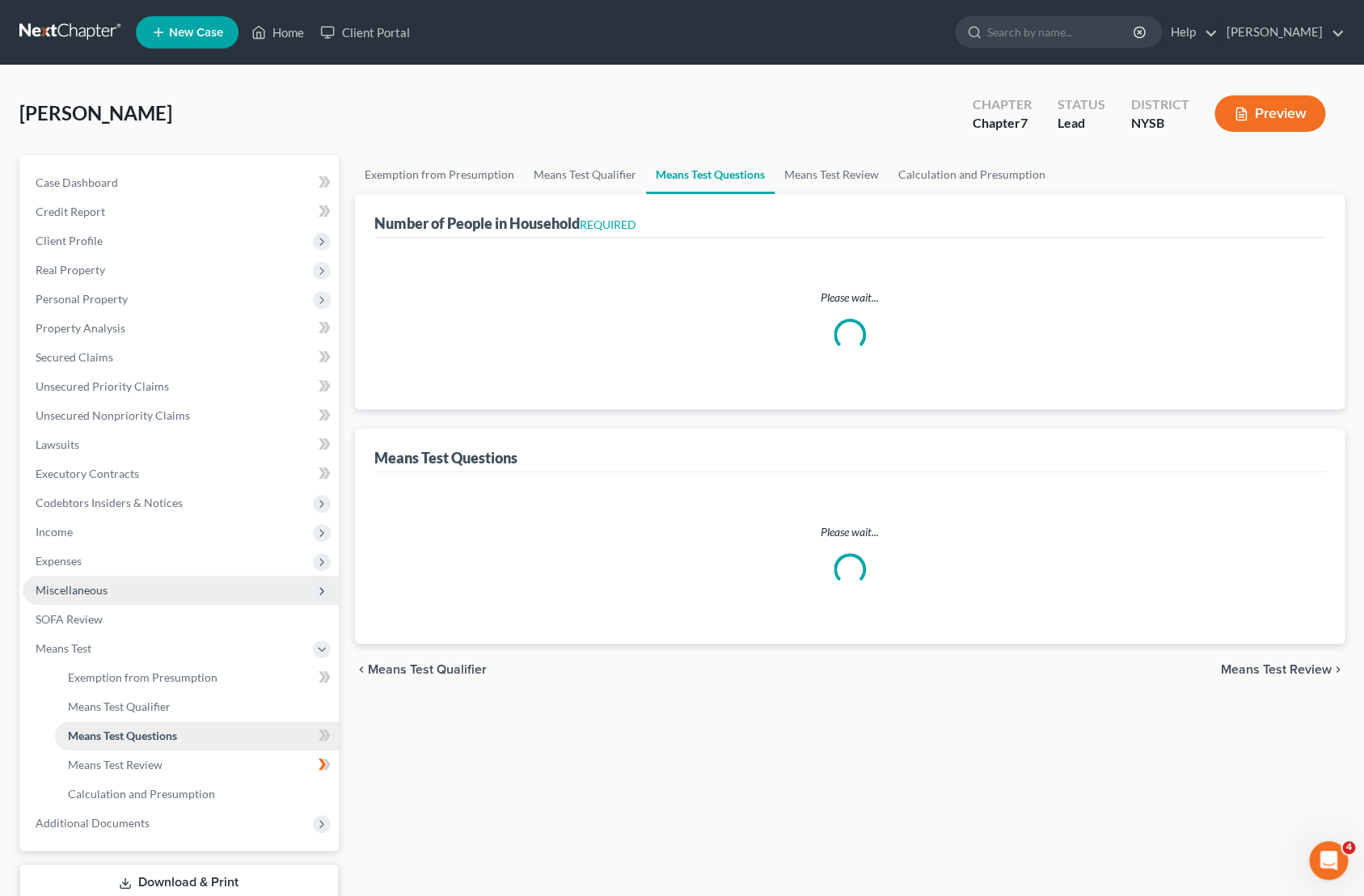
select select "1"
select select "60"
select select "24"
select select "0"
select select "60"
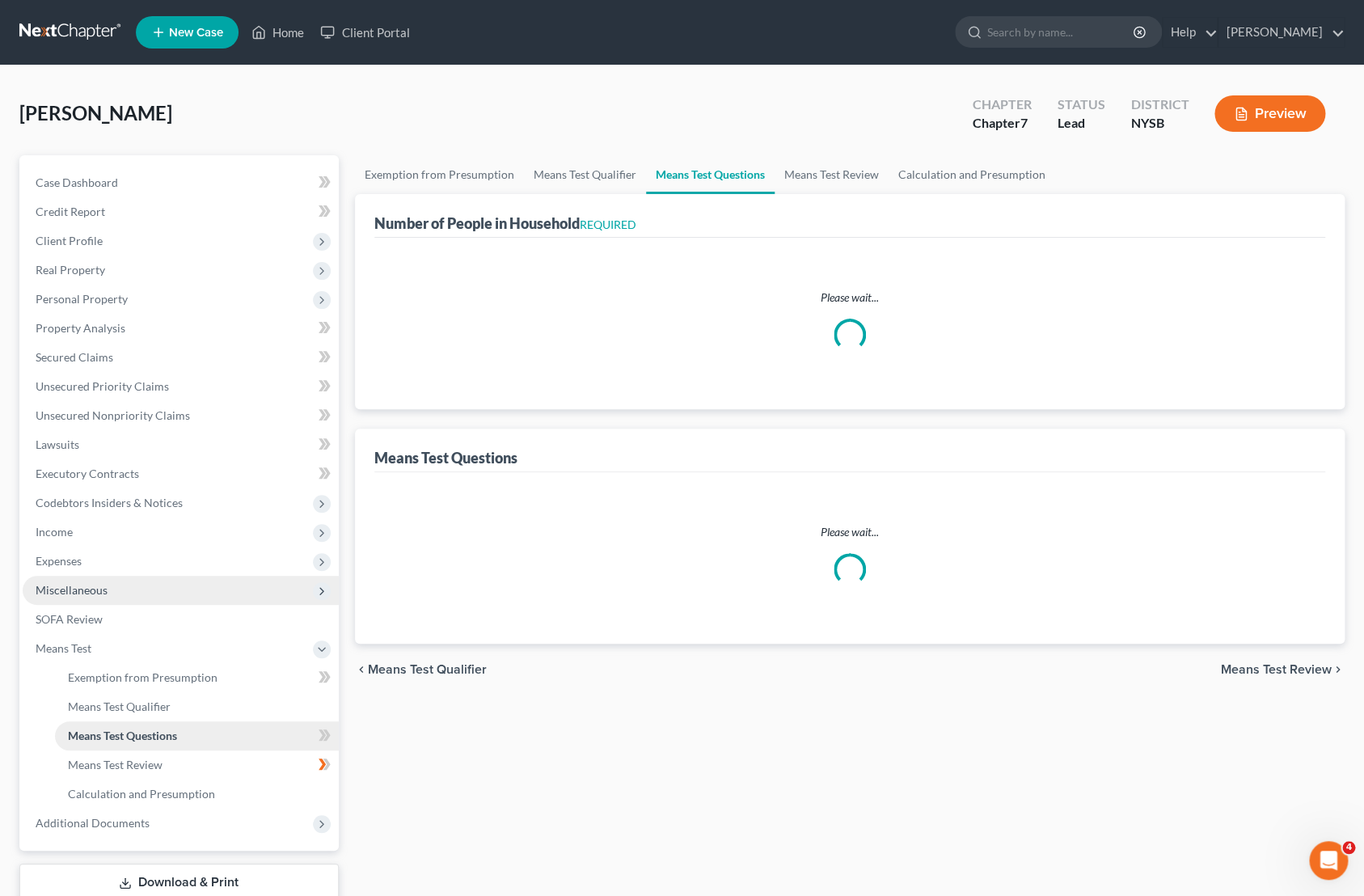
select select "2"
select select "4"
select select "0"
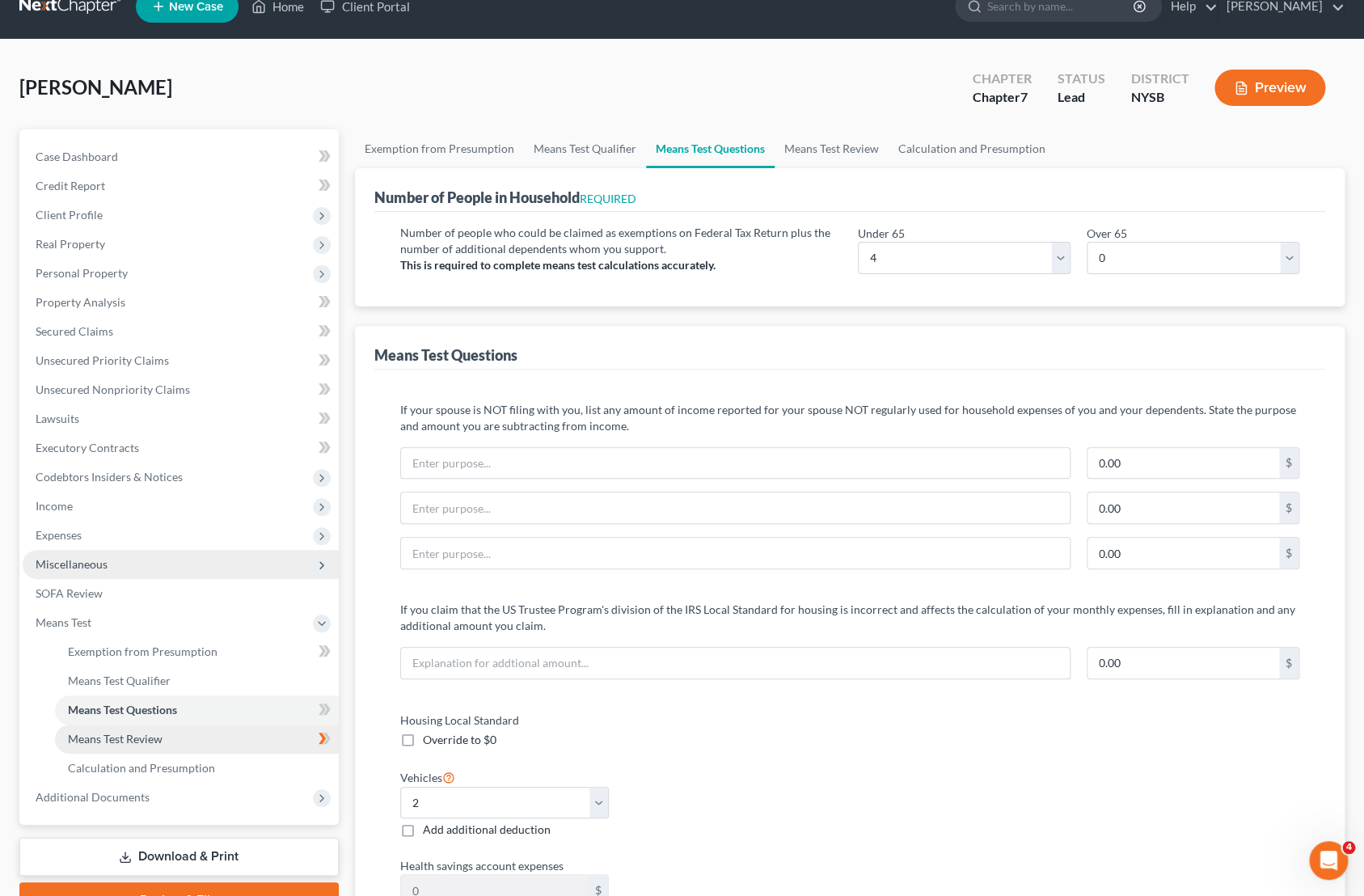
click at [151, 737] on span "Means Test Review" at bounding box center [115, 738] width 95 height 14
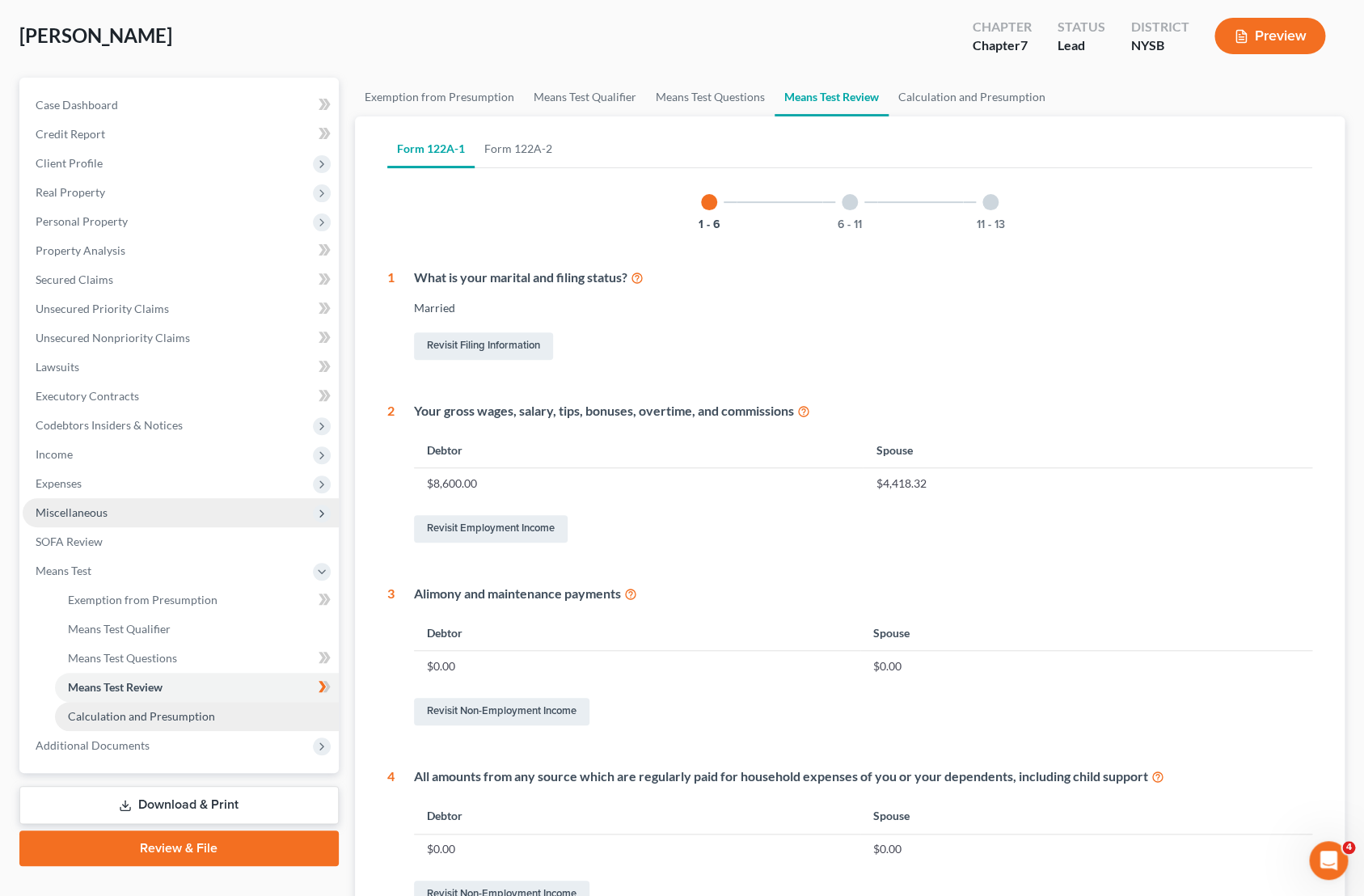
click at [202, 720] on span "Calculation and Presumption" at bounding box center [141, 715] width 147 height 14
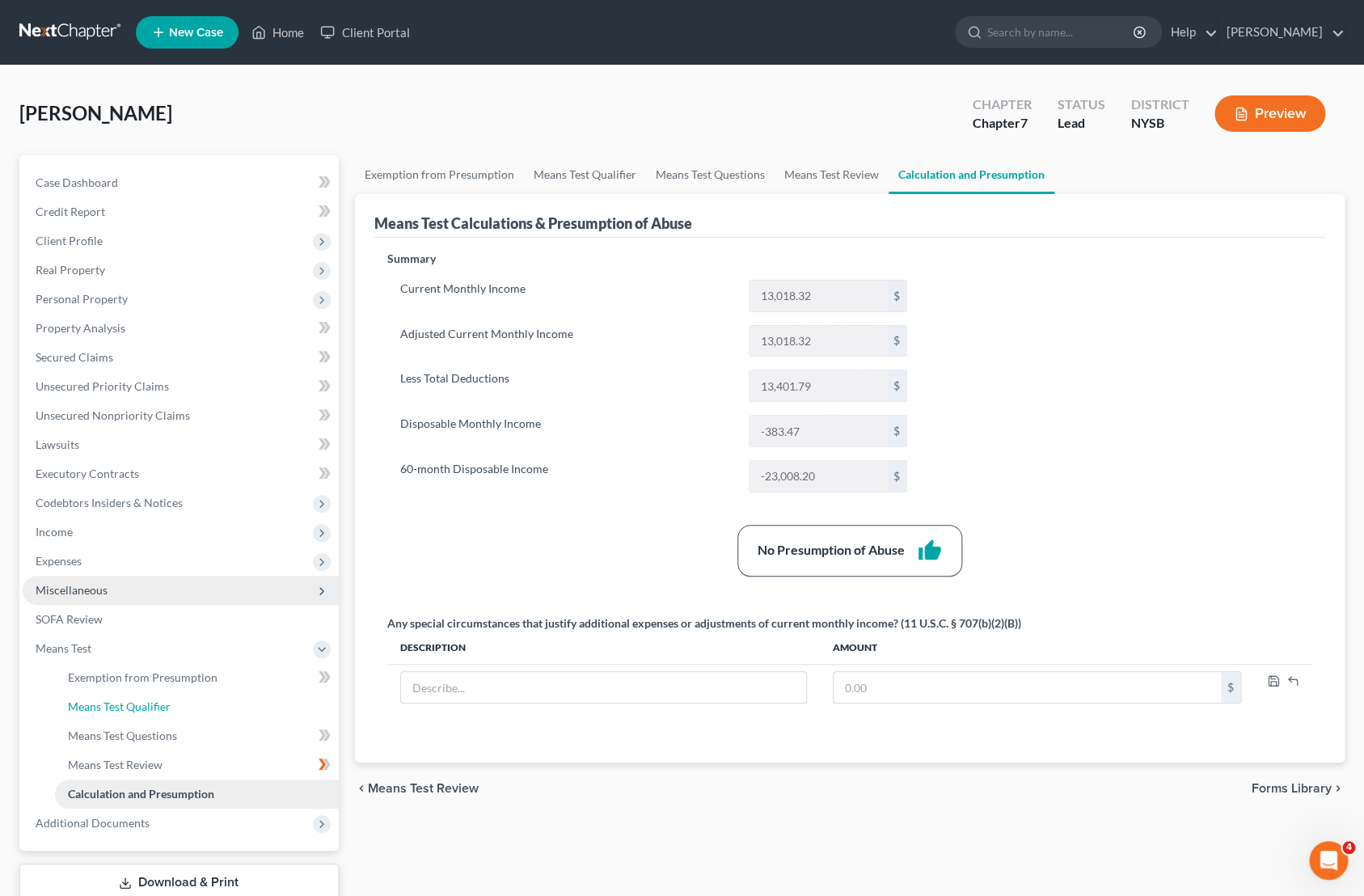
click at [202, 720] on link "Means Test Qualifier" at bounding box center [196, 707] width 284 height 29
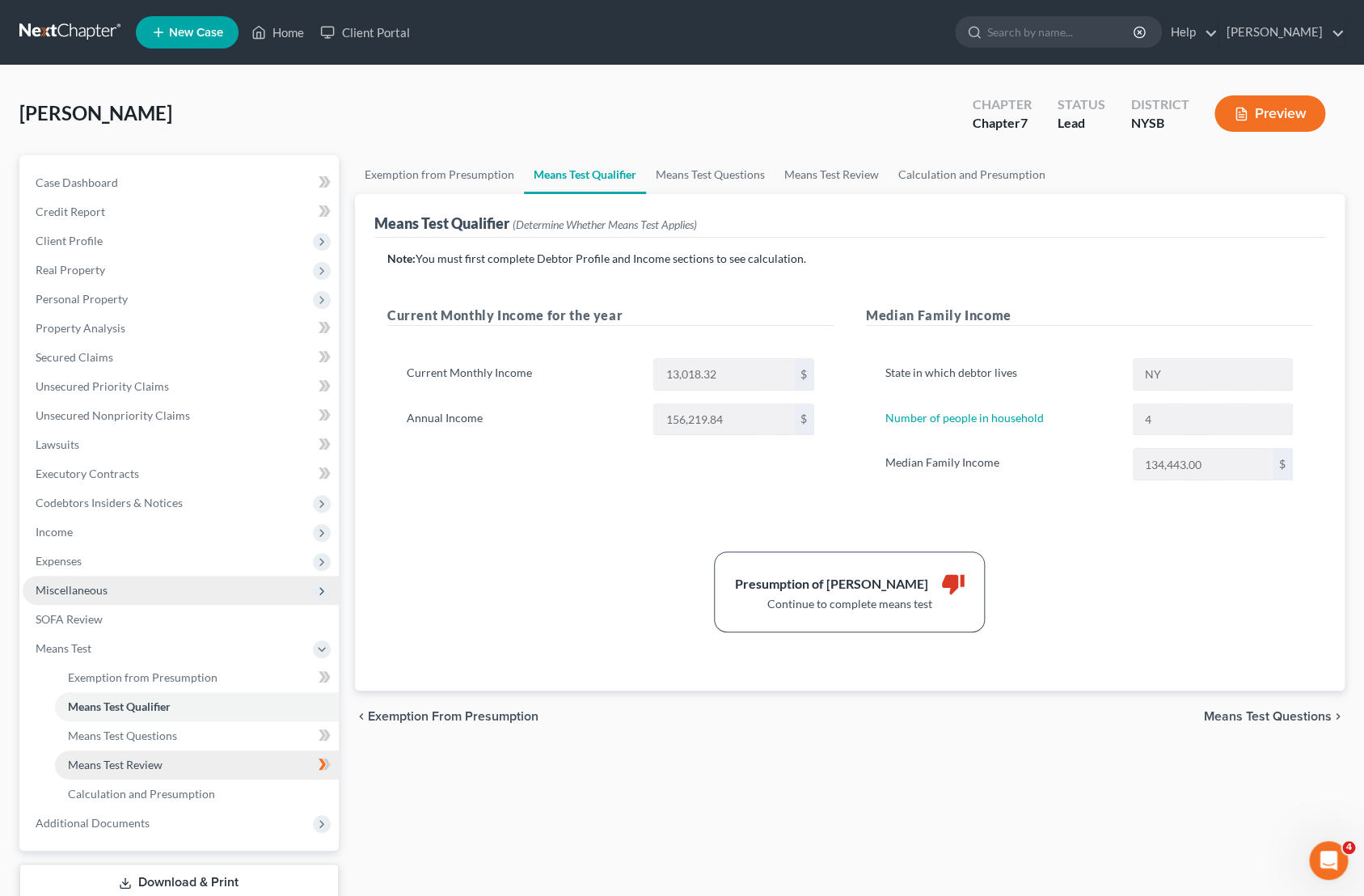
click at [180, 753] on link "Means Test Review" at bounding box center [196, 765] width 284 height 29
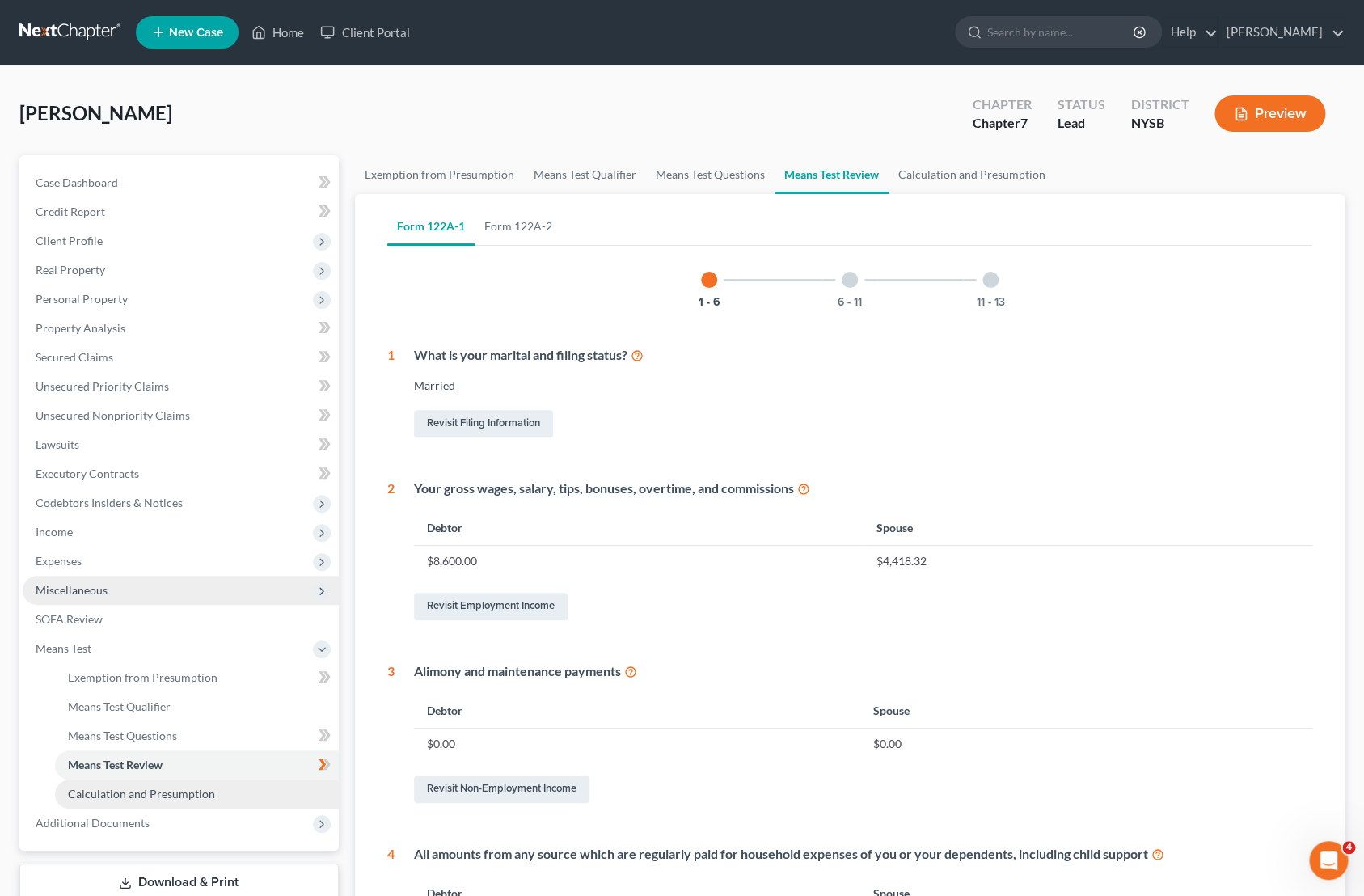
click at [192, 797] on span "Calculation and Presumption" at bounding box center [141, 793] width 147 height 14
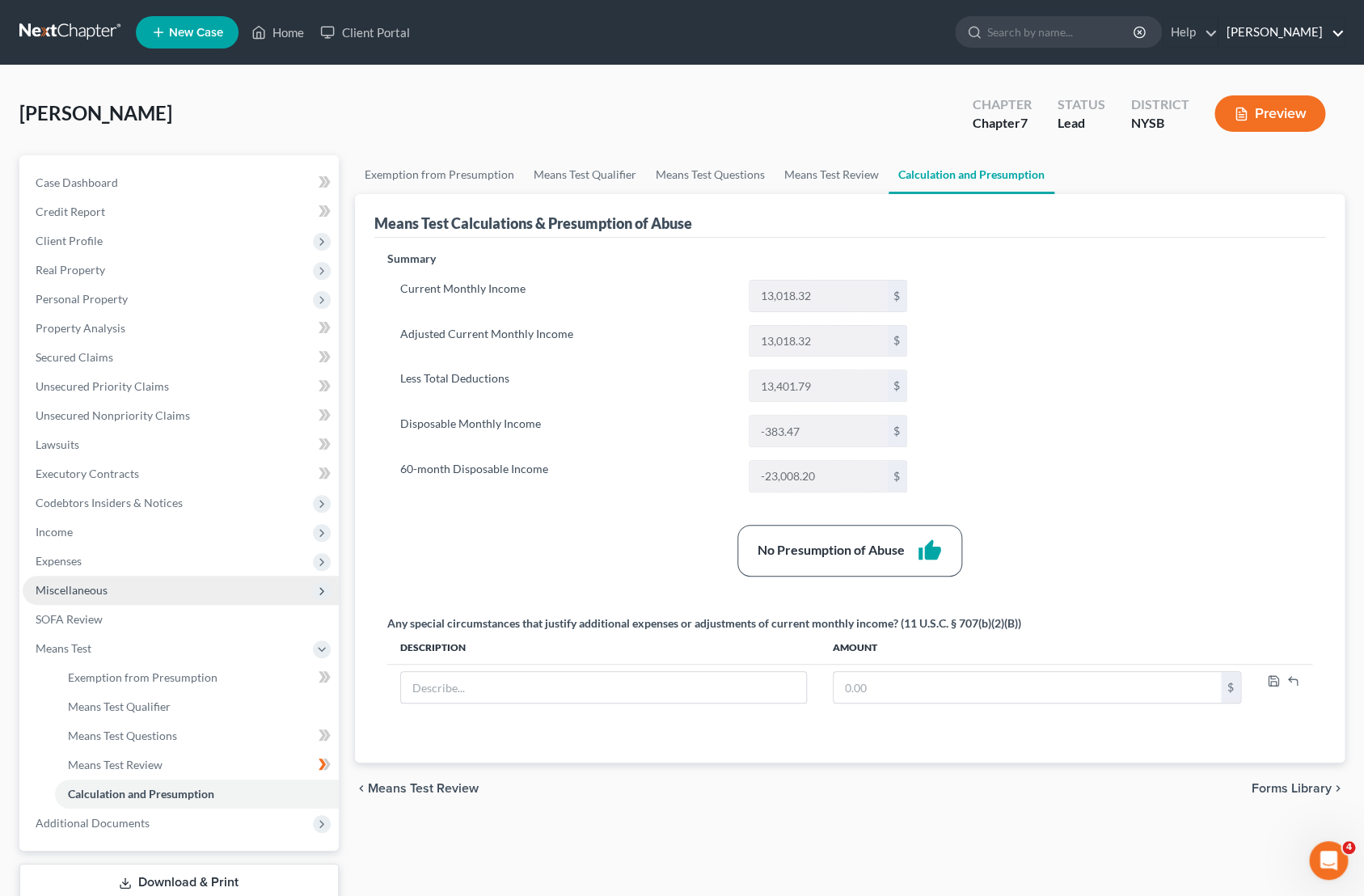
click at [1272, 31] on link "Daniel S. Alter" at bounding box center [1282, 33] width 125 height 29
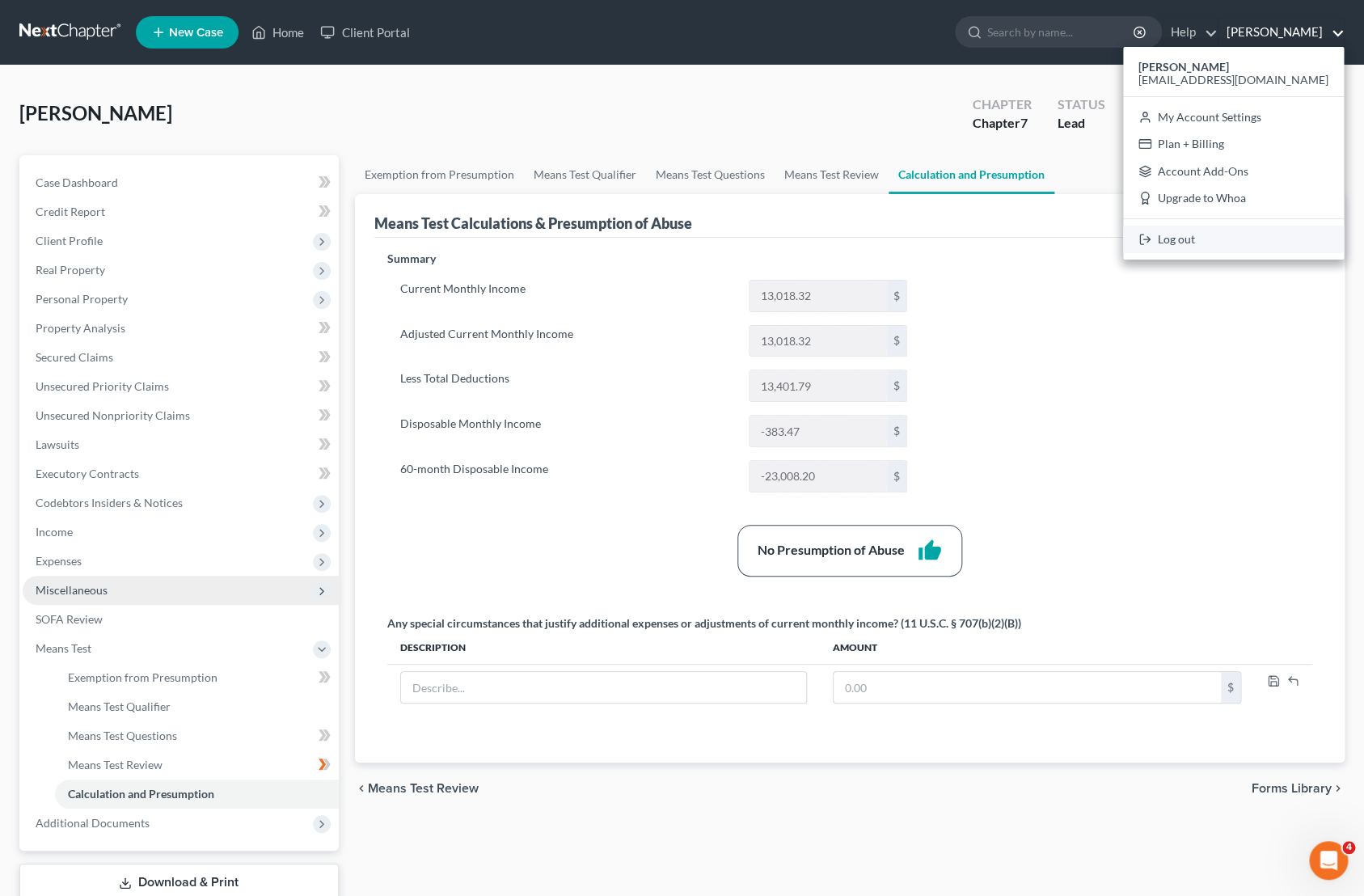
click at [1242, 235] on link "Log out" at bounding box center [1234, 239] width 221 height 28
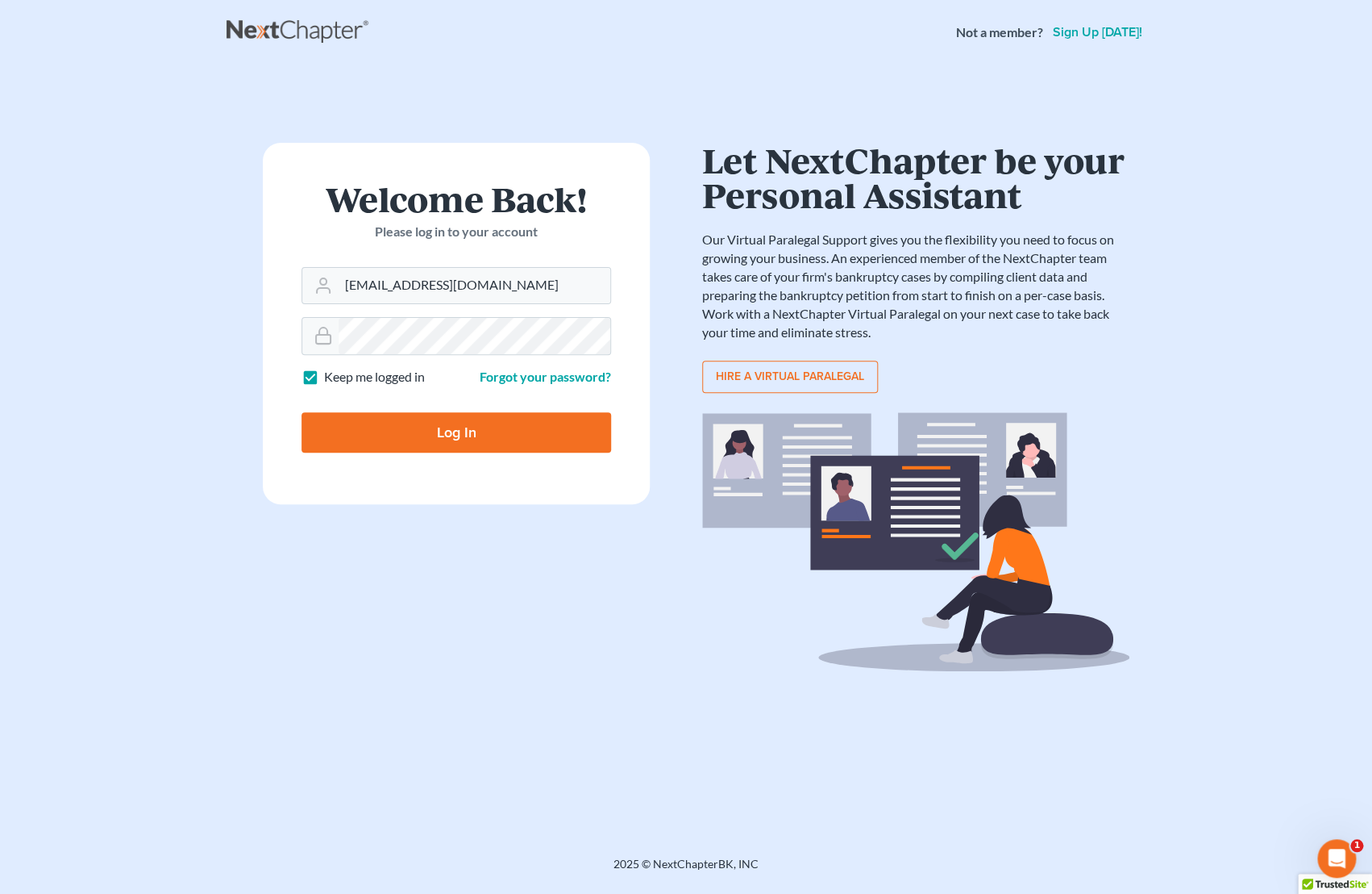
click at [465, 432] on input "Log In" at bounding box center [456, 432] width 309 height 41
type input "Thinking..."
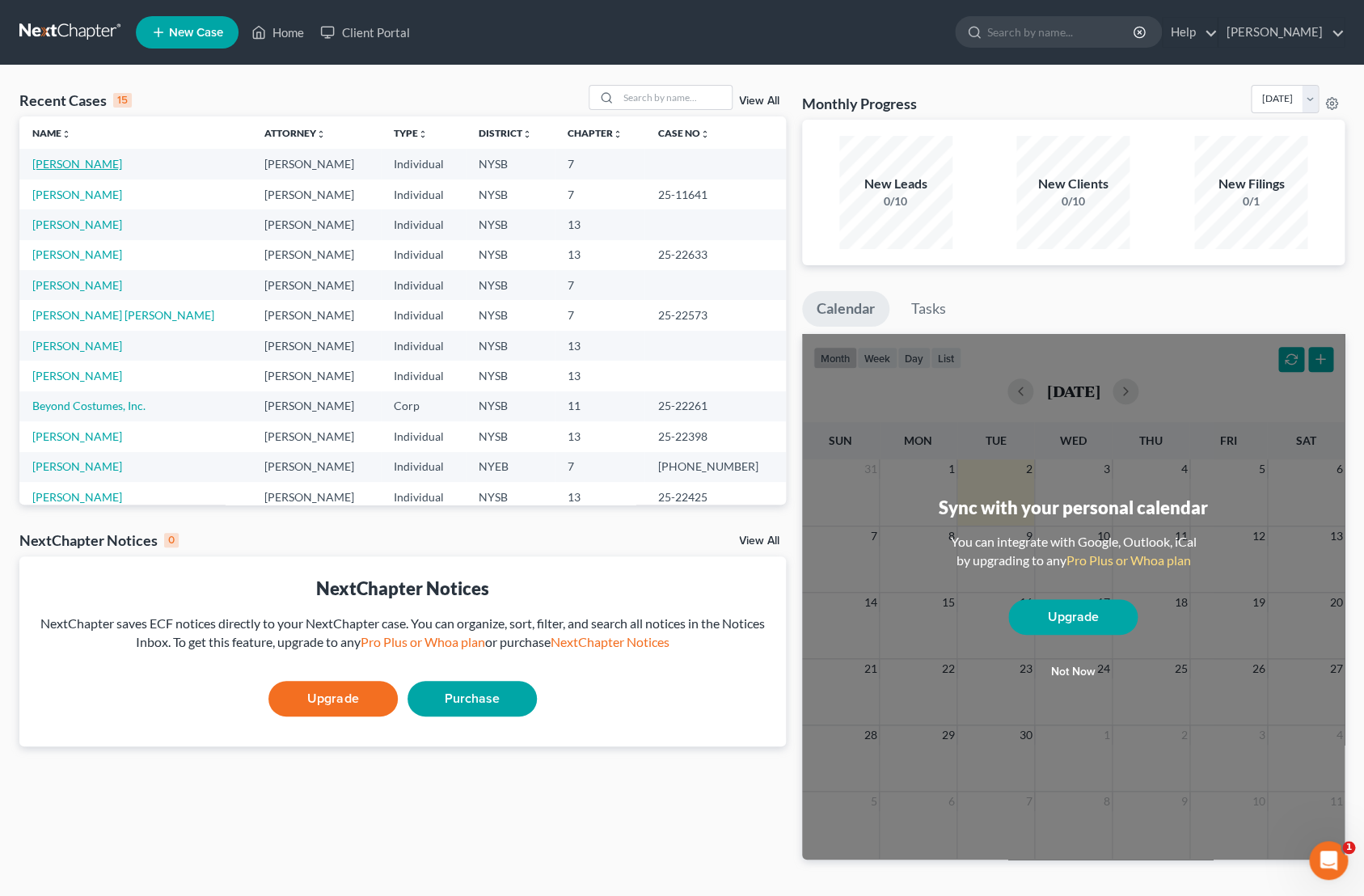
click at [122, 167] on link "Assenzio-Moreiras, Jennifer" at bounding box center [77, 164] width 90 height 14
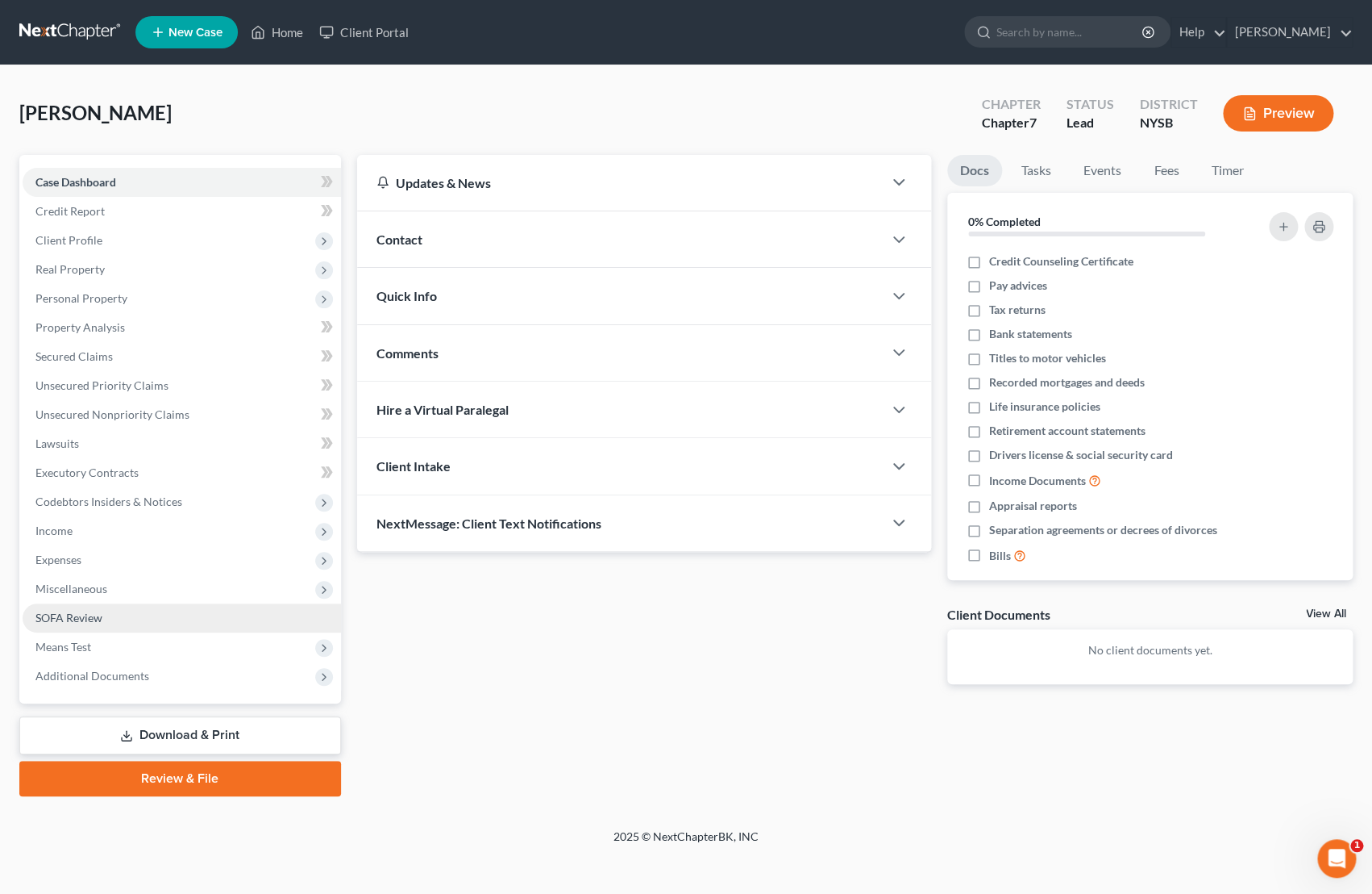
click at [113, 611] on link "SOFA Review" at bounding box center [182, 618] width 318 height 29
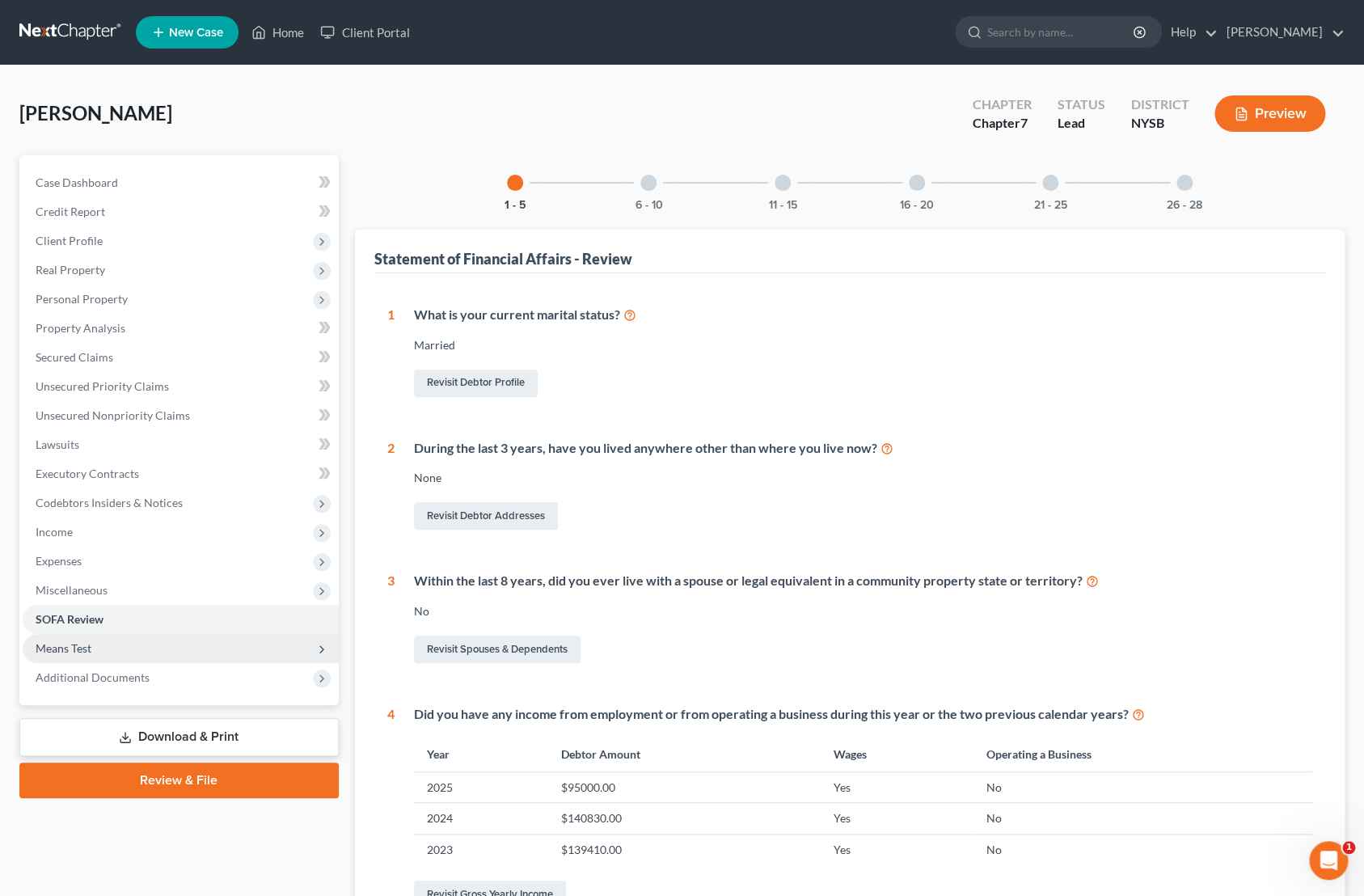
click at [99, 642] on span "Means Test" at bounding box center [181, 648] width 316 height 29
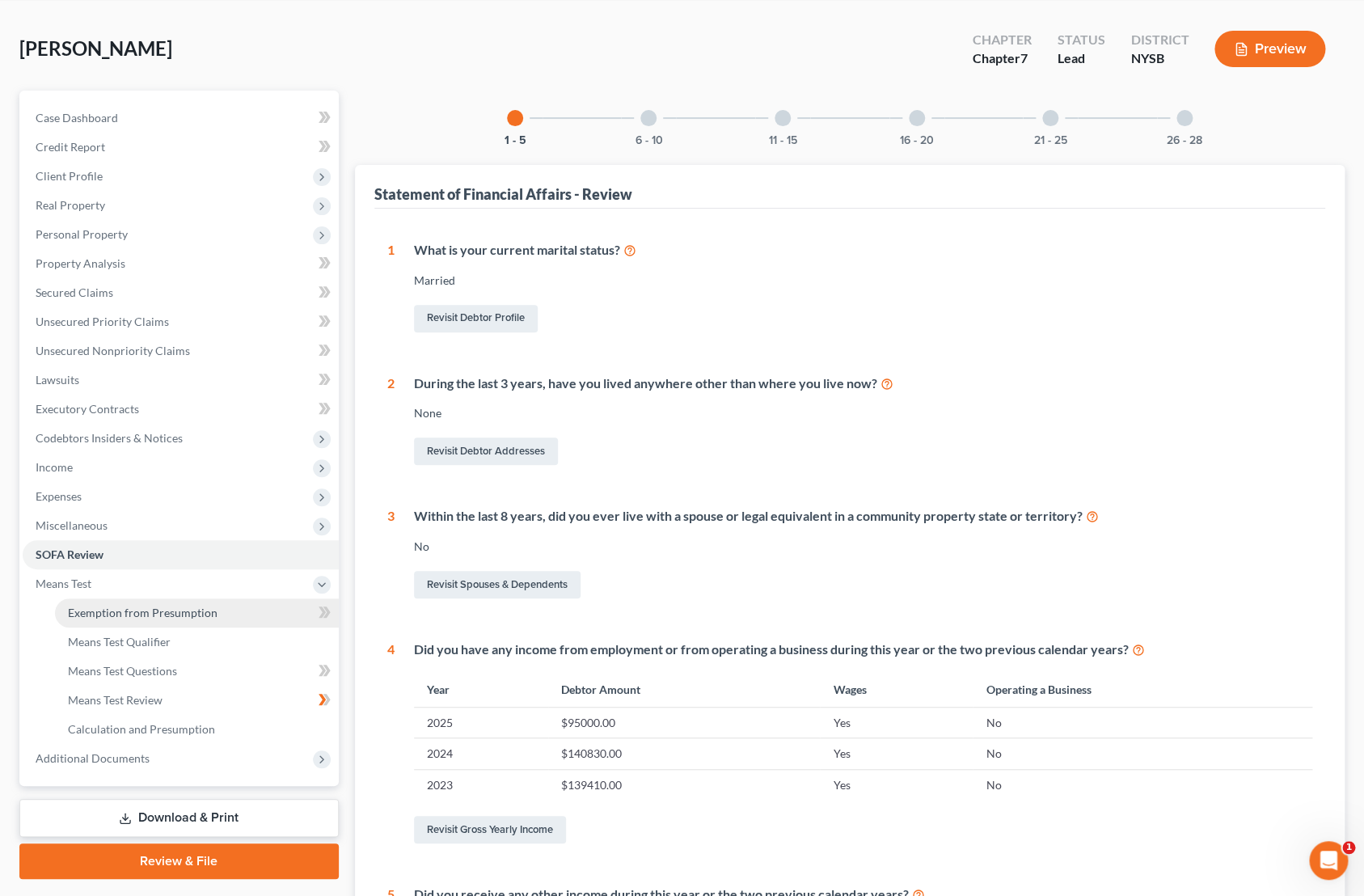
click at [170, 616] on span "Exemption from Presumption" at bounding box center [143, 612] width 150 height 14
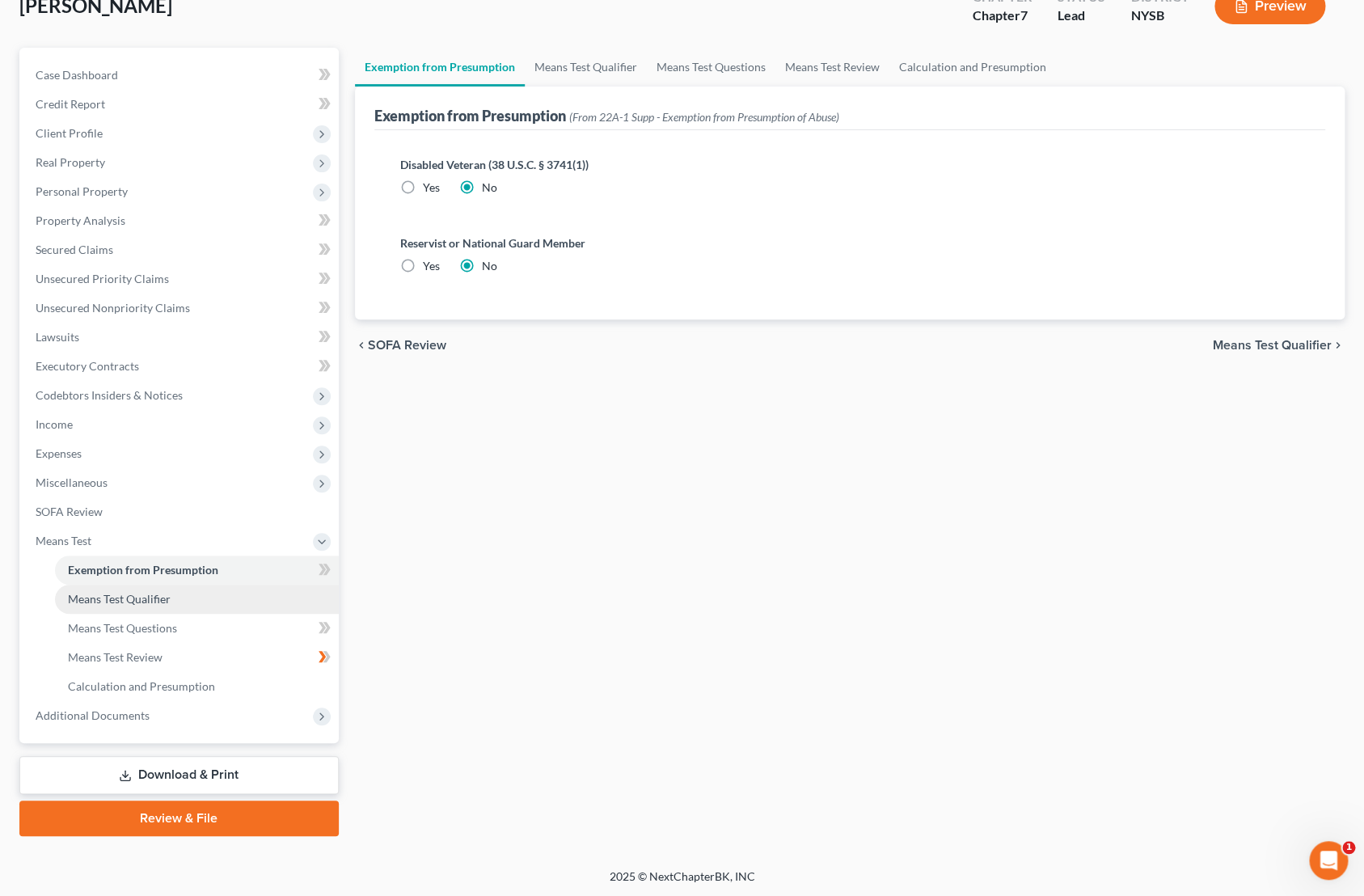
click at [148, 600] on span "Means Test Qualifier" at bounding box center [119, 598] width 103 height 14
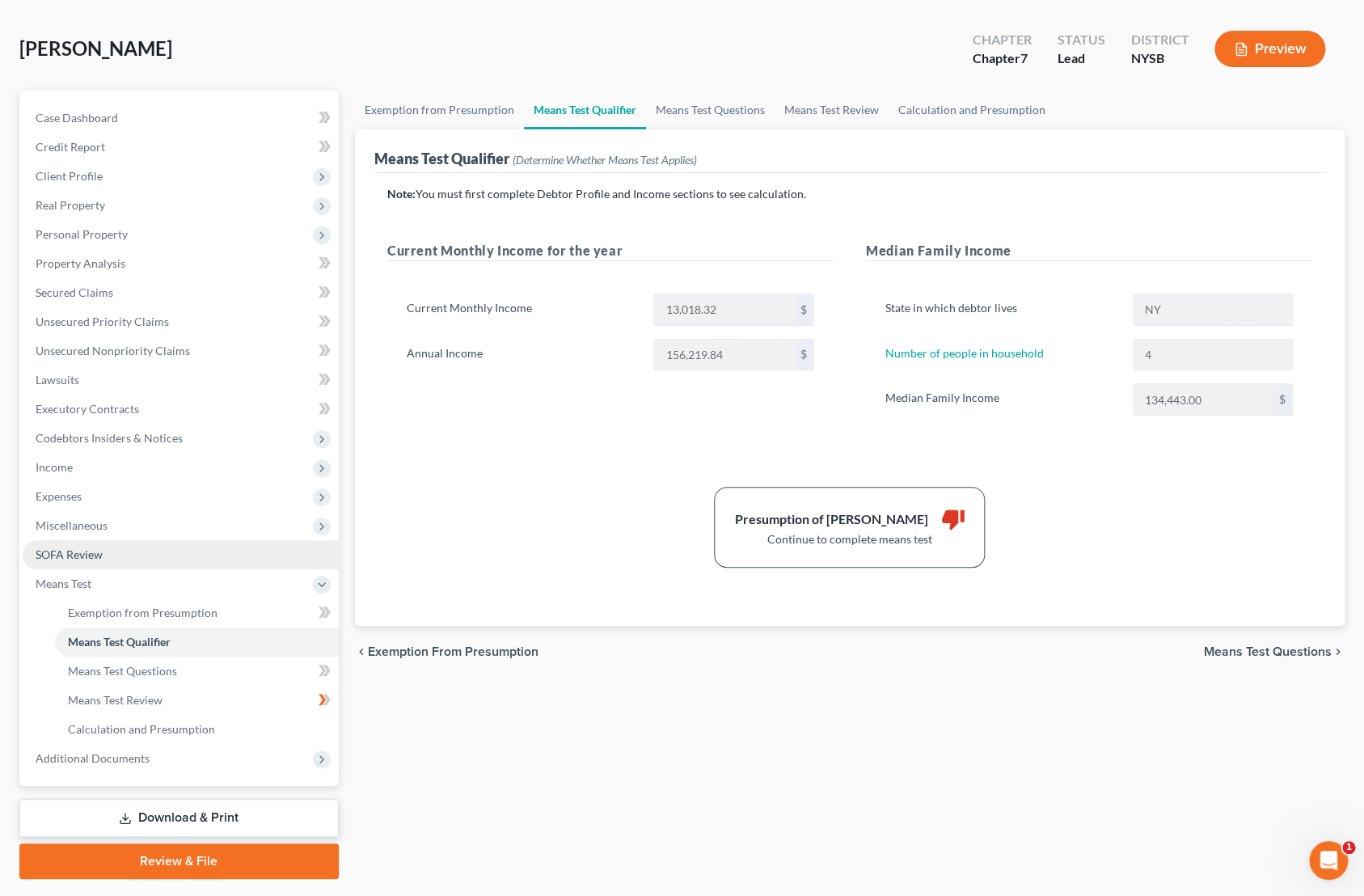
scroll to position [108, 0]
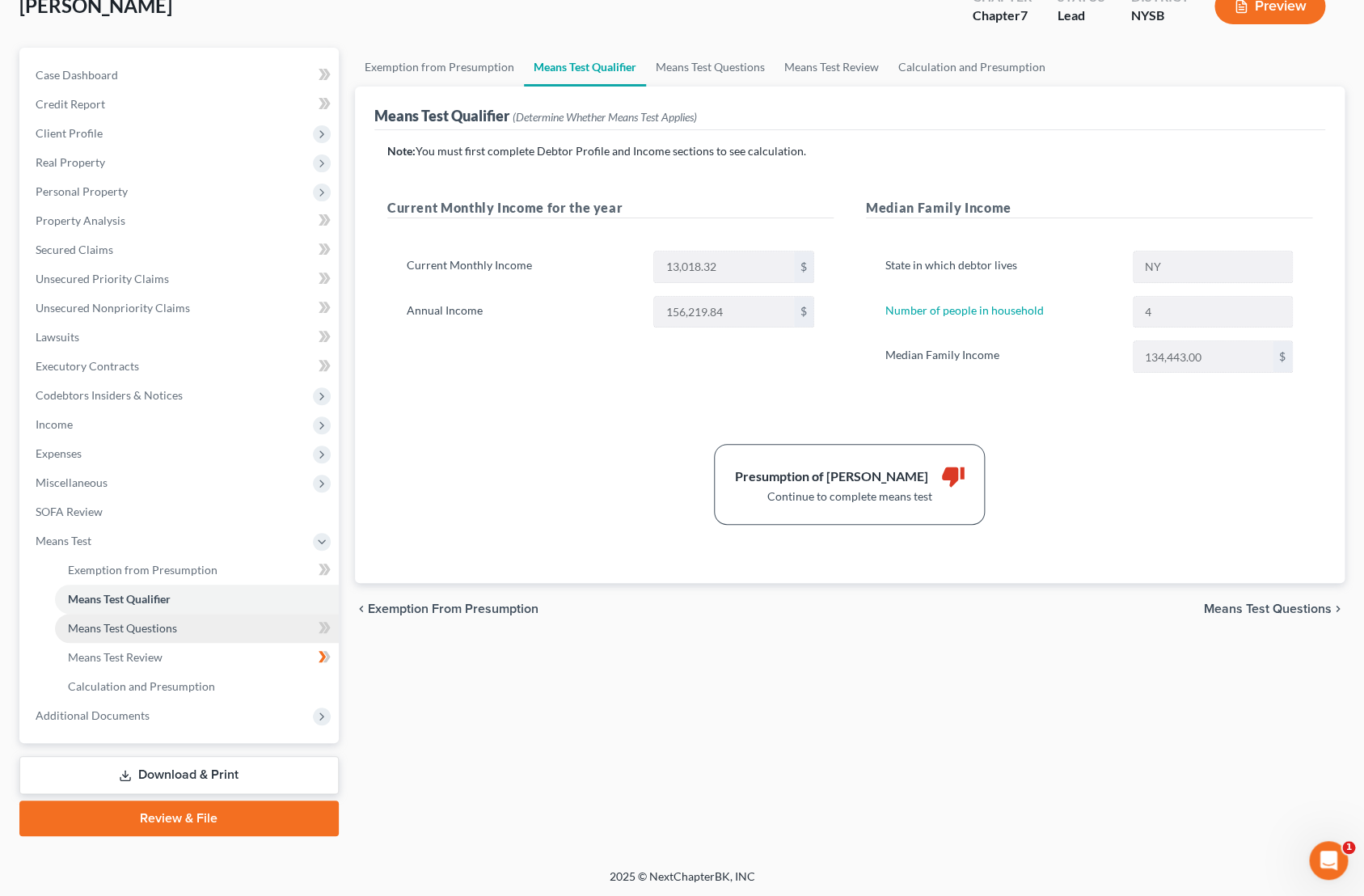
click at [152, 632] on span "Means Test Questions" at bounding box center [122, 627] width 109 height 14
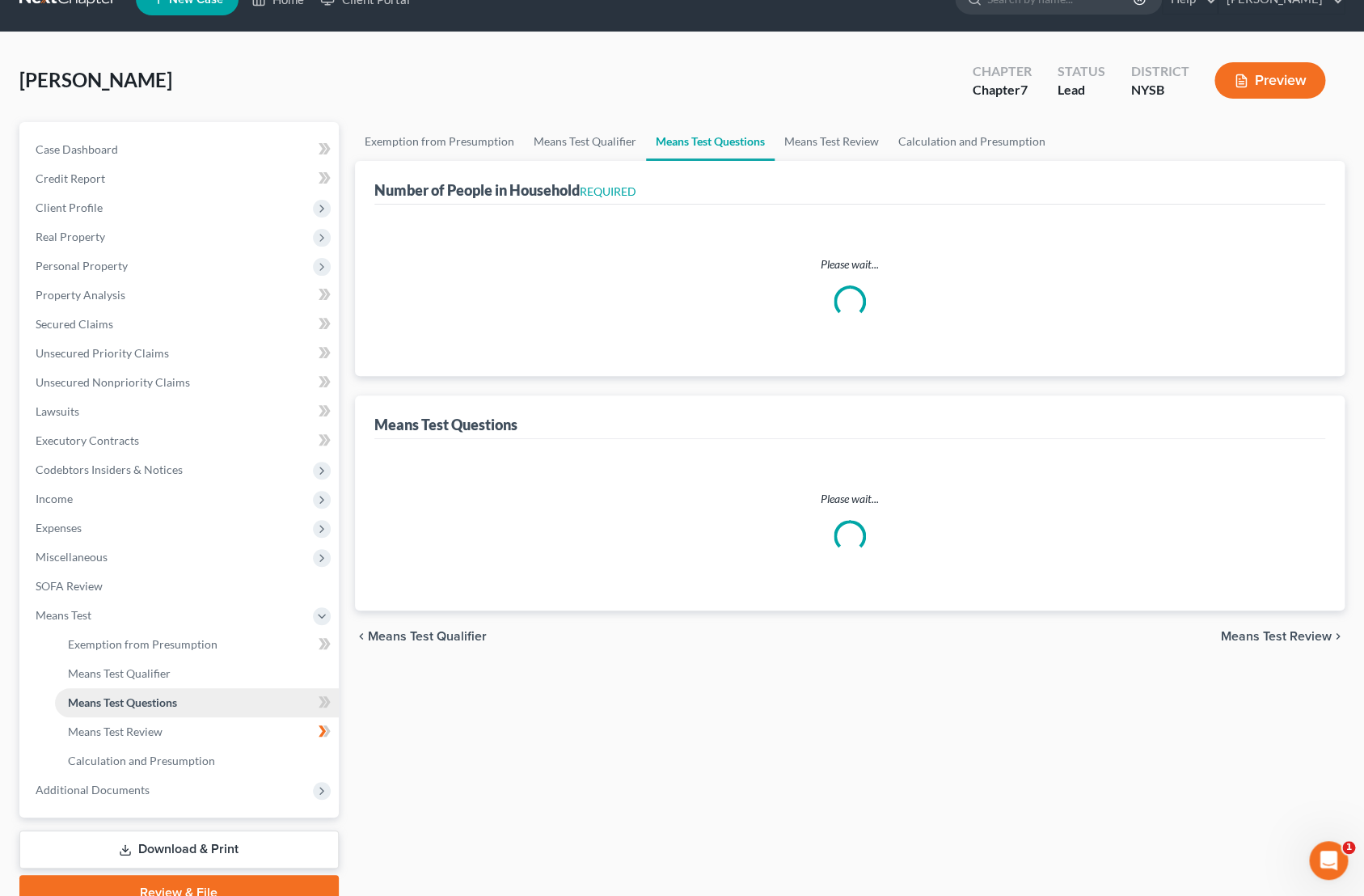
select select "1"
select select "60"
select select "24"
select select "0"
select select "60"
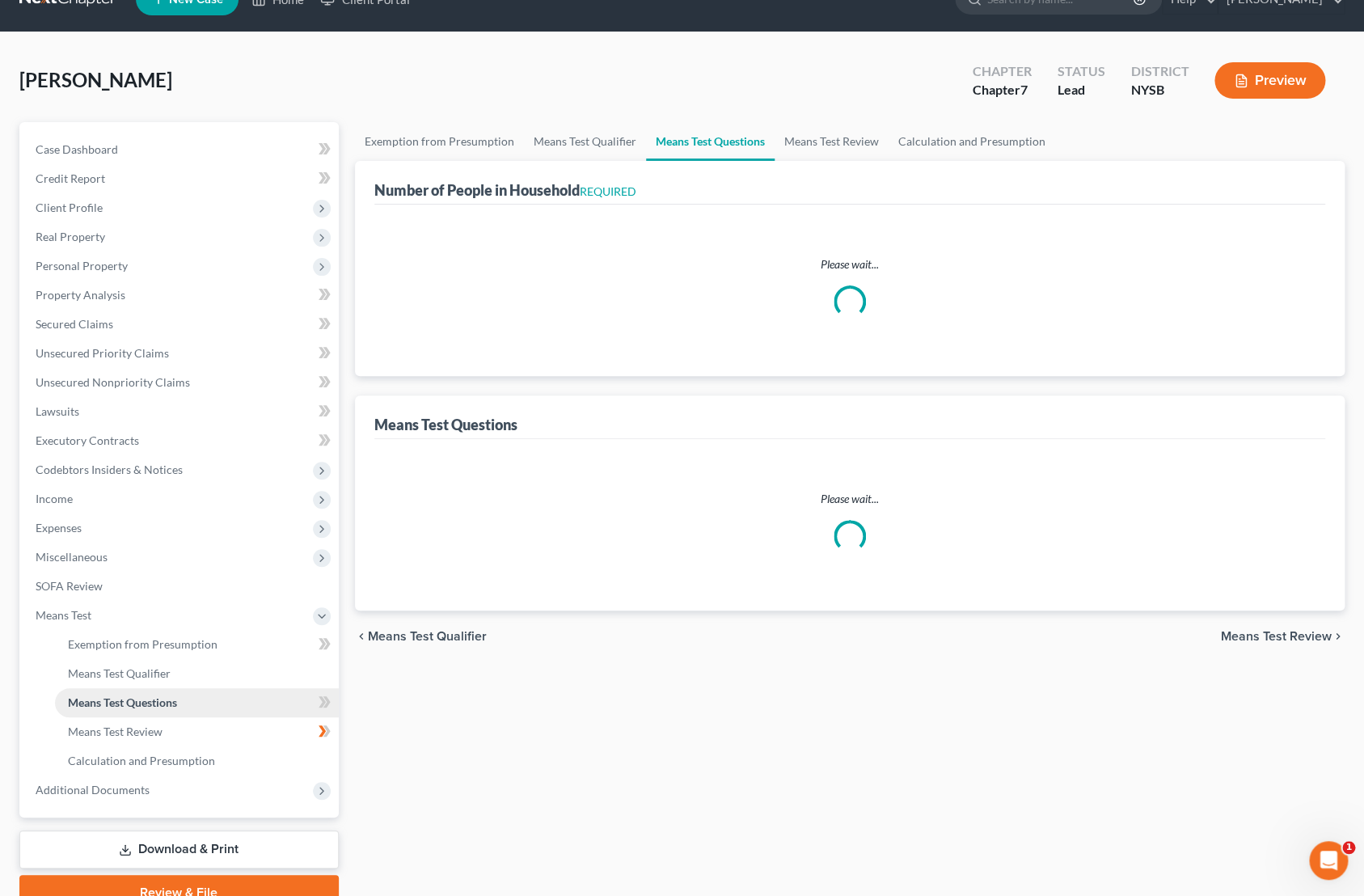
select select "4"
select select "0"
select select "2"
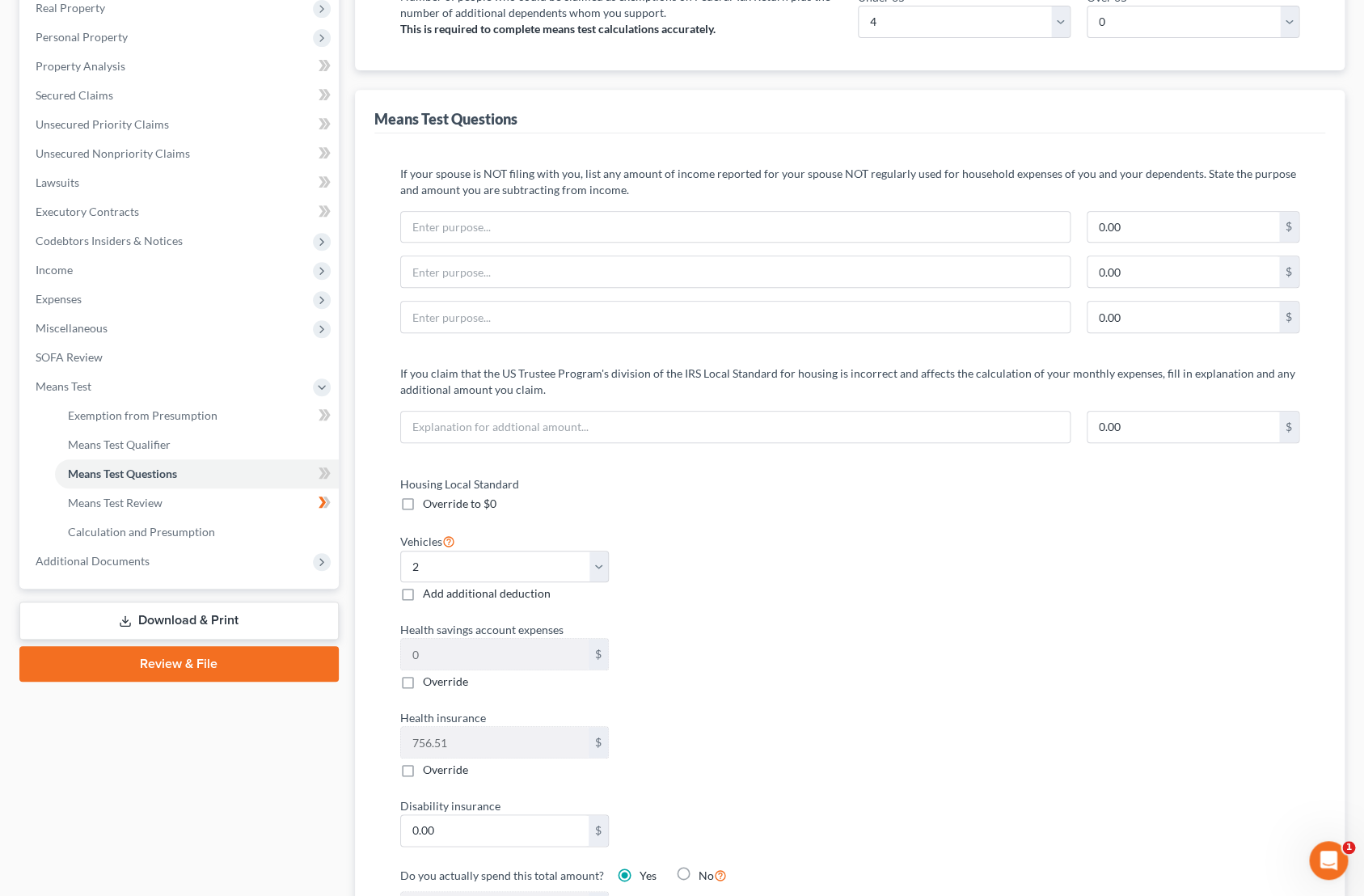
scroll to position [376, 0]
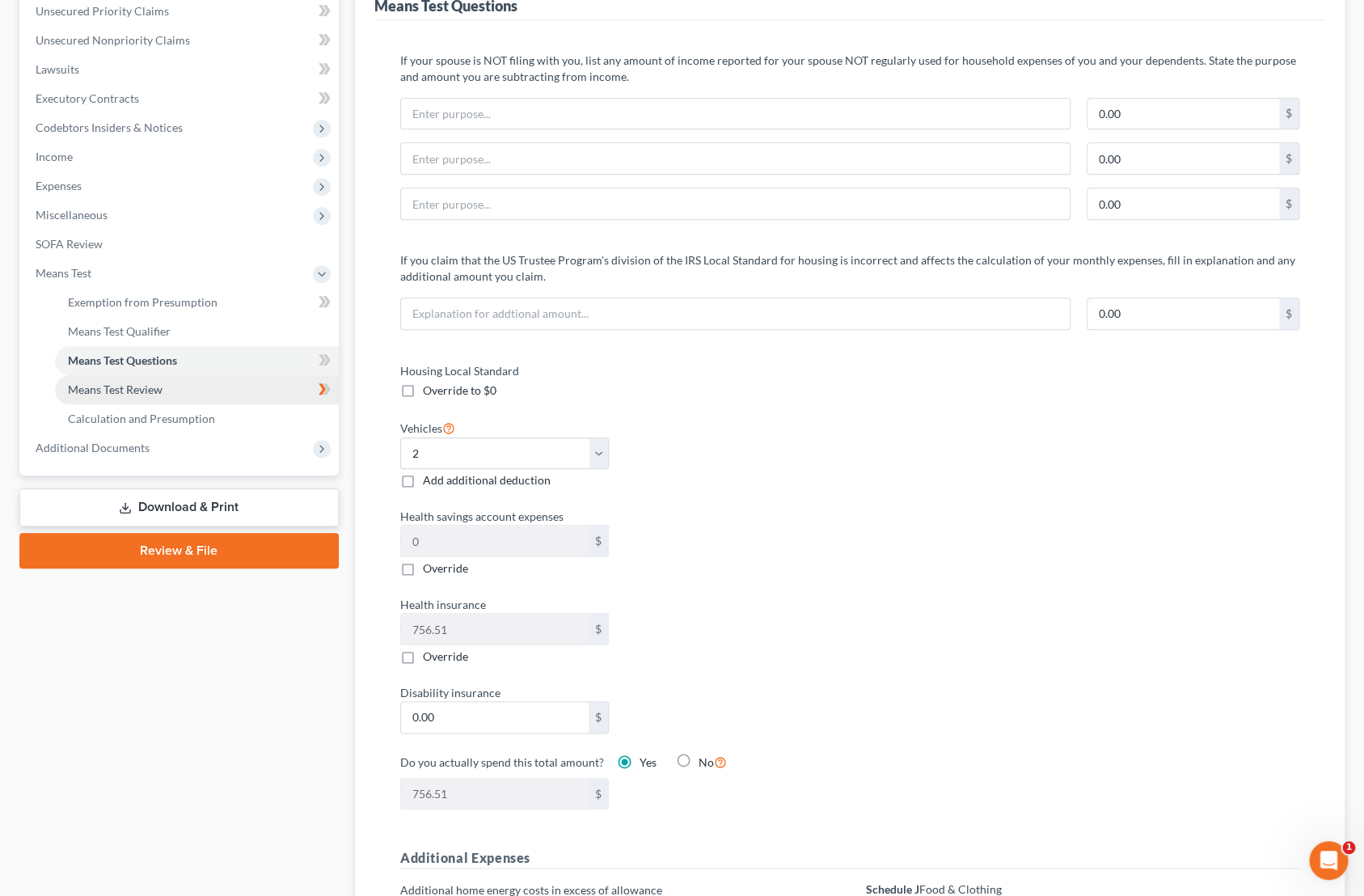
click at [147, 384] on span "Means Test Review" at bounding box center [115, 389] width 95 height 14
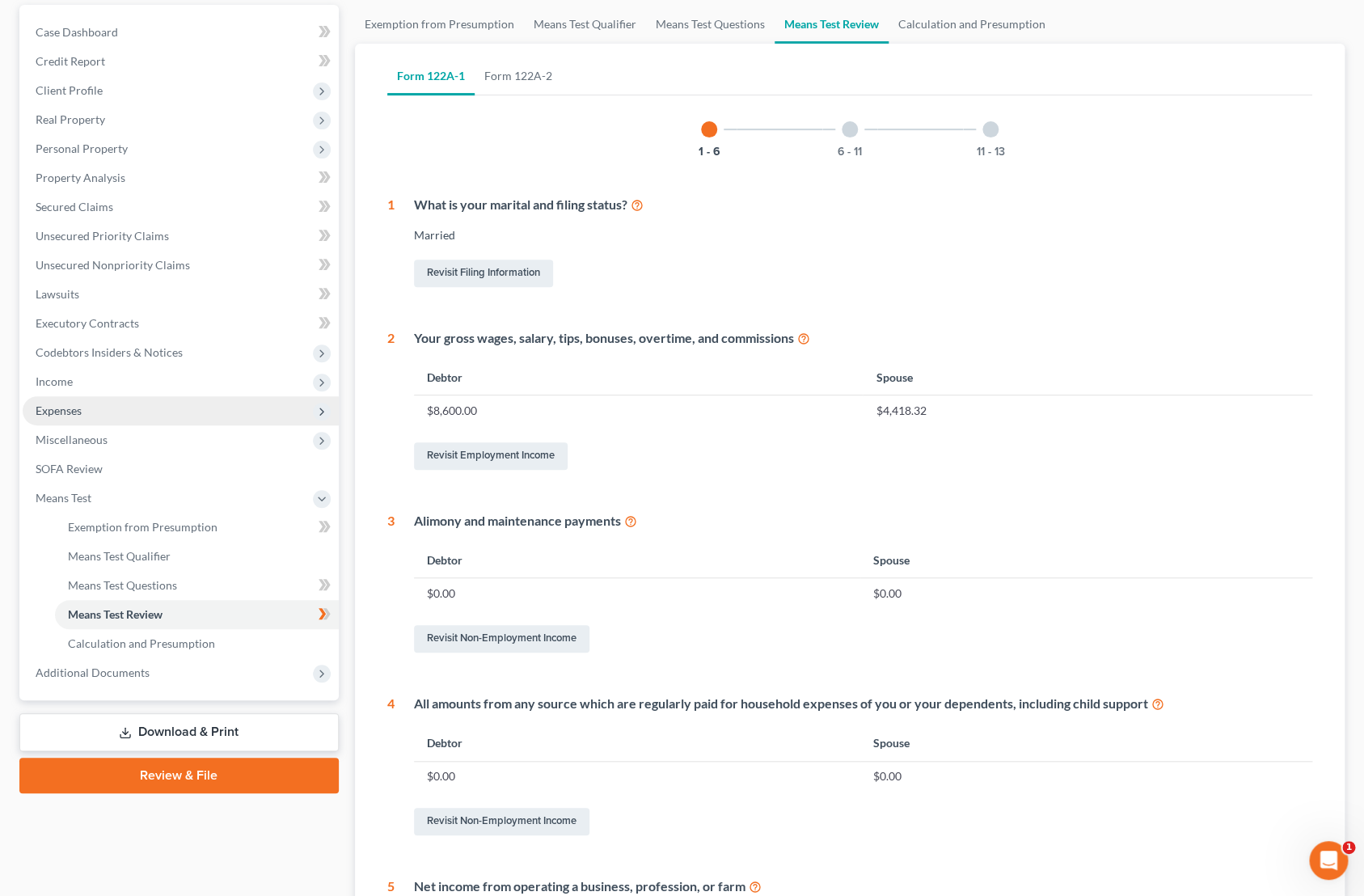
scroll to position [185, 0]
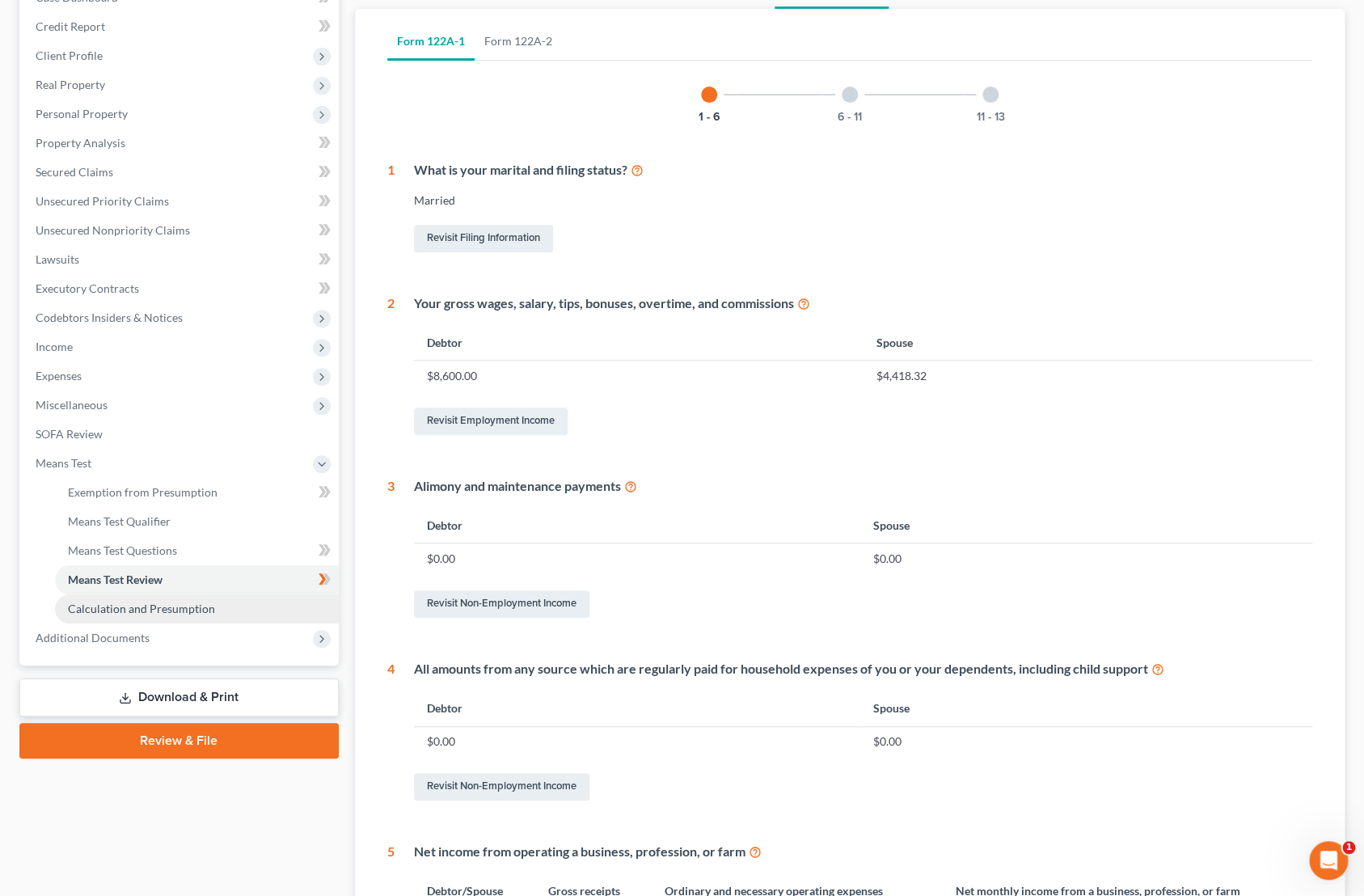
click at [190, 608] on span "Calculation and Presumption" at bounding box center [141, 608] width 147 height 14
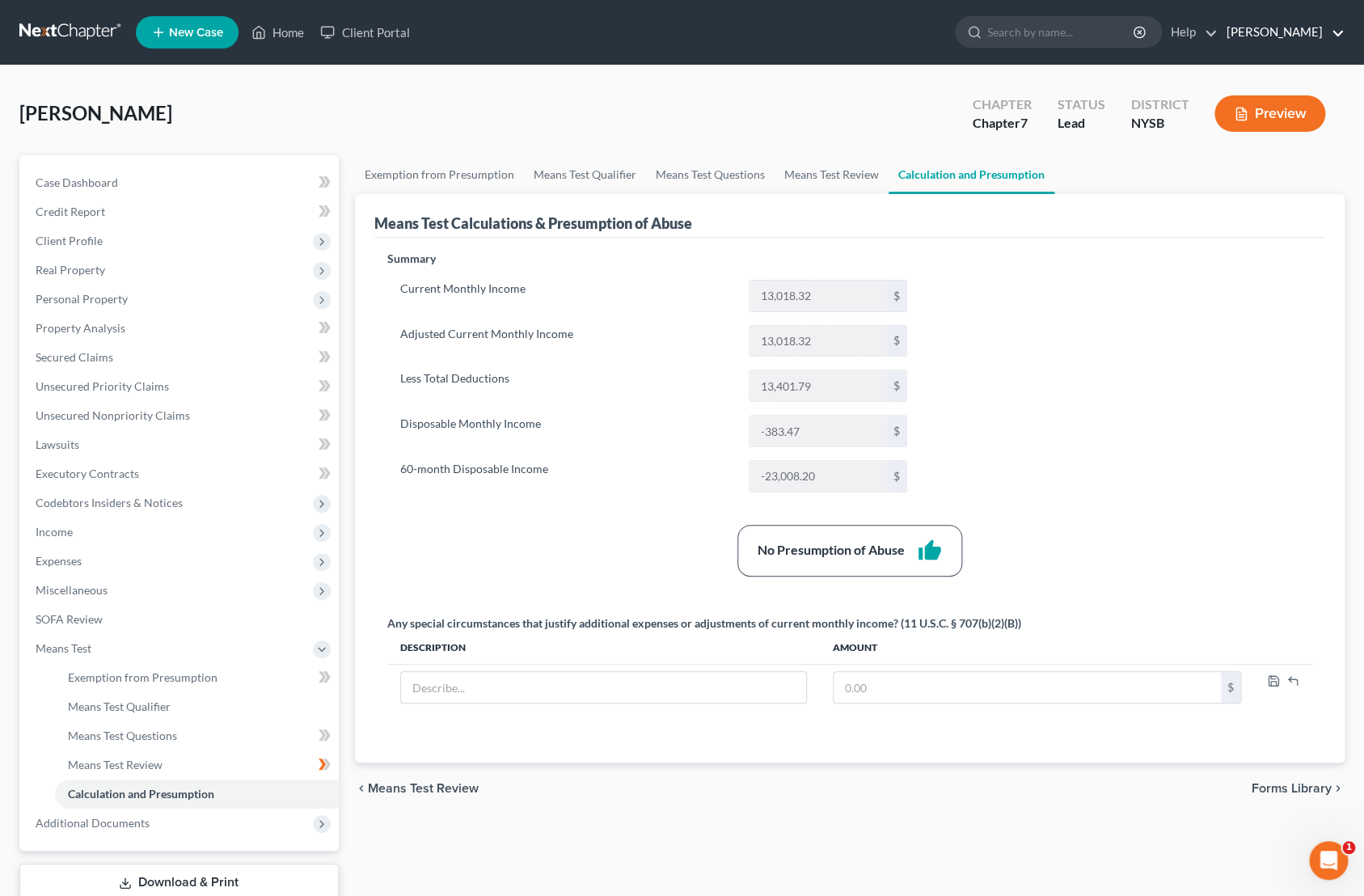
click at [1320, 30] on link "Daniel S. Alter" at bounding box center [1282, 33] width 125 height 29
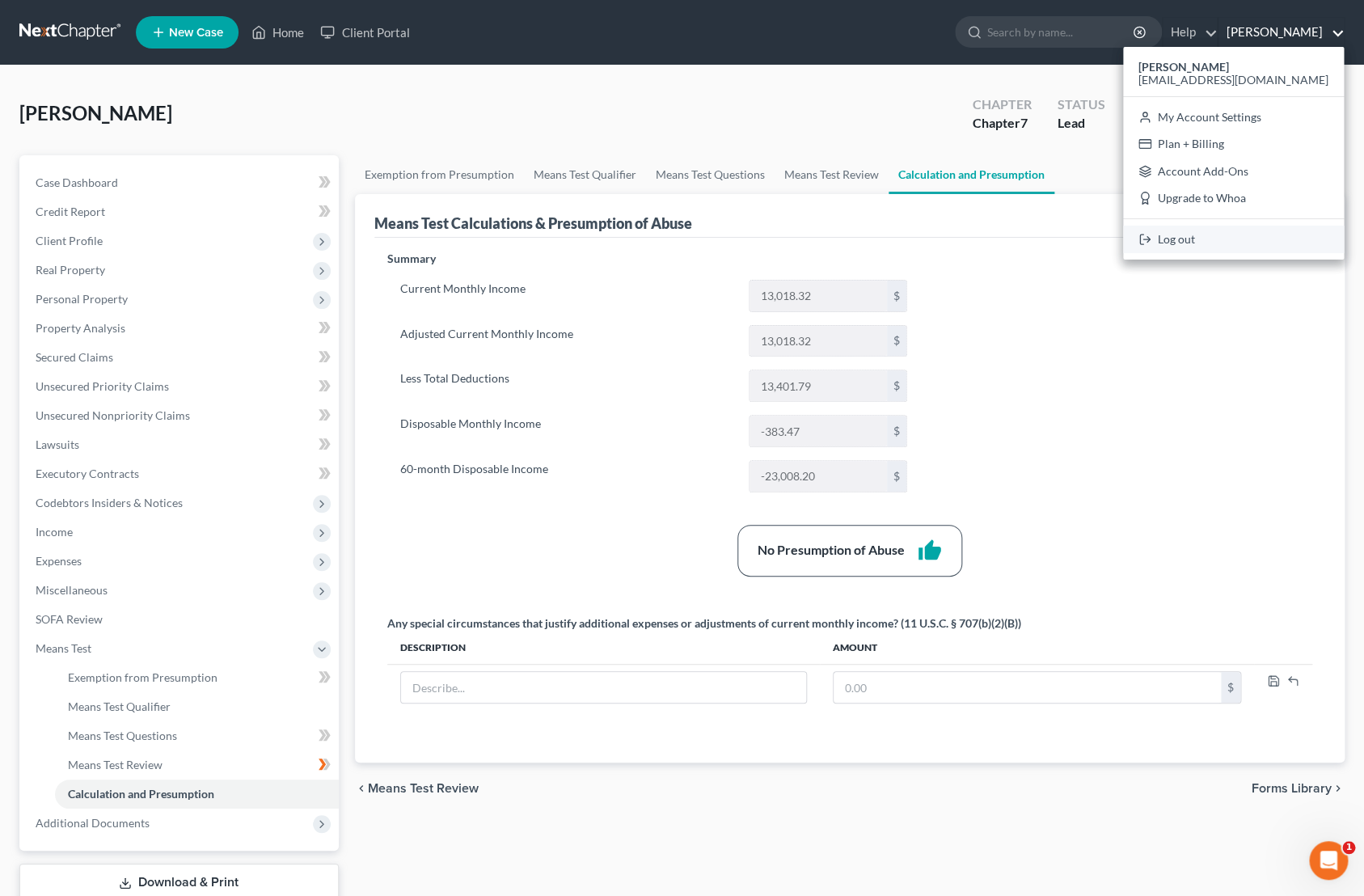
click at [1256, 235] on link "Log out" at bounding box center [1234, 239] width 221 height 28
